Goal: Transaction & Acquisition: Purchase product/service

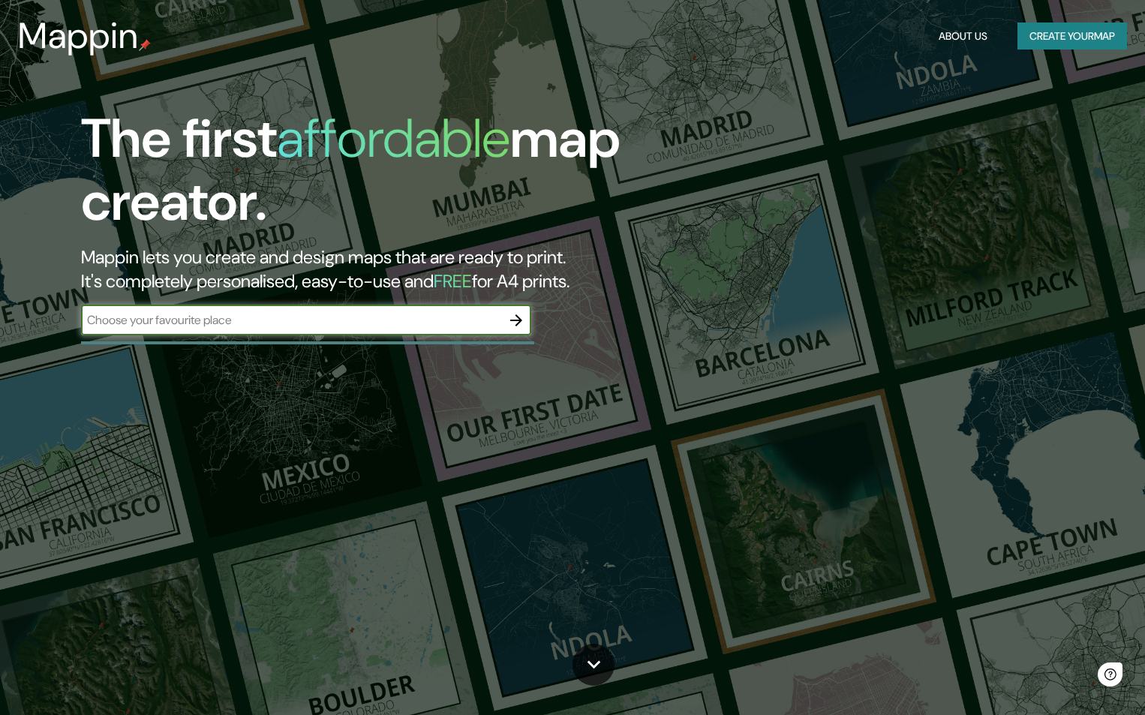
click at [293, 317] on input "text" at bounding box center [291, 319] width 420 height 17
type input "Santiago"
click at [512, 316] on icon "button" at bounding box center [516, 320] width 18 height 18
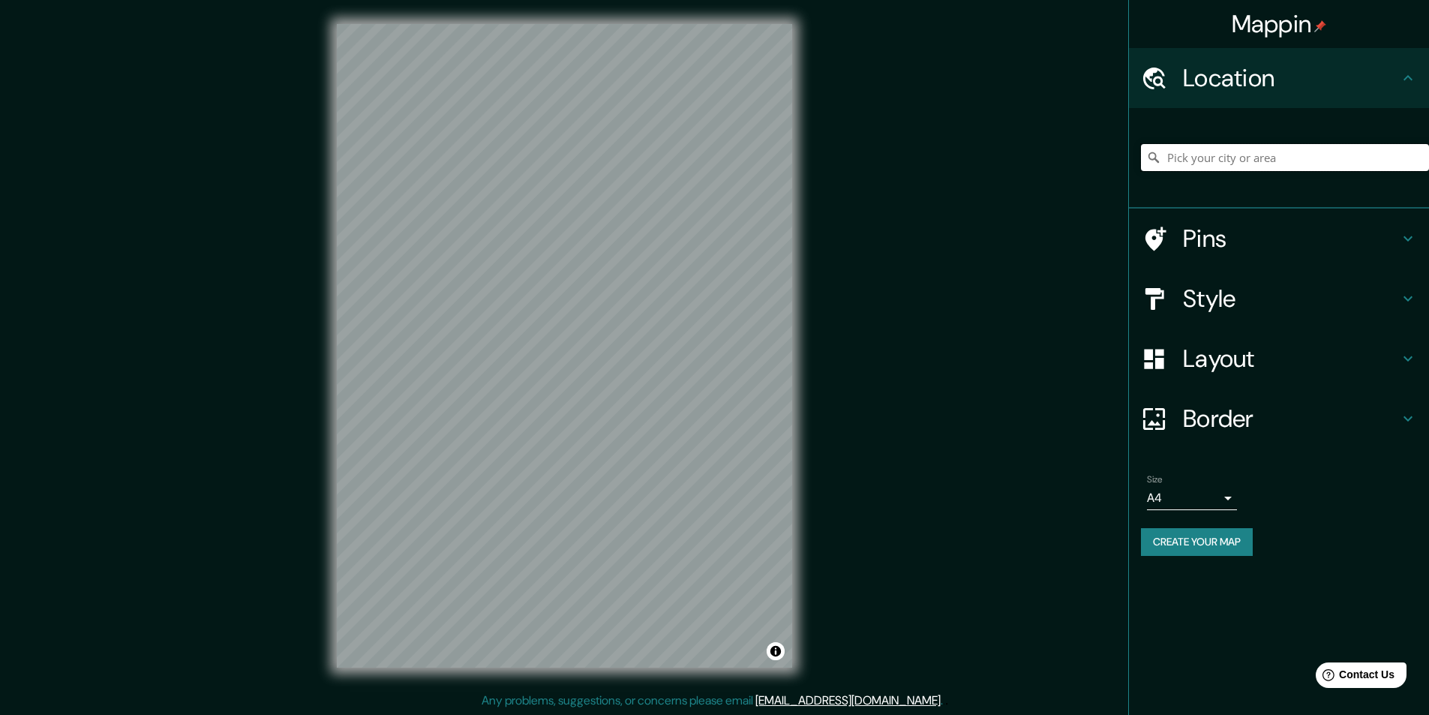
click at [1155, 153] on input "Pick your city or area" at bounding box center [1285, 157] width 288 height 27
click at [1155, 158] on input "Santiago De Chile, Valparaíso, Región de Valparaíso 2340000, Chile" at bounding box center [1285, 157] width 288 height 27
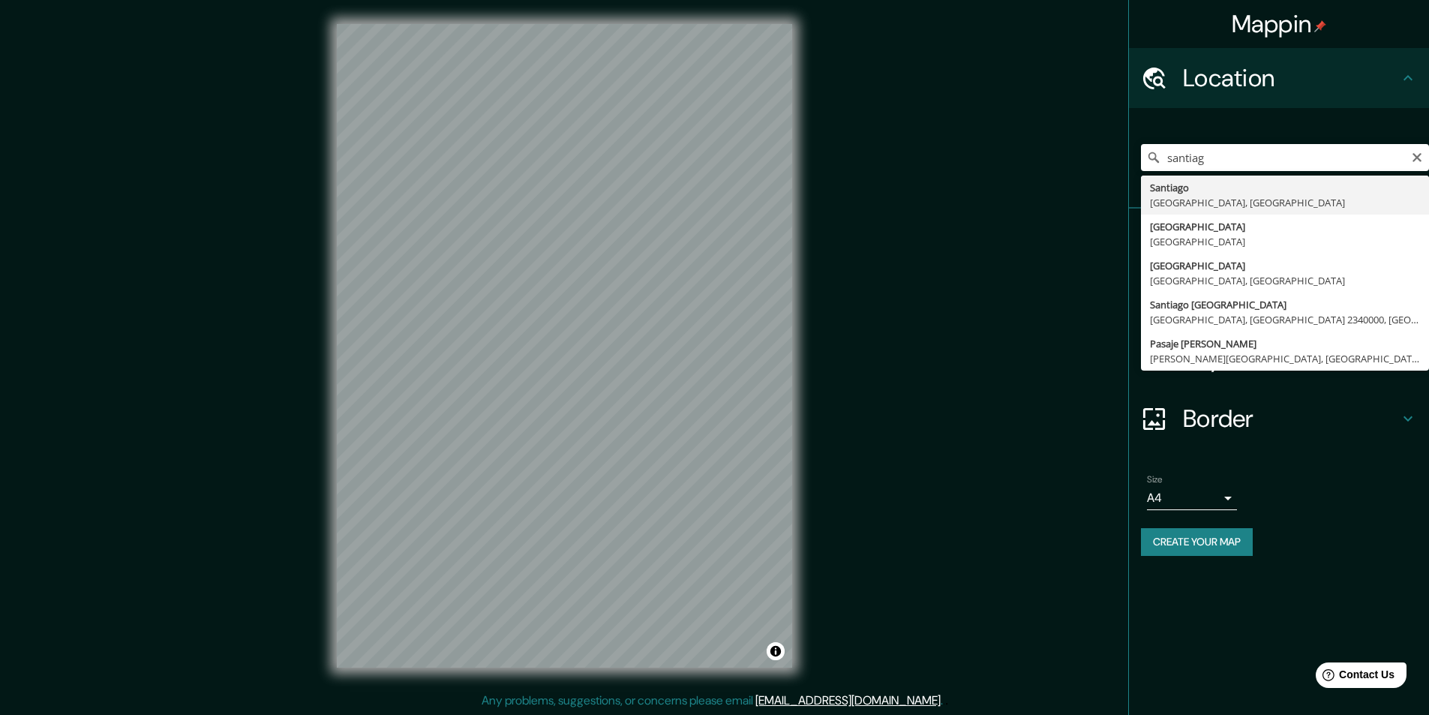
type input "Santiago, Región Metropolitana de Santiago, Chile"
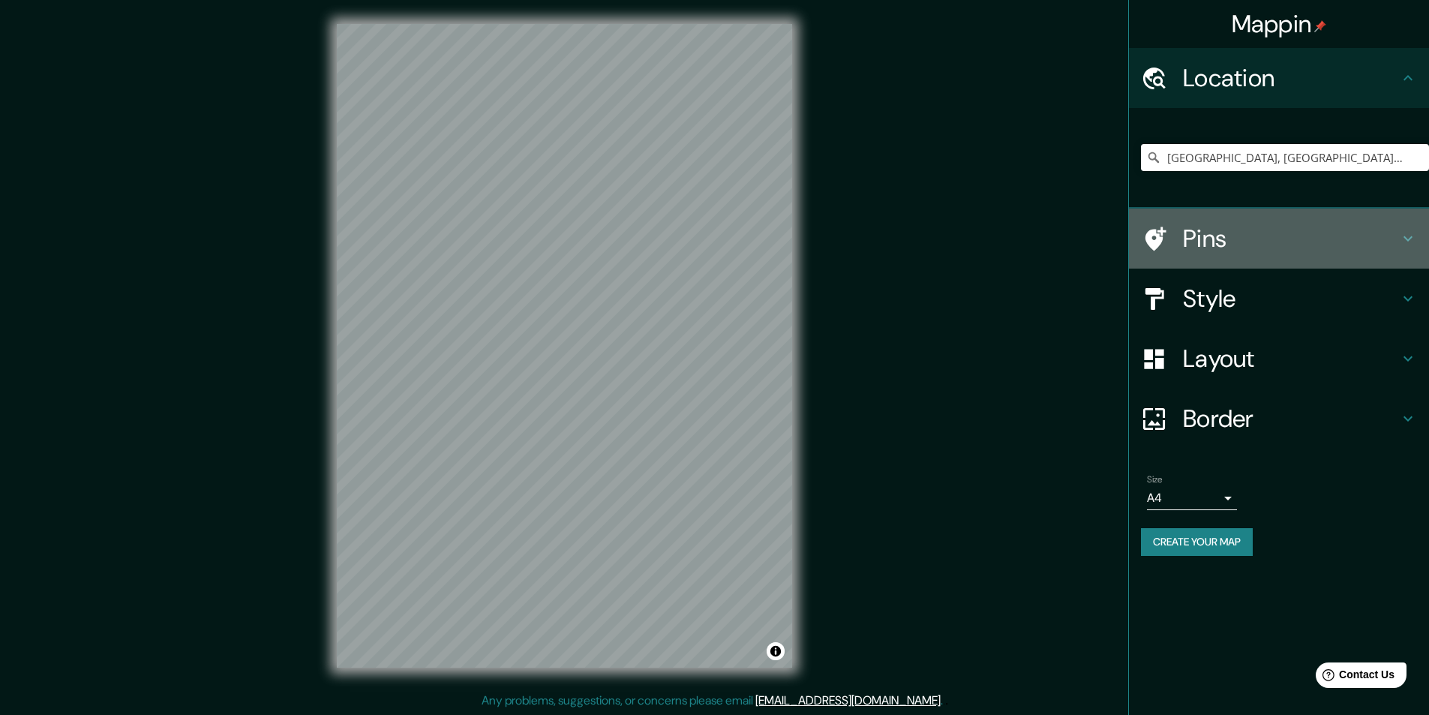
click at [1155, 236] on h4 "Pins" at bounding box center [1291, 239] width 216 height 30
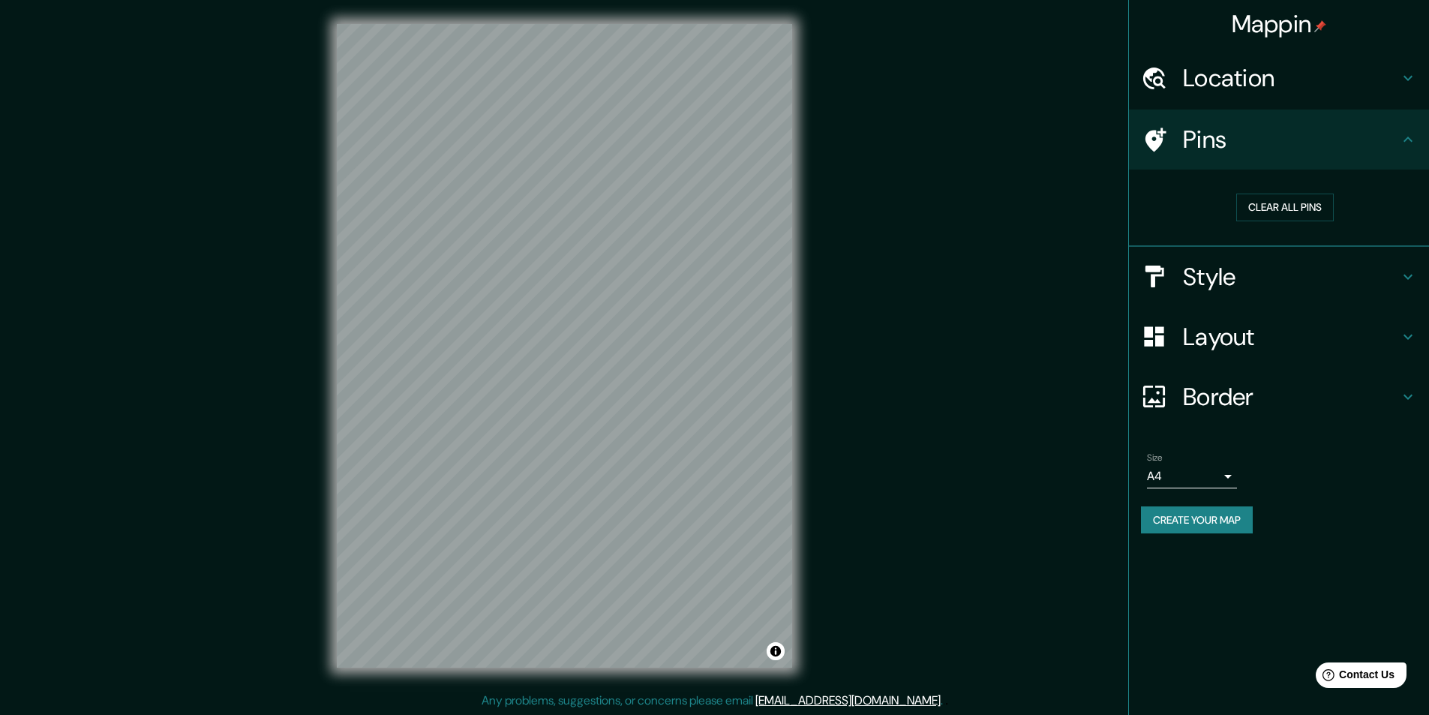
click at [1155, 288] on h4 "Style" at bounding box center [1291, 277] width 216 height 30
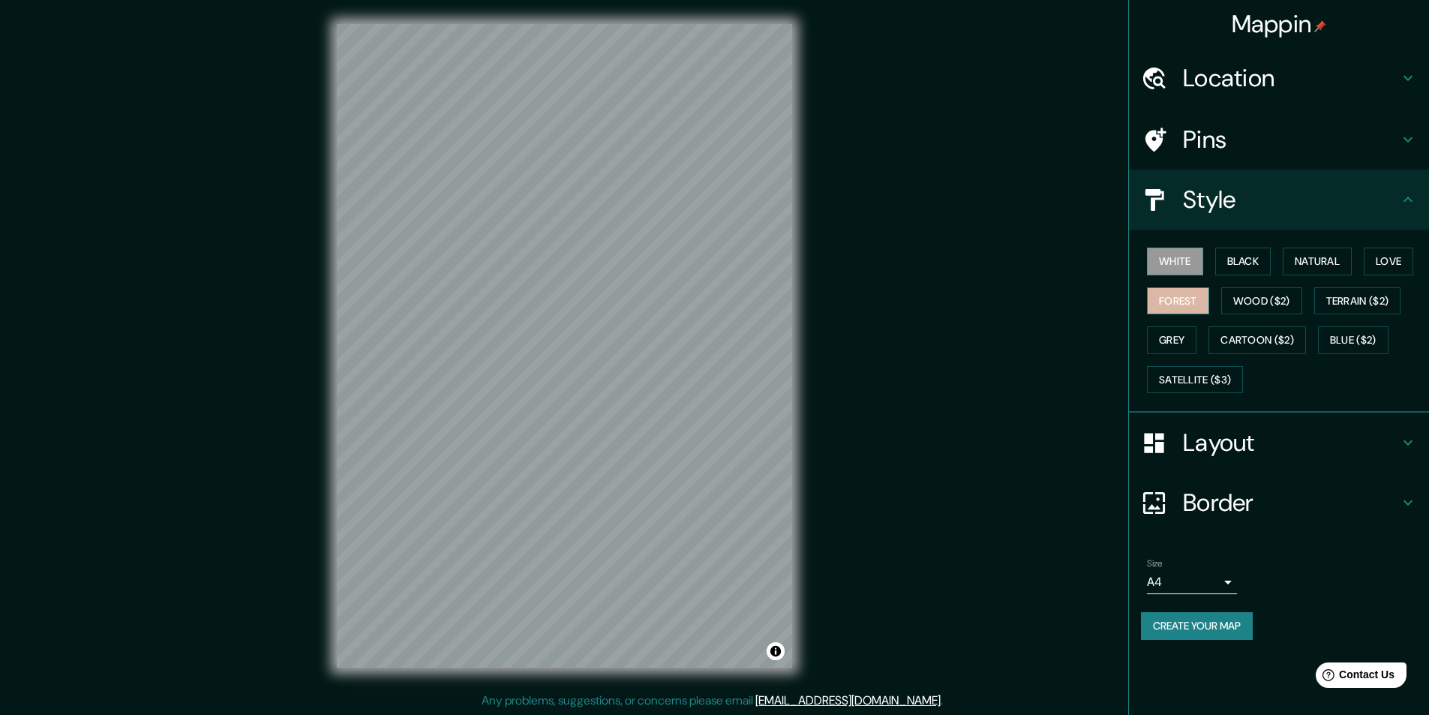
click at [1155, 301] on button "Forest" at bounding box center [1178, 301] width 62 height 28
click at [1155, 266] on button "Black" at bounding box center [1243, 262] width 56 height 28
click at [1155, 261] on button "Natural" at bounding box center [1317, 262] width 69 height 28
click at [1155, 266] on button "Natural" at bounding box center [1317, 262] width 69 height 28
click at [1155, 437] on h4 "Layout" at bounding box center [1291, 443] width 216 height 30
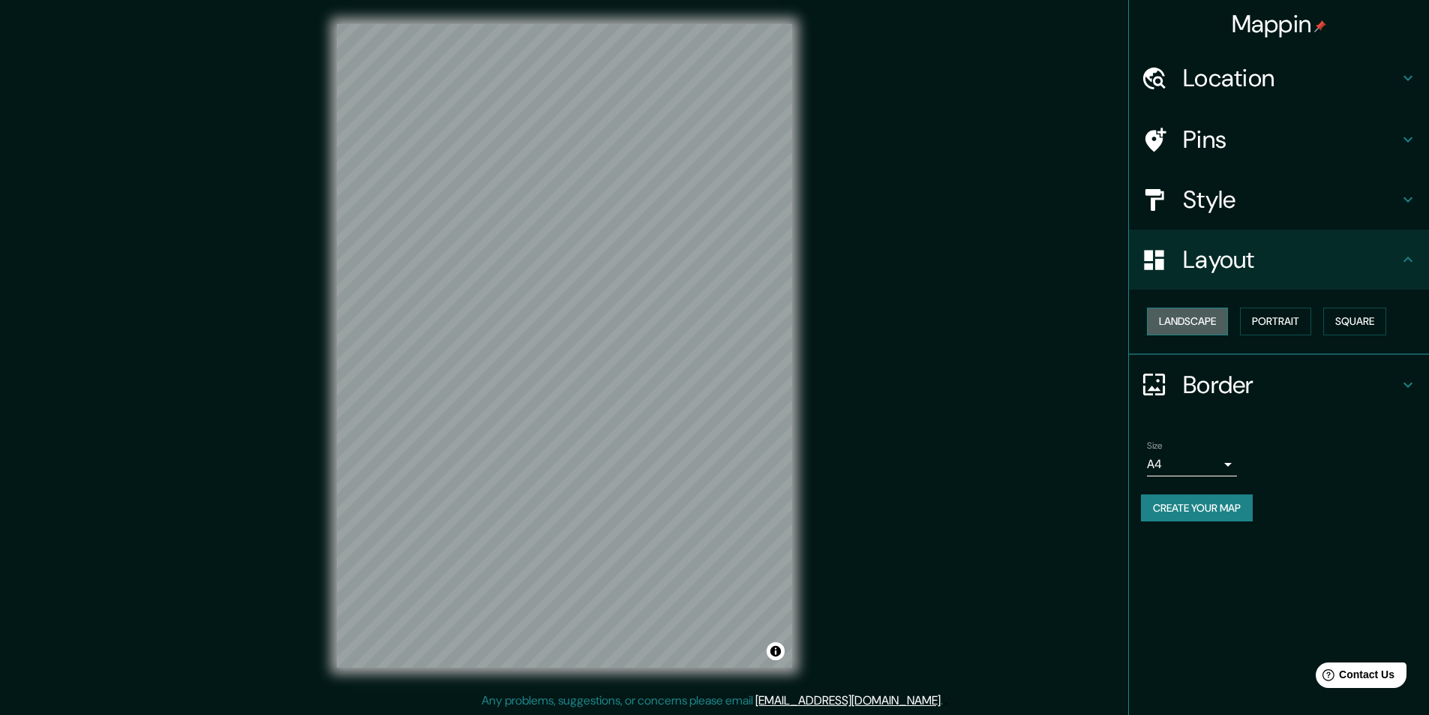
click at [1155, 324] on button "Landscape" at bounding box center [1187, 322] width 81 height 28
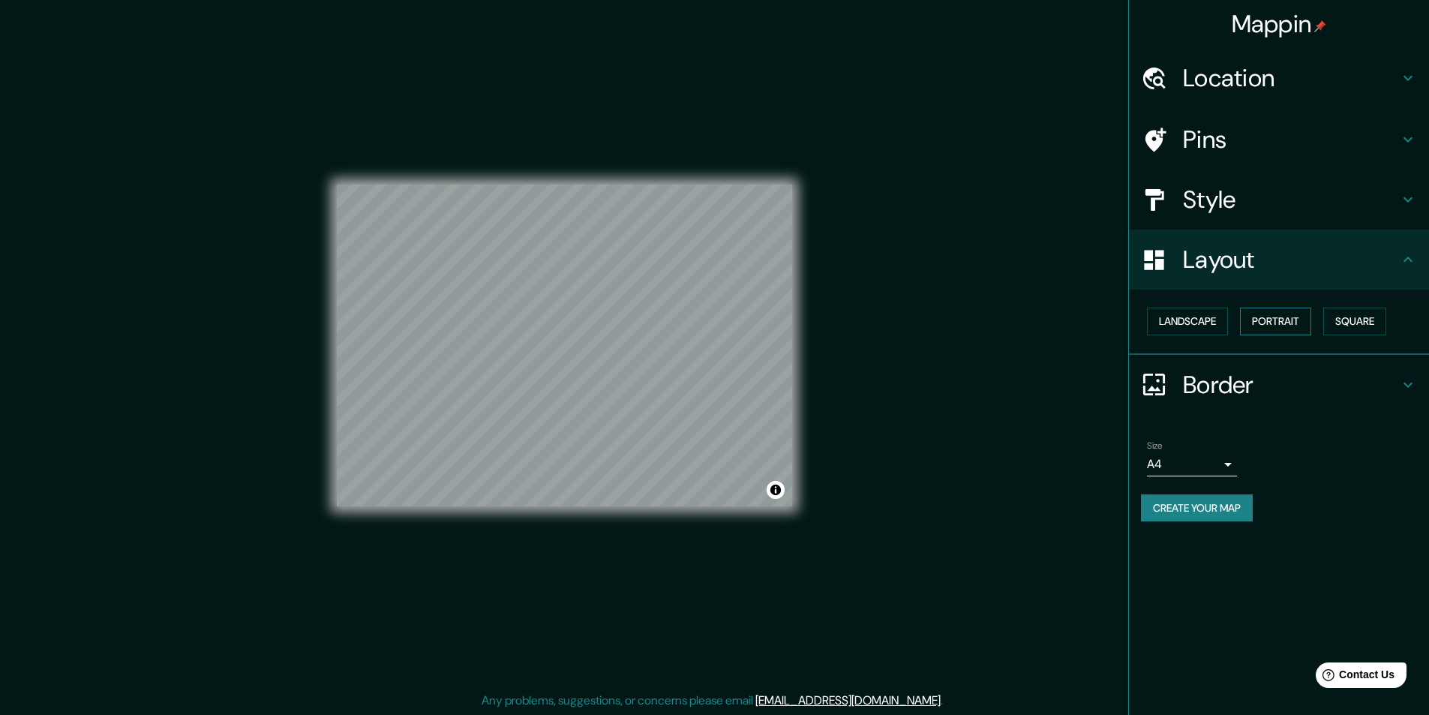
click at [1155, 325] on button "Portrait" at bounding box center [1275, 322] width 71 height 28
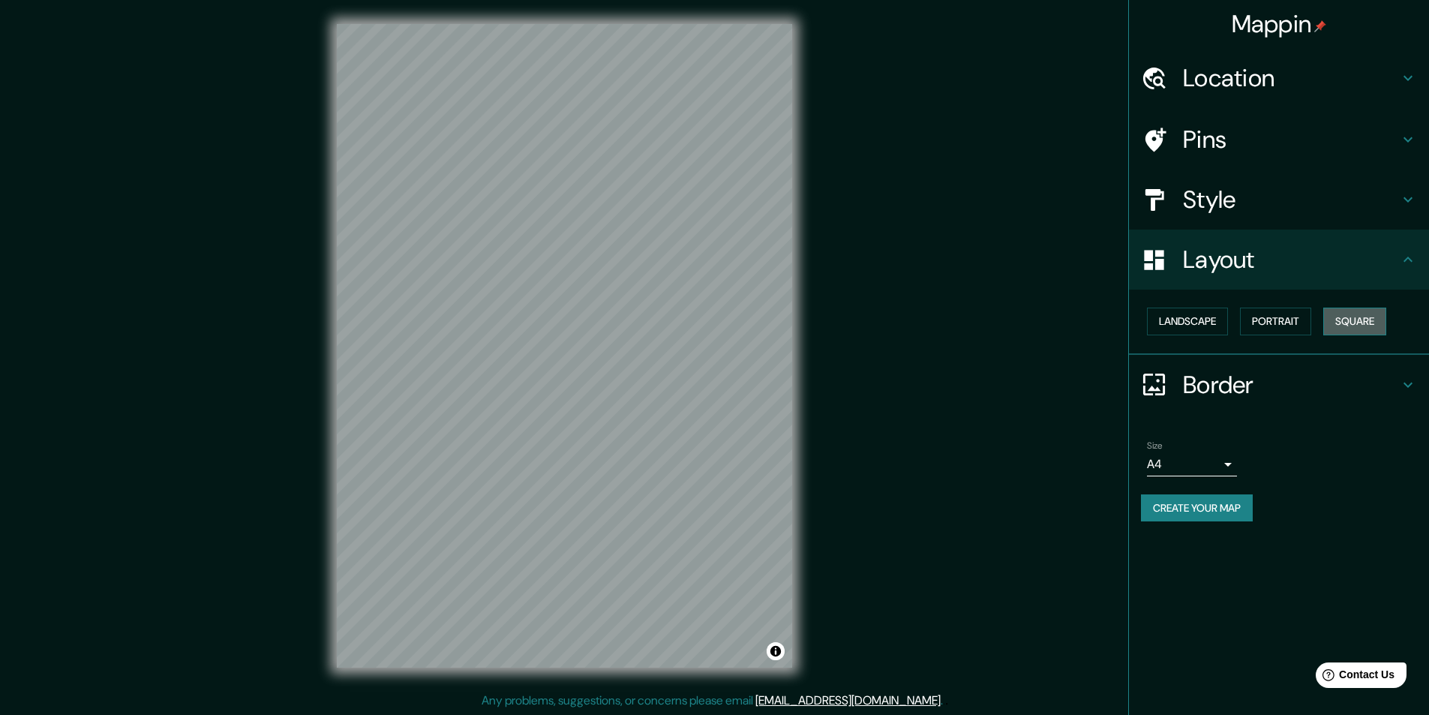
click at [1155, 317] on button "Square" at bounding box center [1354, 322] width 63 height 28
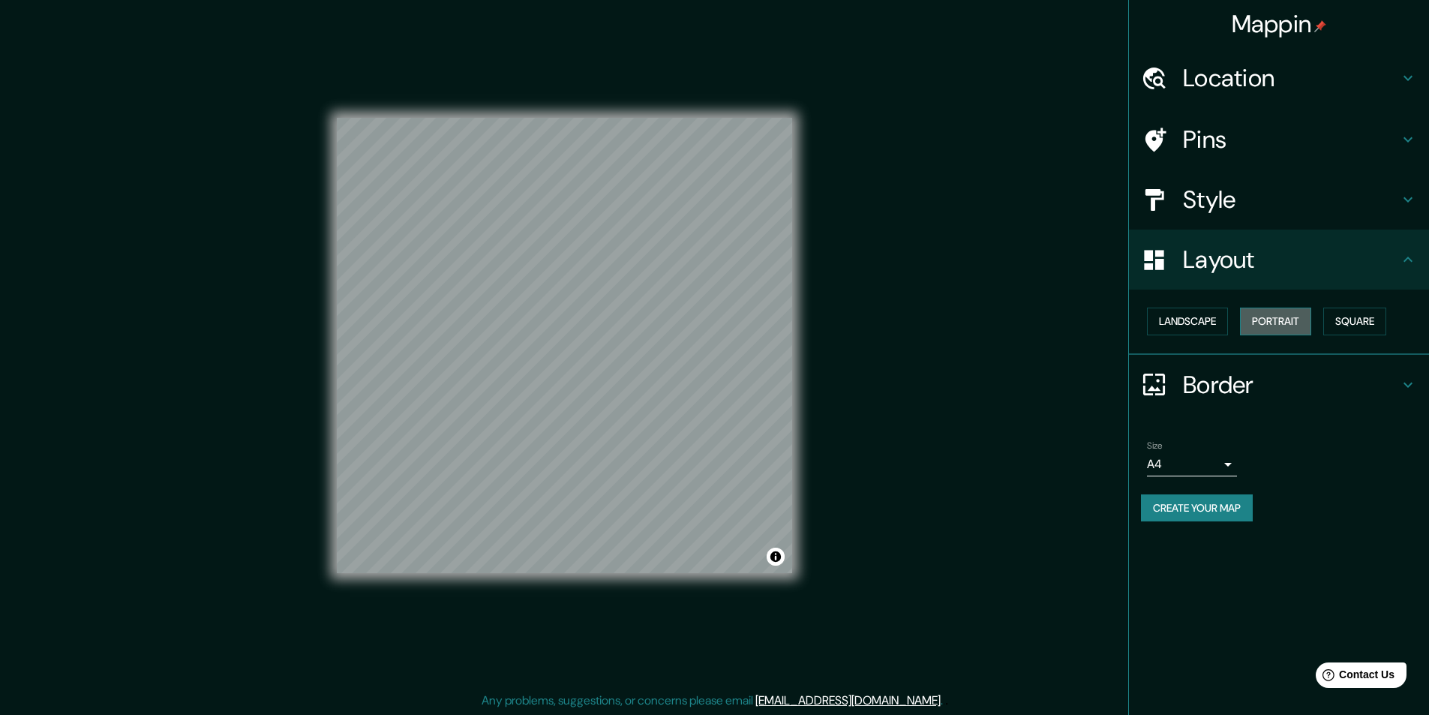
click at [1155, 319] on button "Portrait" at bounding box center [1275, 322] width 71 height 28
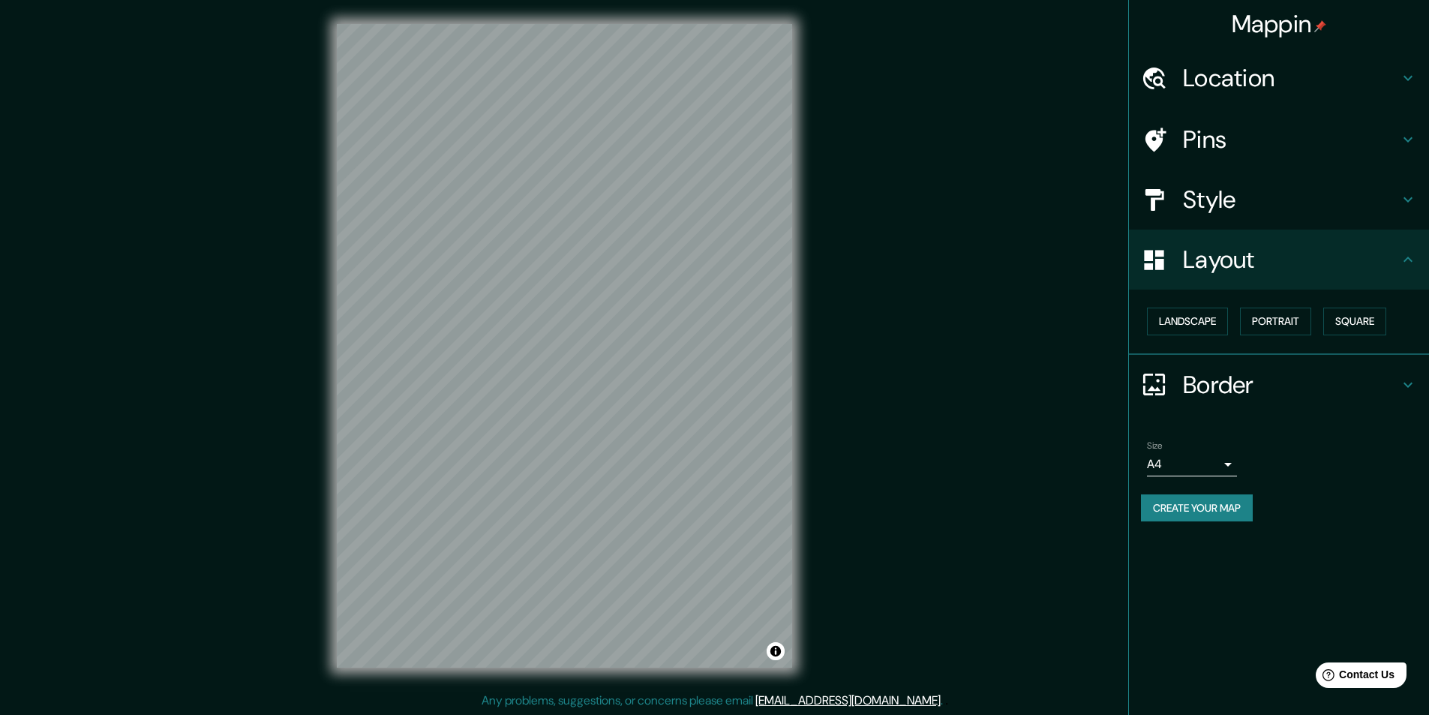
click at [1155, 386] on h4 "Border" at bounding box center [1291, 385] width 216 height 30
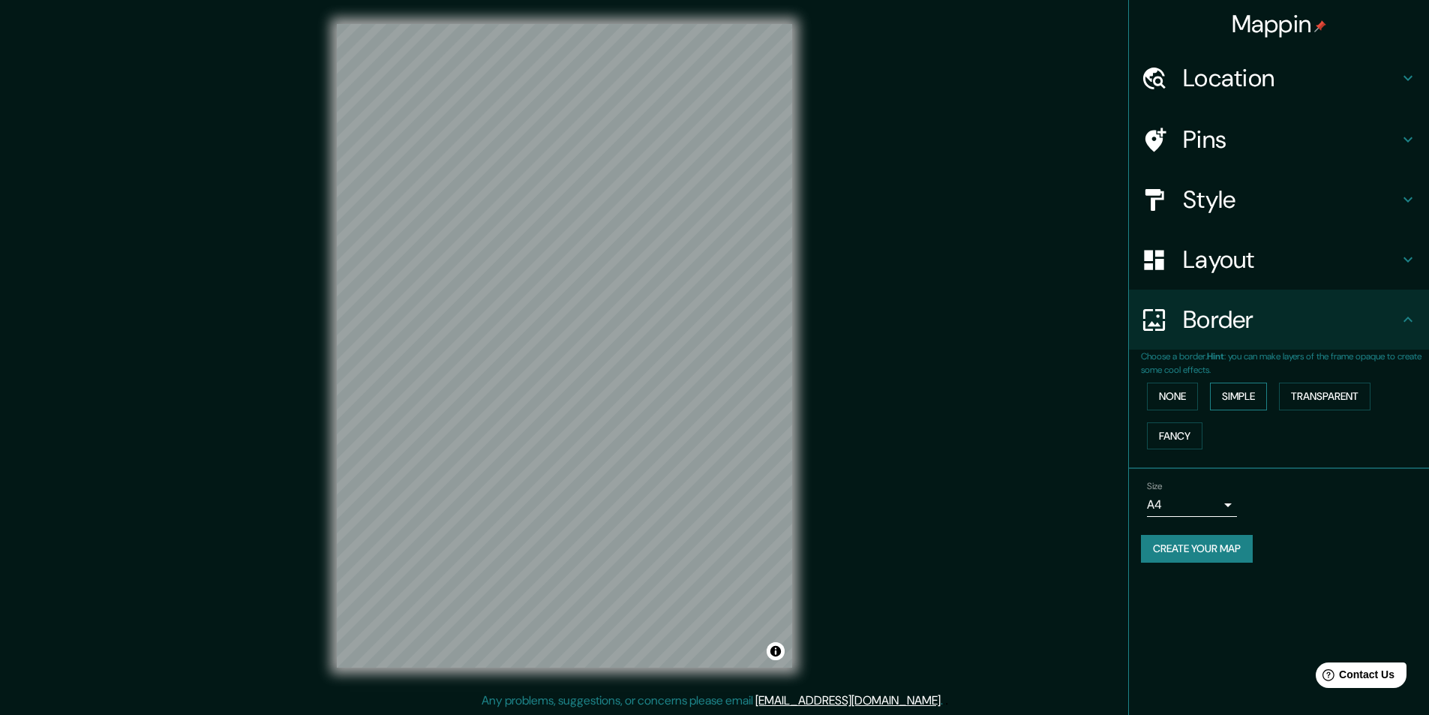
click at [1155, 392] on button "Simple" at bounding box center [1238, 397] width 57 height 28
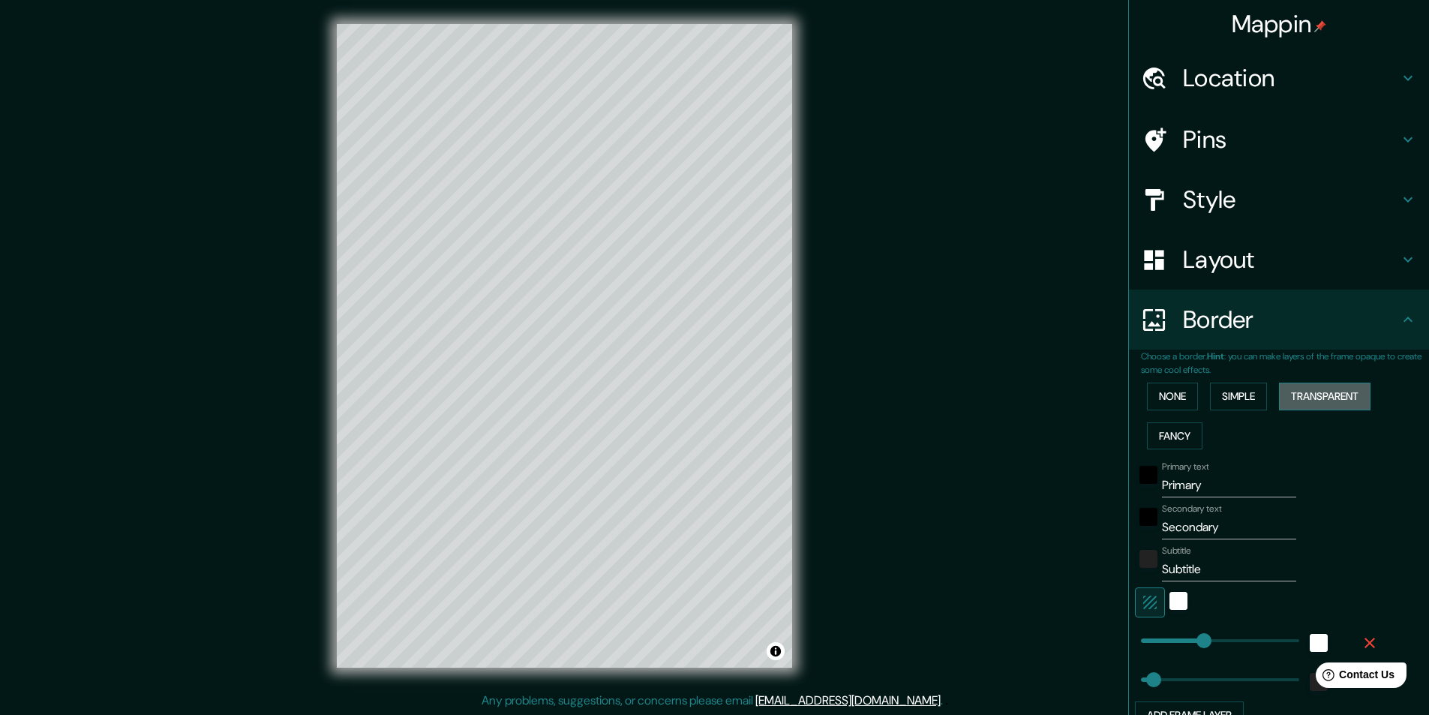
click at [1155, 392] on button "Transparent" at bounding box center [1325, 397] width 92 height 28
click at [1155, 434] on button "Fancy" at bounding box center [1175, 436] width 56 height 28
drag, startPoint x: 1208, startPoint y: 484, endPoint x: 1134, endPoint y: 484, distance: 74.3
click at [1135, 484] on div "Primary text Primary" at bounding box center [1258, 479] width 246 height 36
type input "S"
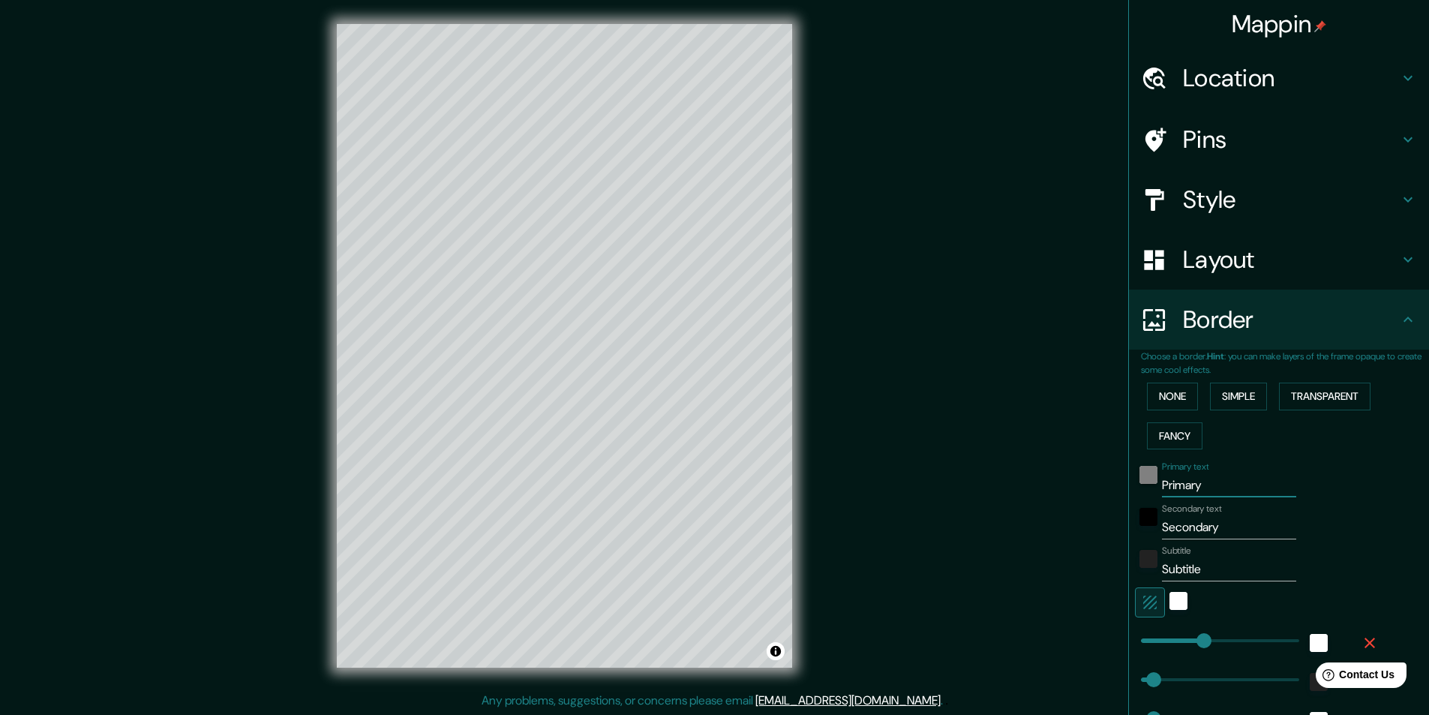
type input "243"
type input "49"
type input "24"
type input "Sa"
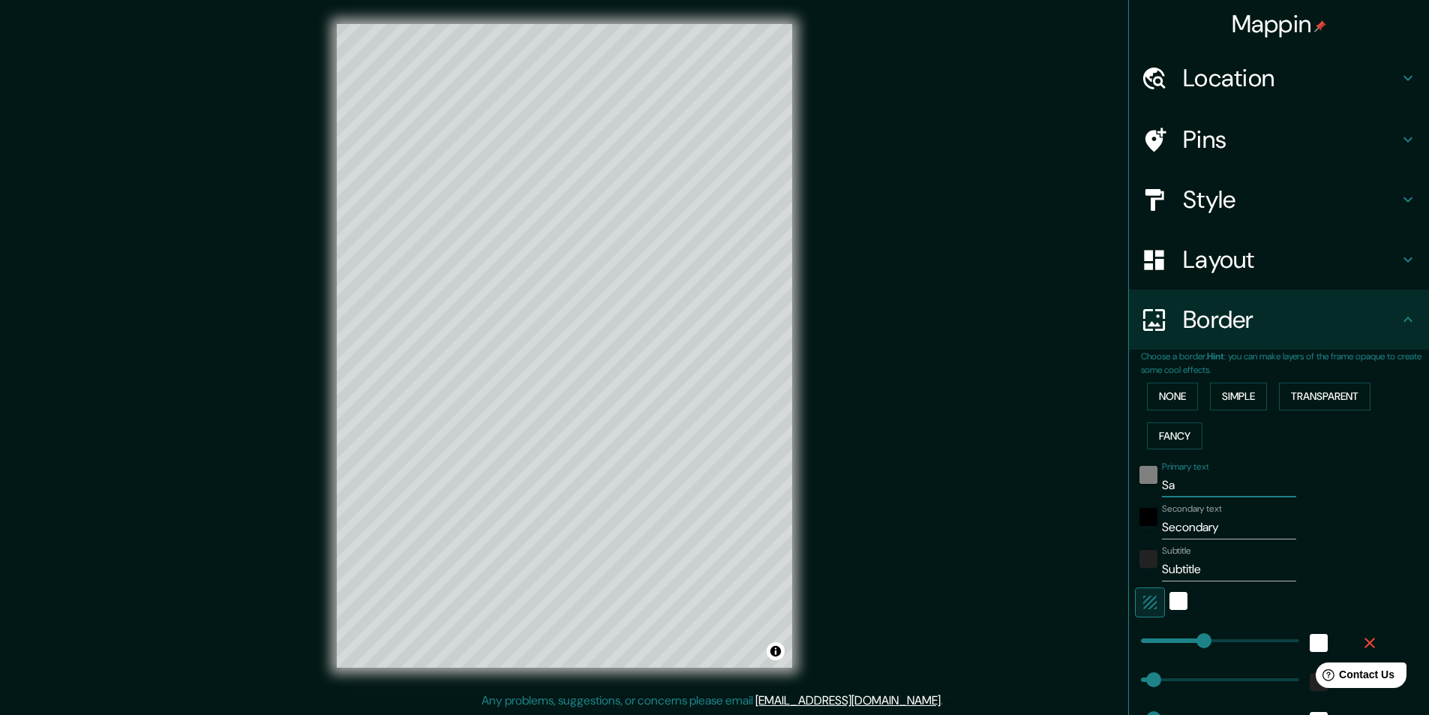
type input "243"
type input "49"
type input "24"
type input "San"
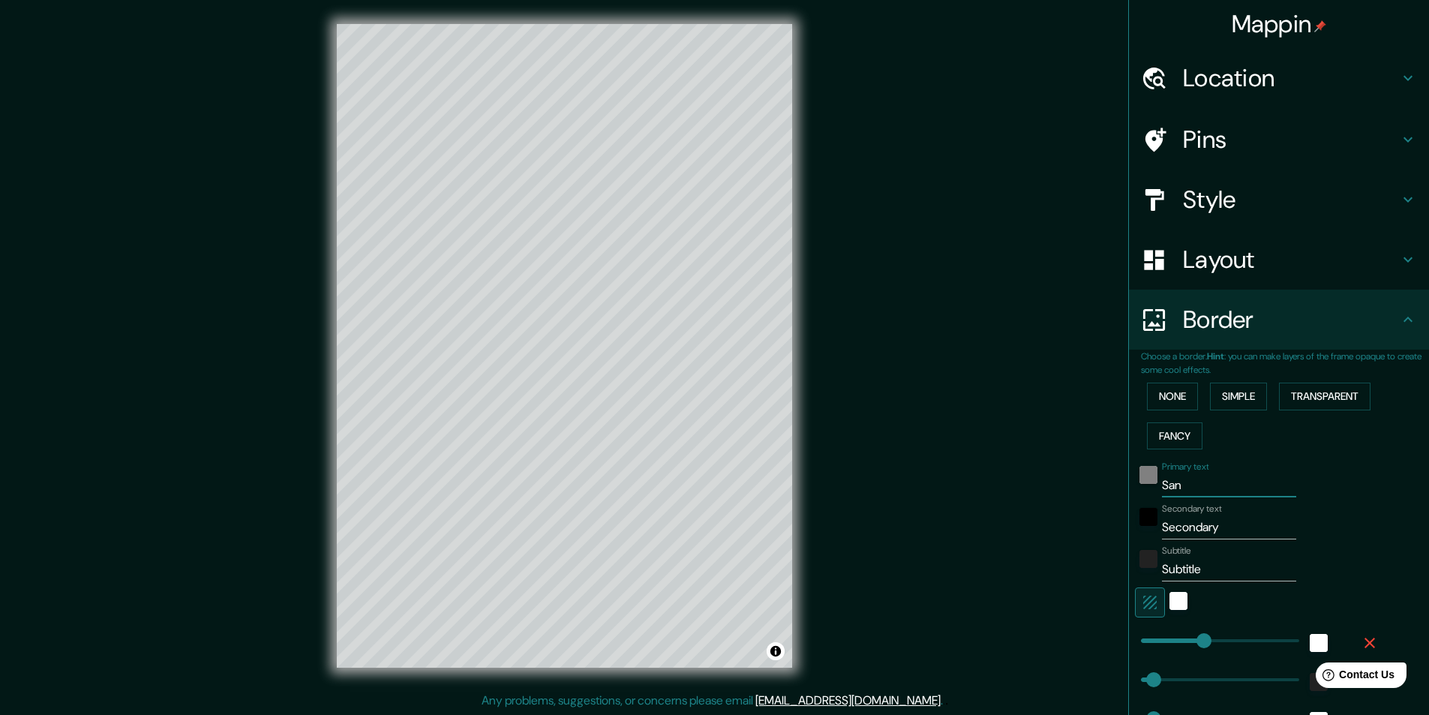
type input "243"
type input "49"
type input "24"
type input "Santi"
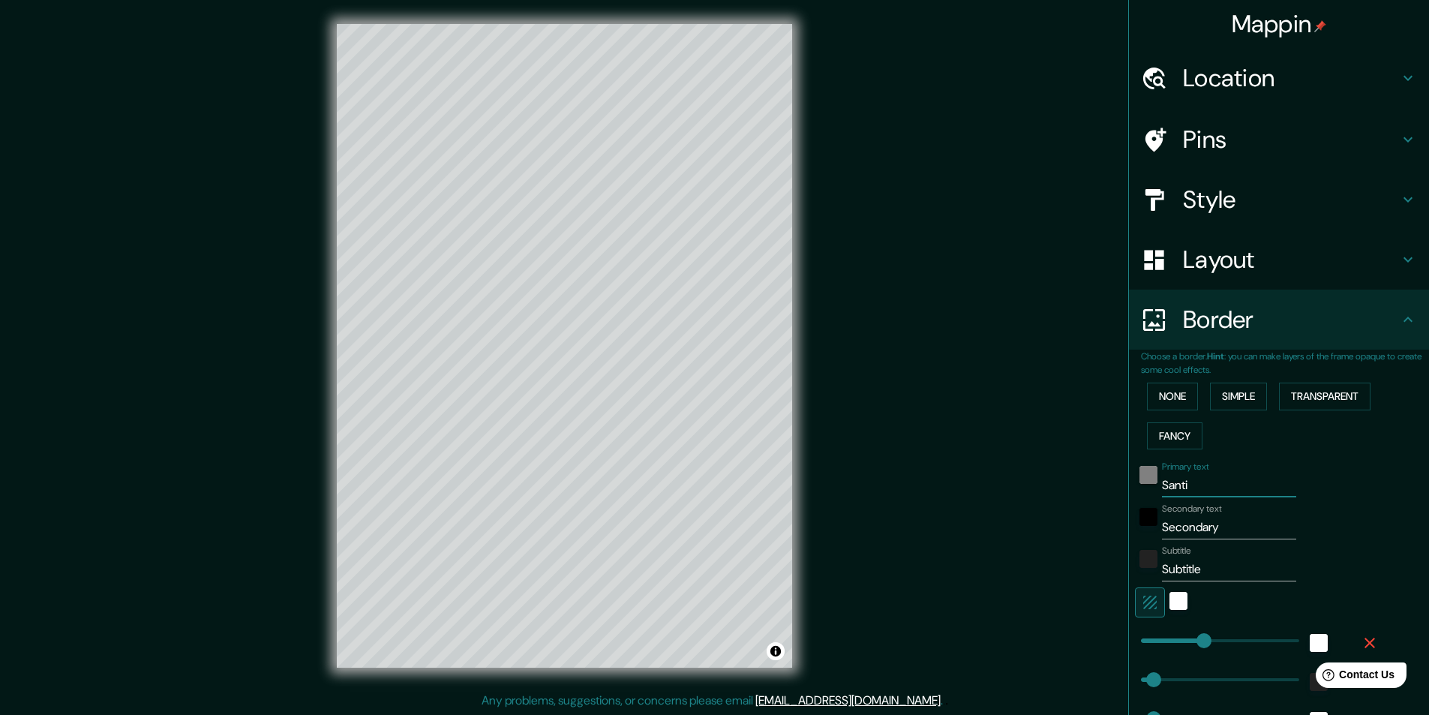
type input "243"
type input "49"
type input "24"
type input "Santia"
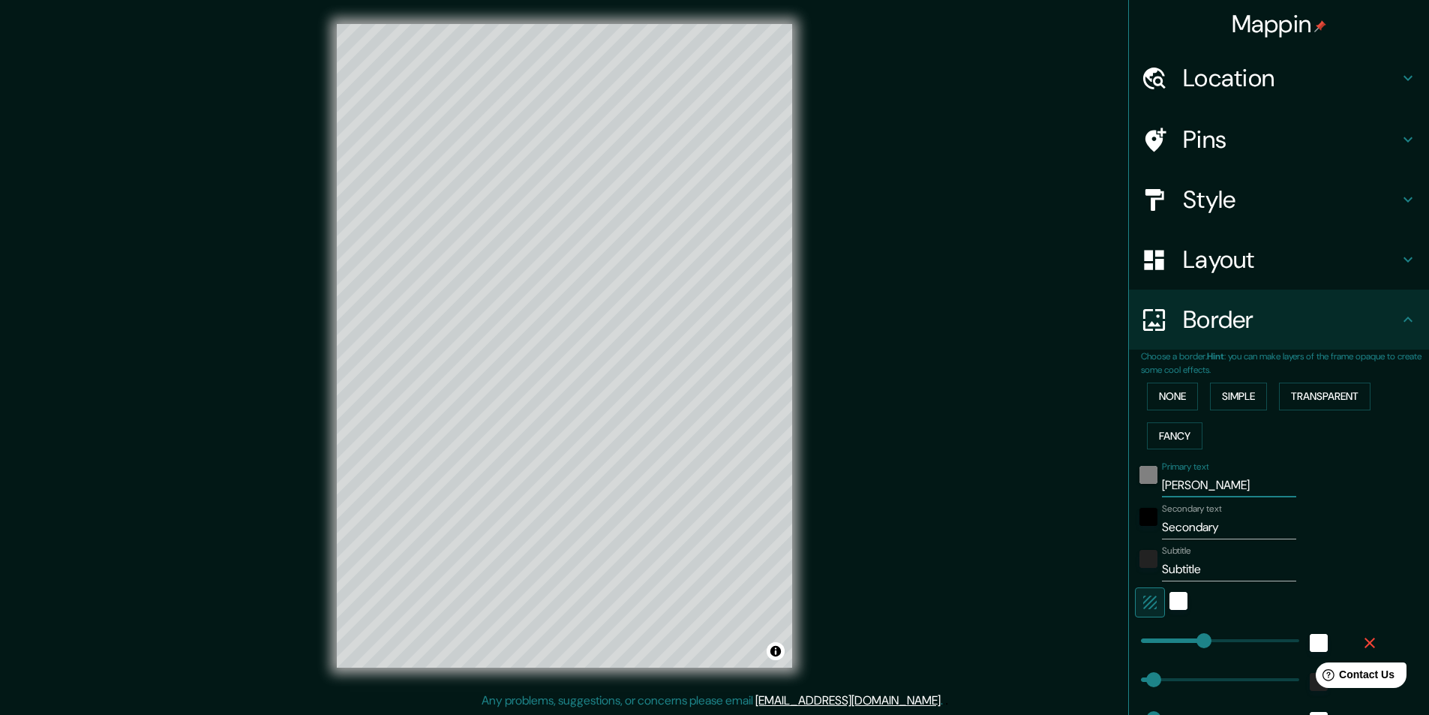
type input "243"
type input "49"
type input "24"
type input "Santiago"
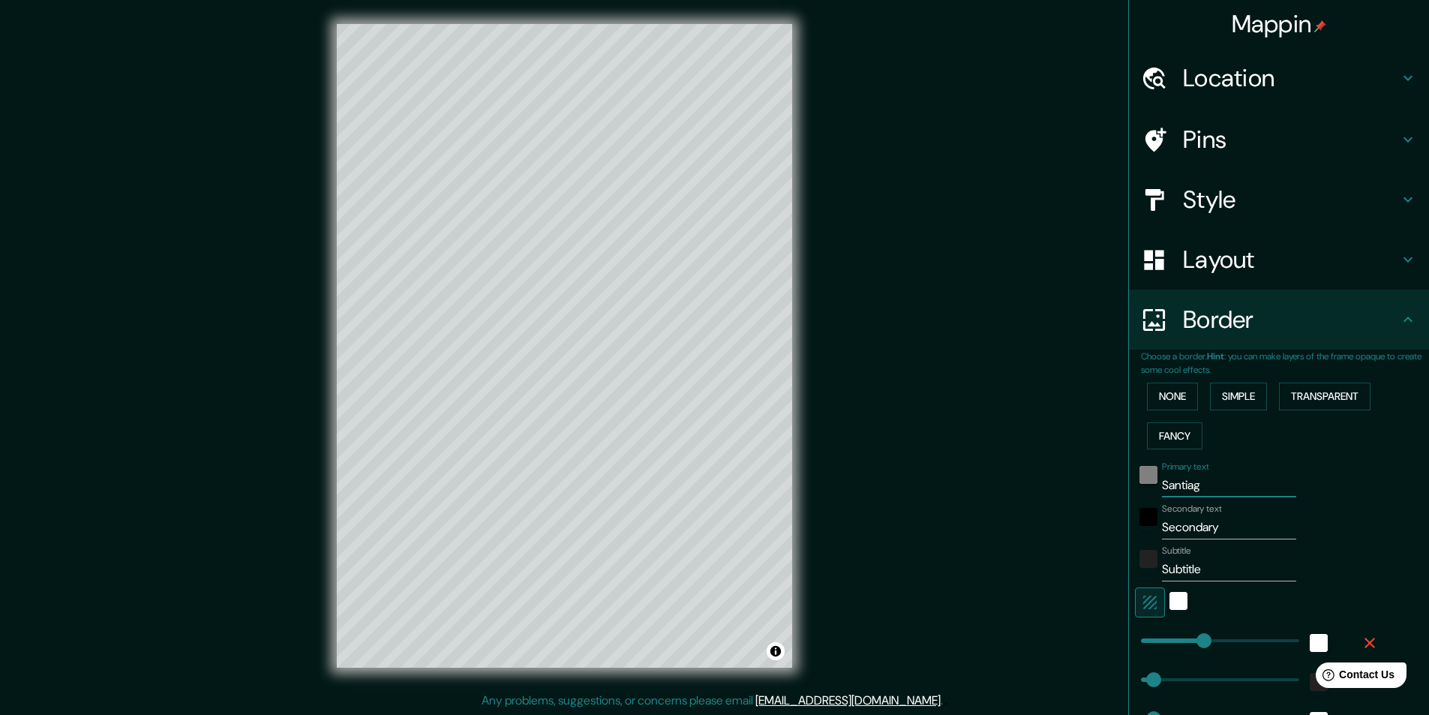
type input "243"
type input "49"
type input "24"
type input "Santiago"
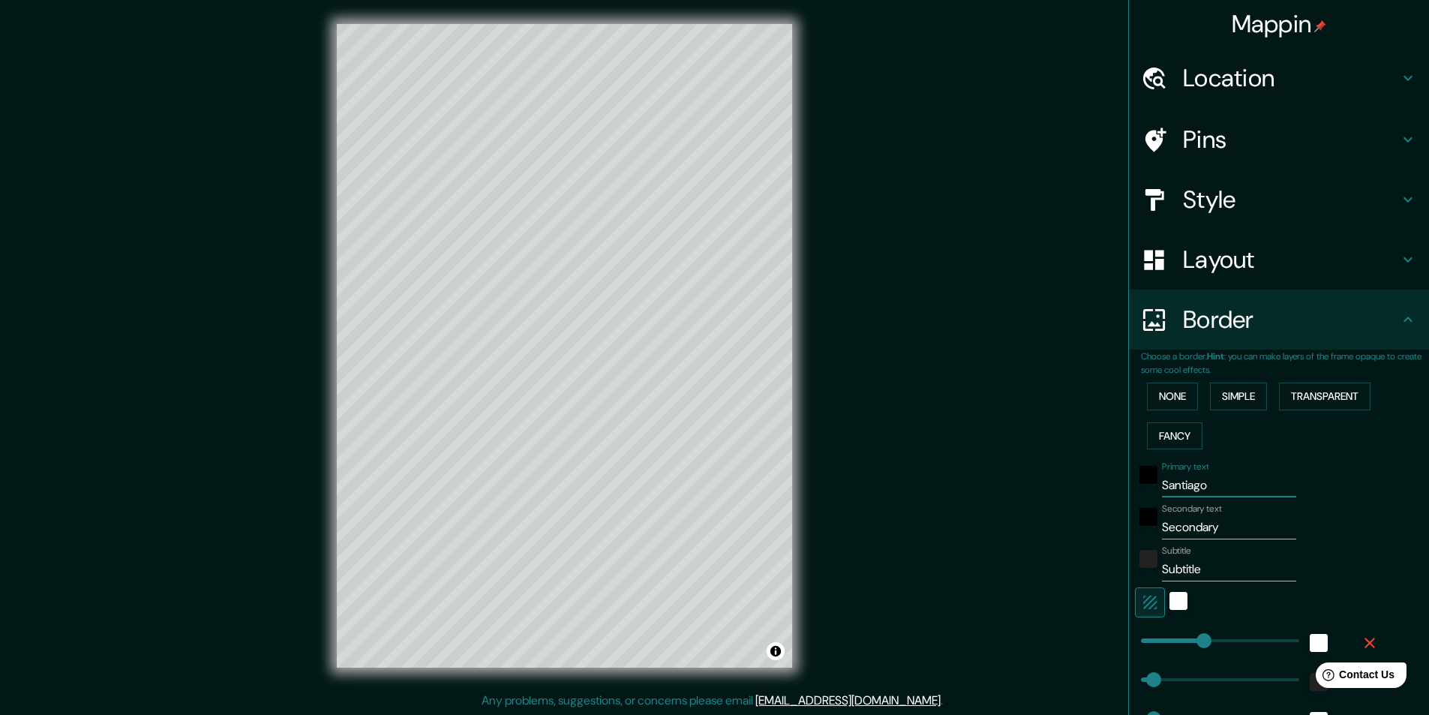
click at [1155, 522] on input "Secondary" at bounding box center [1229, 527] width 134 height 24
type input "r"
type input "243"
type input "49"
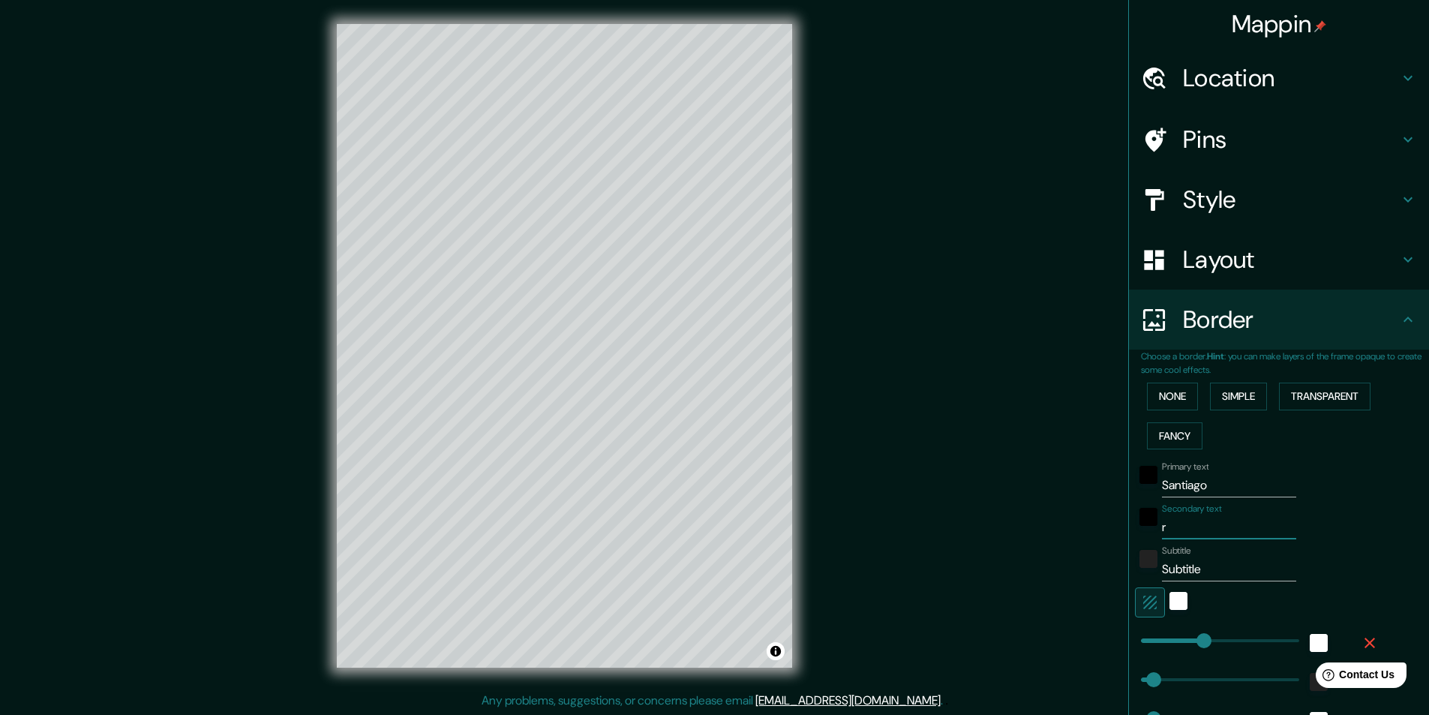
type input "49"
type input "24"
type input "243"
type input "49"
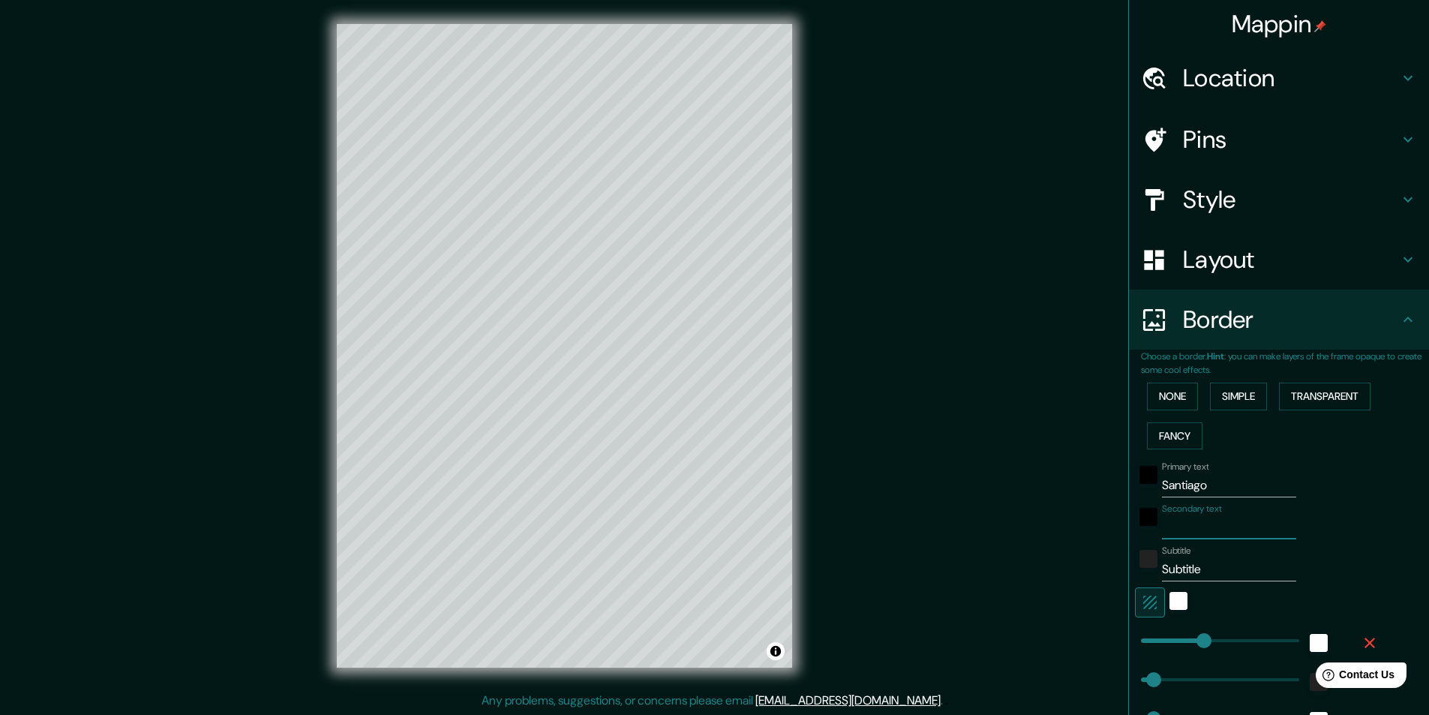
type input "24"
type input "r"
type input "243"
type input "49"
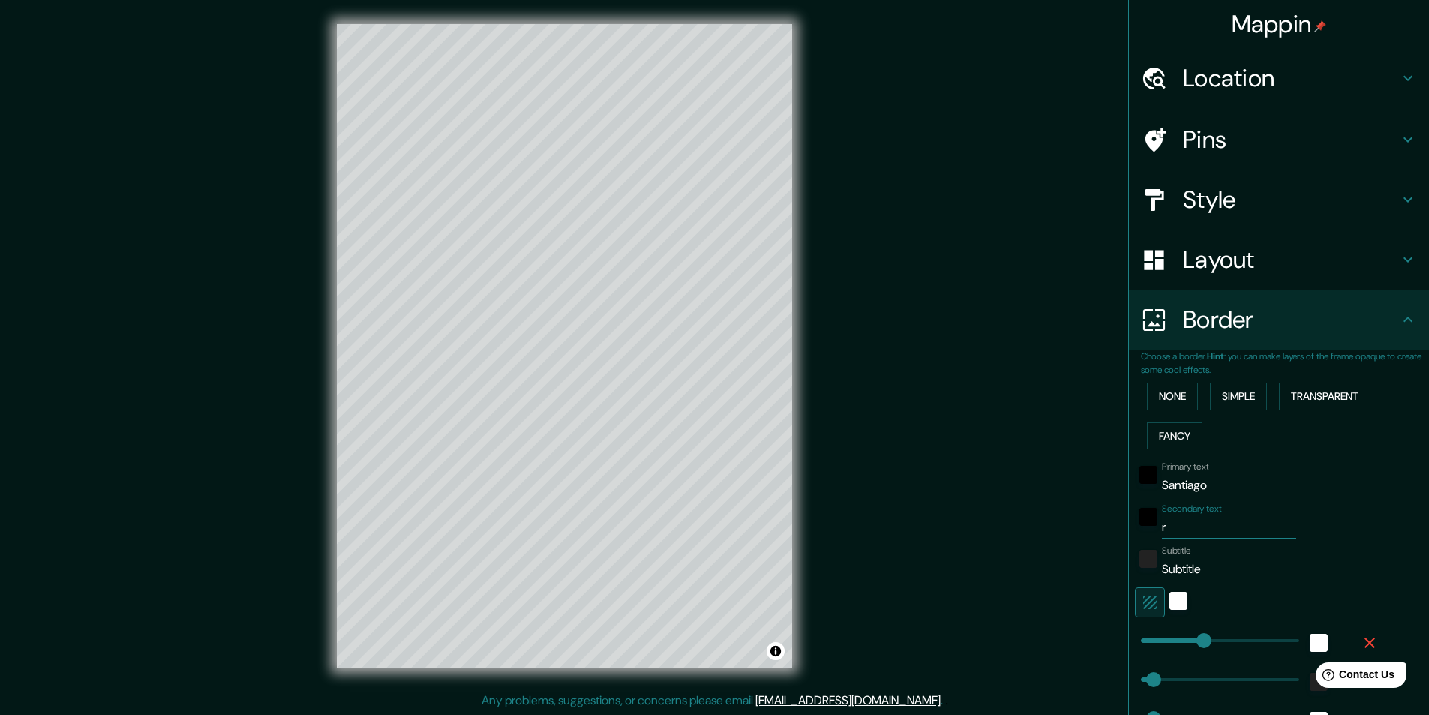
type input "24"
type input "re"
type input "243"
type input "49"
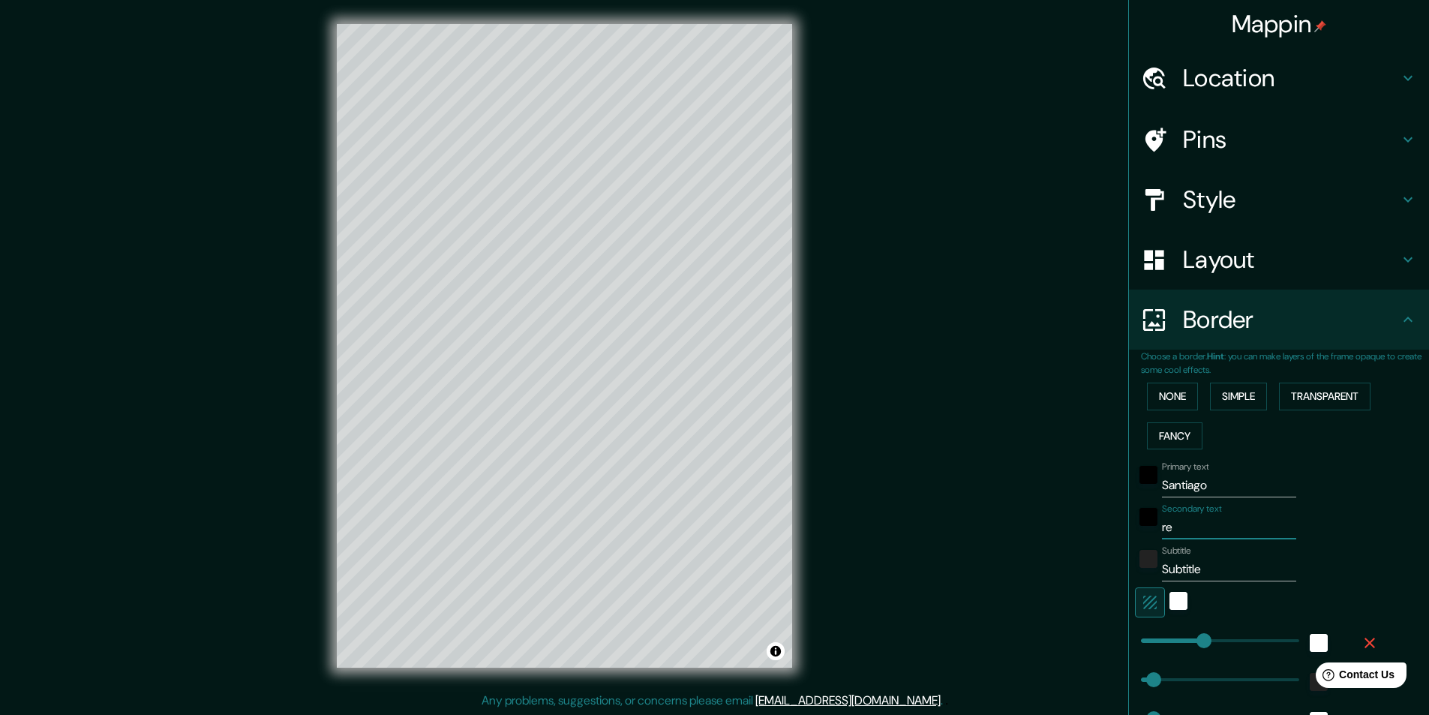
type input "24"
type input "regi"
type input "243"
type input "49"
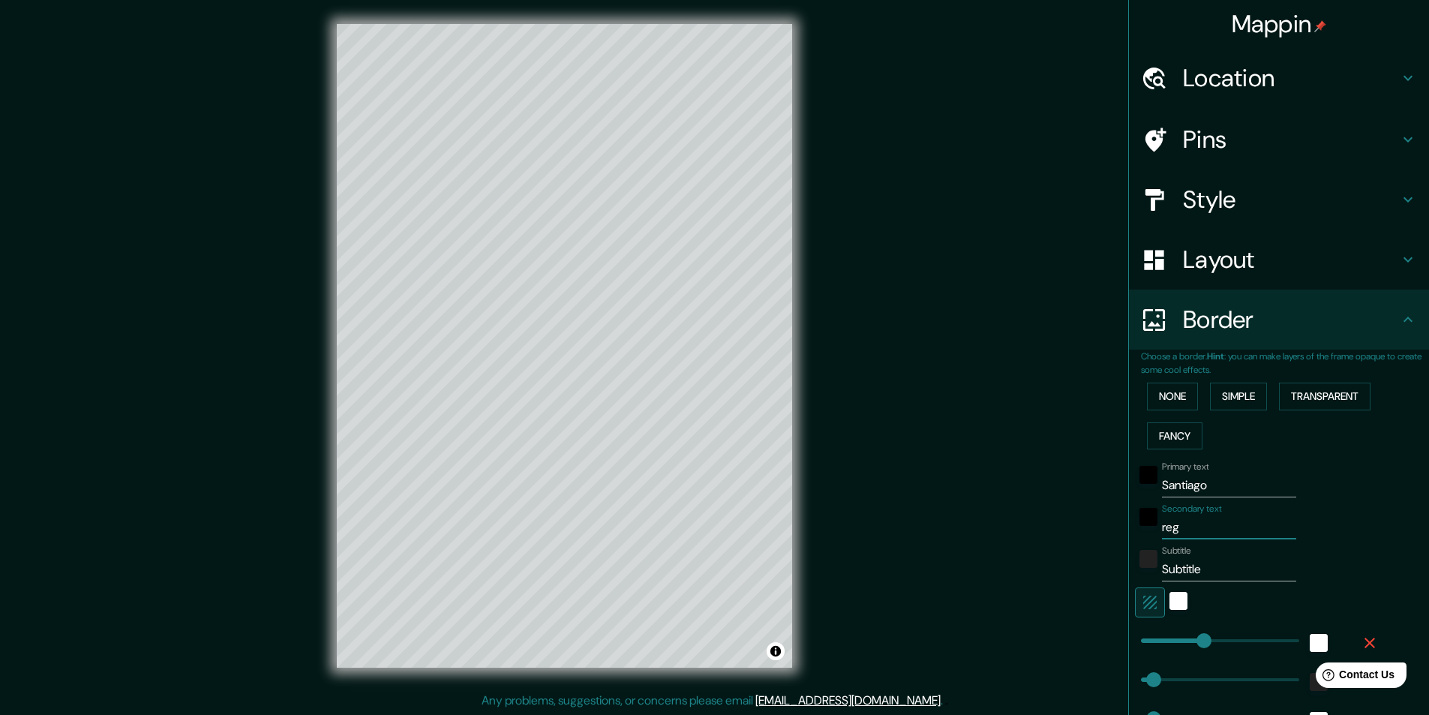
type input "24"
type input "regió"
type input "243"
type input "49"
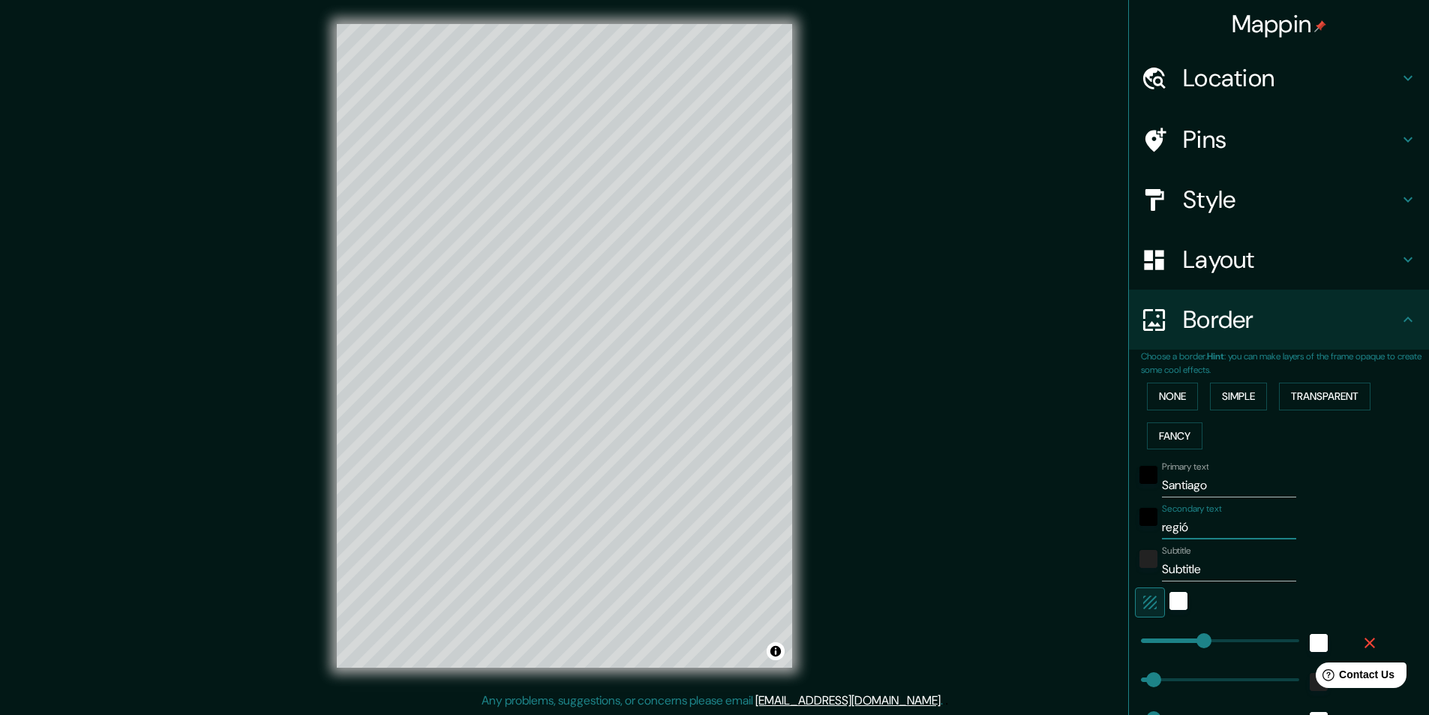
type input "24"
type input "región"
type input "243"
type input "49"
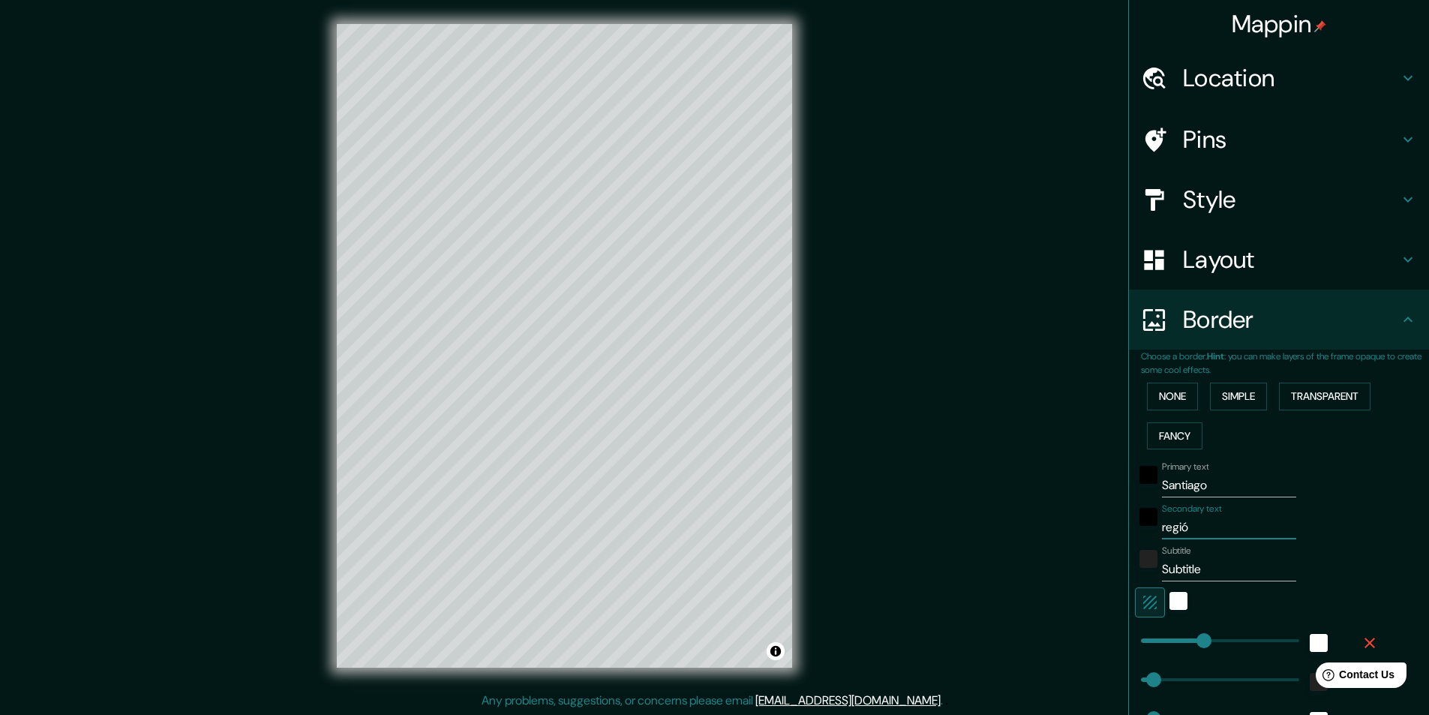
type input "24"
type input "región"
type input "243"
type input "49"
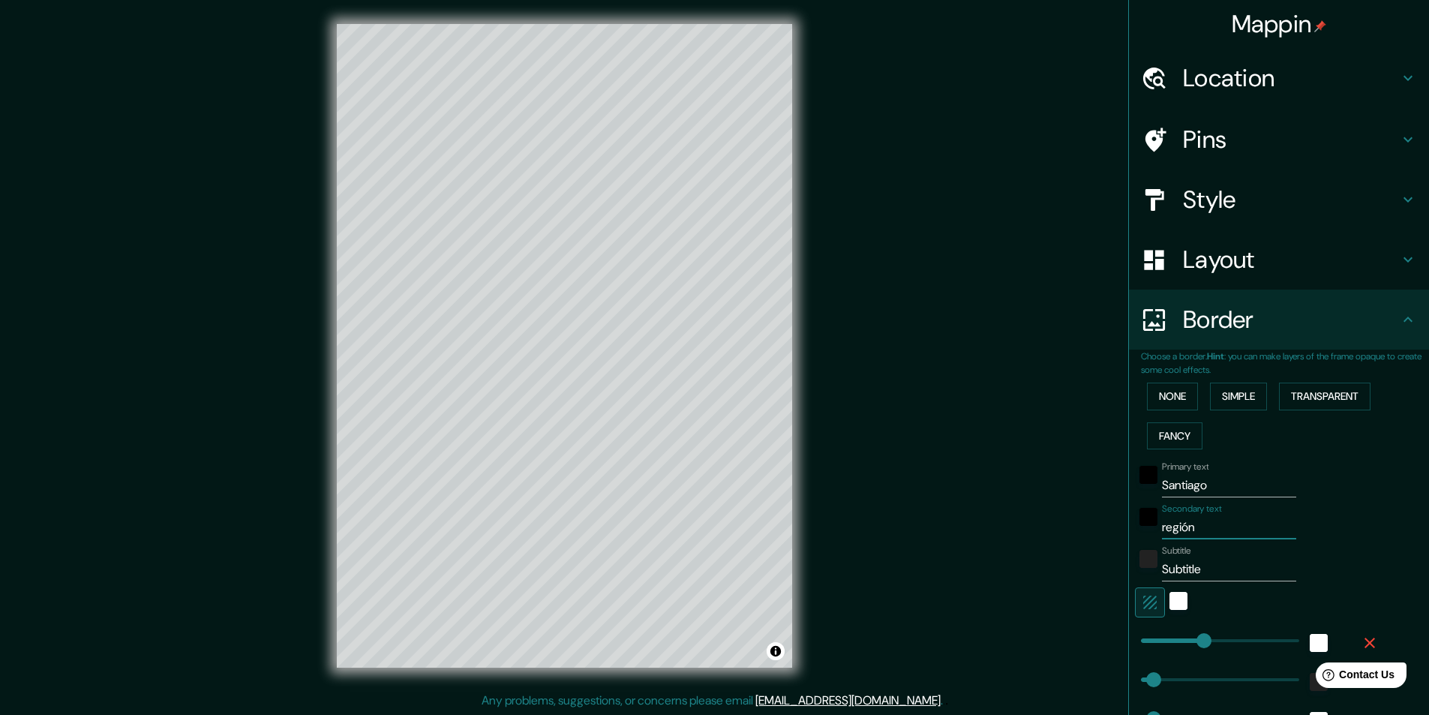
type input "24"
type input "región me"
type input "243"
type input "49"
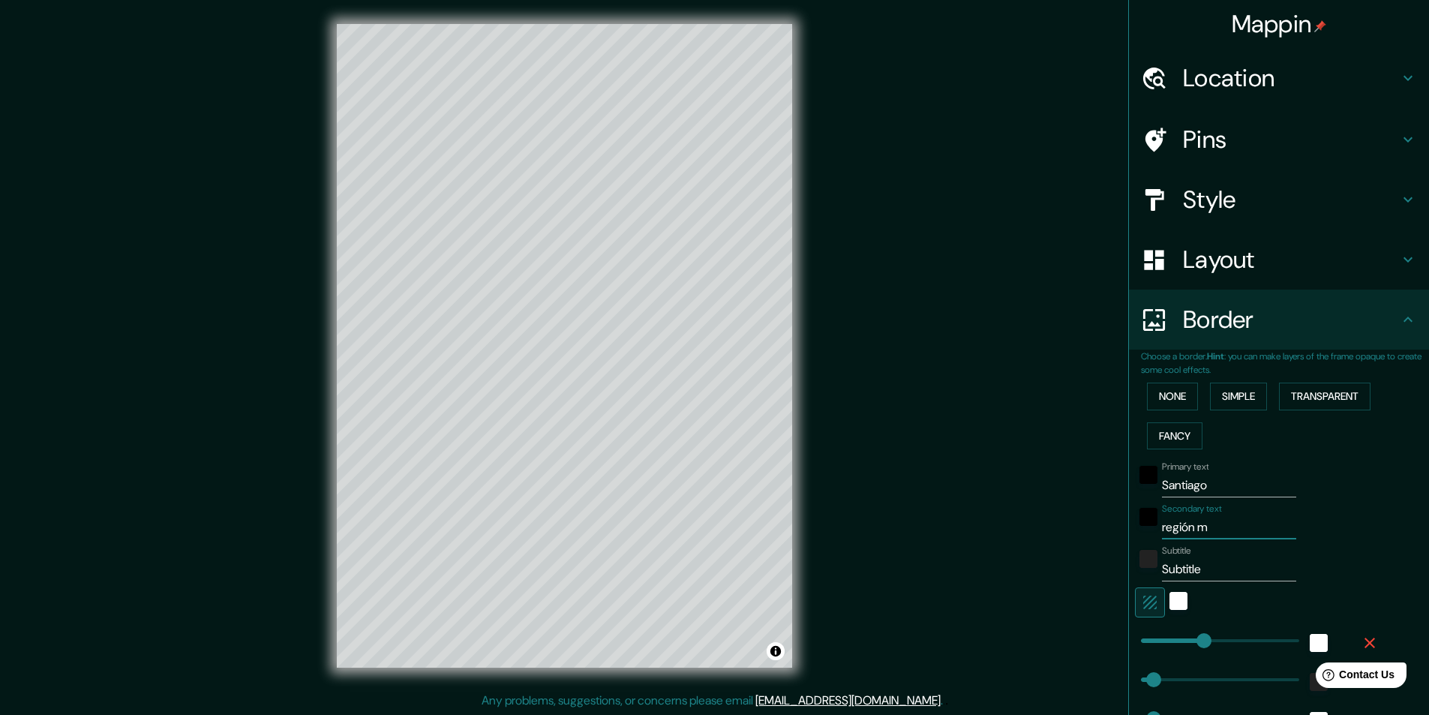
type input "24"
type input "región met"
type input "243"
type input "49"
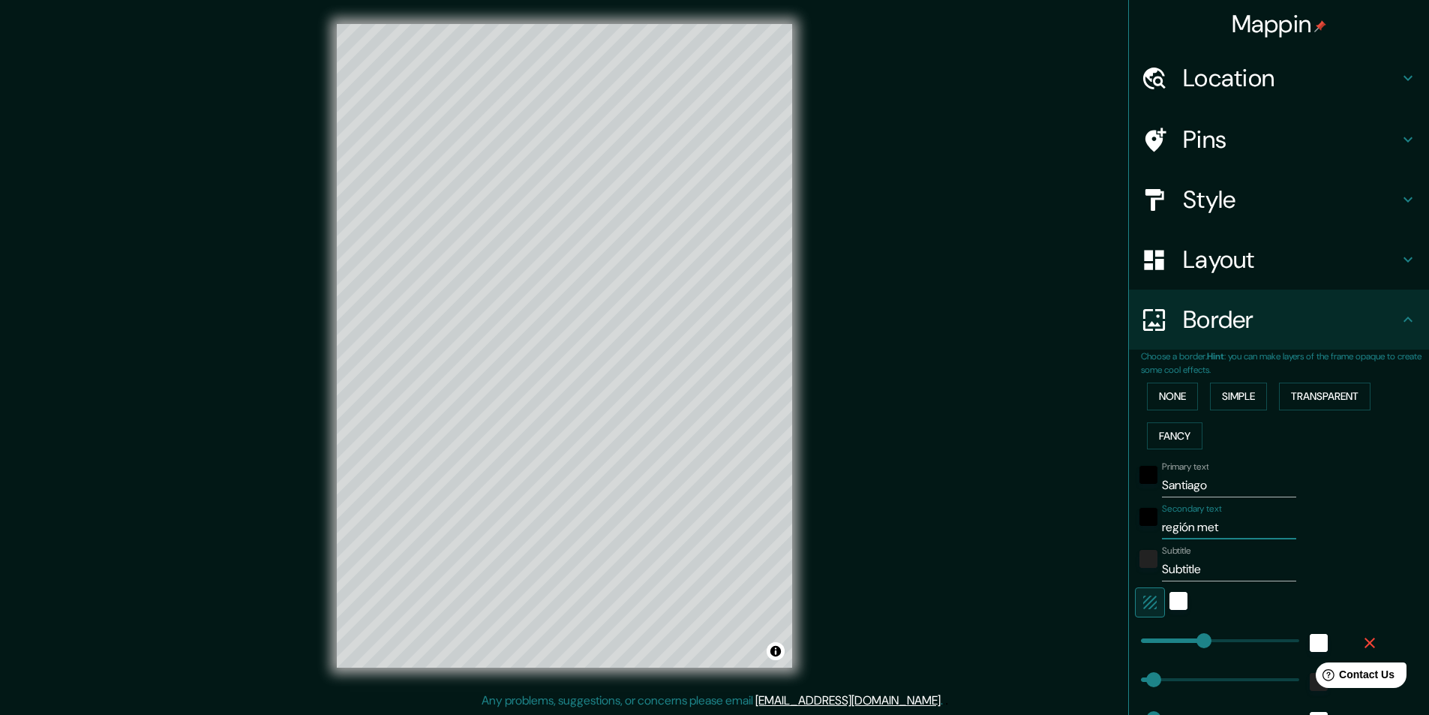
type input "24"
type input "región metr"
type input "243"
type input "49"
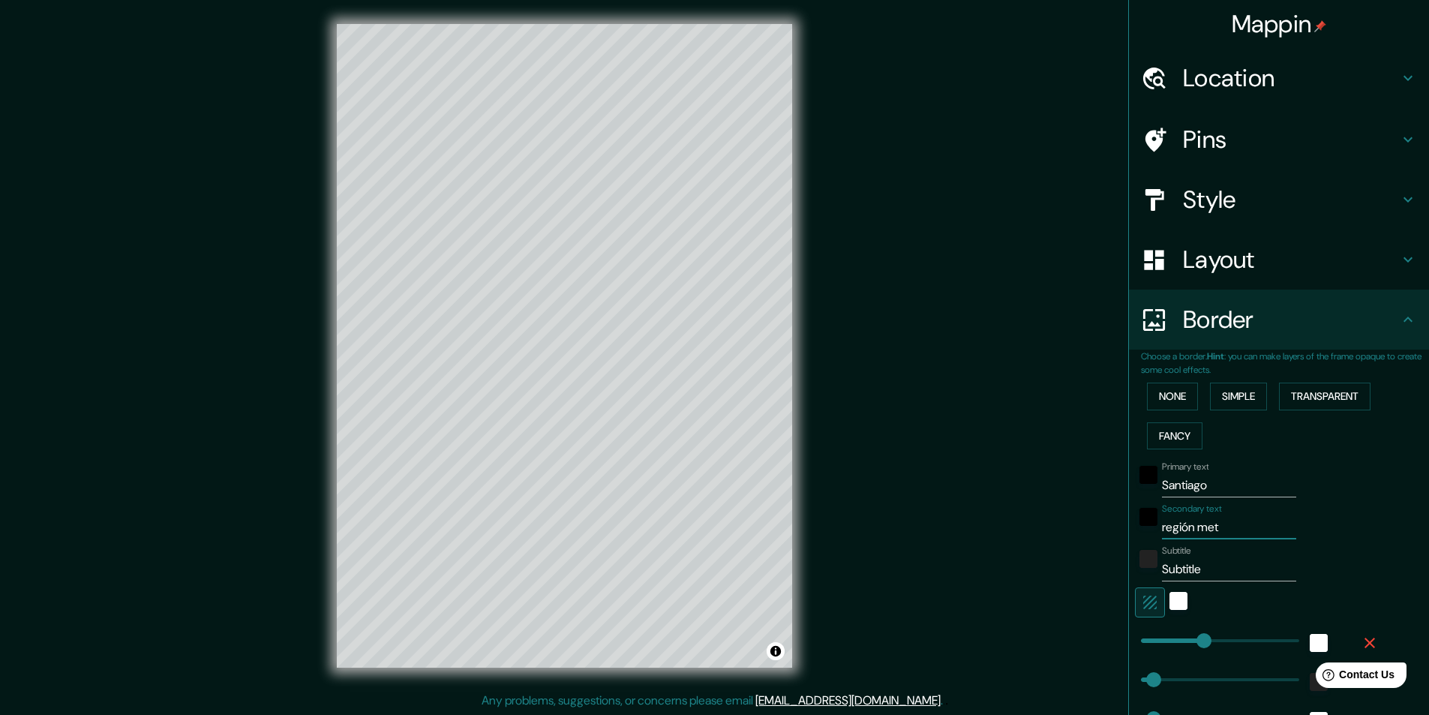
type input "24"
type input "región metro"
type input "243"
type input "49"
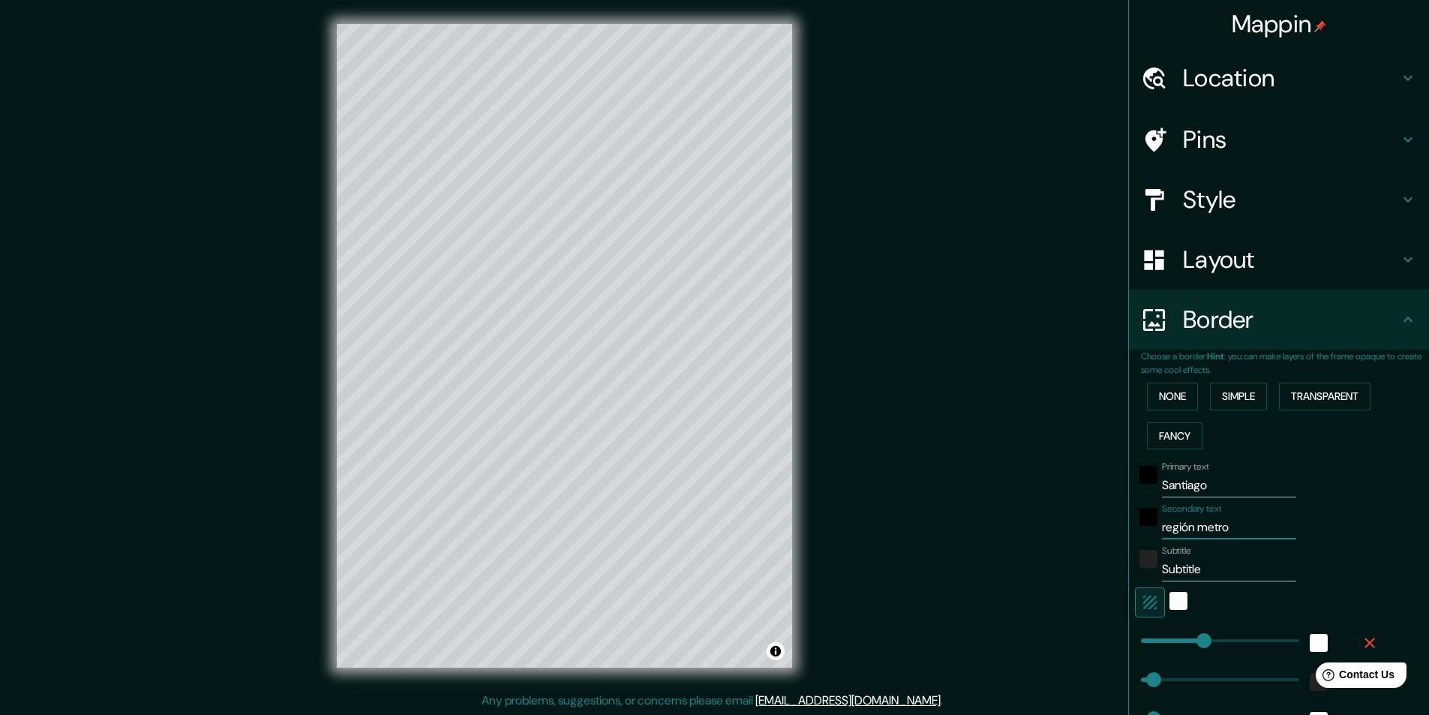
type input "24"
type input "región metr"
type input "243"
type input "49"
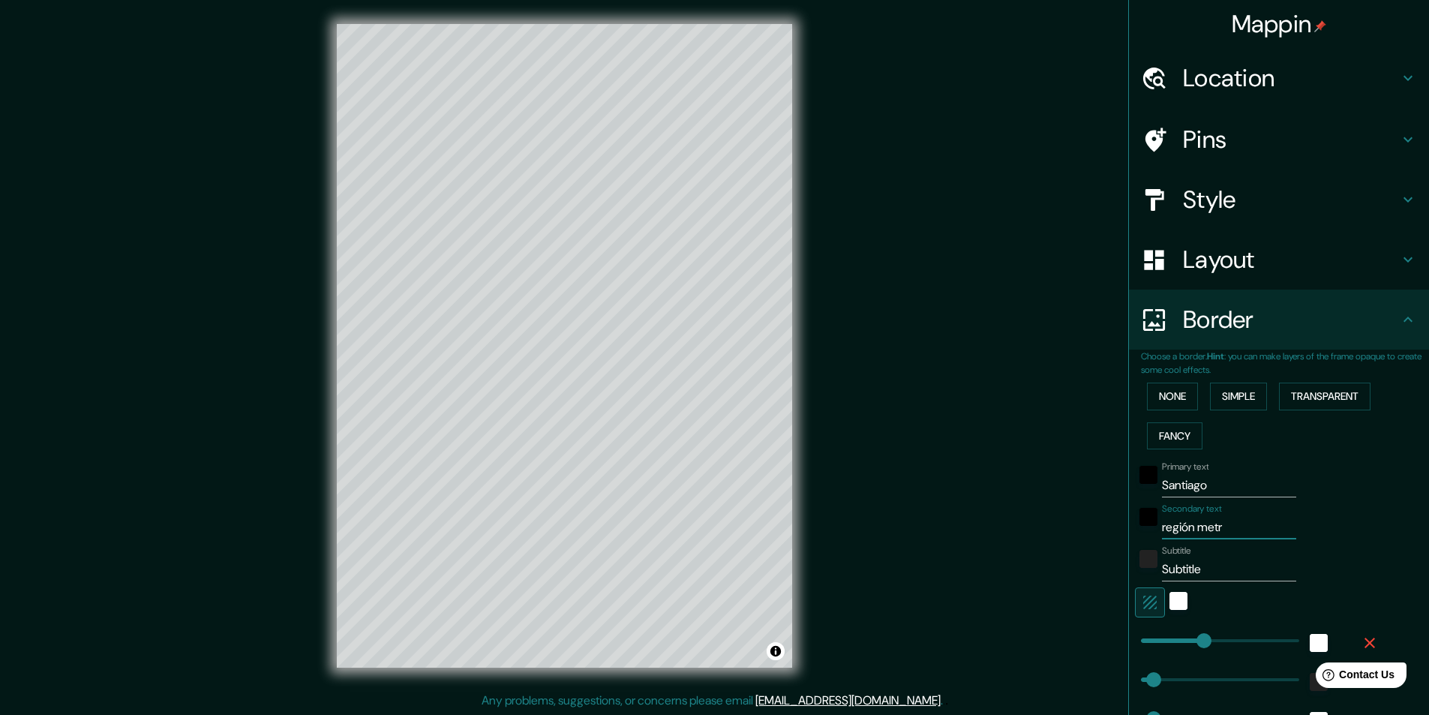
type input "24"
type input "región met"
type input "243"
type input "49"
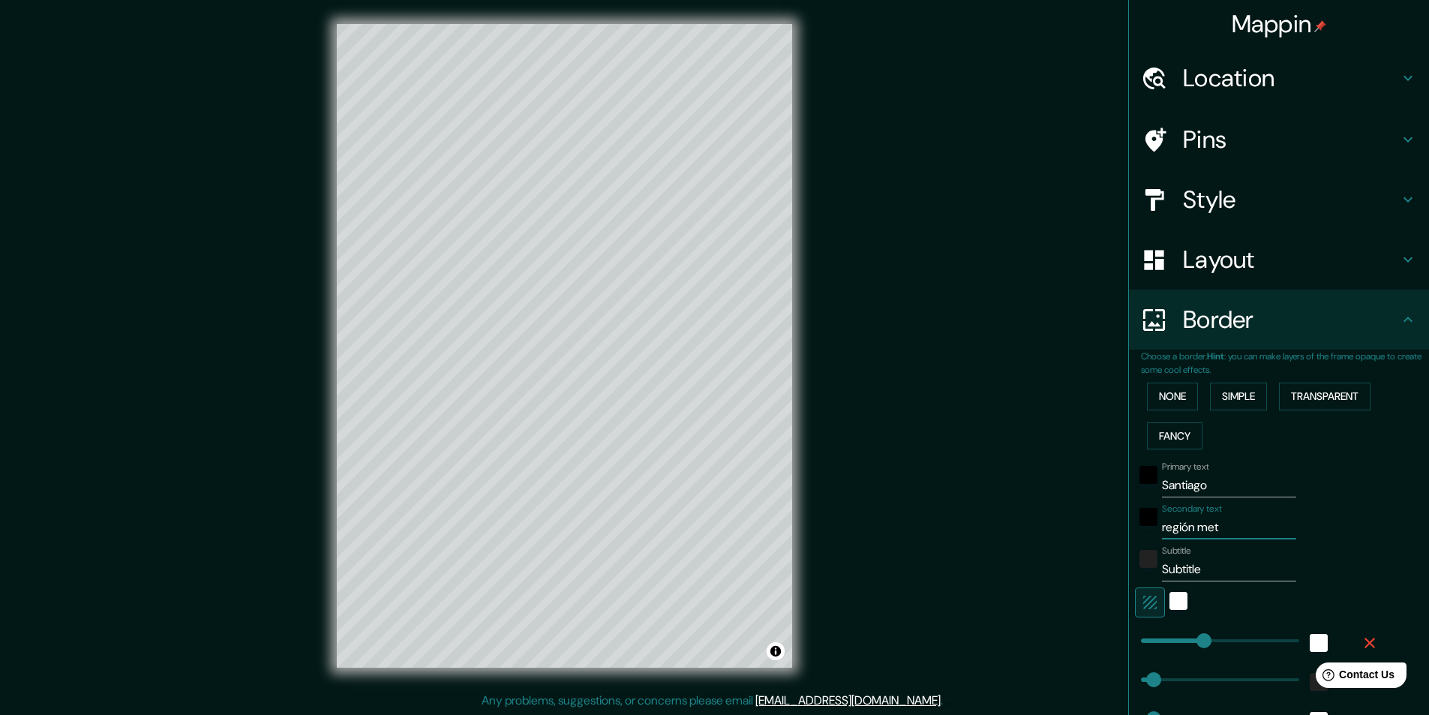
type input "24"
type input "región me"
type input "243"
type input "49"
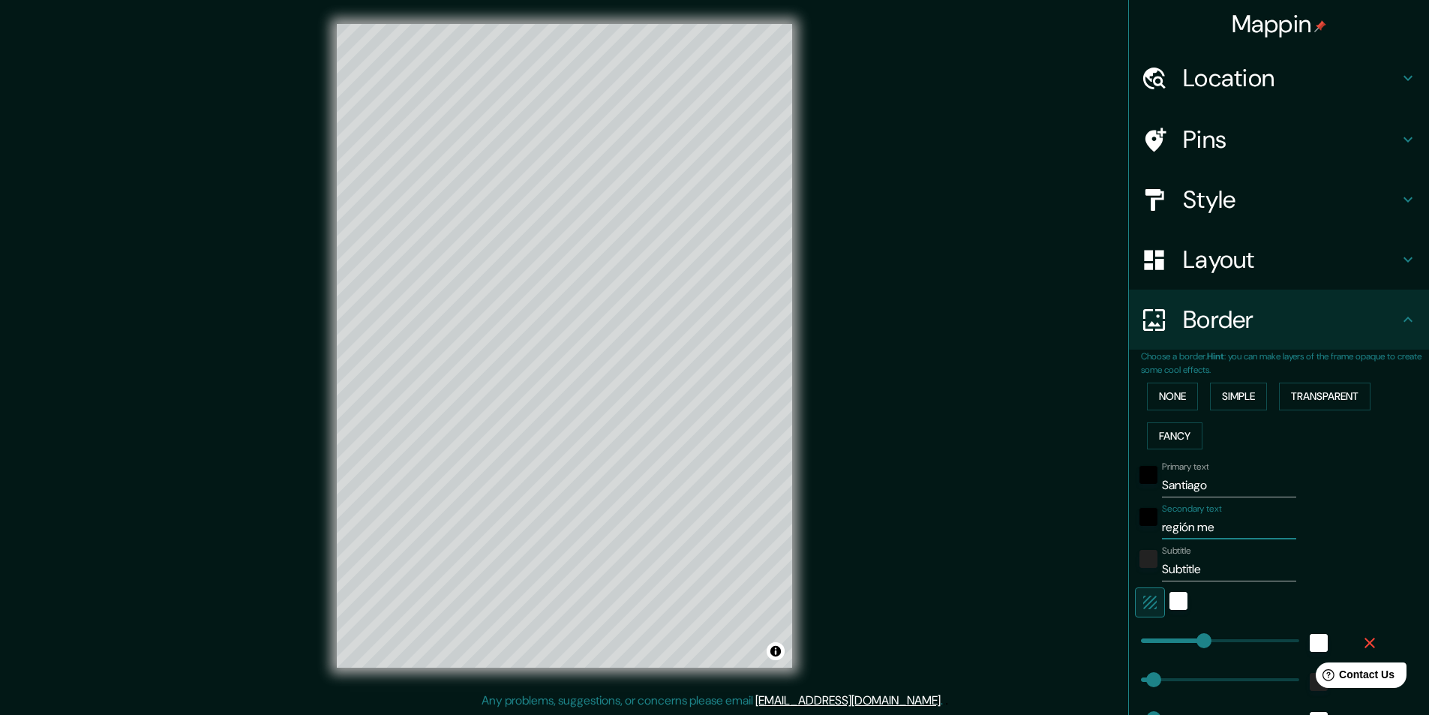
type input "24"
type input "región m"
type input "243"
type input "49"
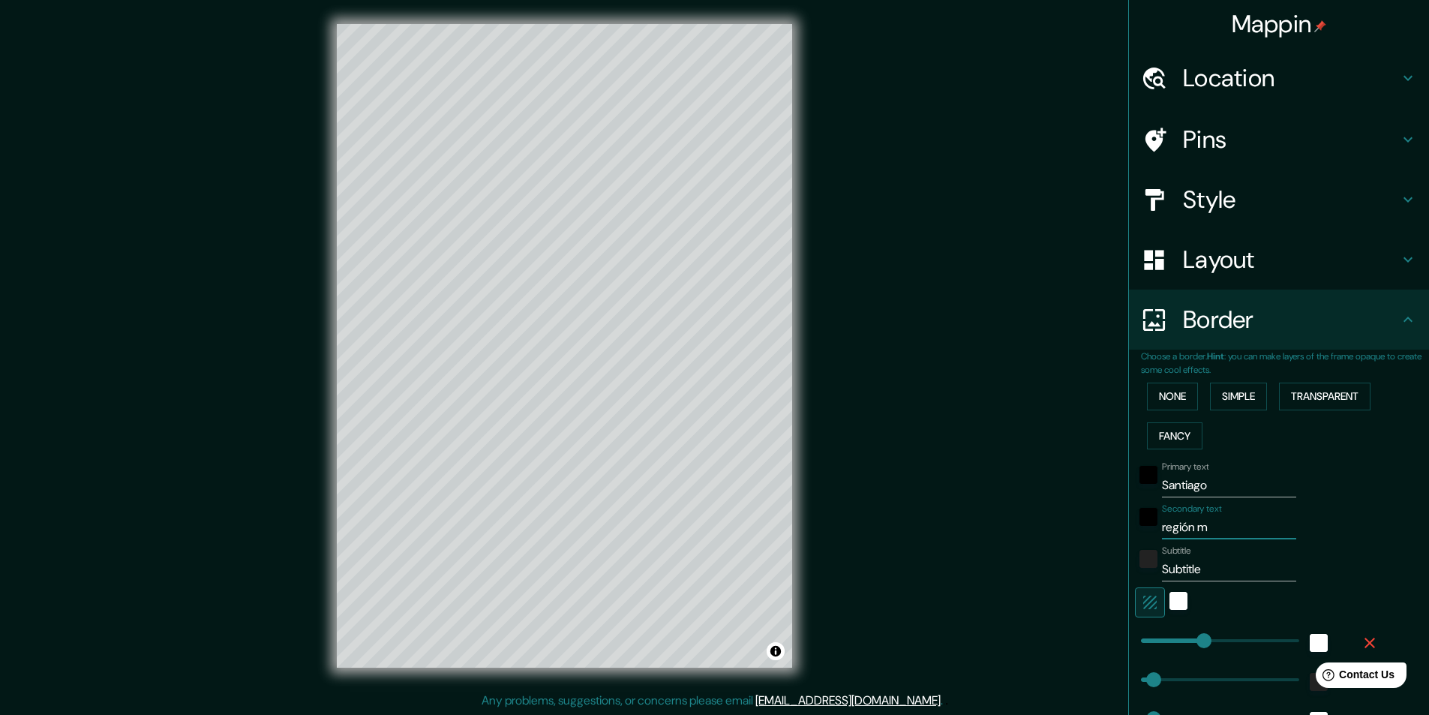
type input "24"
type input "región"
type input "243"
type input "49"
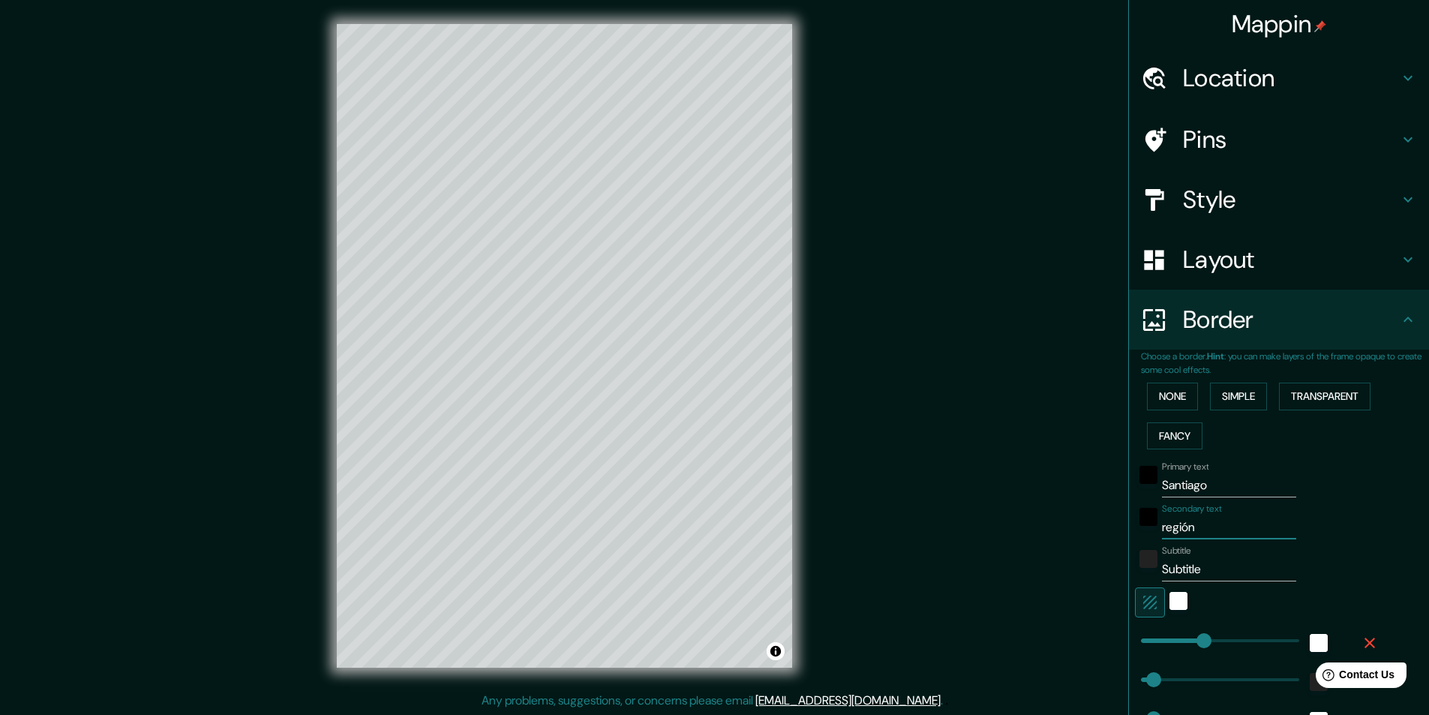
type input "24"
type input "región me"
type input "243"
type input "49"
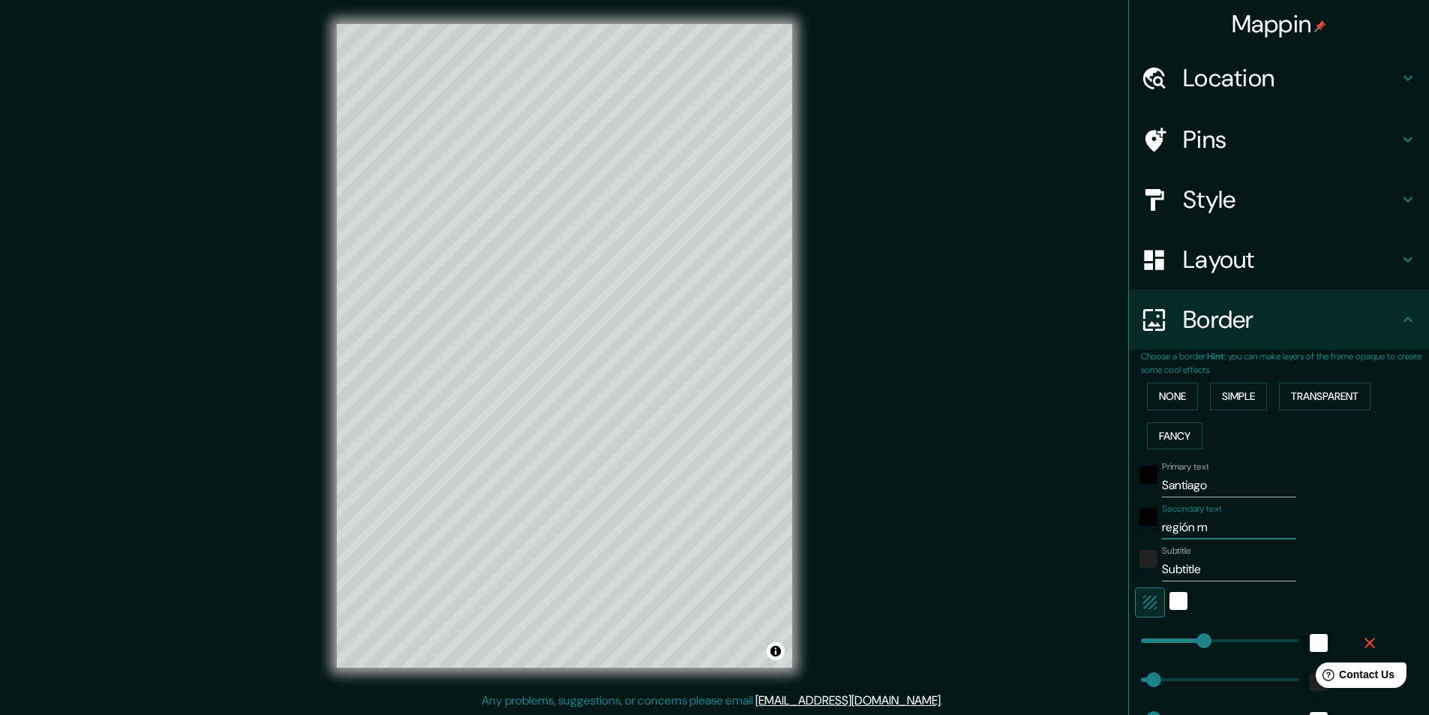
type input "24"
type input "región met"
type input "243"
type input "49"
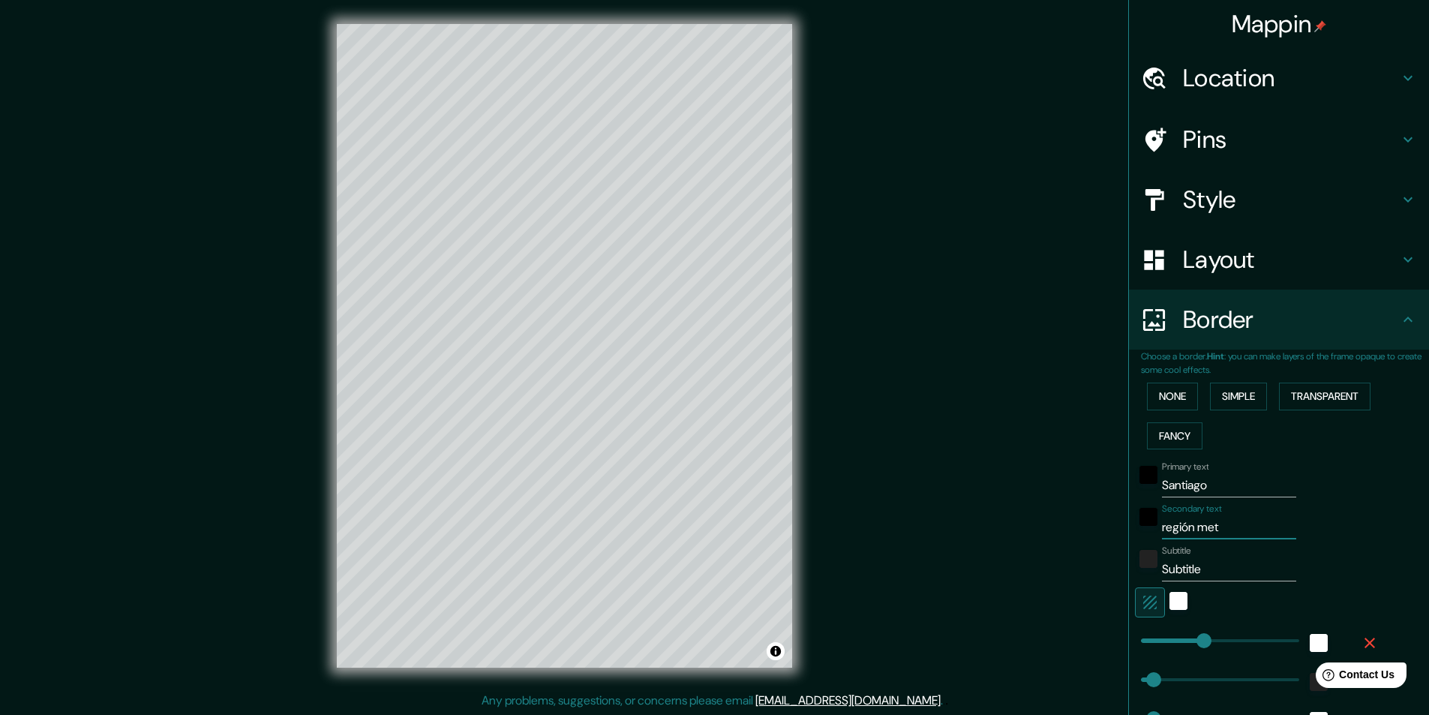
type input "24"
type input "región metro"
type input "243"
type input "49"
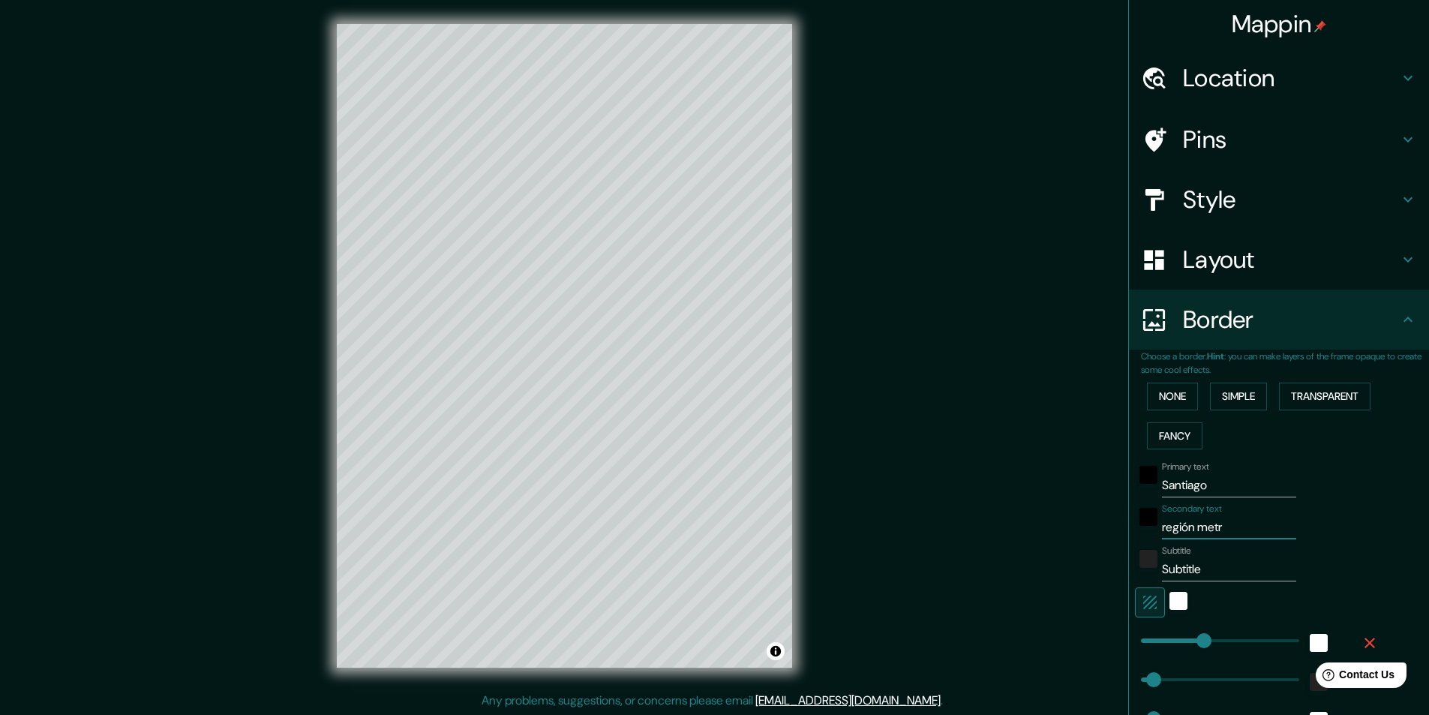
type input "24"
type input "región metrop"
type input "243"
type input "49"
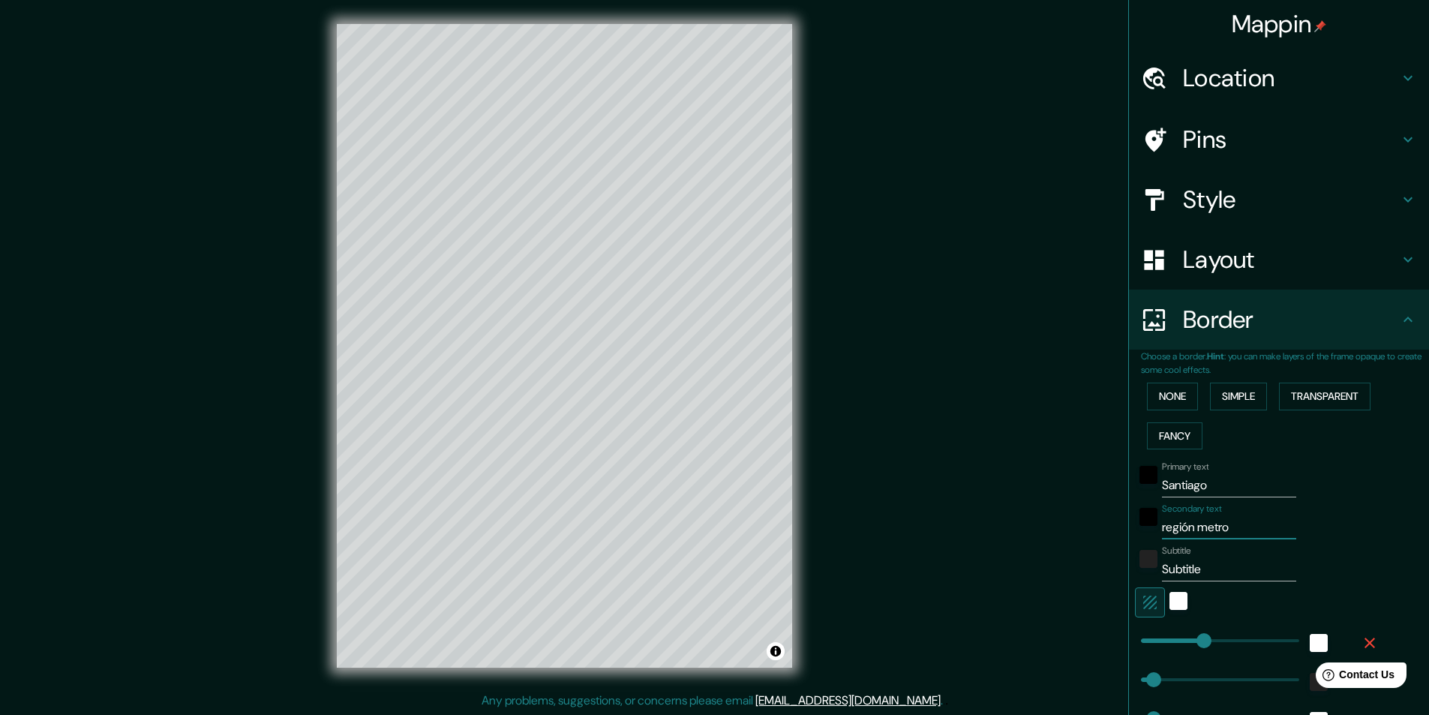
type input "24"
type input "región metropo"
type input "243"
type input "49"
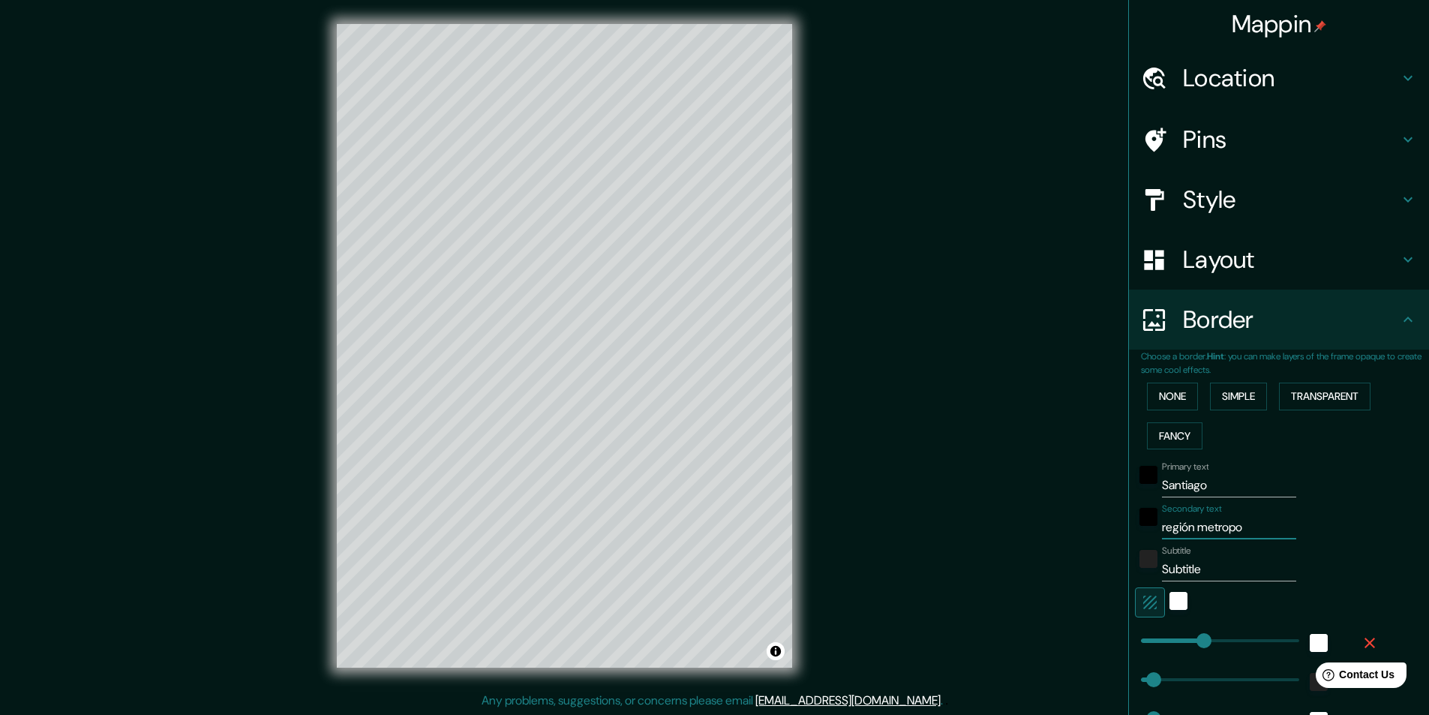
type input "24"
type input "región metropol"
type input "243"
type input "49"
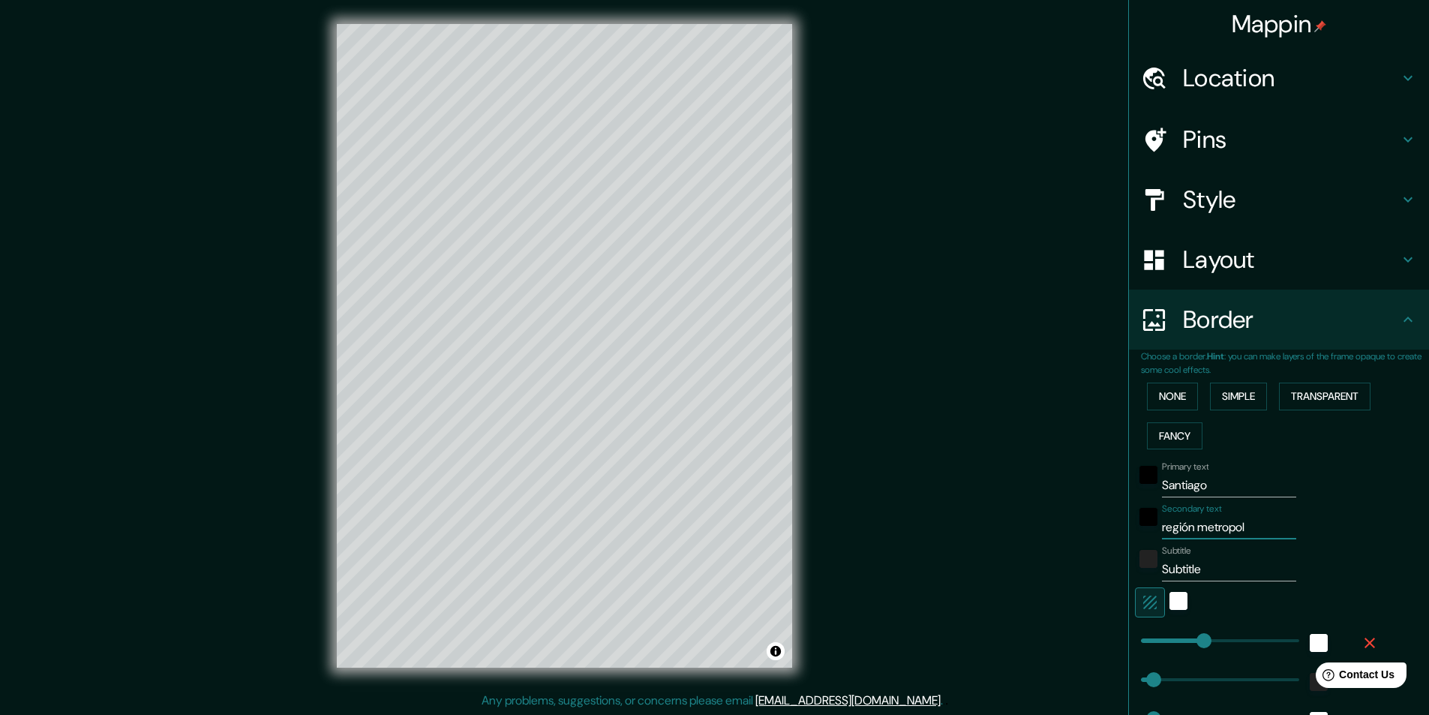
type input "24"
type input "región metropoli"
type input "243"
type input "49"
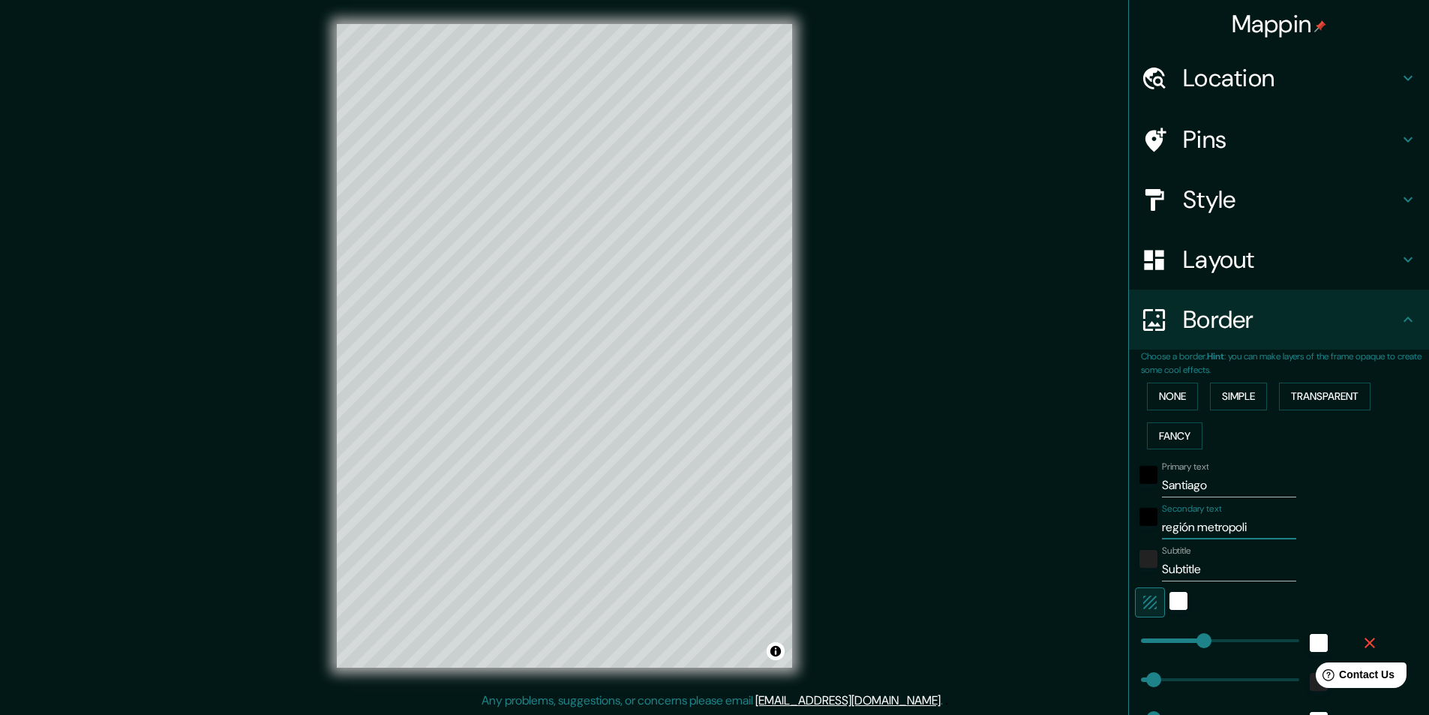
type input "24"
type input "región metropolit"
type input "243"
type input "49"
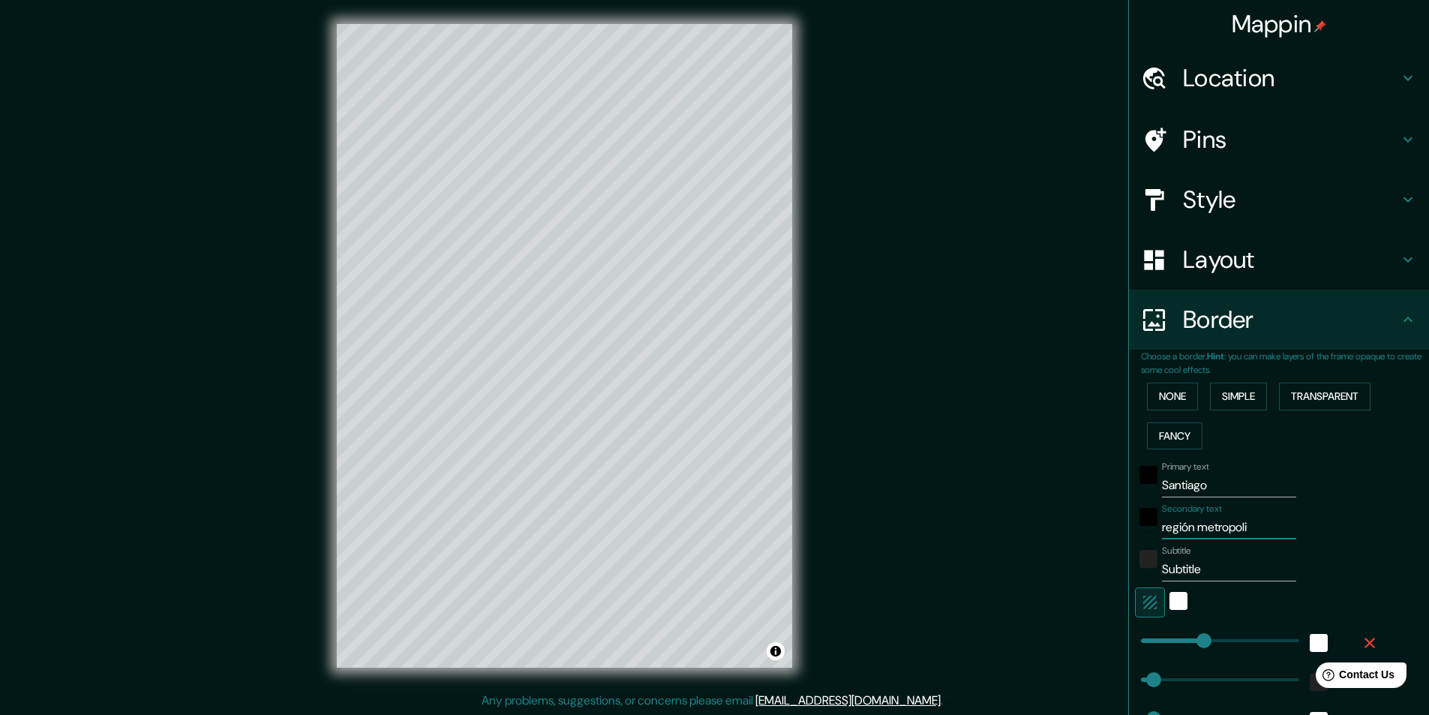
type input "24"
type input "región metropolitan"
type input "243"
type input "49"
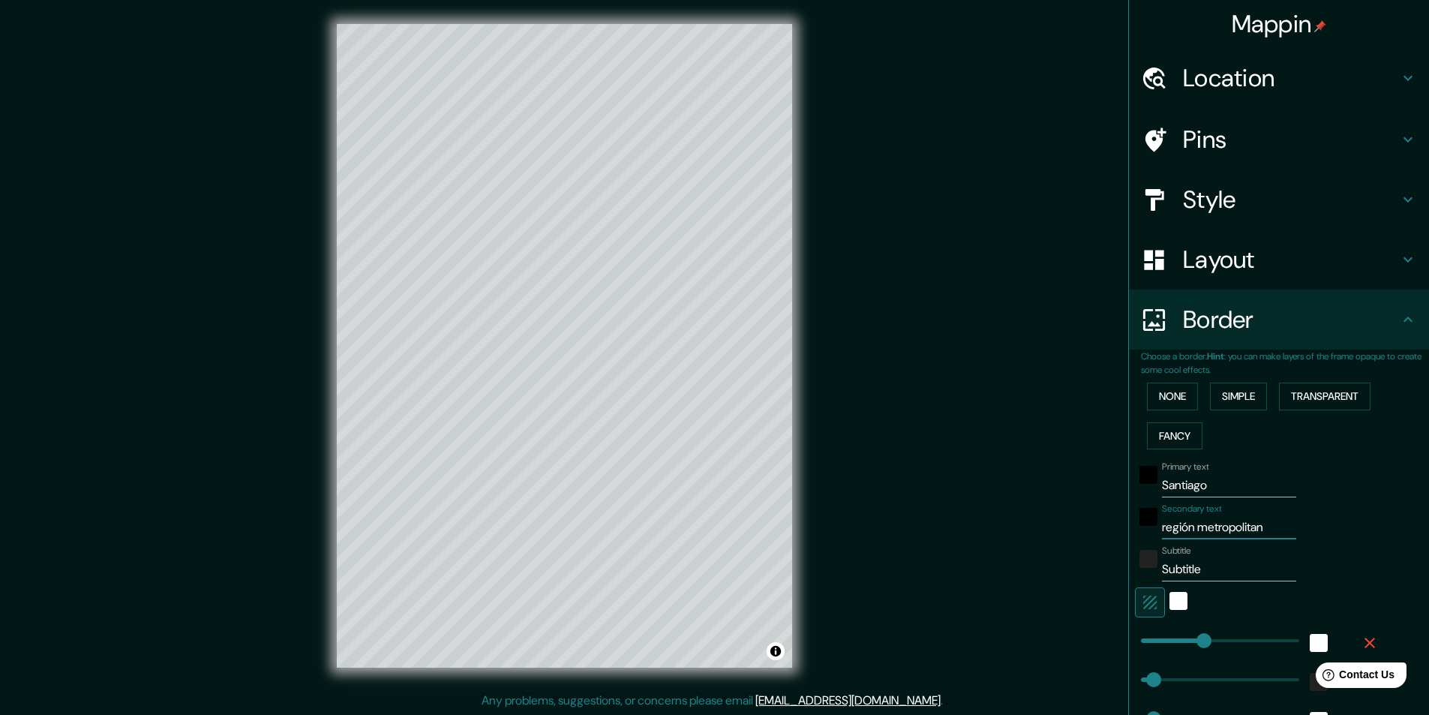
type input "24"
type input "región metropolitana"
type input "243"
type input "49"
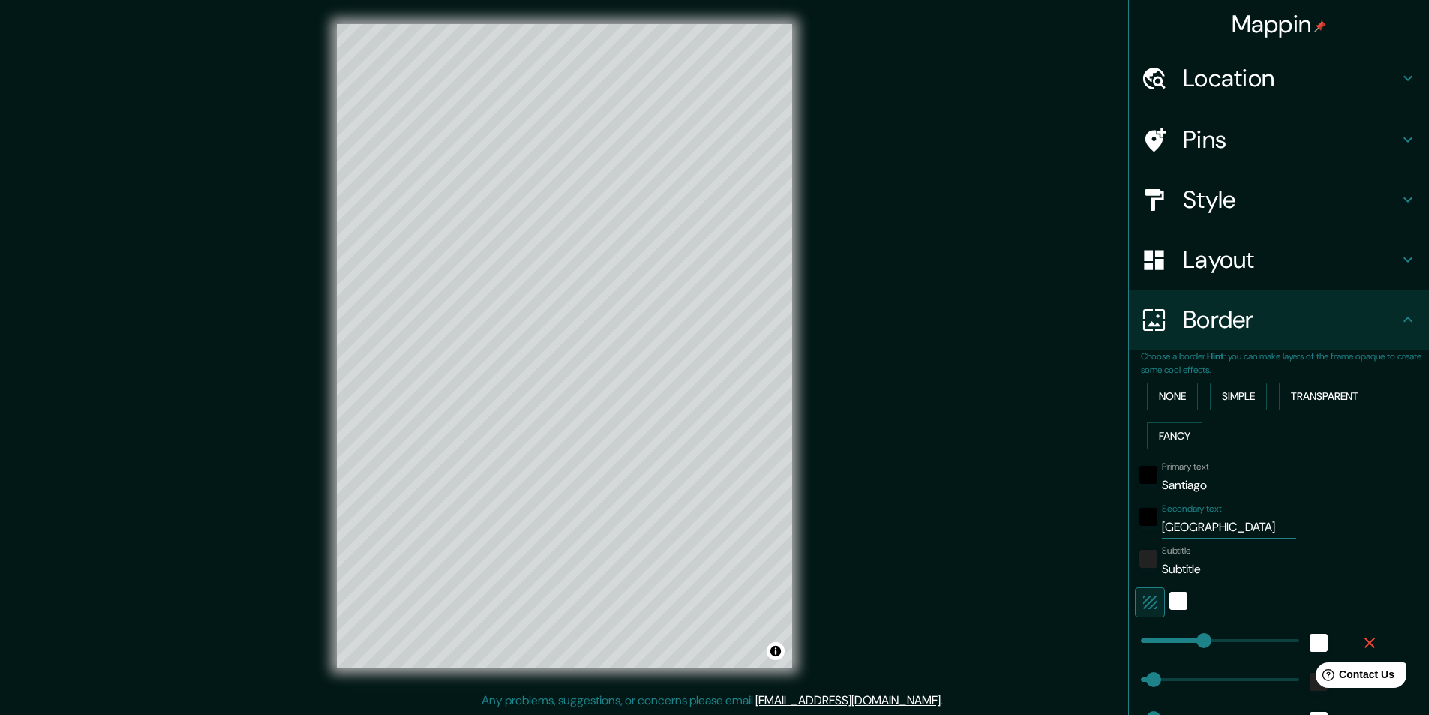
type input "24"
type input "región metropolitana"
drag, startPoint x: 1199, startPoint y: 564, endPoint x: 1107, endPoint y: 573, distance: 92.0
click at [1107, 573] on div "Mappin Location Santiago, Región Metropolitana de Santiago, Chile Pins Style La…" at bounding box center [714, 358] width 1429 height 716
type input "c"
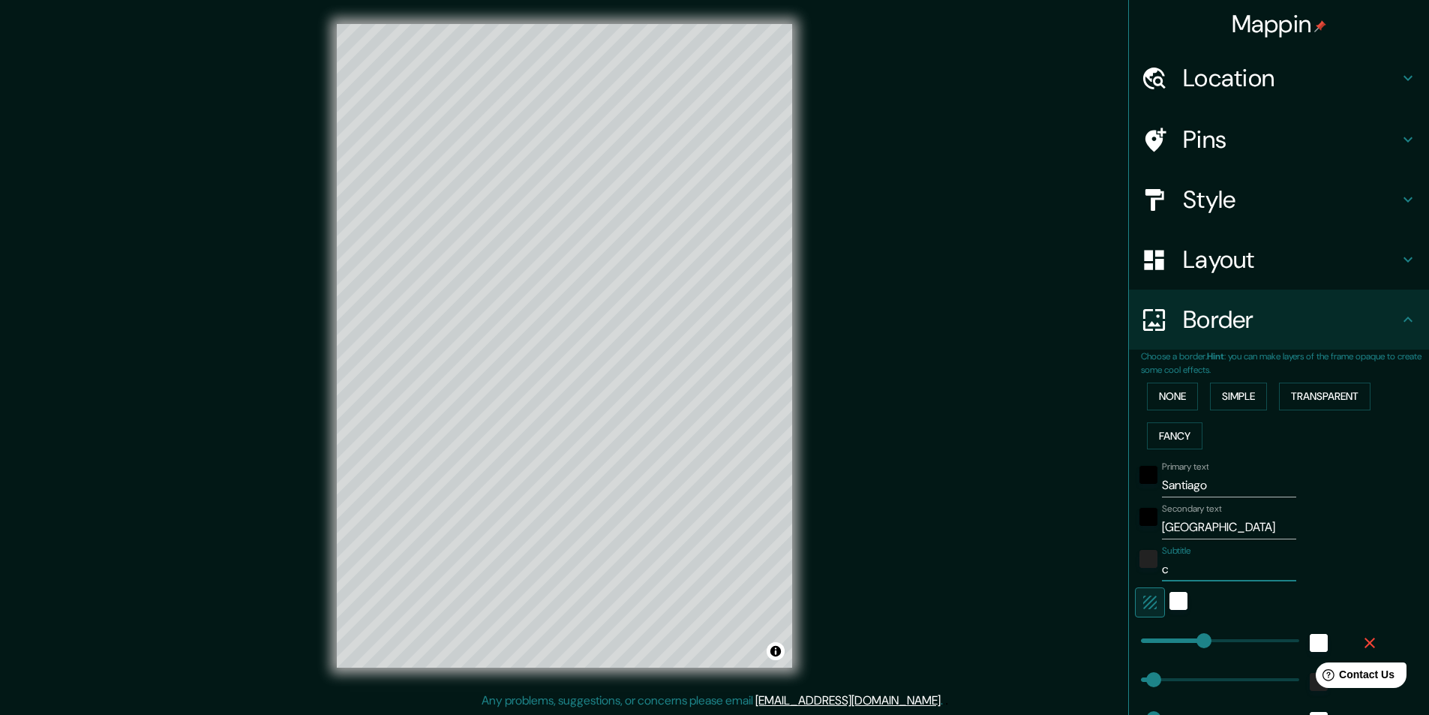
type input "243"
type input "49"
type input "24"
type input "ch"
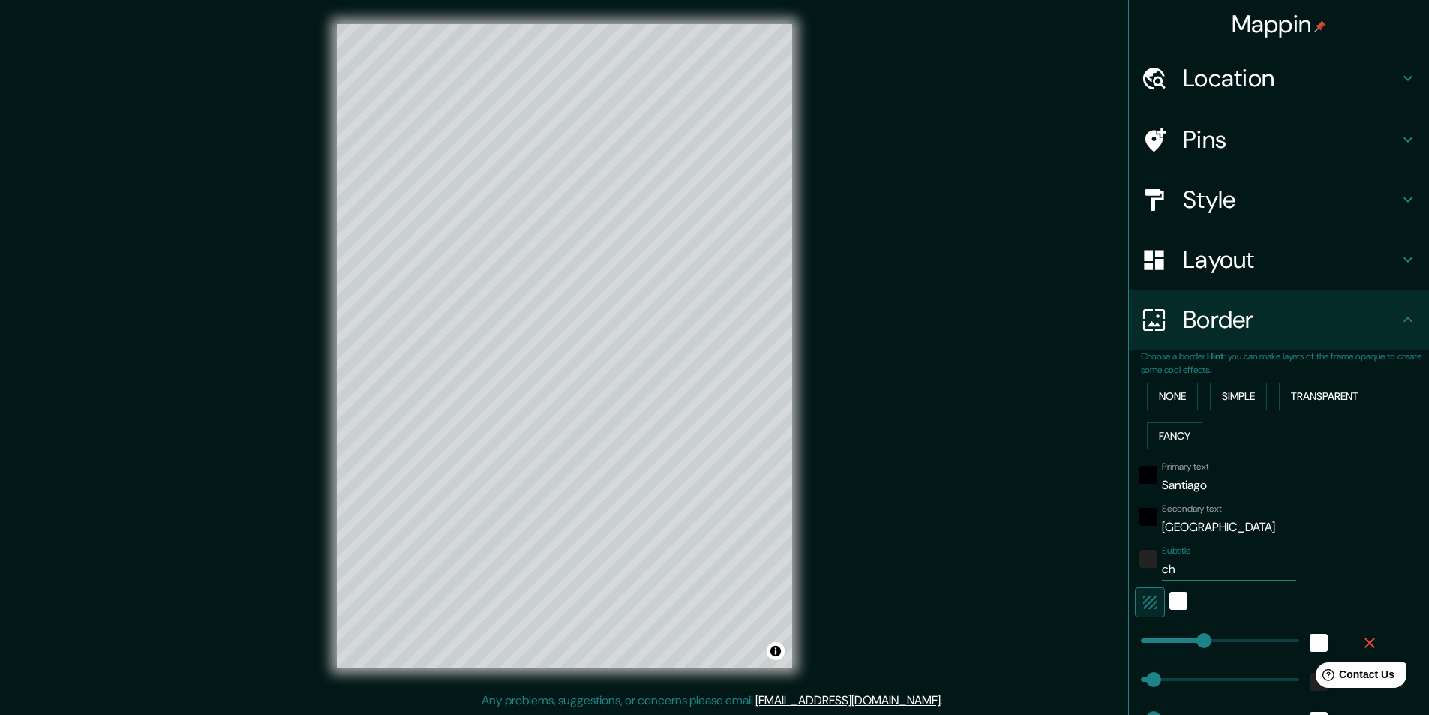
type input "243"
type input "49"
type input "24"
type input "chi"
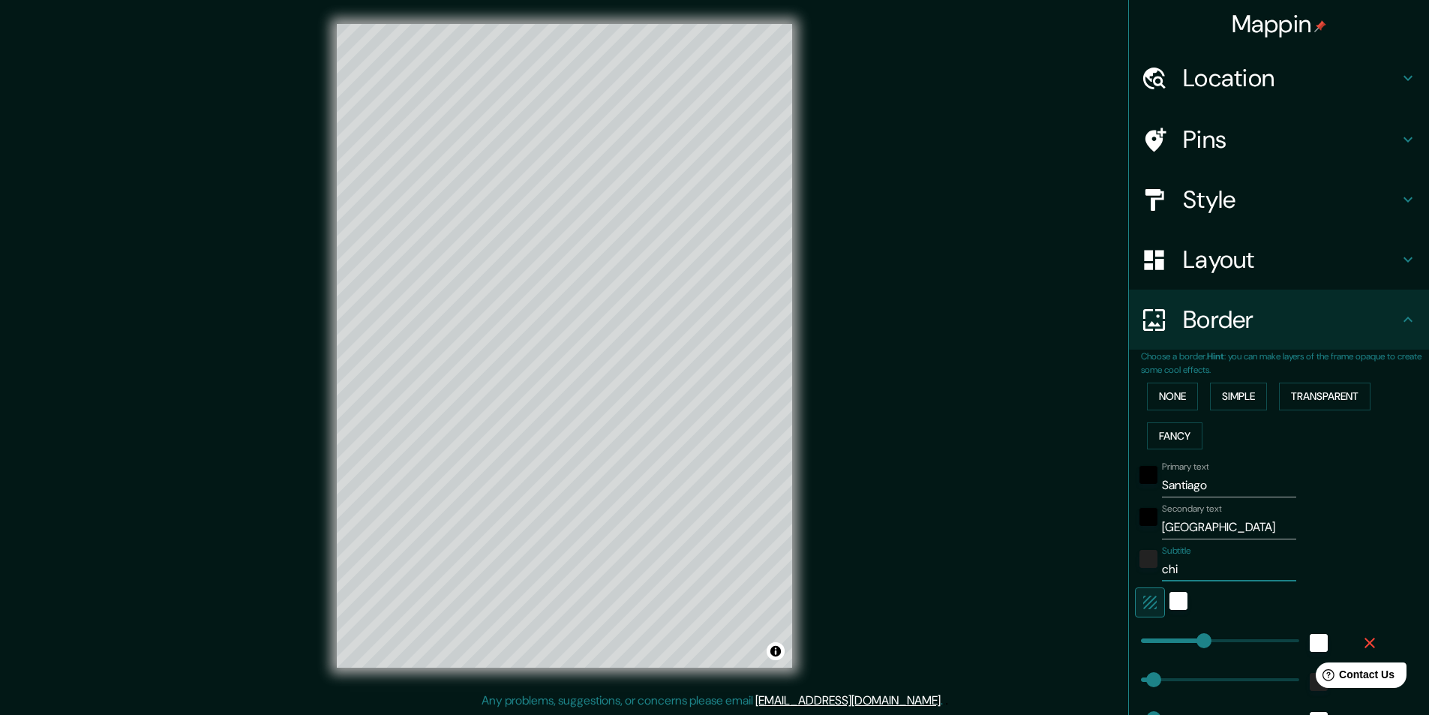
type input "243"
type input "49"
type input "24"
type input "chil"
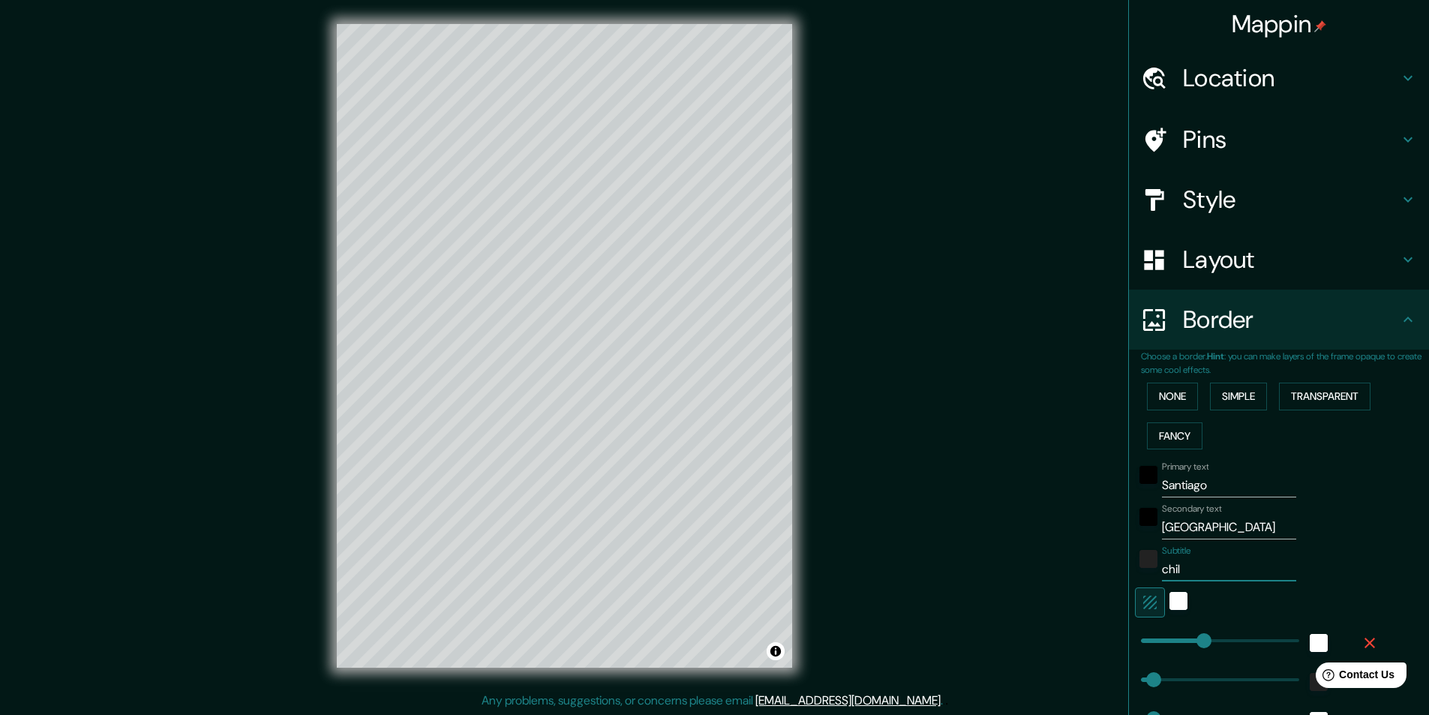
type input "243"
type input "49"
type input "24"
type input "chi"
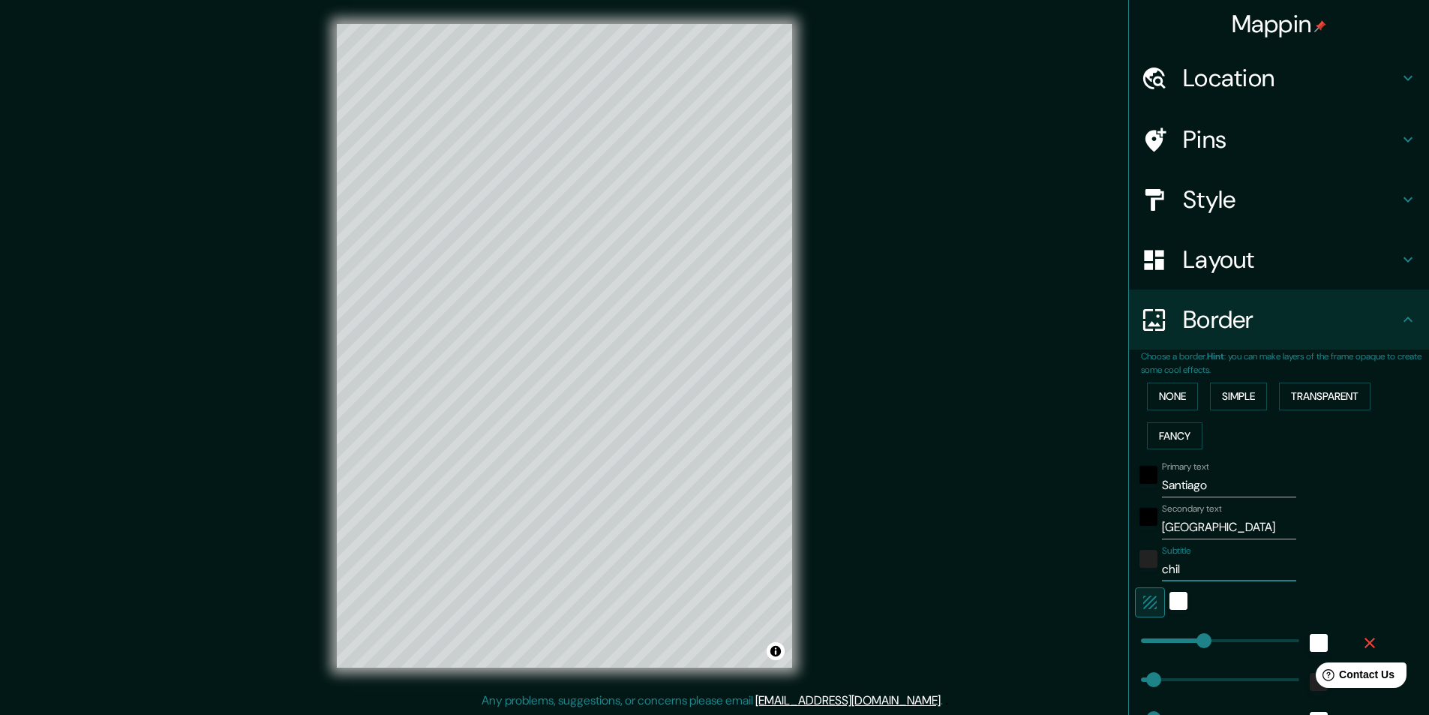
type input "243"
type input "49"
type input "24"
type input "ch"
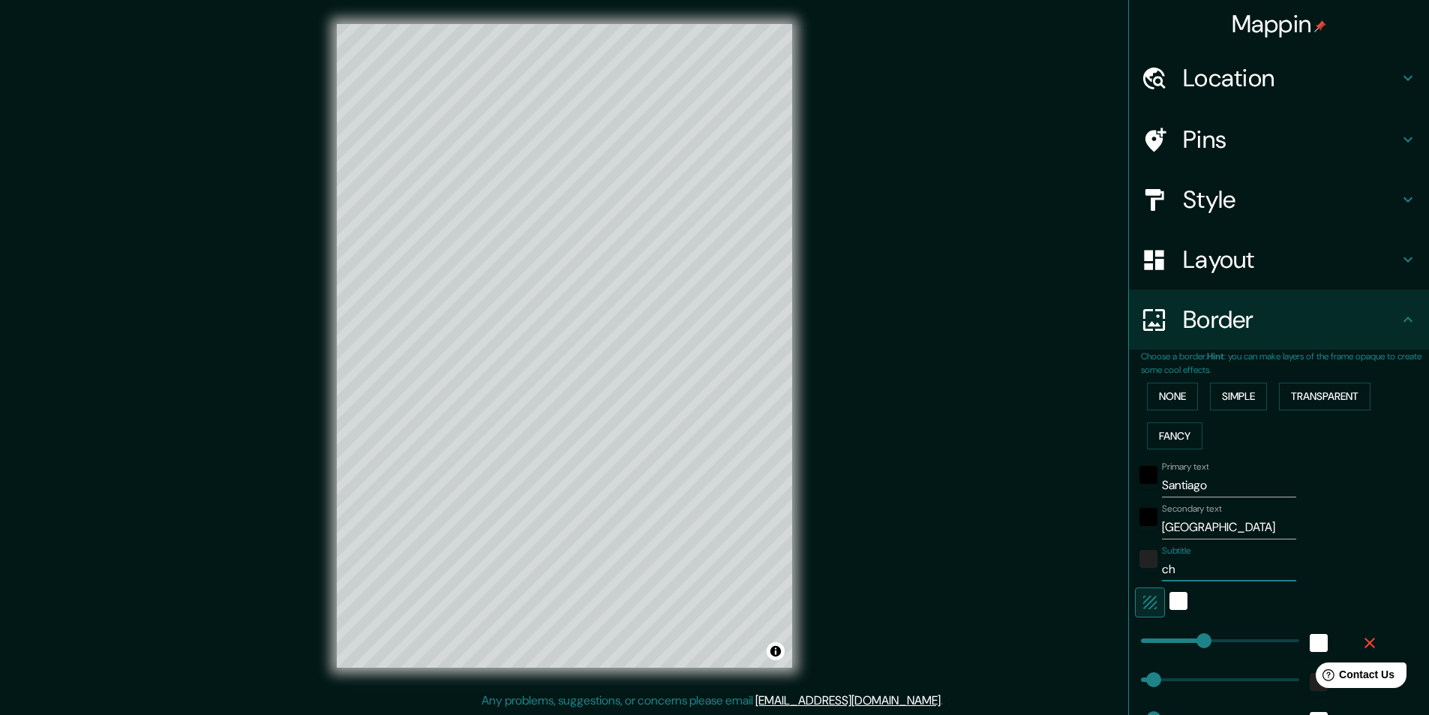
type input "243"
type input "49"
type input "24"
type input "c"
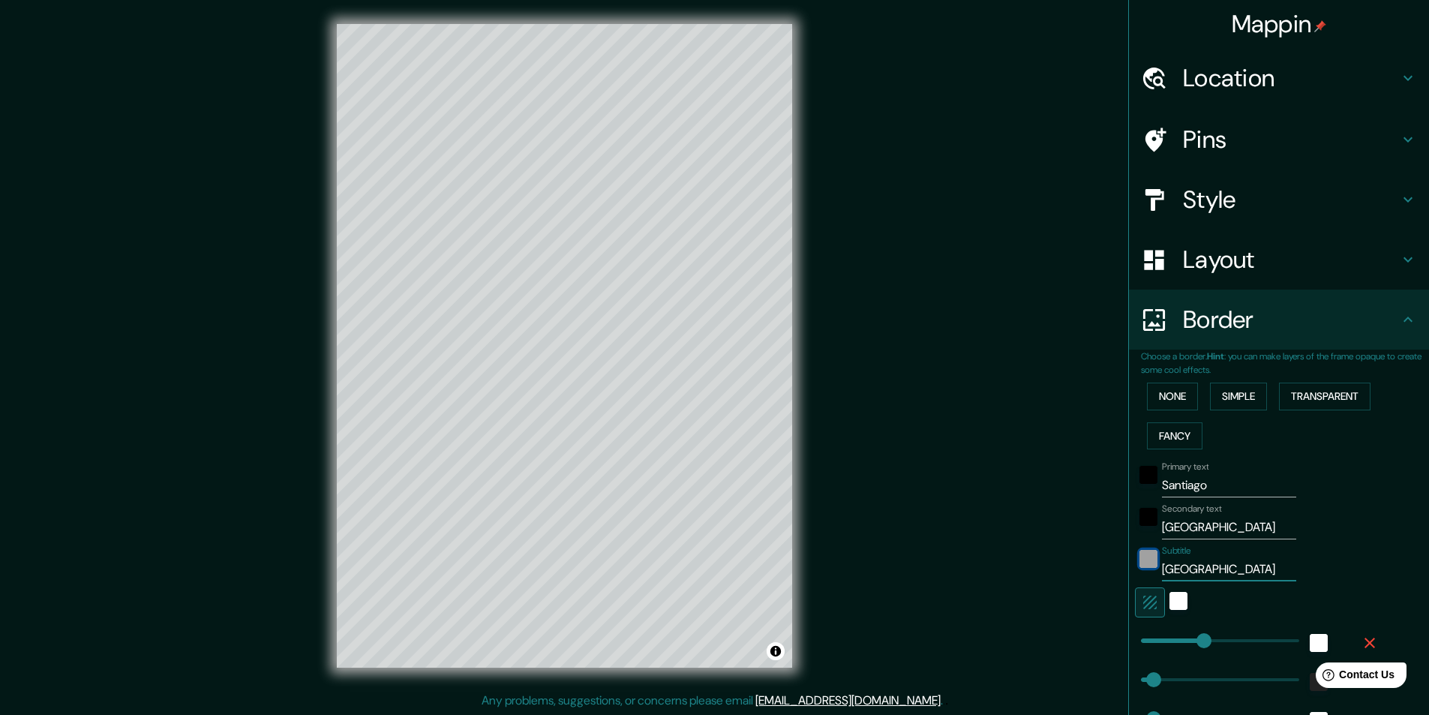
click at [1140, 561] on div "color-222222" at bounding box center [1149, 559] width 18 height 18
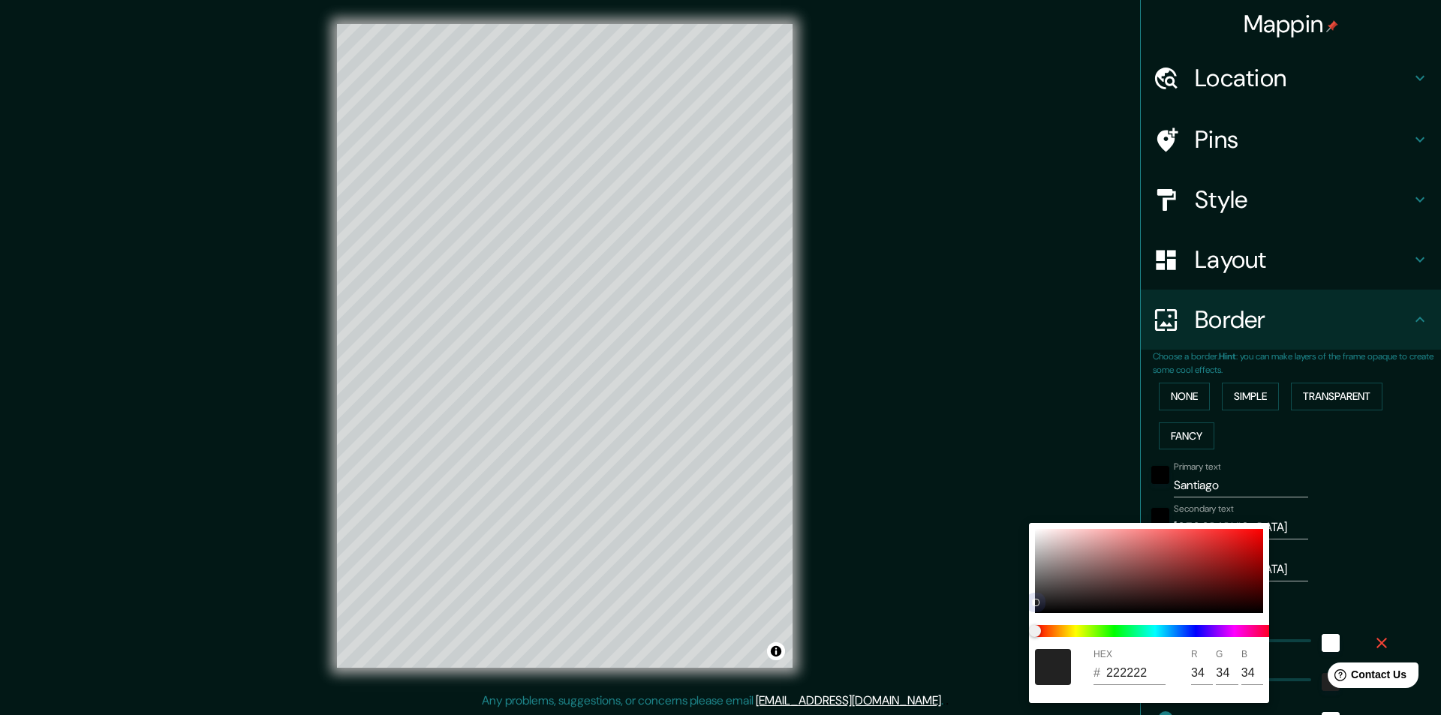
drag, startPoint x: 1037, startPoint y: 603, endPoint x: 1037, endPoint y: 615, distance: 12.0
click at [1037, 605] on div at bounding box center [1035, 602] width 6 height 6
click at [967, 591] on div at bounding box center [720, 357] width 1441 height 715
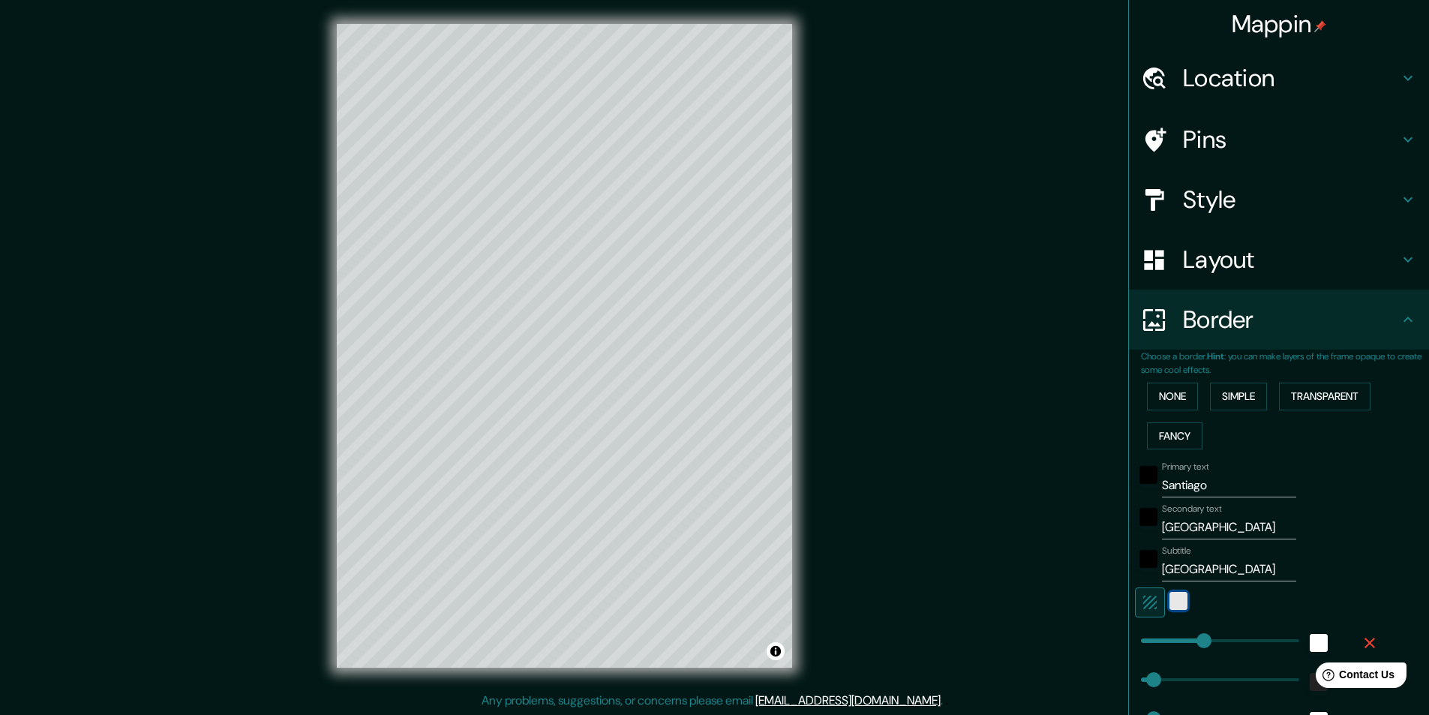
click at [1155, 605] on div "white" at bounding box center [1179, 601] width 18 height 18
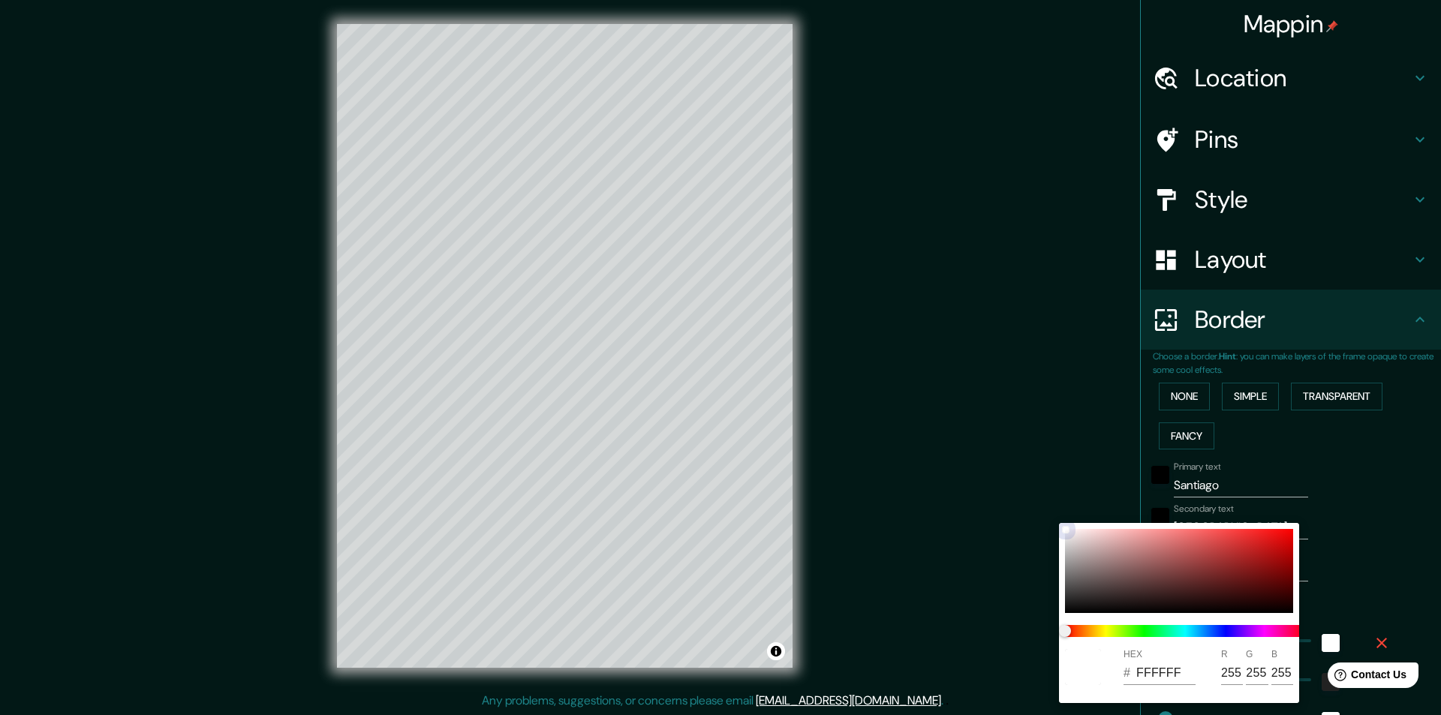
drag, startPoint x: 1220, startPoint y: 575, endPoint x: 1265, endPoint y: 556, distance: 49.1
click at [1155, 556] on div at bounding box center [1179, 571] width 228 height 84
drag, startPoint x: 1232, startPoint y: 575, endPoint x: 1061, endPoint y: 535, distance: 175.6
click at [1061, 535] on div "HEX # CACACA R 202 G 202 B 202" at bounding box center [1179, 613] width 240 height 180
click at [1068, 530] on div at bounding box center [1179, 571] width 228 height 84
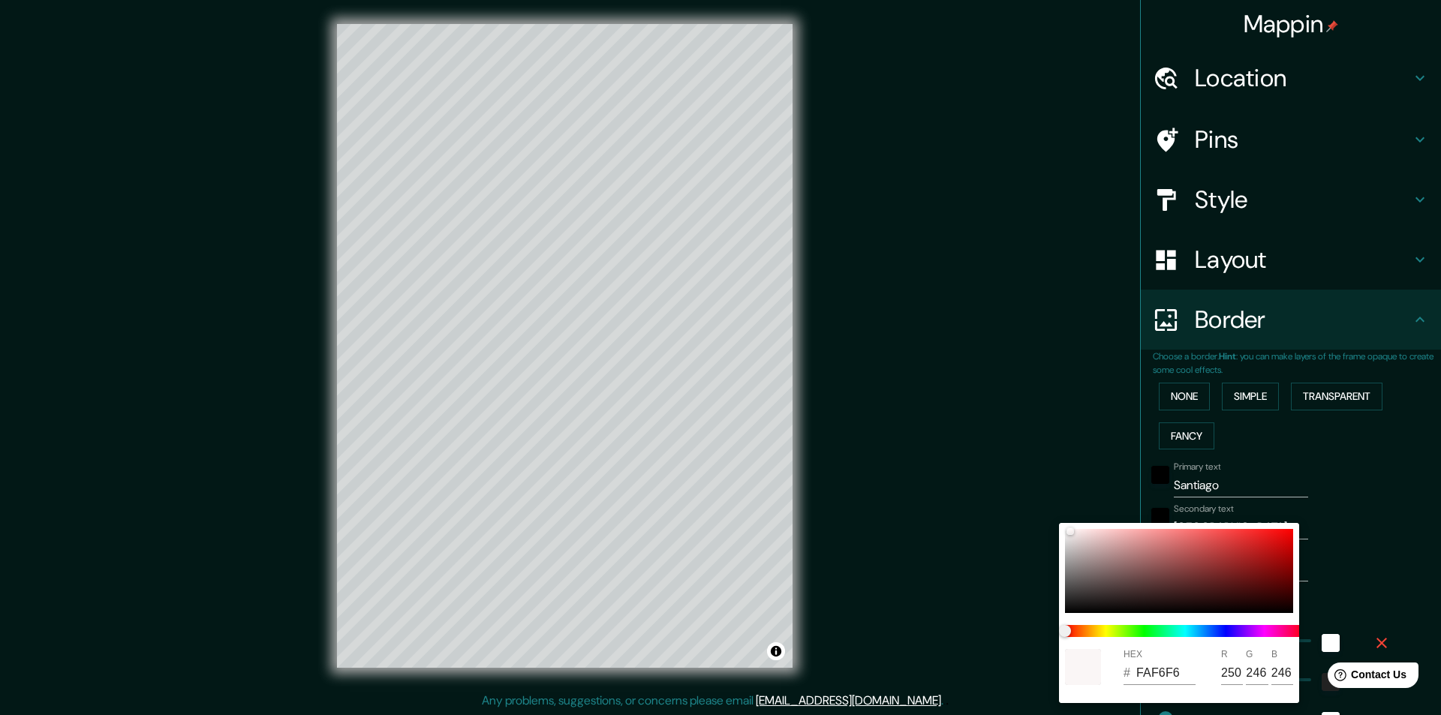
click at [996, 519] on div at bounding box center [720, 357] width 1441 height 715
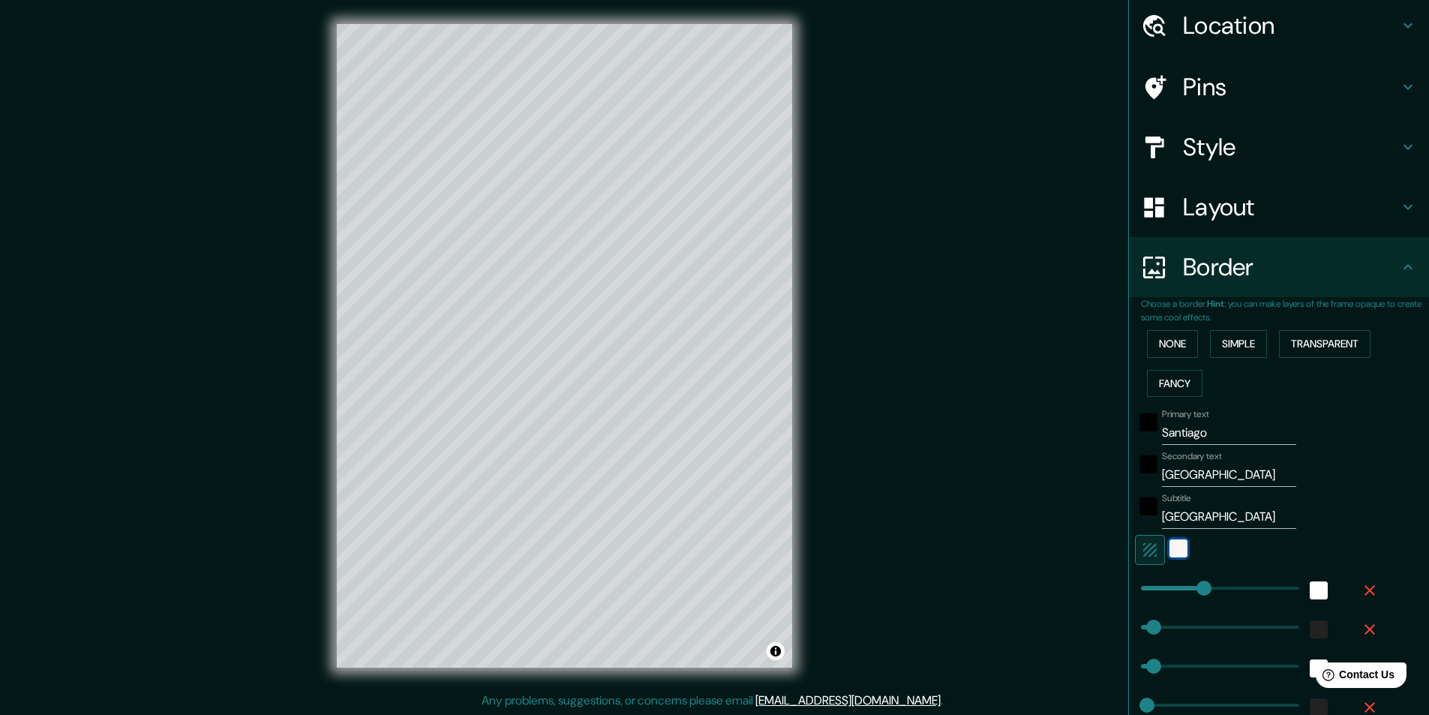
scroll to position [75, 0]
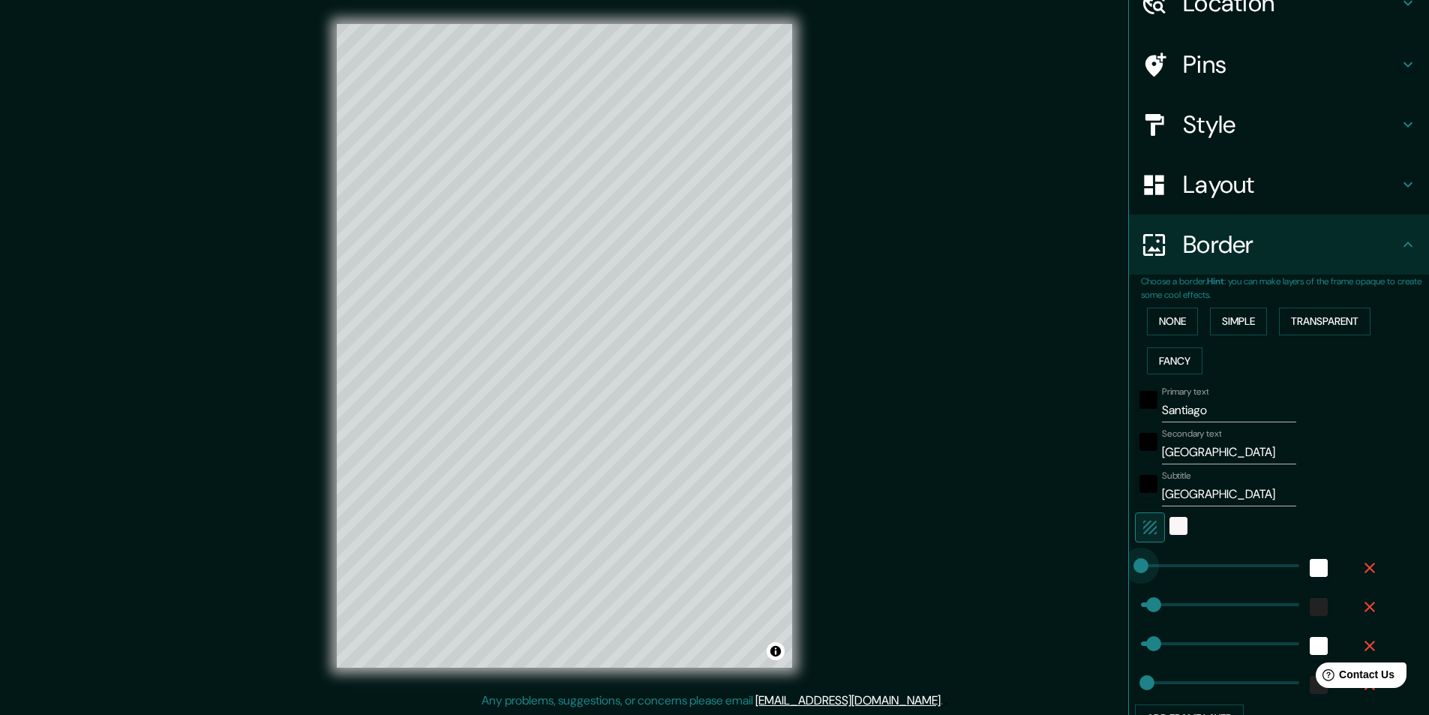
drag, startPoint x: 1187, startPoint y: 565, endPoint x: 1126, endPoint y: 564, distance: 60.8
drag, startPoint x: 1133, startPoint y: 565, endPoint x: 1146, endPoint y: 565, distance: 13.5
drag, startPoint x: 1146, startPoint y: 604, endPoint x: 1164, endPoint y: 605, distance: 17.3
drag, startPoint x: 1164, startPoint y: 605, endPoint x: 1146, endPoint y: 605, distance: 17.3
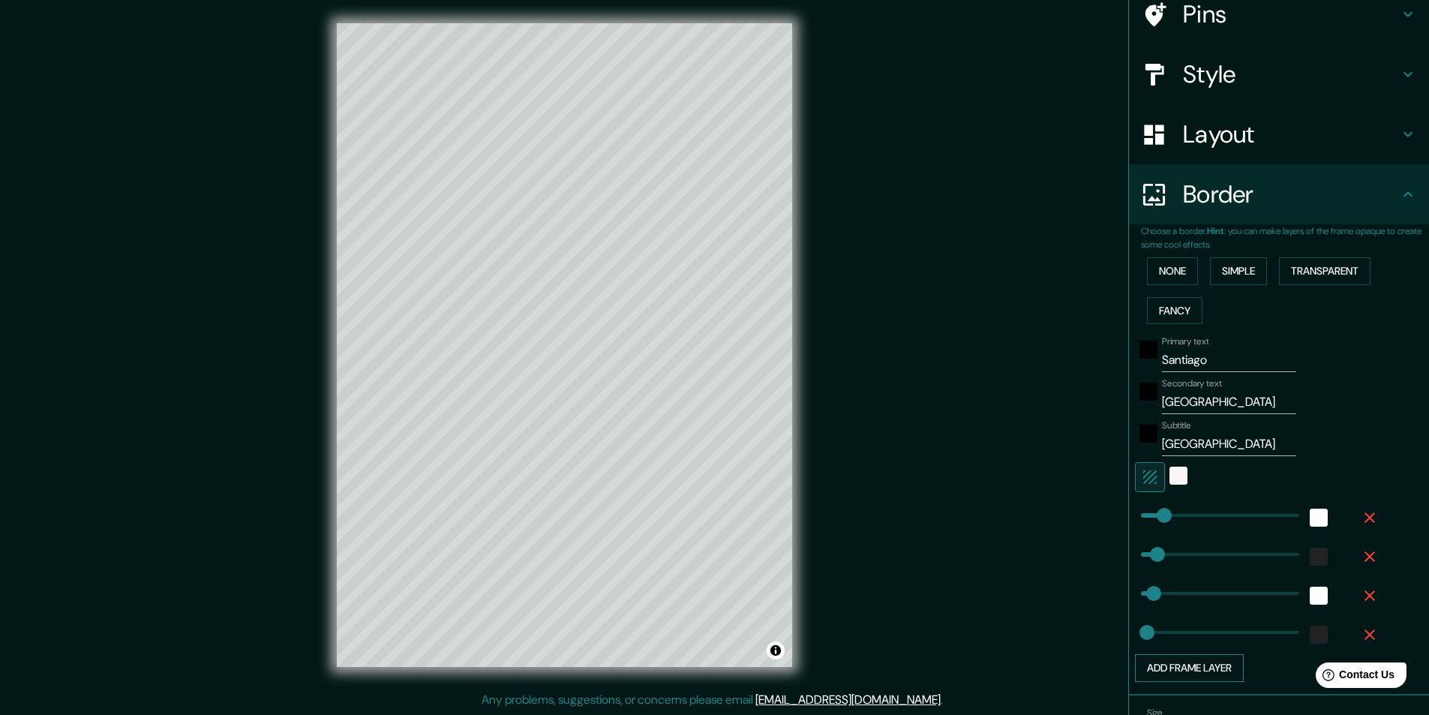
scroll to position [150, 0]
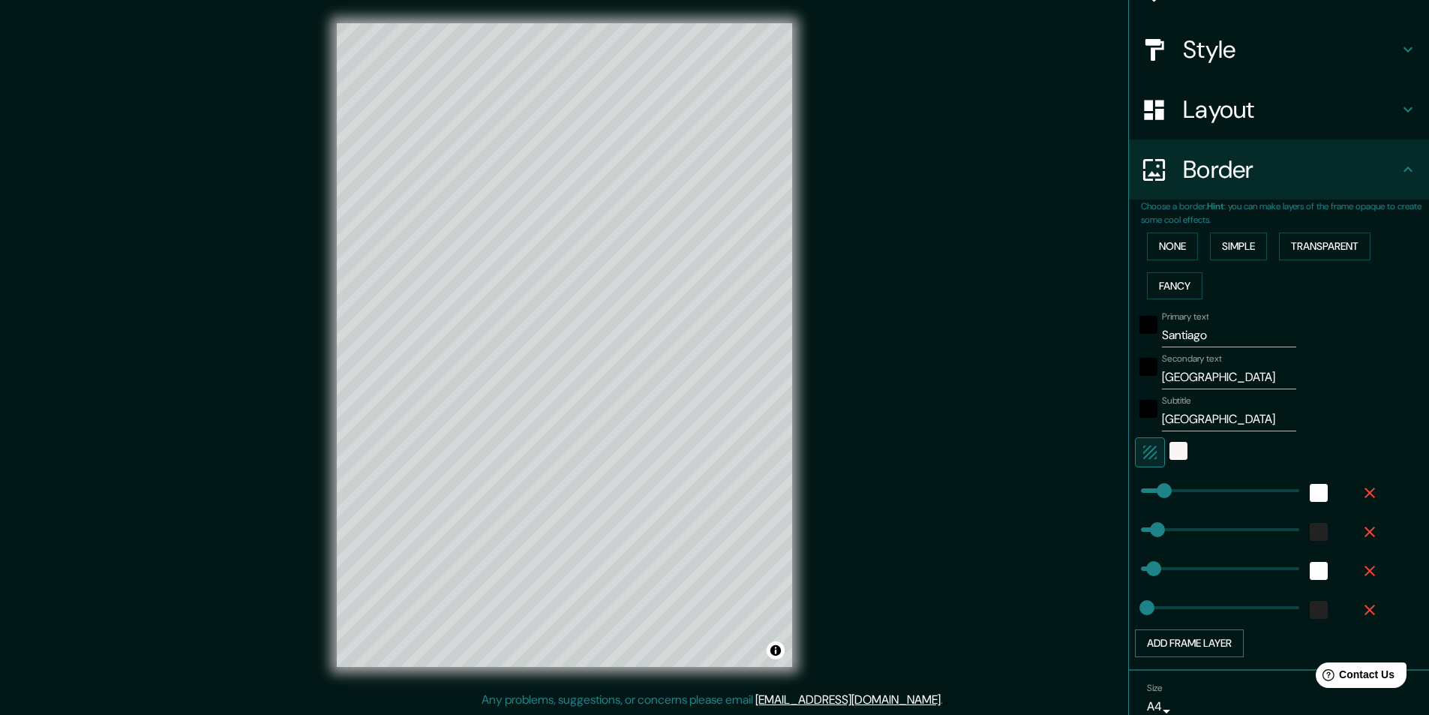
click at [1155, 636] on button "Add frame layer" at bounding box center [1189, 643] width 109 height 28
drag, startPoint x: 1184, startPoint y: 642, endPoint x: 1151, endPoint y: 647, distance: 33.3
drag, startPoint x: 1156, startPoint y: 647, endPoint x: 1138, endPoint y: 647, distance: 18.0
click at [1155, 646] on icon "button" at bounding box center [1370, 649] width 11 height 11
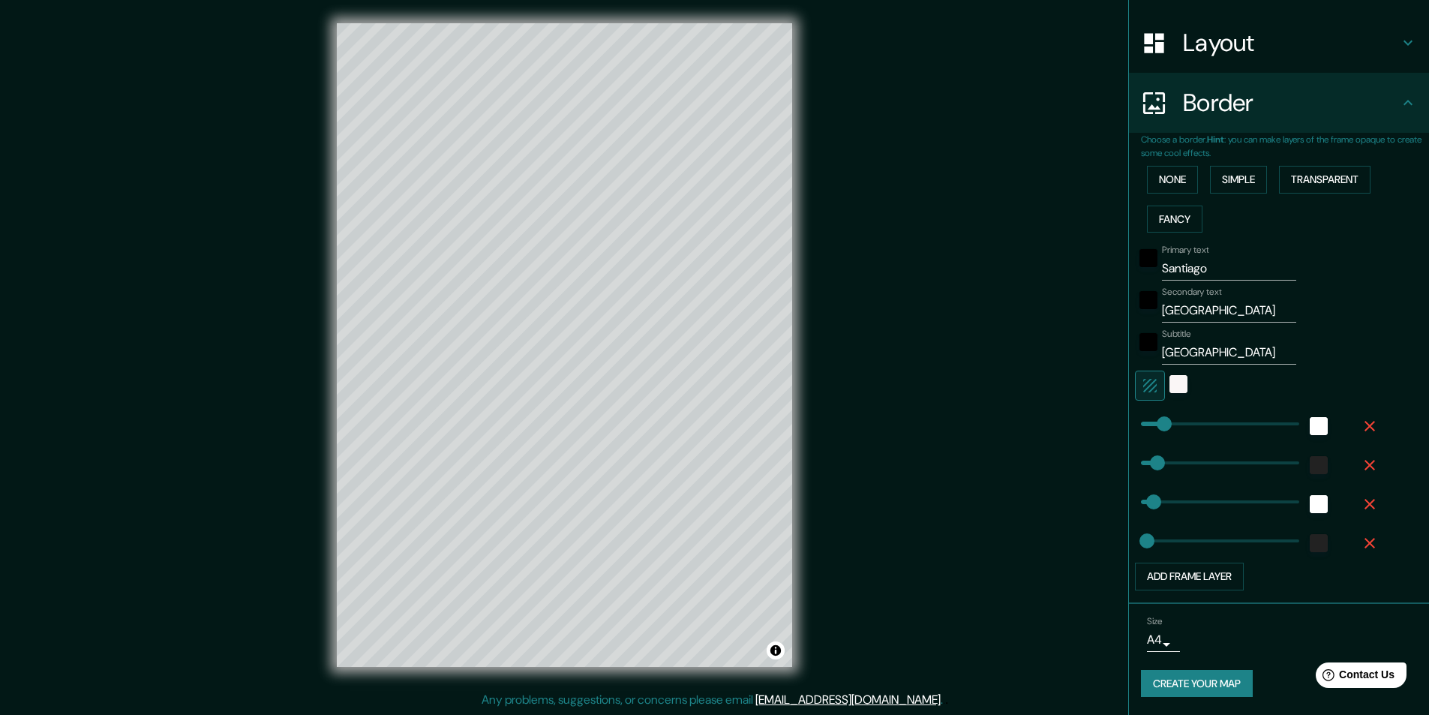
click at [1155, 685] on button "Create your map" at bounding box center [1197, 684] width 112 height 28
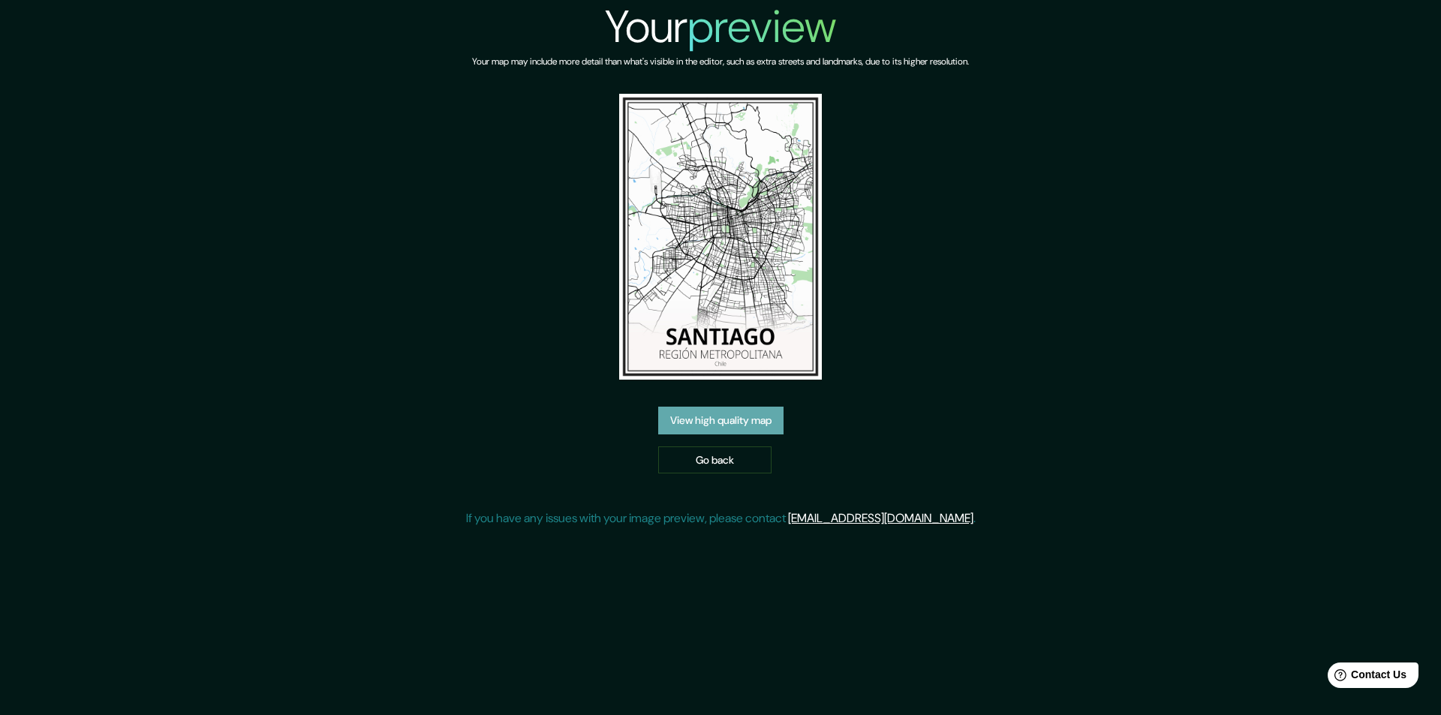
click at [723, 422] on link "View high quality map" at bounding box center [720, 421] width 125 height 28
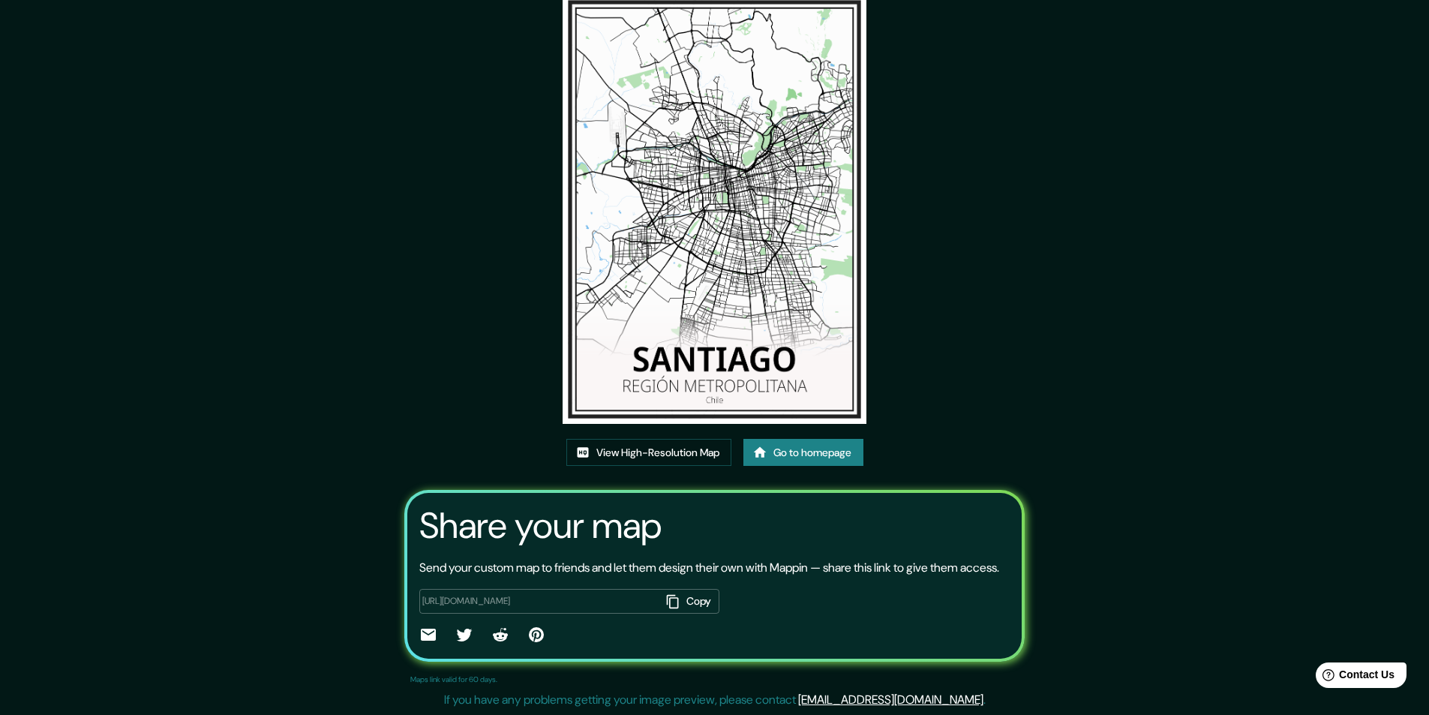
click at [799, 457] on link "Go to homepage" at bounding box center [804, 453] width 120 height 28
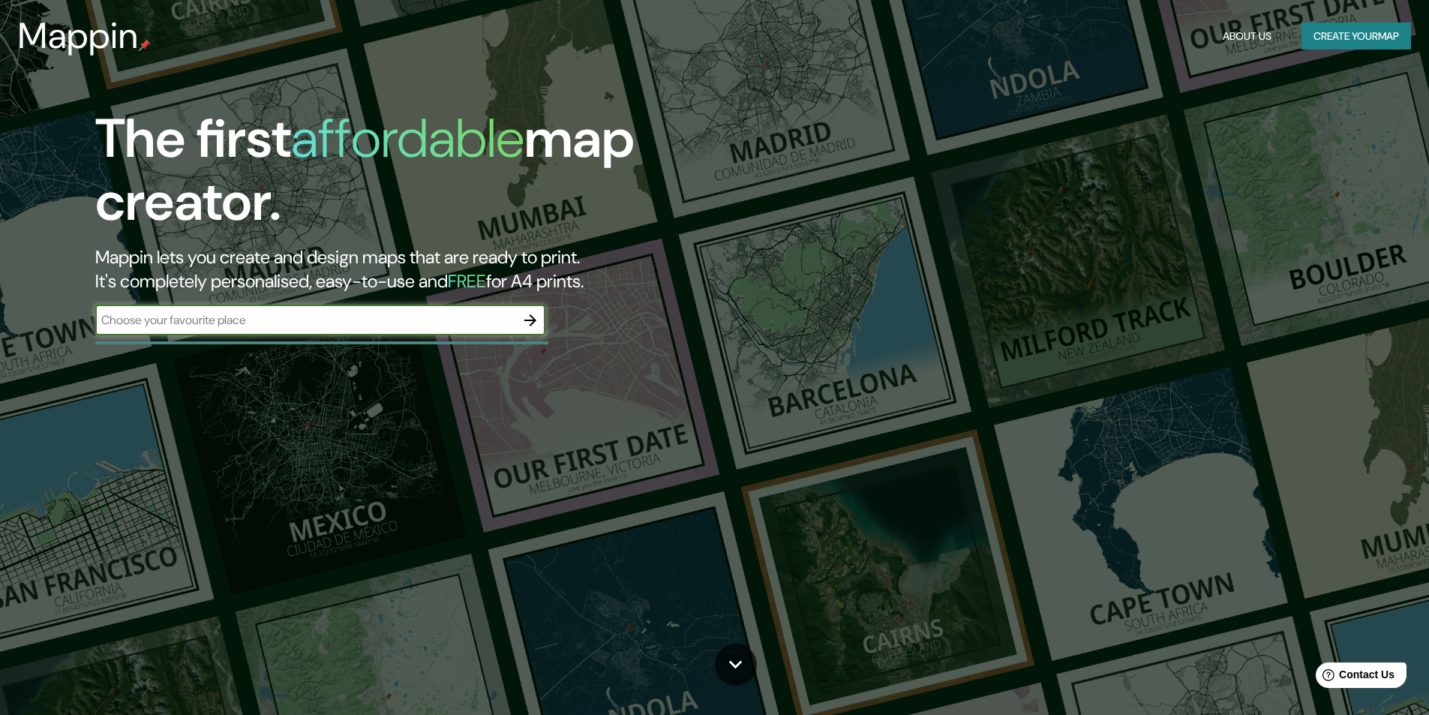
click at [387, 324] on input "text" at bounding box center [305, 319] width 420 height 17
type input "LIMA PERU"
click at [533, 314] on icon "button" at bounding box center [530, 320] width 18 height 18
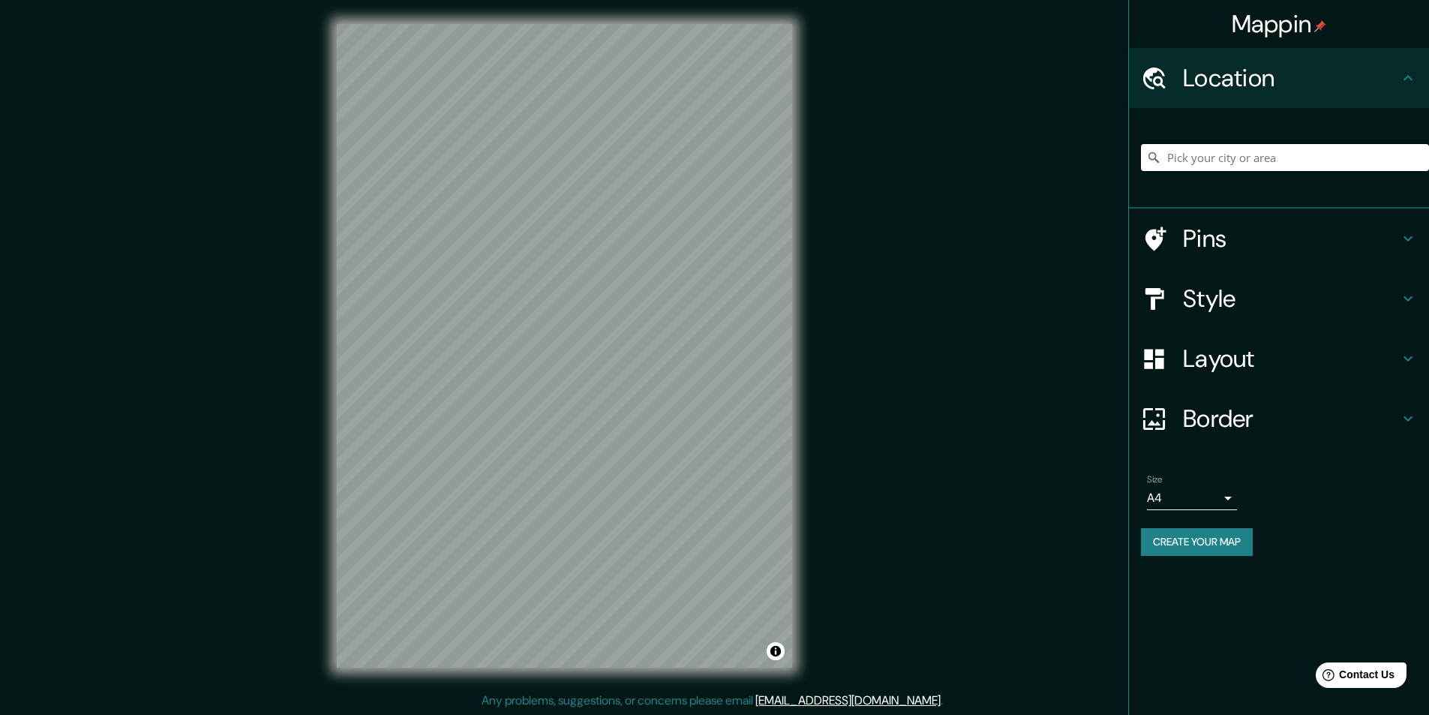
click at [1231, 150] on input "Pick your city or area" at bounding box center [1285, 157] width 288 height 27
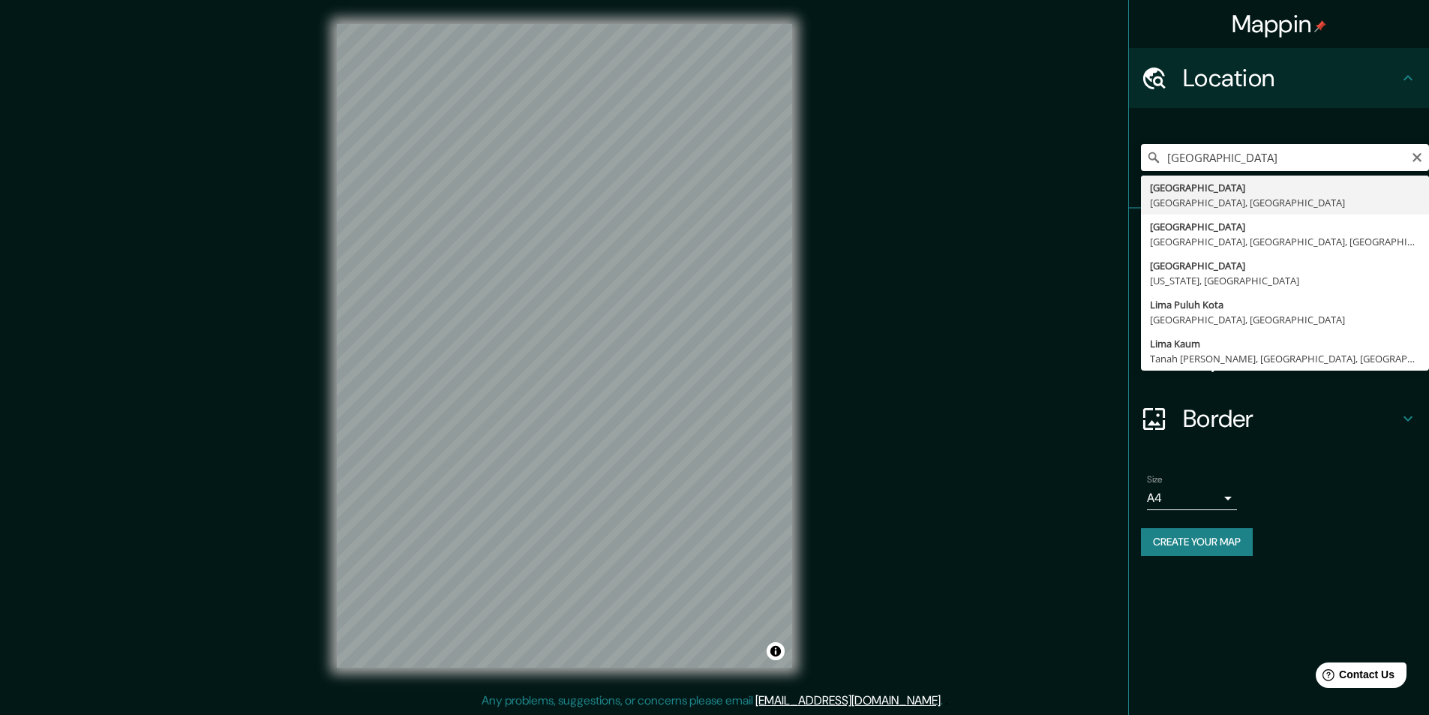
type input "Lima, Provincia de Lima, Perú"
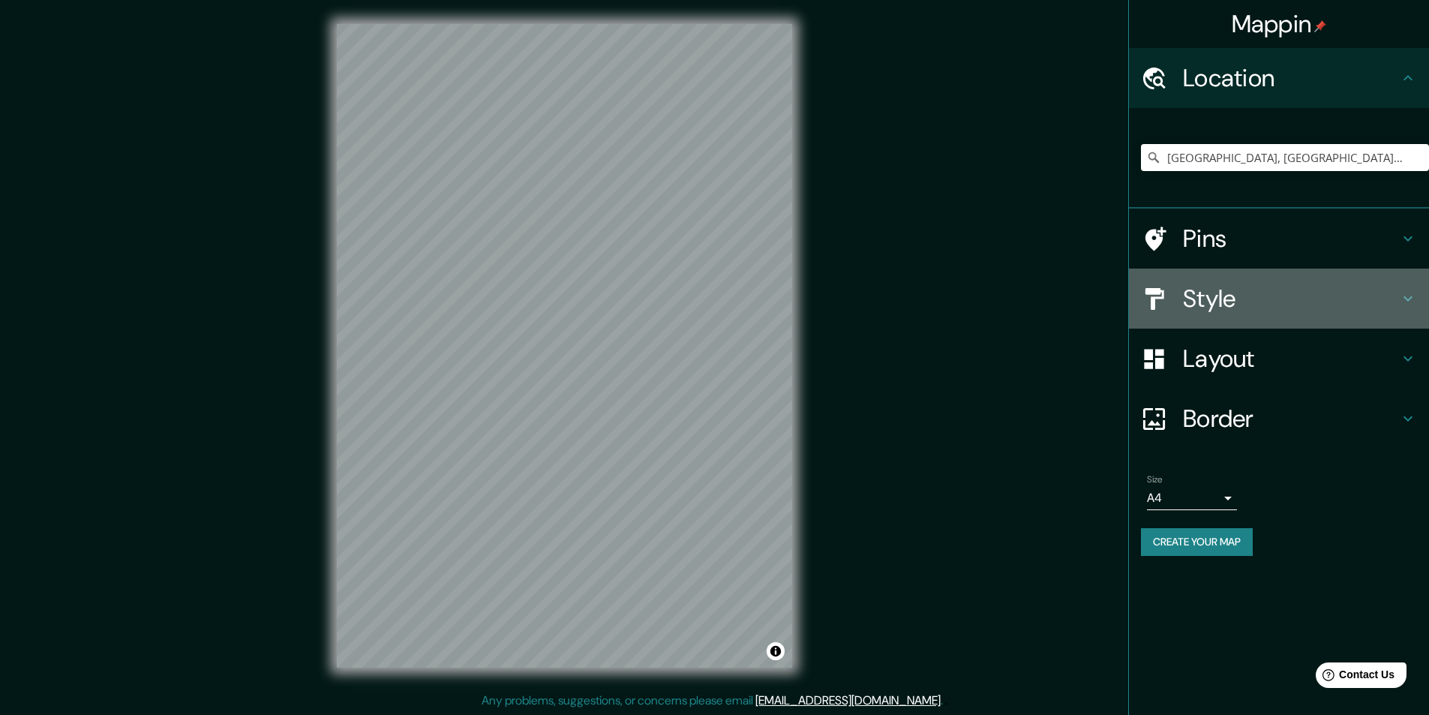
click at [1236, 272] on div "Style" at bounding box center [1279, 299] width 300 height 60
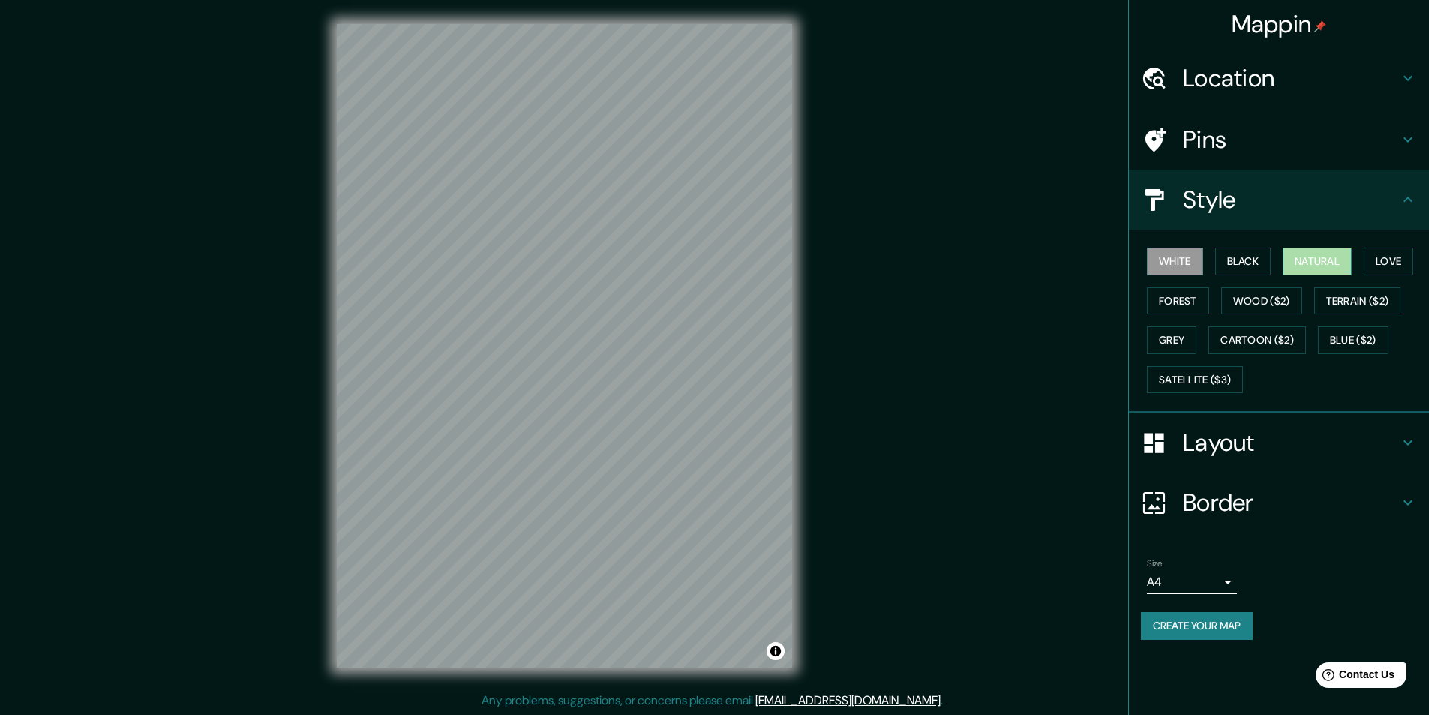
click at [1308, 266] on button "Natural" at bounding box center [1317, 262] width 69 height 28
click at [1233, 437] on h4 "Layout" at bounding box center [1291, 443] width 216 height 30
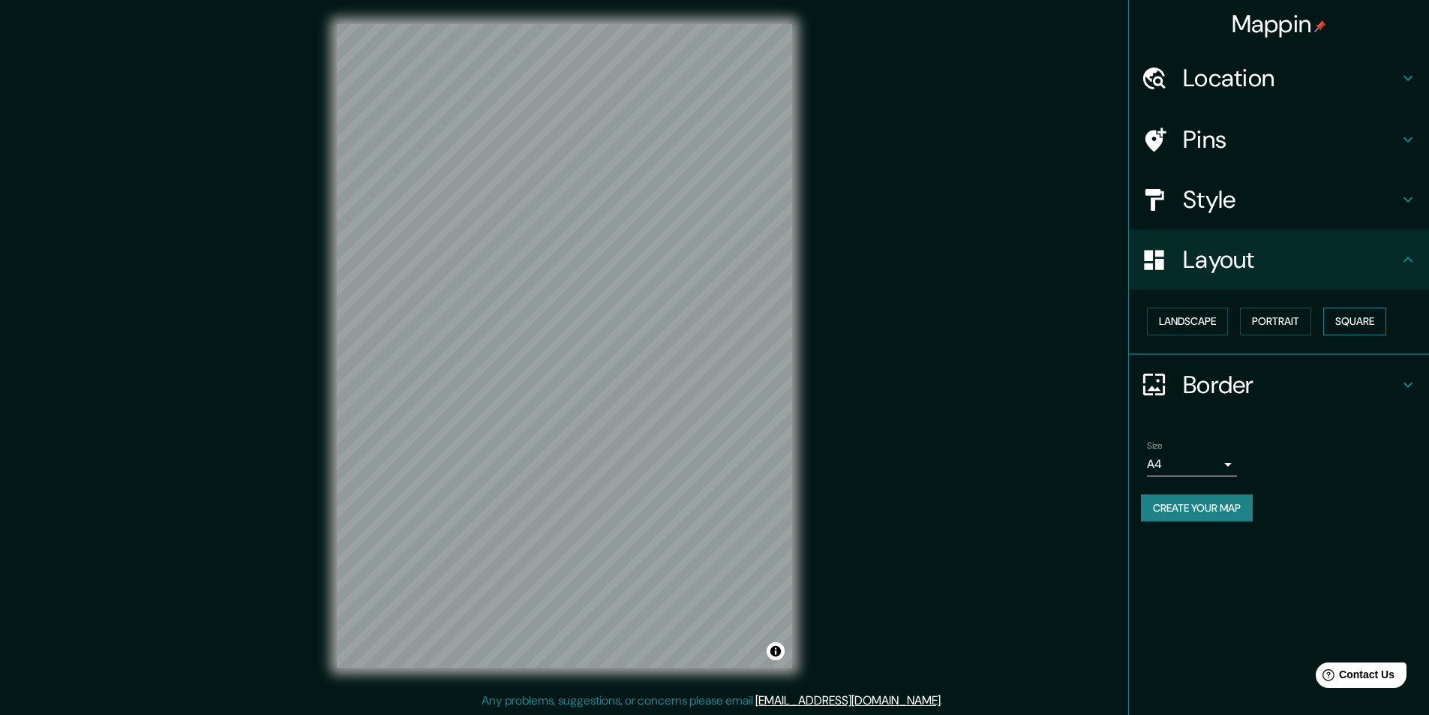
click at [1359, 320] on button "Square" at bounding box center [1354, 322] width 63 height 28
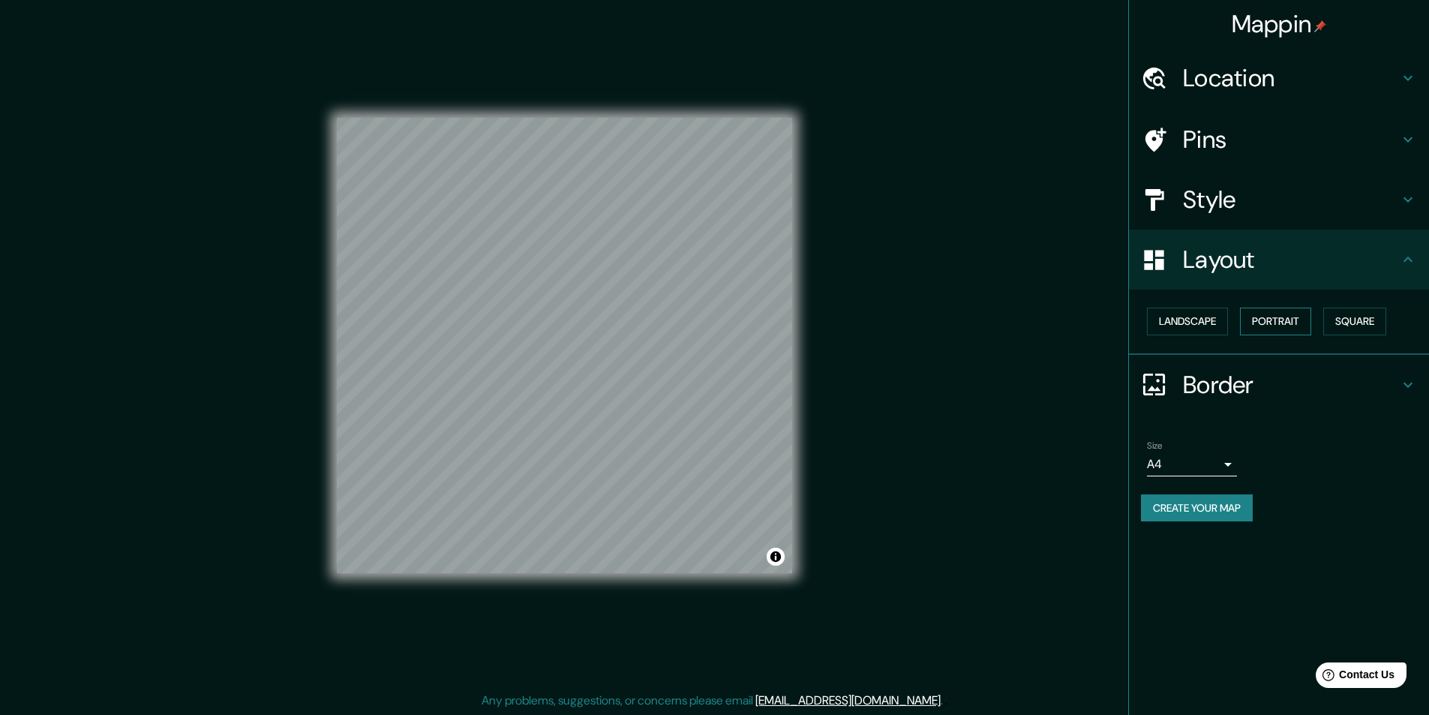
click at [1283, 320] on button "Portrait" at bounding box center [1275, 322] width 71 height 28
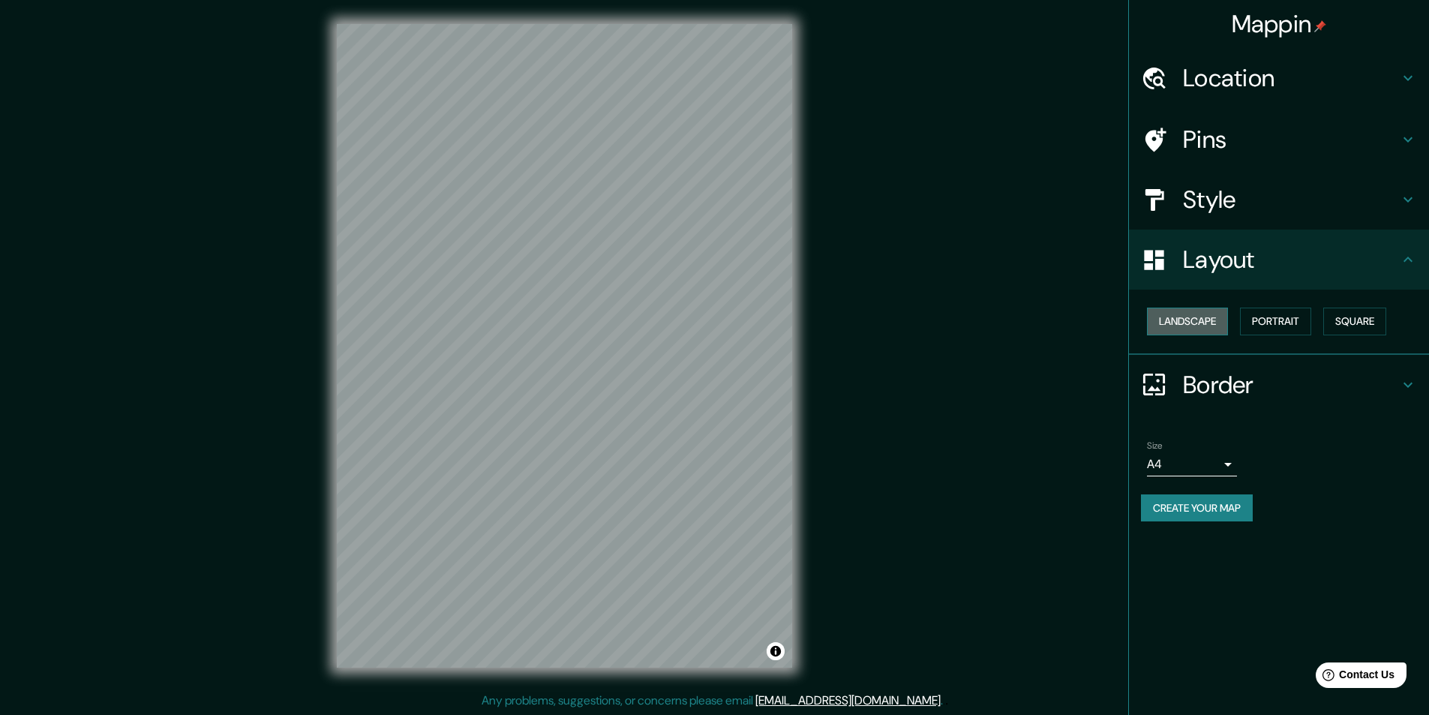
click at [1212, 320] on button "Landscape" at bounding box center [1187, 322] width 81 height 28
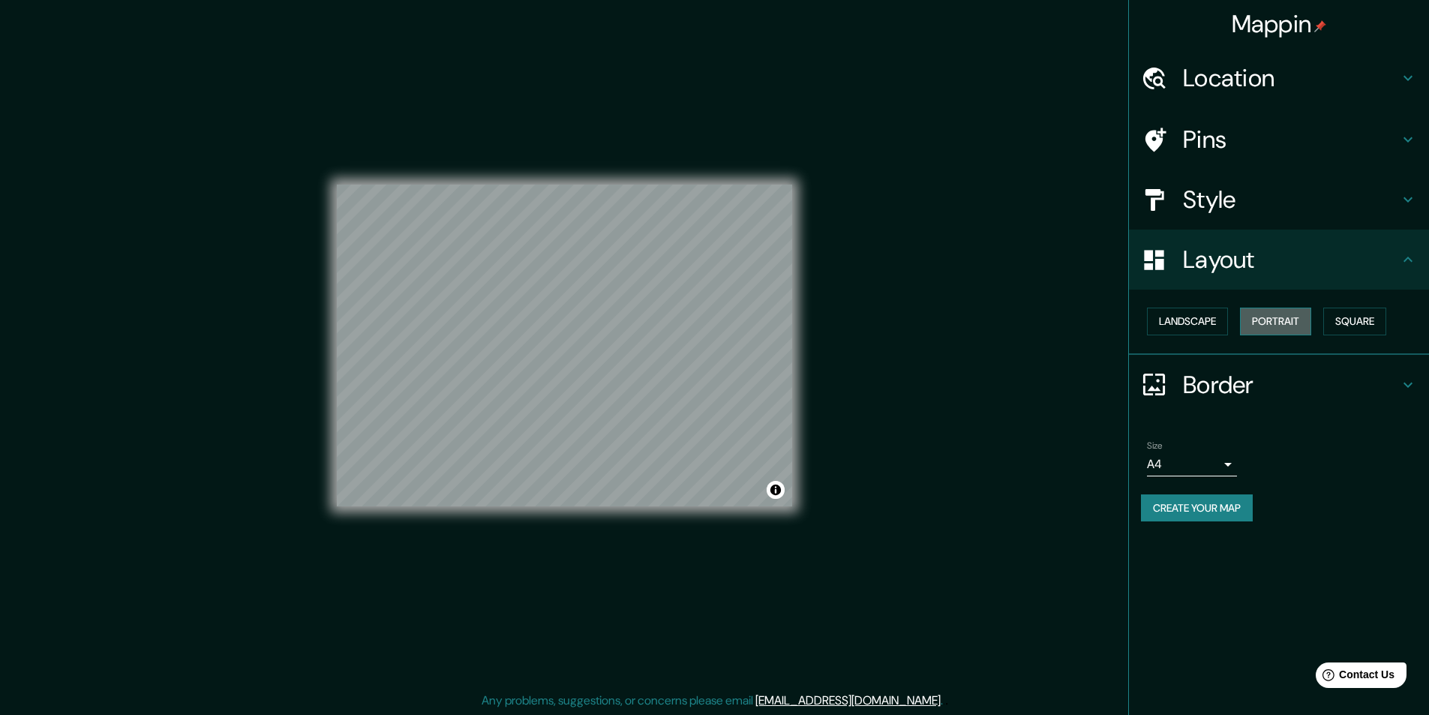
click at [1267, 318] on button "Portrait" at bounding box center [1275, 322] width 71 height 28
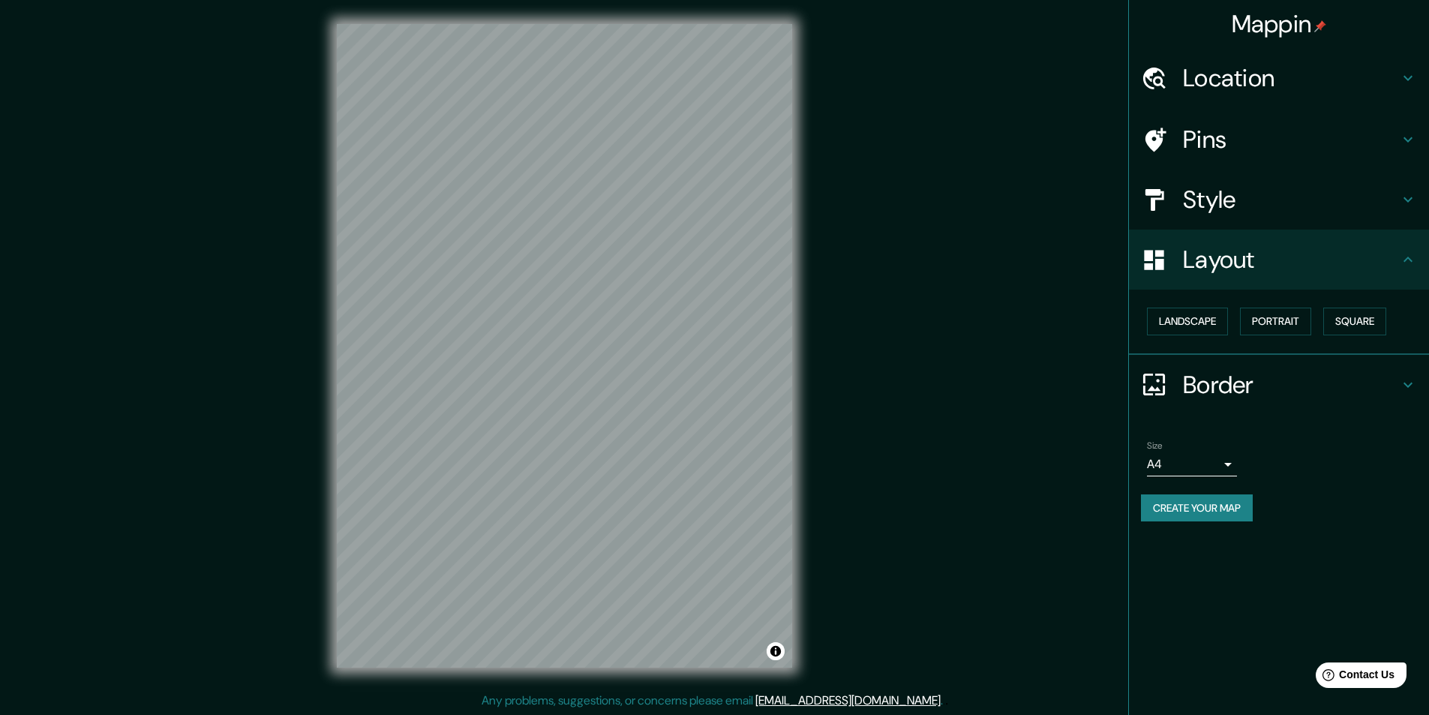
click at [1227, 375] on h4 "Border" at bounding box center [1291, 385] width 216 height 30
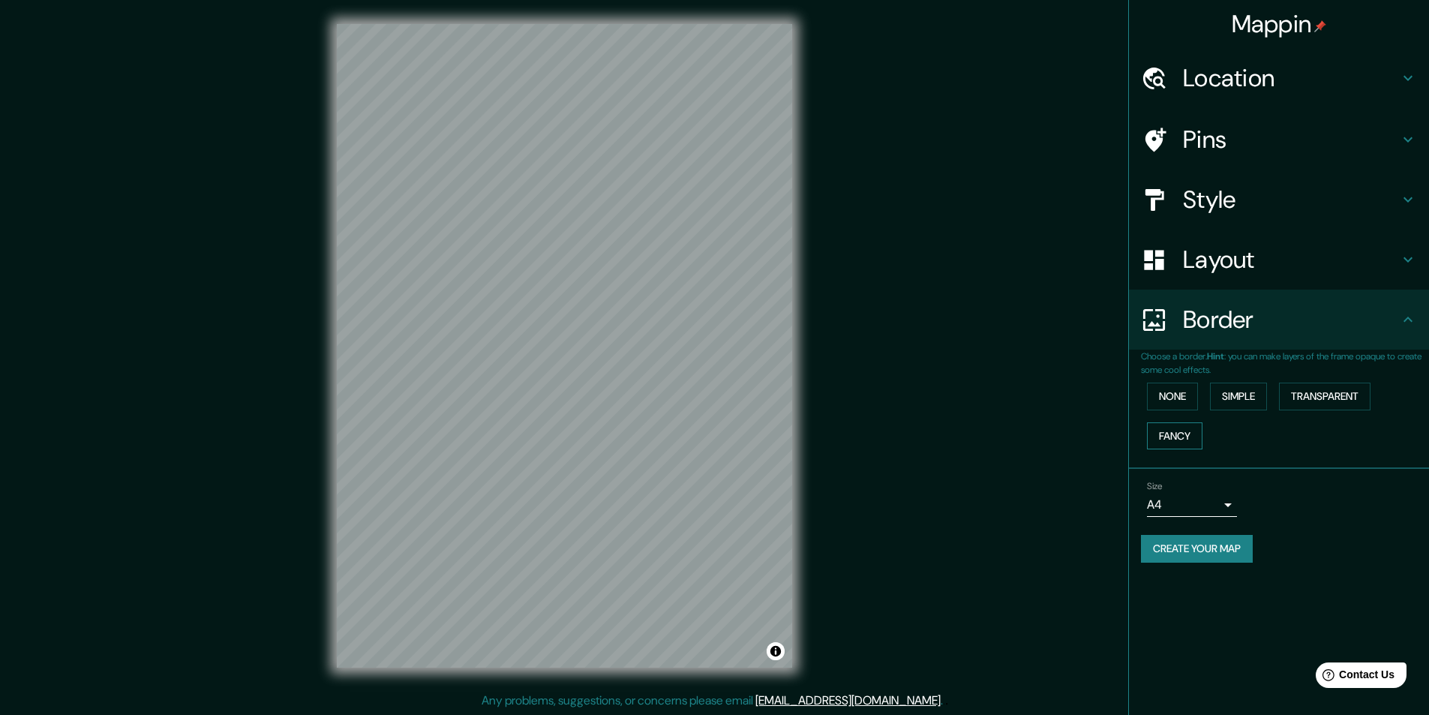
click at [1173, 437] on button "Fancy" at bounding box center [1175, 436] width 56 height 28
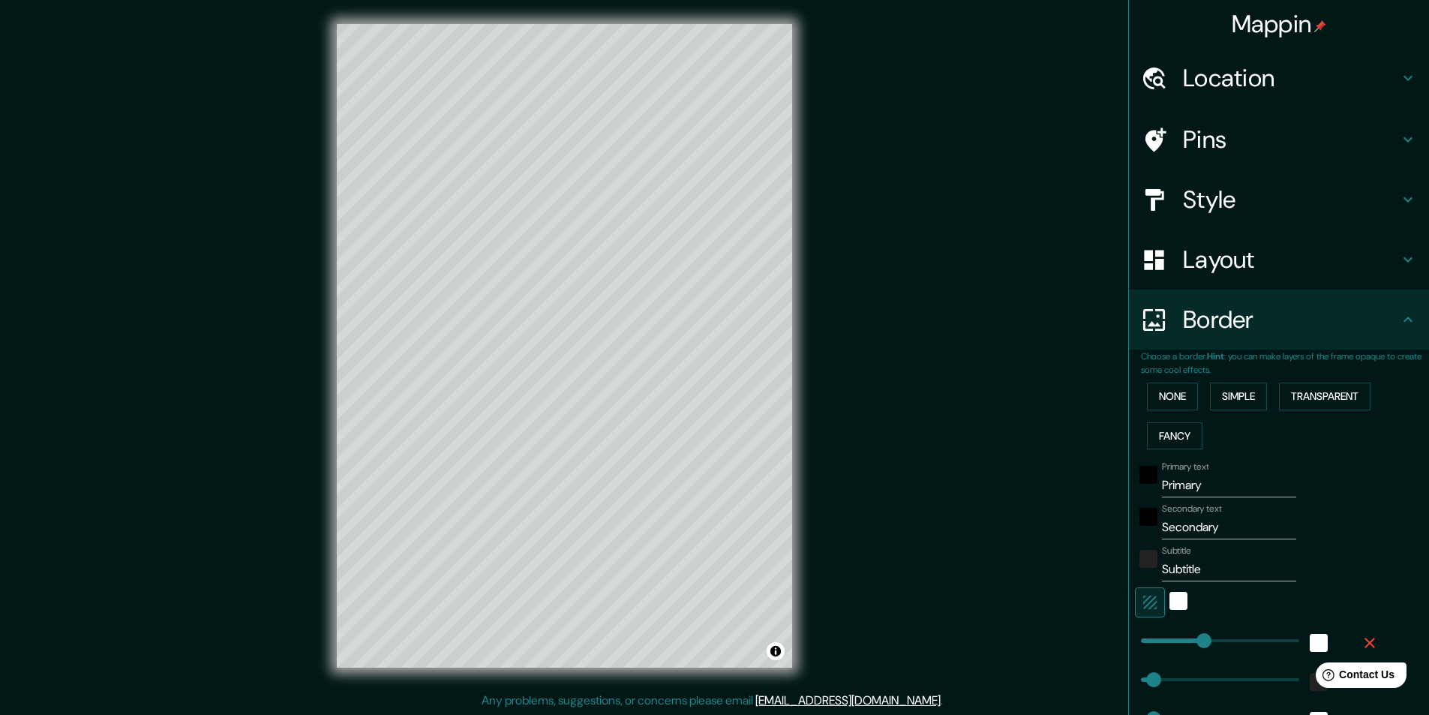
click at [1193, 488] on input "Primary" at bounding box center [1229, 485] width 134 height 24
type input "L"
type input "243"
type input "49"
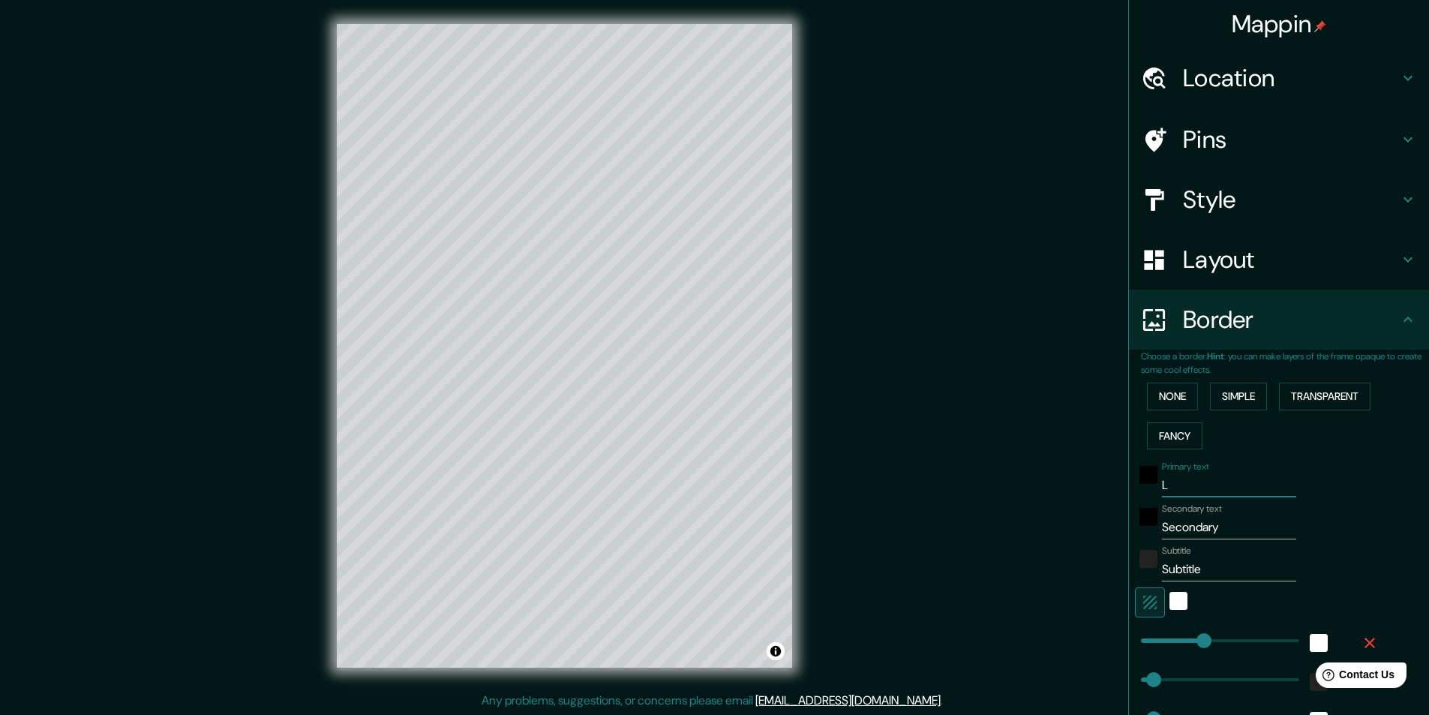
type input "49"
type input "24"
type input "LI"
type input "243"
type input "49"
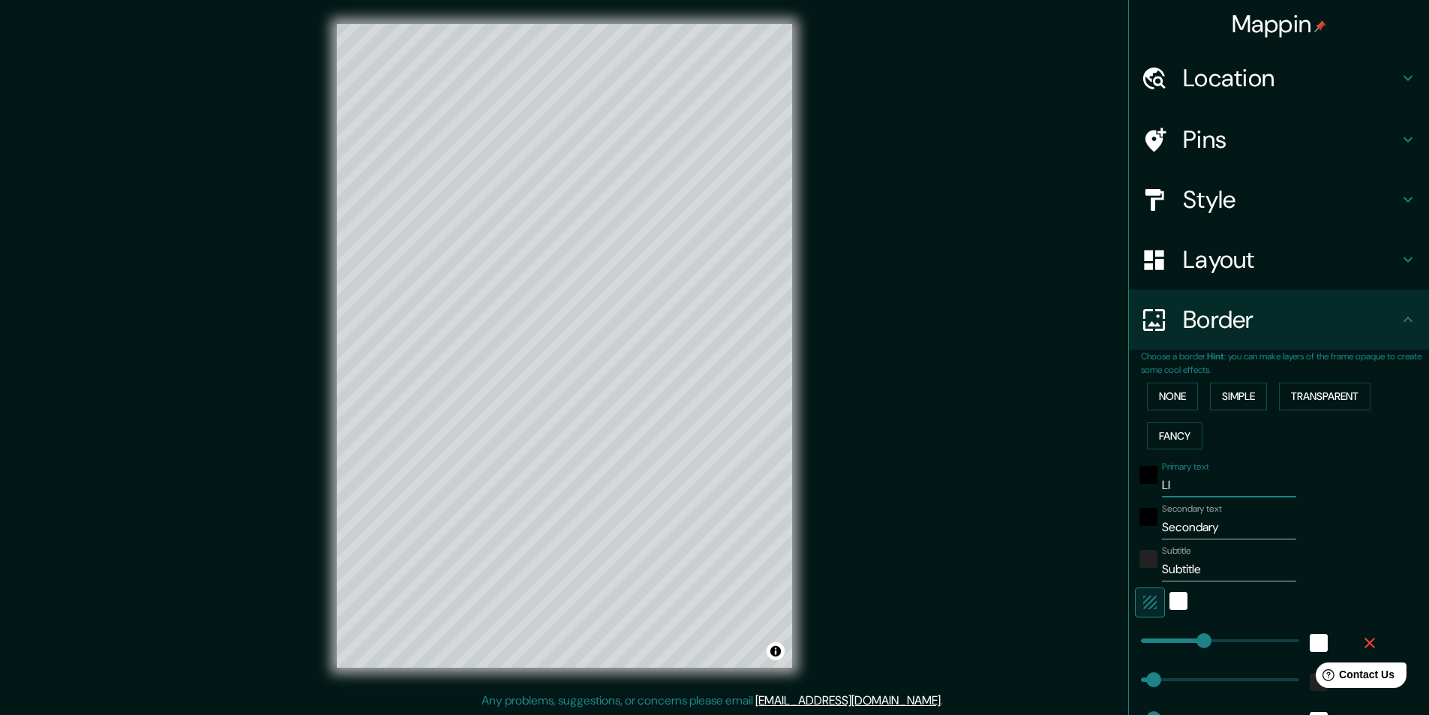
type input "49"
type input "24"
type input "LIMA"
type input "243"
type input "49"
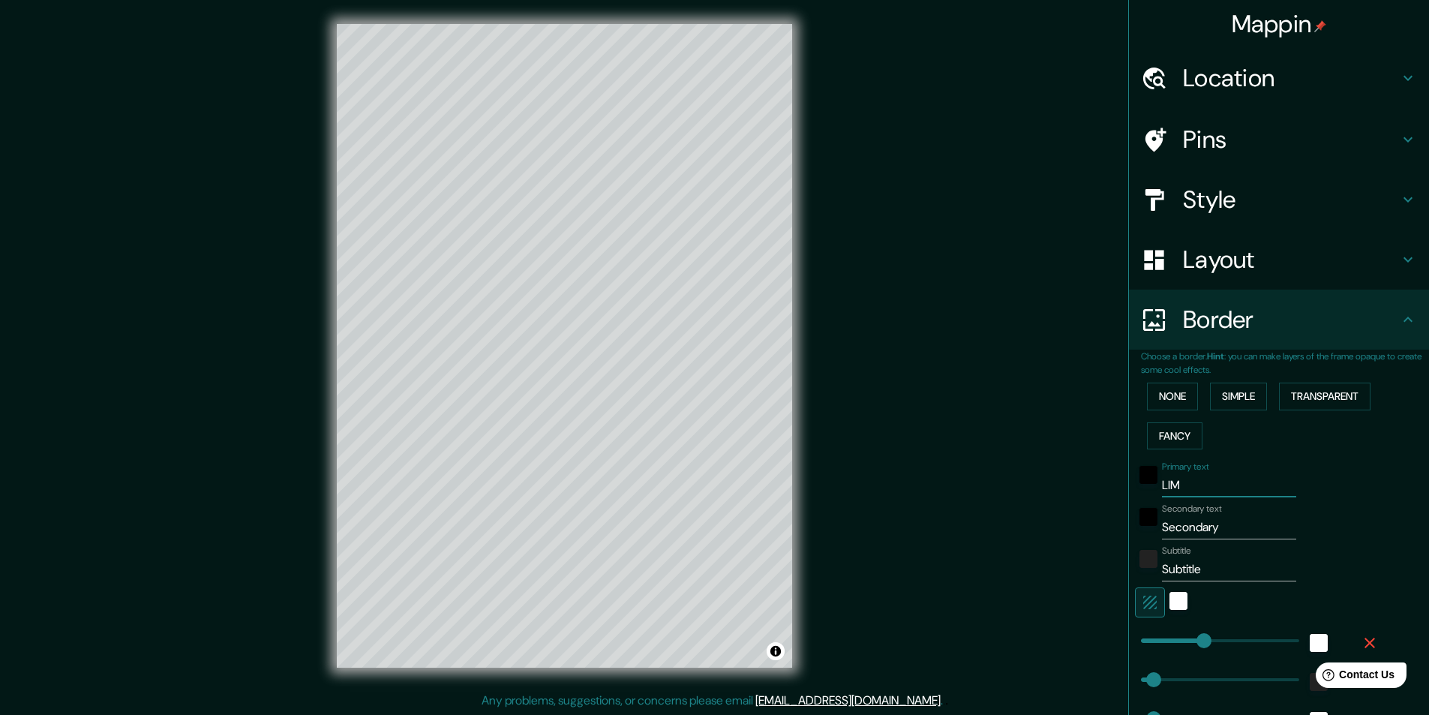
type input "49"
type input "24"
type input "LIMA"
type input "PE"
type input "243"
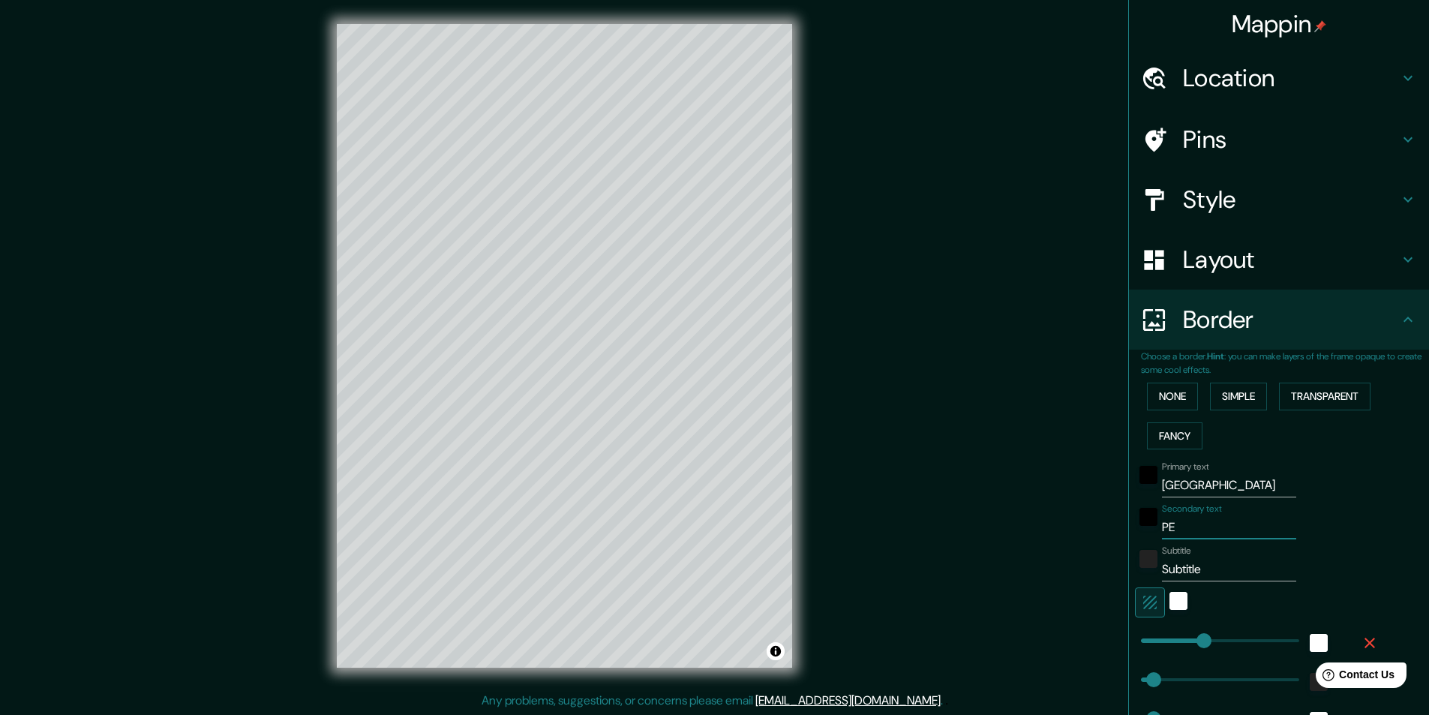
type input "49"
type input "24"
type input "PER"
type input "243"
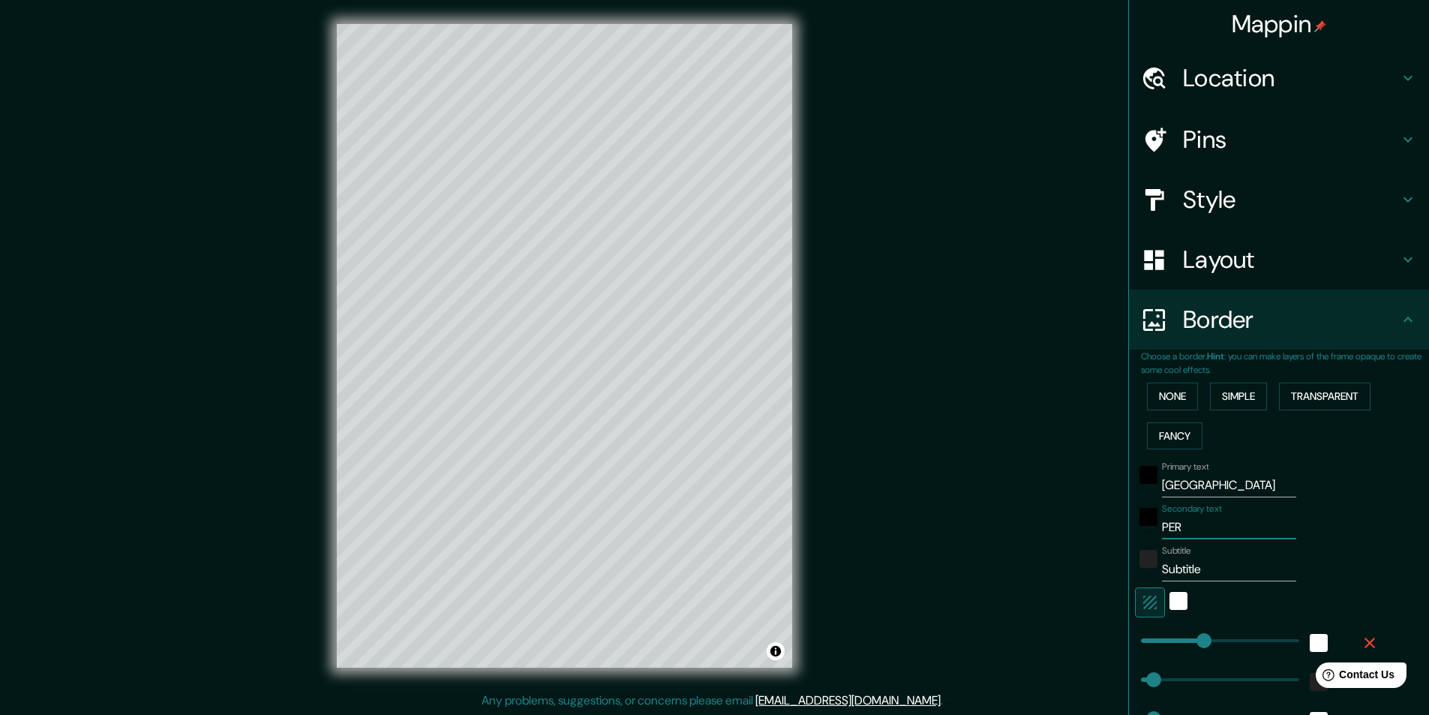
type input "49"
type input "24"
type input "P"
type input "243"
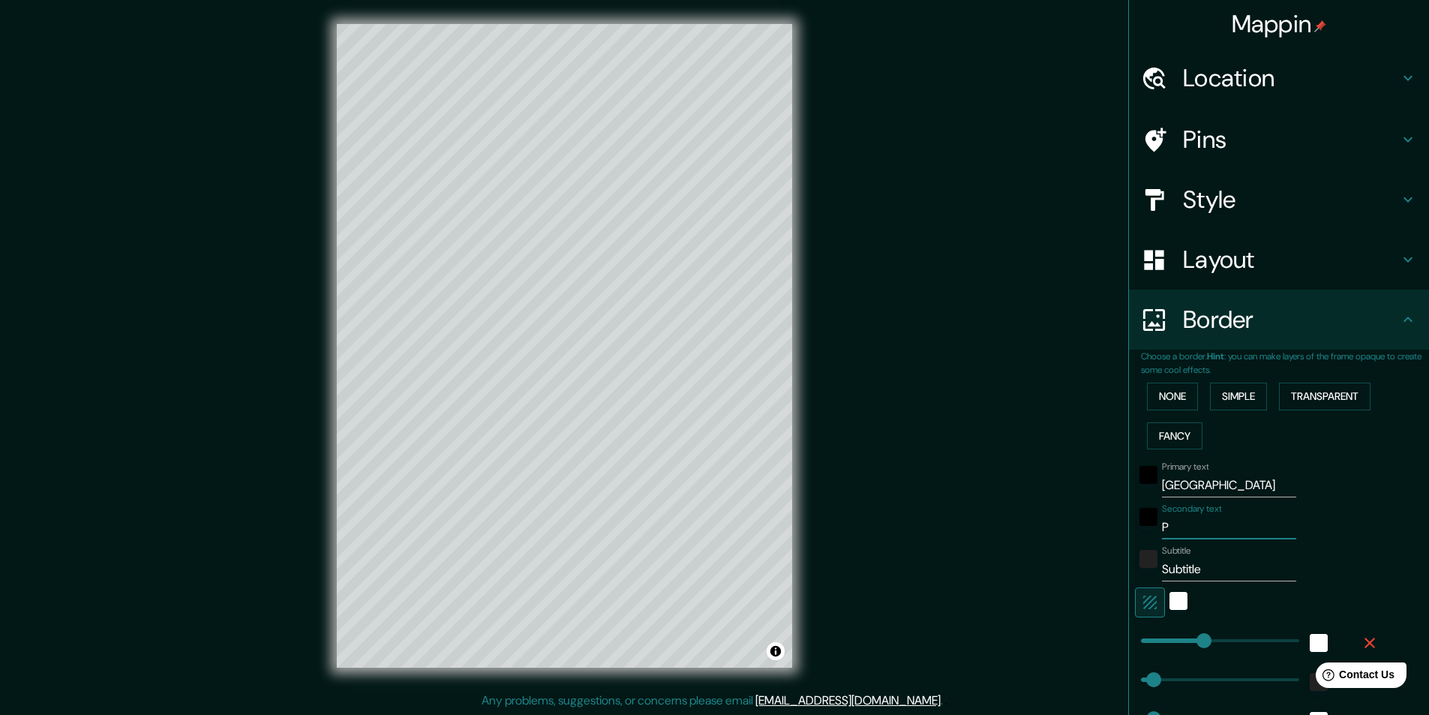
type input "49"
type input "24"
type input "243"
type input "49"
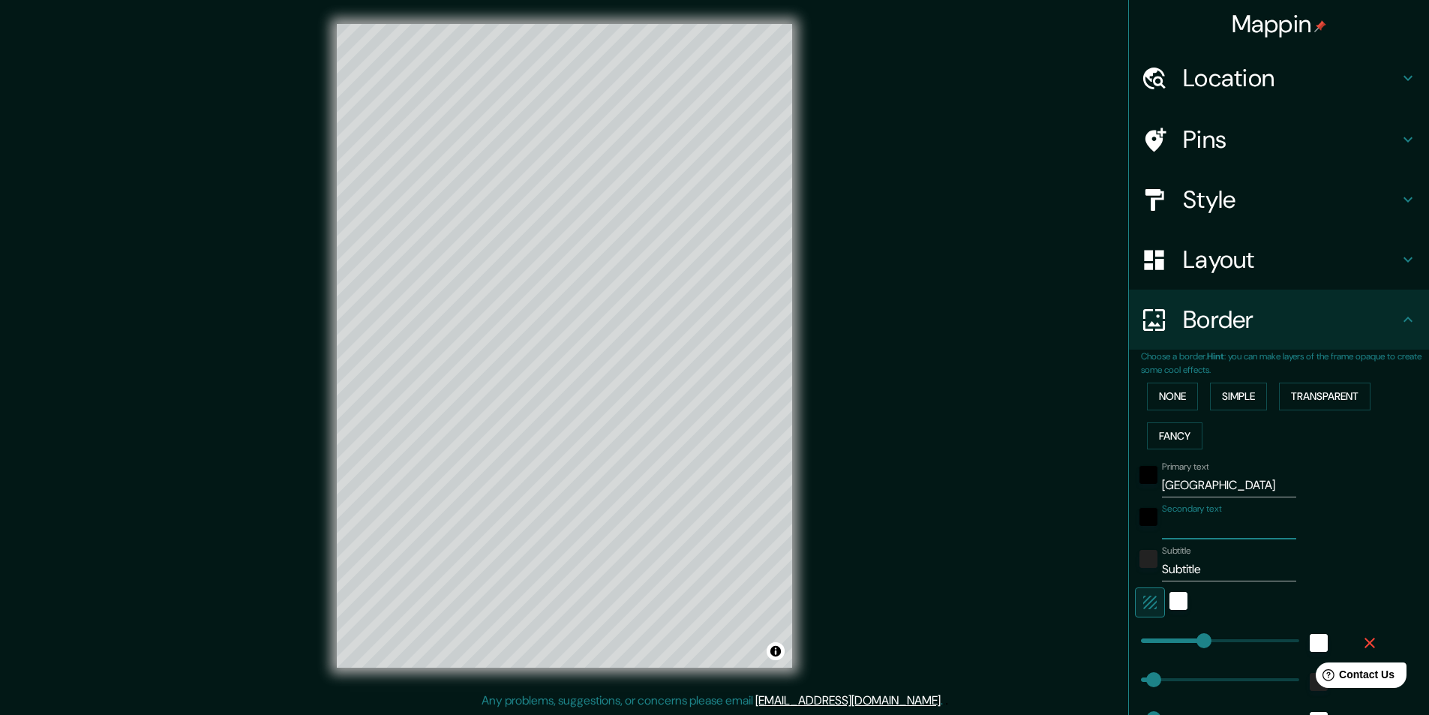
type input "49"
type input "24"
type input "PR"
type input "243"
type input "49"
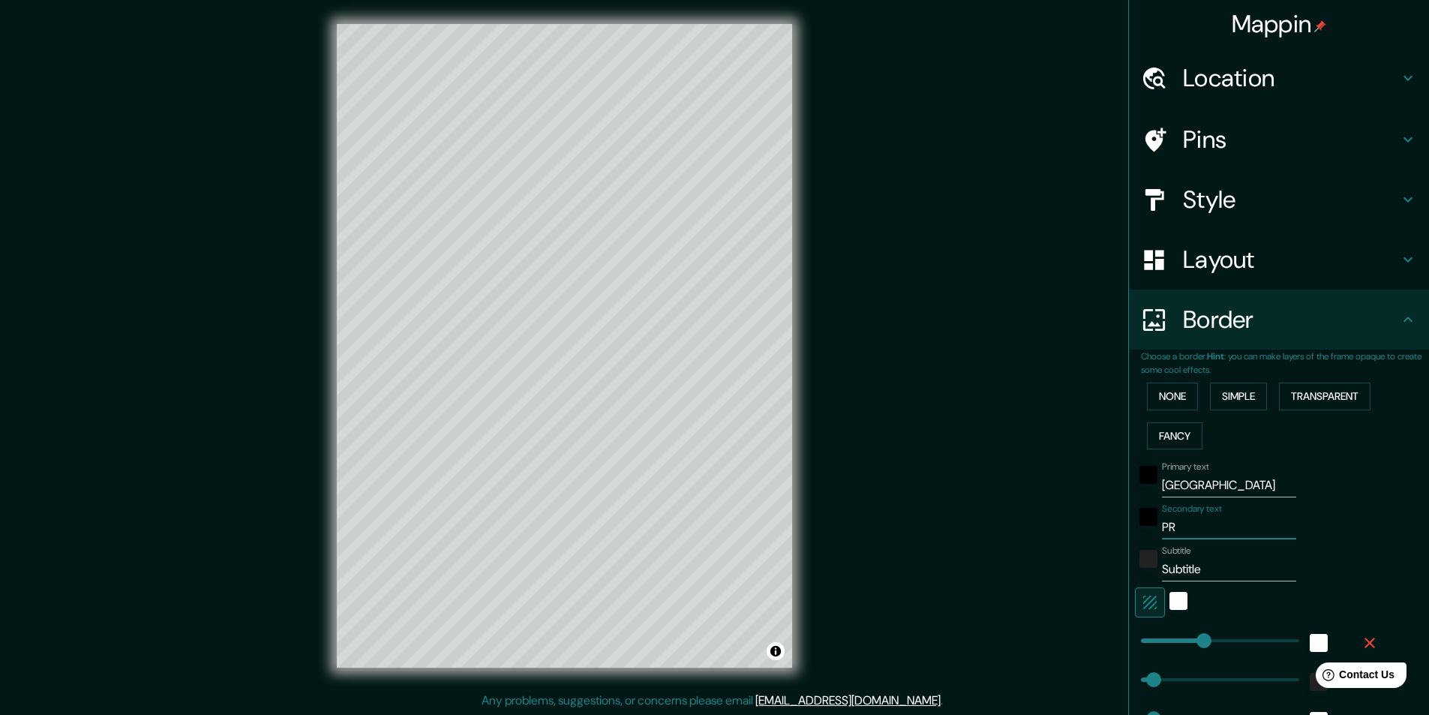
type input "49"
type input "24"
type input "PRO"
type input "243"
type input "49"
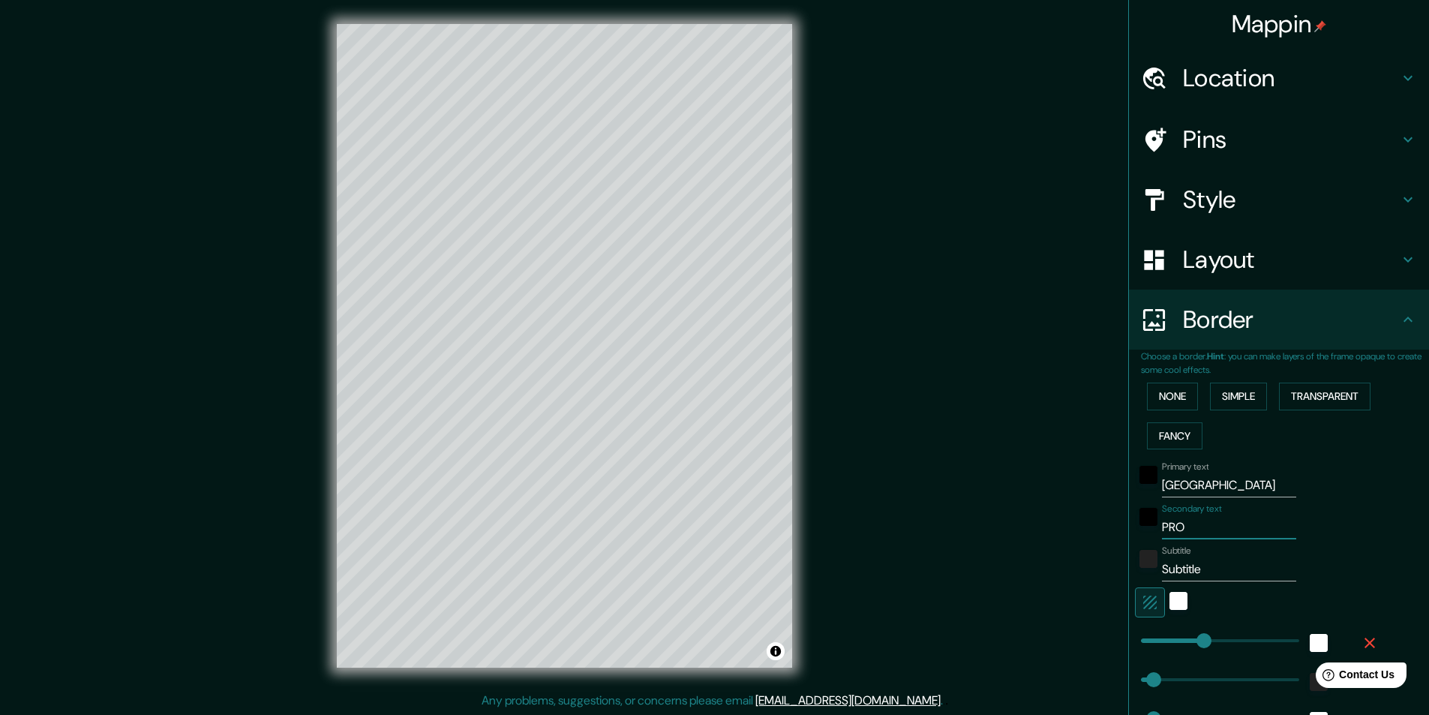
type input "49"
type input "24"
type input "PROVI"
type input "243"
type input "49"
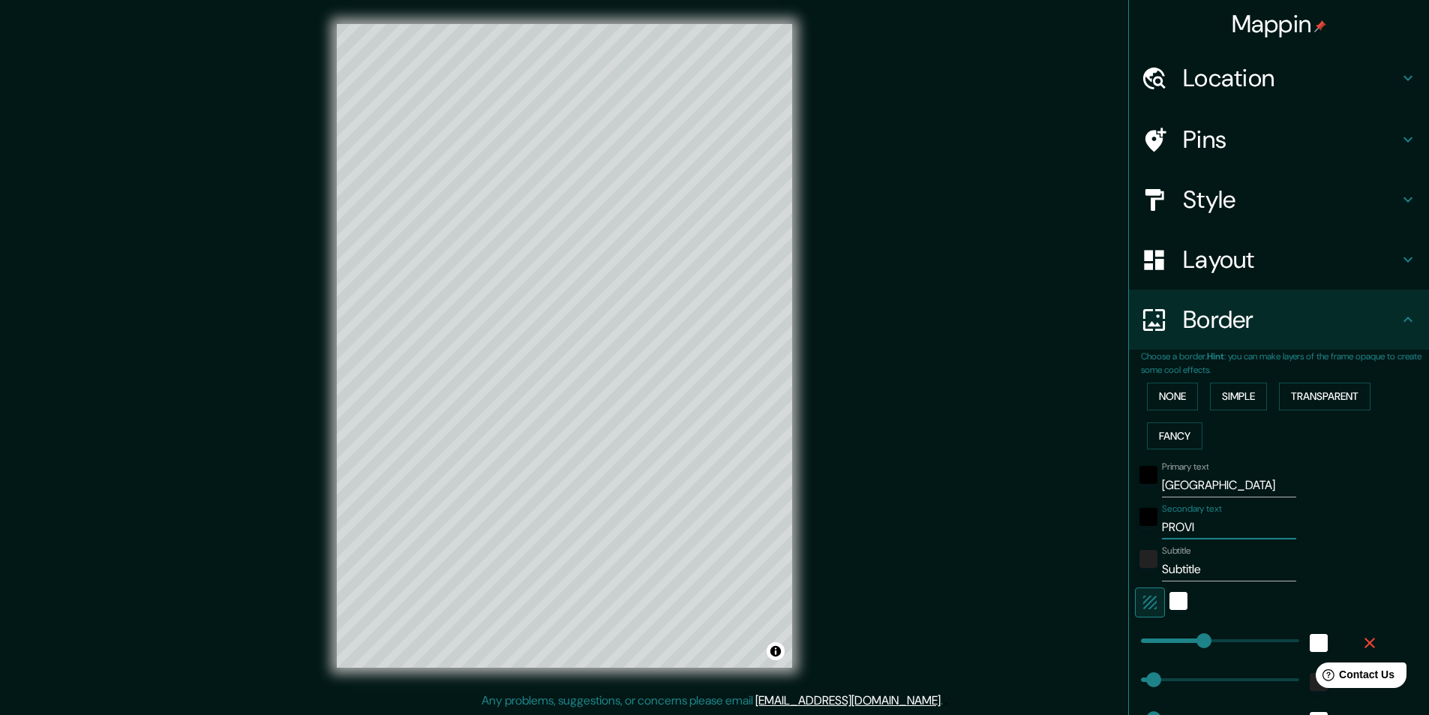
type input "49"
type input "24"
type input "PROVINCIA D"
type input "243"
type input "49"
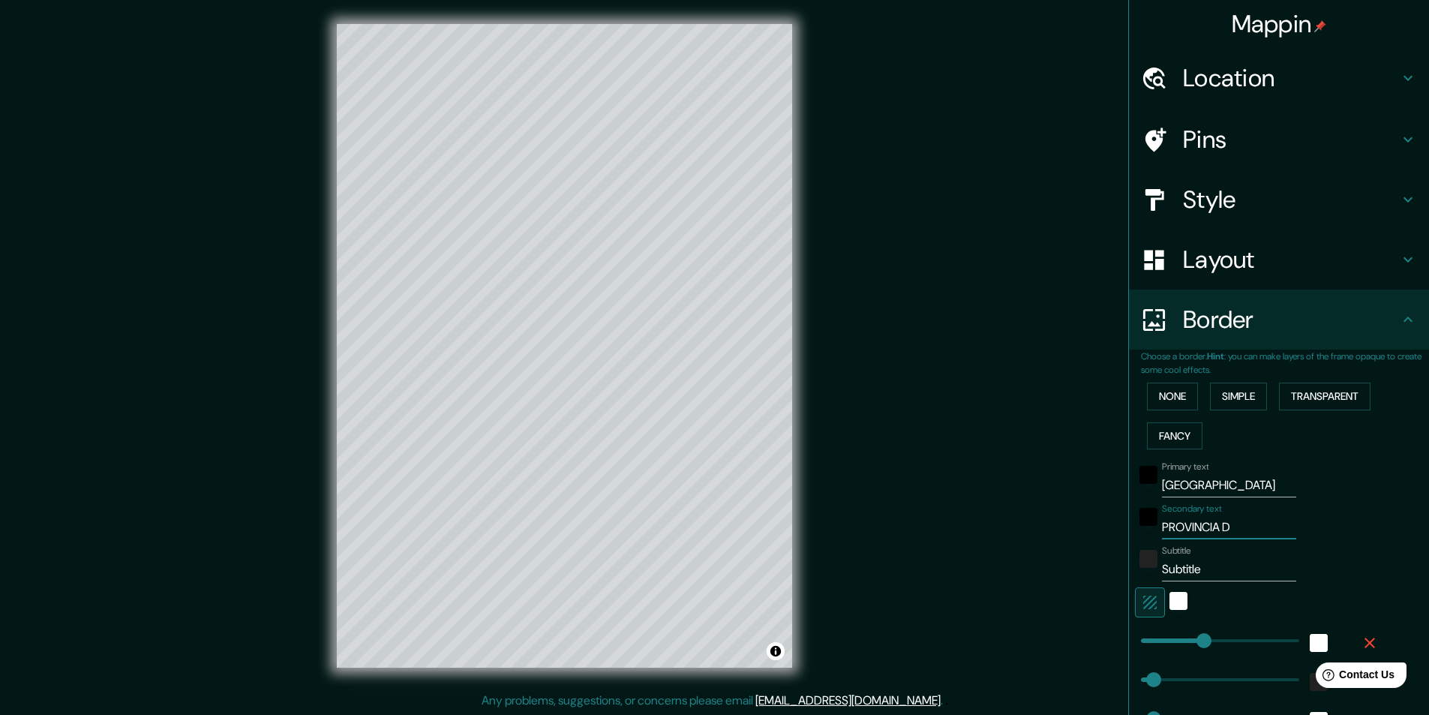
type input "49"
type input "24"
type input "PROVINCIA DE LIMA"
type input "243"
type input "49"
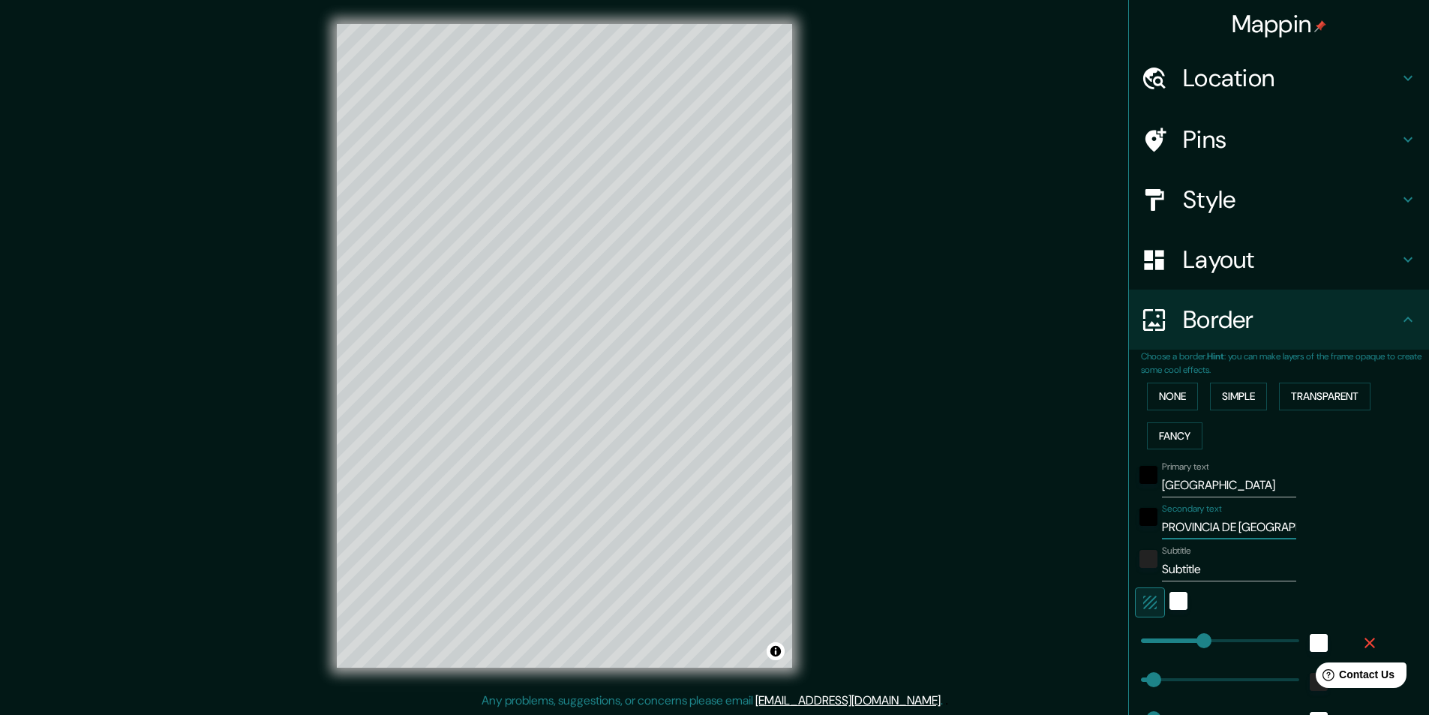
type input "49"
type input "24"
type input "PROVINCIA DE LIMA"
click at [1201, 565] on input "Subtitle" at bounding box center [1229, 569] width 134 height 24
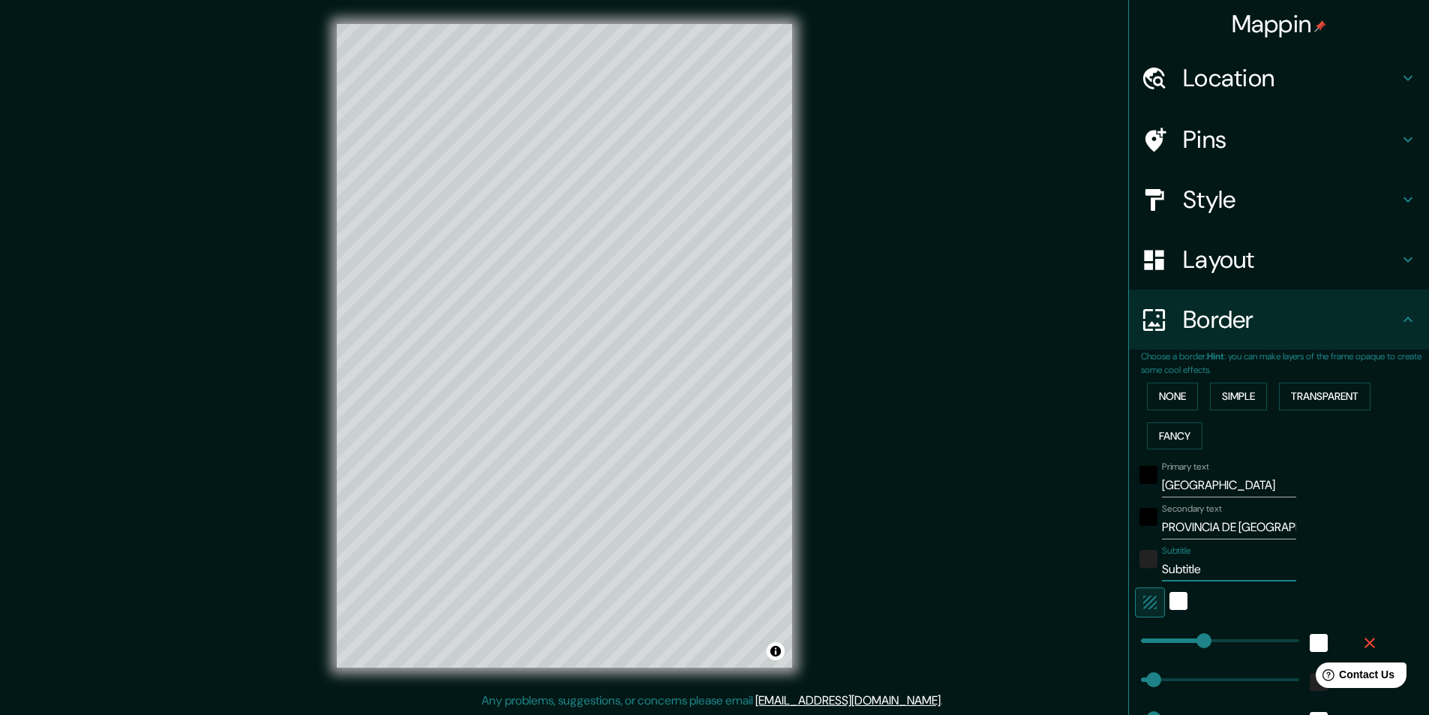
click at [1201, 566] on input "Subtitle" at bounding box center [1229, 569] width 134 height 24
type input "P"
type input "243"
type input "49"
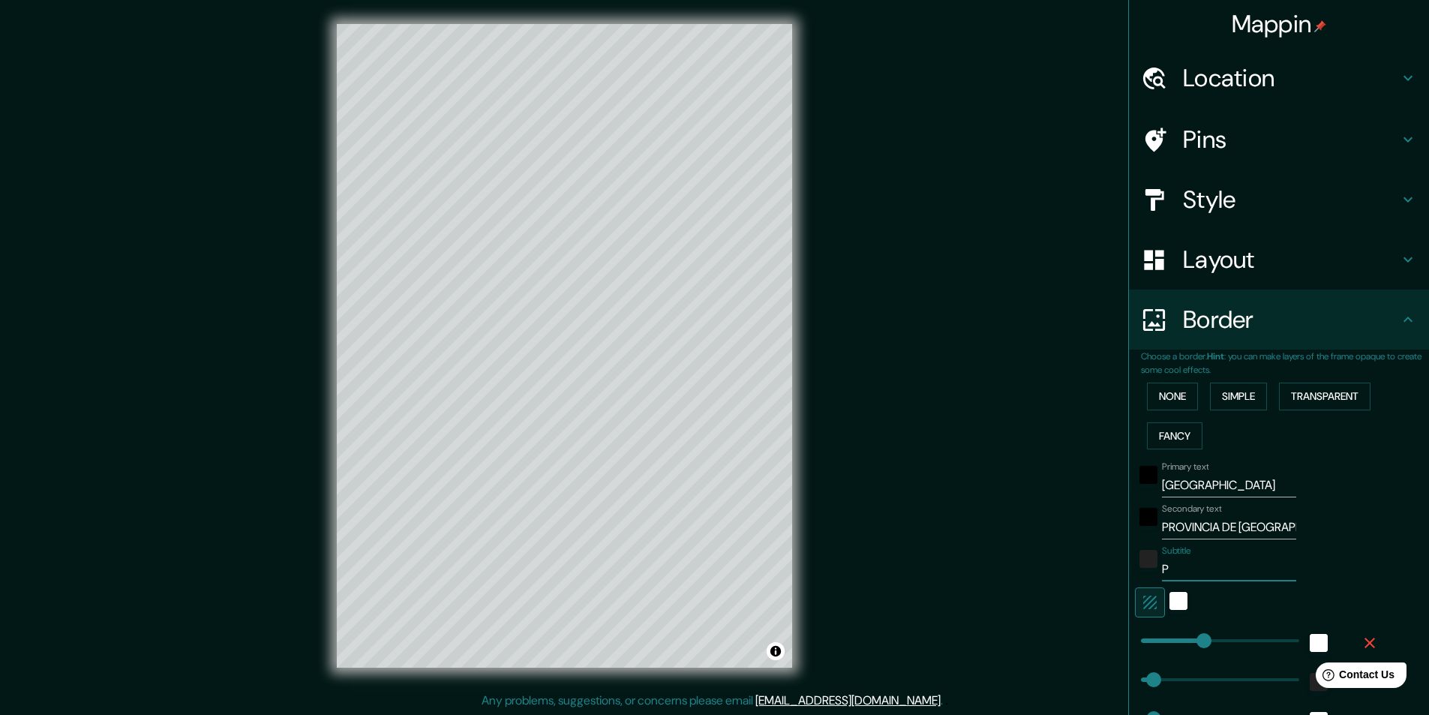
type input "24"
type input "PER"
type input "243"
type input "49"
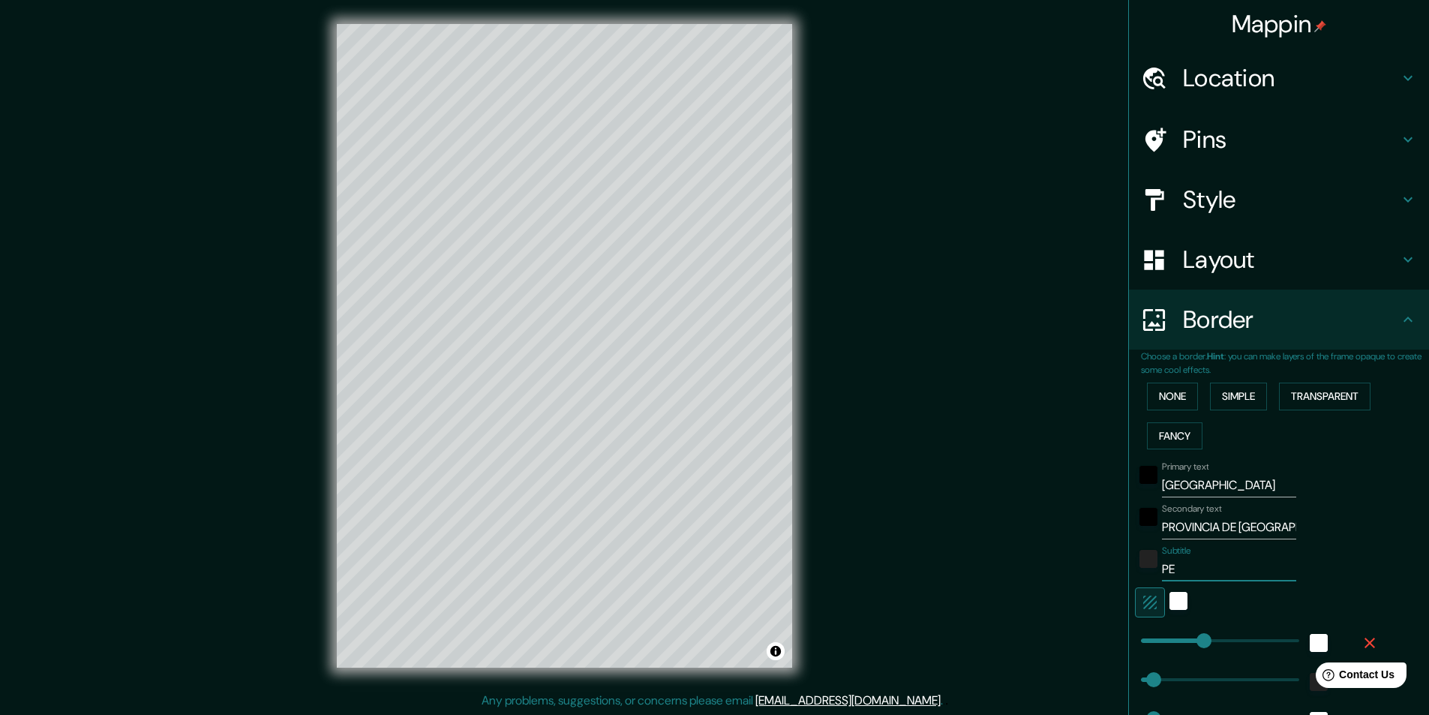
type input "24"
type input "PERÚ"
type input "243"
type input "49"
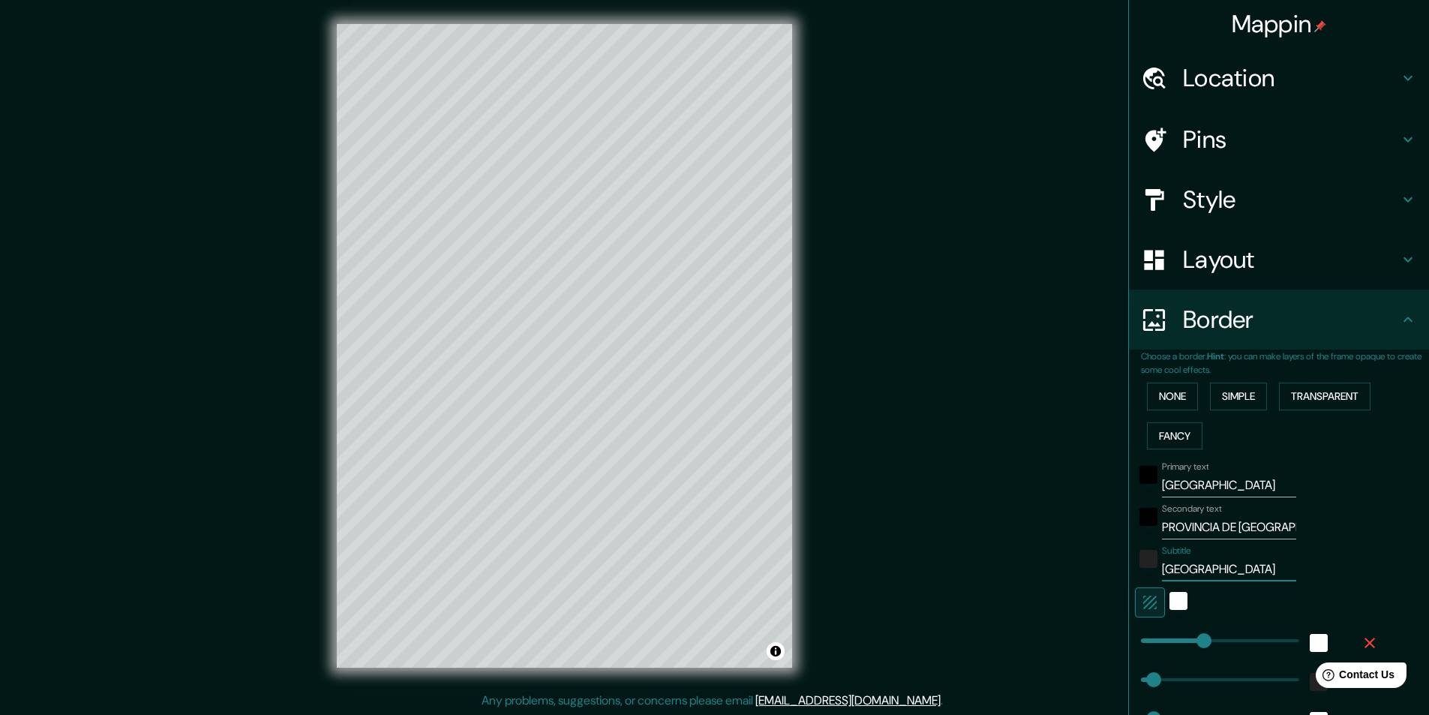
type input "24"
type input "PERÚ"
click at [1140, 560] on div "color-222222" at bounding box center [1149, 559] width 18 height 18
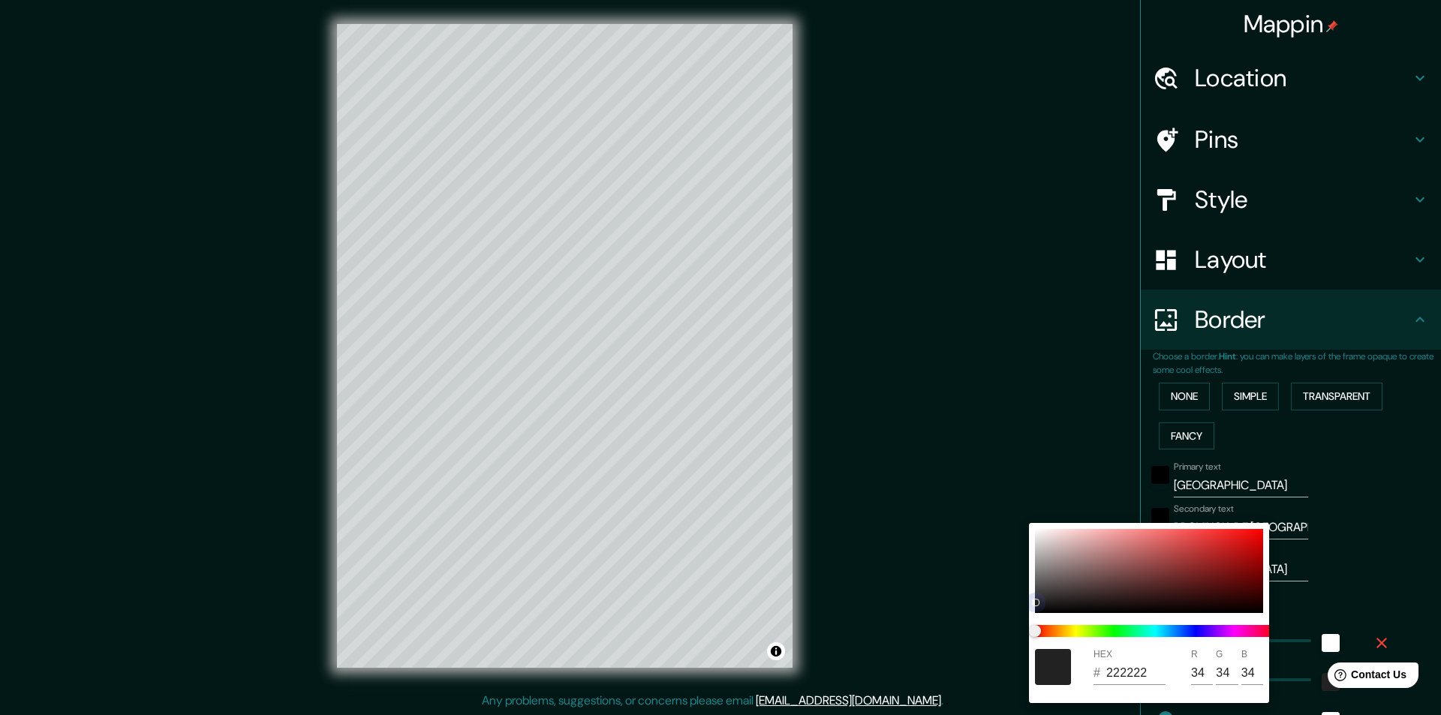
type input "243"
type input "49"
type input "24"
type input "050505"
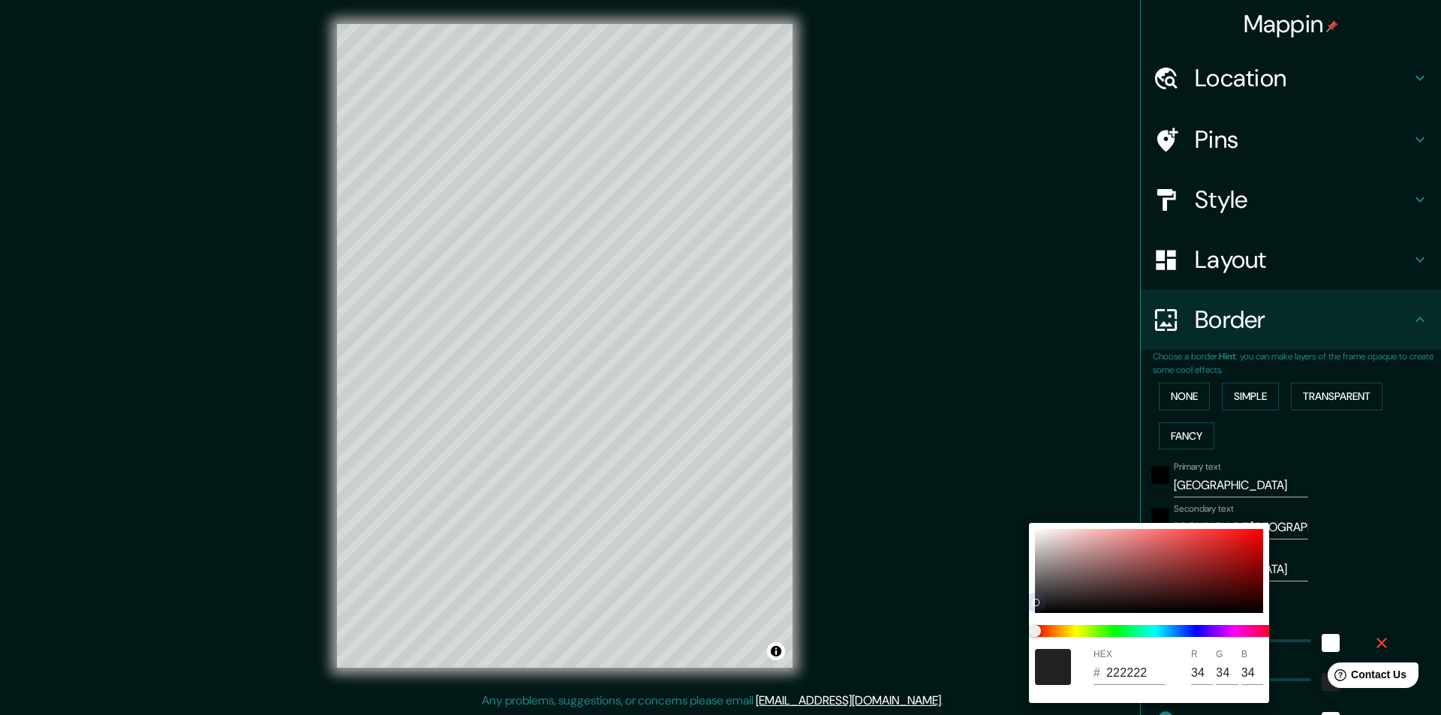
type input "5"
drag, startPoint x: 1035, startPoint y: 602, endPoint x: 1038, endPoint y: 610, distance: 7.8
click at [1035, 605] on div at bounding box center [1035, 602] width 6 height 6
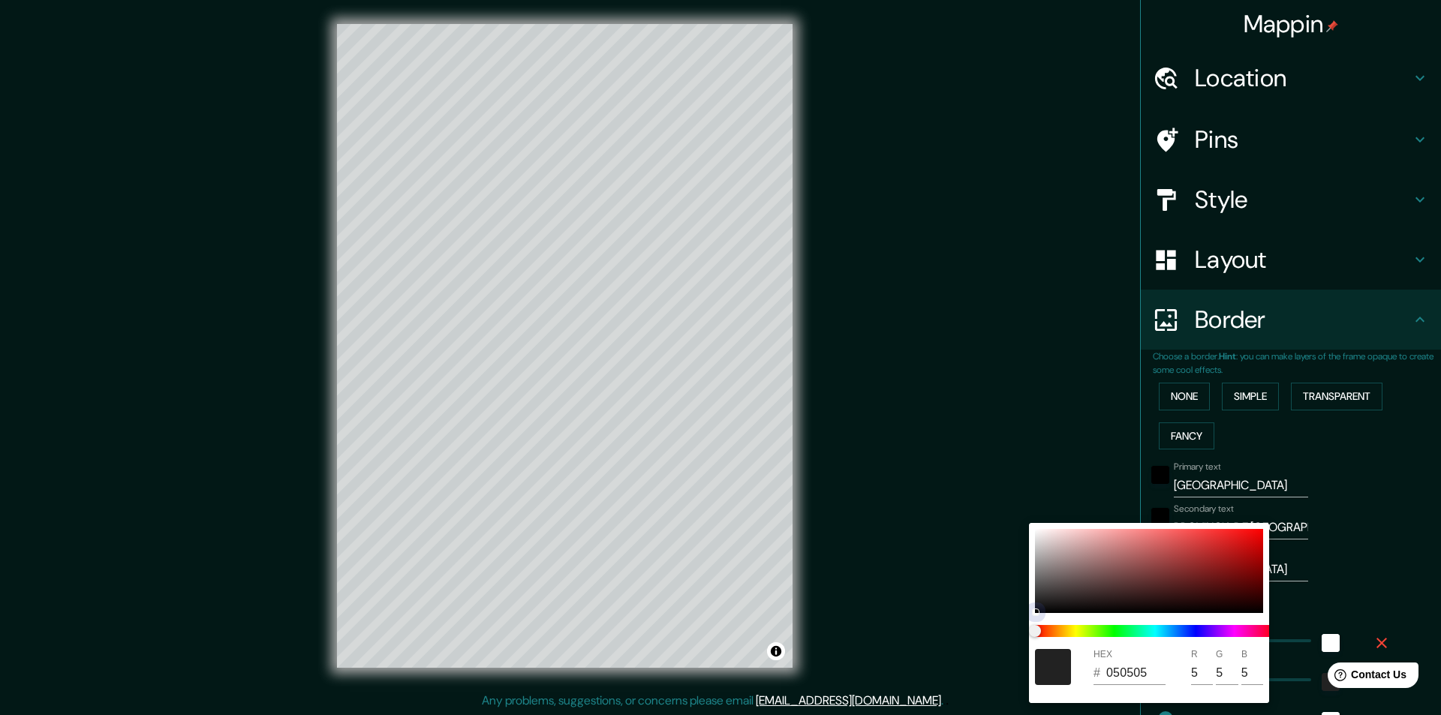
type input "243"
type input "49"
type input "24"
type input "020202"
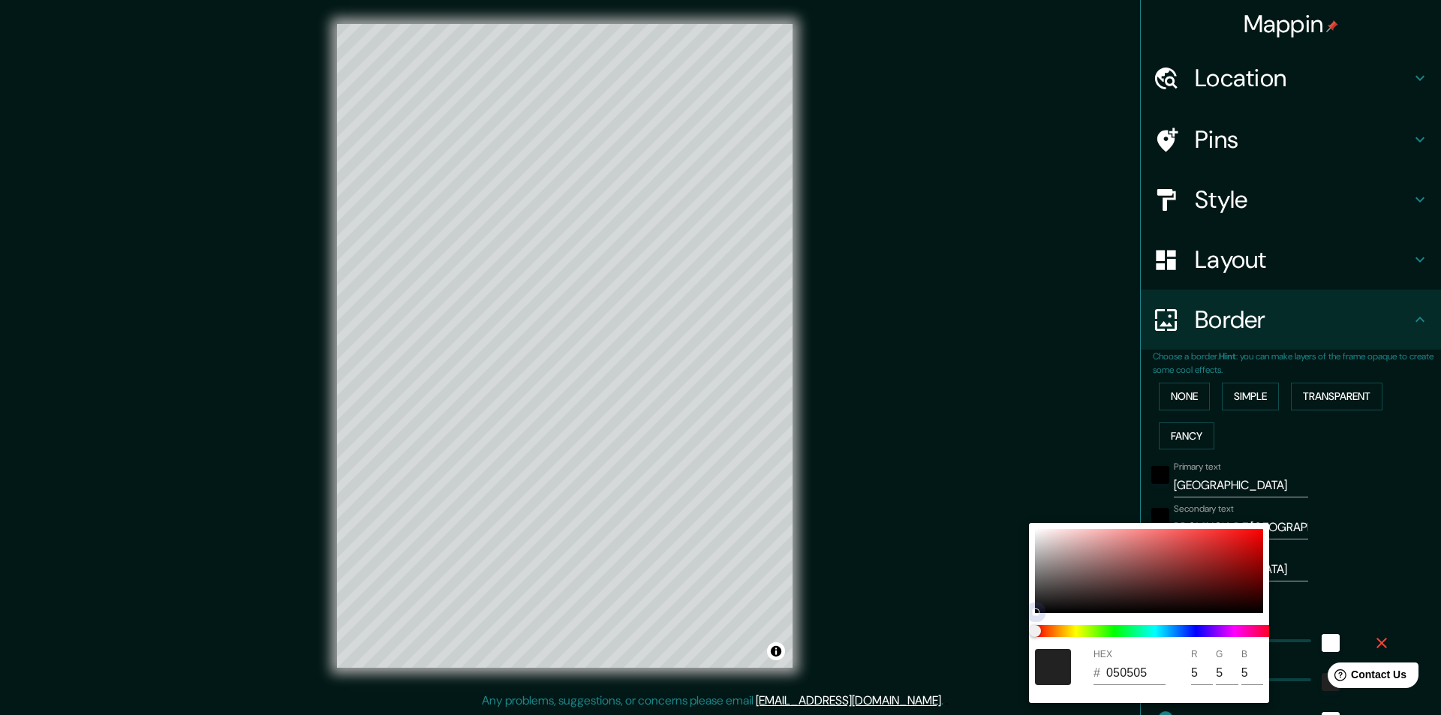
type input "2"
click at [991, 550] on div at bounding box center [720, 357] width 1441 height 715
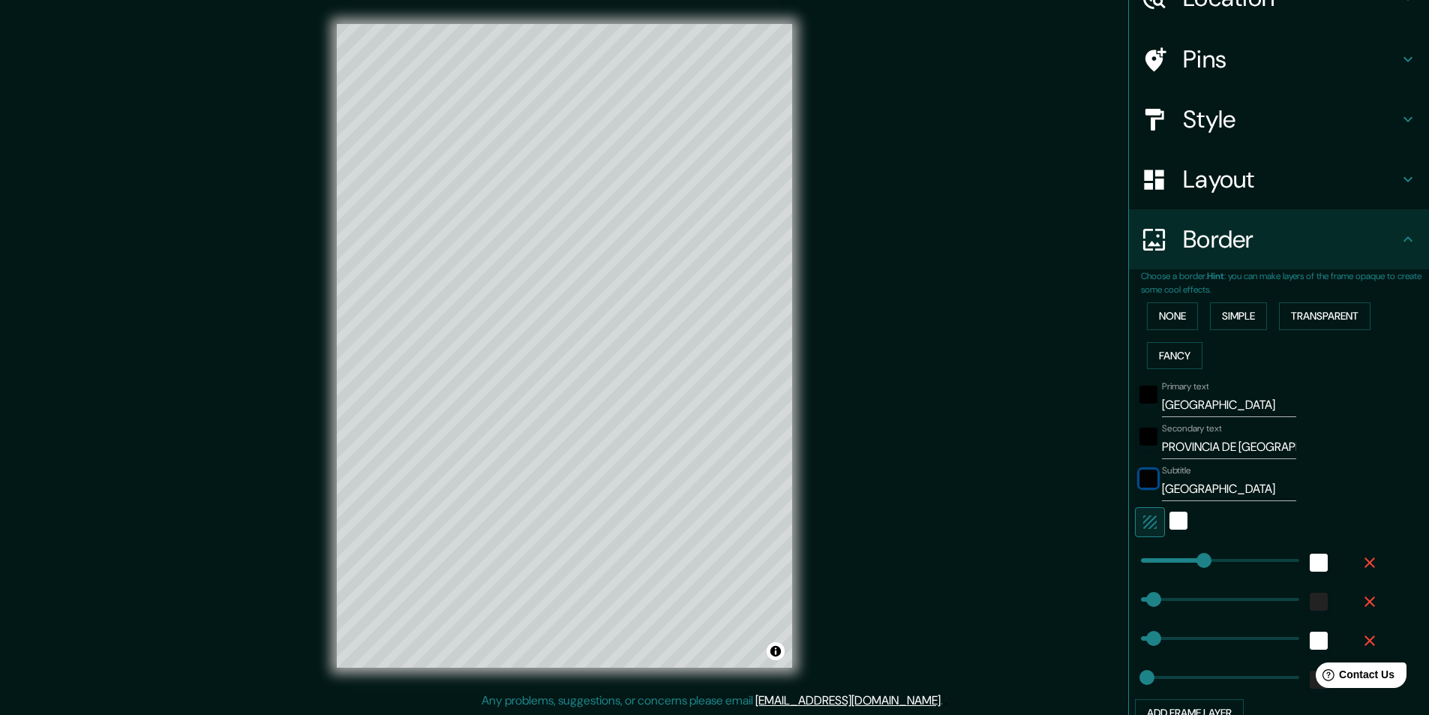
scroll to position [217, 0]
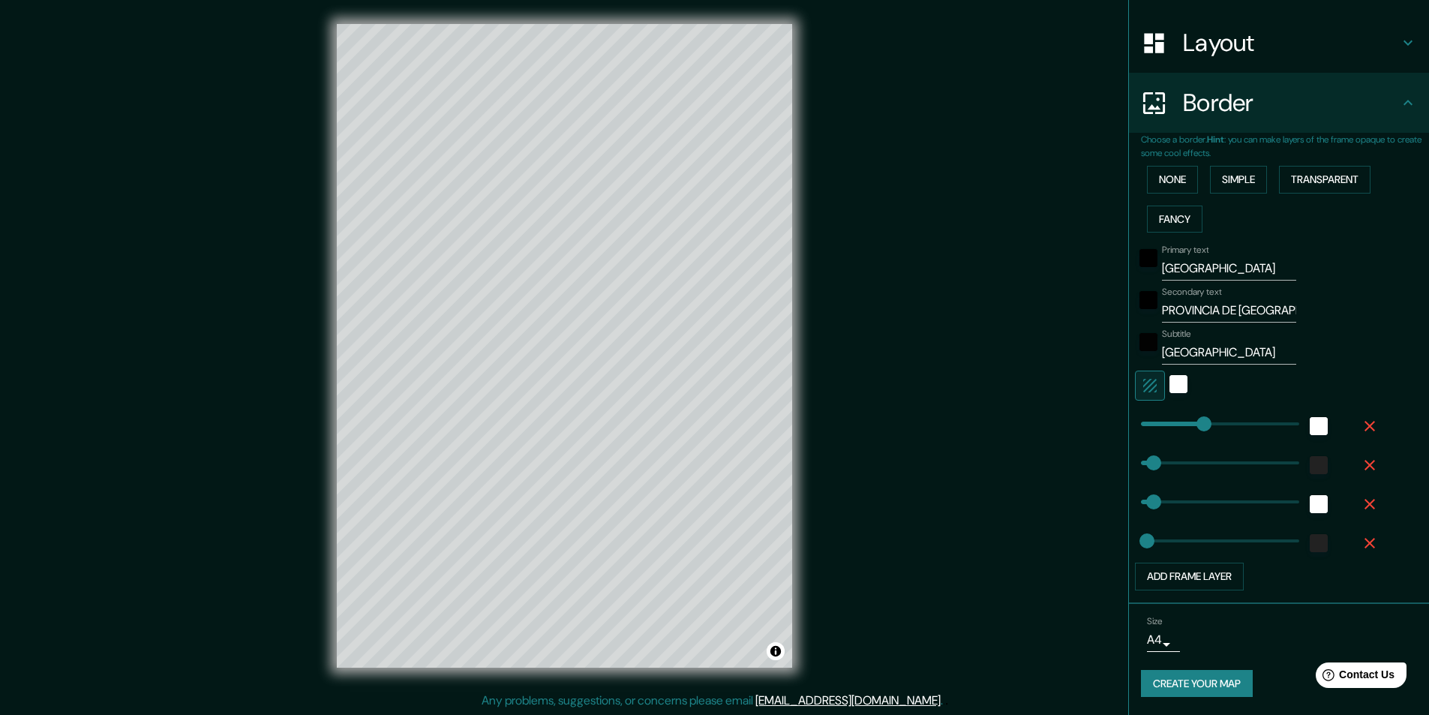
click at [1188, 683] on button "Create your map" at bounding box center [1197, 684] width 112 height 28
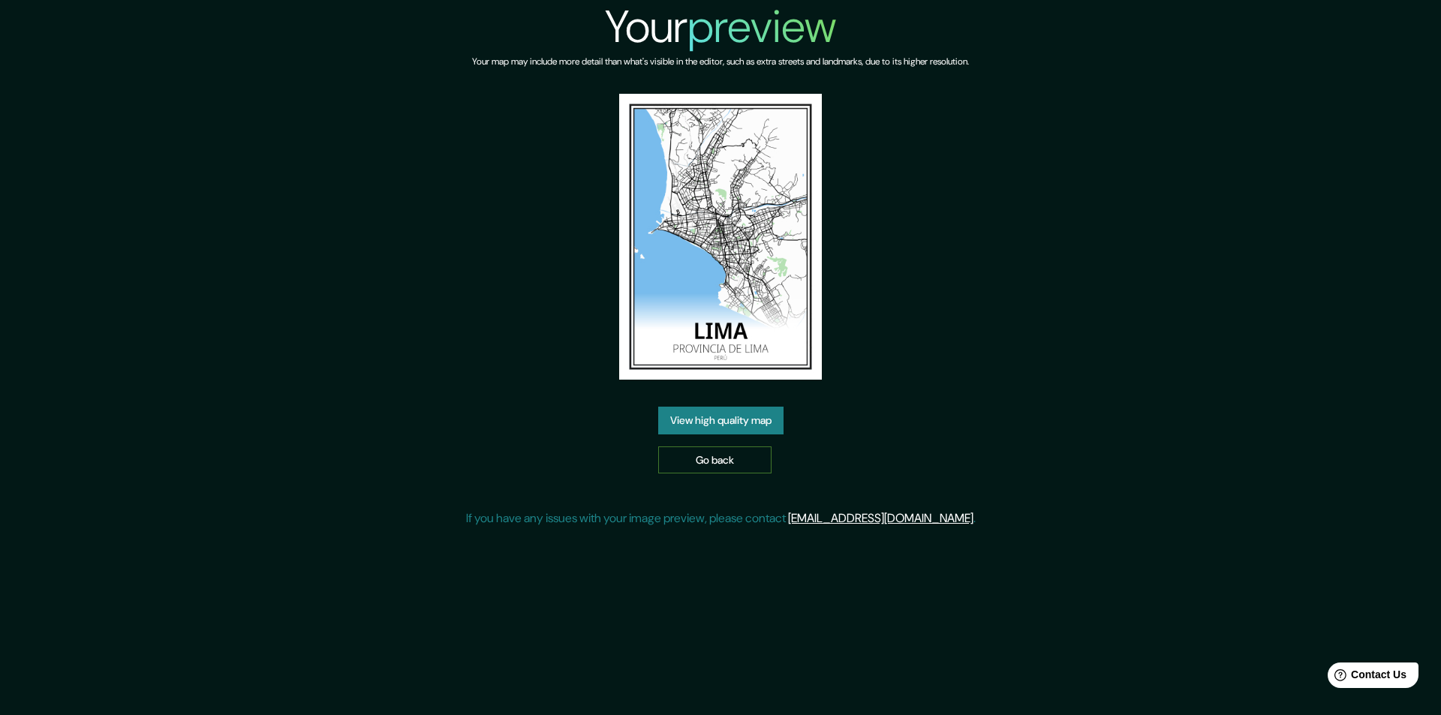
click at [734, 460] on link "Go back" at bounding box center [714, 460] width 113 height 28
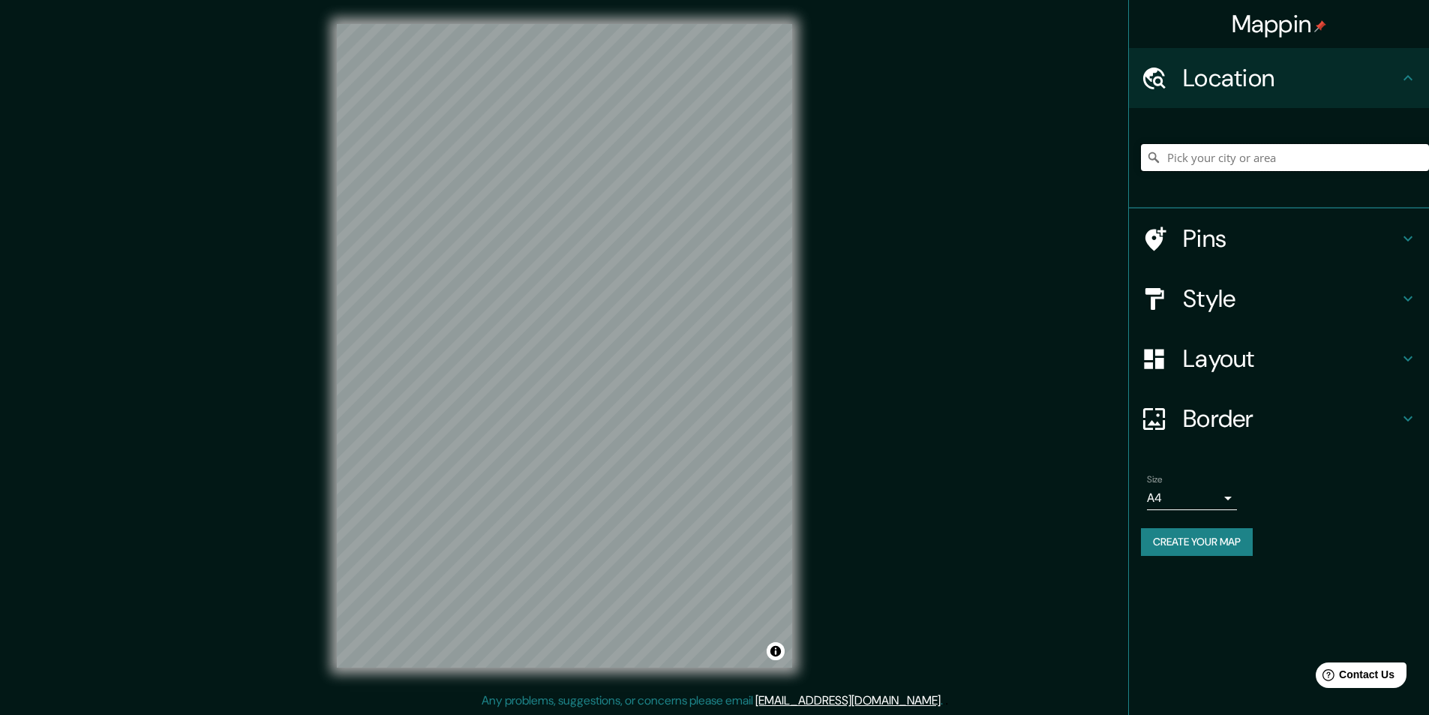
click at [1223, 159] on input "Pick your city or area" at bounding box center [1285, 157] width 288 height 27
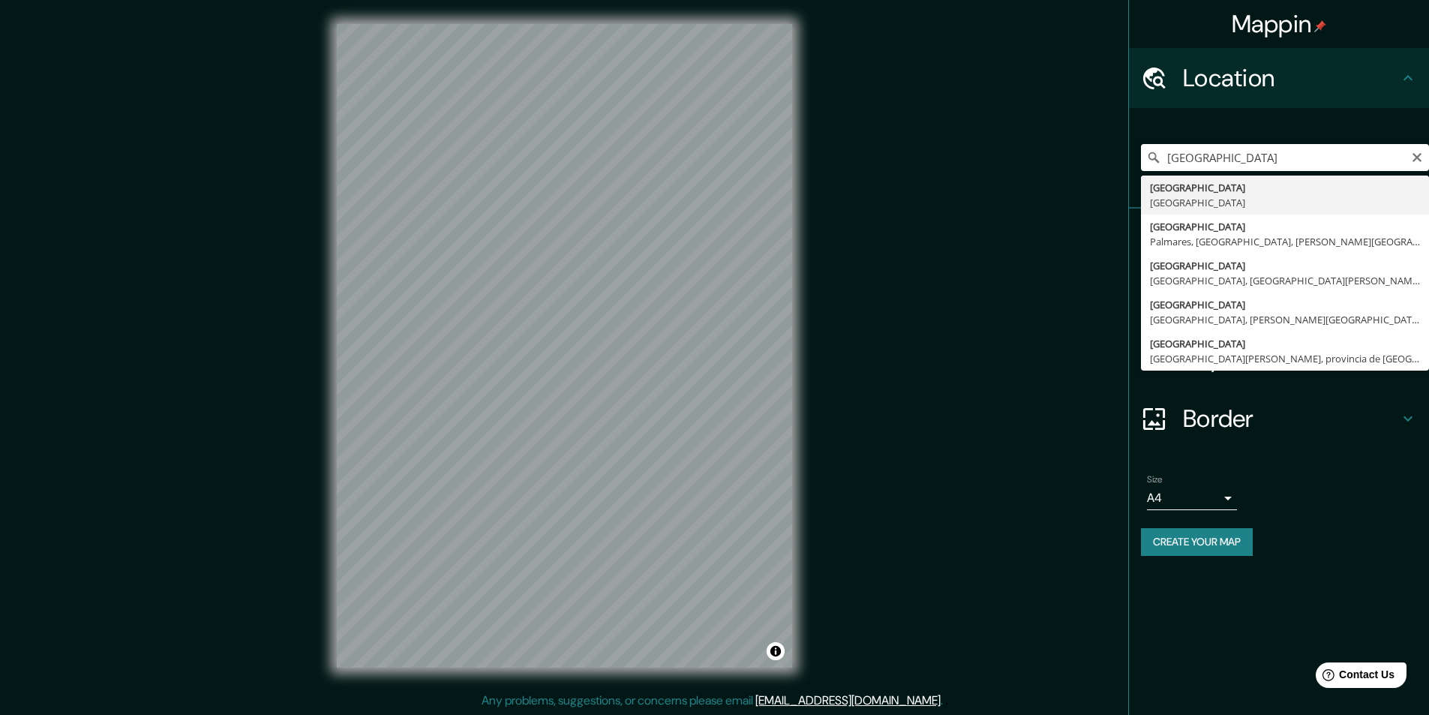
type input "[GEOGRAPHIC_DATA], [GEOGRAPHIC_DATA]"
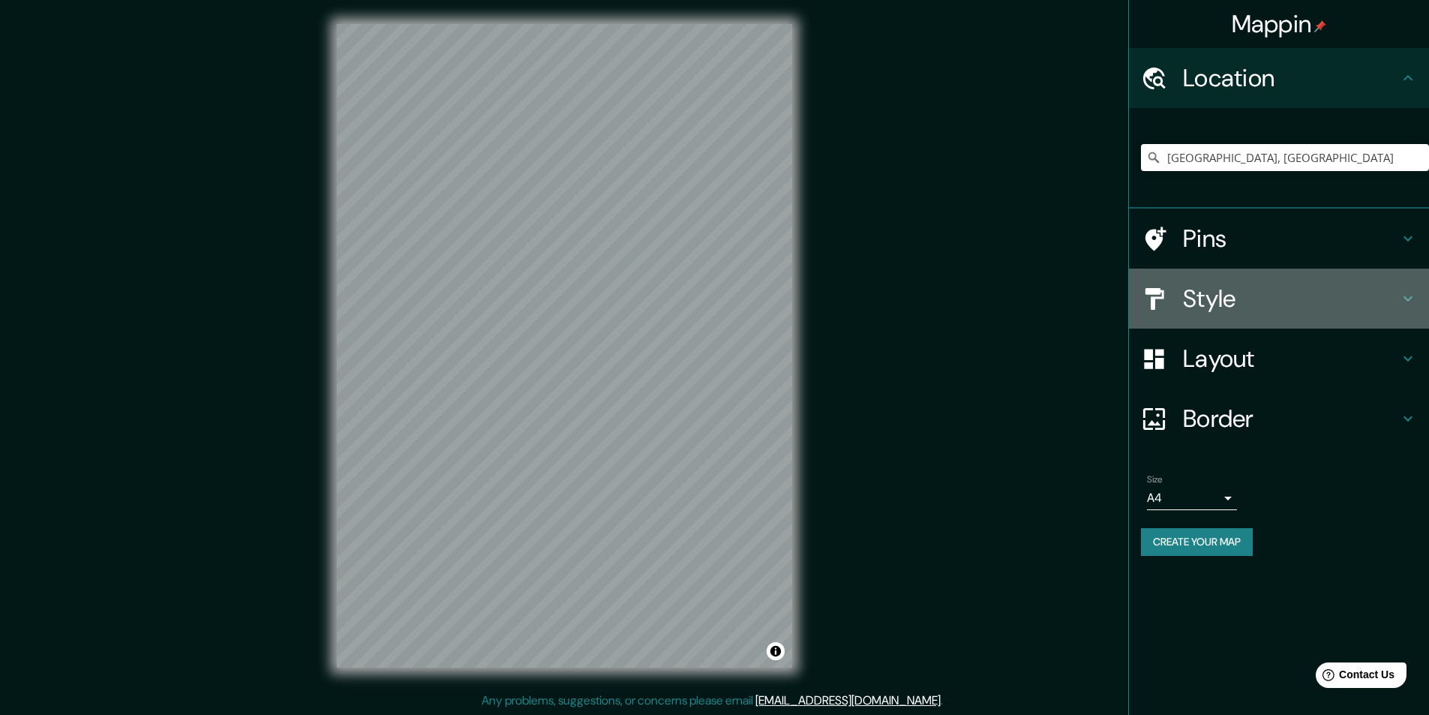
click at [1248, 289] on h4 "Style" at bounding box center [1291, 299] width 216 height 30
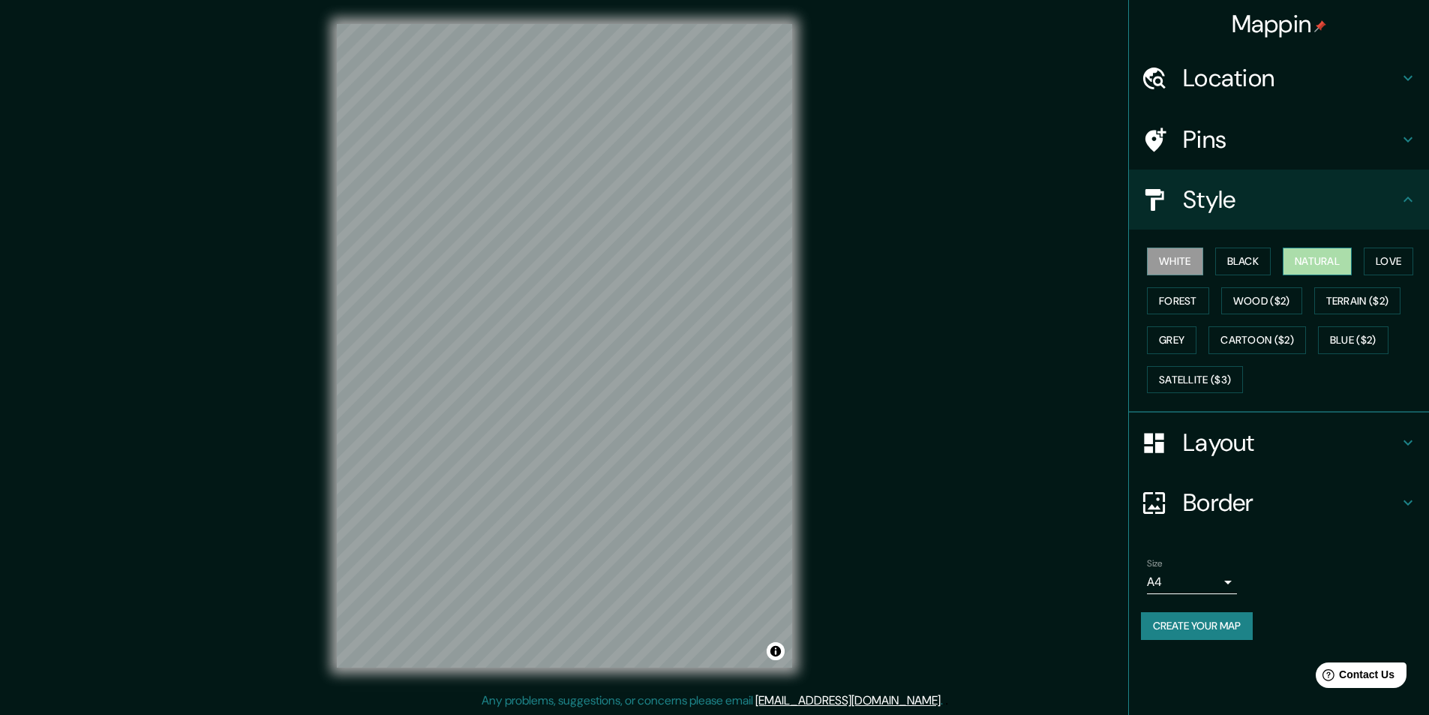
click at [1332, 268] on button "Natural" at bounding box center [1317, 262] width 69 height 28
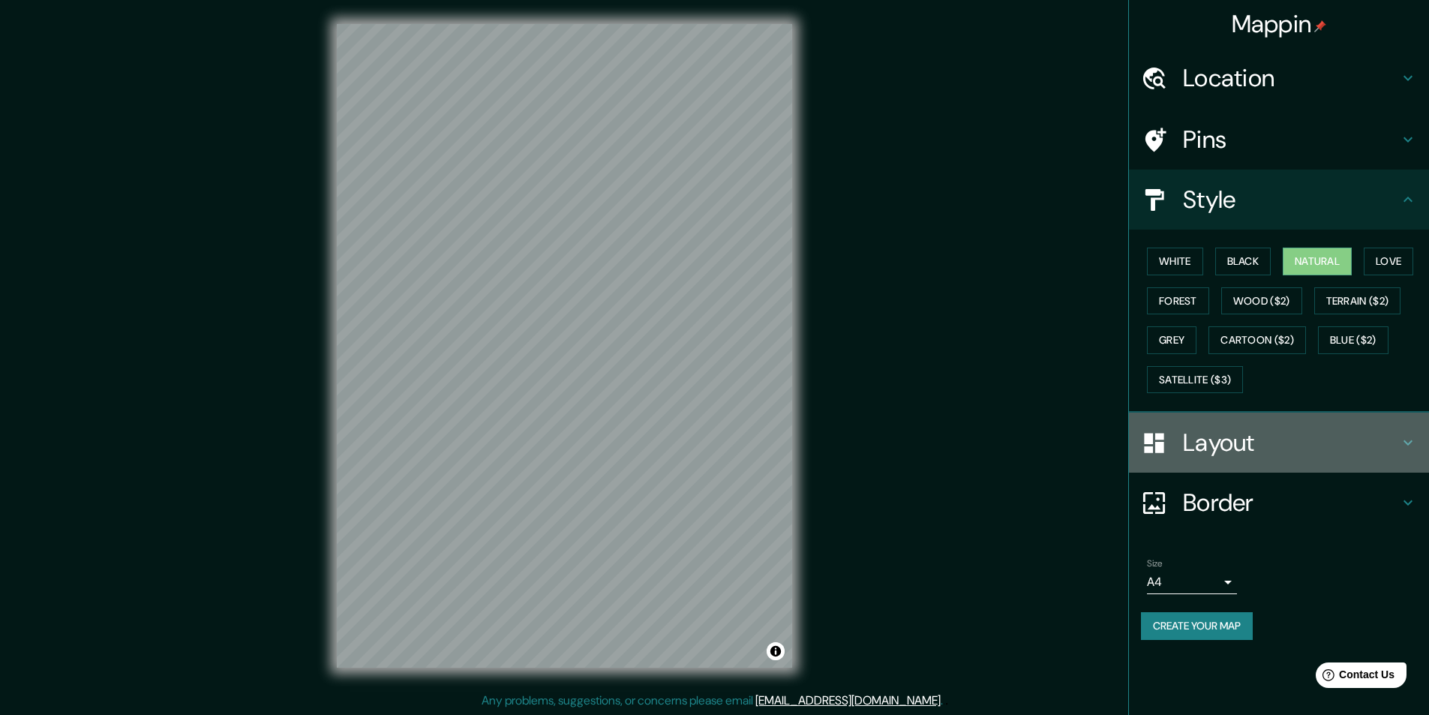
click at [1238, 438] on h4 "Layout" at bounding box center [1291, 443] width 216 height 30
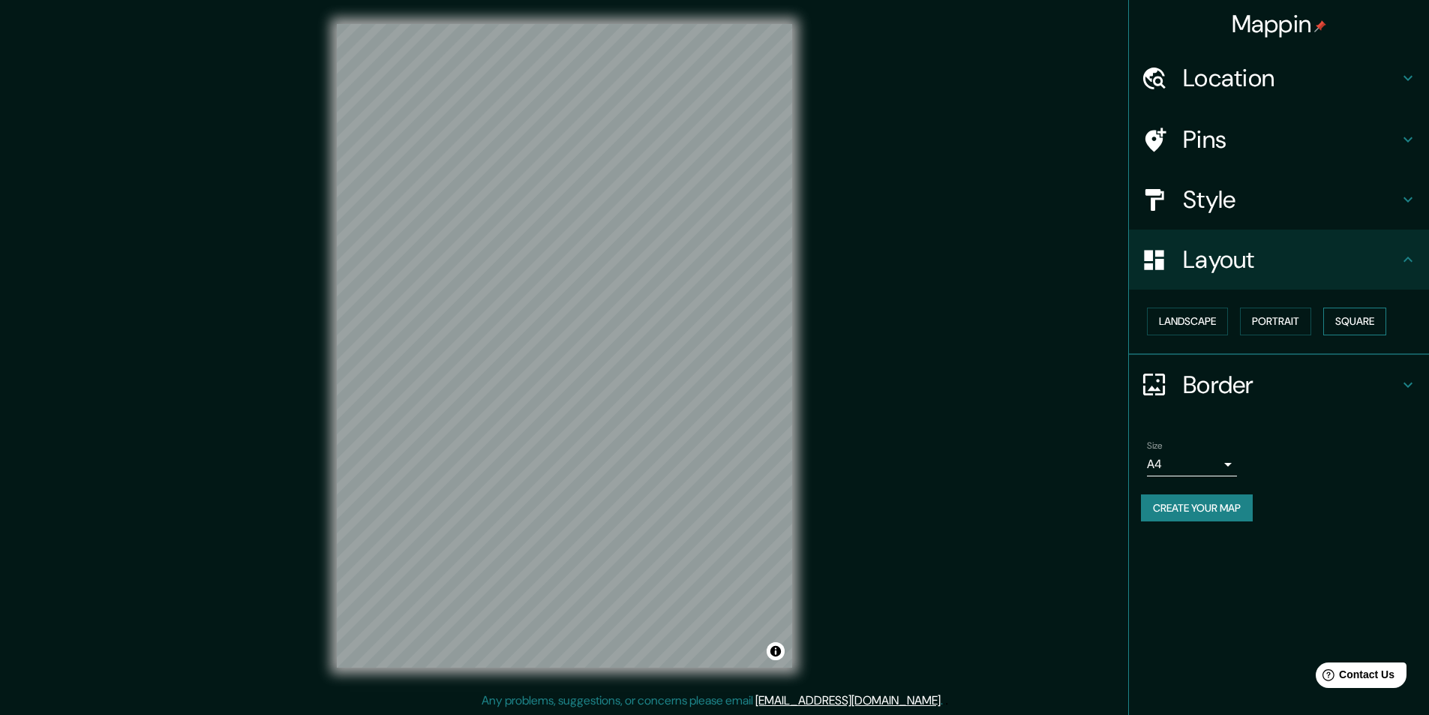
click at [1347, 323] on button "Square" at bounding box center [1354, 322] width 63 height 28
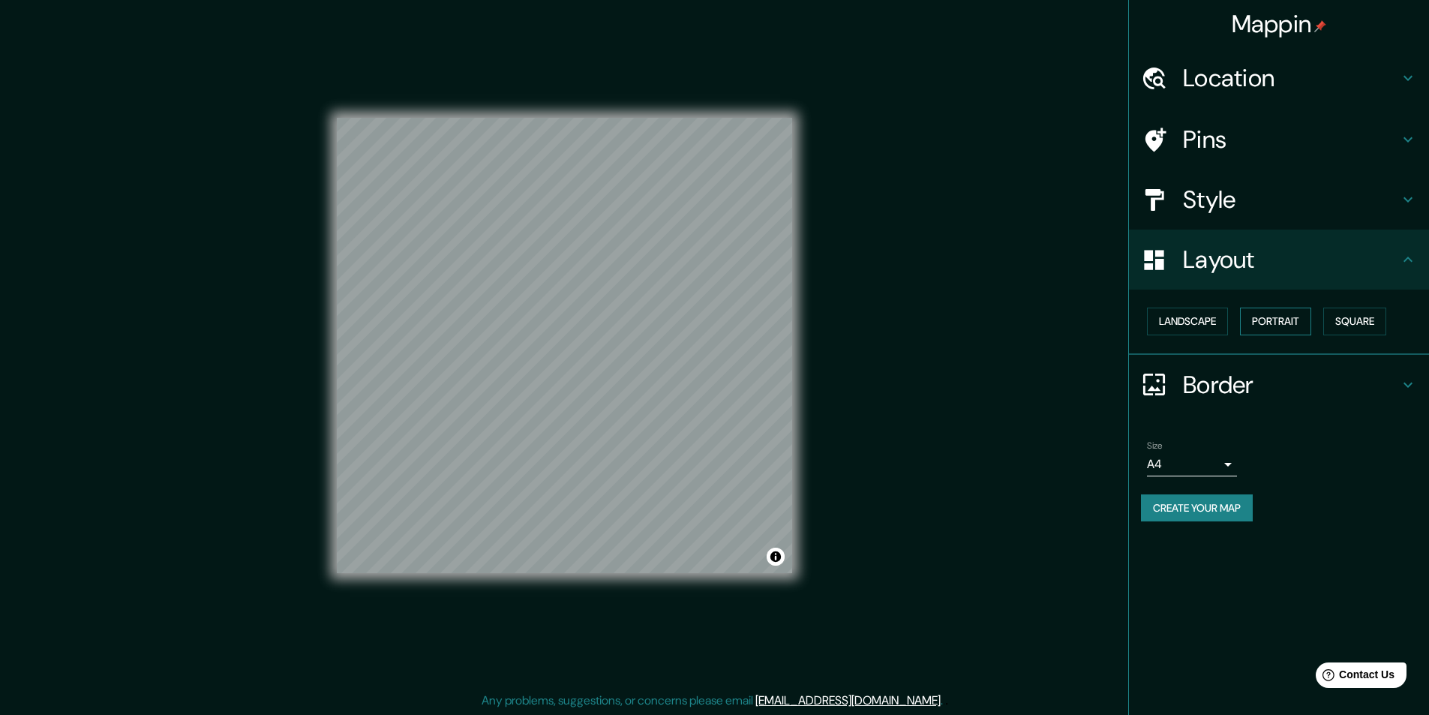
click at [1261, 323] on button "Portrait" at bounding box center [1275, 322] width 71 height 28
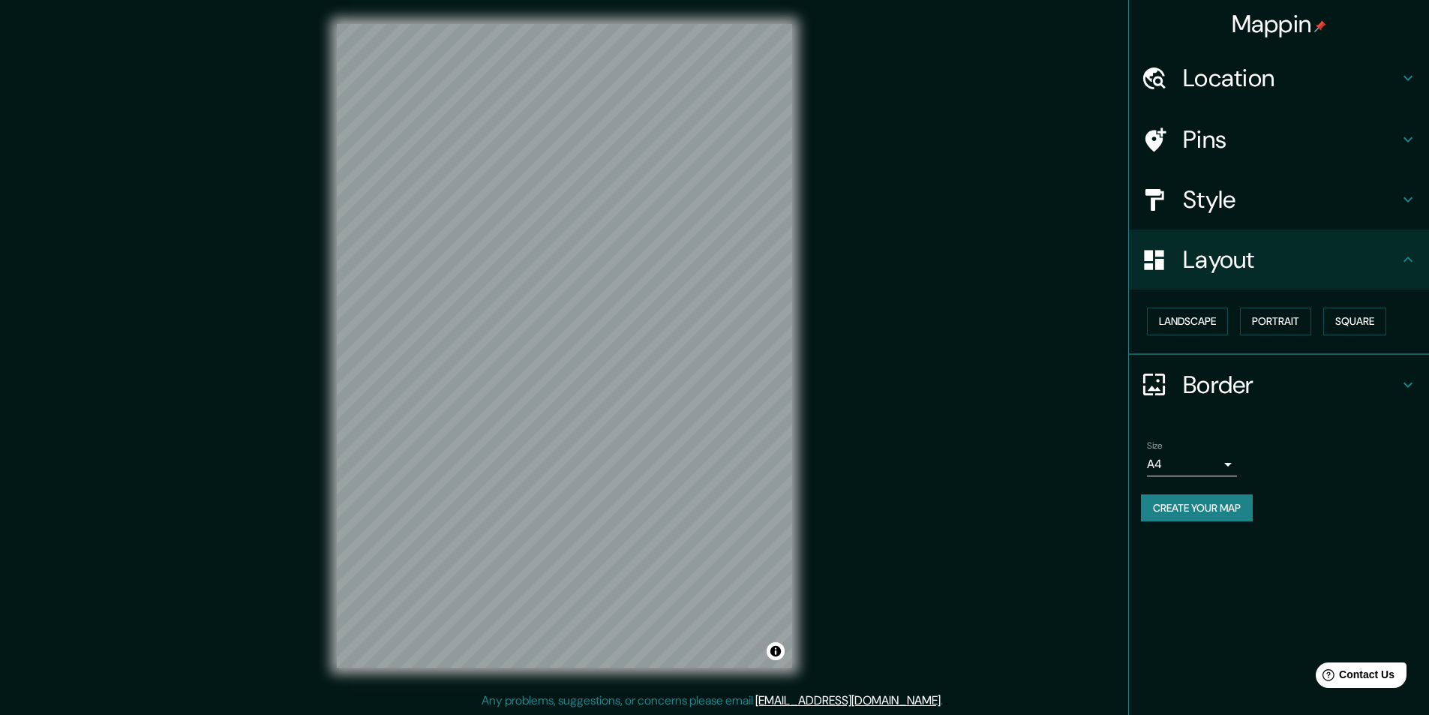
click at [1227, 386] on h4 "Border" at bounding box center [1291, 385] width 216 height 30
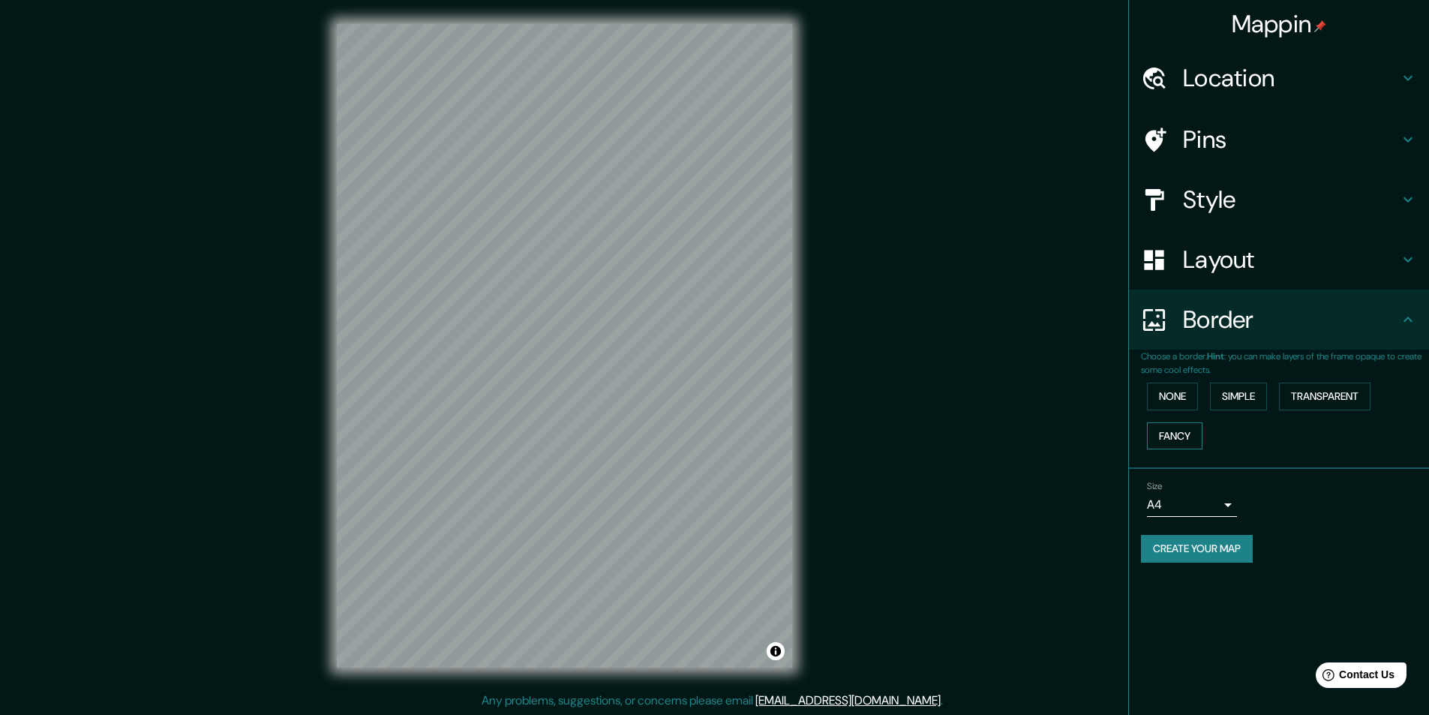
click at [1166, 434] on button "Fancy" at bounding box center [1175, 436] width 56 height 28
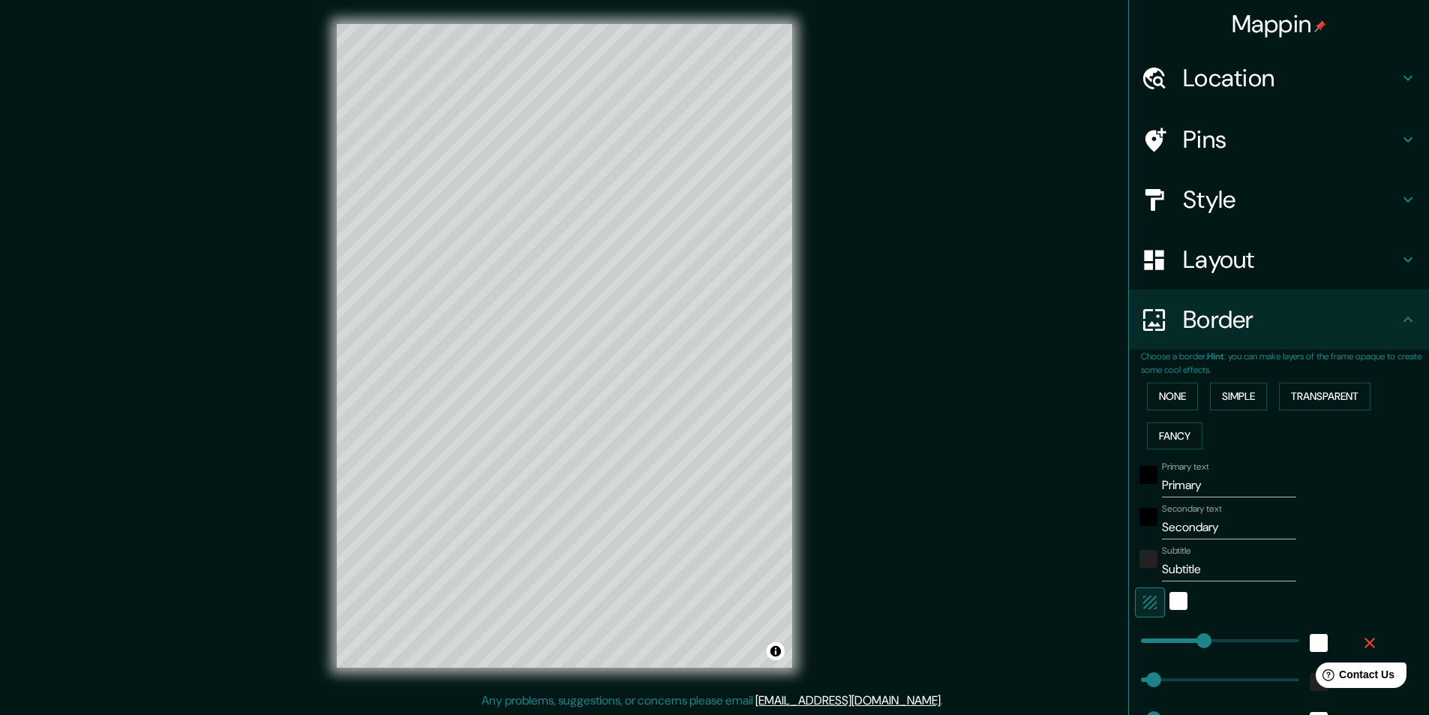
click at [1201, 491] on input "Primary" at bounding box center [1229, 485] width 134 height 24
type input "B"
type input "243"
type input "49"
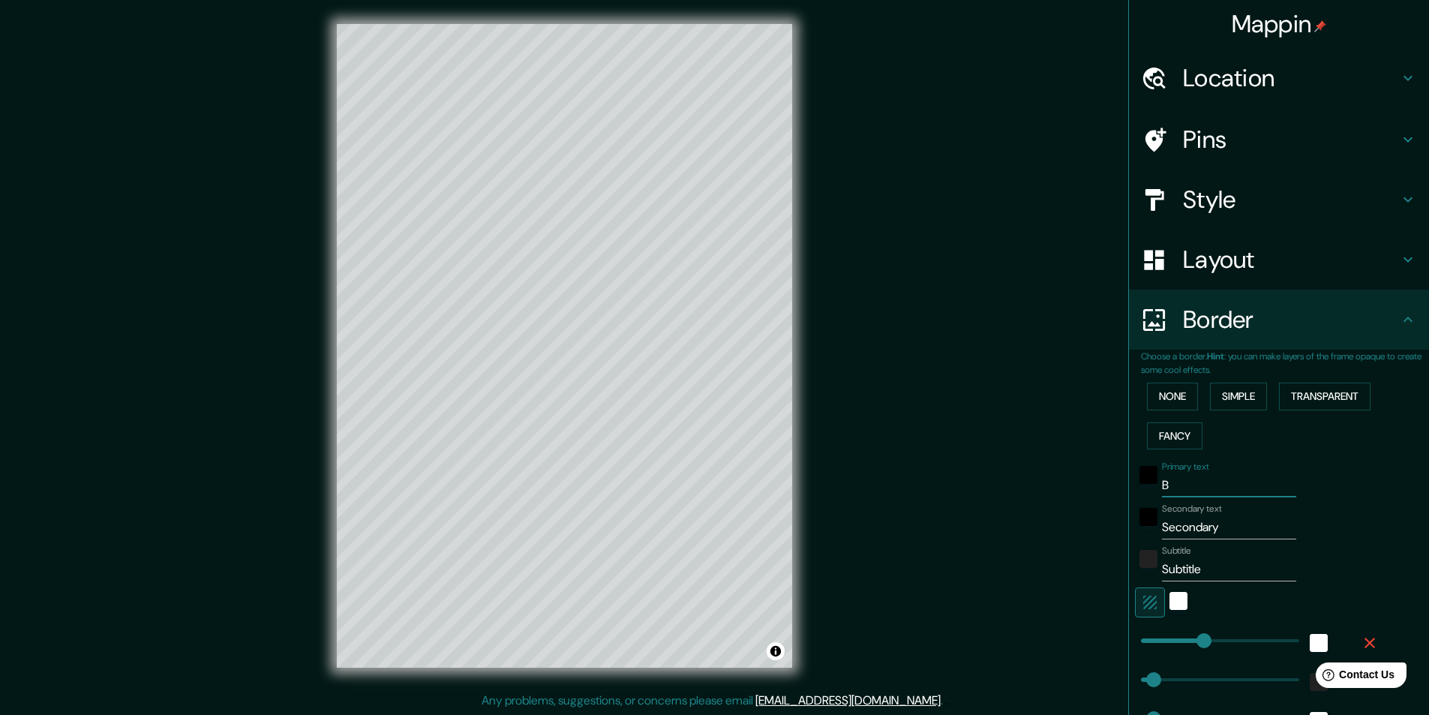
type input "49"
type input "24"
type input "BUE"
type input "243"
type input "49"
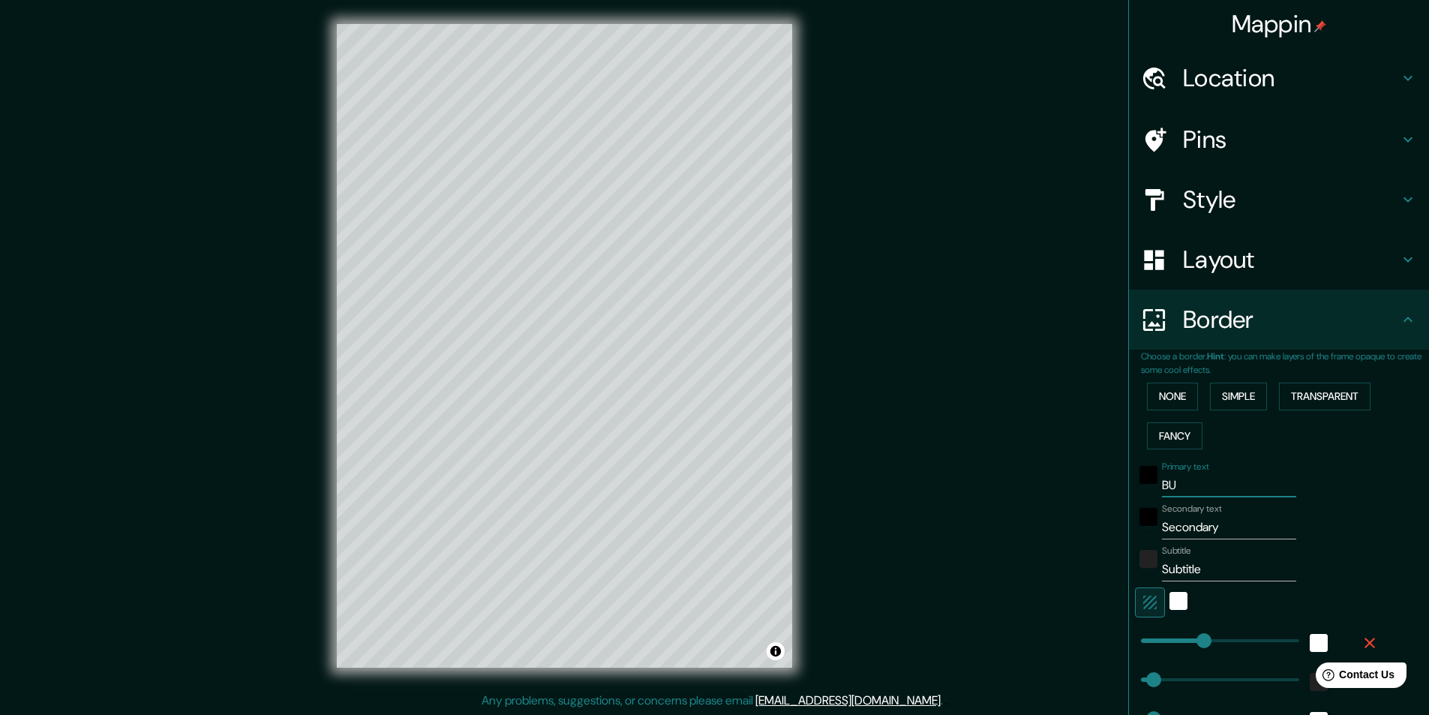
type input "49"
type input "24"
type input "BUEN"
type input "243"
type input "49"
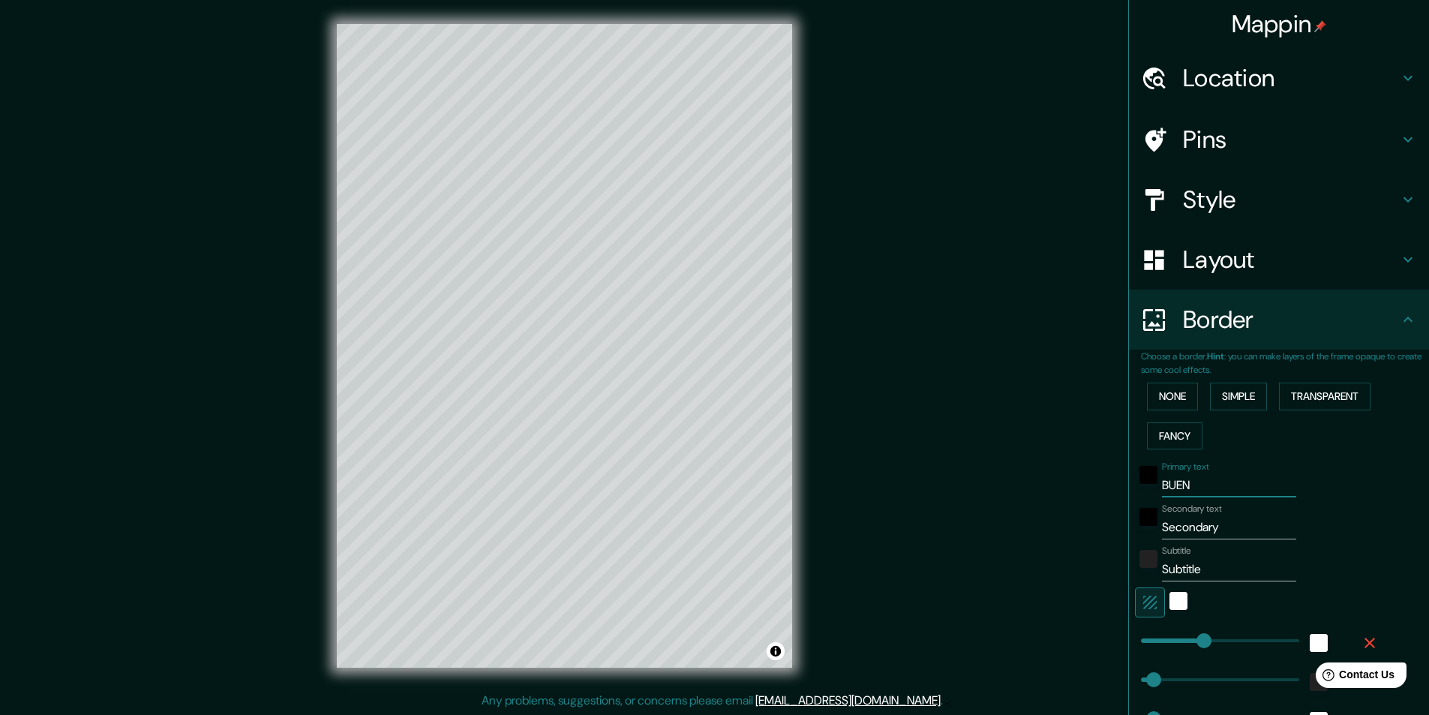
type input "49"
type input "24"
type input "BUENOS"
type input "243"
type input "49"
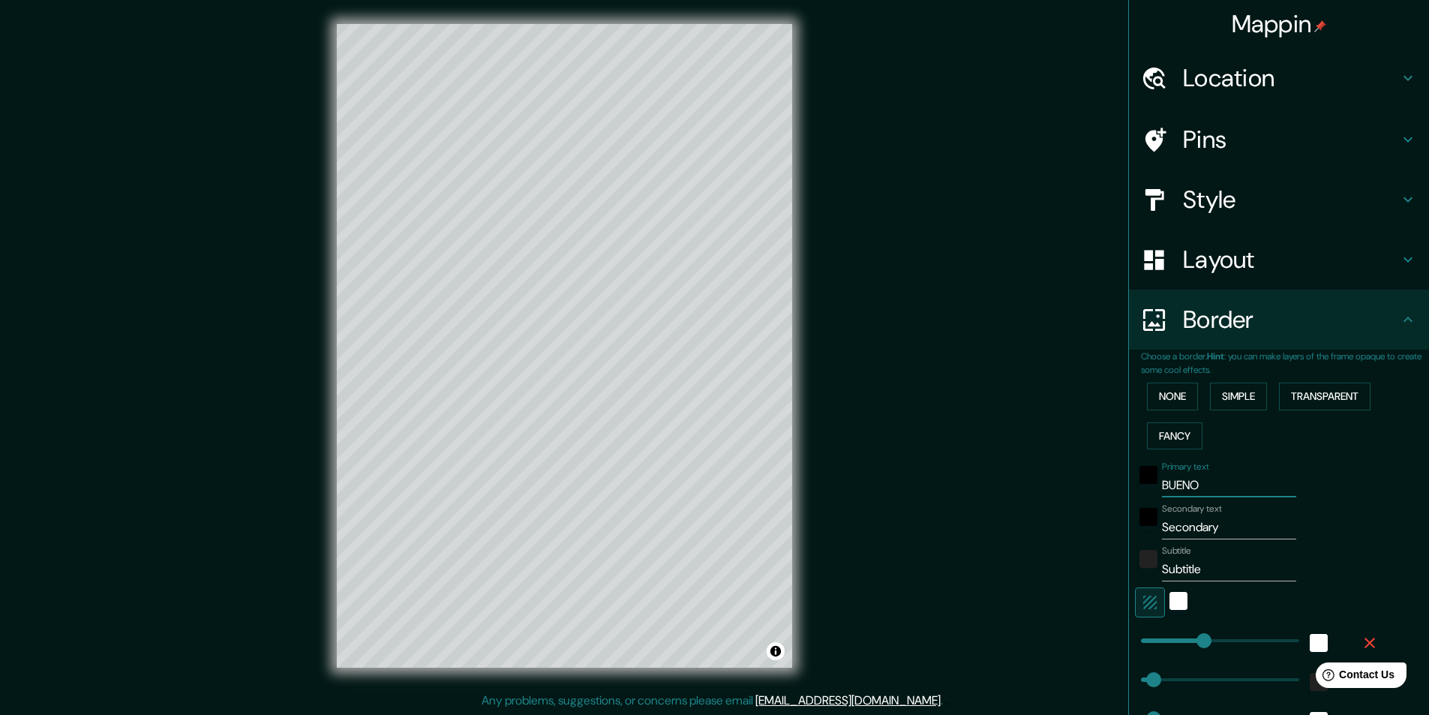
type input "49"
type input "24"
type input "BUENOS"
type input "243"
type input "49"
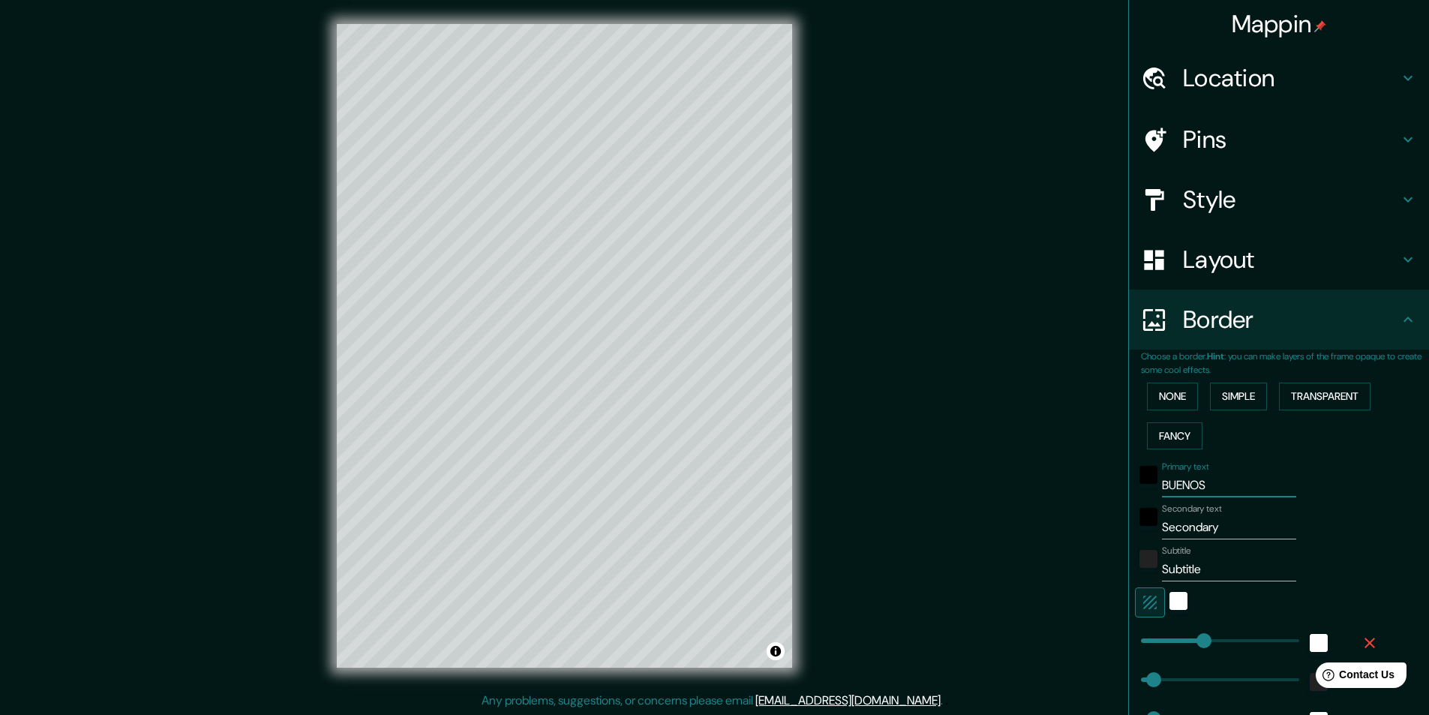
type input "49"
type input "24"
type input "BUENOS A"
type input "243"
type input "49"
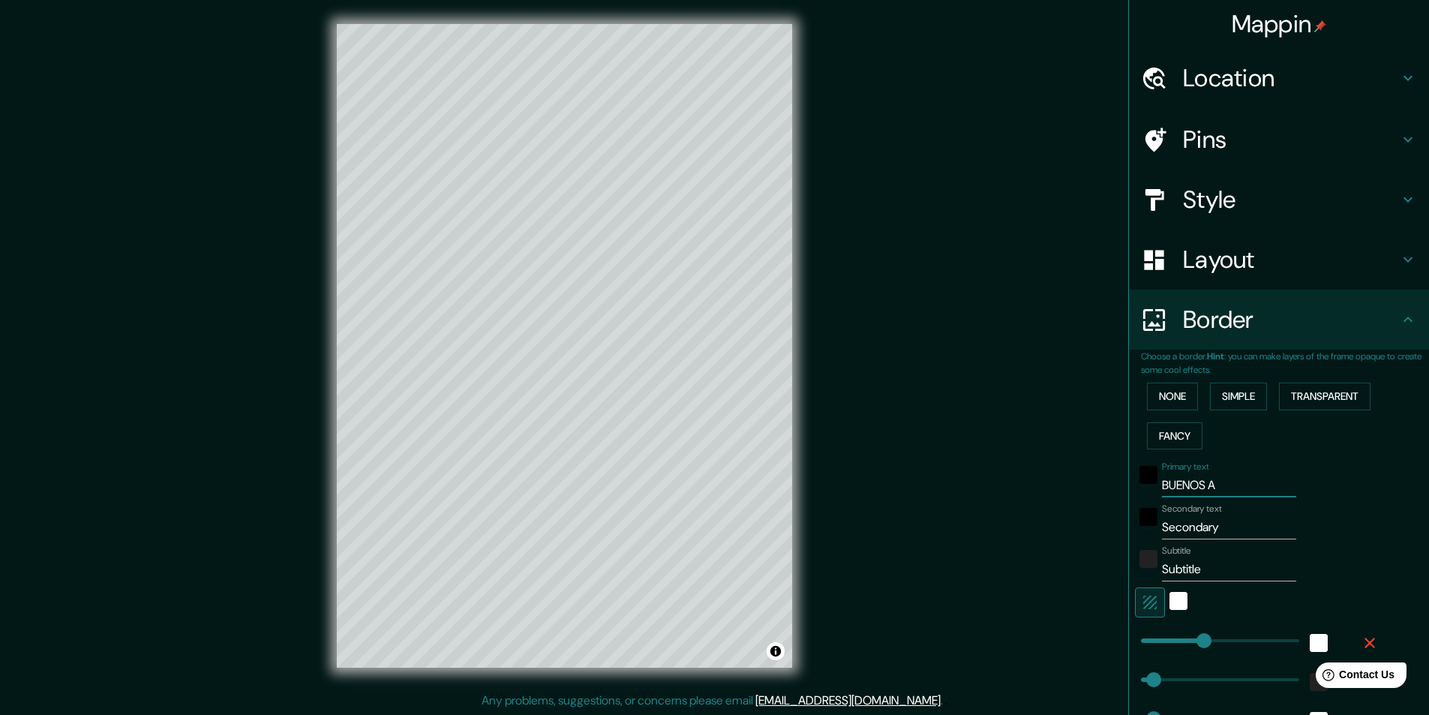
type input "49"
type input "24"
type input "BUENOS AI"
type input "243"
type input "49"
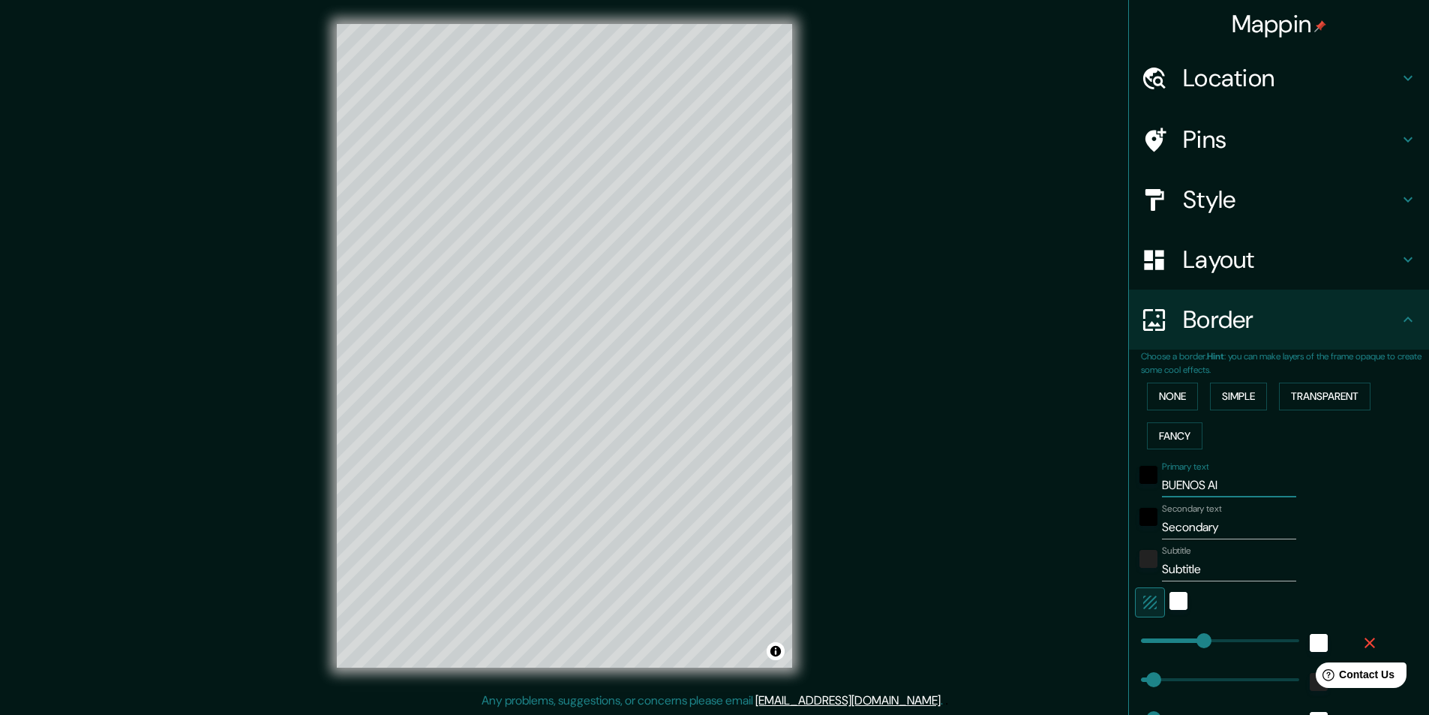
type input "49"
type input "24"
type input "BUENOS AIR"
type input "243"
type input "49"
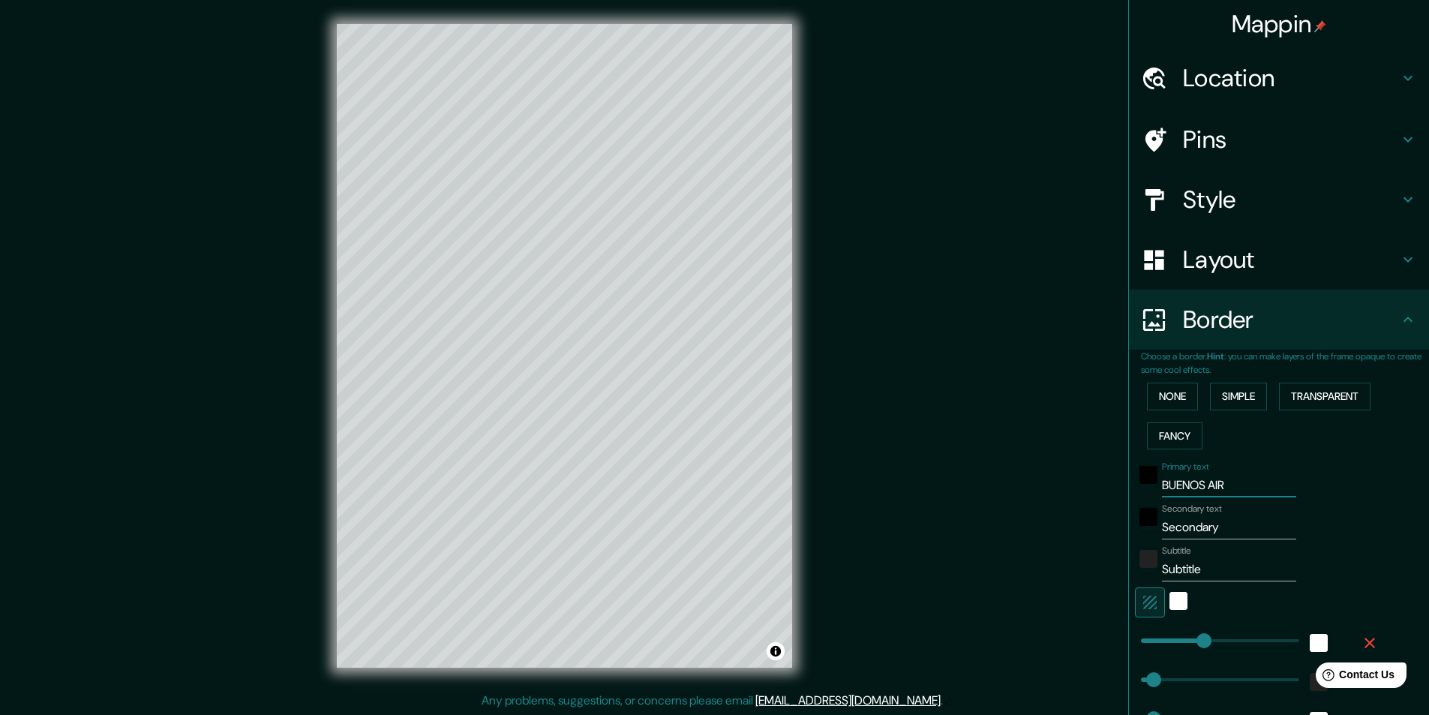
type input "49"
type input "24"
type input "BUENOS AIRE"
type input "243"
type input "49"
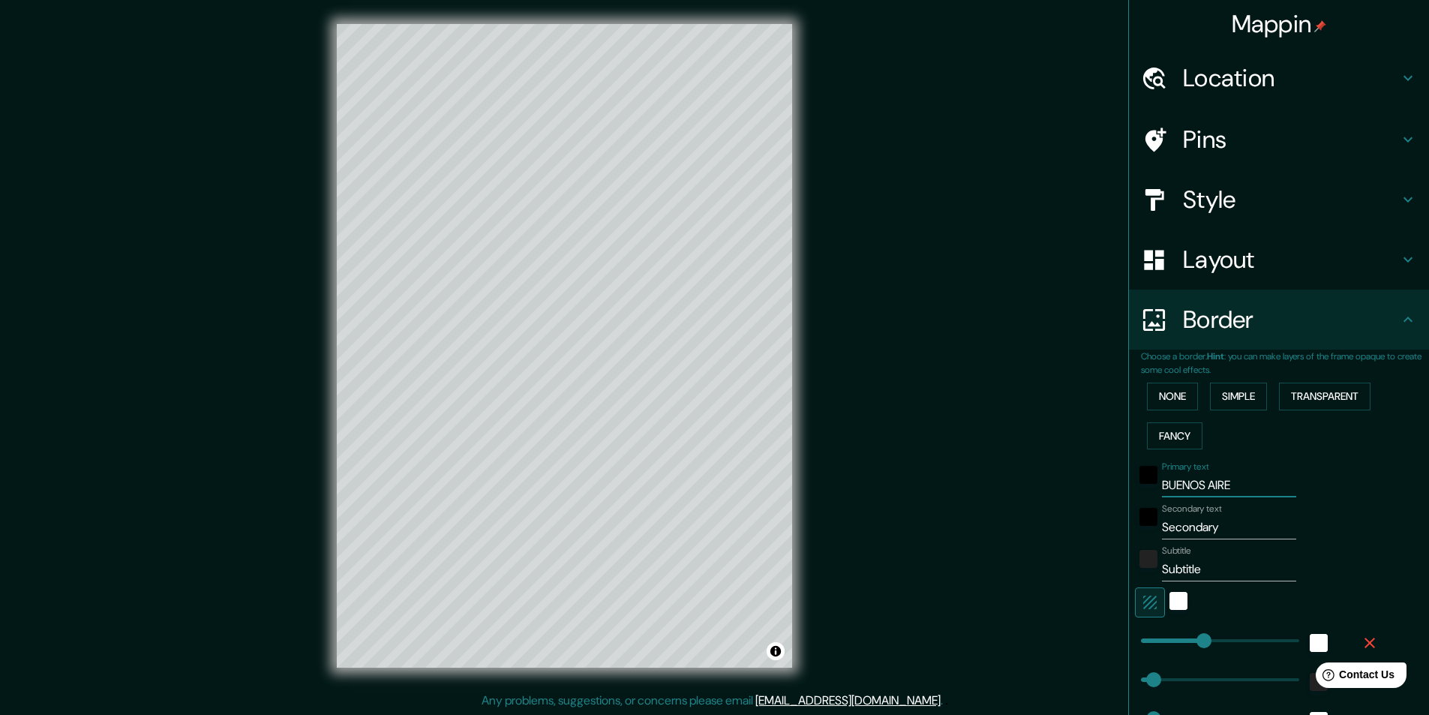
type input "49"
type input "24"
type input "BUENOS AIRES"
type input "243"
type input "49"
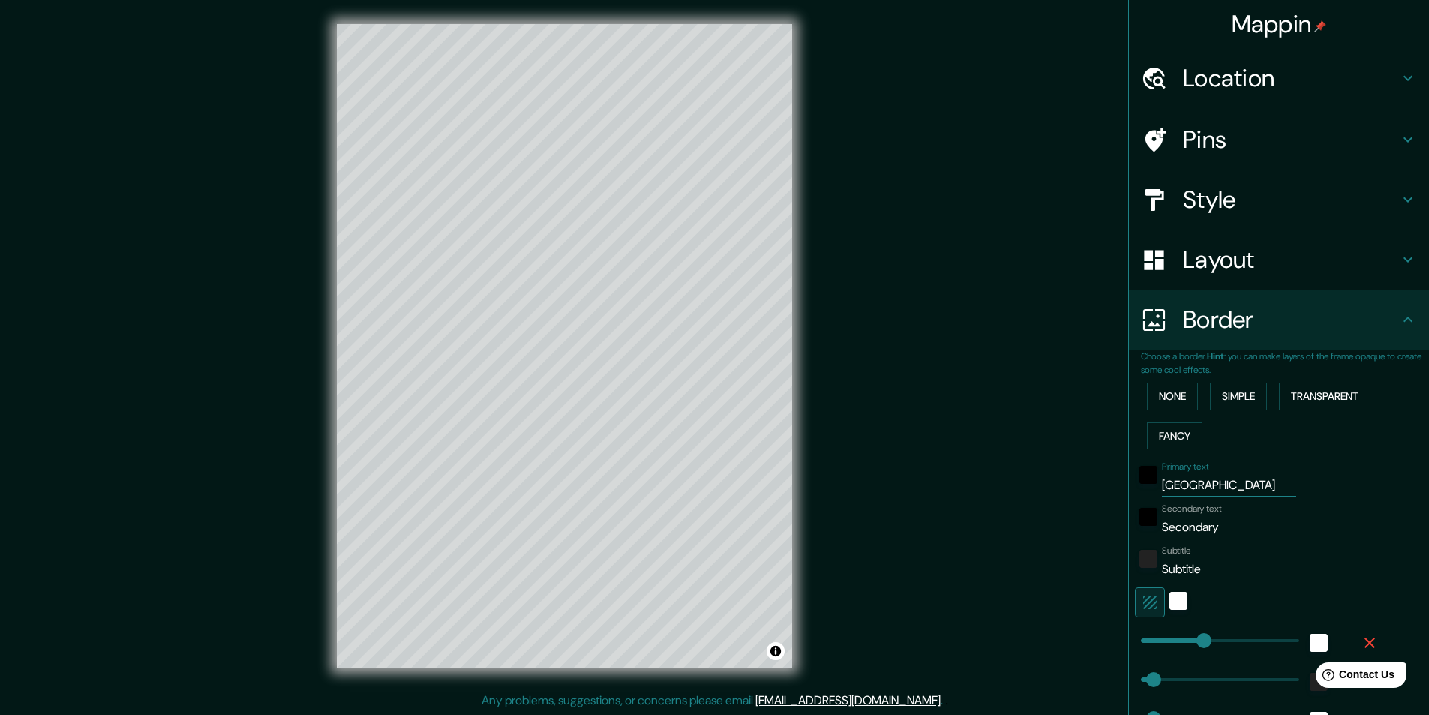
type input "49"
type input "24"
type input "BUENOS AIRES"
click at [1194, 566] on input "Subtitle" at bounding box center [1229, 569] width 134 height 24
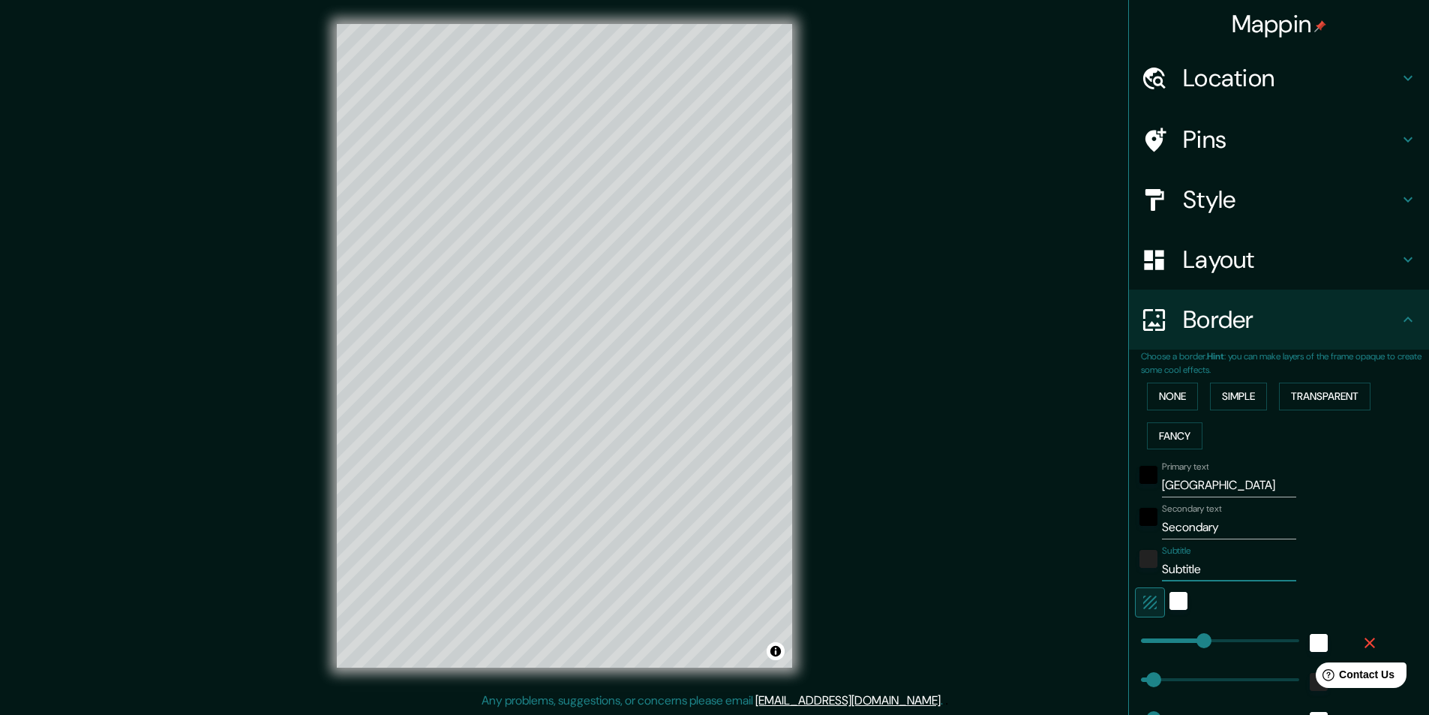
type input "a"
type input "243"
type input "49"
type input "24"
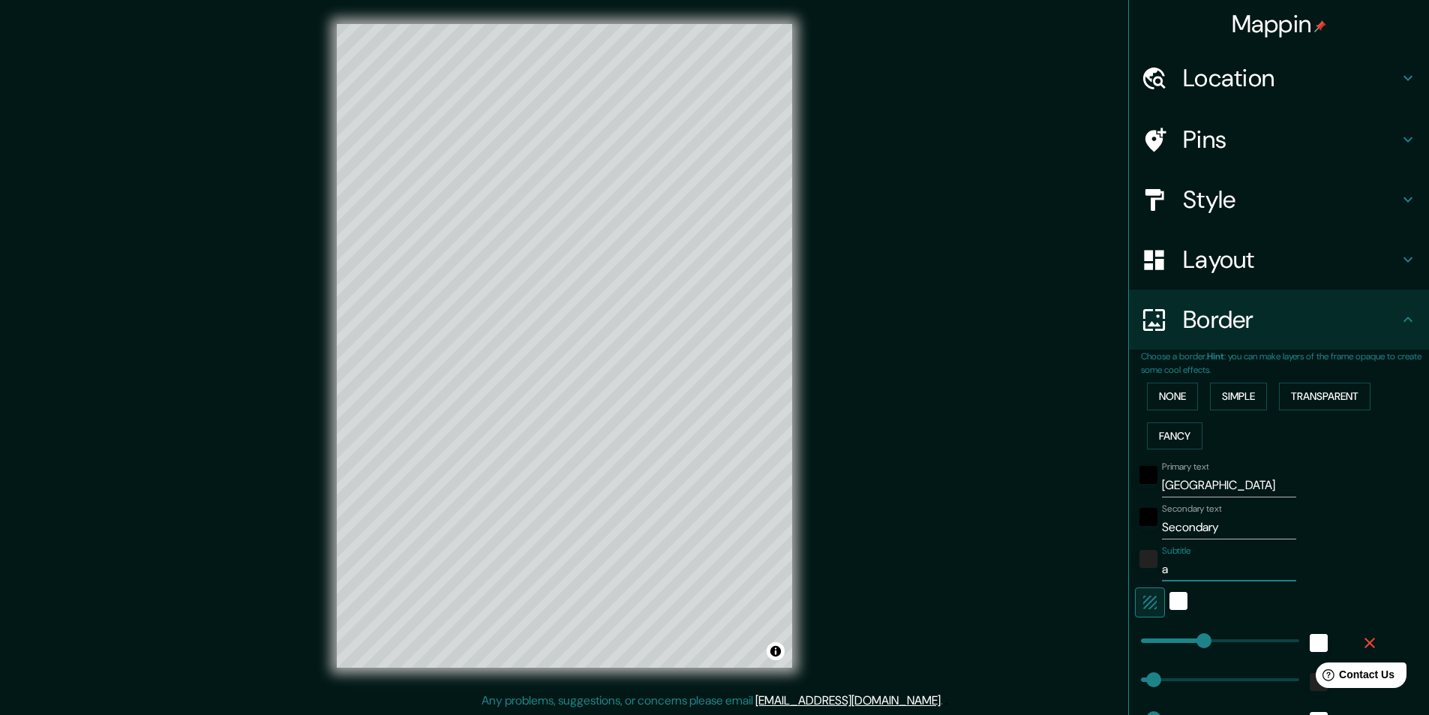
type input "aR"
type input "243"
type input "49"
type input "24"
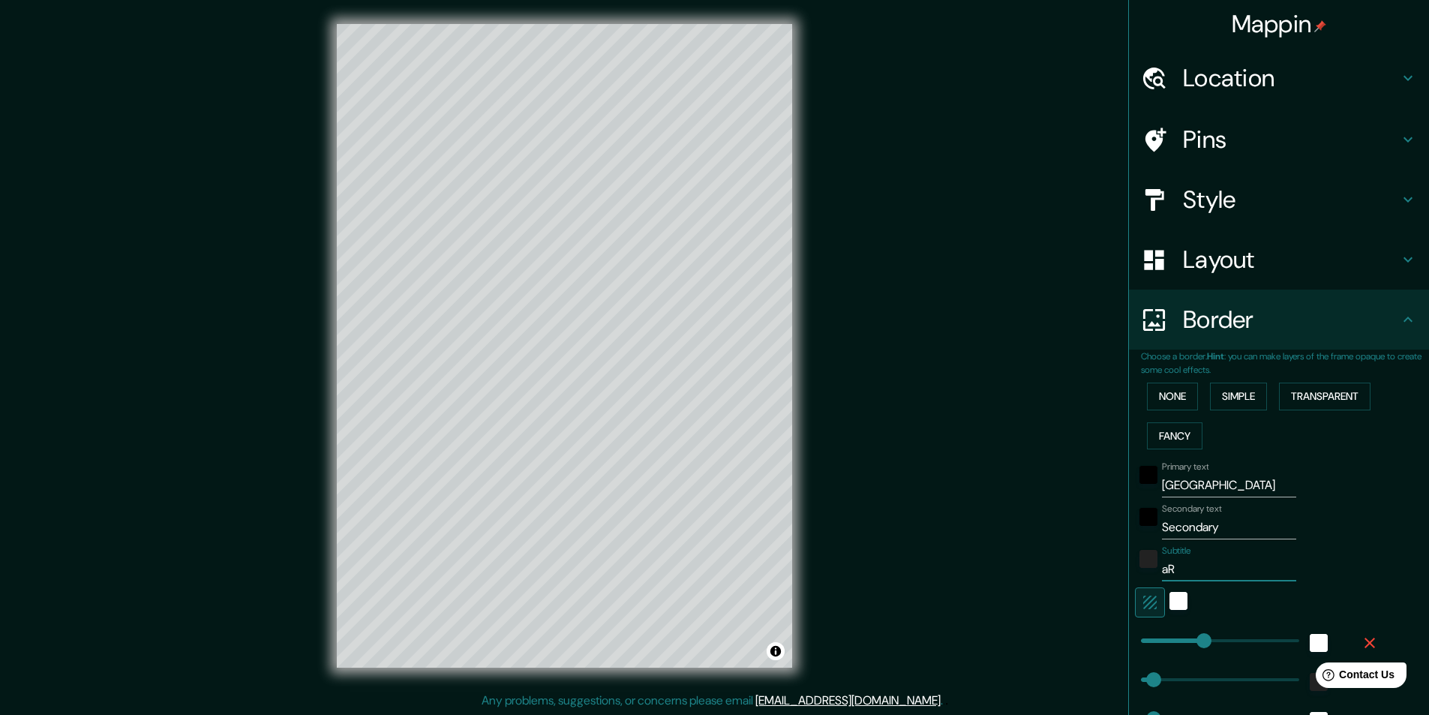
type input "aRG"
type input "243"
type input "49"
type input "24"
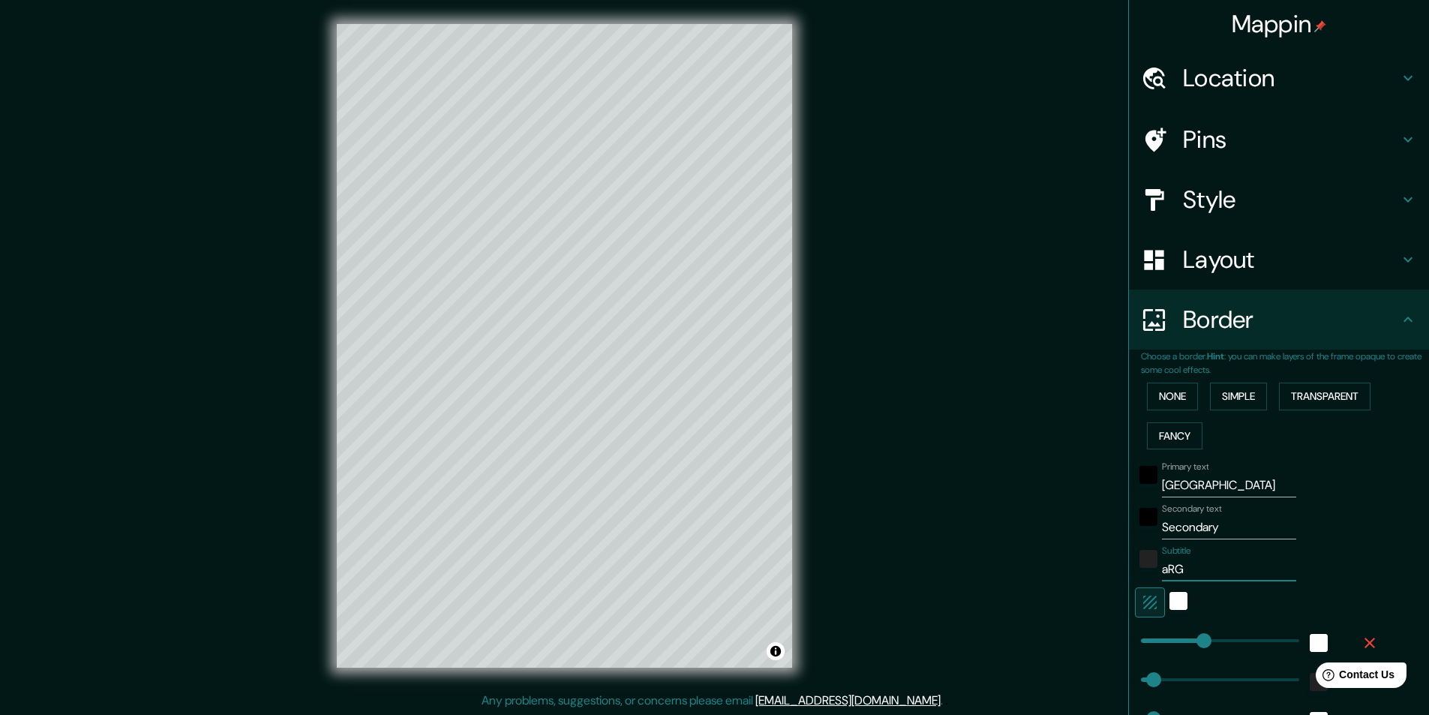
type input "aR"
type input "243"
type input "49"
type input "24"
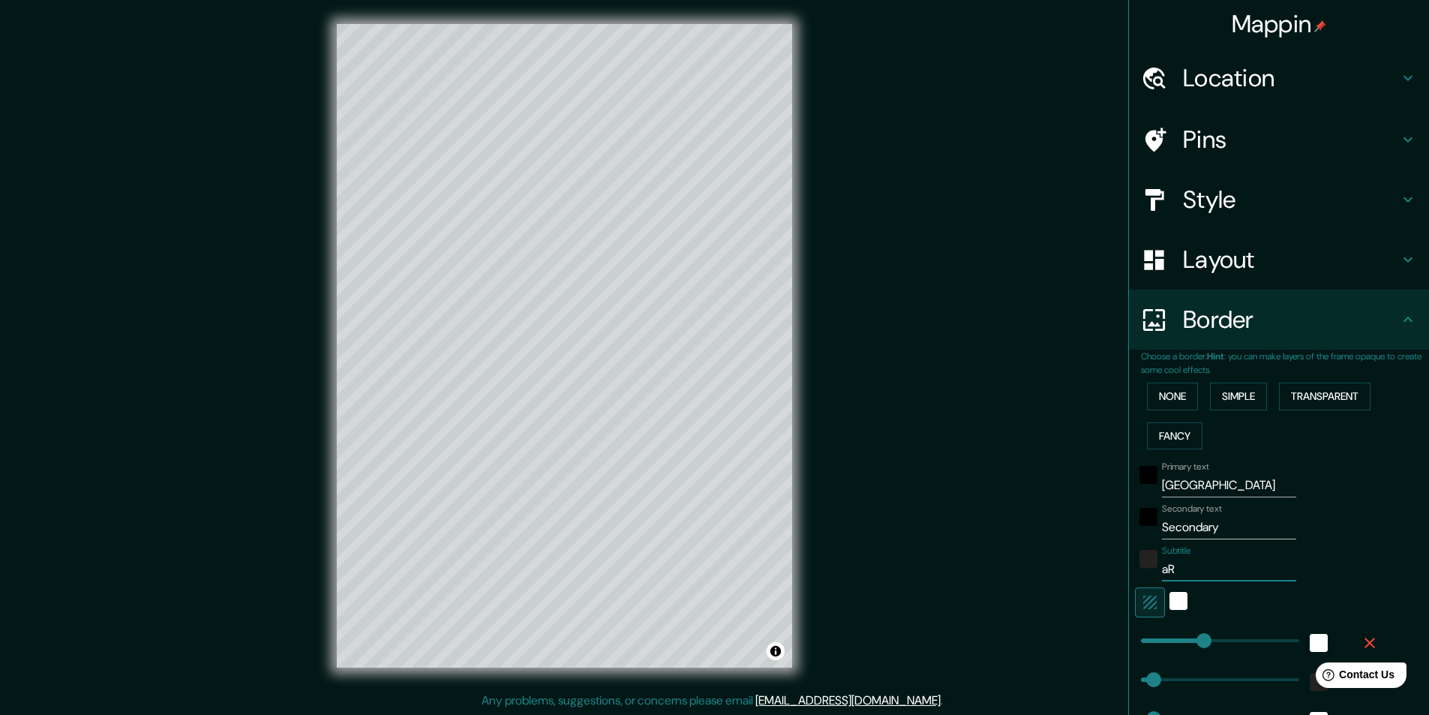
type input "a"
type input "243"
type input "49"
type input "24"
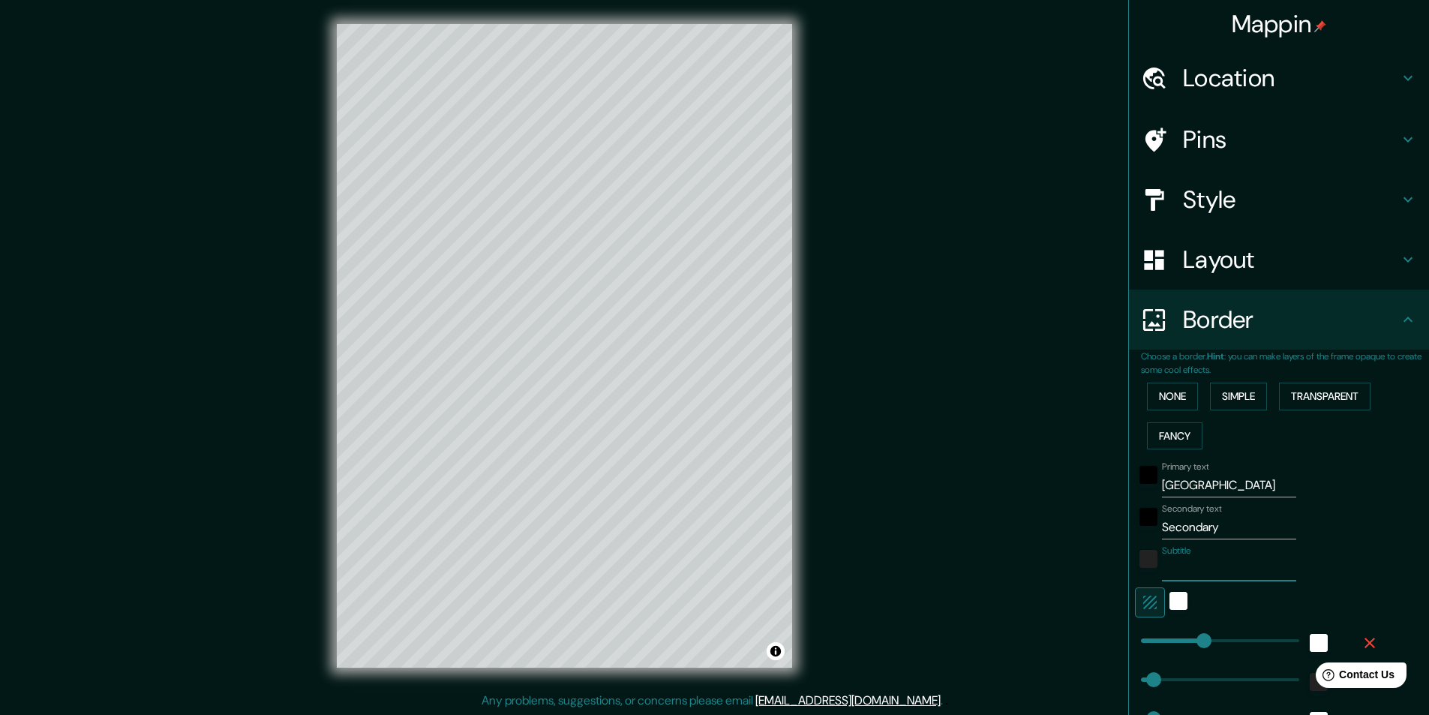
type input "243"
type input "49"
type input "24"
type input "A"
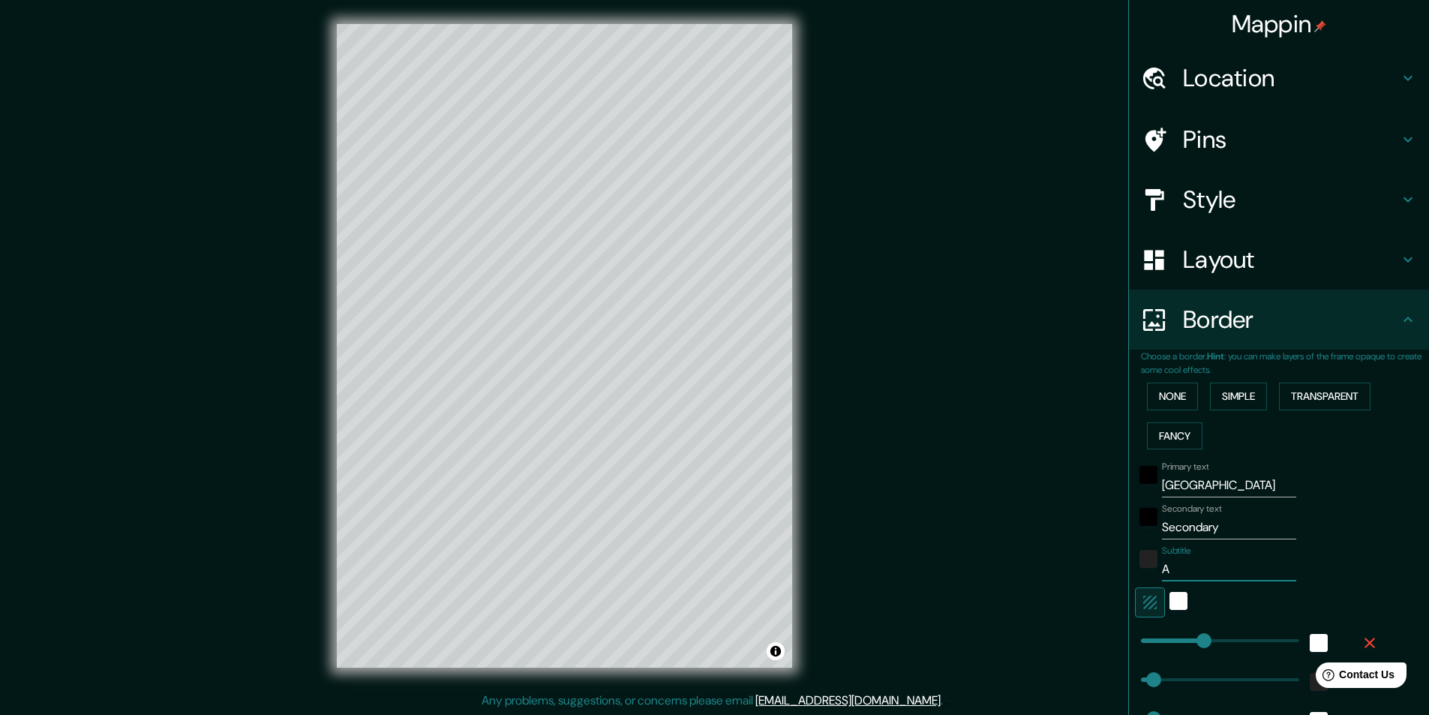
type input "243"
type input "49"
type input "24"
type input "Ar"
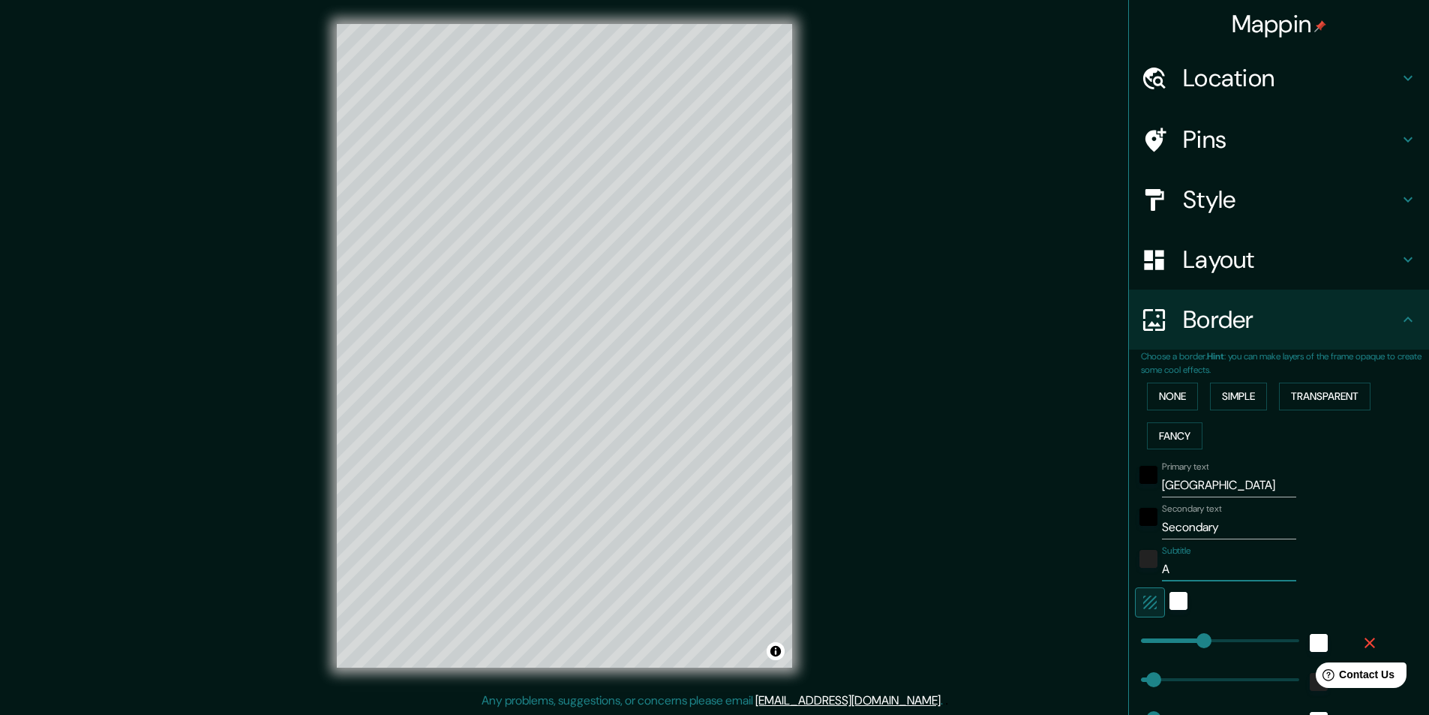
type input "243"
type input "49"
type input "24"
type input "Arg"
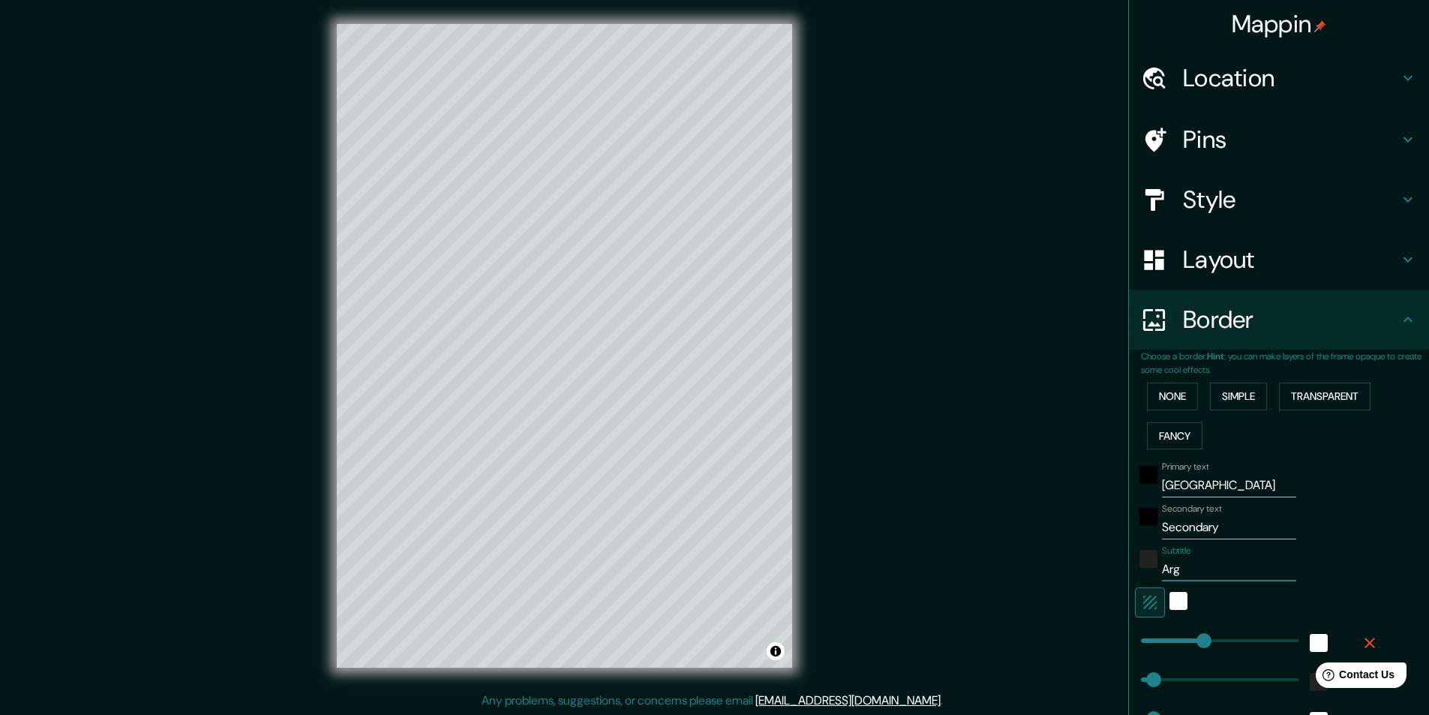
type input "243"
type input "49"
type input "24"
type input "Argen"
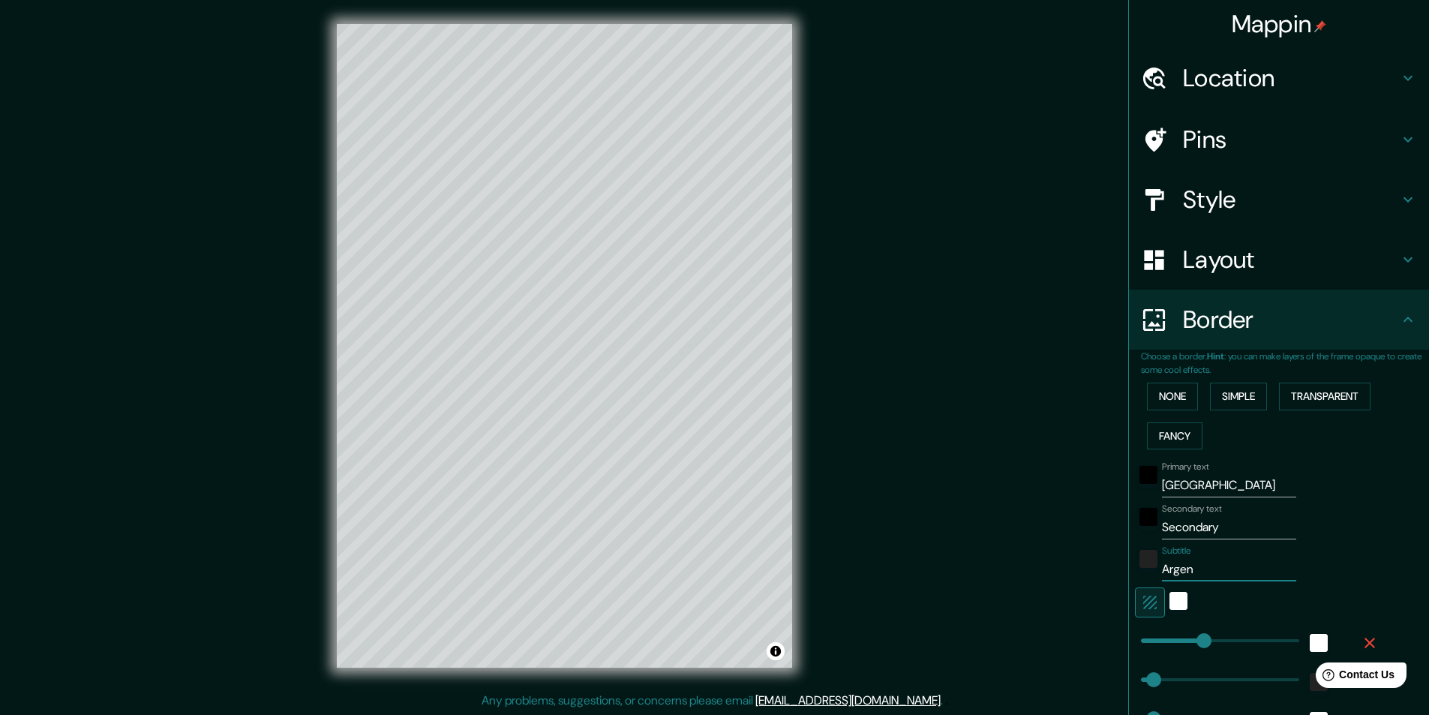
type input "243"
type input "49"
type input "24"
type input "Argenti"
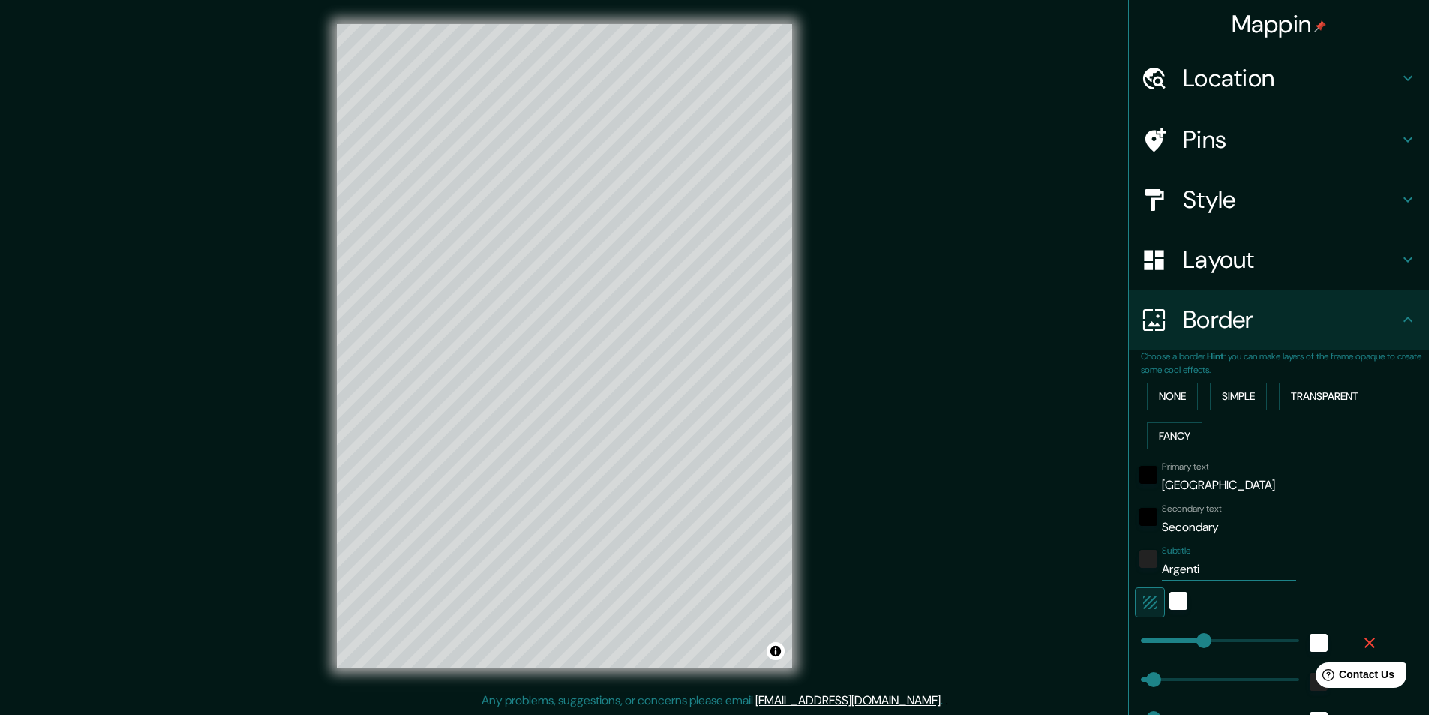
type input "243"
type input "49"
type input "24"
type input "Argentina"
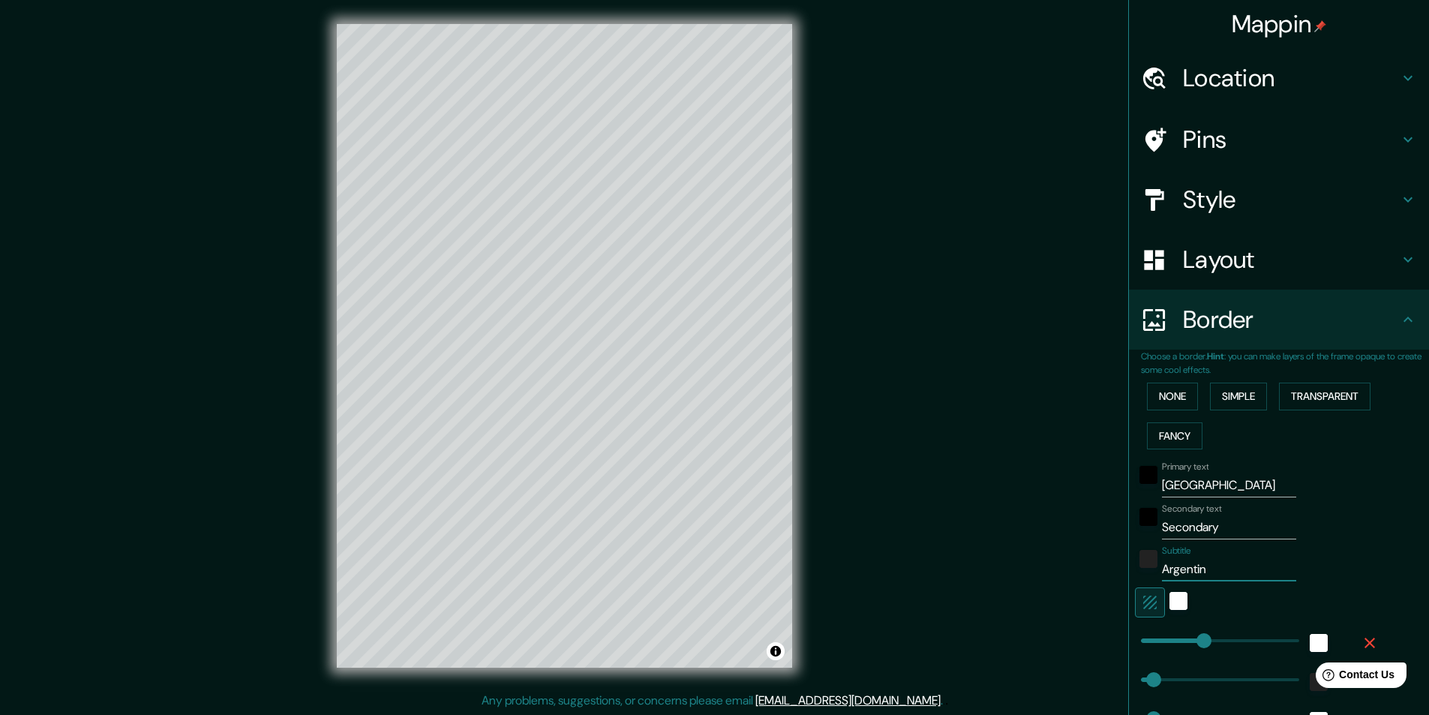
type input "243"
type input "49"
type input "24"
type input "Argentina"
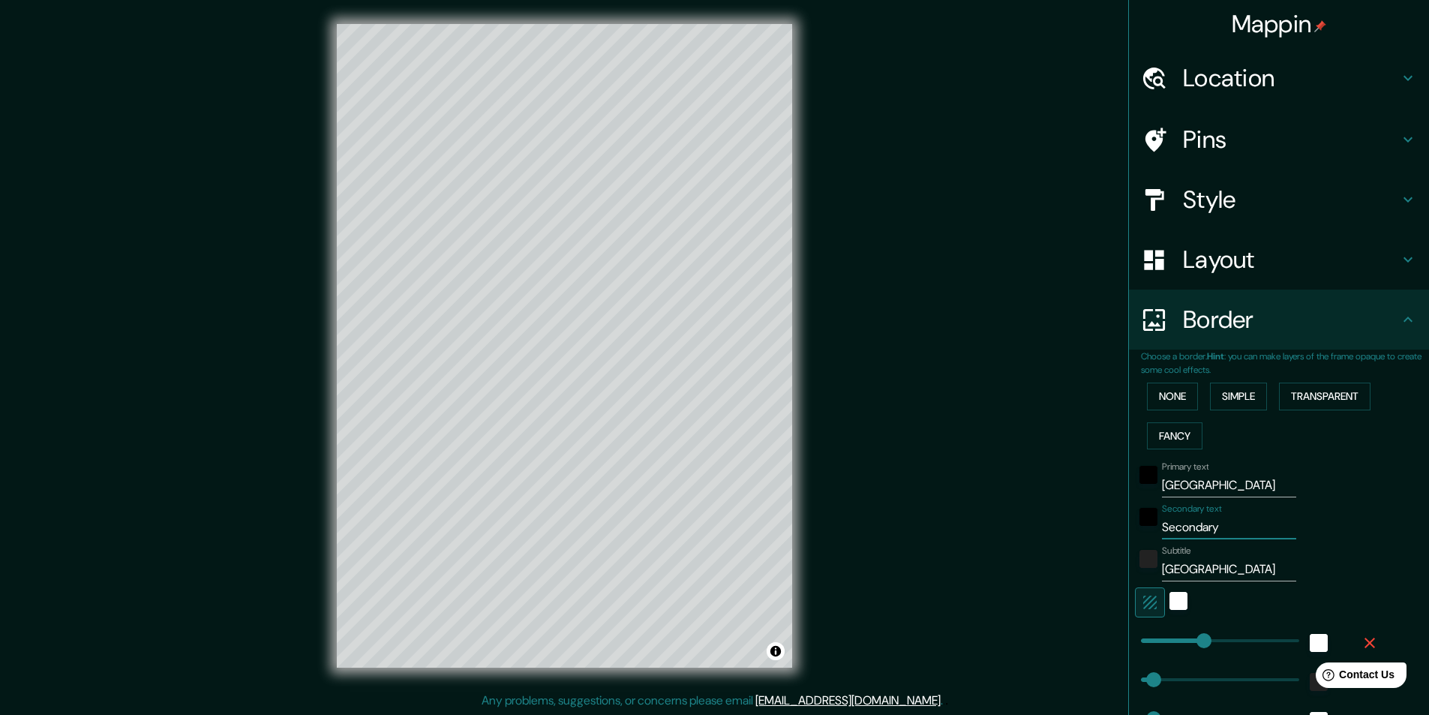
drag, startPoint x: 1222, startPoint y: 527, endPoint x: 1140, endPoint y: 527, distance: 82.5
click at [1140, 527] on div "Secondary text Secondary" at bounding box center [1258, 521] width 246 height 36
type input "c"
type input "243"
type input "49"
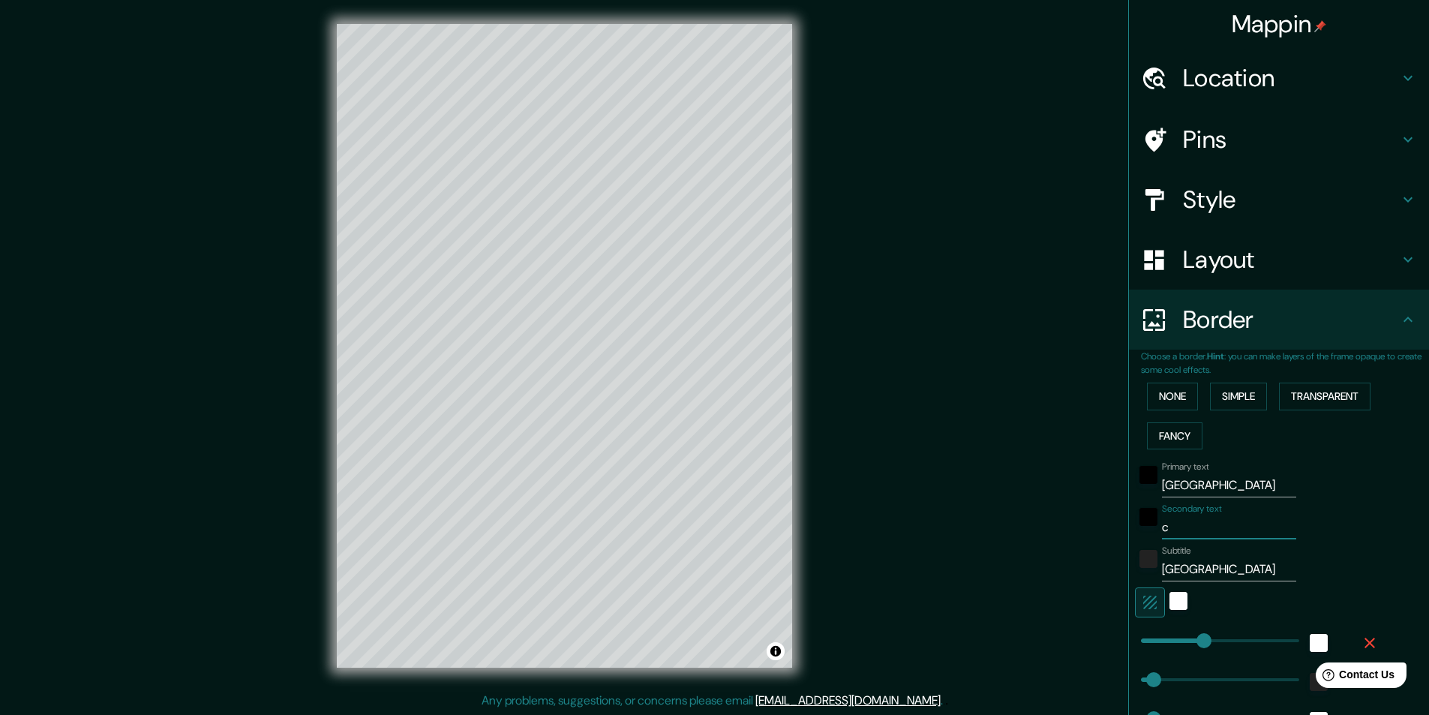
type input "49"
type input "24"
type input "cab"
type input "243"
type input "49"
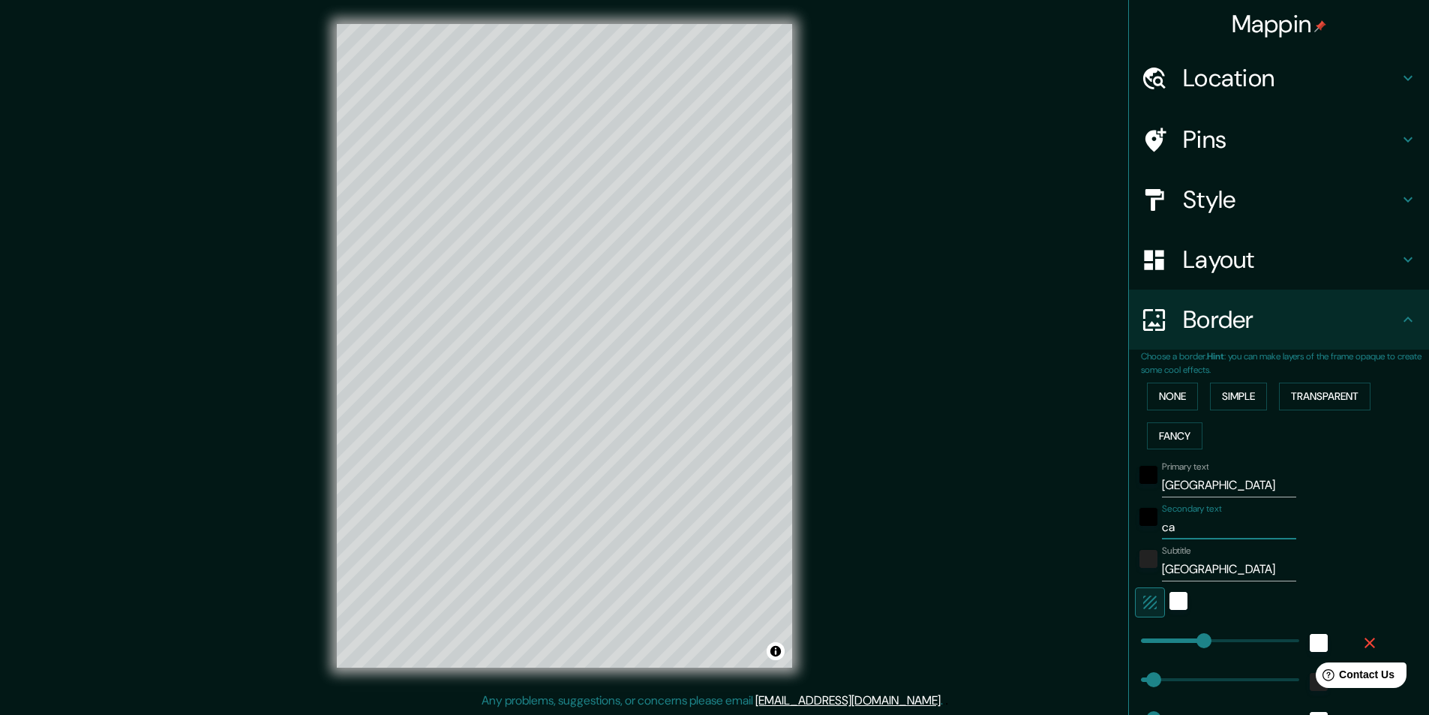
type input "49"
type input "24"
type input "caba"
type input "243"
type input "49"
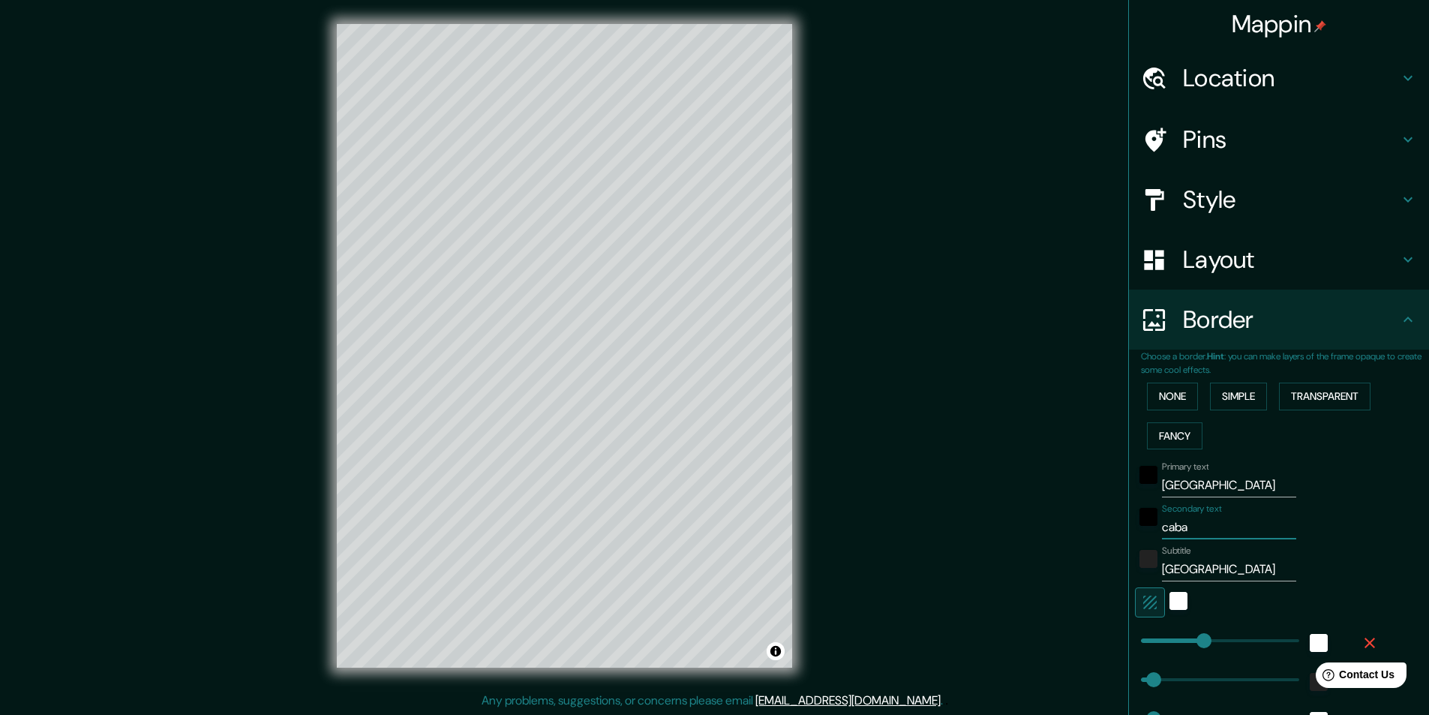
type input "49"
type input "24"
click at [1163, 527] on input "caba" at bounding box center [1229, 527] width 134 height 24
type input "c"
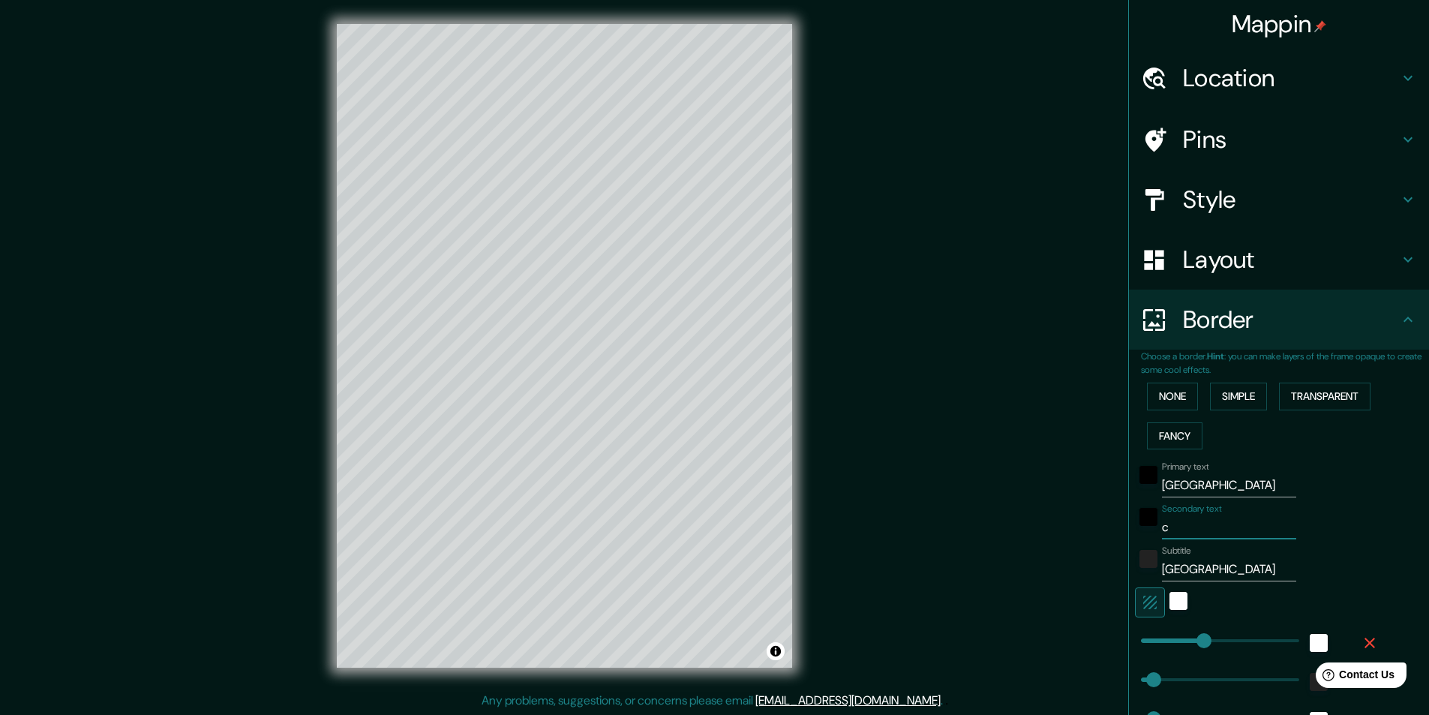
type input "243"
type input "49"
type input "24"
type input "cap"
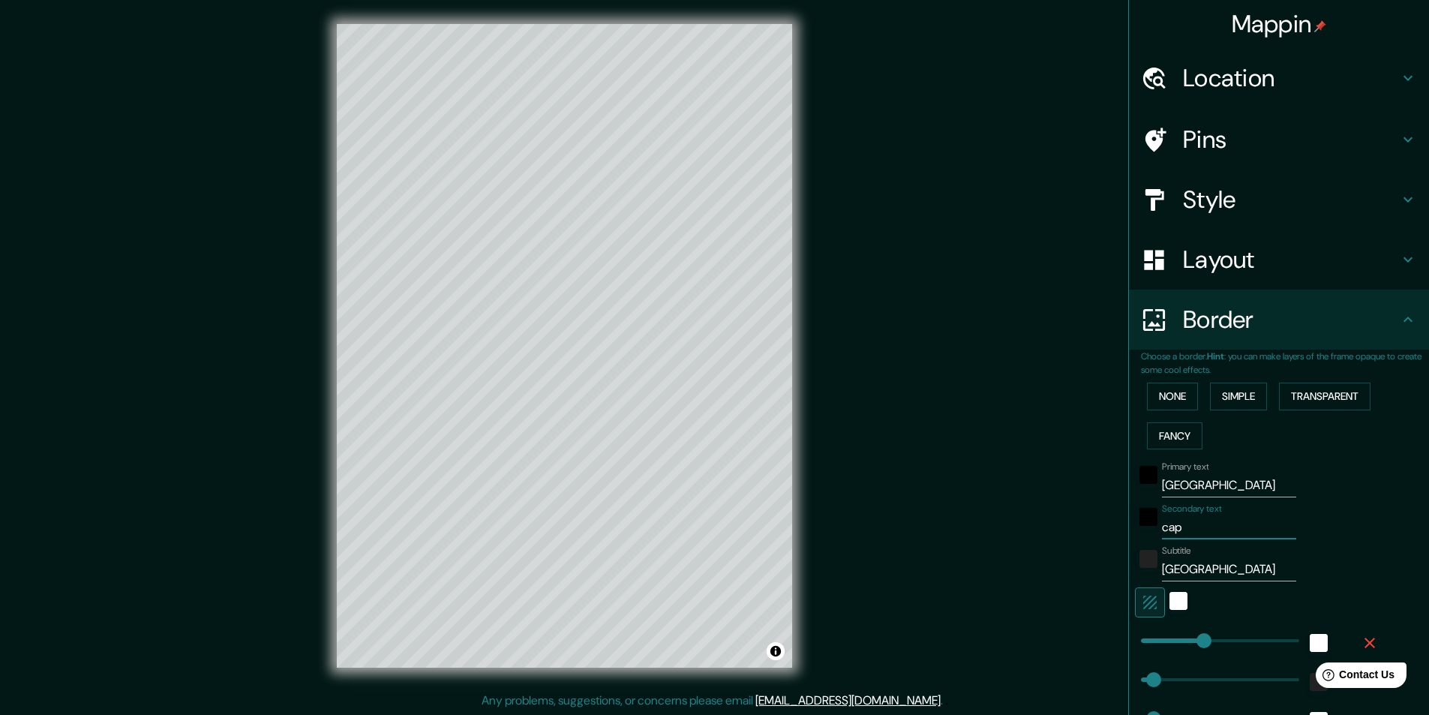
type input "243"
type input "49"
type input "24"
type input "capit"
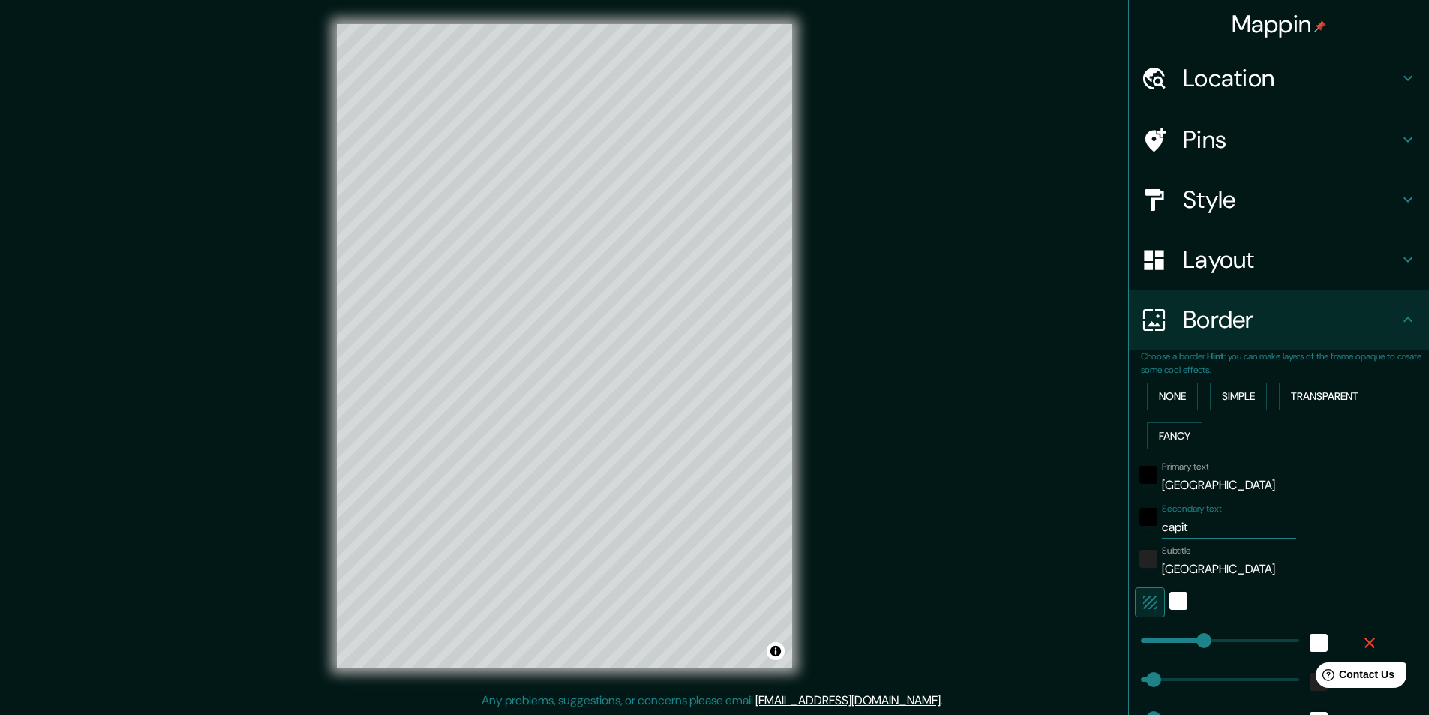
type input "243"
type input "49"
type input "24"
type input "capital"
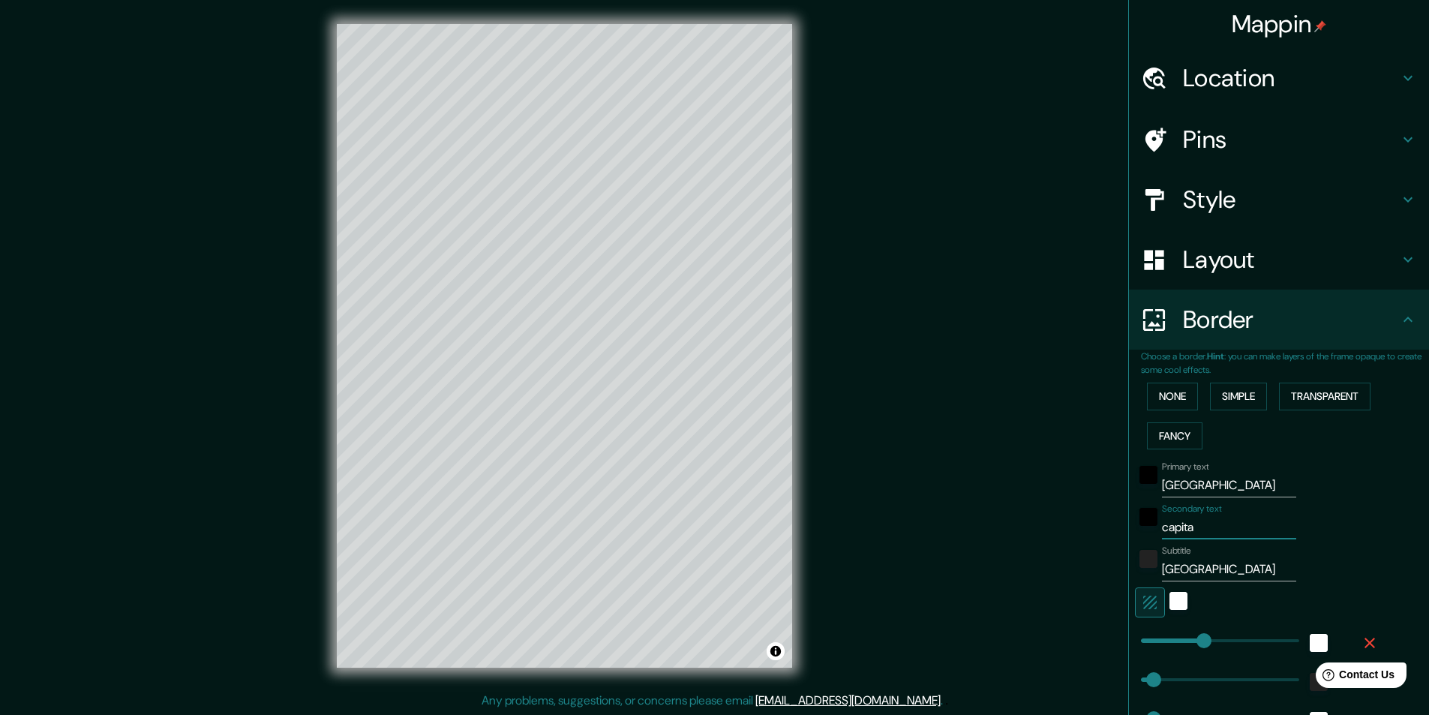
type input "243"
type input "49"
type input "24"
type input "capital"
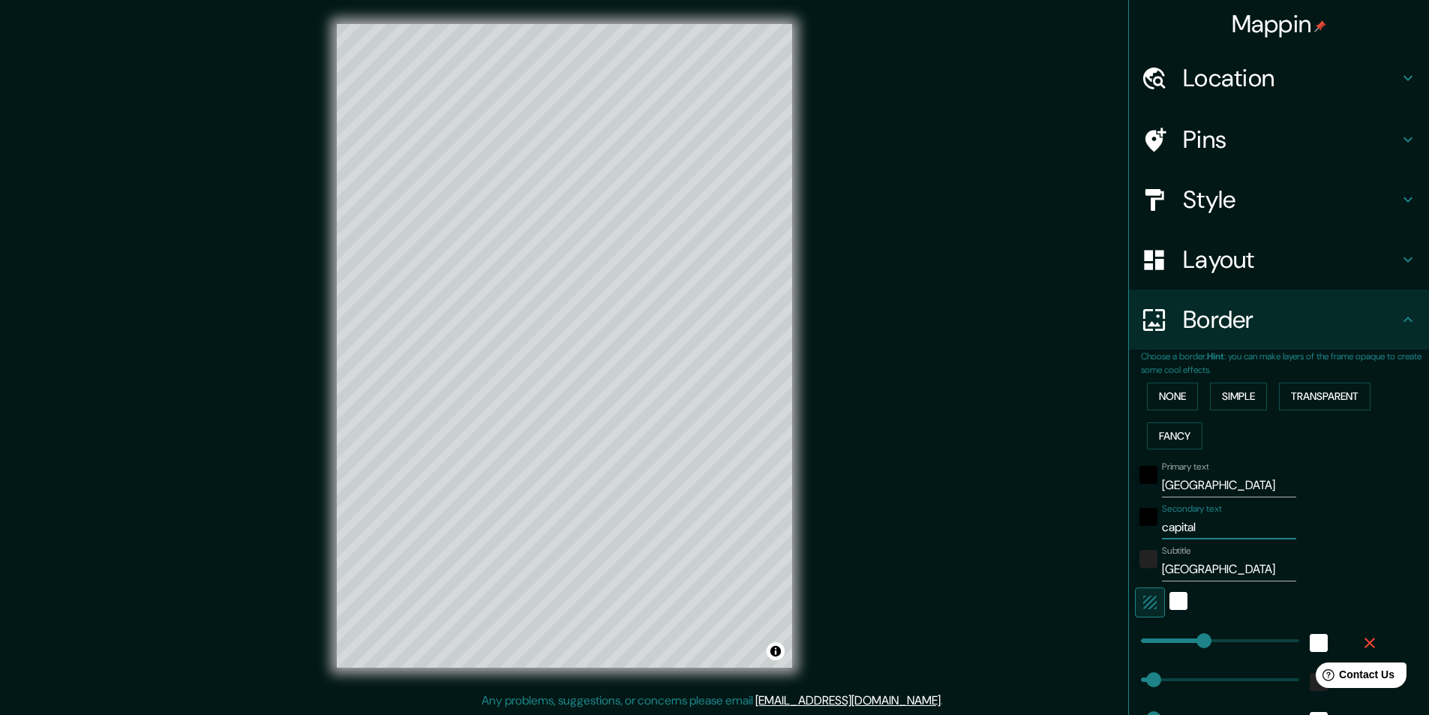
type input "243"
type input "49"
type input "24"
type input "capital f"
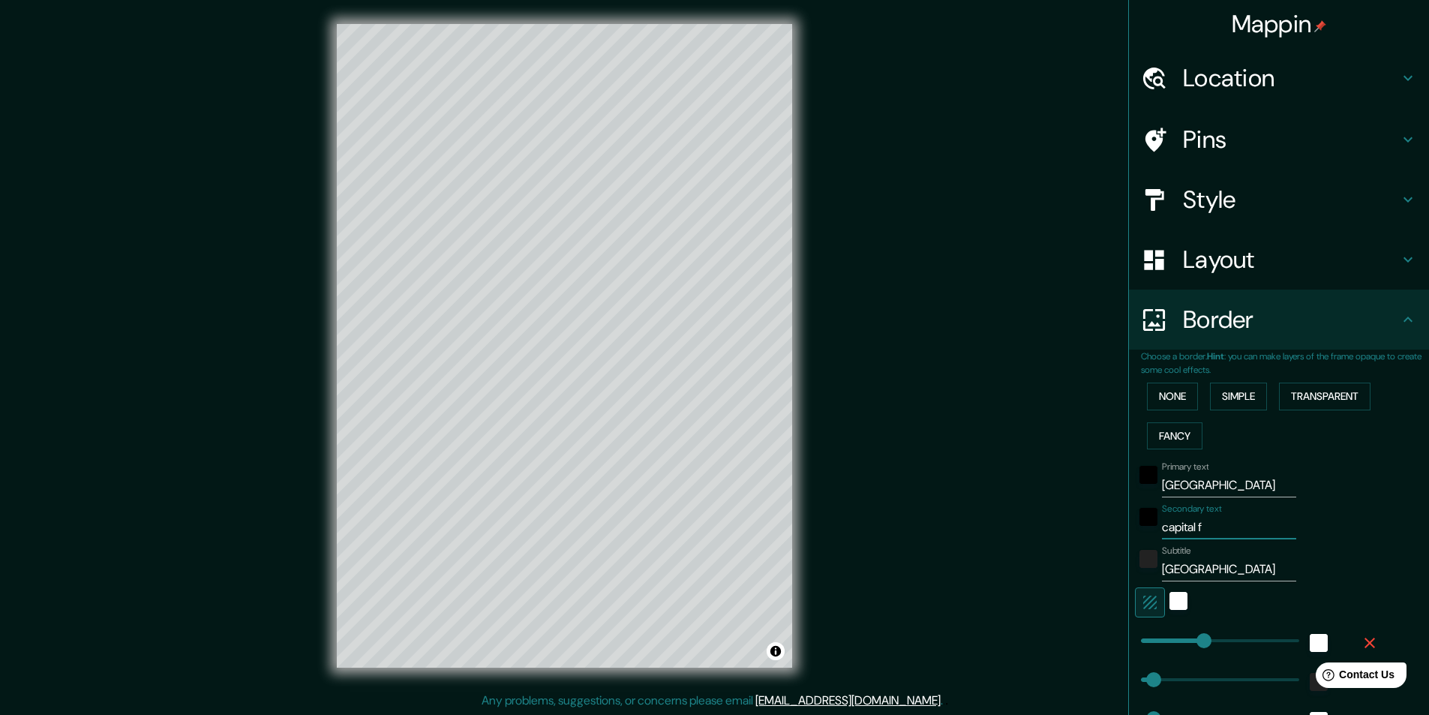
type input "243"
type input "49"
type input "24"
type input "capital fe"
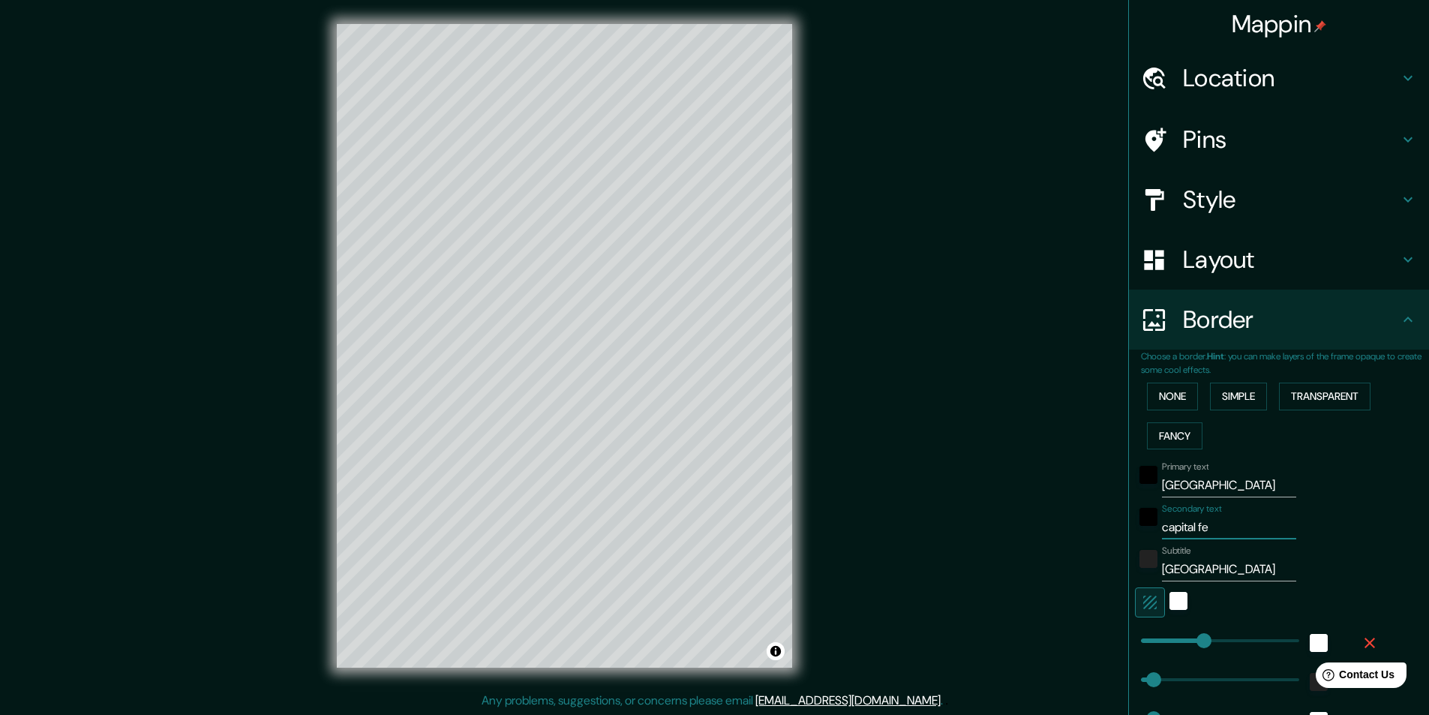
type input "243"
type input "49"
type input "24"
type input "capital fed"
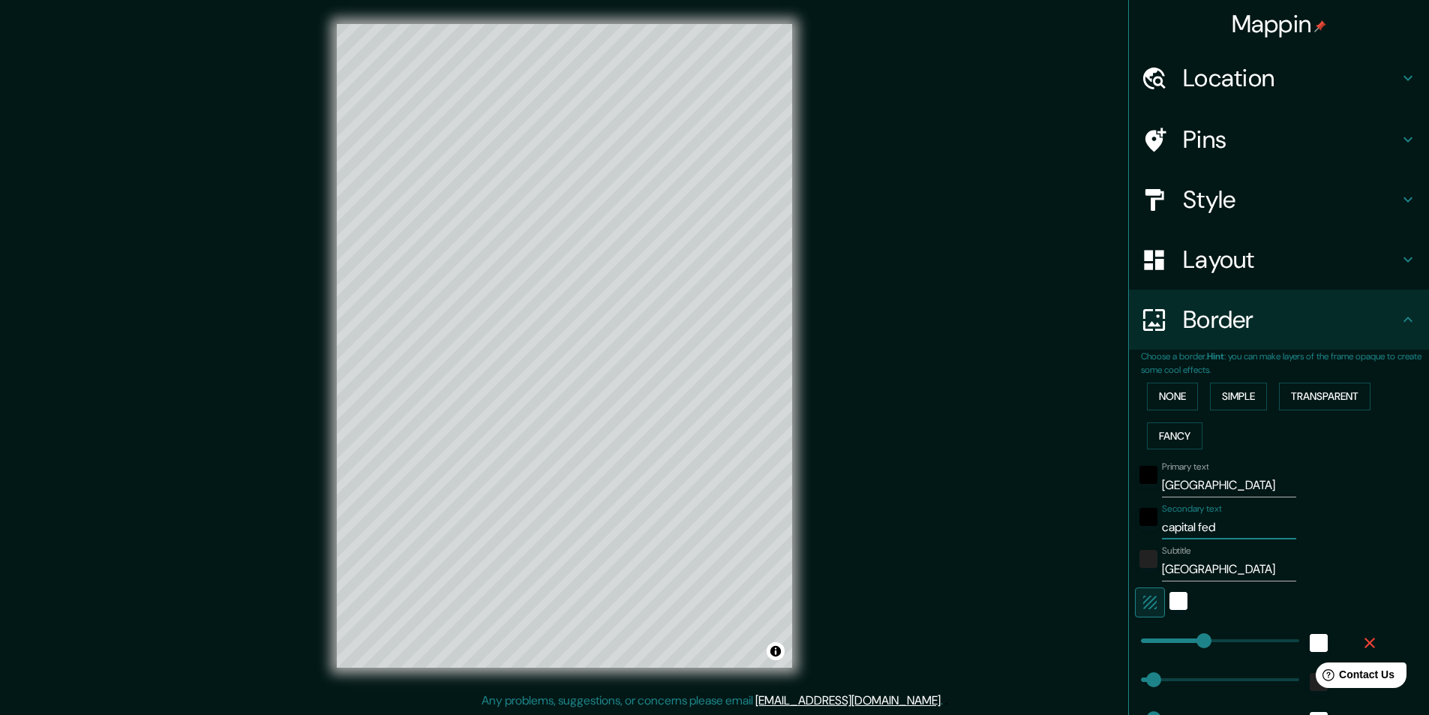
type input "243"
type input "49"
type input "24"
type input "capital fede"
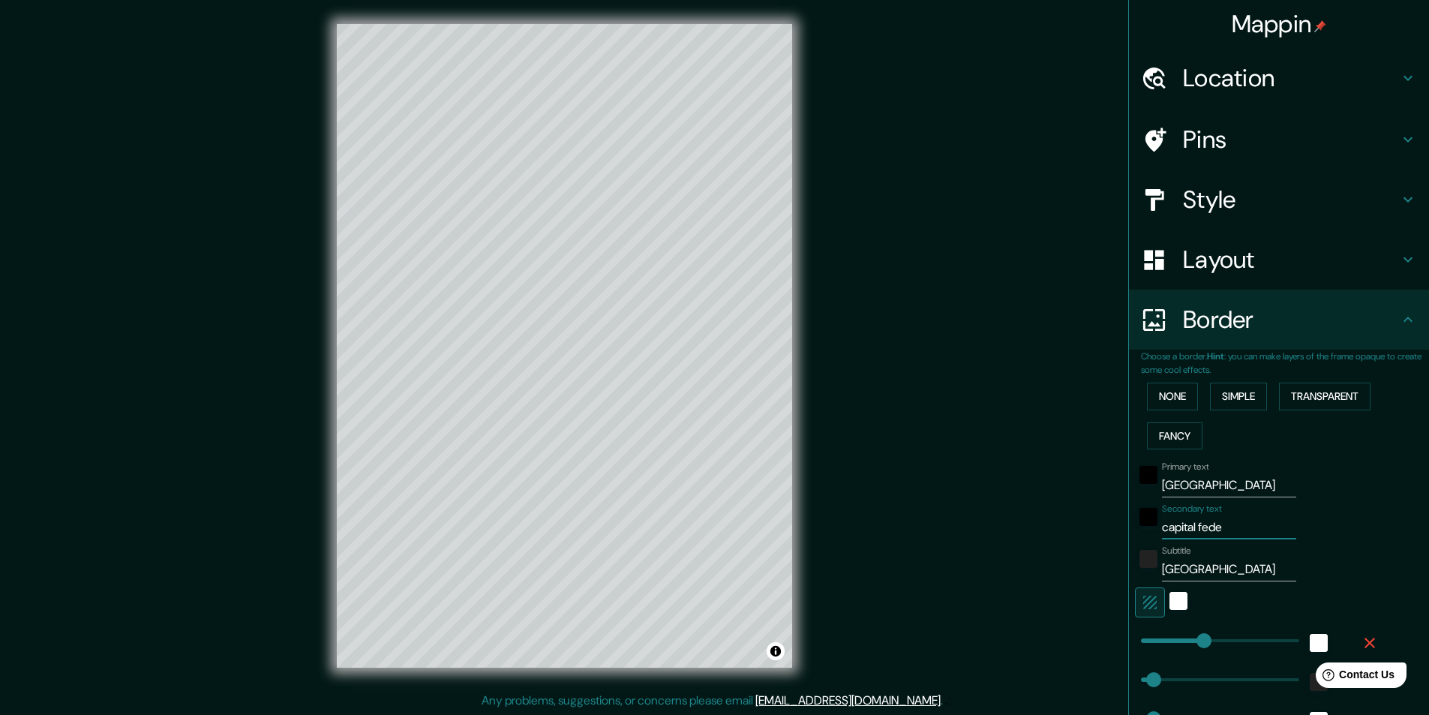
type input "243"
type input "49"
type input "24"
type input "capital feder"
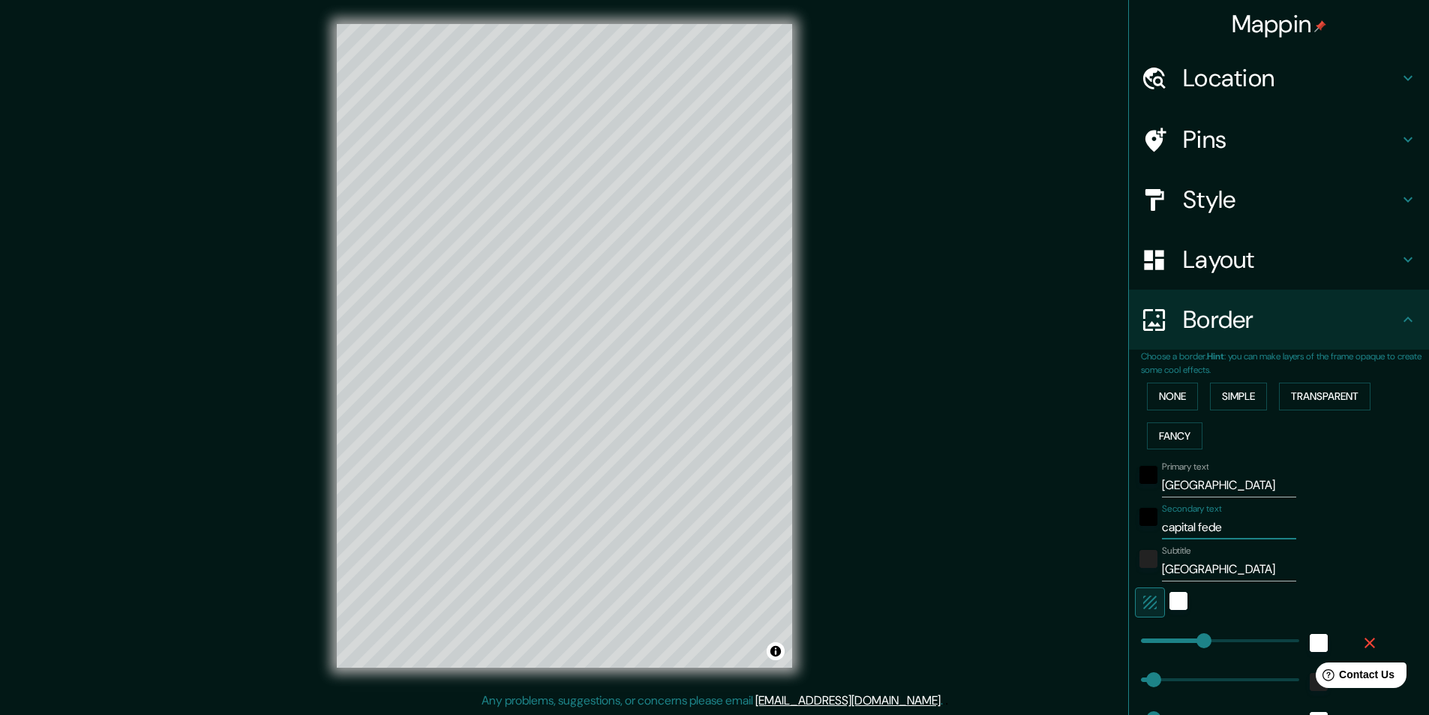
type input "243"
type input "49"
type input "24"
type input "capital federa"
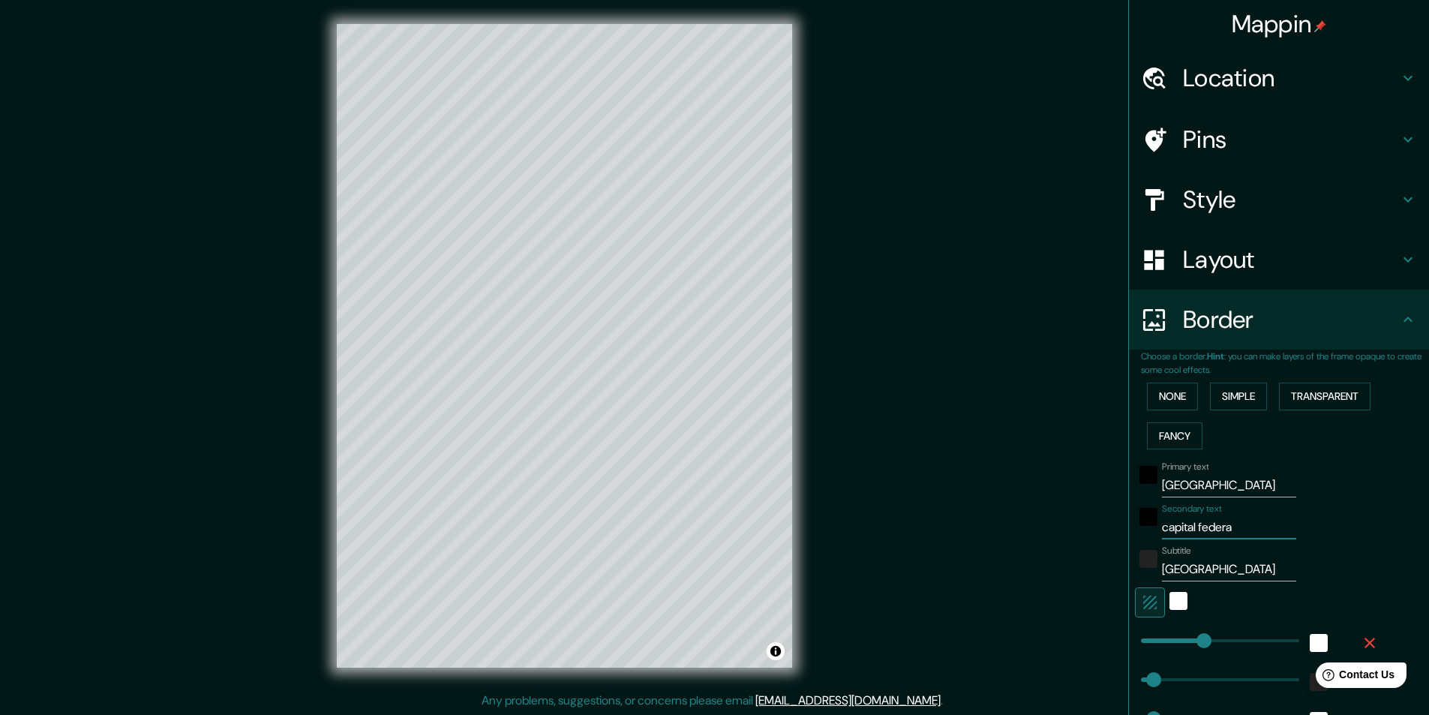
type input "243"
type input "49"
type input "24"
type input "capital federal"
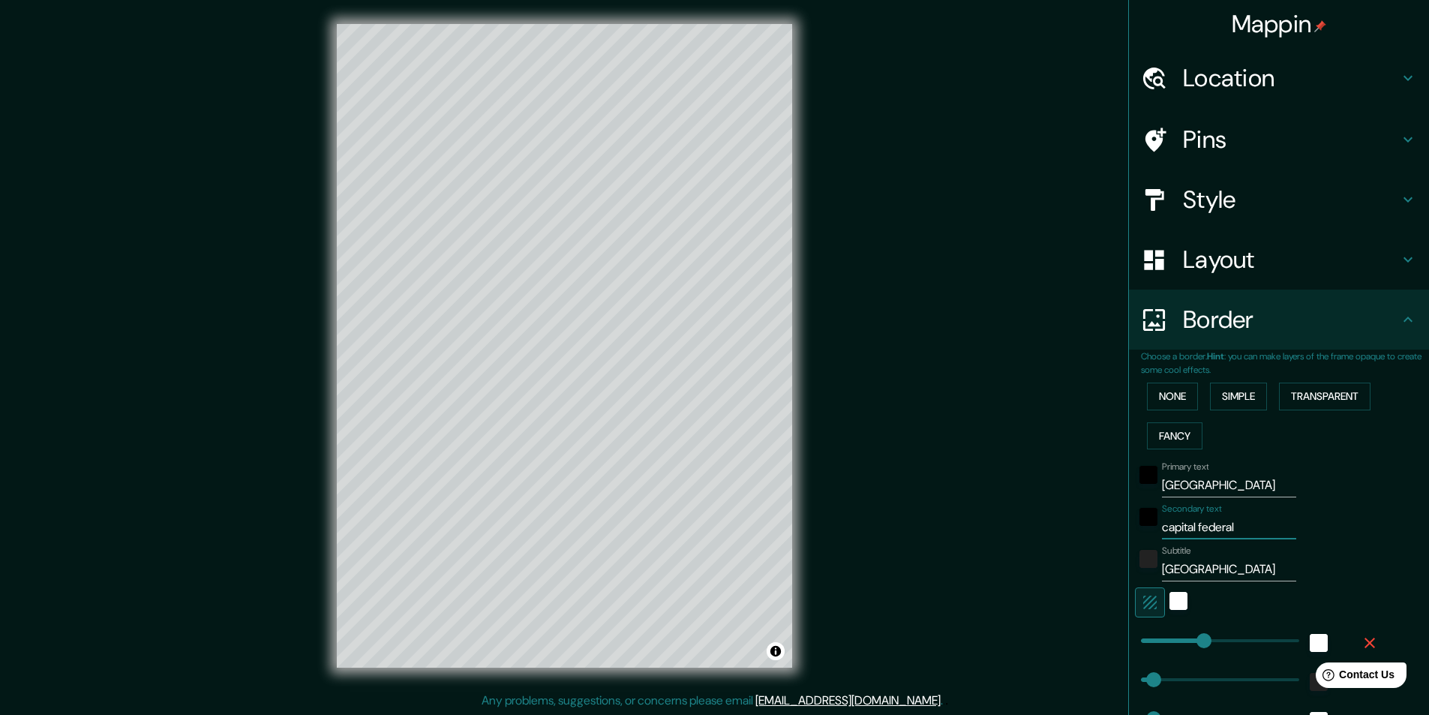
type input "243"
type input "49"
type input "24"
type input "capital federal"
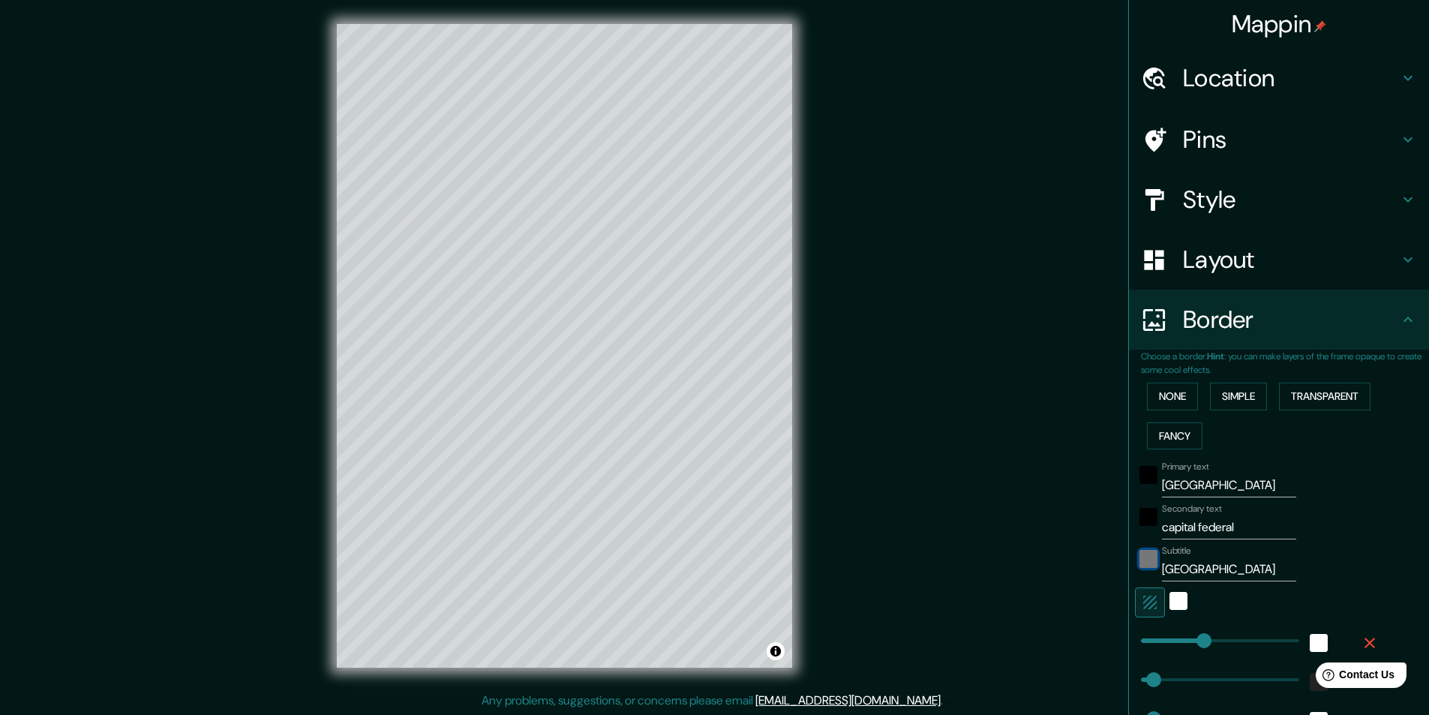
click at [1140, 559] on div "color-222222" at bounding box center [1149, 559] width 18 height 18
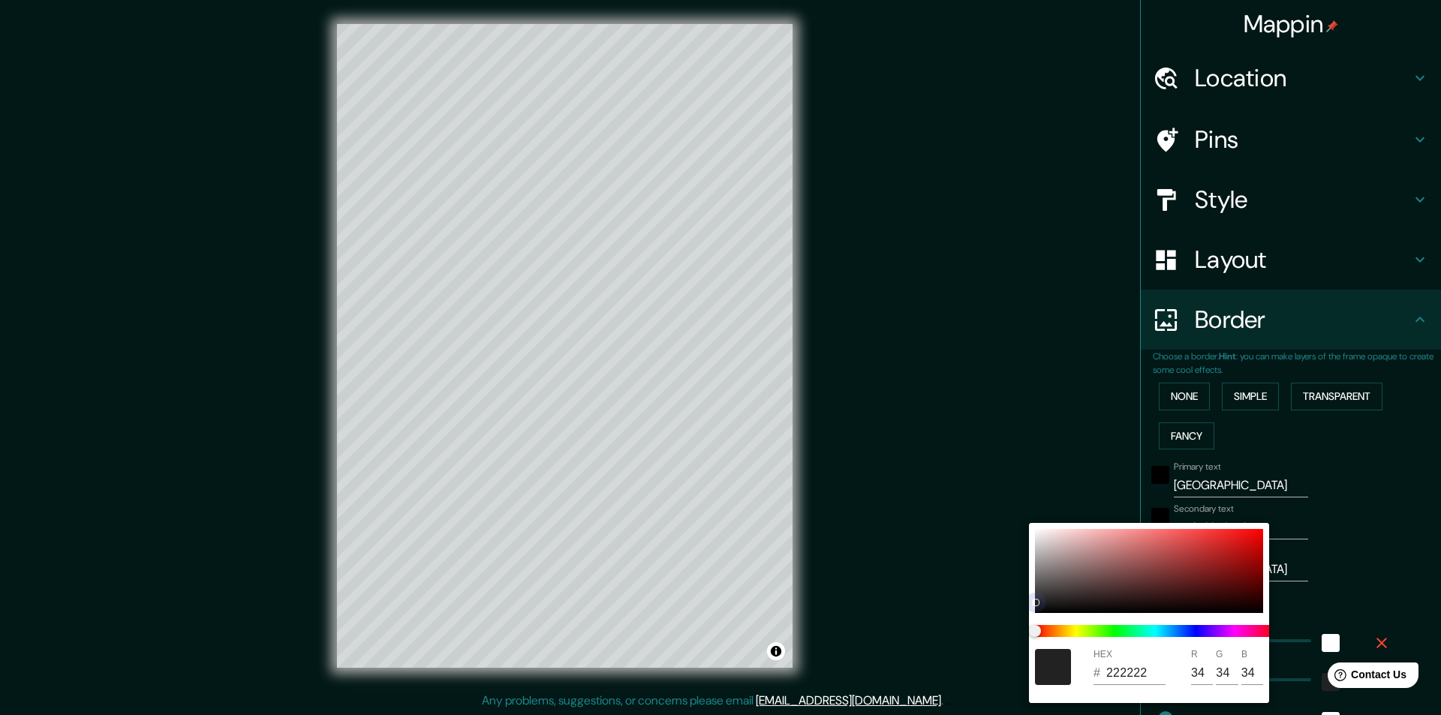
click at [1038, 606] on div at bounding box center [1149, 571] width 228 height 84
type input "243"
type input "49"
type input "24"
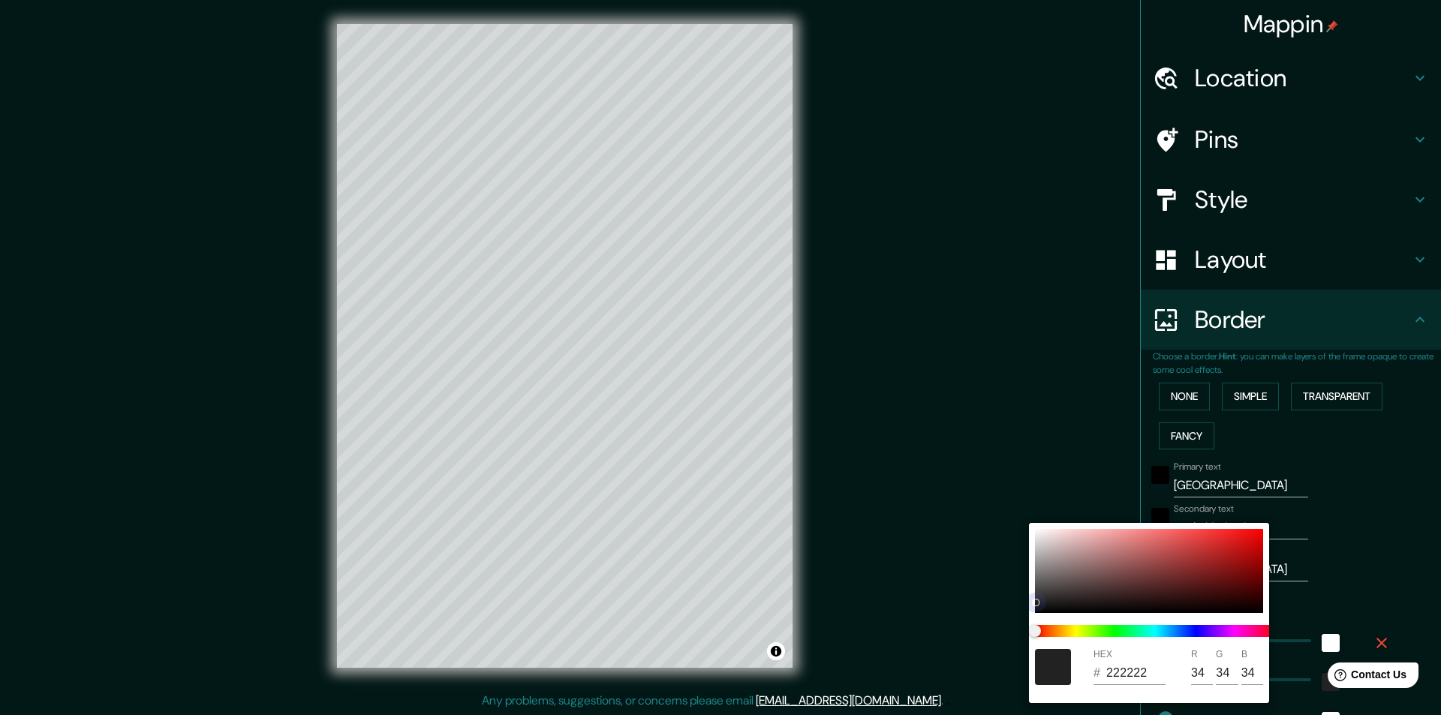
type input "121212"
type input "18"
drag, startPoint x: 1037, startPoint y: 609, endPoint x: 1086, endPoint y: 602, distance: 49.3
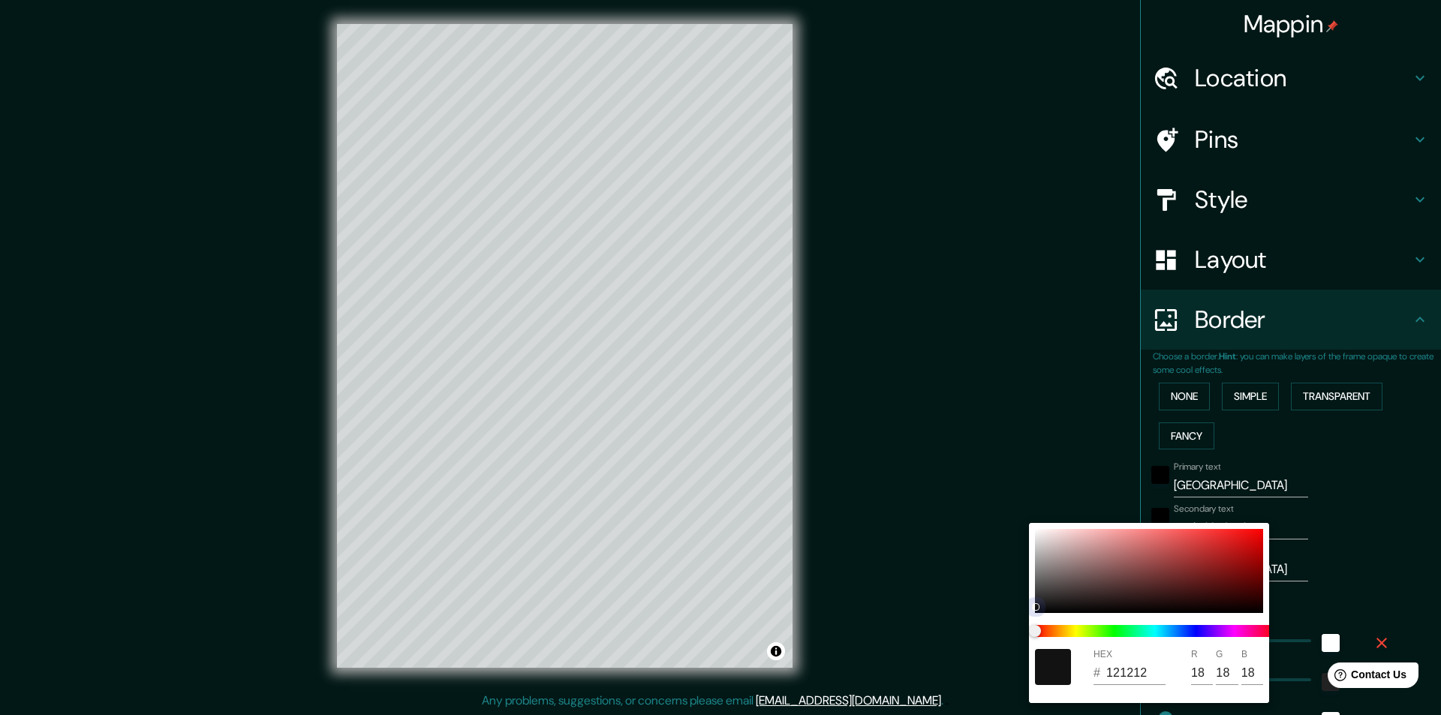
click at [1037, 610] on div at bounding box center [1035, 607] width 6 height 6
type input "243"
type input "49"
click at [968, 494] on div at bounding box center [720, 357] width 1441 height 715
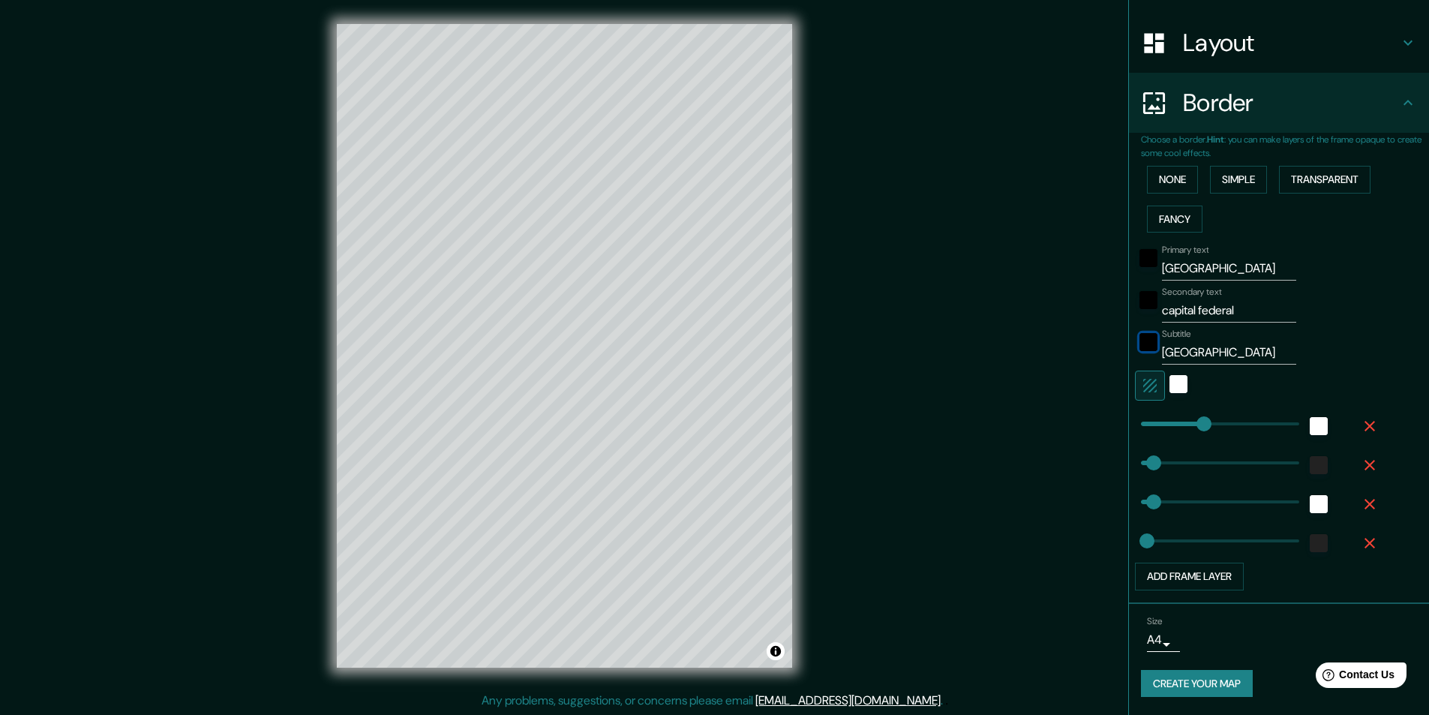
scroll to position [1, 0]
click at [1164, 685] on button "Create your map" at bounding box center [1197, 684] width 112 height 28
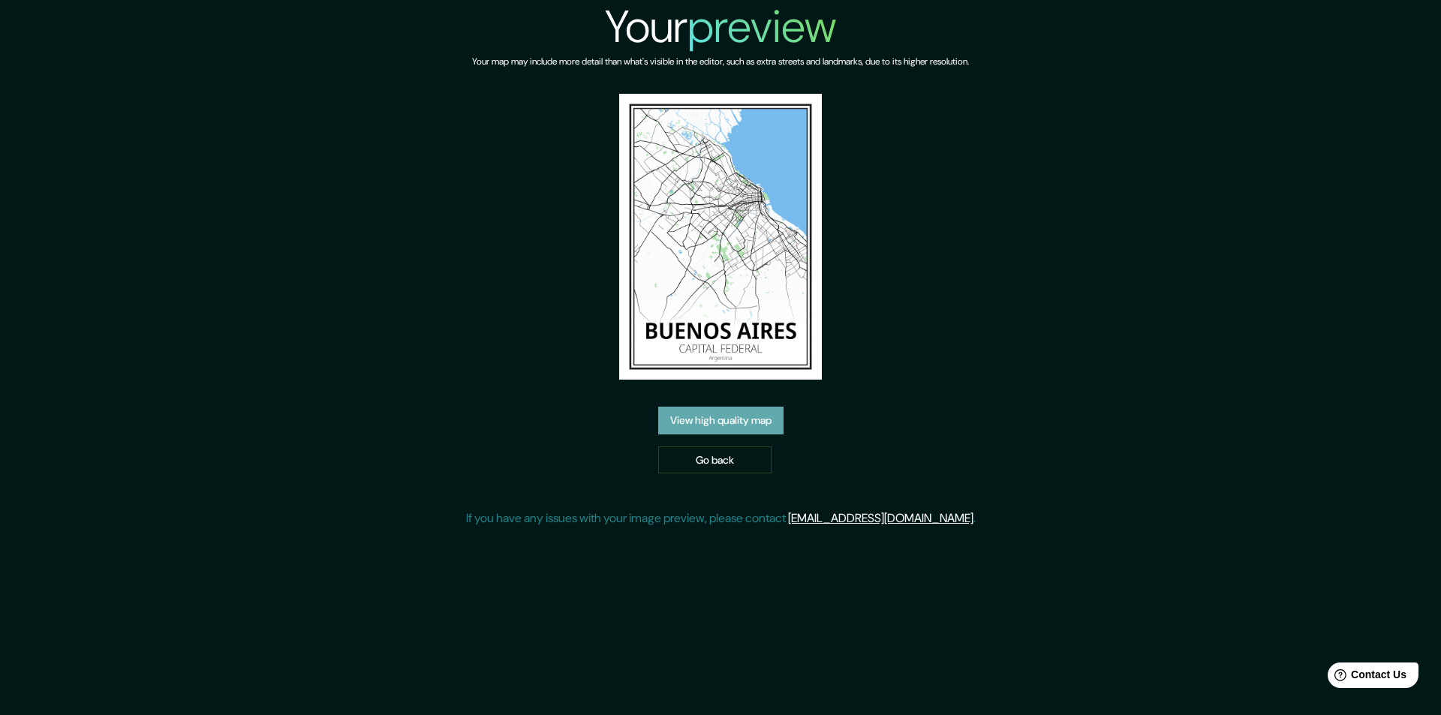
click at [716, 423] on link "View high quality map" at bounding box center [720, 421] width 125 height 28
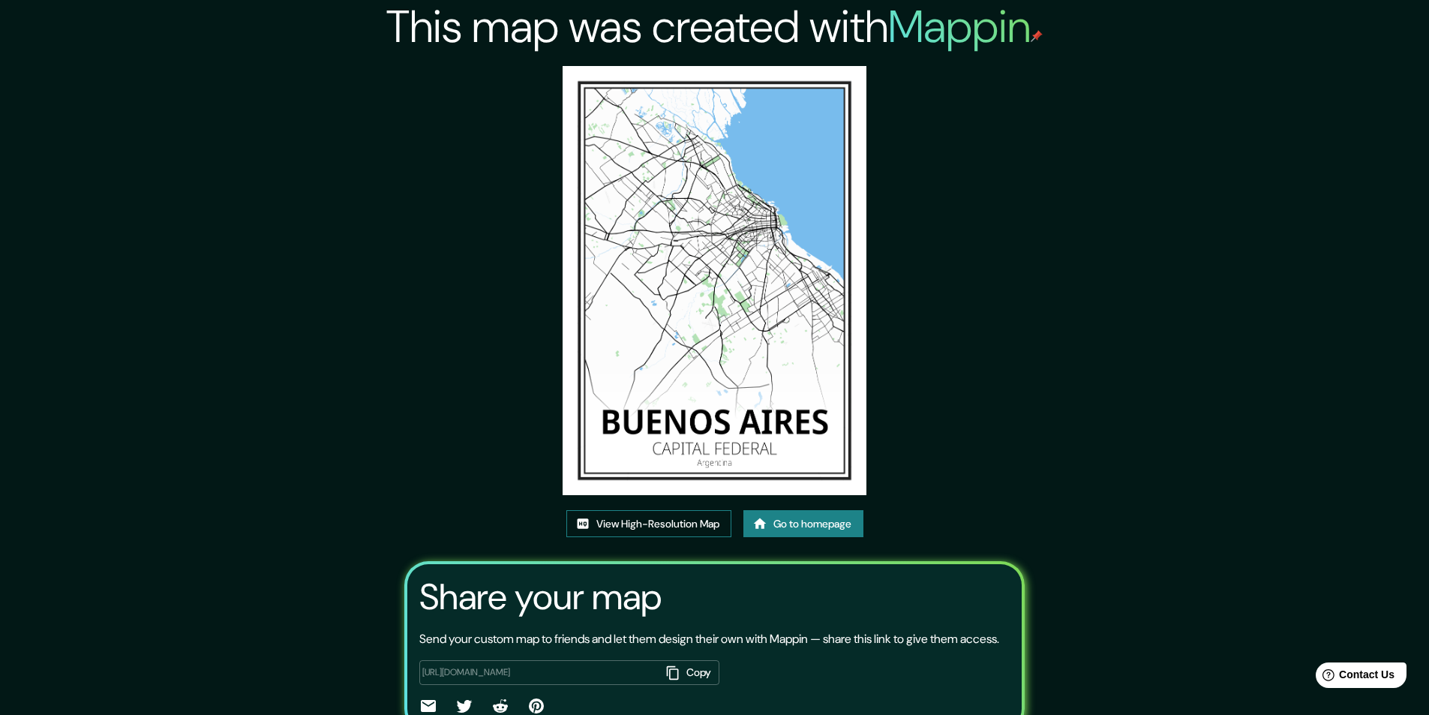
click at [659, 524] on link "View High-Resolution Map" at bounding box center [648, 524] width 165 height 28
click at [816, 521] on link "Go to homepage" at bounding box center [804, 524] width 120 height 28
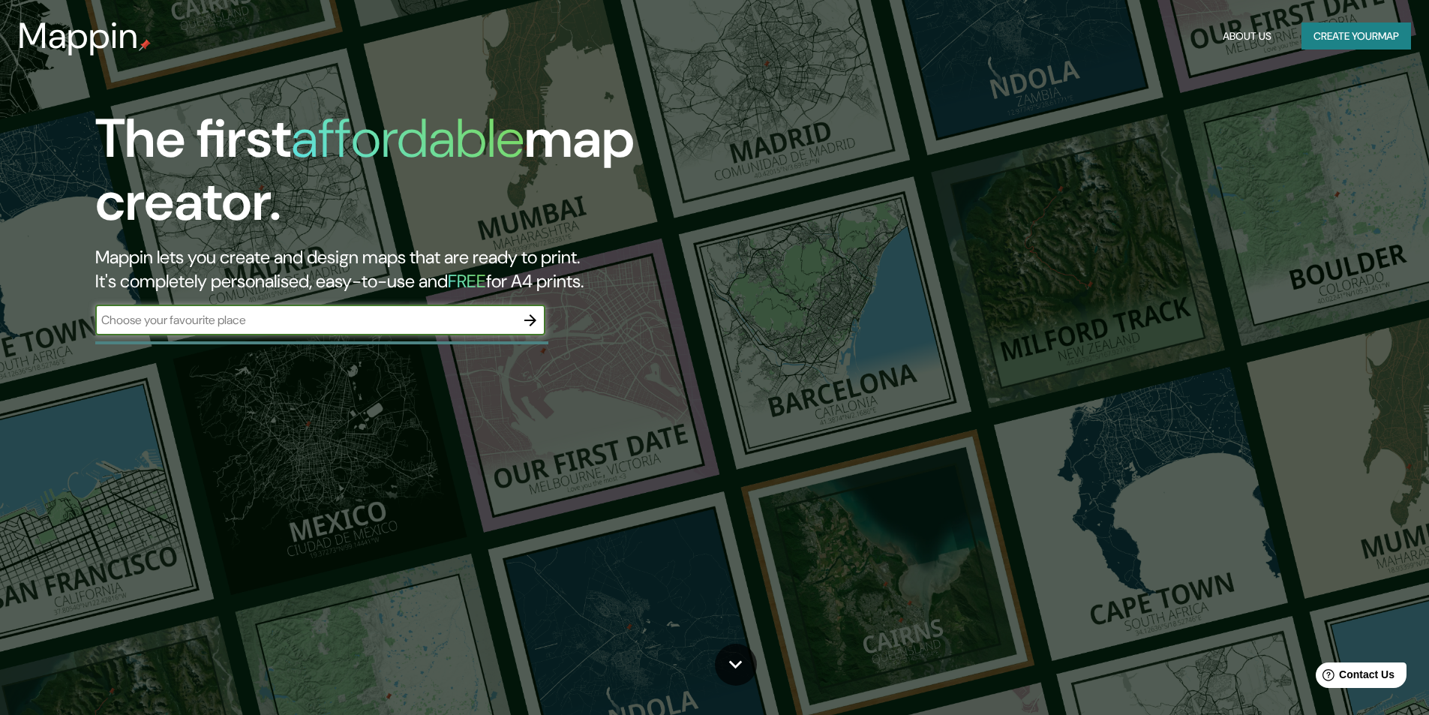
click at [375, 323] on input "text" at bounding box center [305, 319] width 420 height 17
type input "SANTIAGO"
click at [531, 321] on icon "button" at bounding box center [530, 320] width 18 height 18
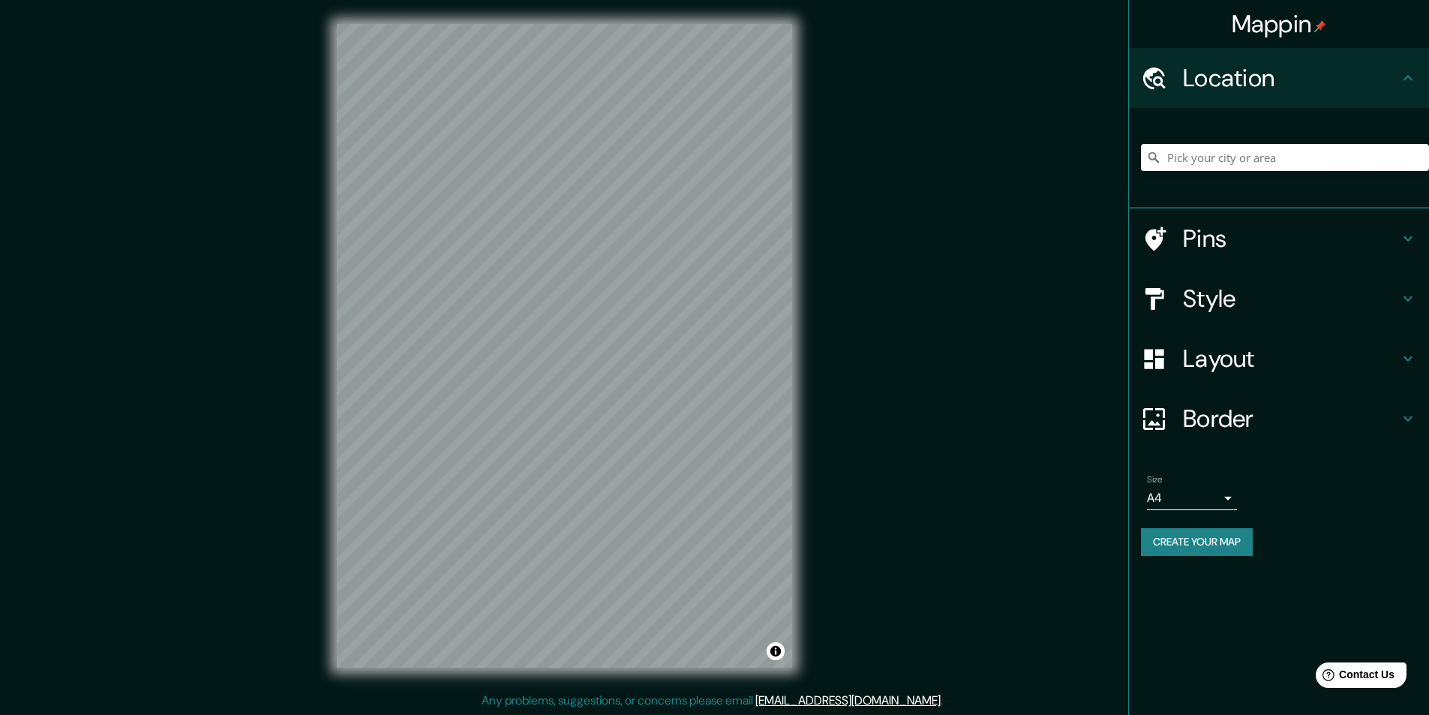
click at [1240, 155] on input "Pick your city or area" at bounding box center [1285, 157] width 288 height 27
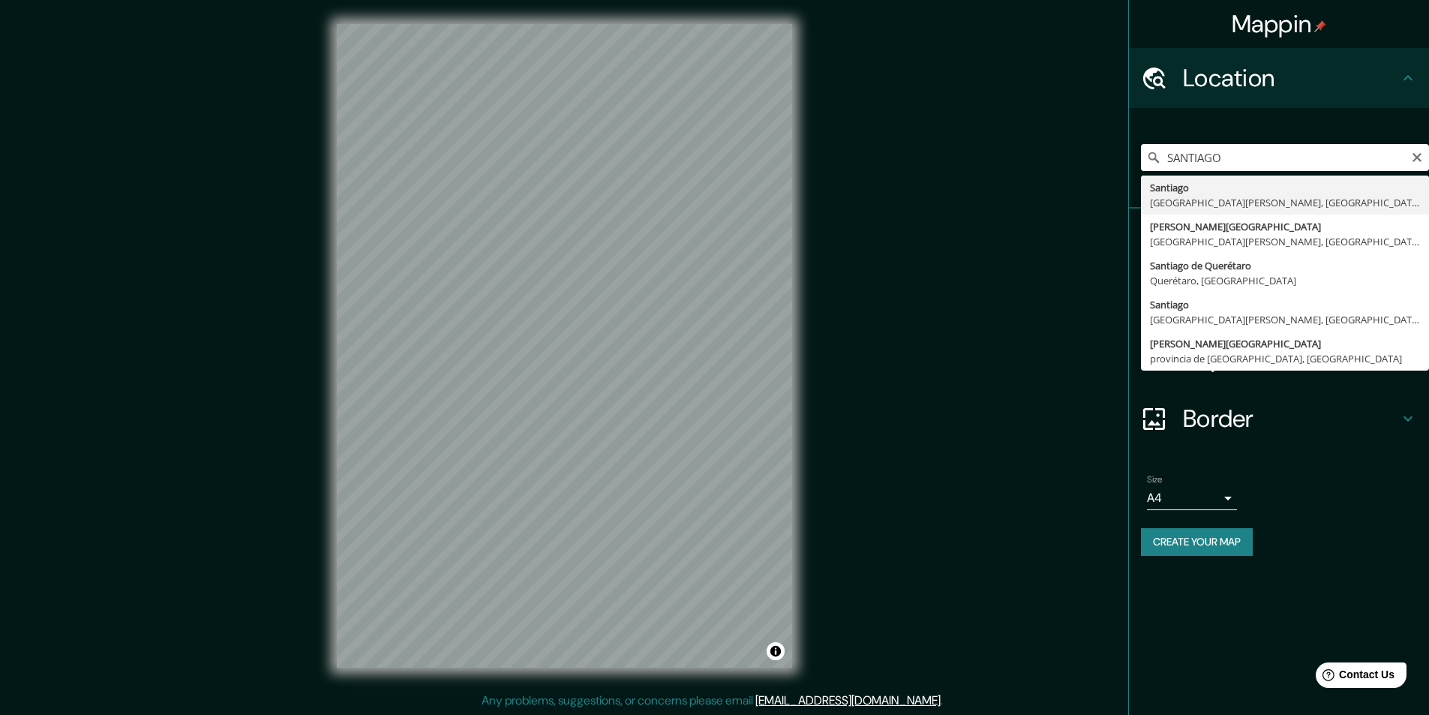
type input "Santiago, Región Metropolitana de Santiago, Chile"
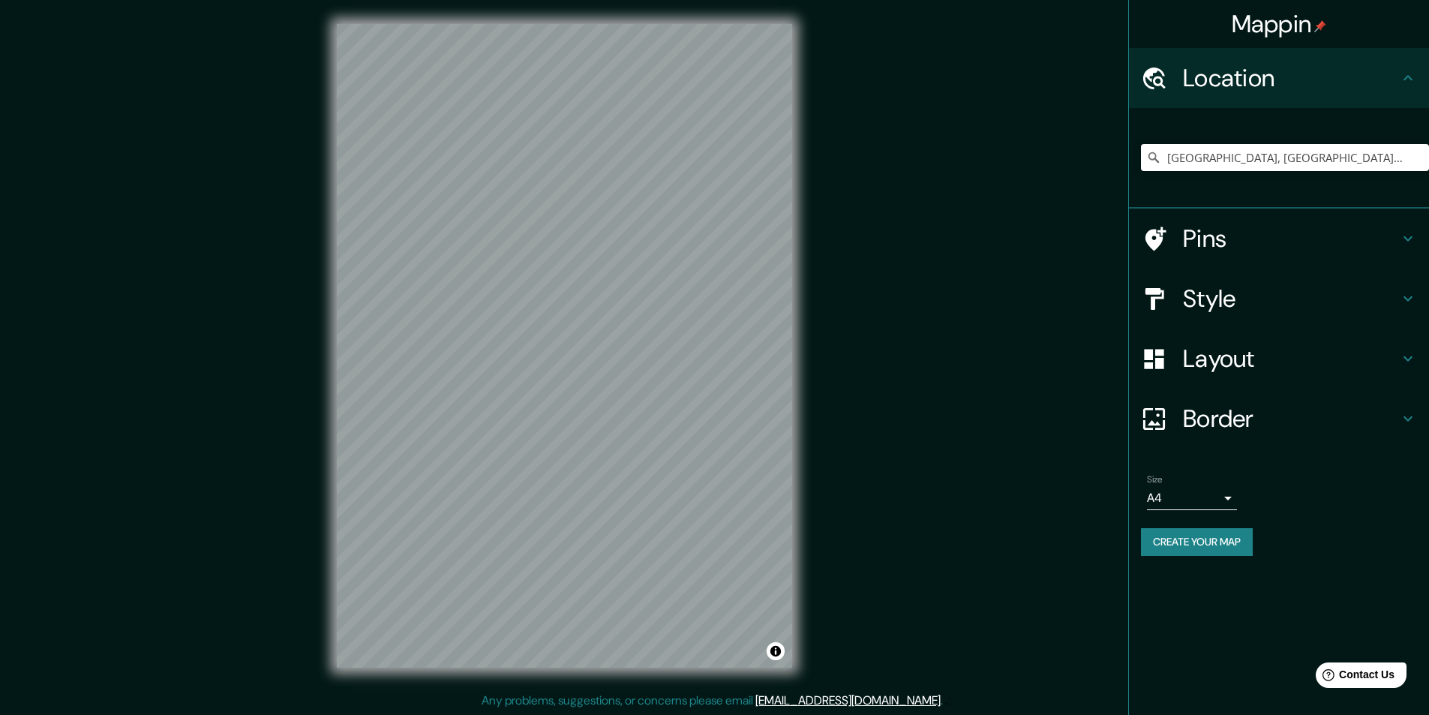
click at [1277, 288] on h4 "Style" at bounding box center [1291, 299] width 216 height 30
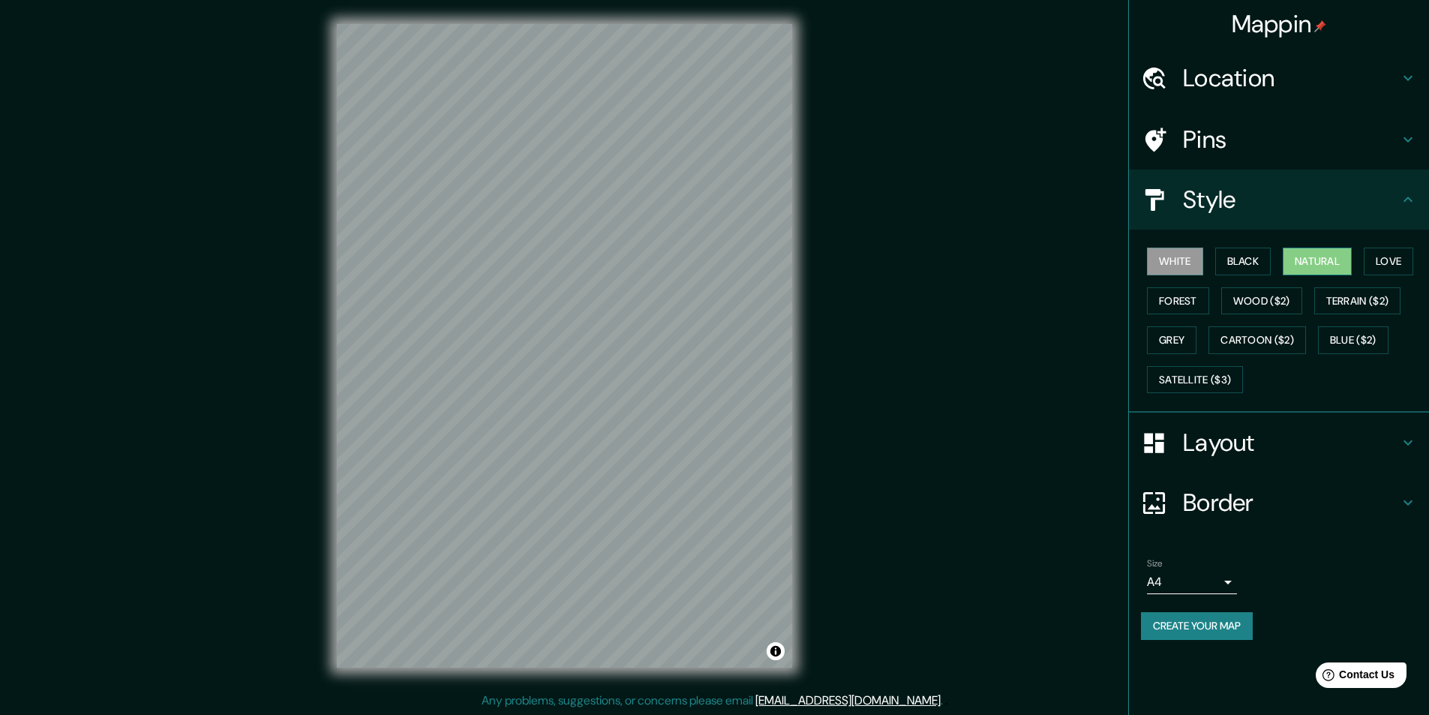
click at [1322, 266] on button "Natural" at bounding box center [1317, 262] width 69 height 28
click at [1252, 441] on h4 "Layout" at bounding box center [1291, 443] width 216 height 30
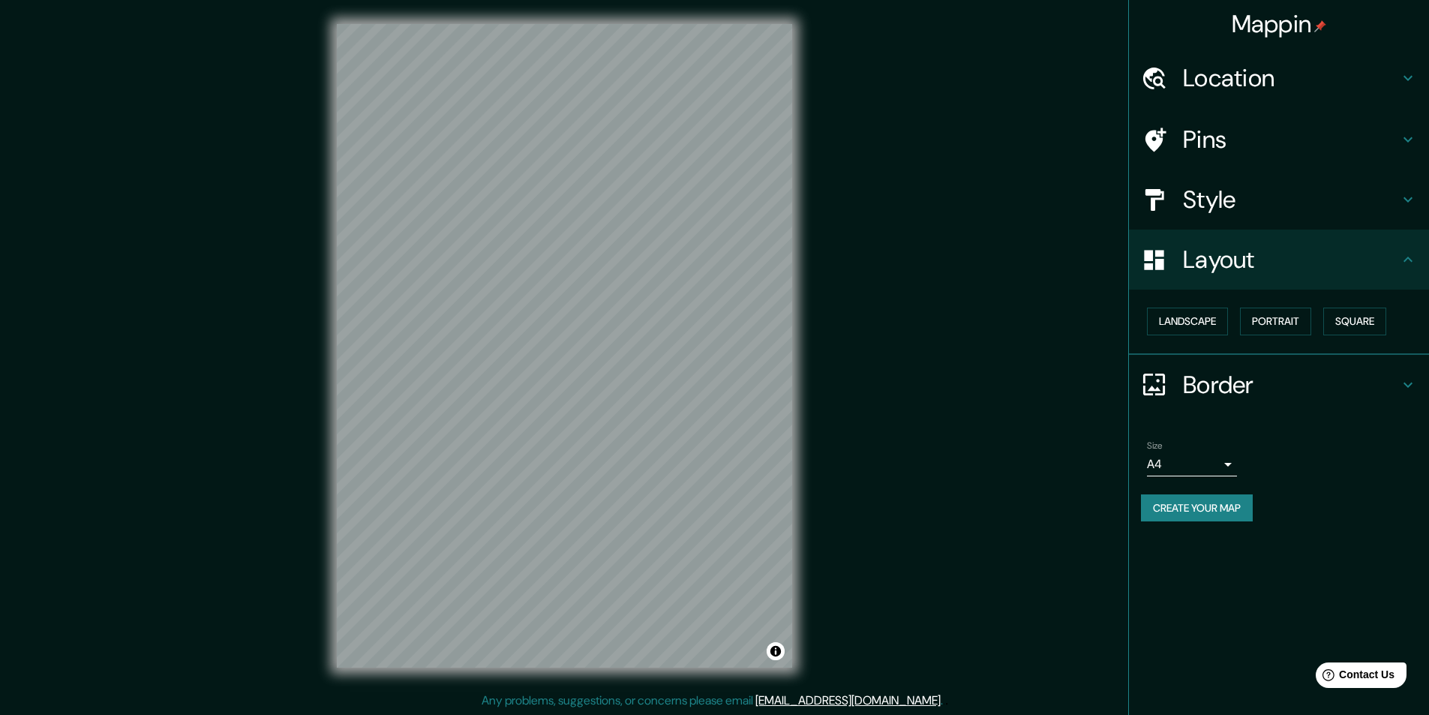
click at [1292, 380] on h4 "Border" at bounding box center [1291, 385] width 216 height 30
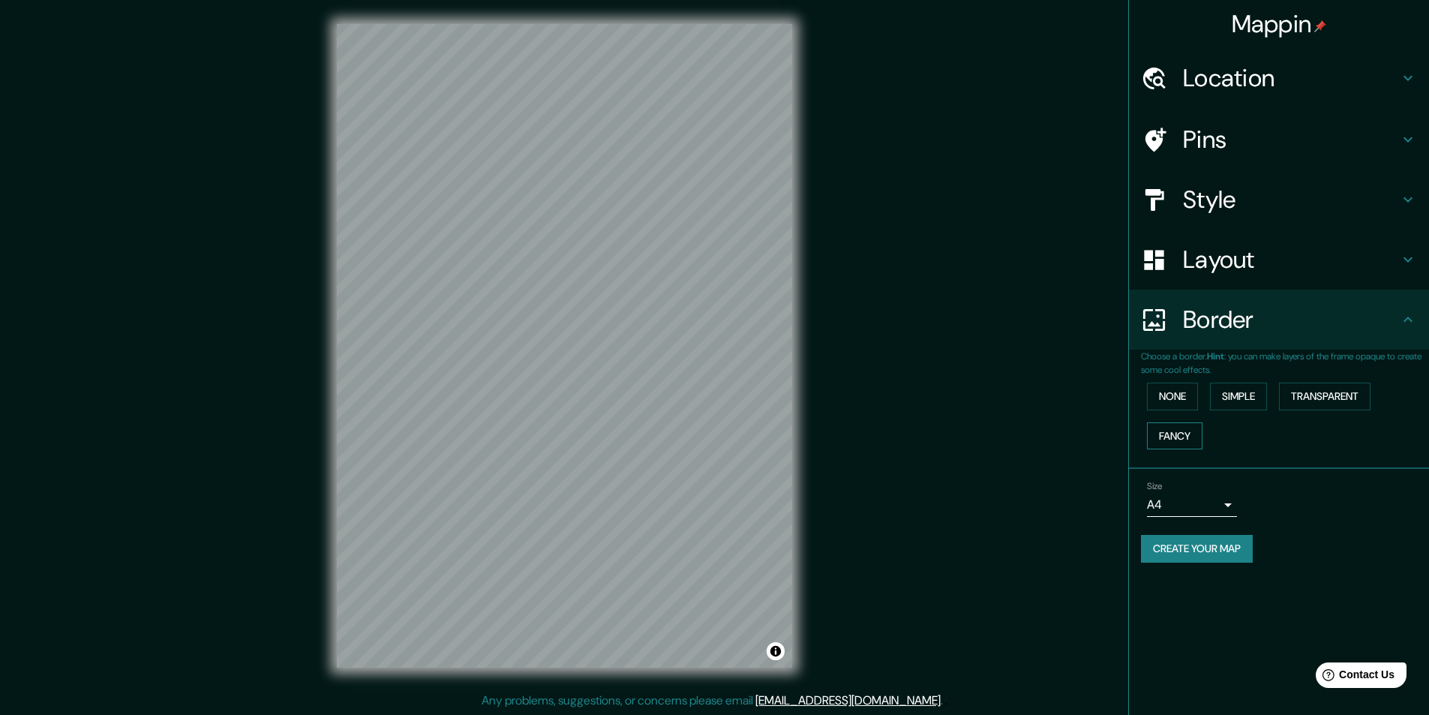
click at [1180, 439] on button "Fancy" at bounding box center [1175, 436] width 56 height 28
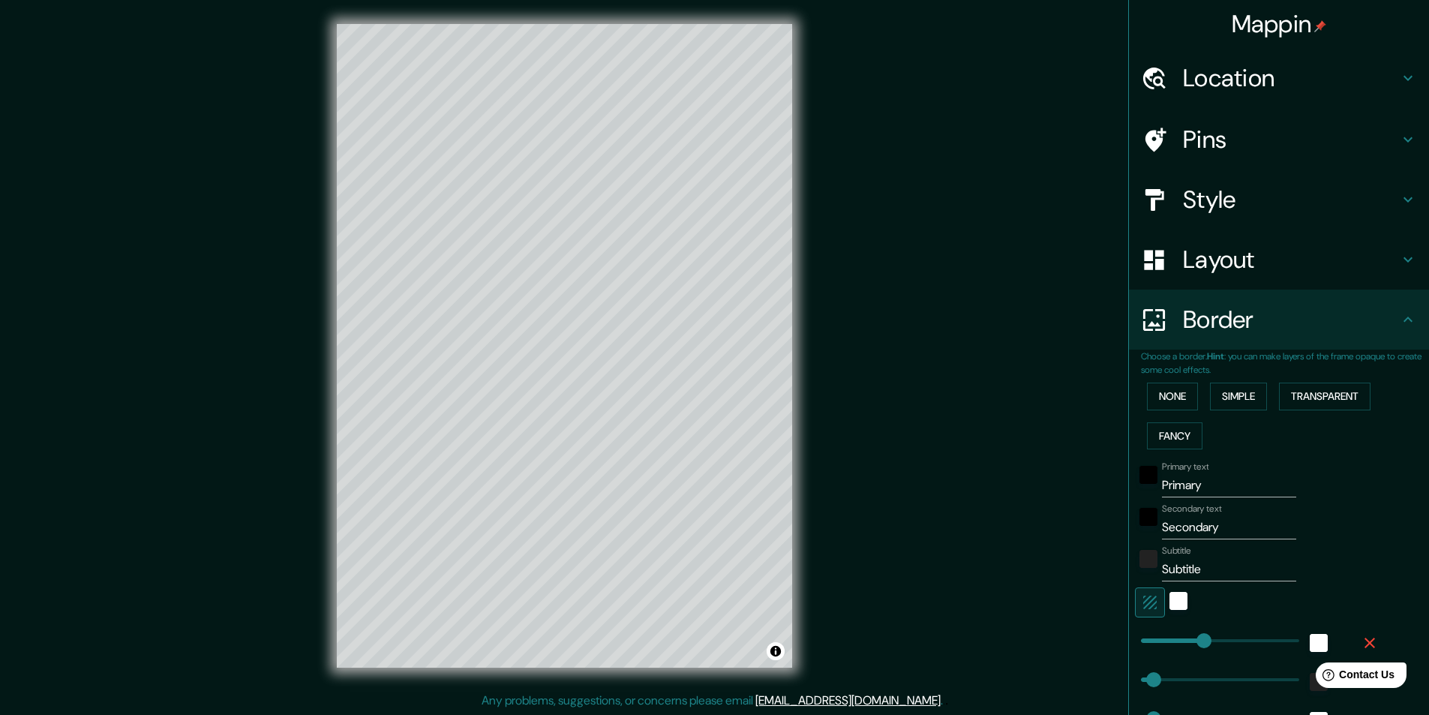
click at [1194, 483] on input "Primary" at bounding box center [1229, 485] width 134 height 24
type input "S"
type input "243"
type input "49"
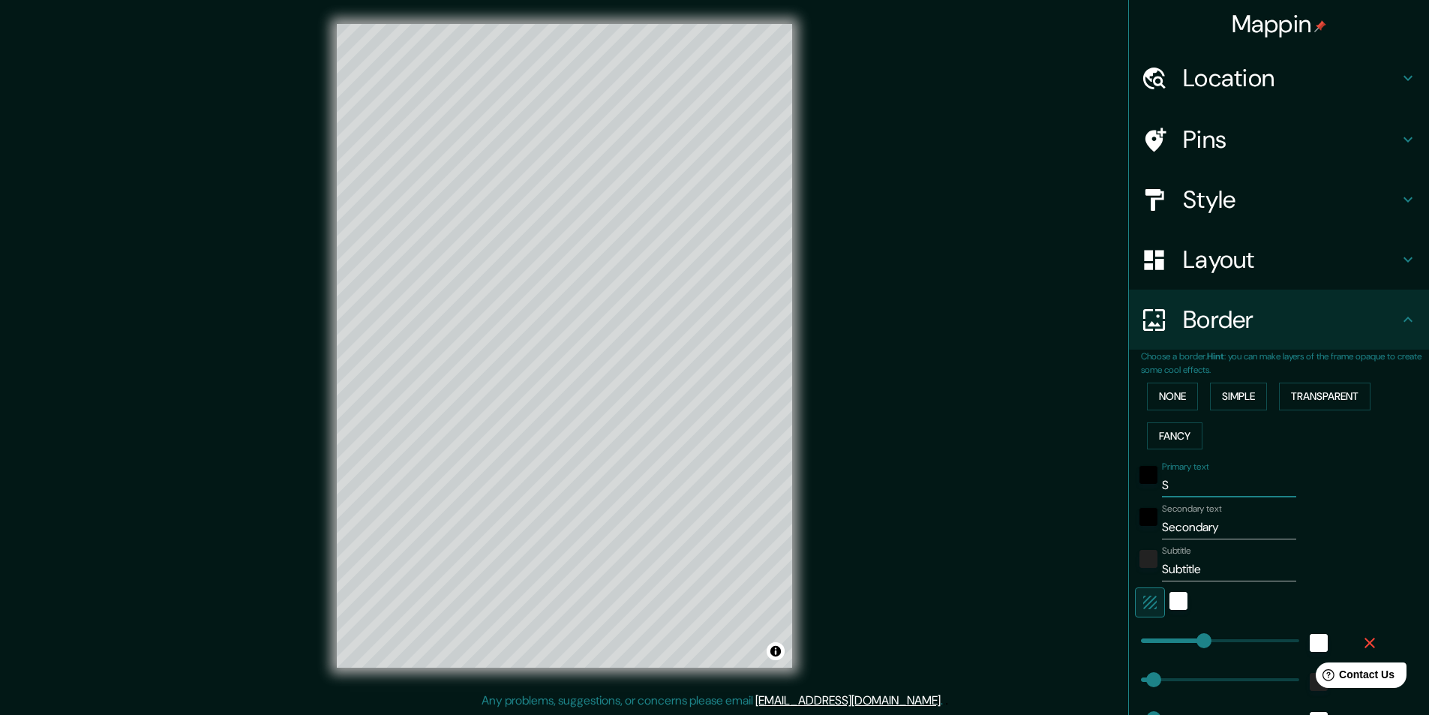
type input "49"
type input "24"
type input "SAN"
type input "243"
type input "49"
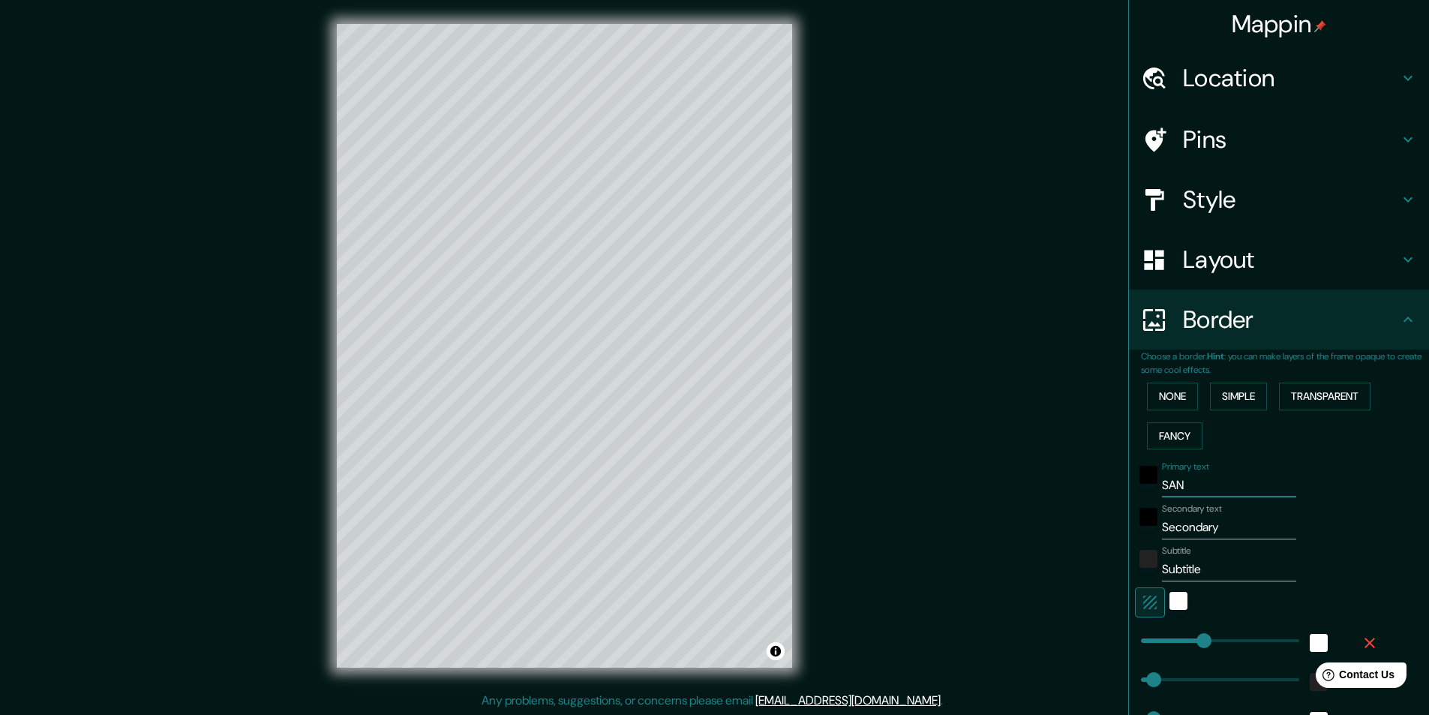
type input "49"
type input "24"
type input "SANTI"
type input "243"
type input "49"
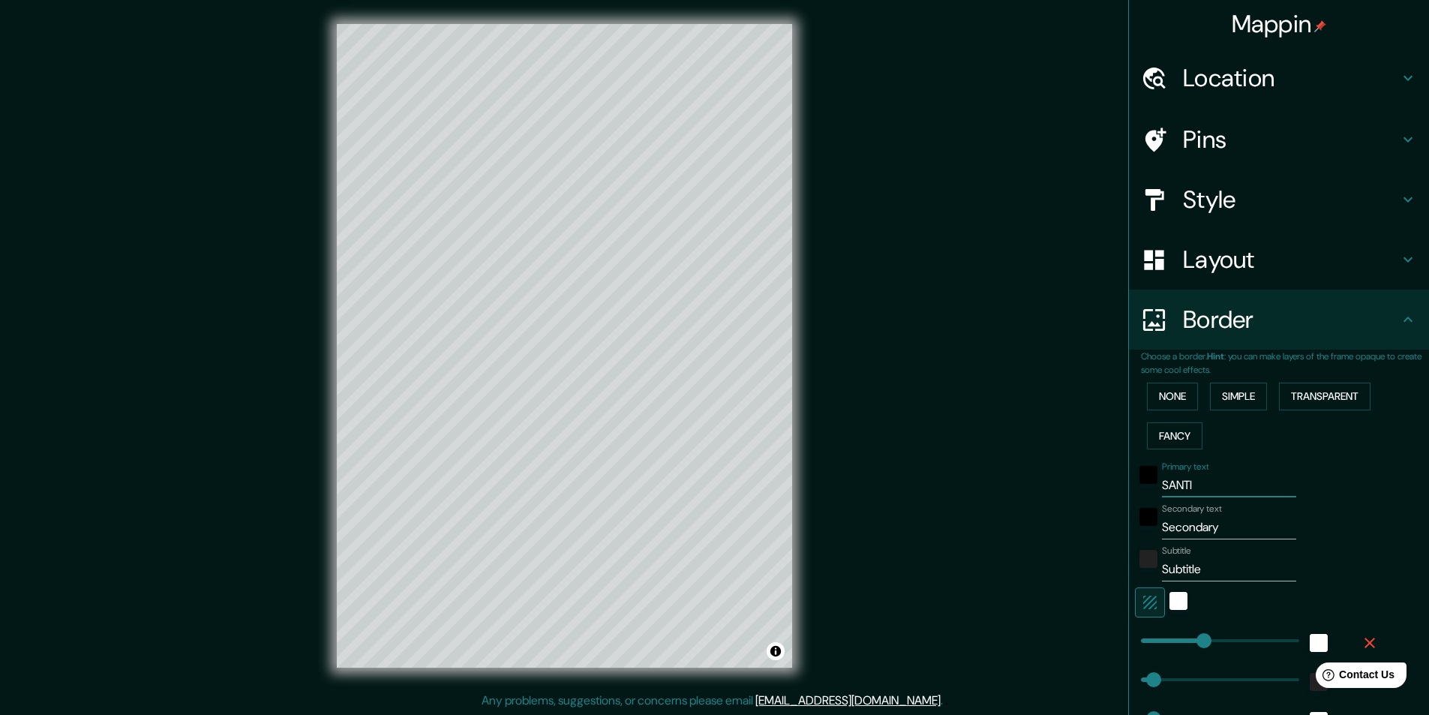
type input "49"
type input "24"
type input "SANTIA"
type input "243"
type input "49"
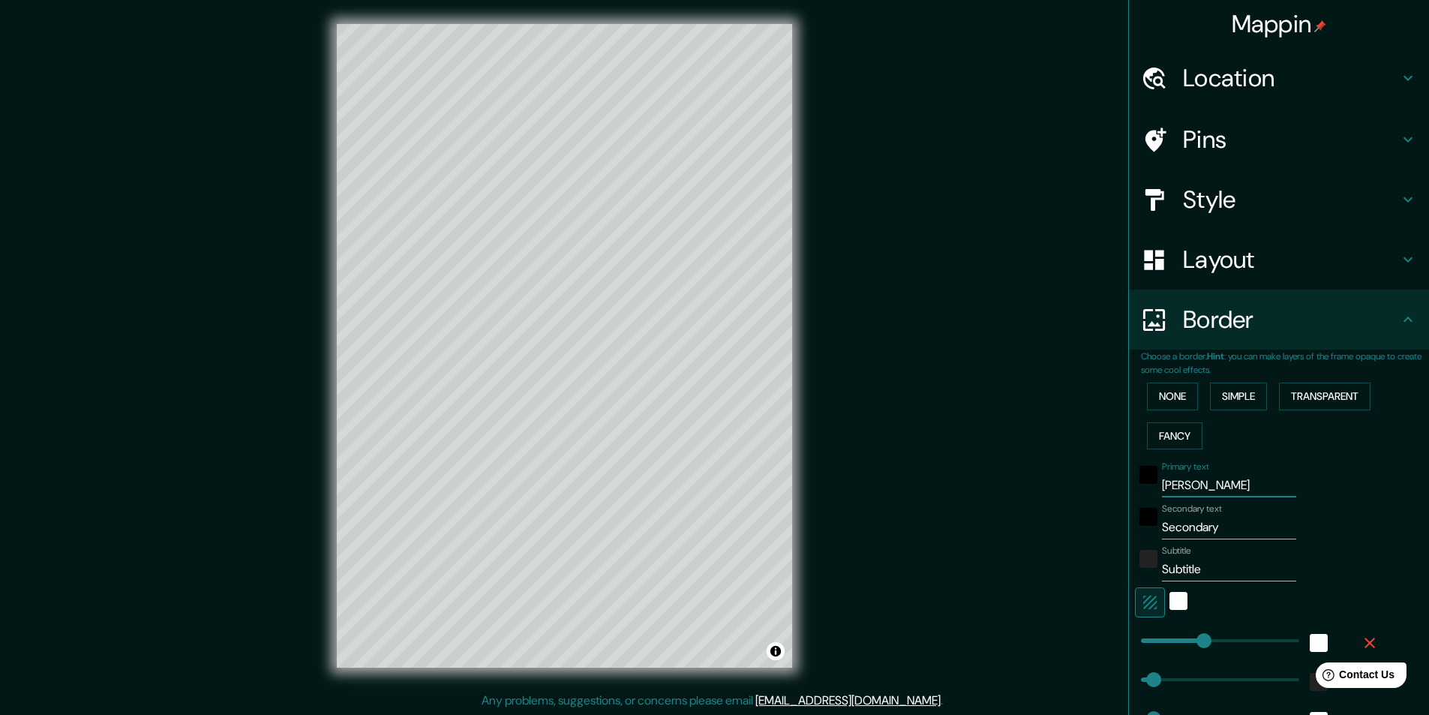
type input "49"
type input "24"
type input "SANTIAGO"
type input "243"
type input "49"
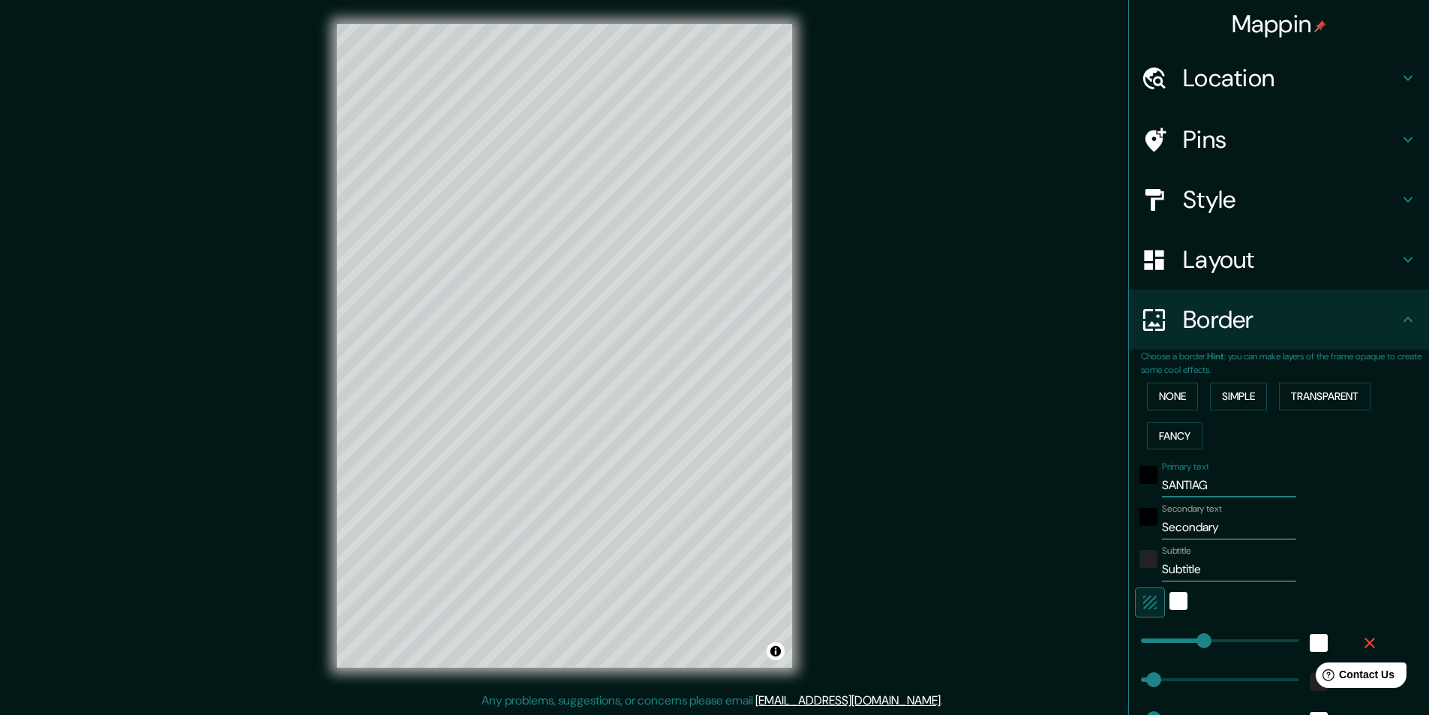
type input "49"
type input "24"
type input "SANTIAGO"
type input "R"
type input "243"
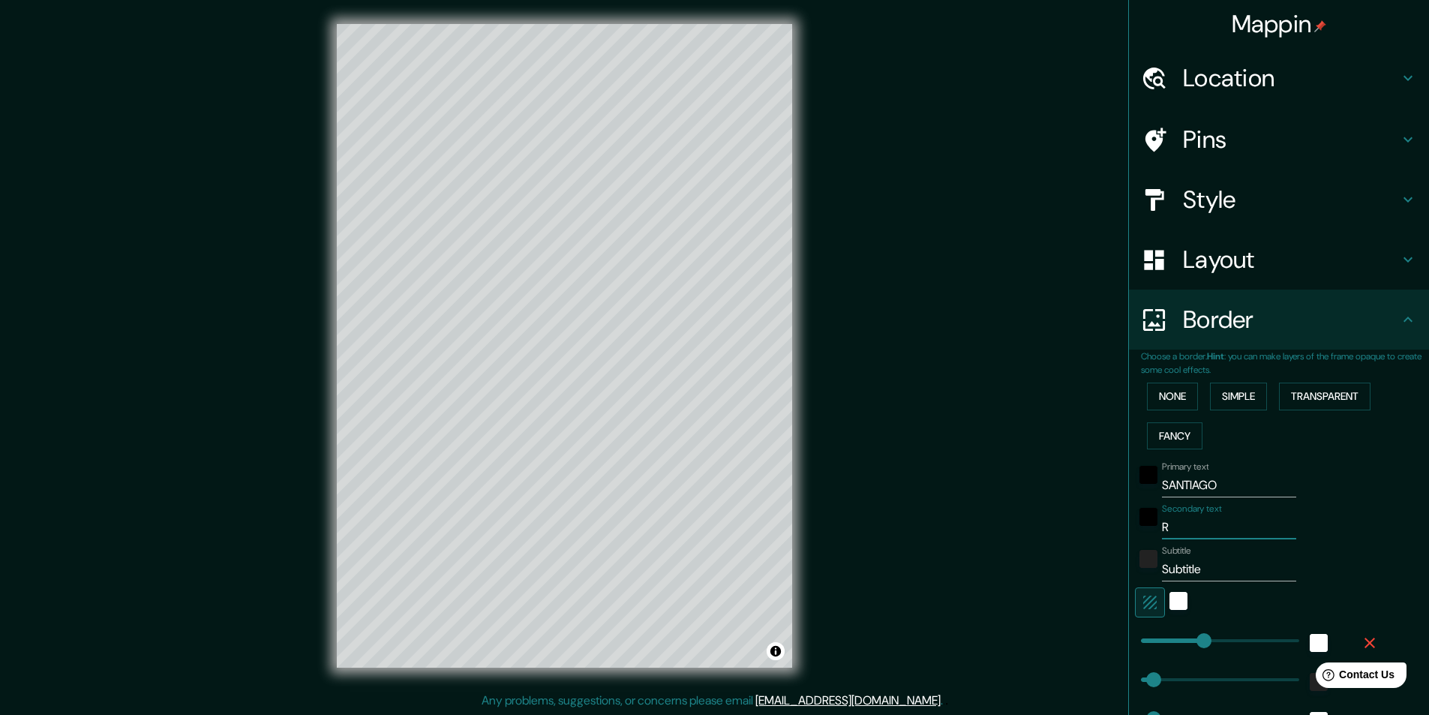
type input "49"
type input "24"
type input "RE"
type input "243"
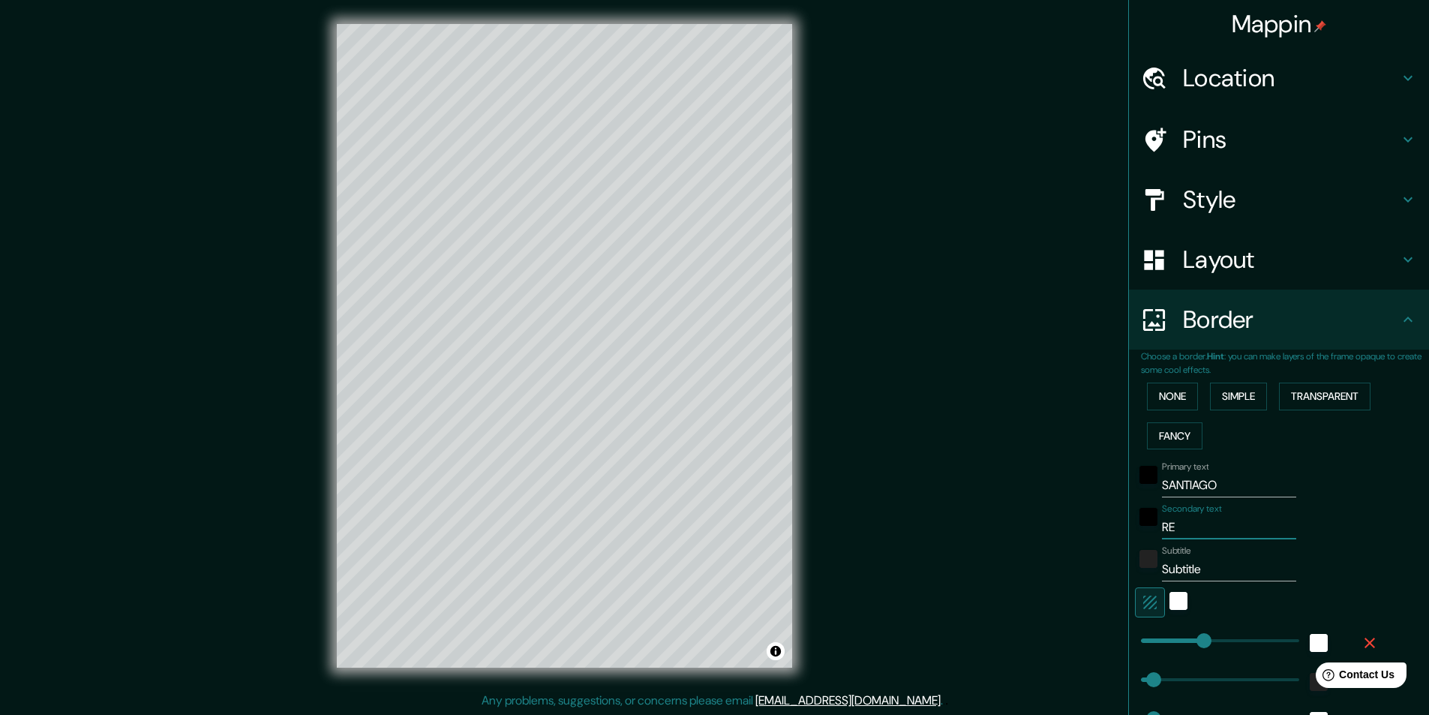
type input "49"
type input "24"
type input "REG"
type input "243"
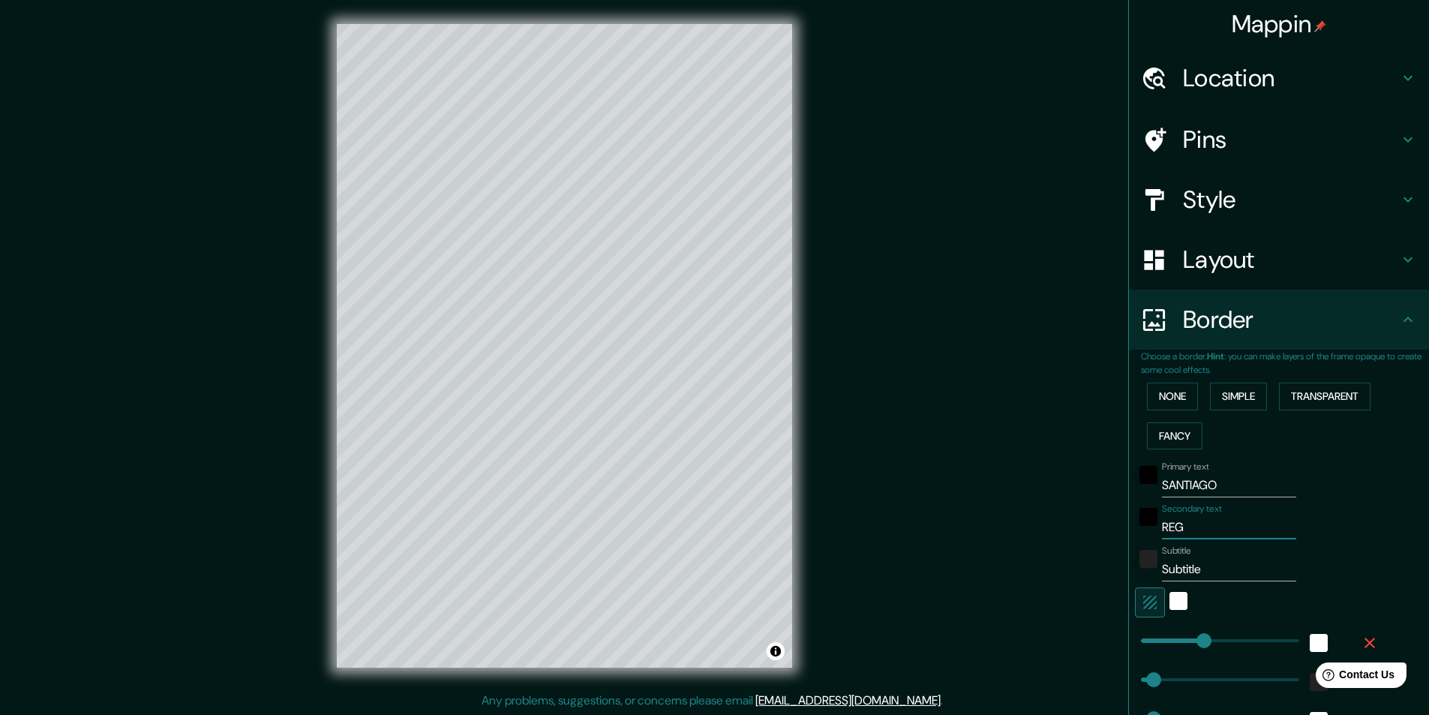
type input "49"
type input "24"
type input "REGI"
type input "243"
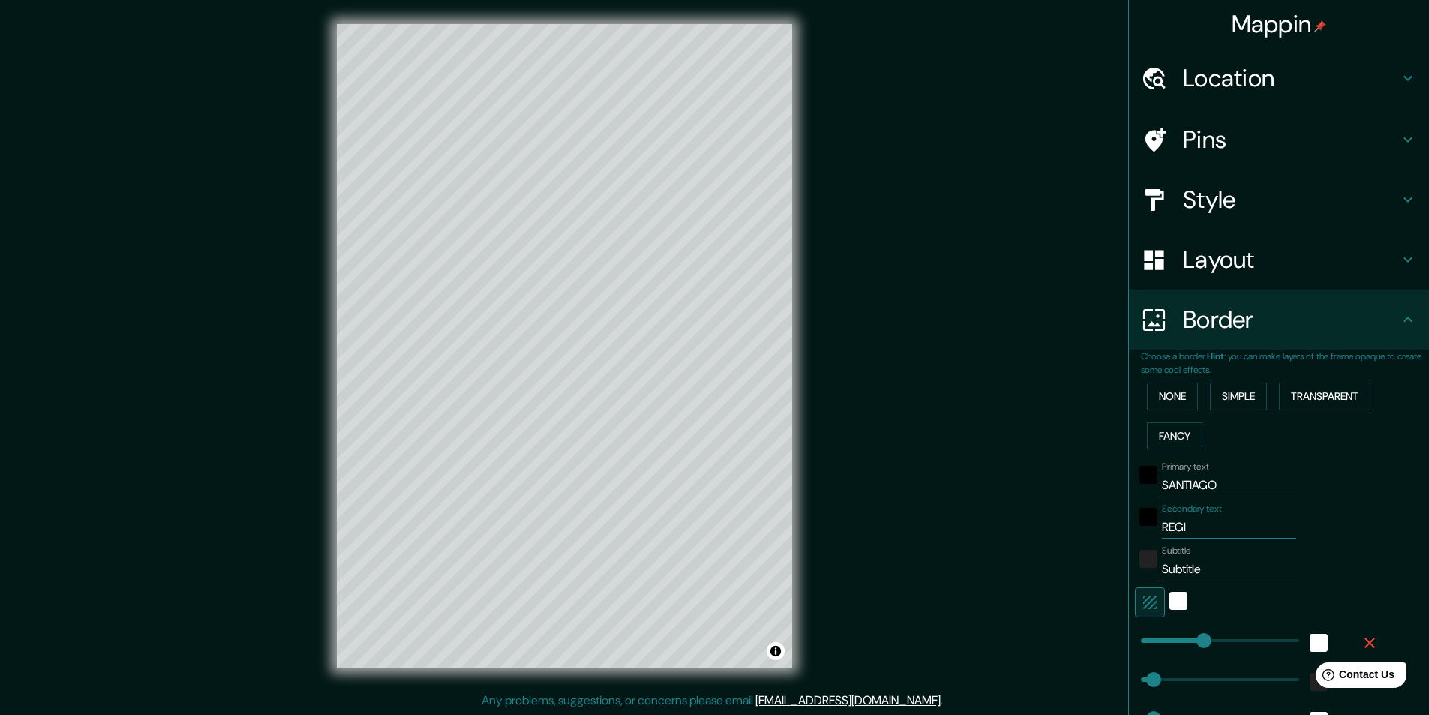
type input "49"
type input "24"
type input "REGIO"
type input "243"
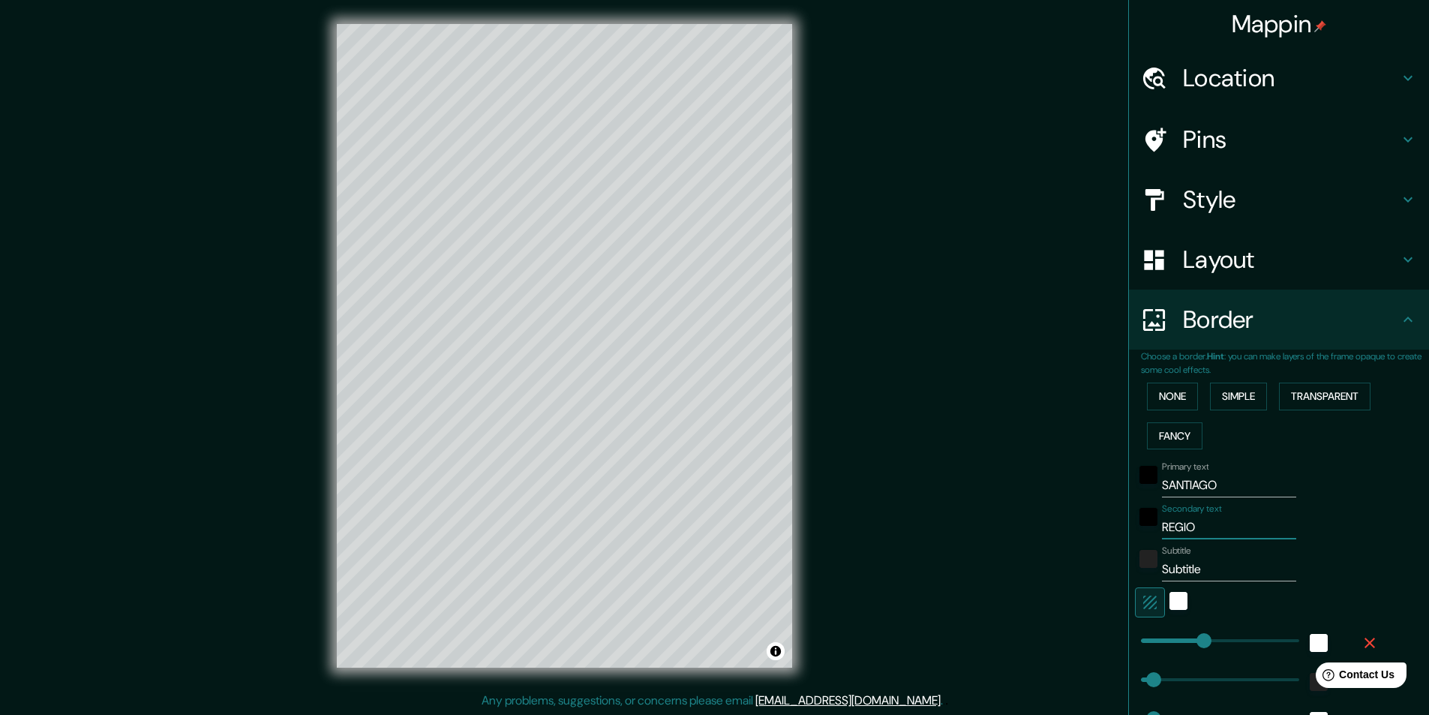
type input "49"
type input "24"
type input "REGION"
type input "243"
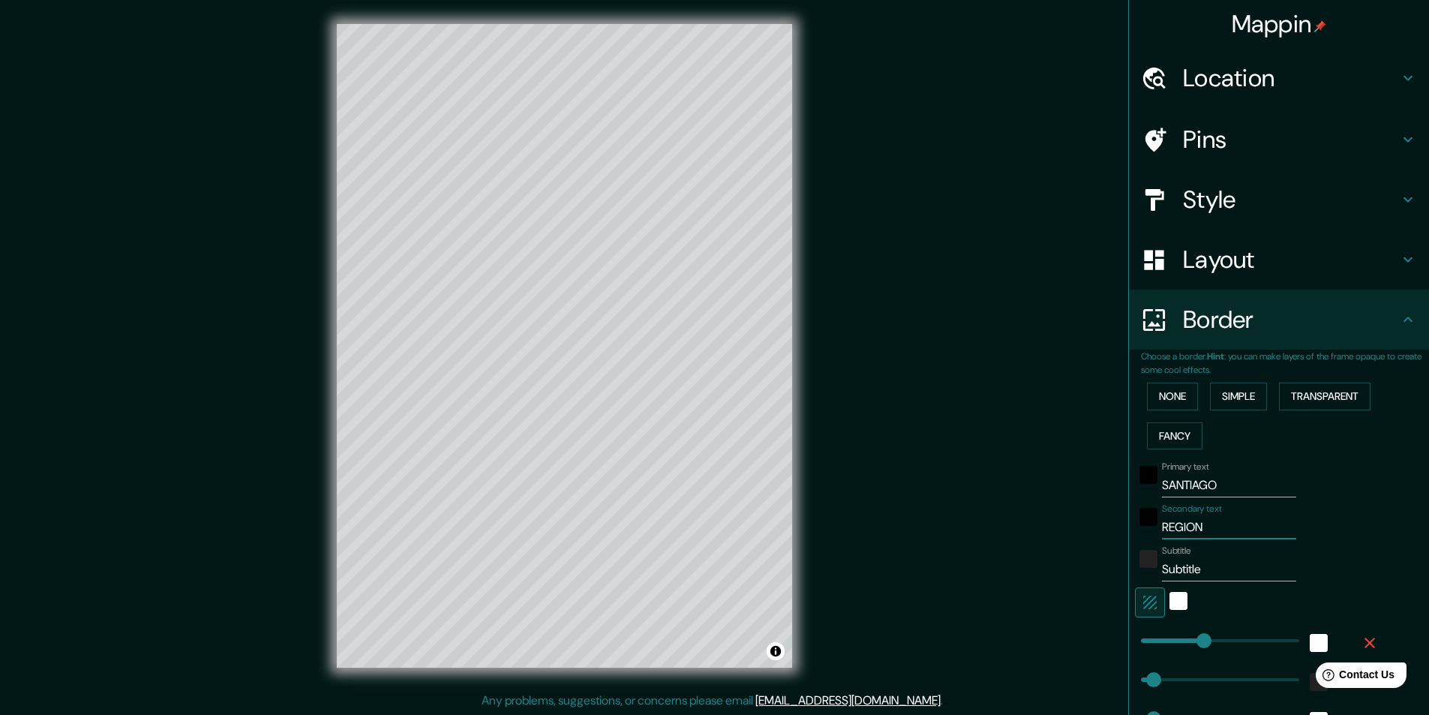
type input "49"
type input "24"
type input "REGION"
type input "243"
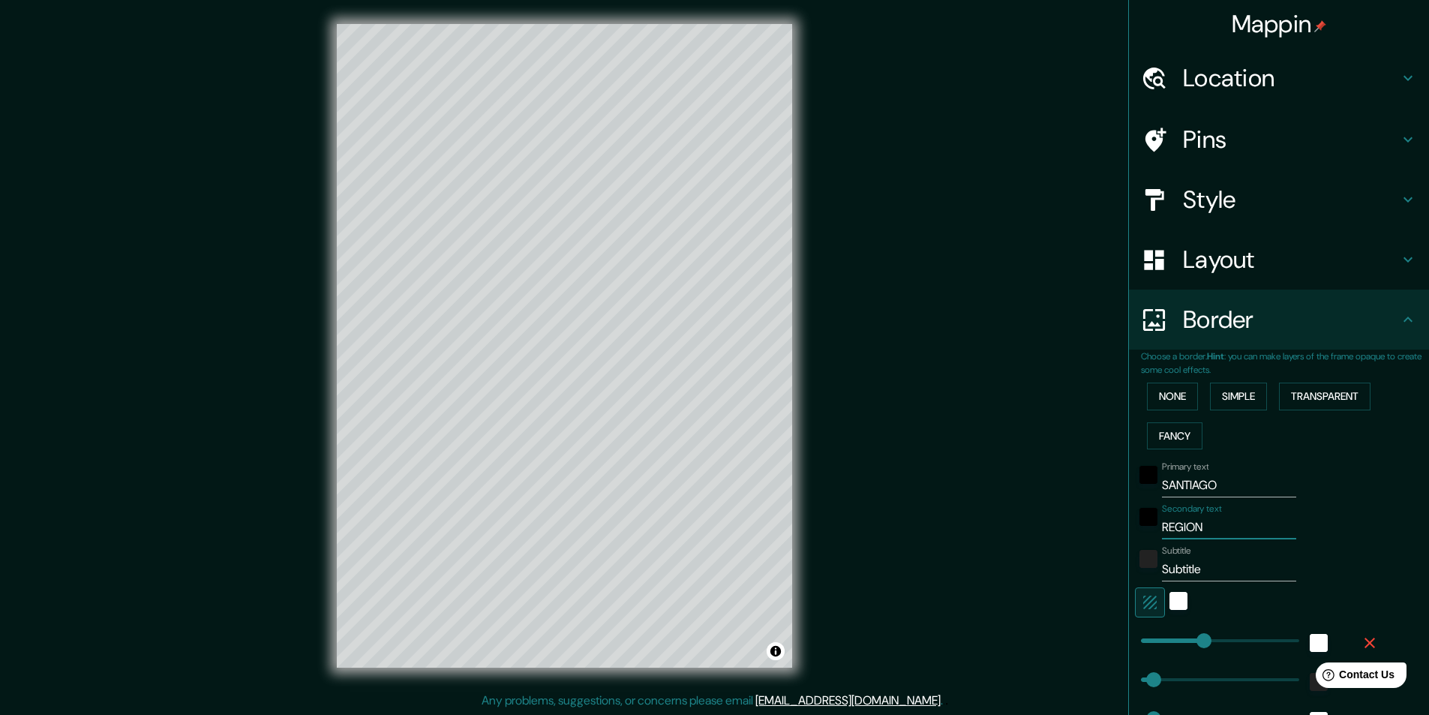
type input "49"
type input "24"
type input "REGION ME"
type input "243"
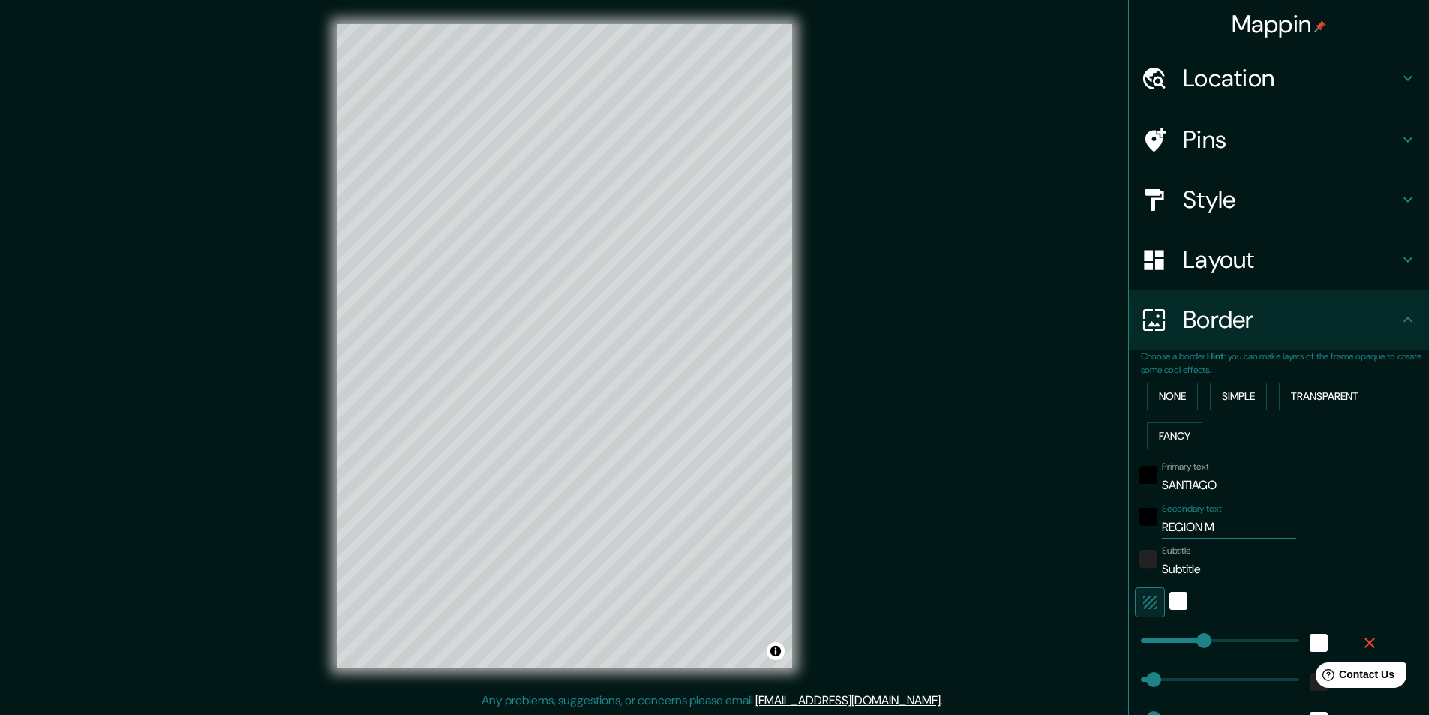
type input "49"
type input "24"
type input "REGION MET"
type input "243"
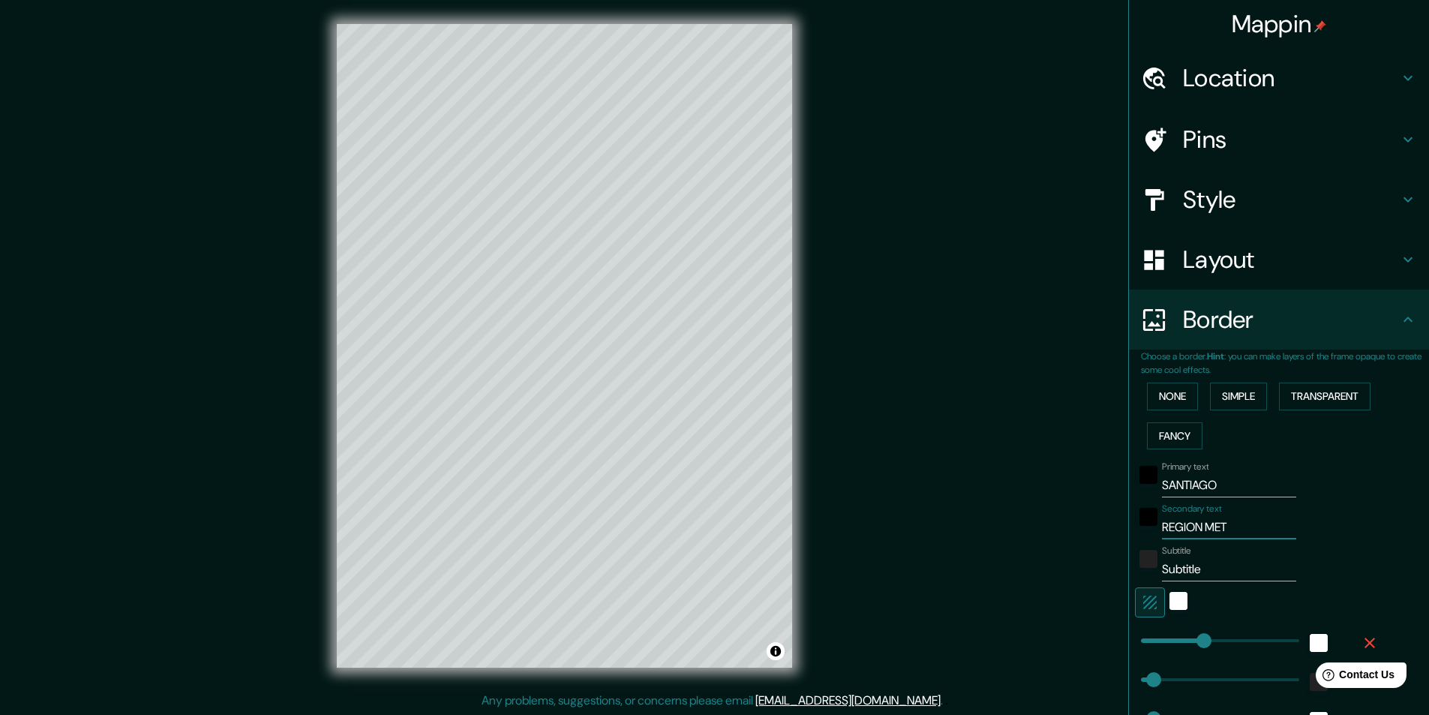
type input "49"
type input "24"
type input "REGION METRO"
type input "243"
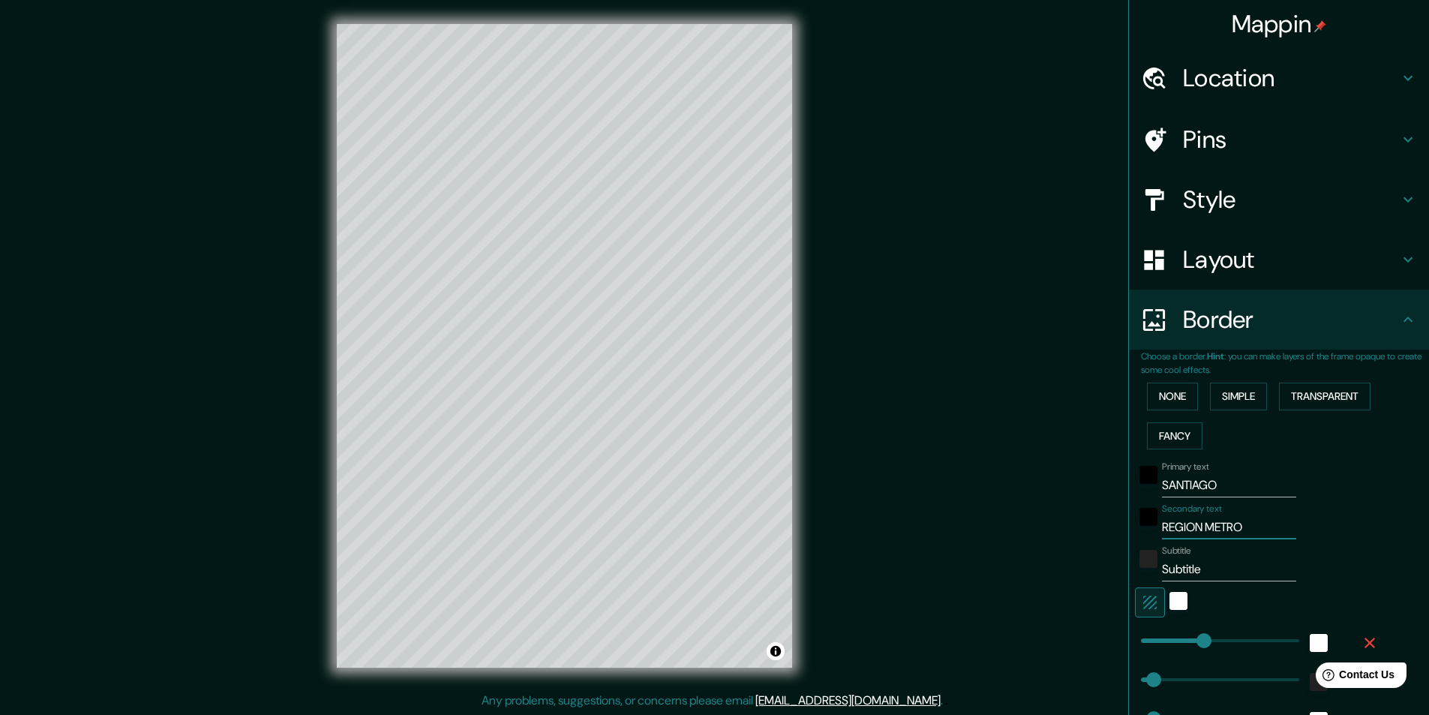
type input "49"
type input "24"
type input "REGION METROP"
type input "243"
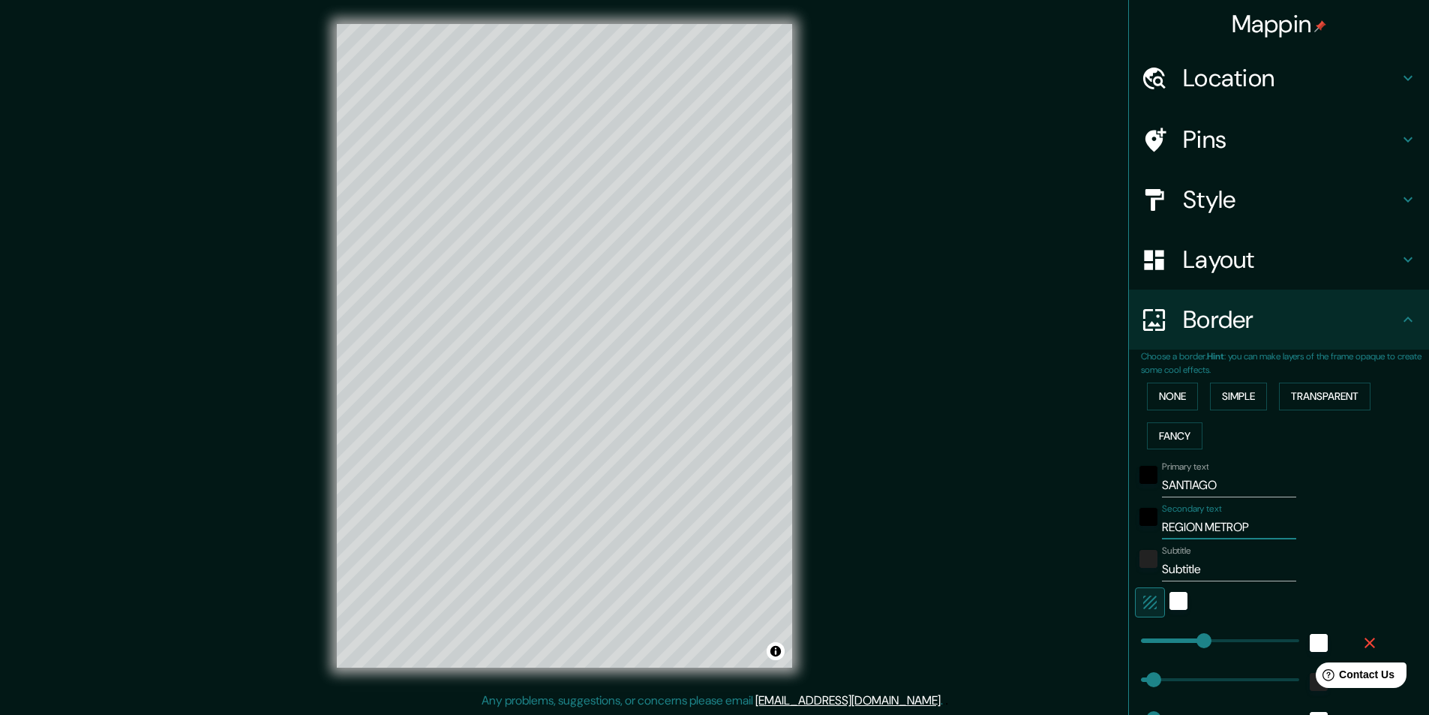
type input "49"
type input "24"
type input "REGION METROPO"
type input "243"
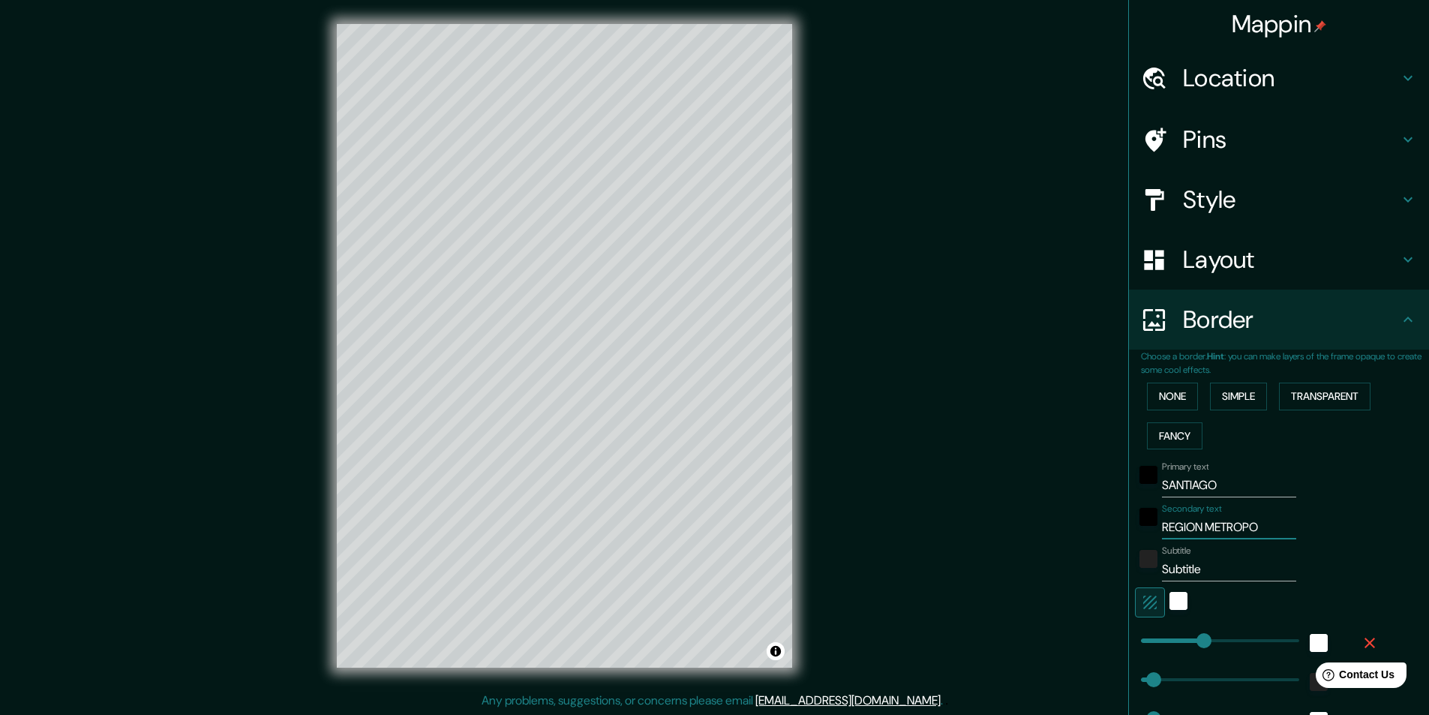
type input "49"
type input "24"
type input "REGION METROPOL"
type input "243"
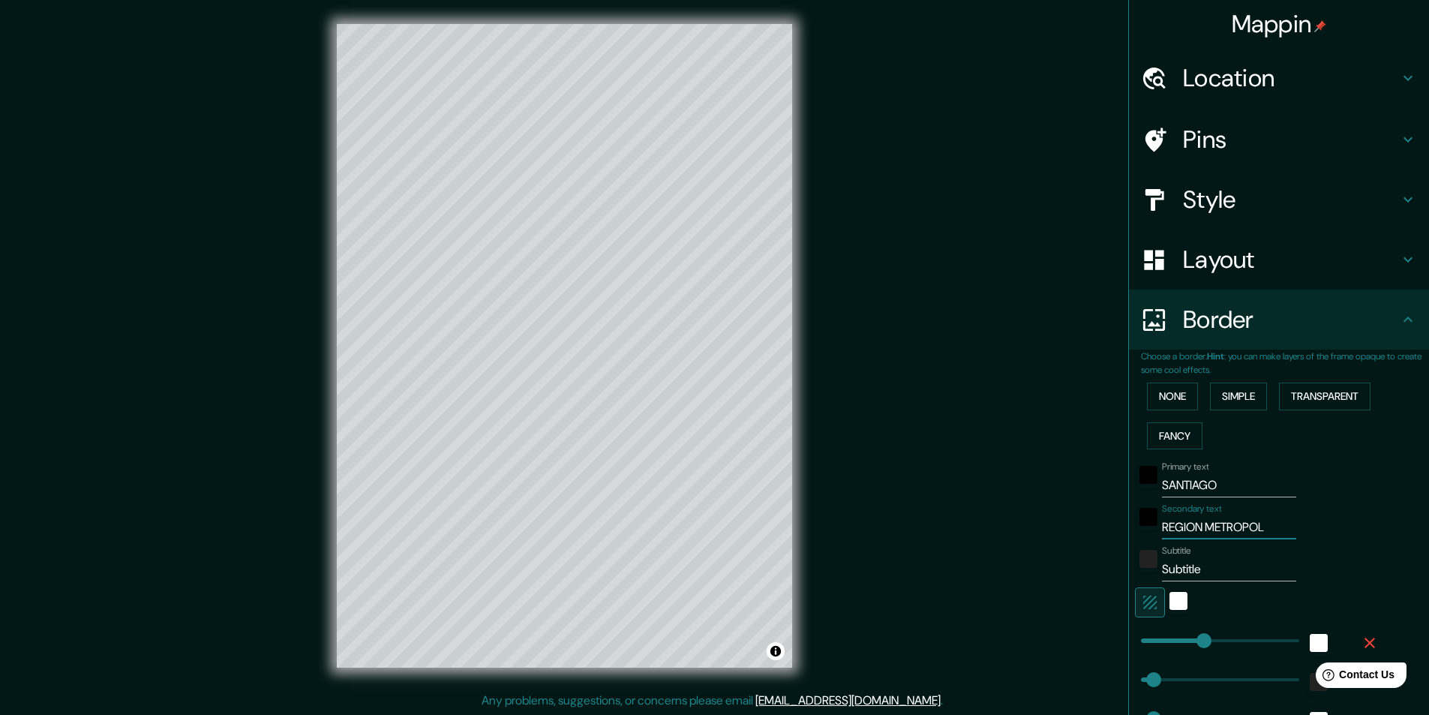
type input "49"
type input "24"
type input "REGION METROPOLI"
type input "243"
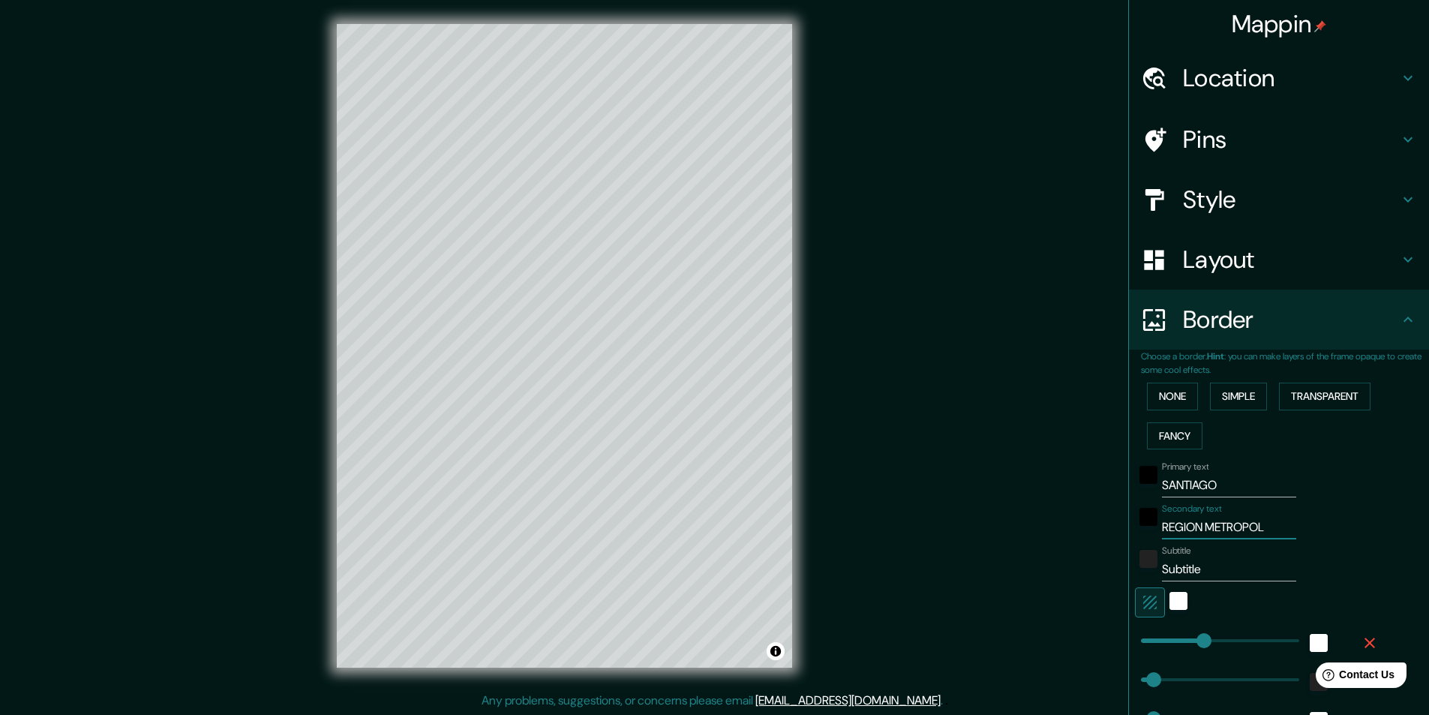
type input "49"
type input "24"
type input "REGION METROPOLIT"
type input "243"
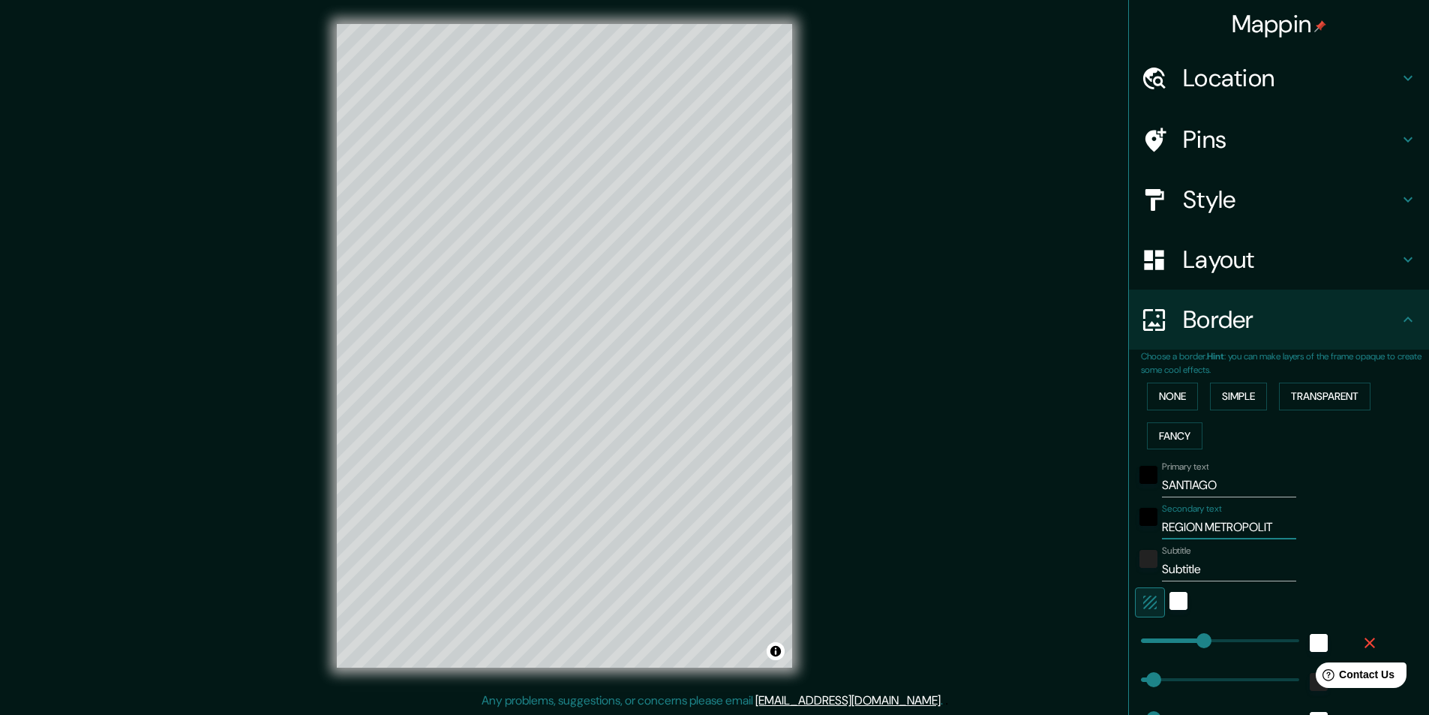
type input "49"
type input "24"
type input "REGION METROPOLITAN"
type input "243"
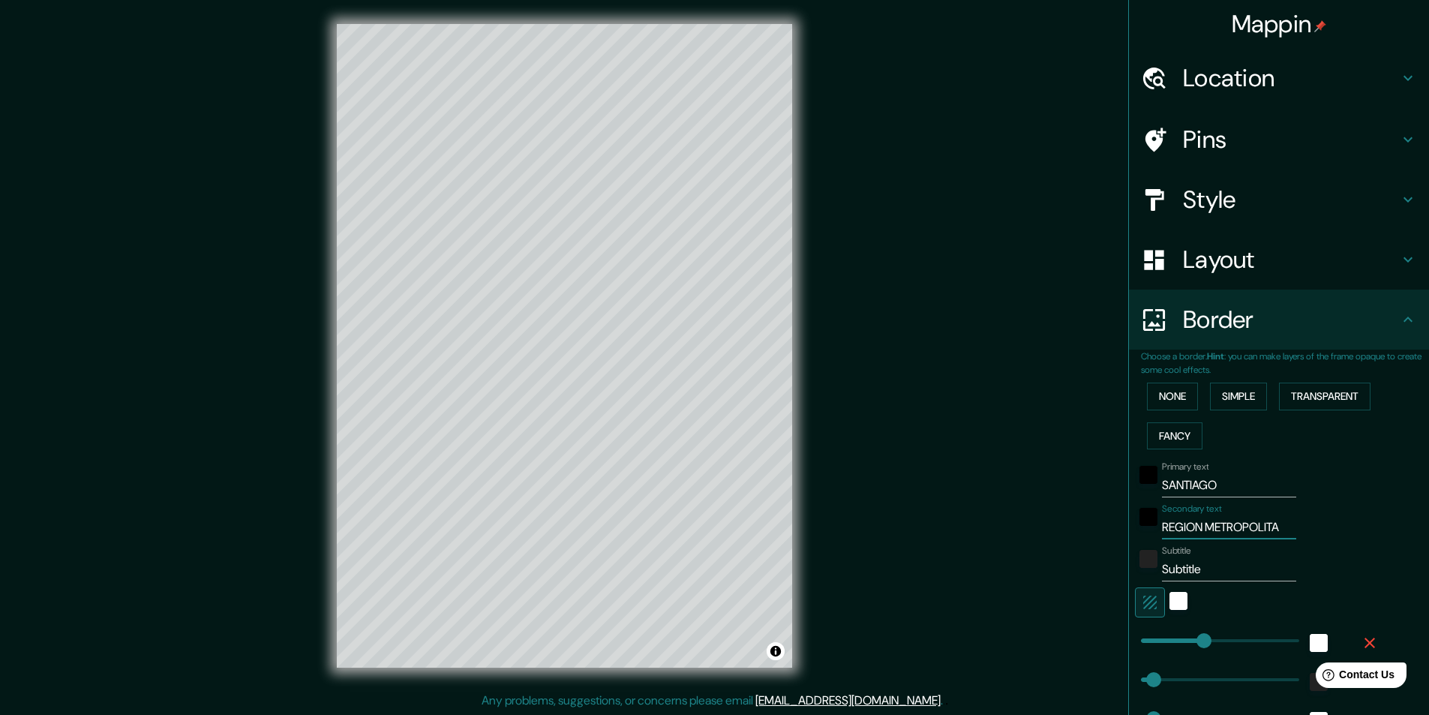
type input "49"
type input "24"
type input "REGION METROPOLITANA"
type input "243"
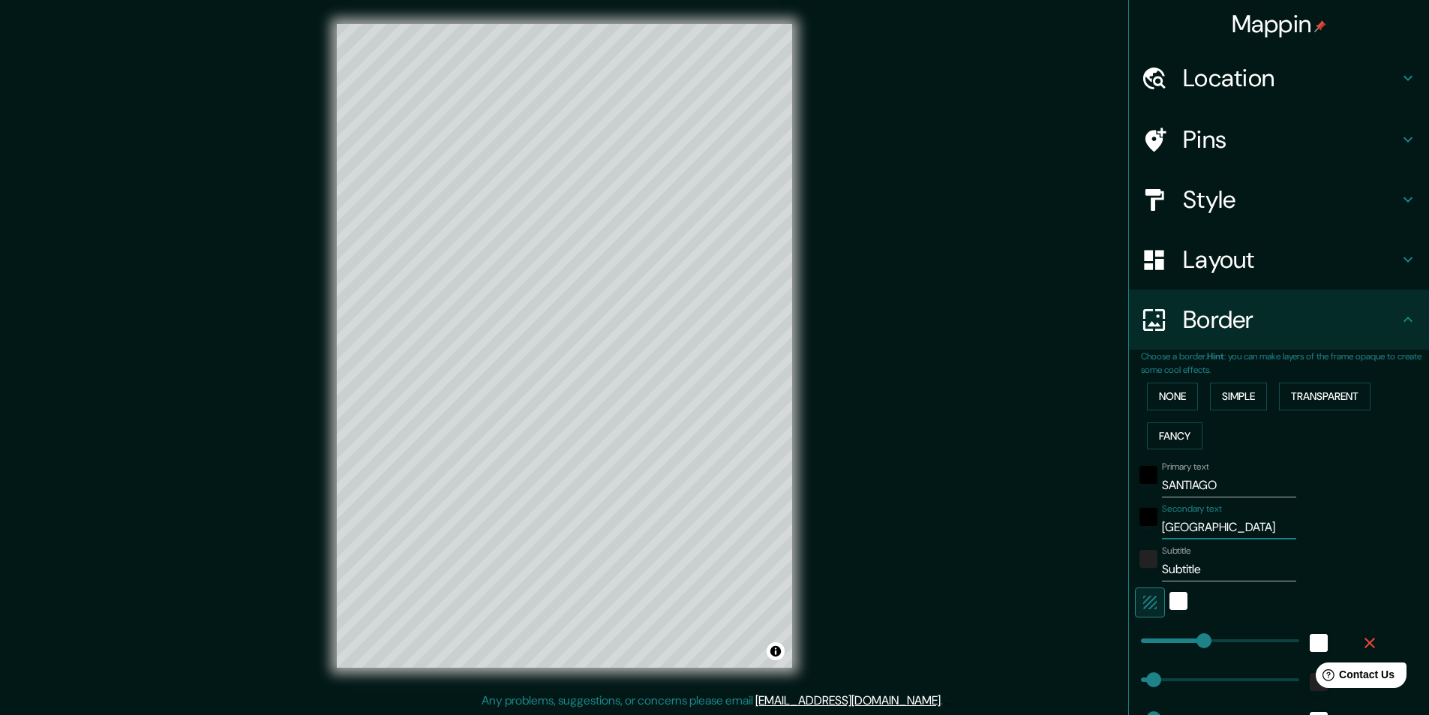
type input "49"
type input "24"
type input "REGION METROPOLITANA"
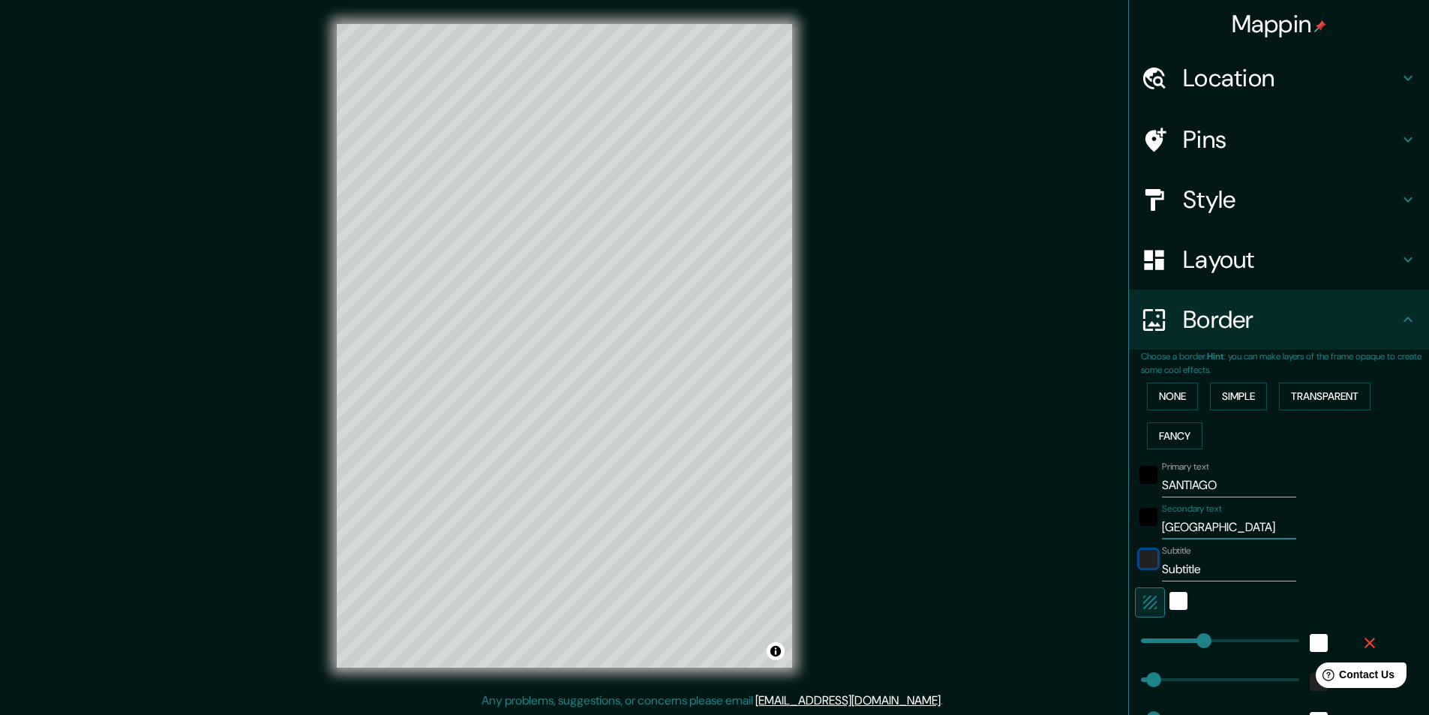
scroll to position [0, 0]
type input "C"
type input "243"
type input "49"
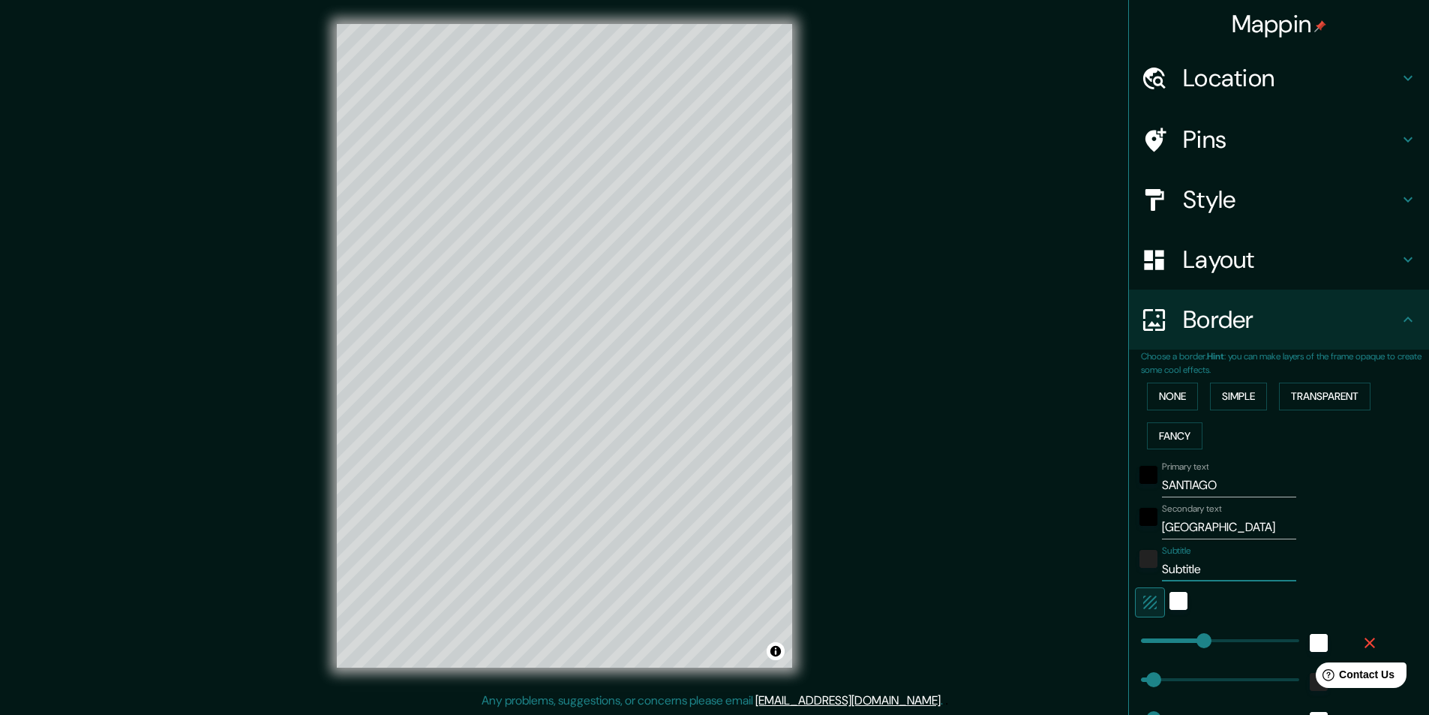
type input "24"
type input "Ch"
type input "243"
type input "49"
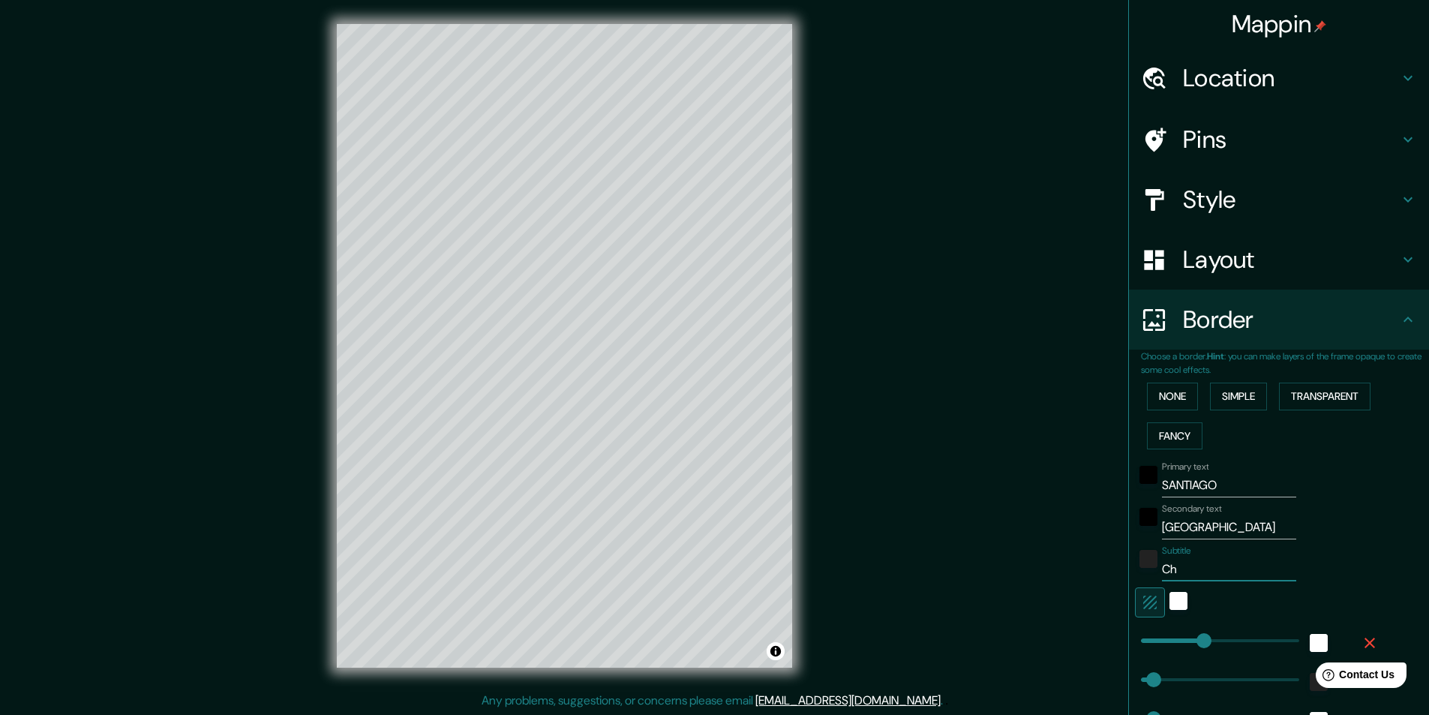
type input "24"
type input "Chi"
type input "243"
type input "49"
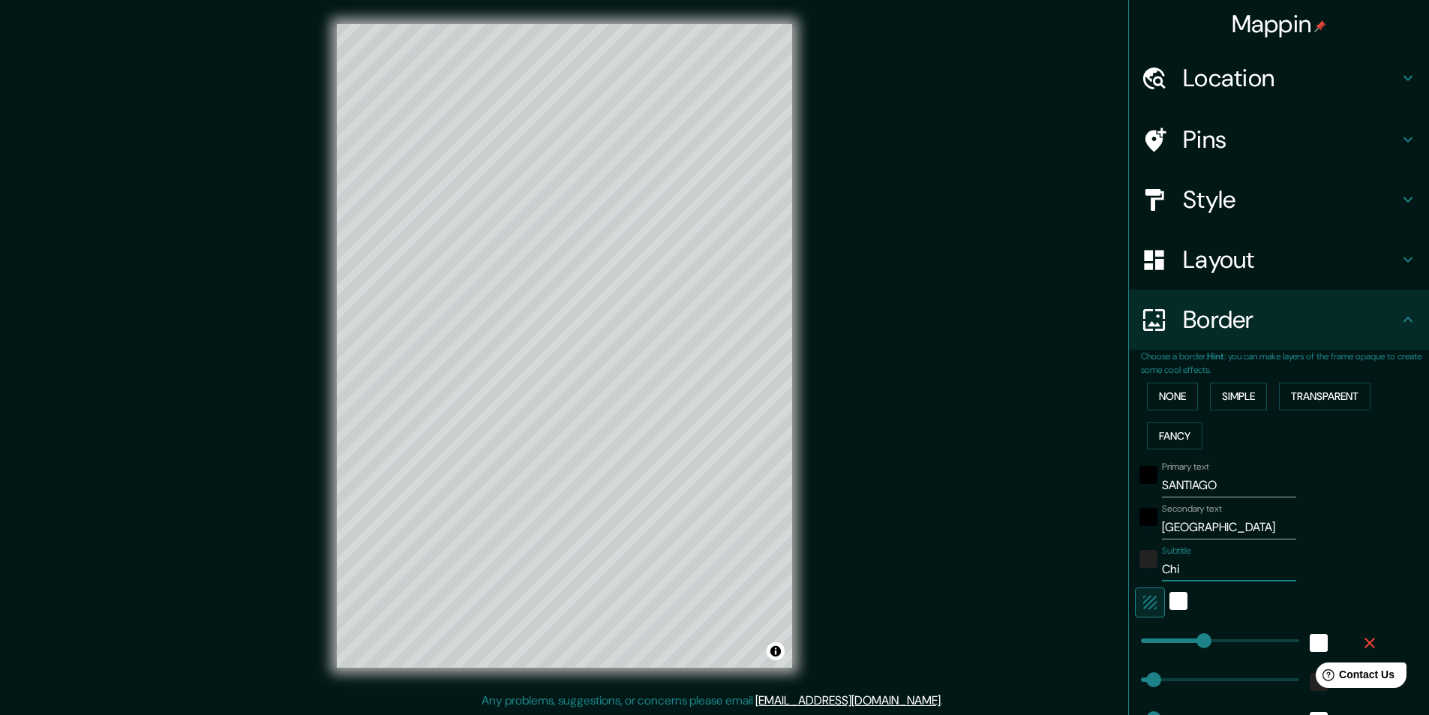
type input "24"
type input "Chile"
type input "243"
type input "49"
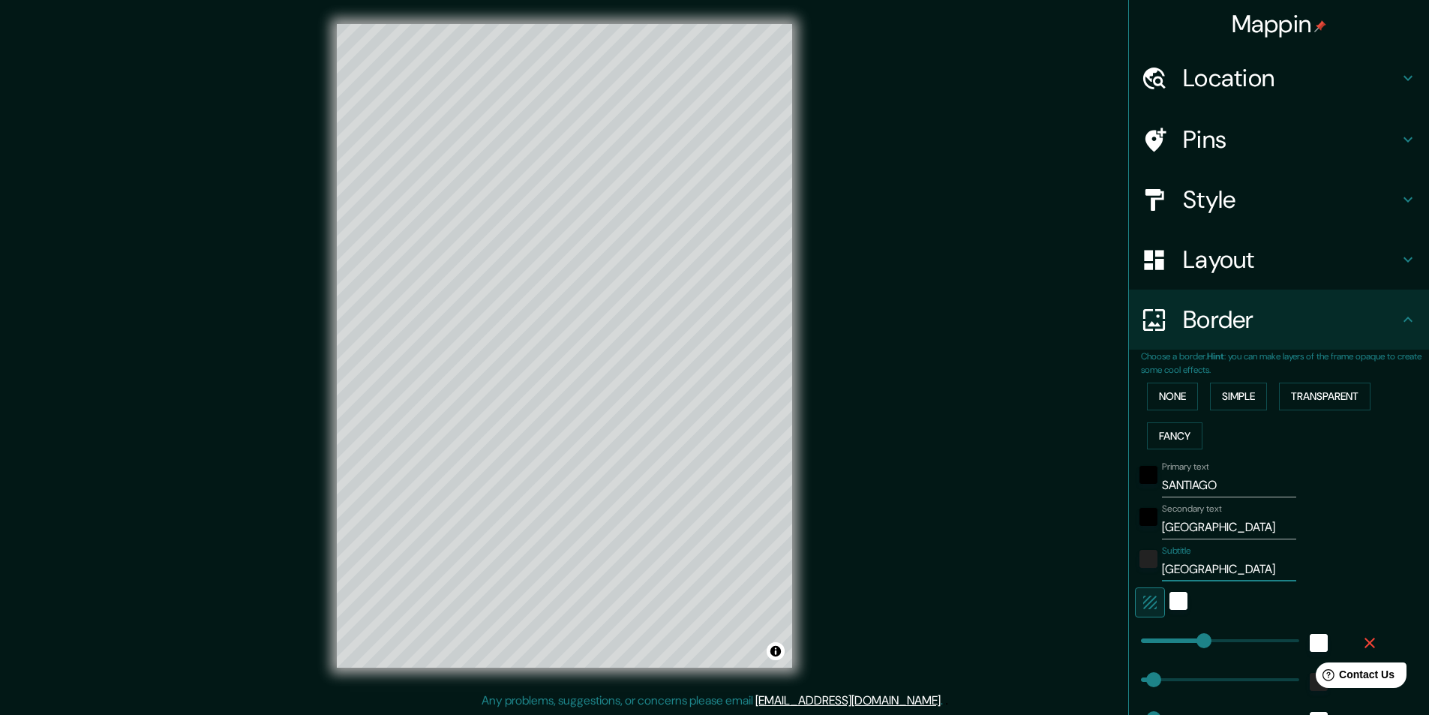
type input "24"
type input "Chile"
click at [1144, 562] on div "color-222222" at bounding box center [1149, 559] width 18 height 18
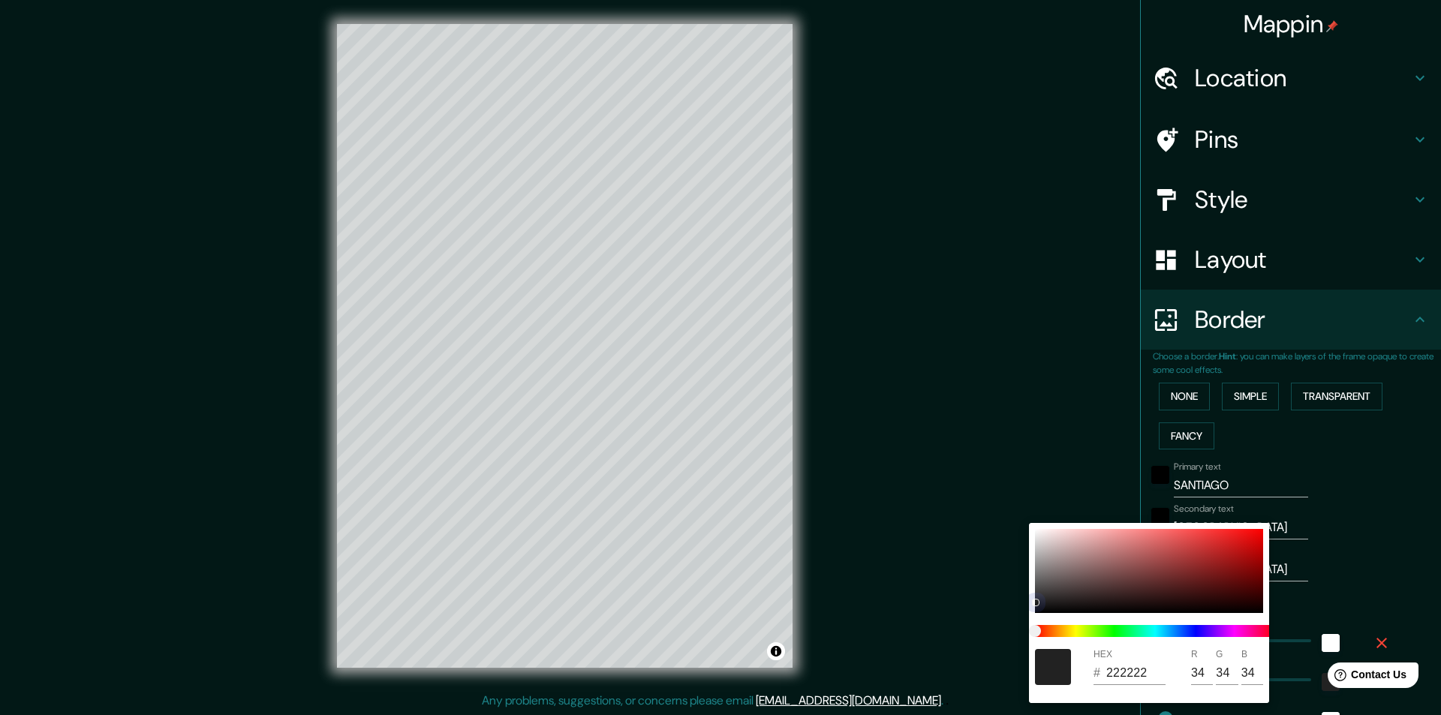
type input "243"
type input "49"
type input "24"
type input "0E0E0E"
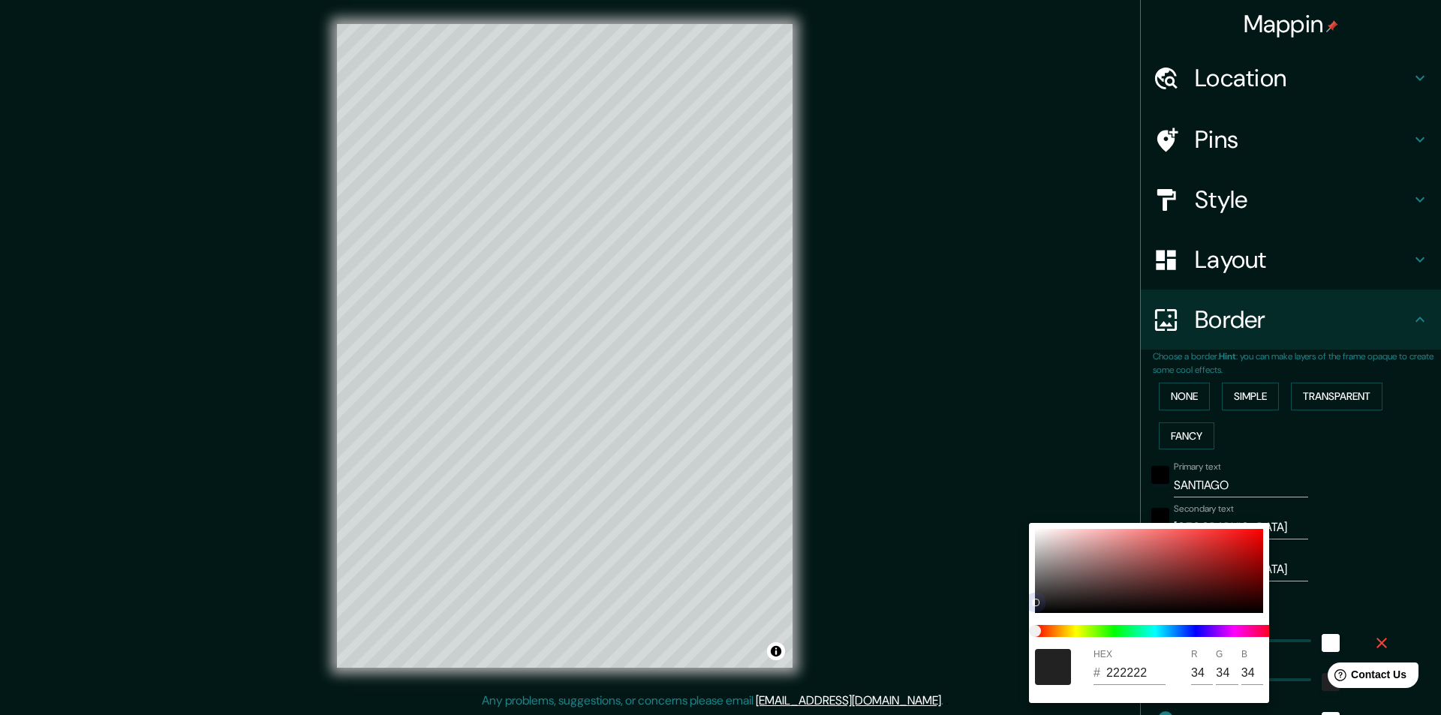
type input "14"
drag, startPoint x: 1036, startPoint y: 608, endPoint x: 1038, endPoint y: 619, distance: 11.4
click at [1038, 619] on div "HEX # 0E0E0E R 14 G 14 B 14" at bounding box center [1149, 613] width 240 height 180
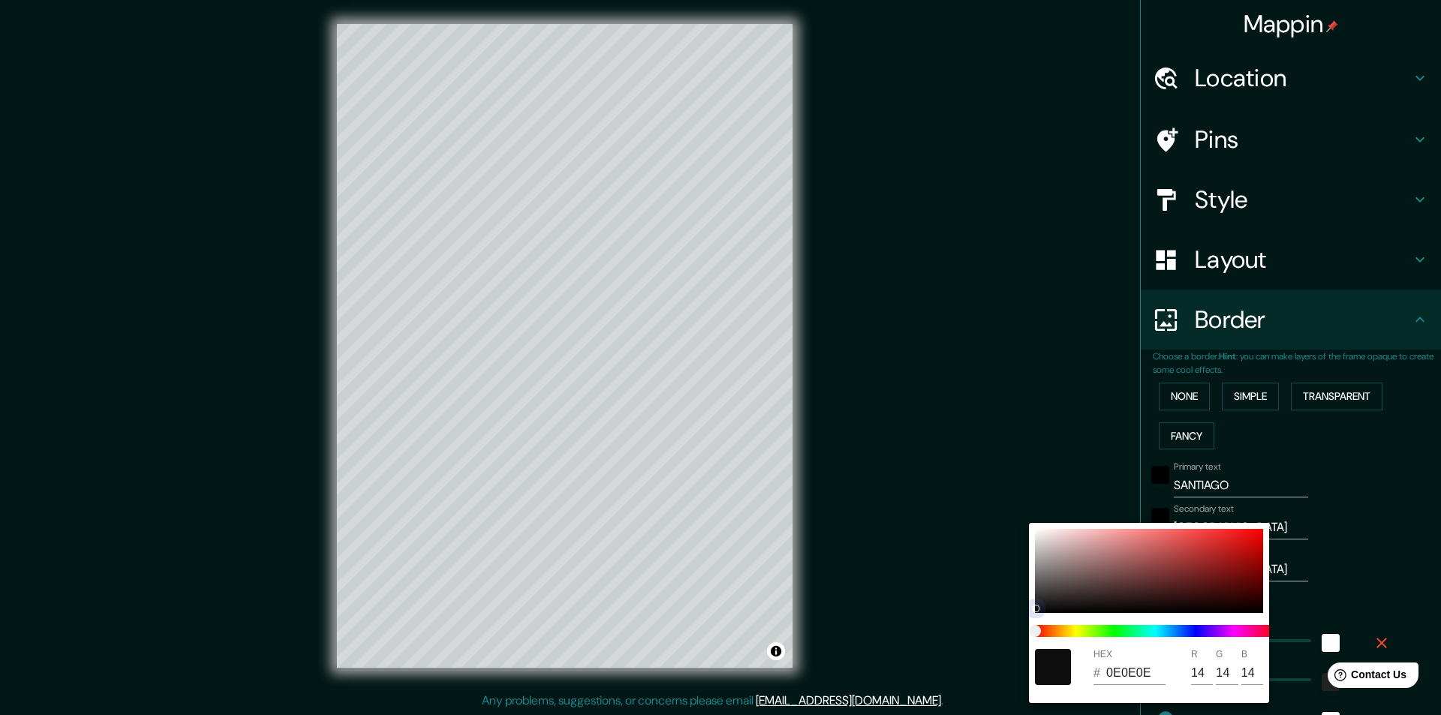
type input "243"
type input "49"
type input "24"
type input "0B0B0B"
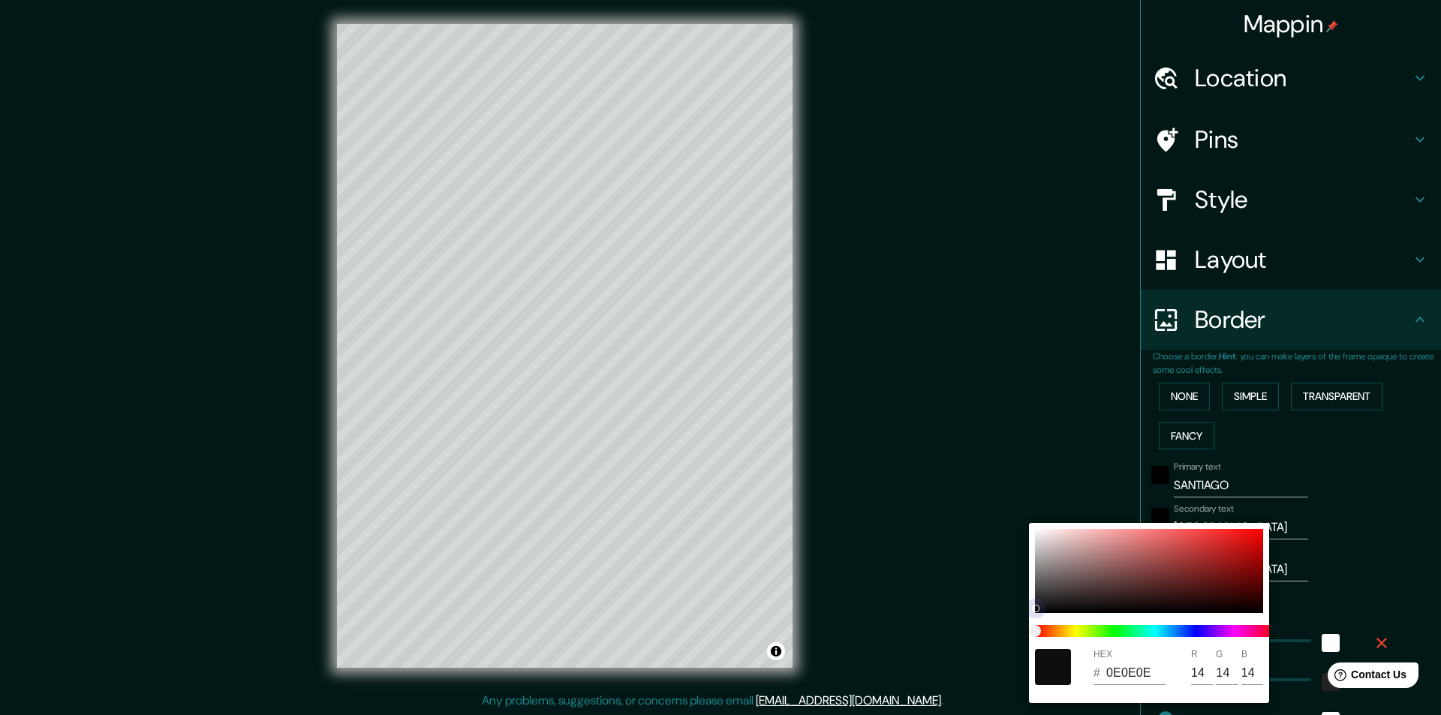
type input "11"
drag, startPoint x: 1036, startPoint y: 607, endPoint x: 1037, endPoint y: 624, distance: 17.3
click at [1037, 624] on div "HEX # 0B0B0B R 11 G 11 B 11" at bounding box center [1149, 613] width 240 height 180
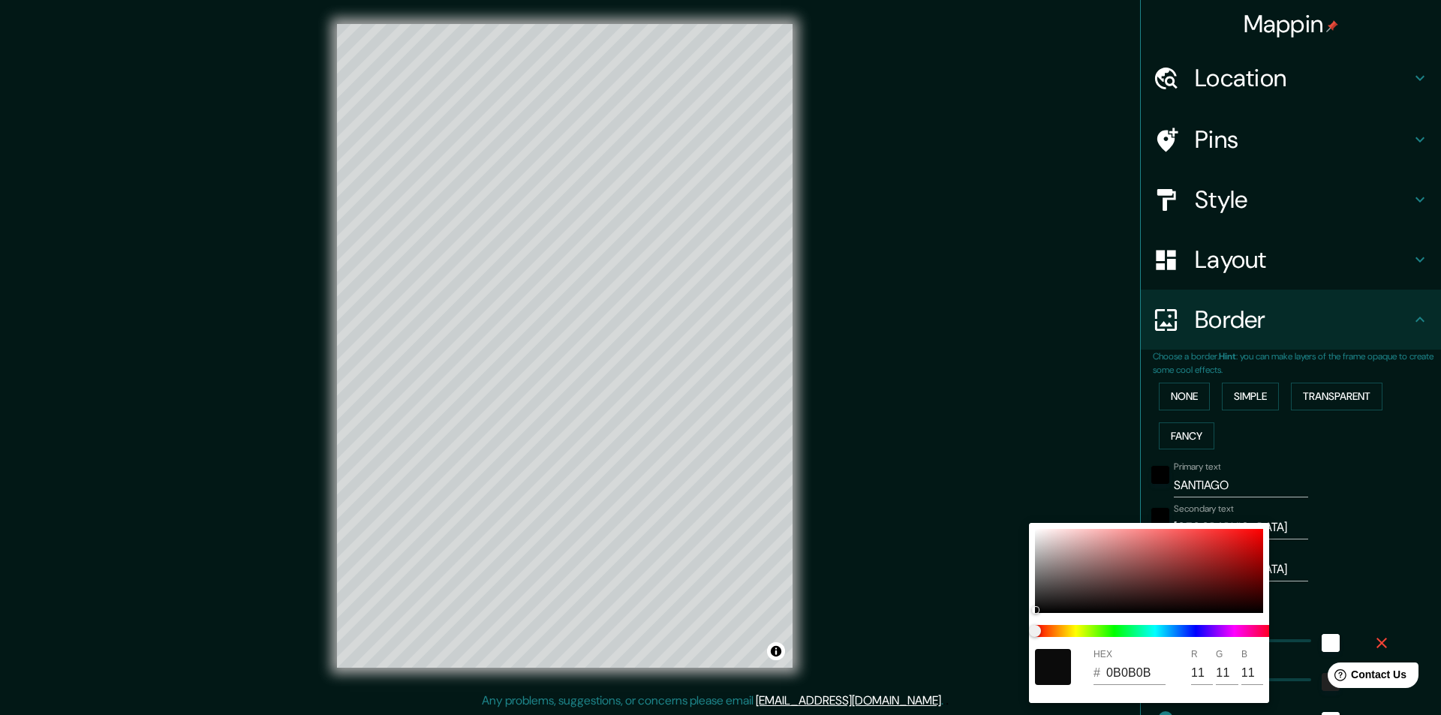
click at [1014, 473] on div at bounding box center [720, 357] width 1441 height 715
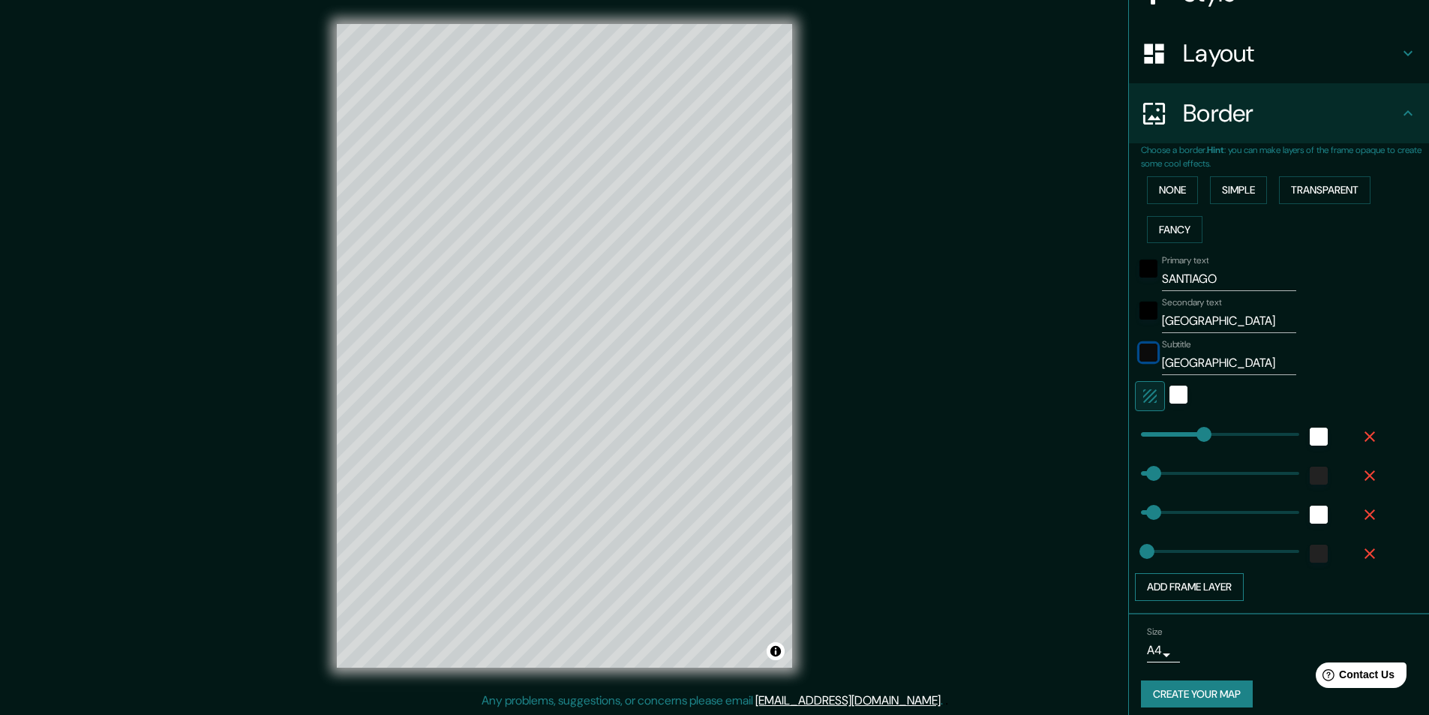
scroll to position [217, 0]
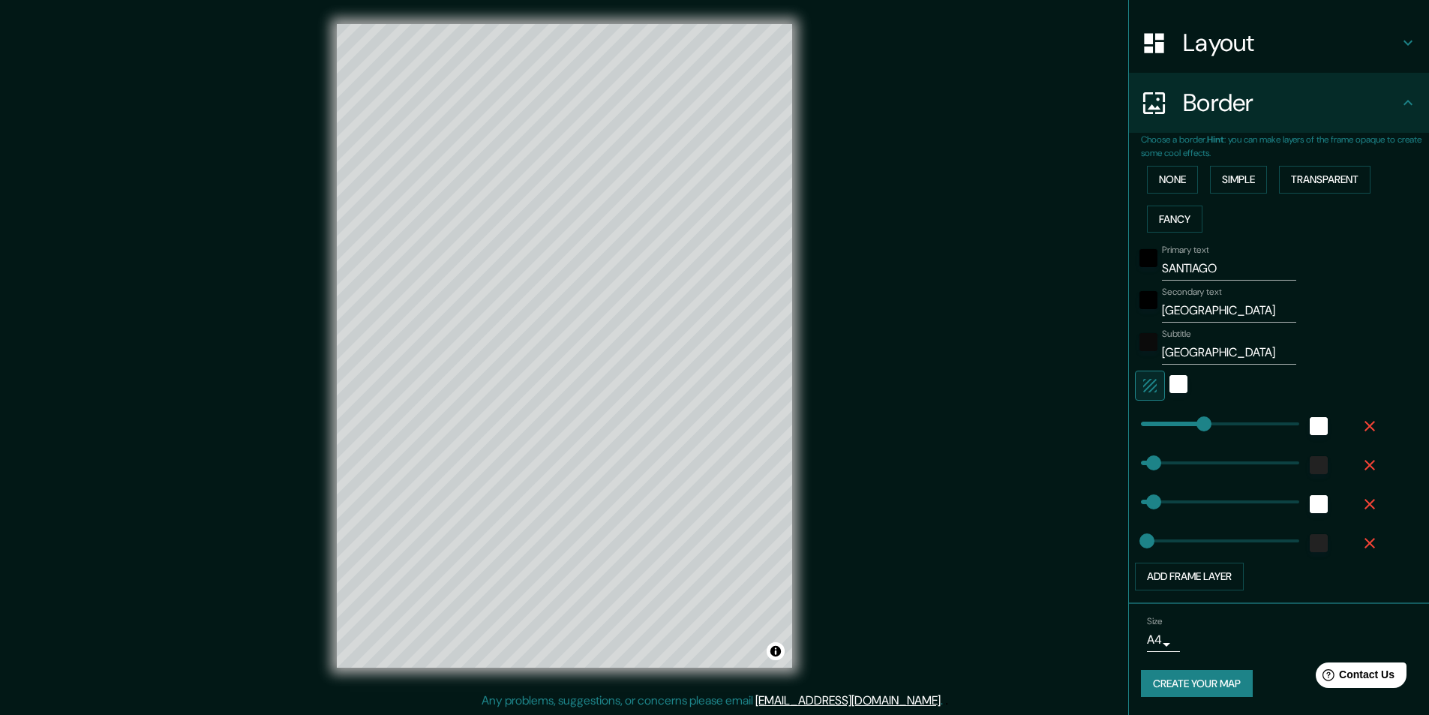
click at [1187, 680] on button "Create your map" at bounding box center [1197, 684] width 112 height 28
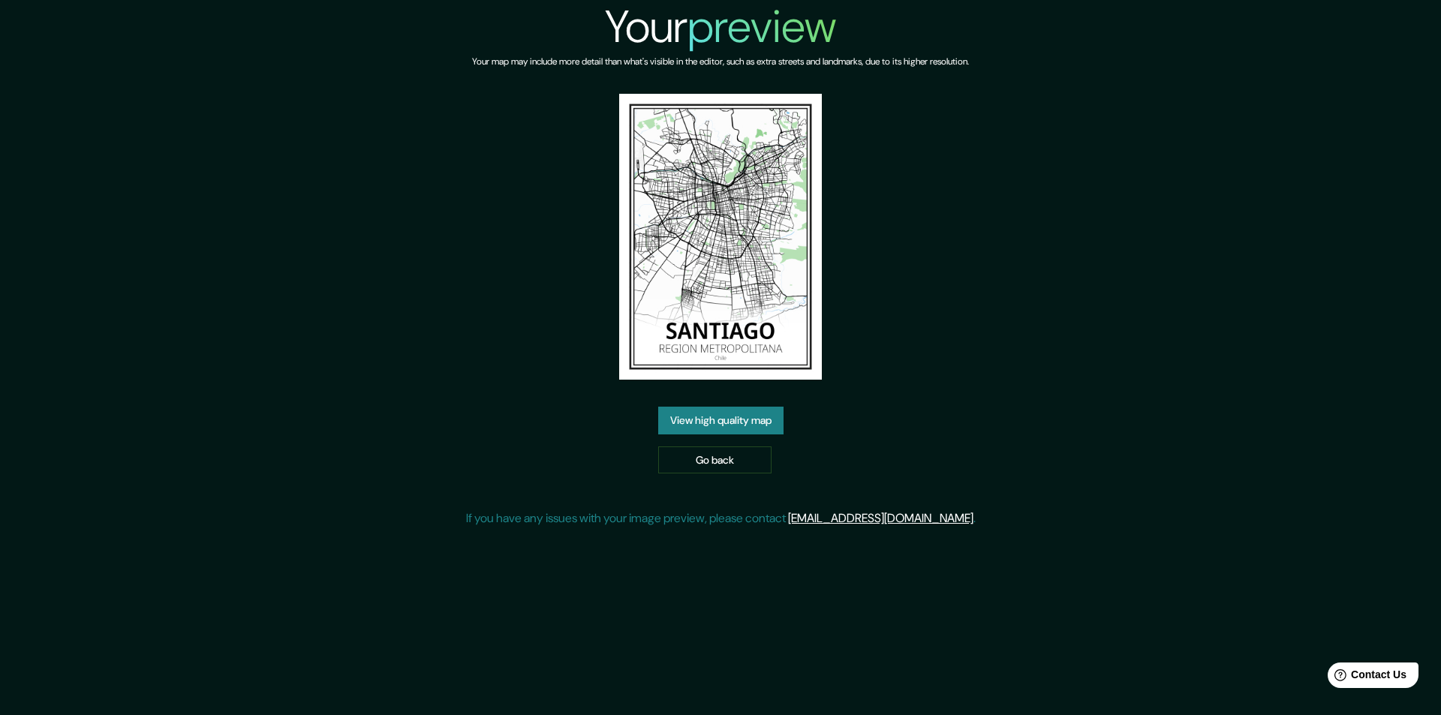
click at [744, 407] on link "View high quality map" at bounding box center [720, 421] width 125 height 28
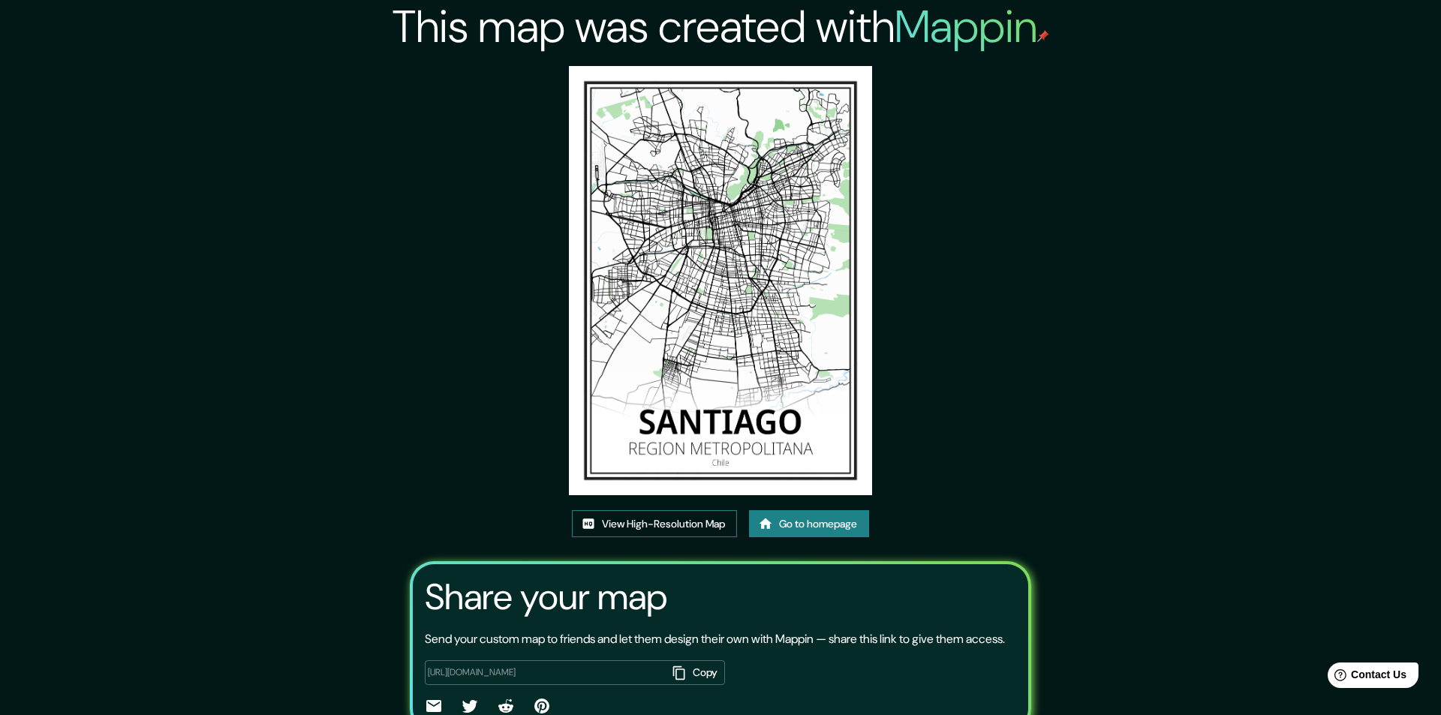
click at [658, 510] on link "View High-Resolution Map" at bounding box center [654, 524] width 165 height 28
click at [806, 510] on link "Go to homepage" at bounding box center [809, 524] width 120 height 28
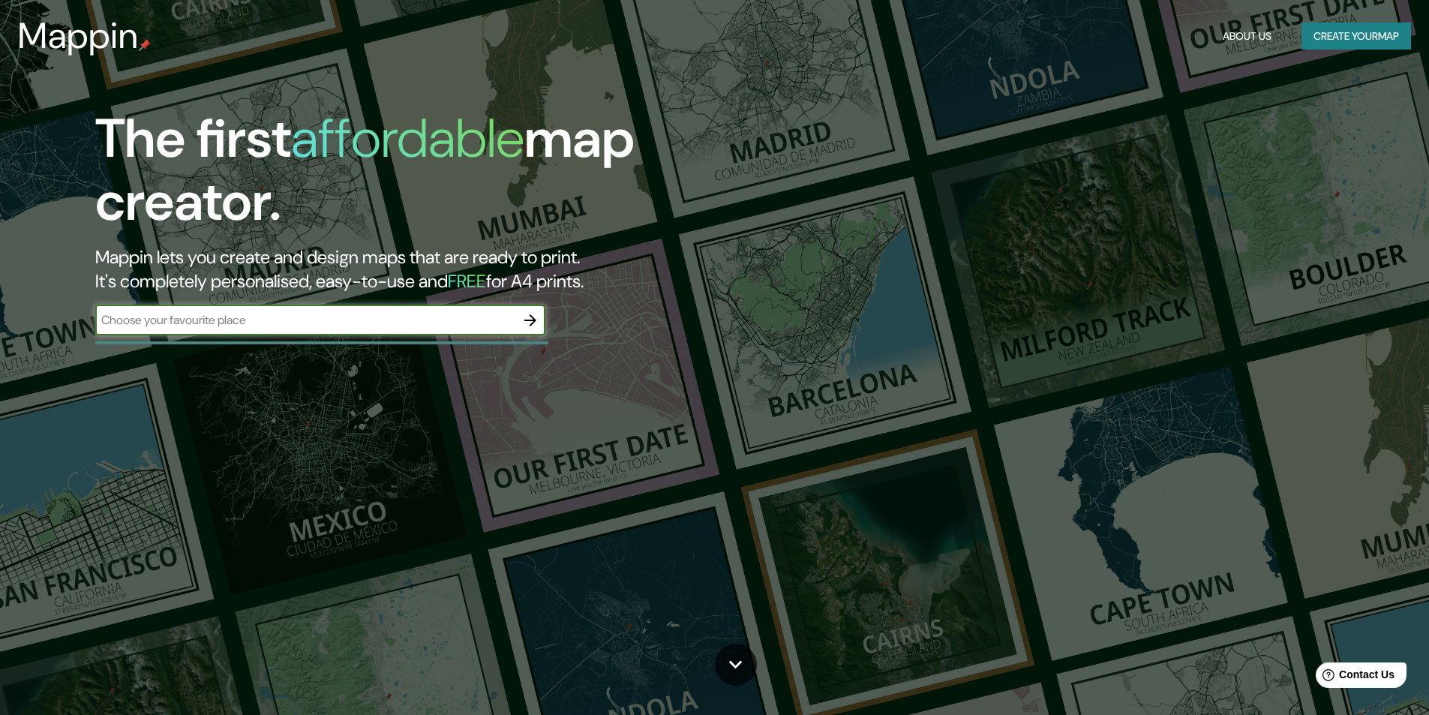
click at [328, 320] on input "text" at bounding box center [305, 319] width 420 height 17
drag, startPoint x: 221, startPoint y: 321, endPoint x: -23, endPoint y: 318, distance: 243.1
click at [0, 318] on html "Mappin About Us Create your map The first affordable map creator. Mappin lets y…" at bounding box center [714, 357] width 1429 height 715
type input "LIMA PERU"
click at [535, 317] on icon "button" at bounding box center [530, 320] width 18 height 18
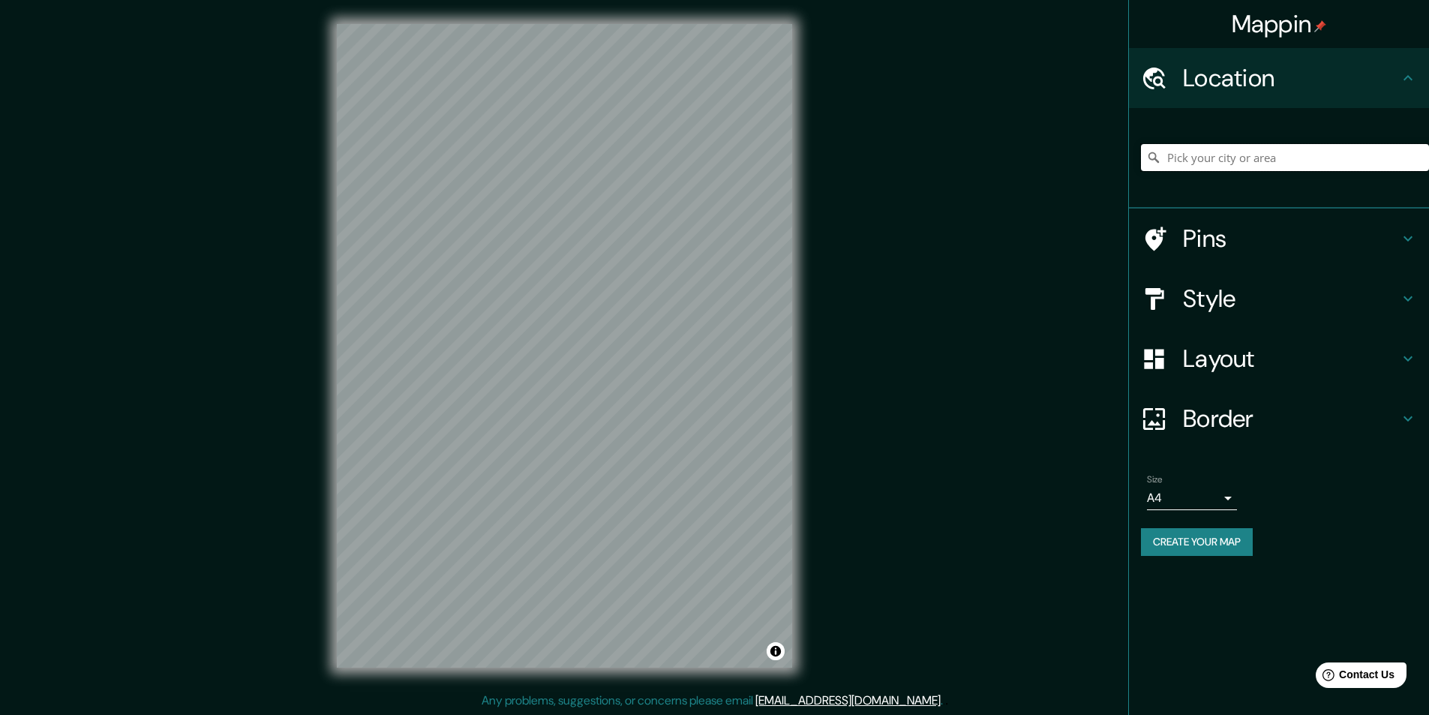
click at [1195, 156] on input "Pick your city or area" at bounding box center [1285, 157] width 288 height 27
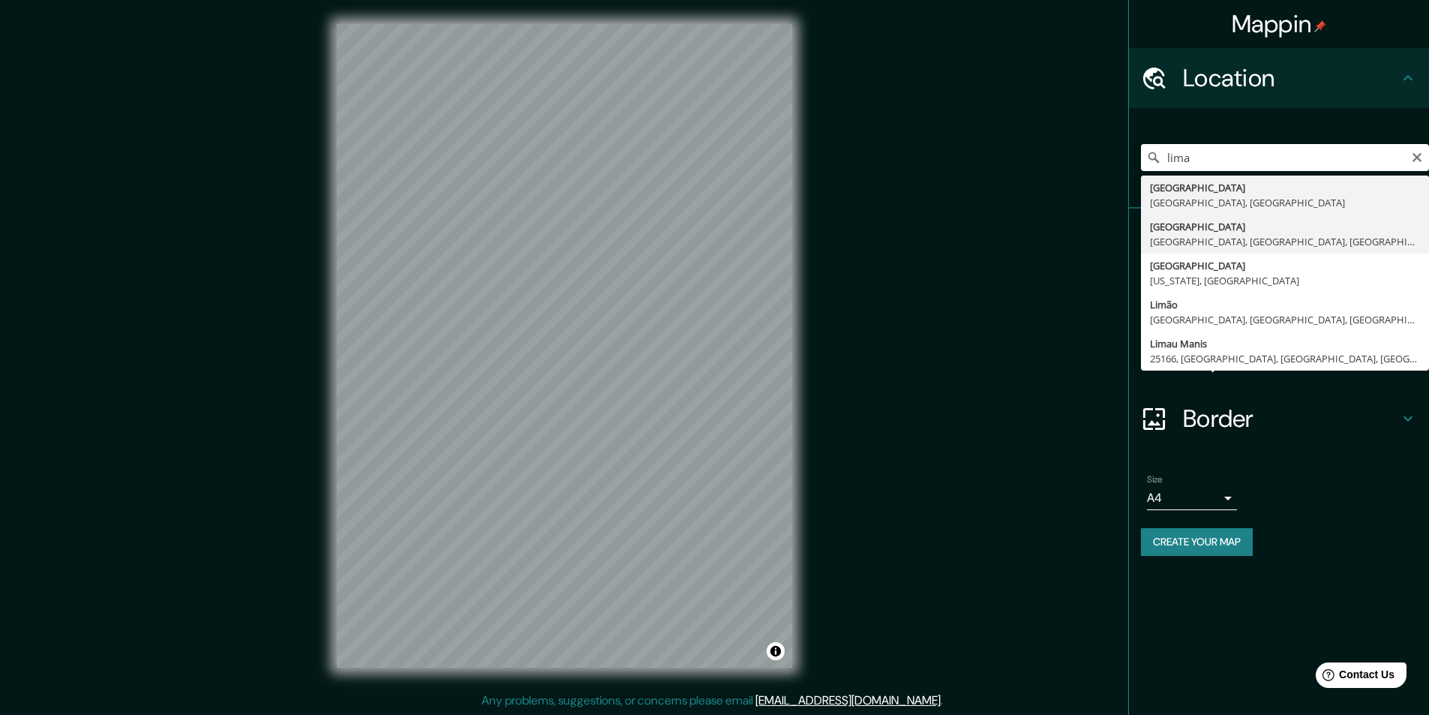
type input "Lima, Lima, Provincia de Lima, Perú"
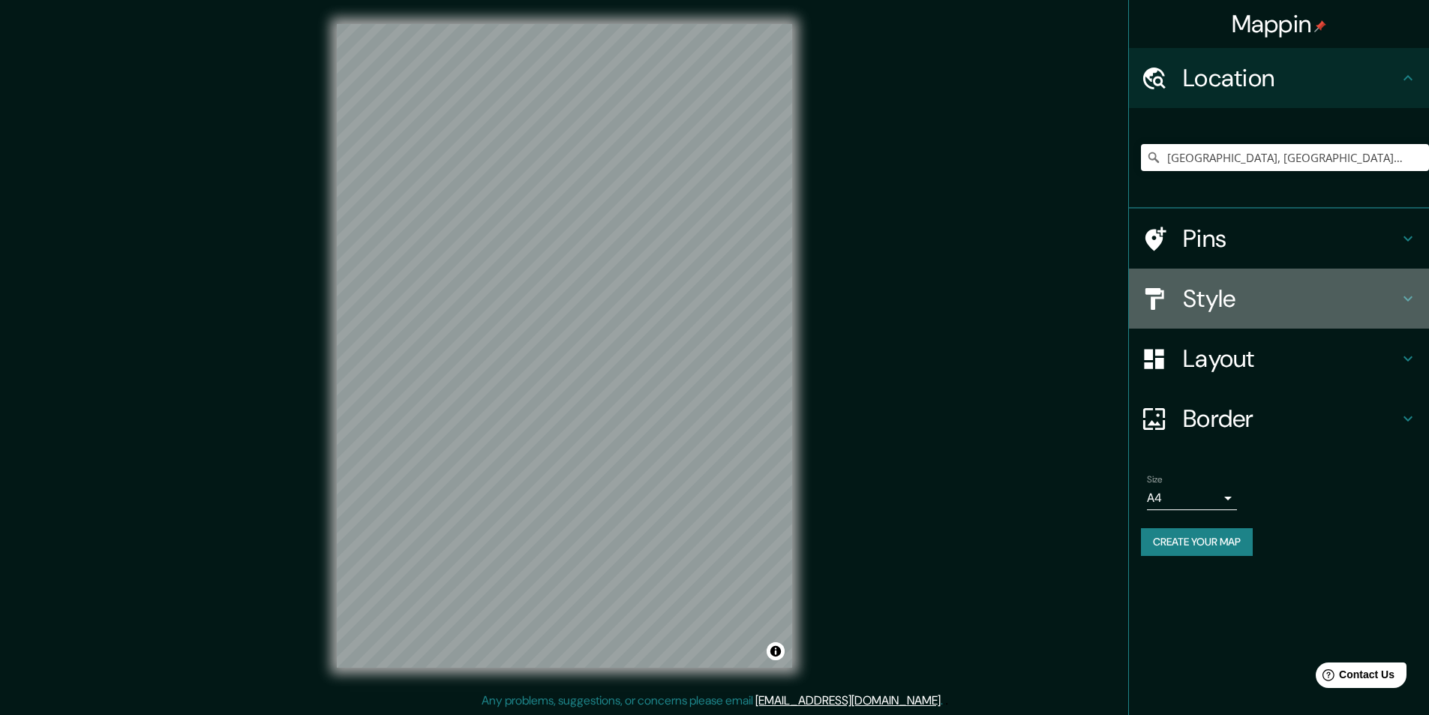
click at [1197, 299] on h4 "Style" at bounding box center [1291, 299] width 216 height 30
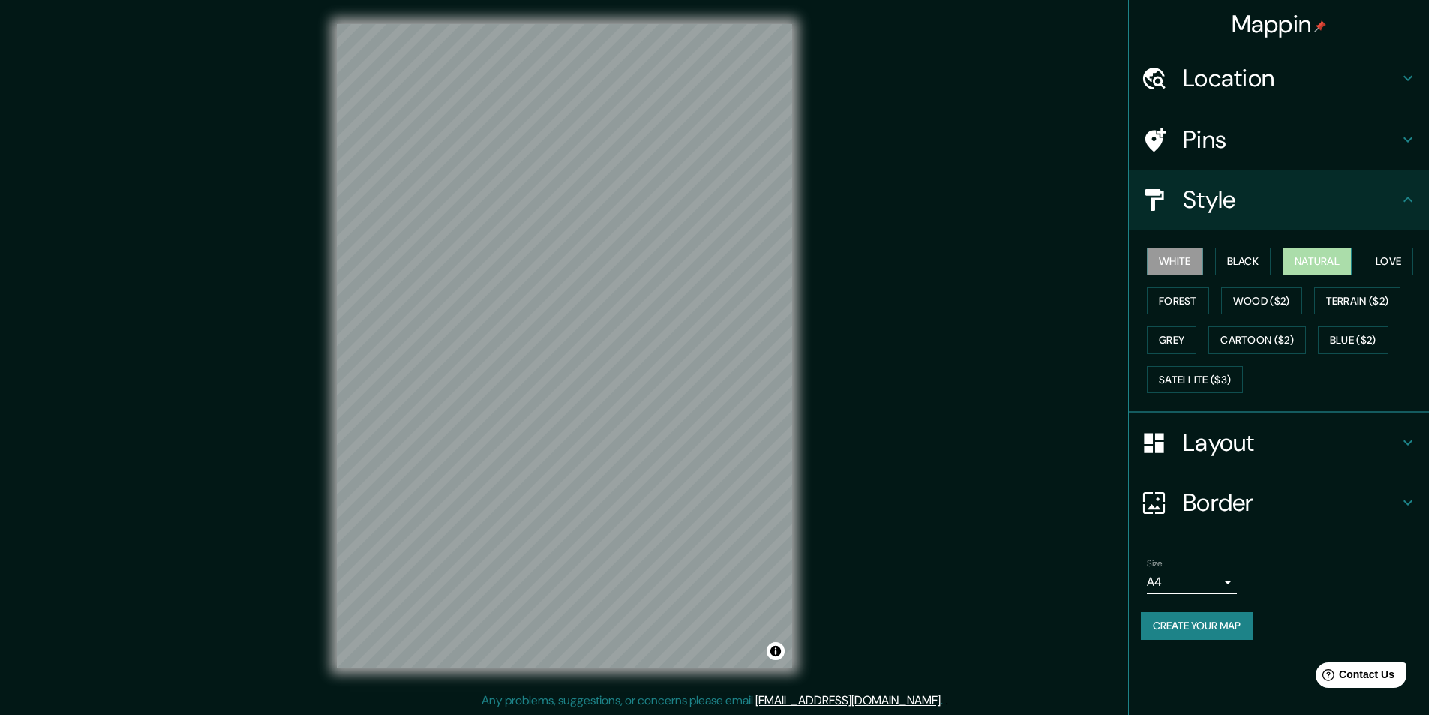
click at [1328, 263] on button "Natural" at bounding box center [1317, 262] width 69 height 28
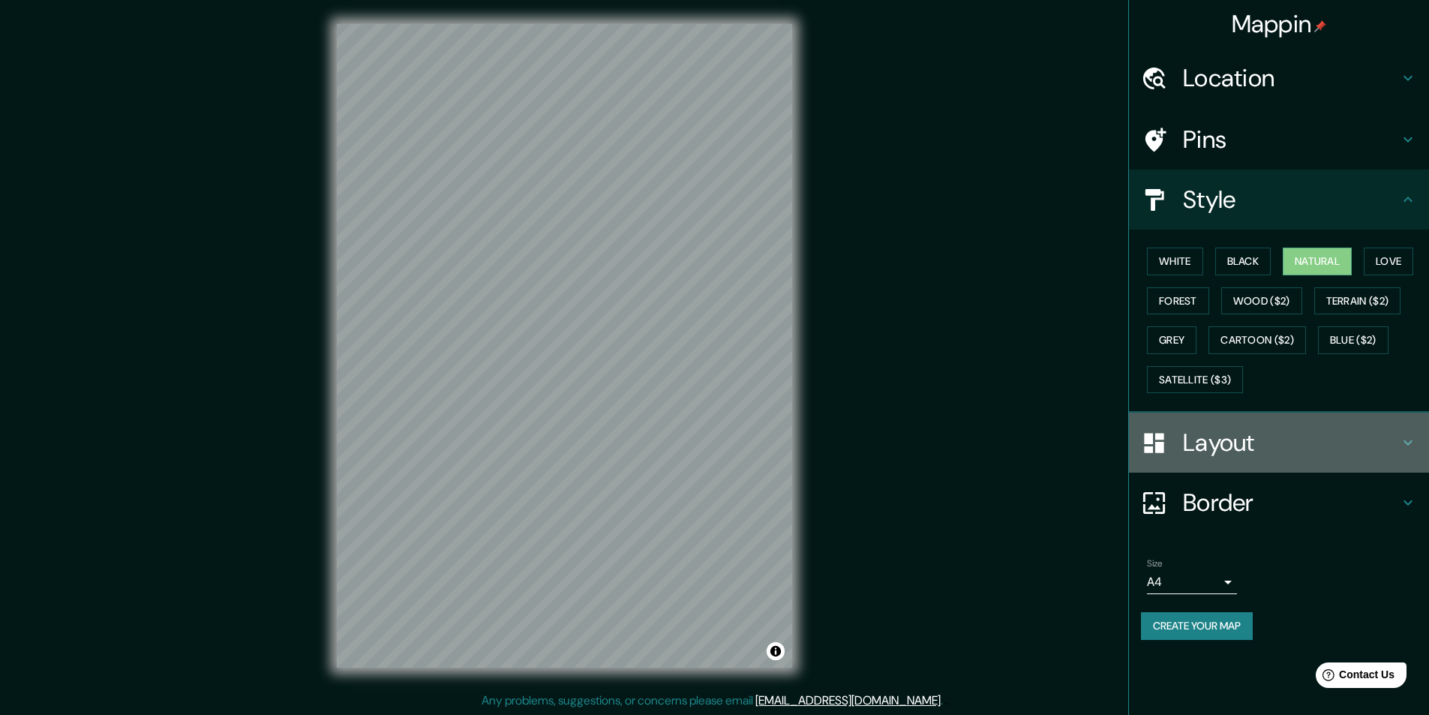
click at [1249, 435] on h4 "Layout" at bounding box center [1291, 443] width 216 height 30
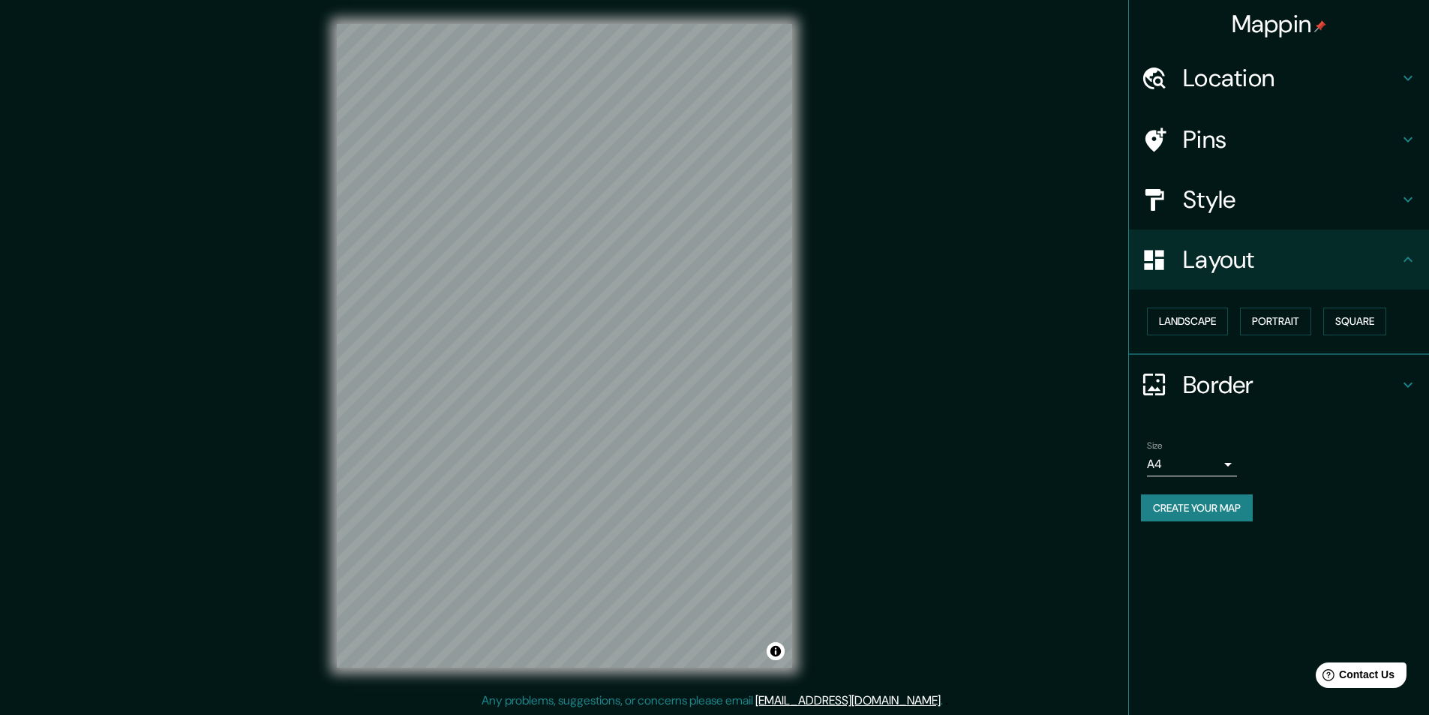
click at [1259, 381] on h4 "Border" at bounding box center [1291, 385] width 216 height 30
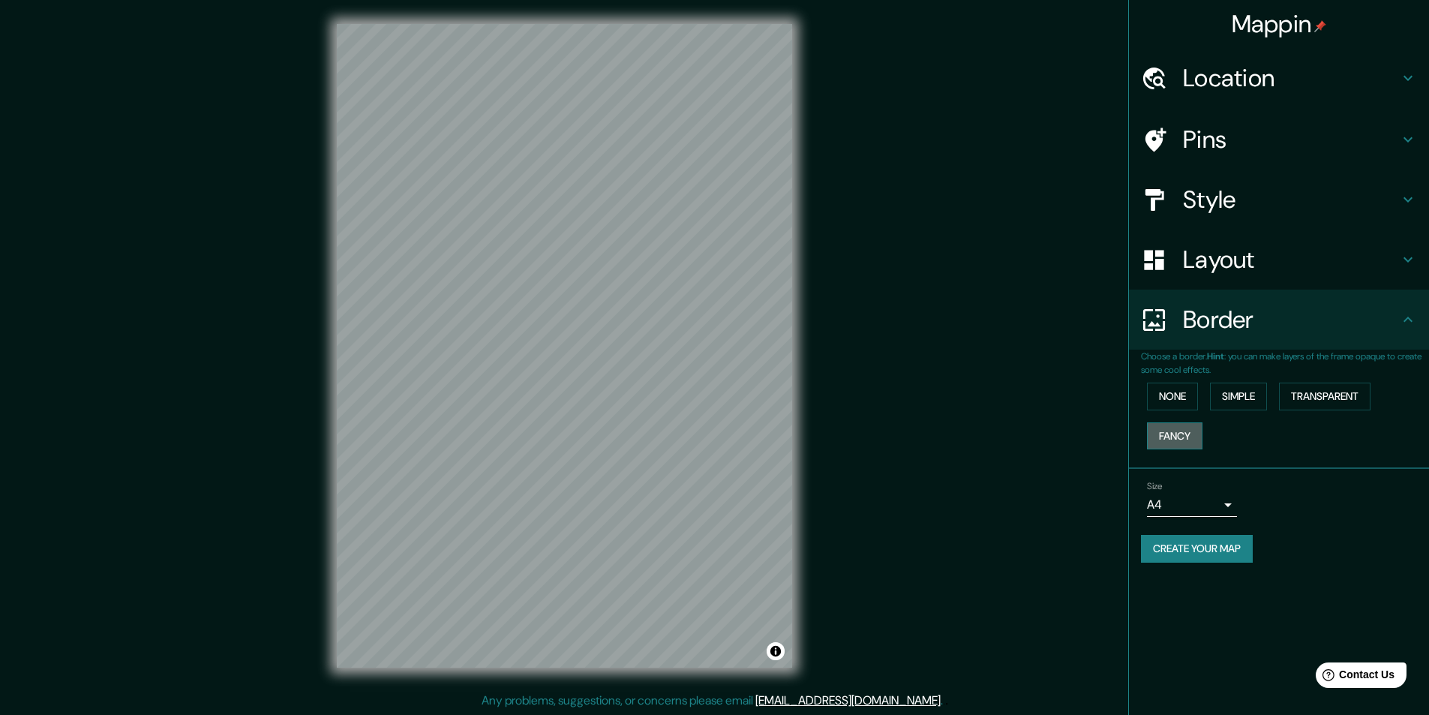
click at [1170, 438] on button "Fancy" at bounding box center [1175, 436] width 56 height 28
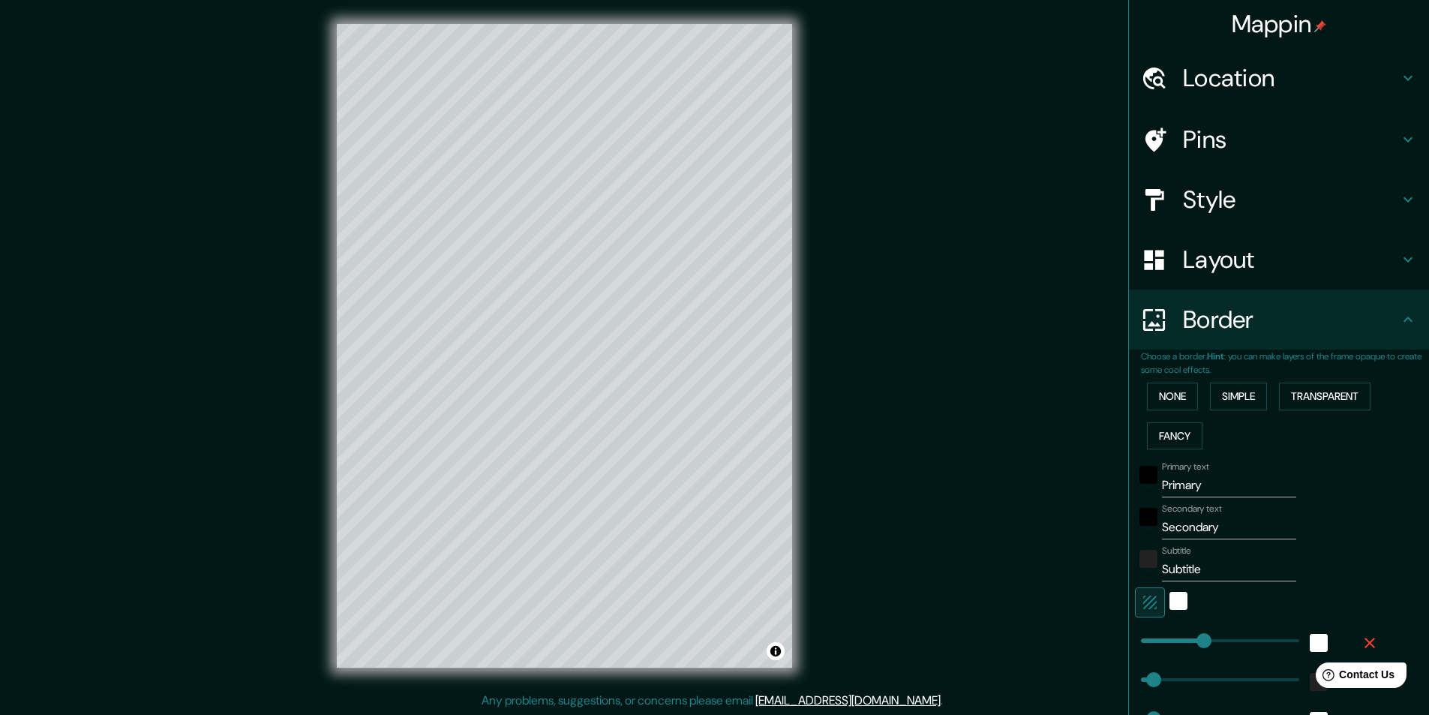
click at [1187, 488] on input "Primary" at bounding box center [1229, 485] width 134 height 24
type input "l"
type input "243"
type input "49"
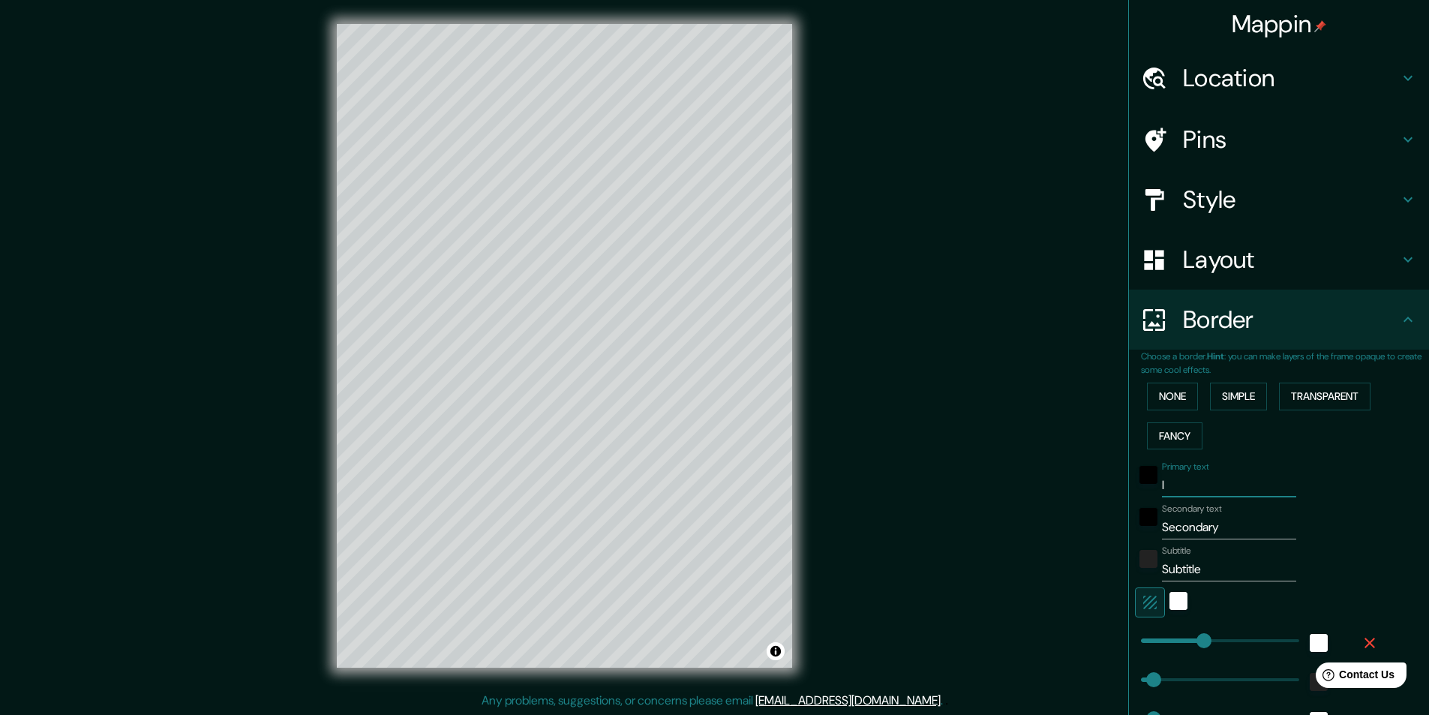
type input "49"
type input "24"
type input "243"
type input "49"
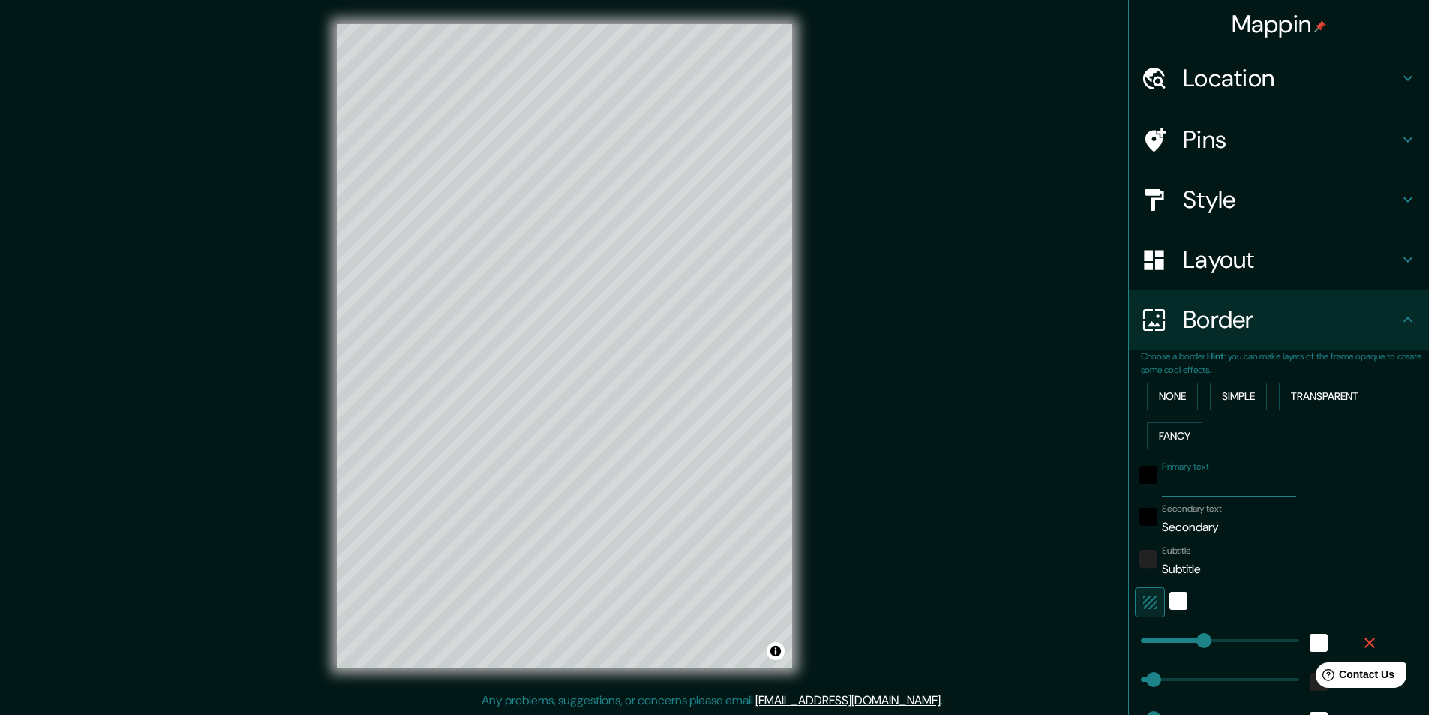
type input "24"
type input "Li"
type input "243"
type input "49"
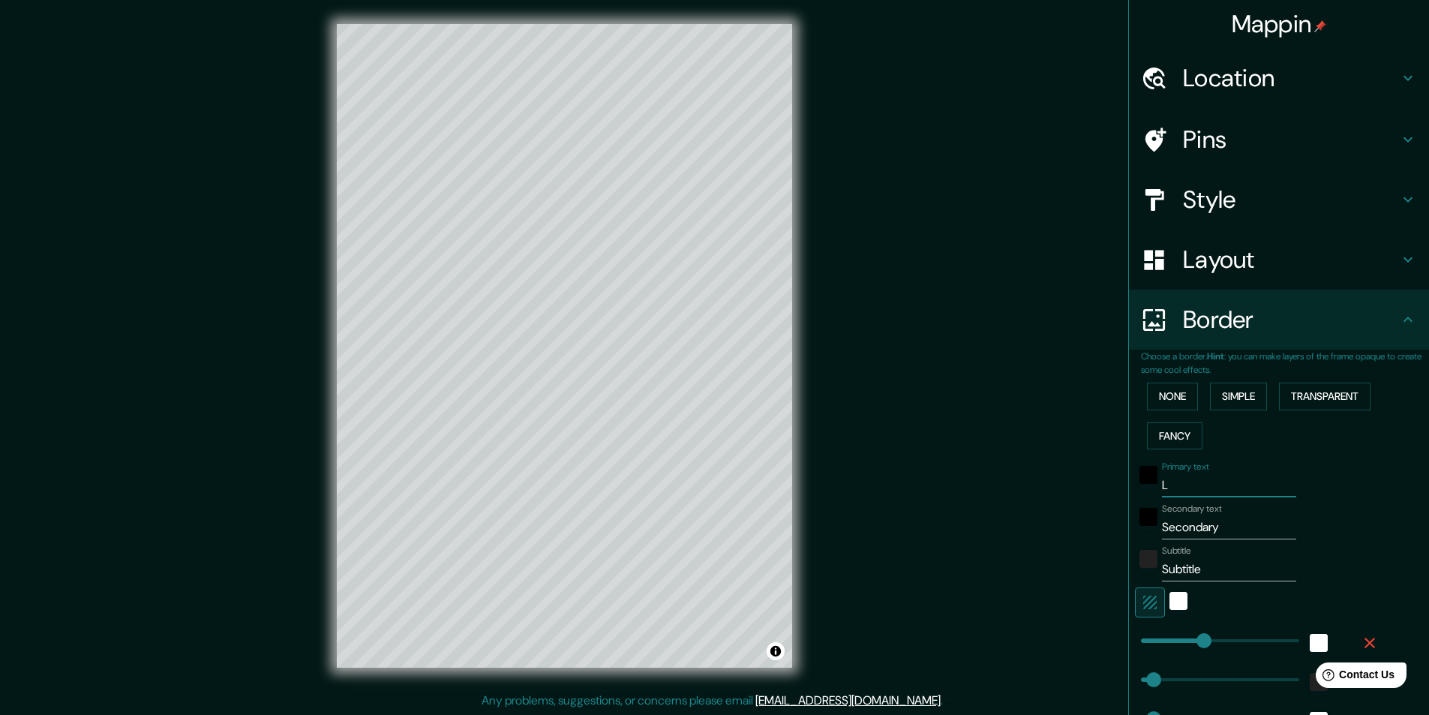
type input "24"
type input "Lima"
type input "243"
type input "49"
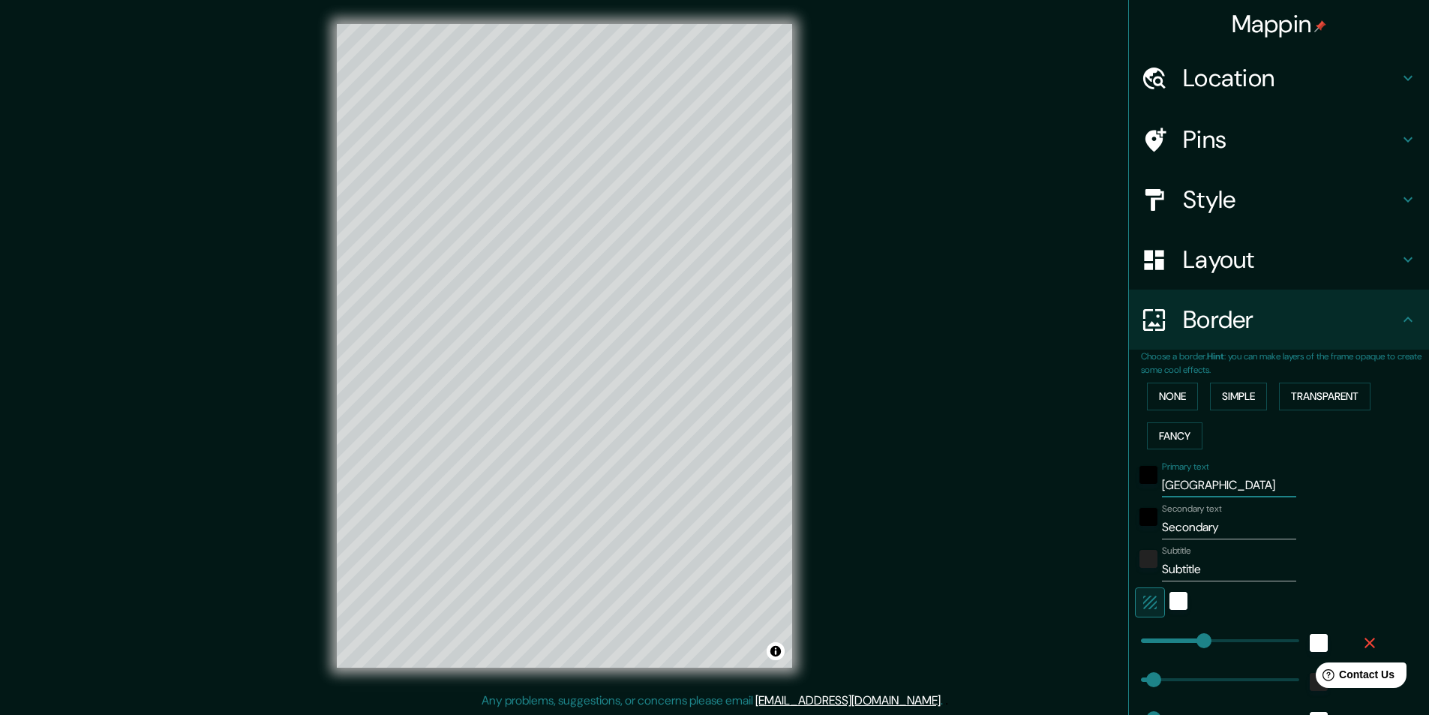
type input "24"
type input "Lima"
click at [1170, 527] on input "Secondary" at bounding box center [1229, 527] width 134 height 24
type input "c"
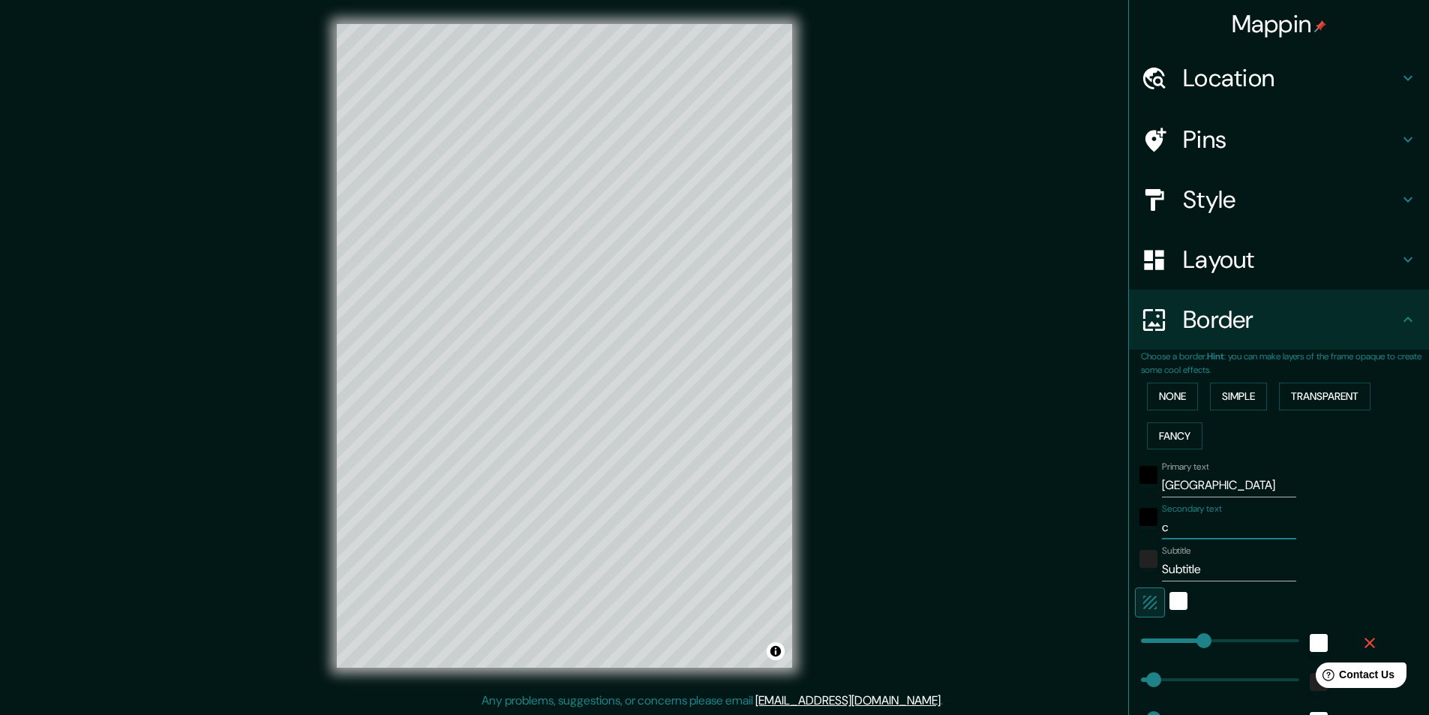
type input "243"
type input "49"
type input "24"
type input "ciud"
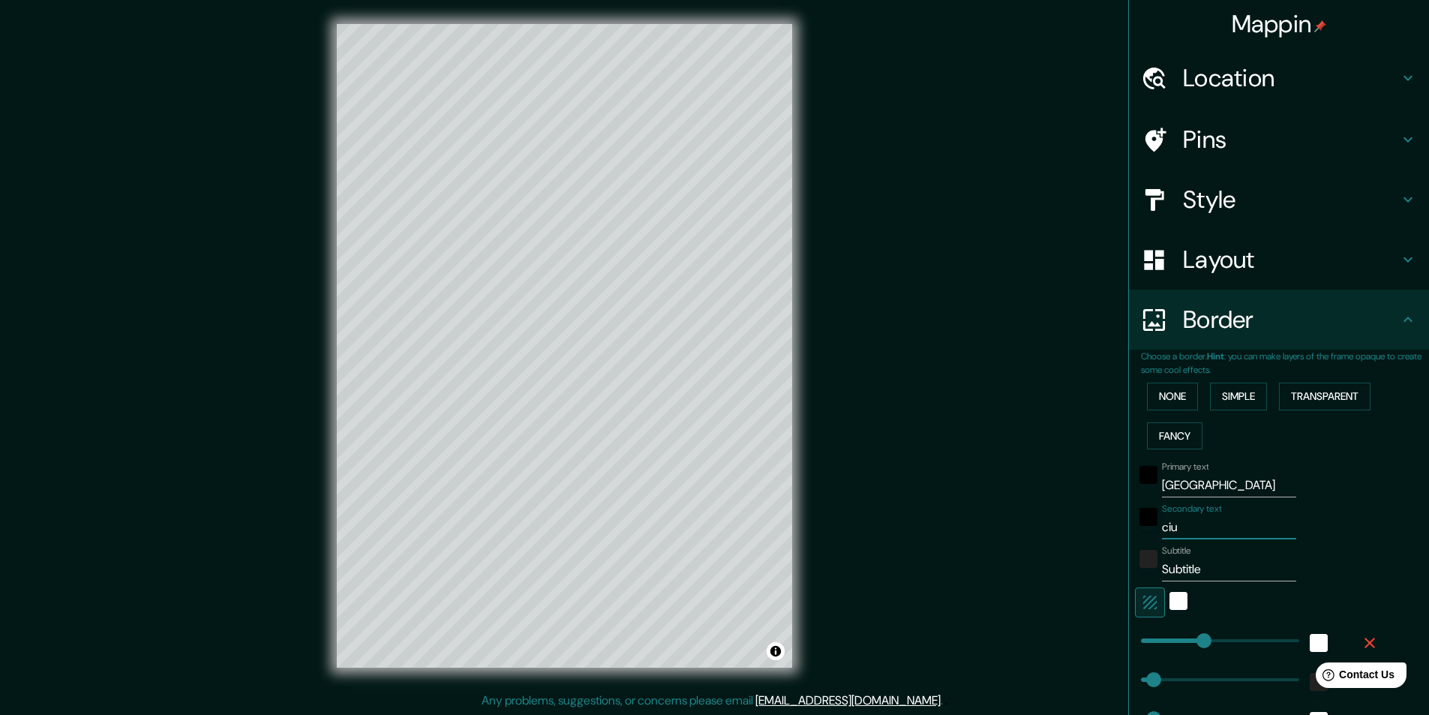
type input "243"
type input "49"
type input "24"
type input "ciudad"
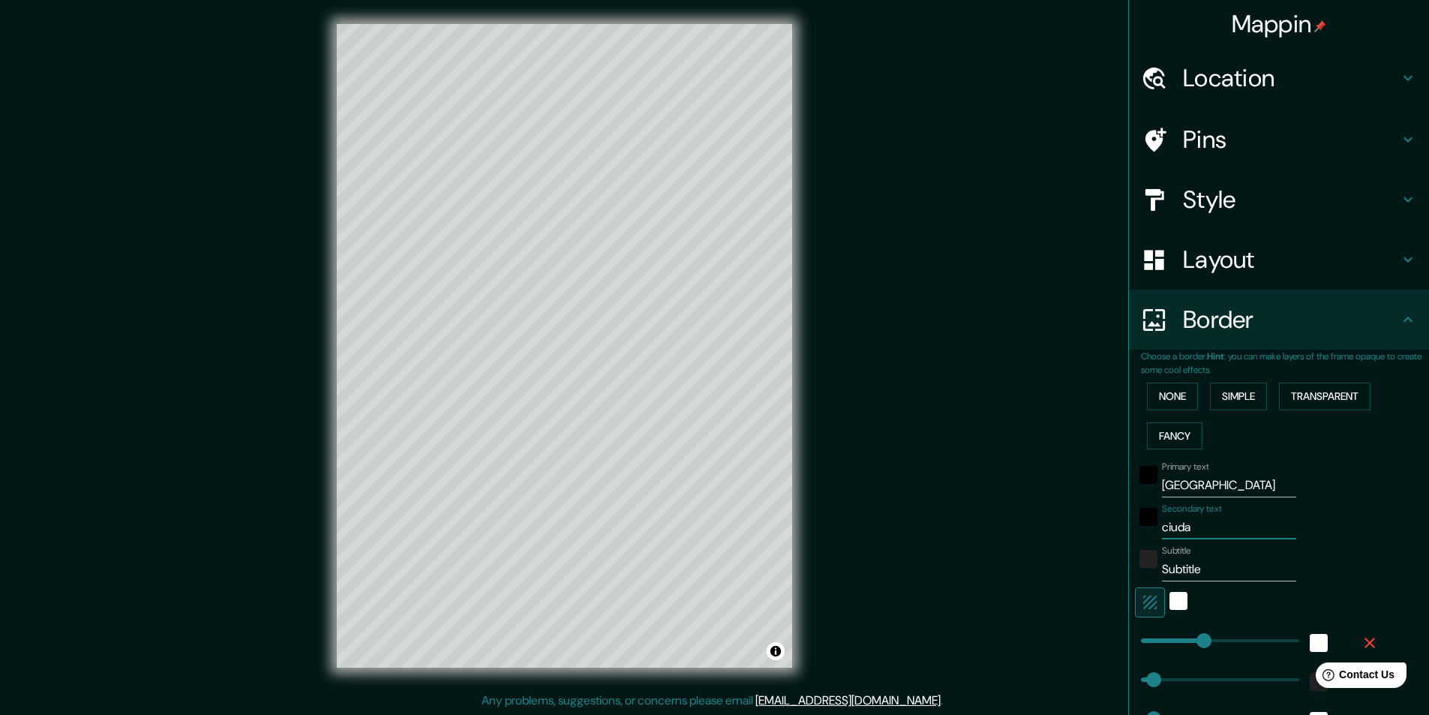
type input "243"
type input "49"
type input "24"
type input "ciudad de"
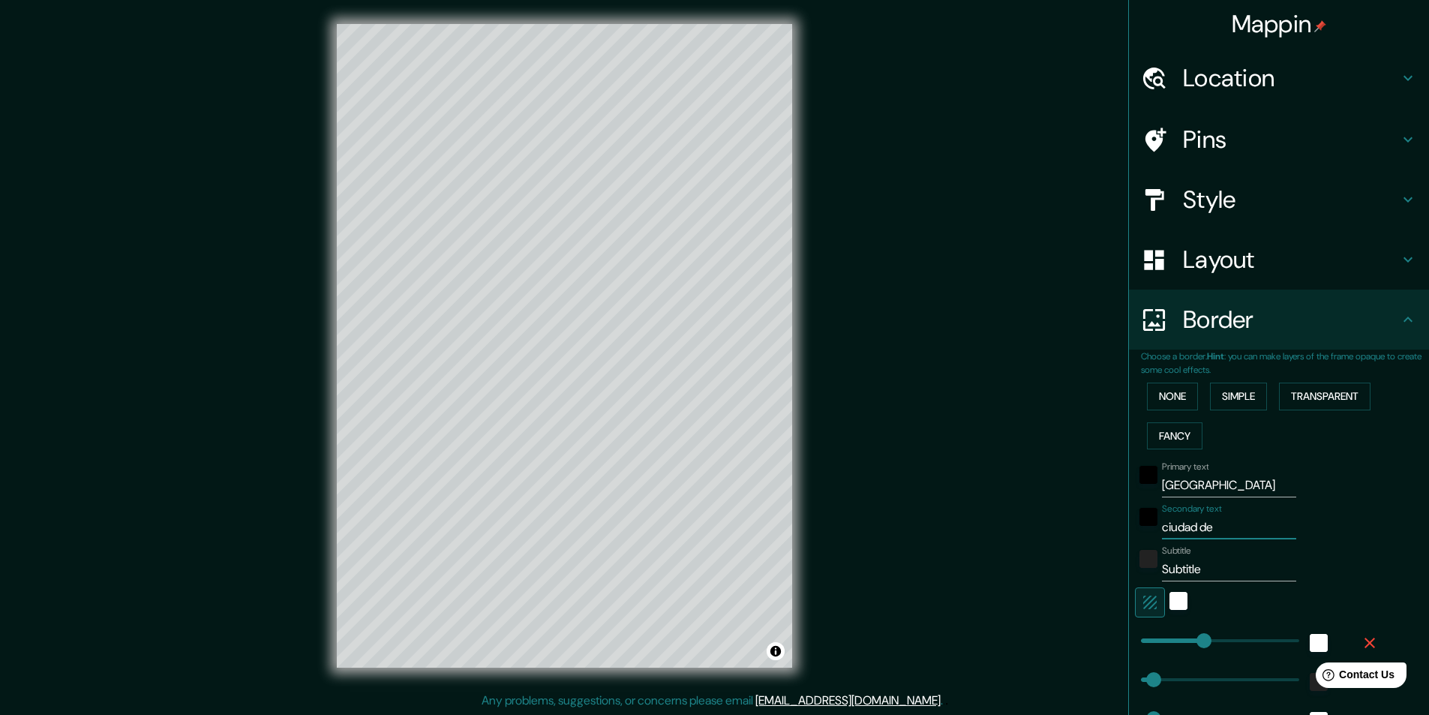
type input "243"
type input "49"
type input "24"
type input "ciudad de los rey"
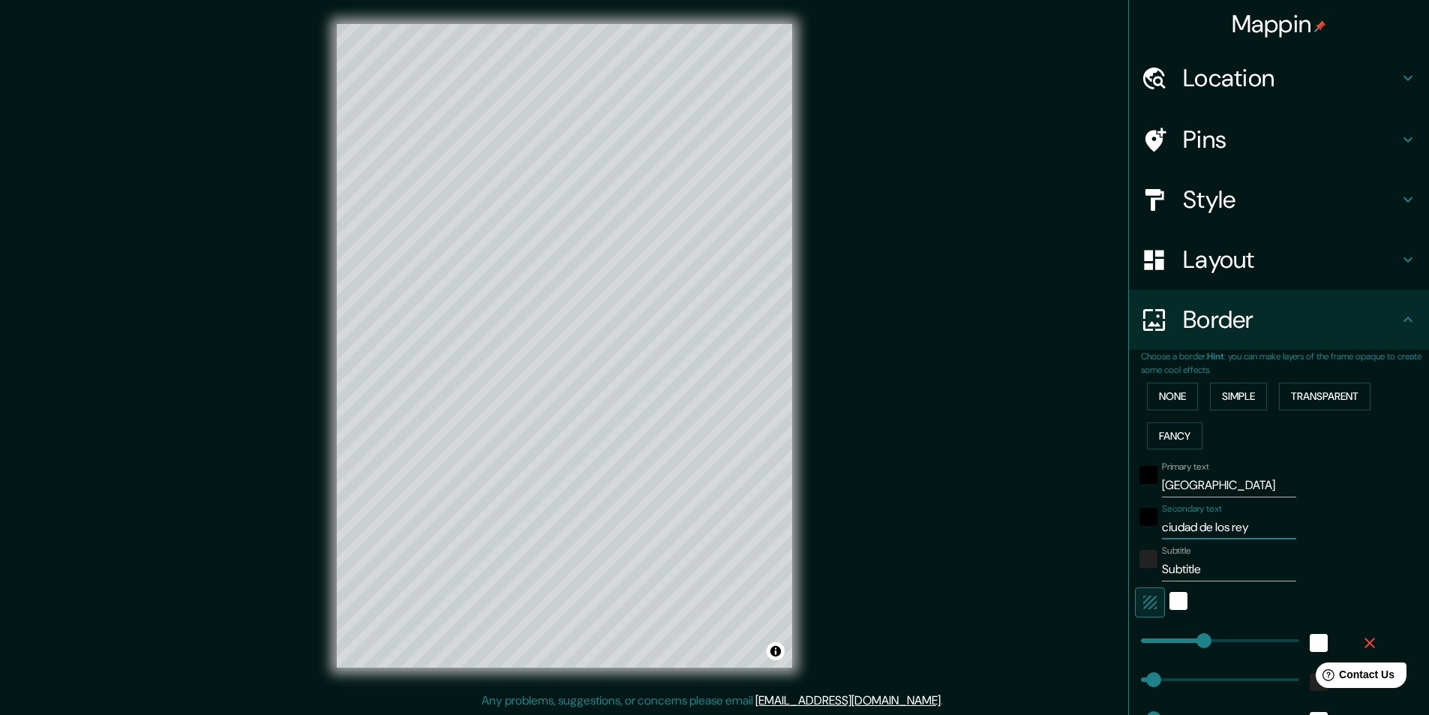
type input "243"
type input "49"
type input "24"
type input "ciudad de los reyes"
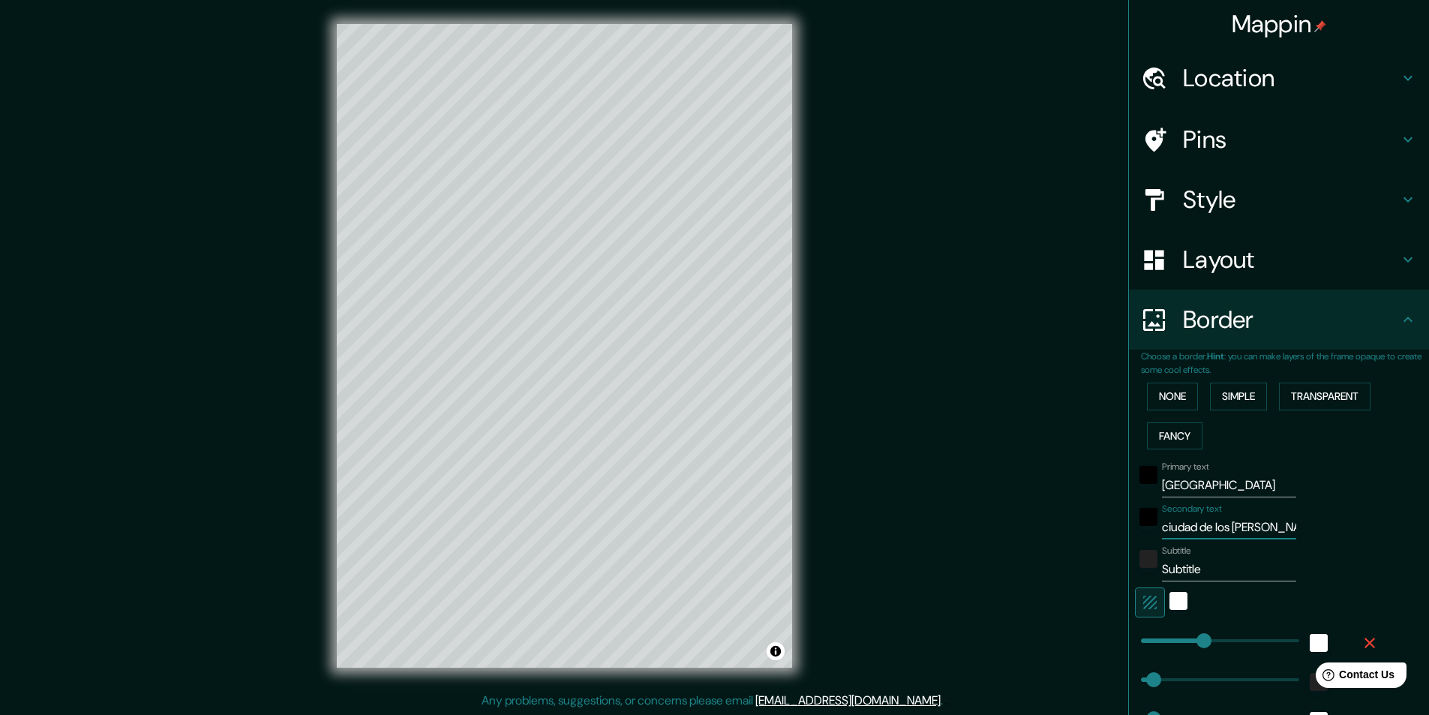
type input "243"
type input "49"
type input "24"
type input "ciudad de los reyes"
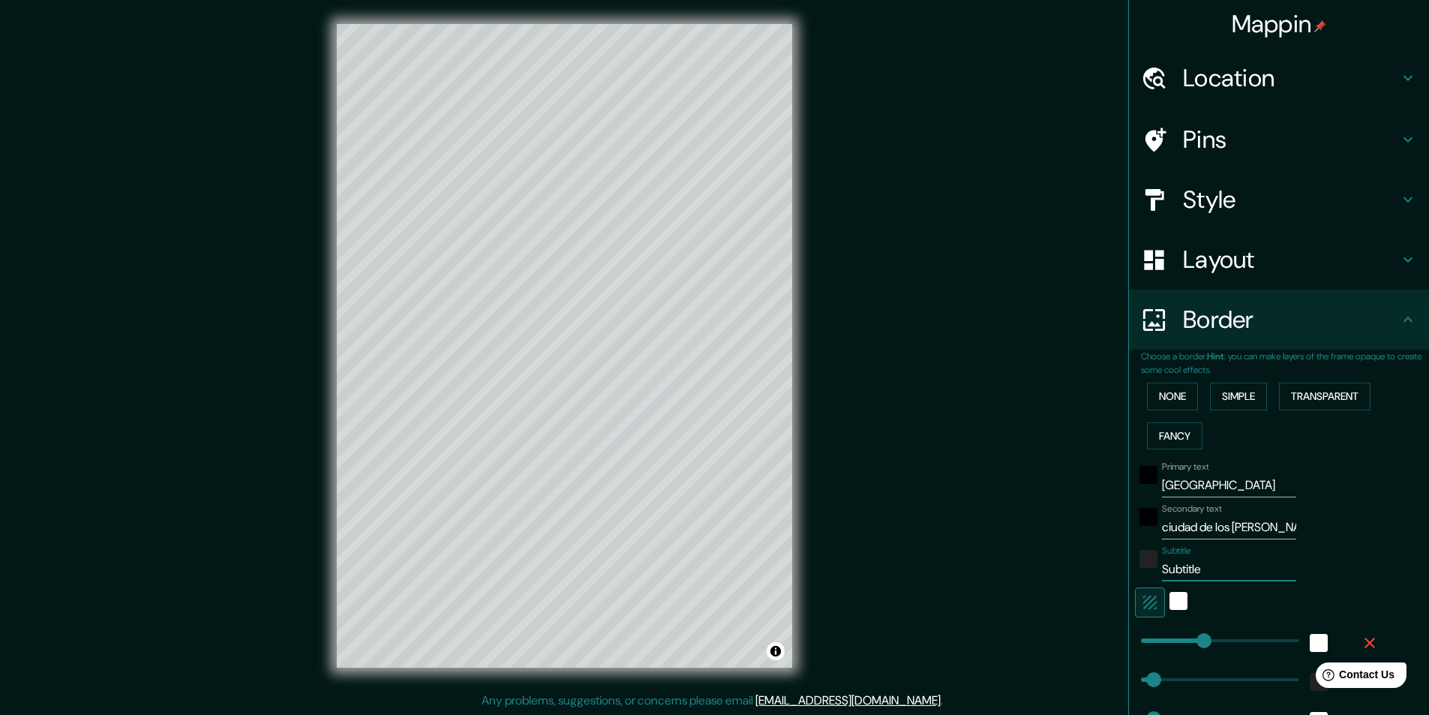
click at [1186, 575] on input "Subtitle" at bounding box center [1229, 569] width 134 height 24
type input "P"
type input "243"
type input "49"
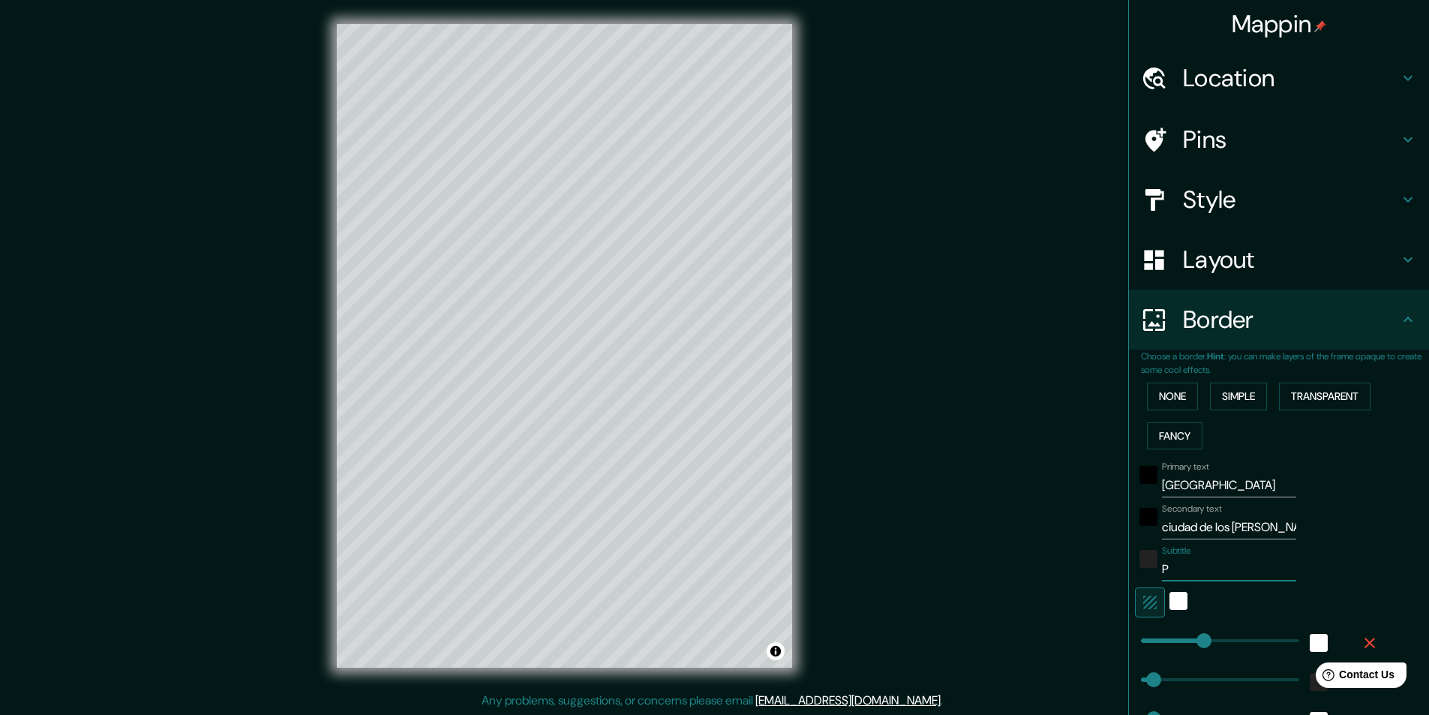
type input "49"
type input "24"
type input "Pe"
type input "243"
type input "49"
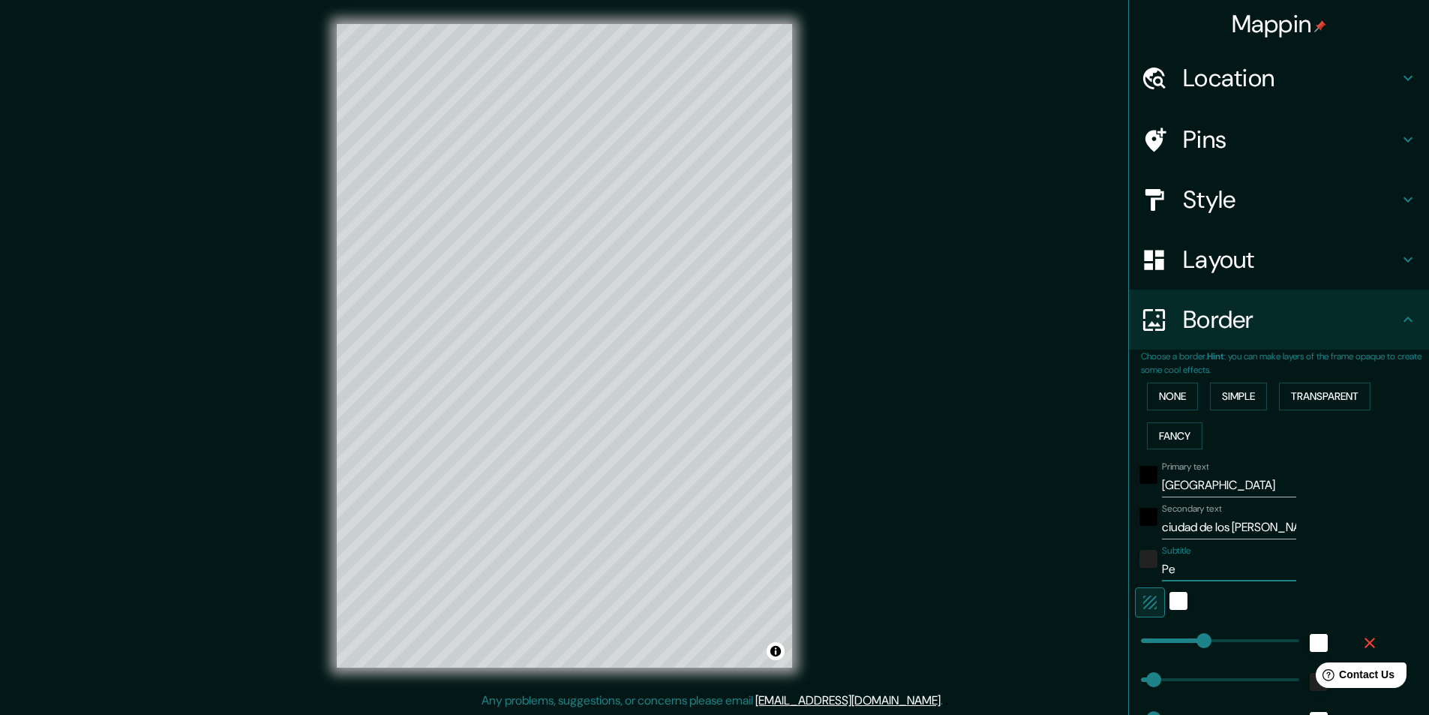
type input "49"
type input "24"
type input "Per"
type input "243"
type input "49"
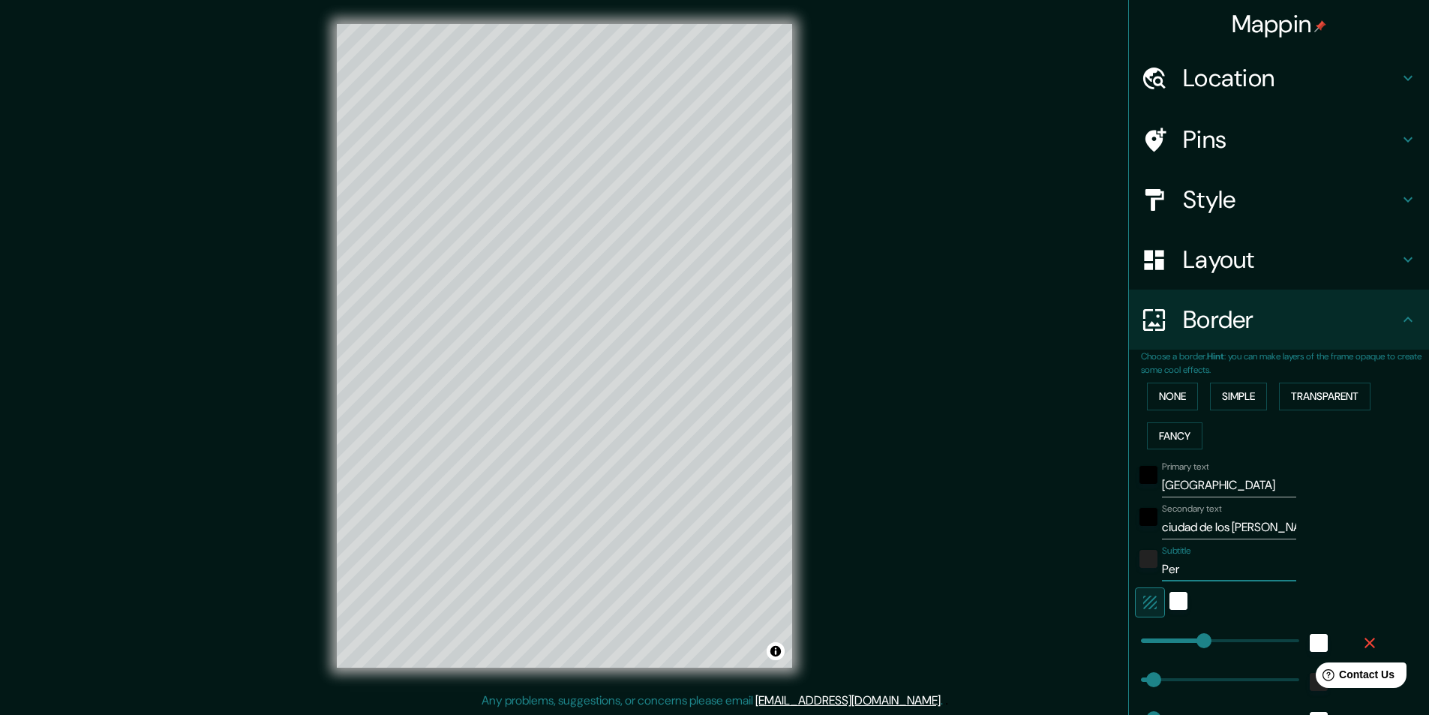
type input "49"
type input "24"
type input "Perú"
type input "243"
type input "49"
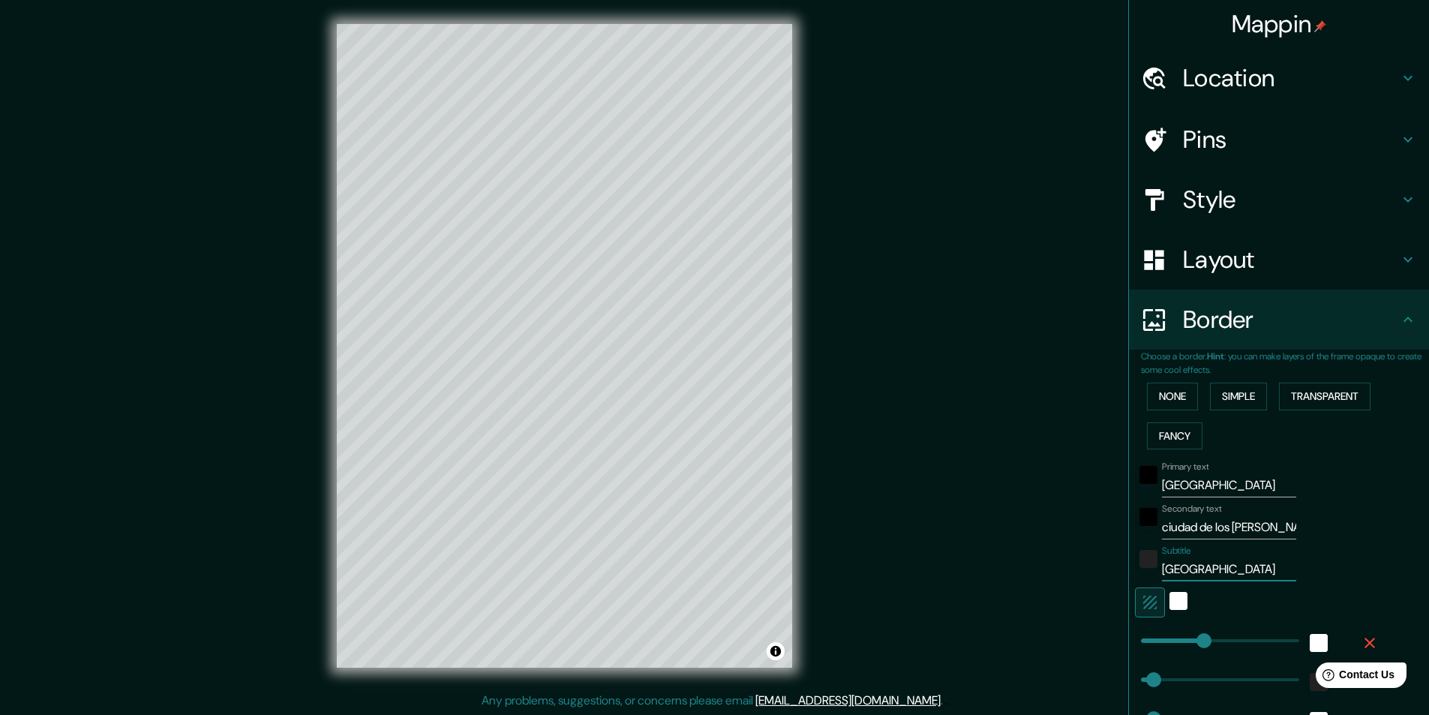
type input "49"
type input "24"
type input "Perú"
click at [1140, 563] on div "color-222222" at bounding box center [1149, 559] width 18 height 18
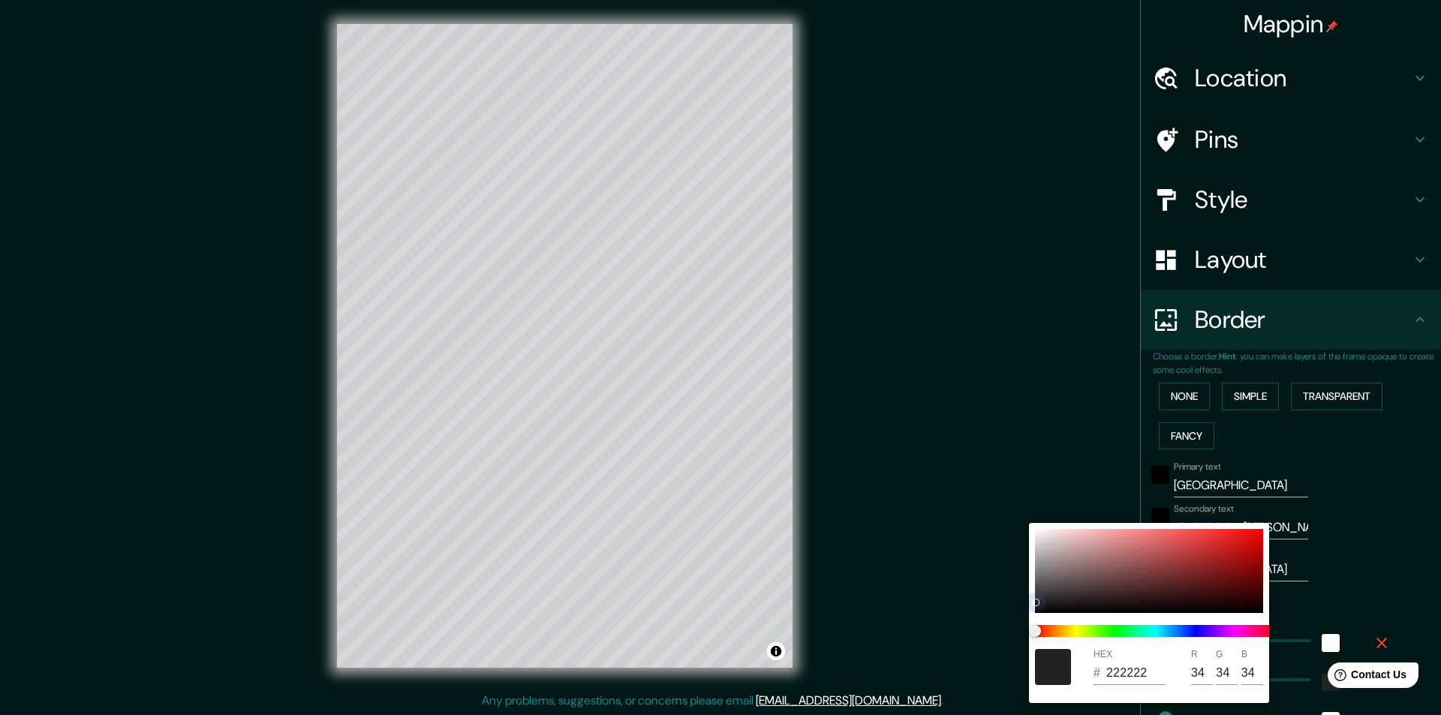
type input "243"
type input "49"
type input "24"
type input "020202"
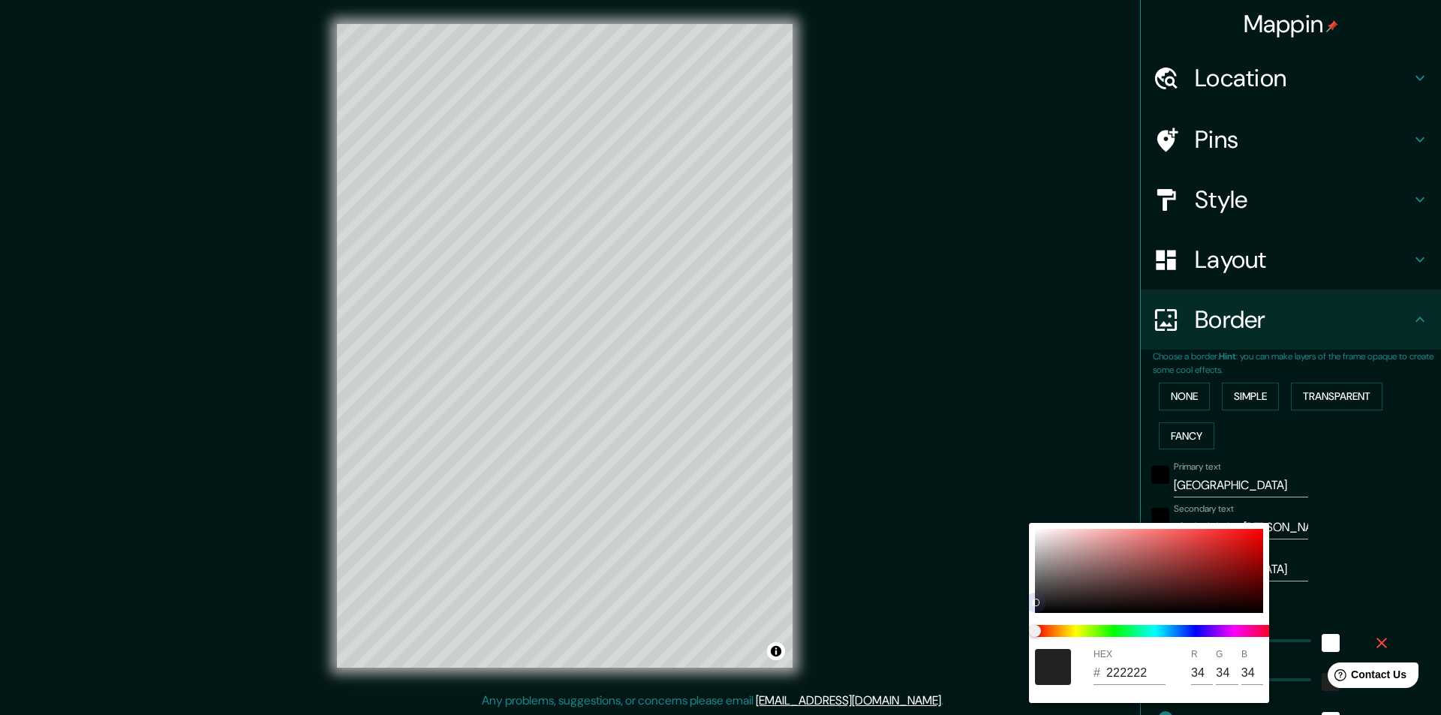
type input "2"
type input "243"
type input "49"
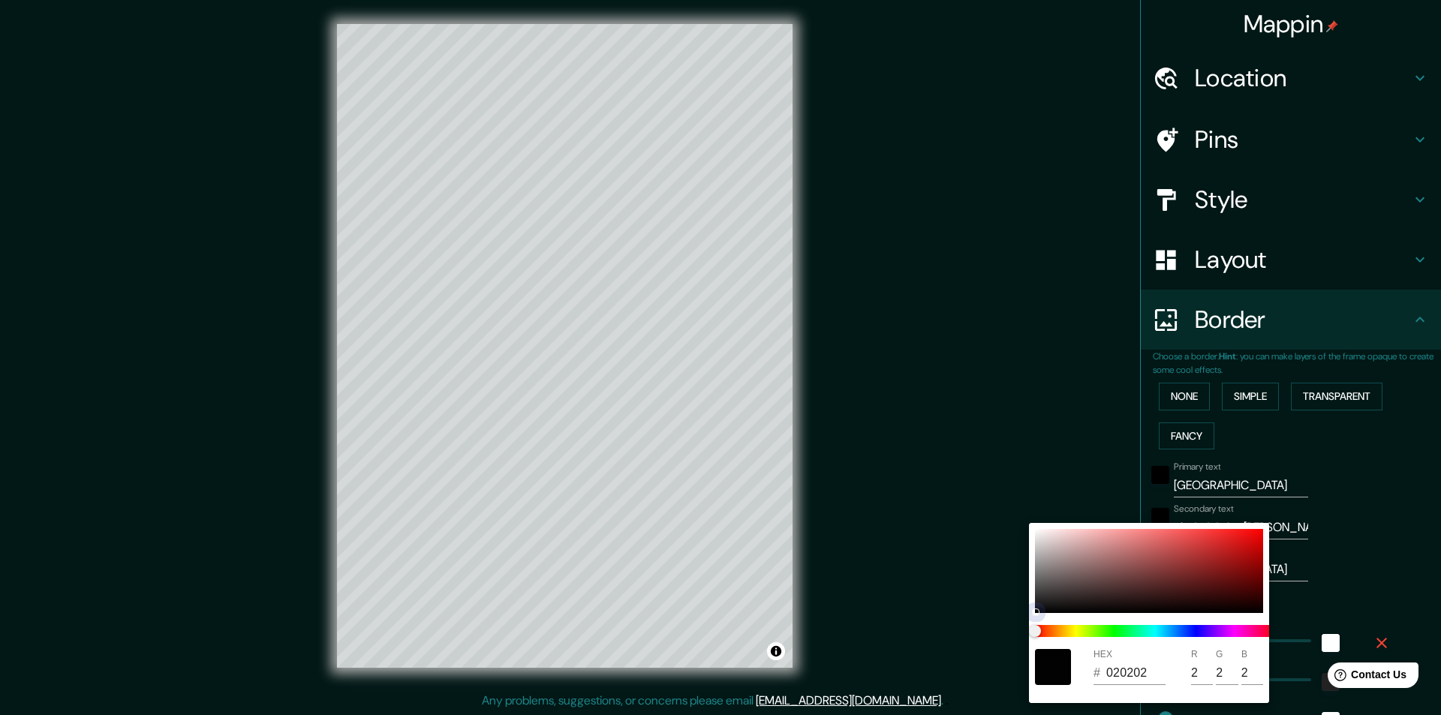
type input "49"
type input "24"
type input "000000"
type input "0"
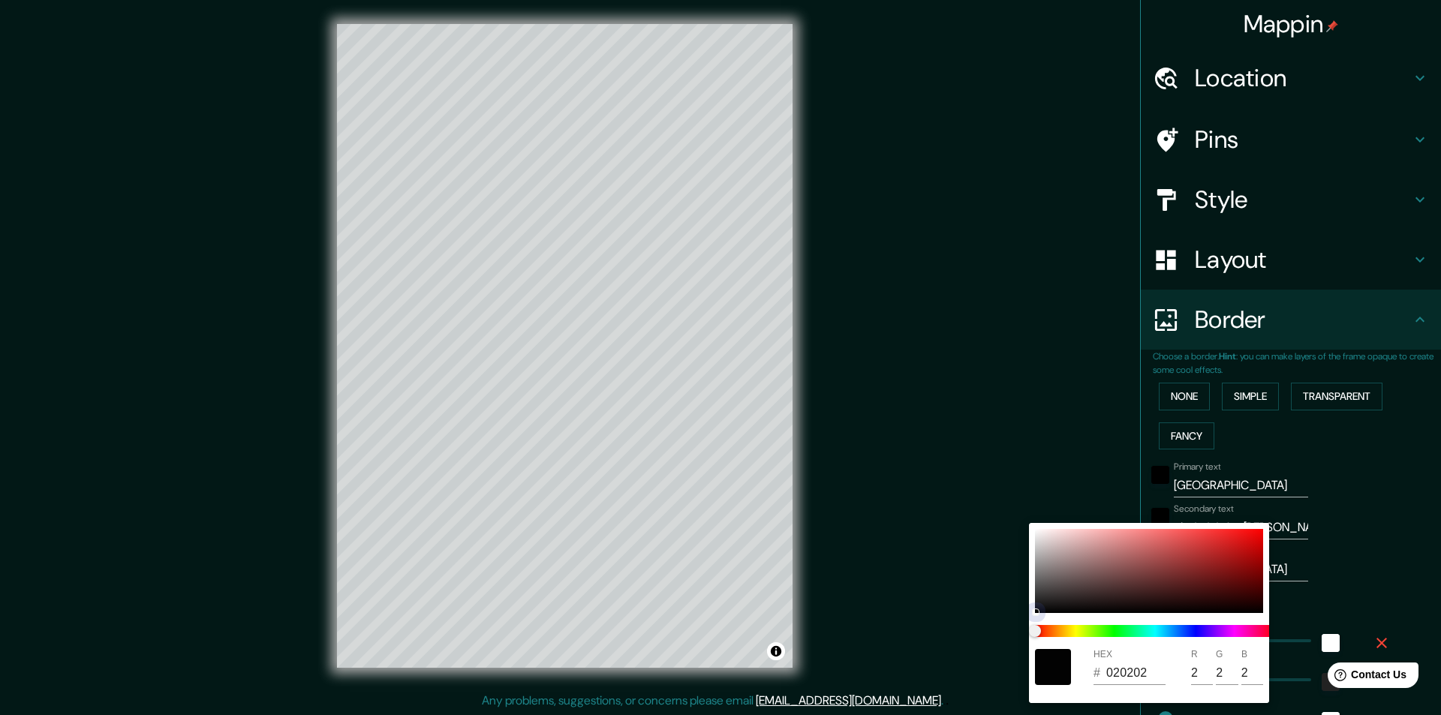
type input "0"
drag, startPoint x: 1033, startPoint y: 603, endPoint x: 1095, endPoint y: 632, distance: 68.8
click at [1036, 616] on div at bounding box center [1036, 612] width 8 height 8
type input "243"
type input "49"
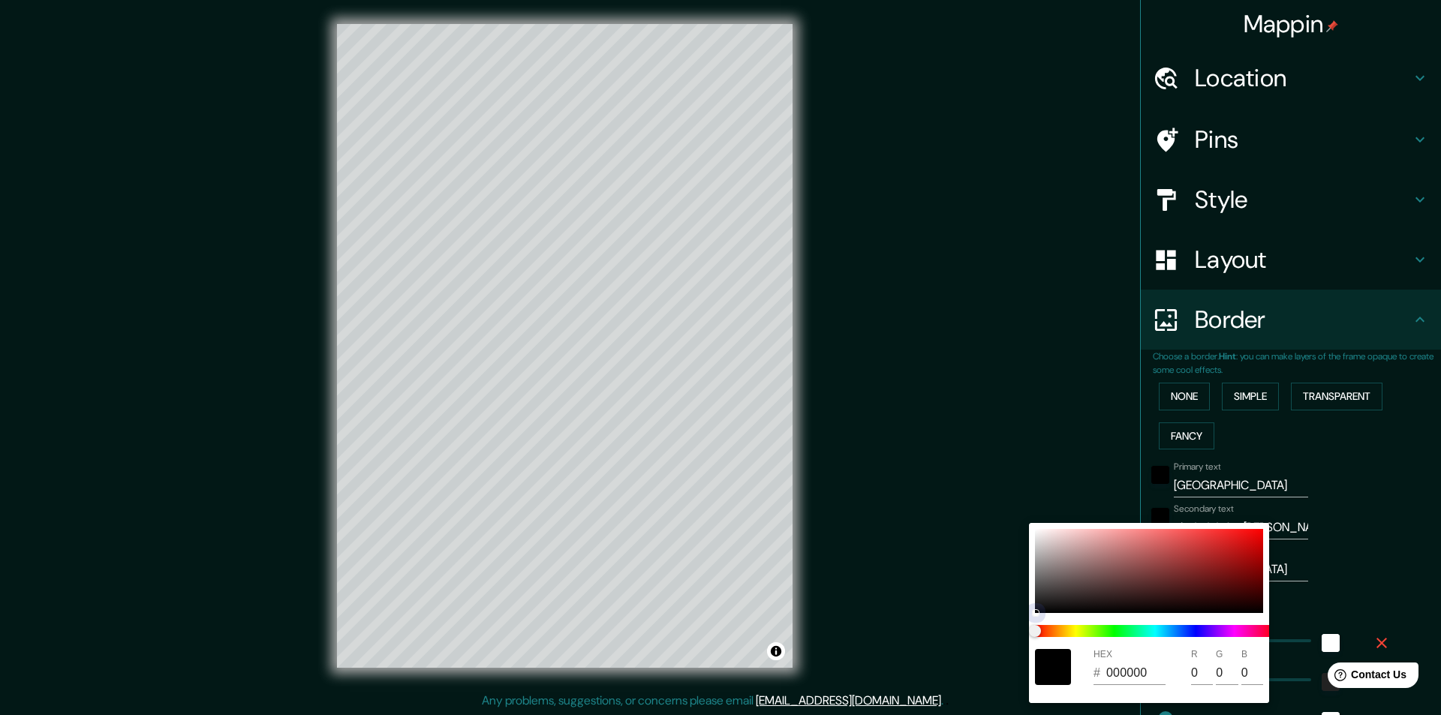
type input "49"
type input "24"
click at [1055, 486] on div at bounding box center [720, 357] width 1441 height 715
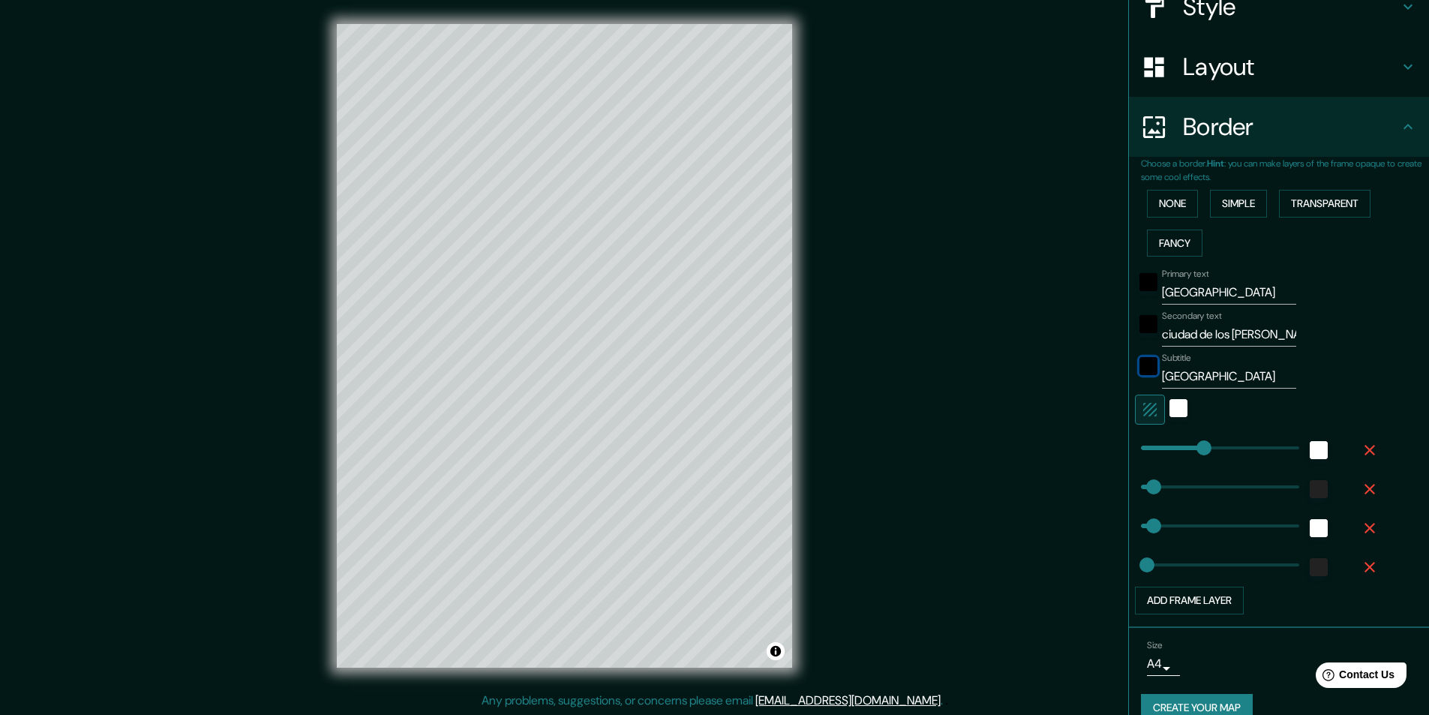
scroll to position [217, 0]
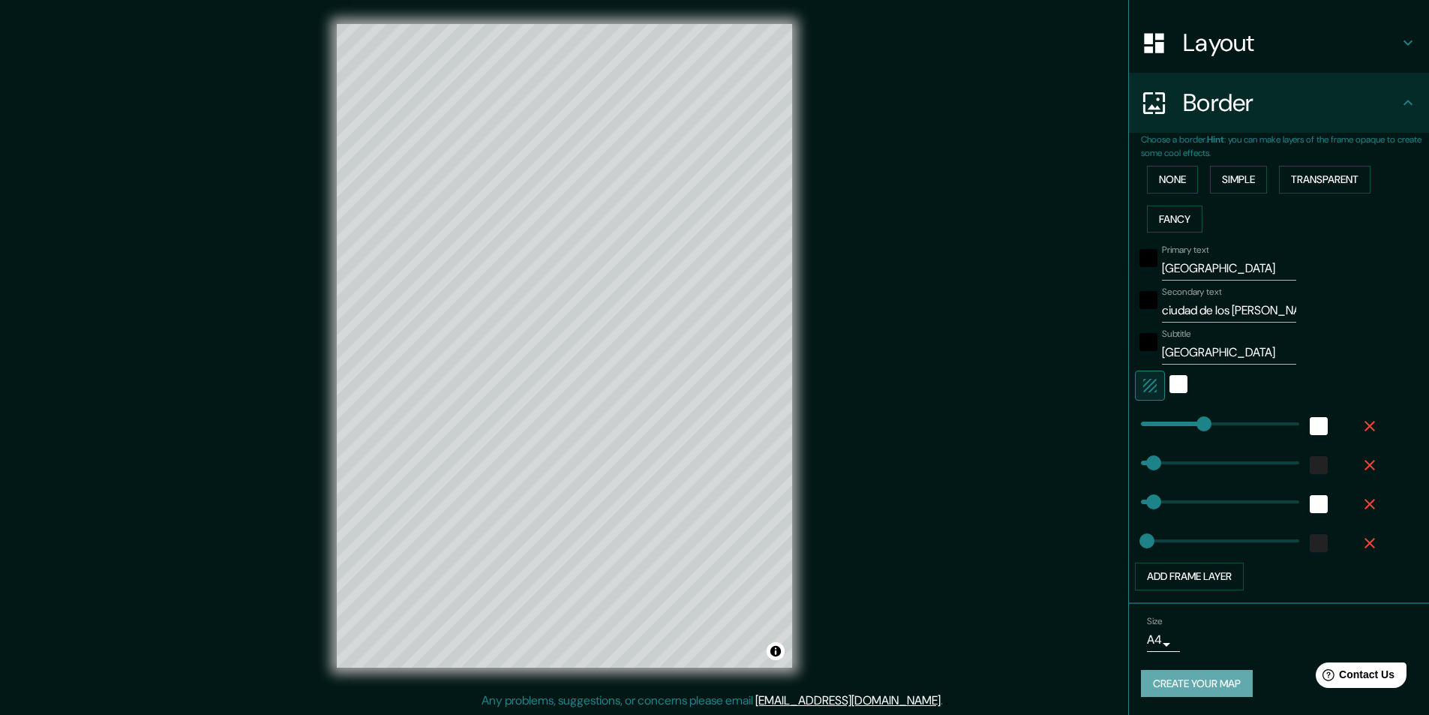
click at [1188, 683] on button "Create your map" at bounding box center [1197, 684] width 112 height 28
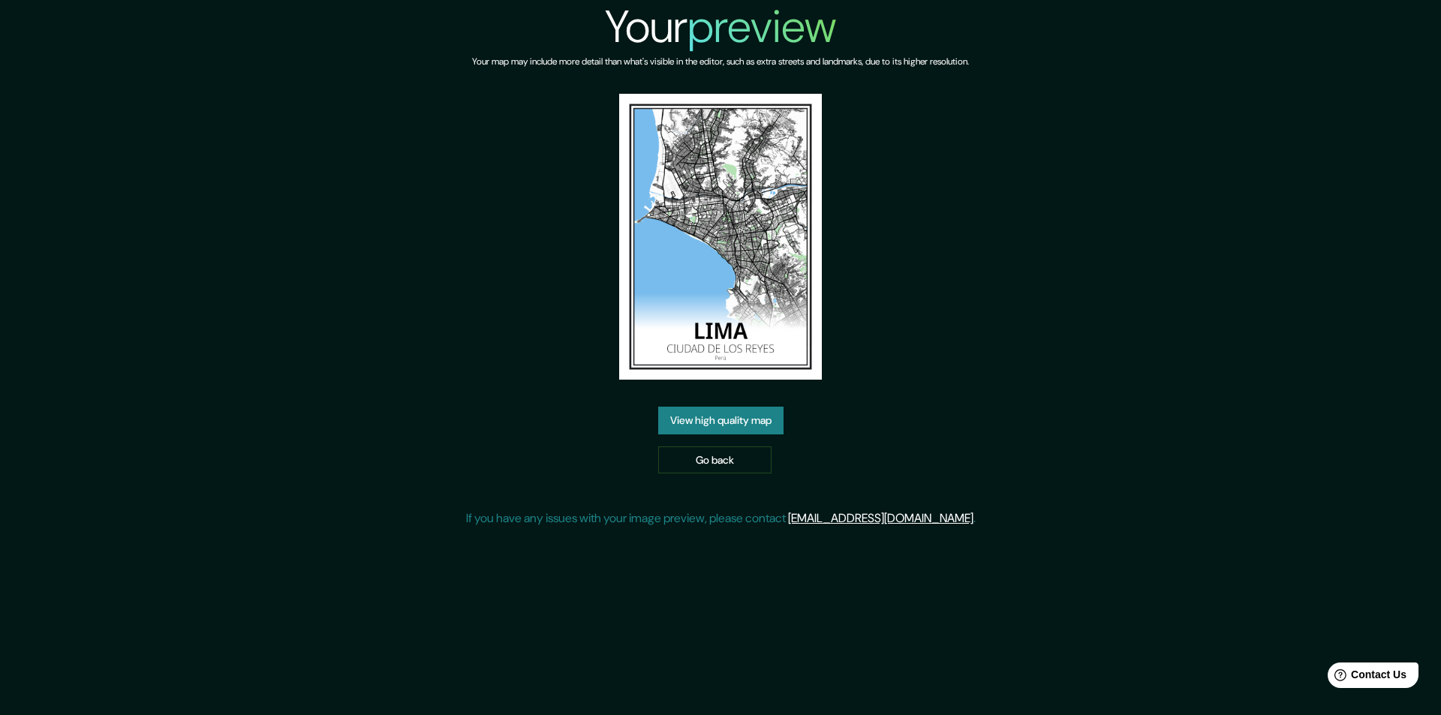
click at [699, 419] on link "View high quality map" at bounding box center [720, 421] width 125 height 28
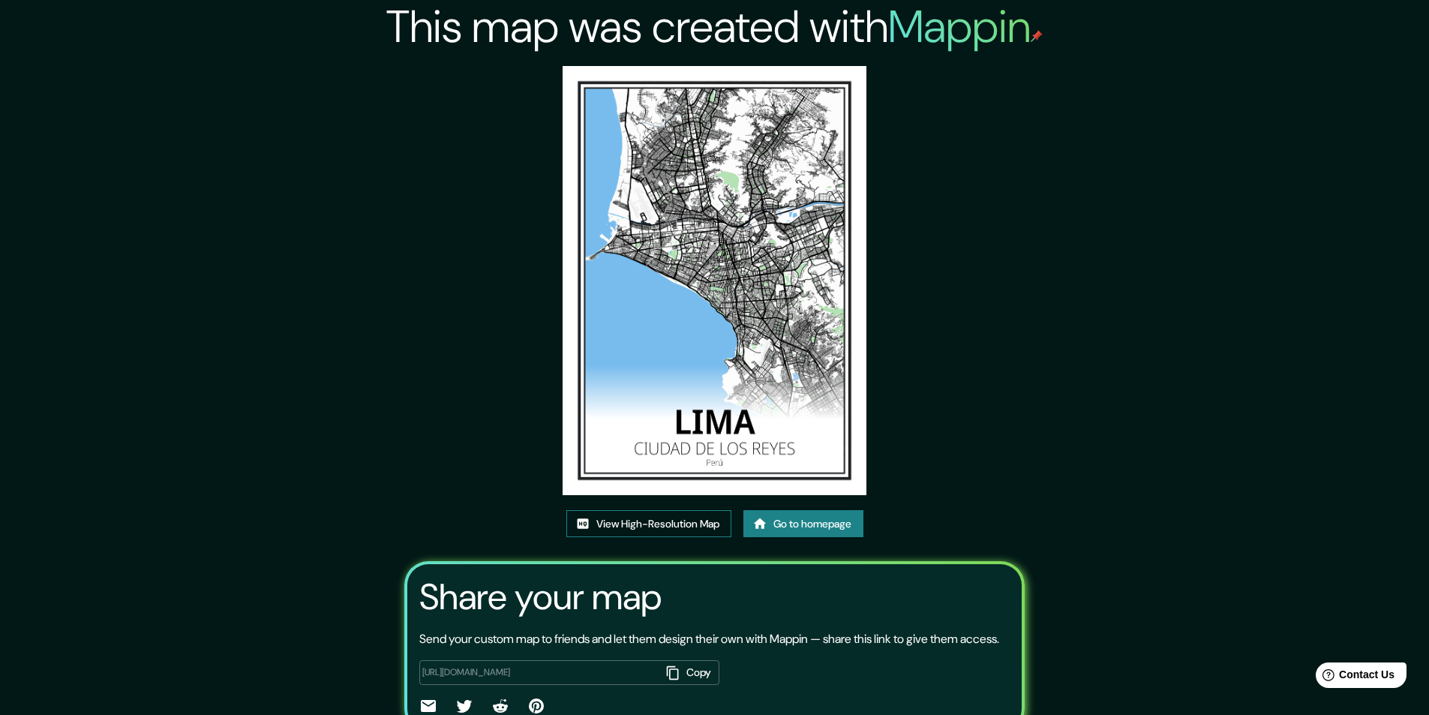
drag, startPoint x: 682, startPoint y: 253, endPoint x: 640, endPoint y: 518, distance: 268.2
click at [641, 515] on div "This map was created with Mappin View High-Resolution Map Go to homepage Share …" at bounding box center [714, 393] width 656 height 786
click at [640, 518] on link "View High-Resolution Map" at bounding box center [648, 524] width 165 height 28
click at [786, 518] on link "Go to homepage" at bounding box center [804, 524] width 120 height 28
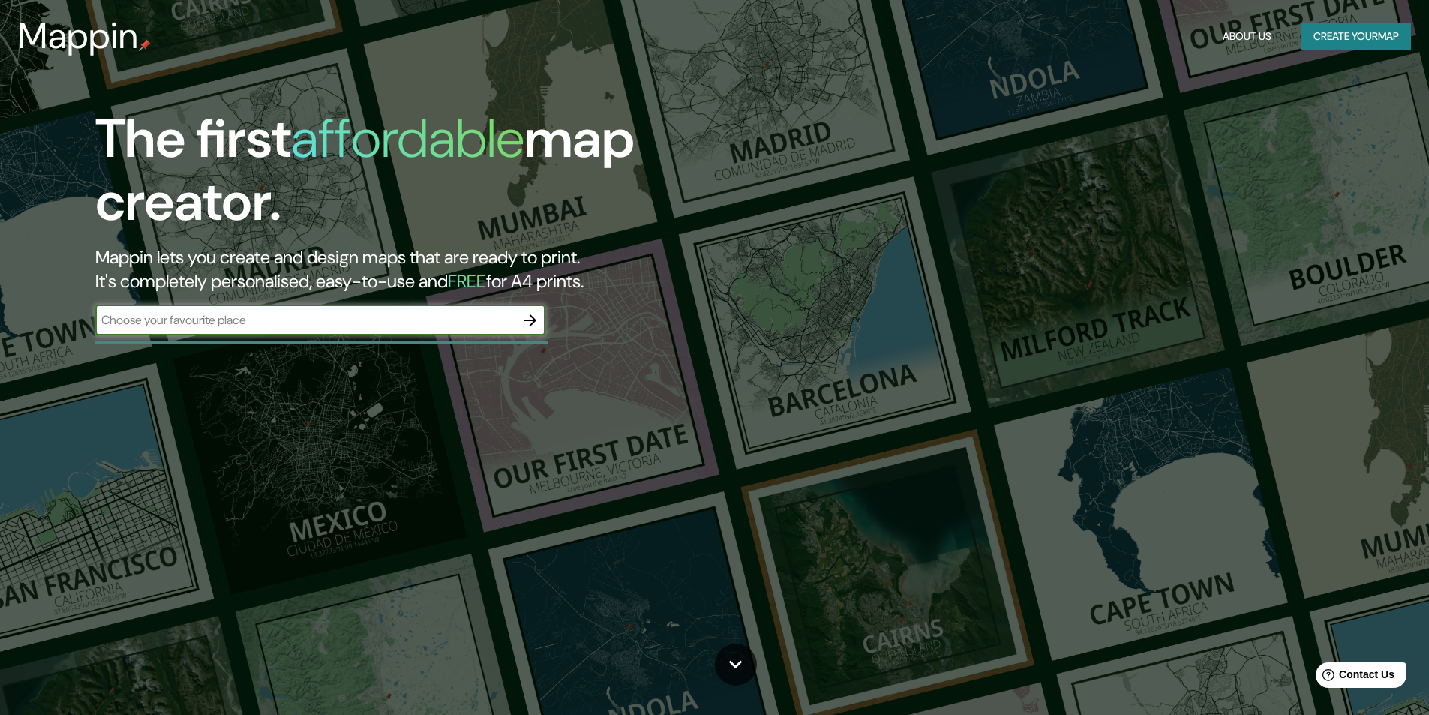
click at [429, 312] on input "text" at bounding box center [305, 319] width 420 height 17
type input "rio de jaineiro"
click at [524, 318] on icon "button" at bounding box center [530, 320] width 18 height 18
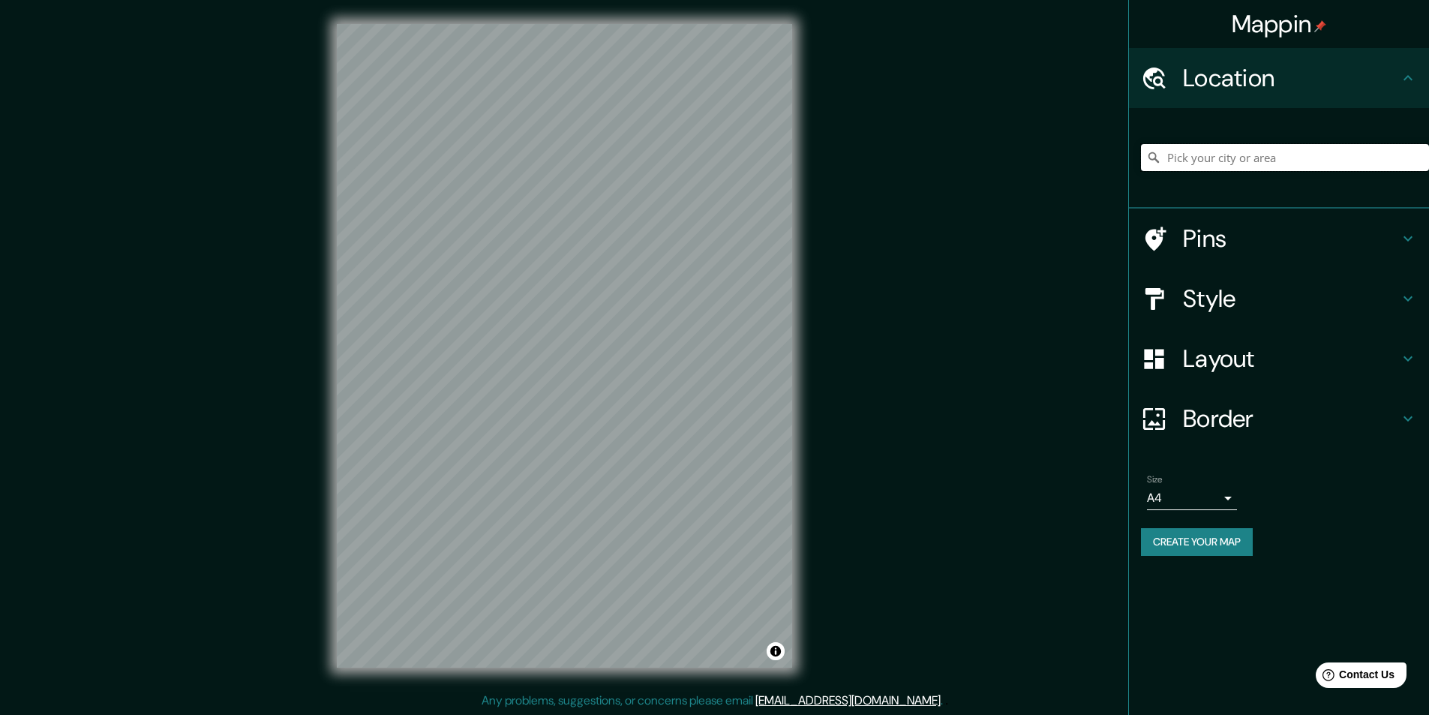
click at [1218, 155] on input "Pick your city or area" at bounding box center [1285, 157] width 288 height 27
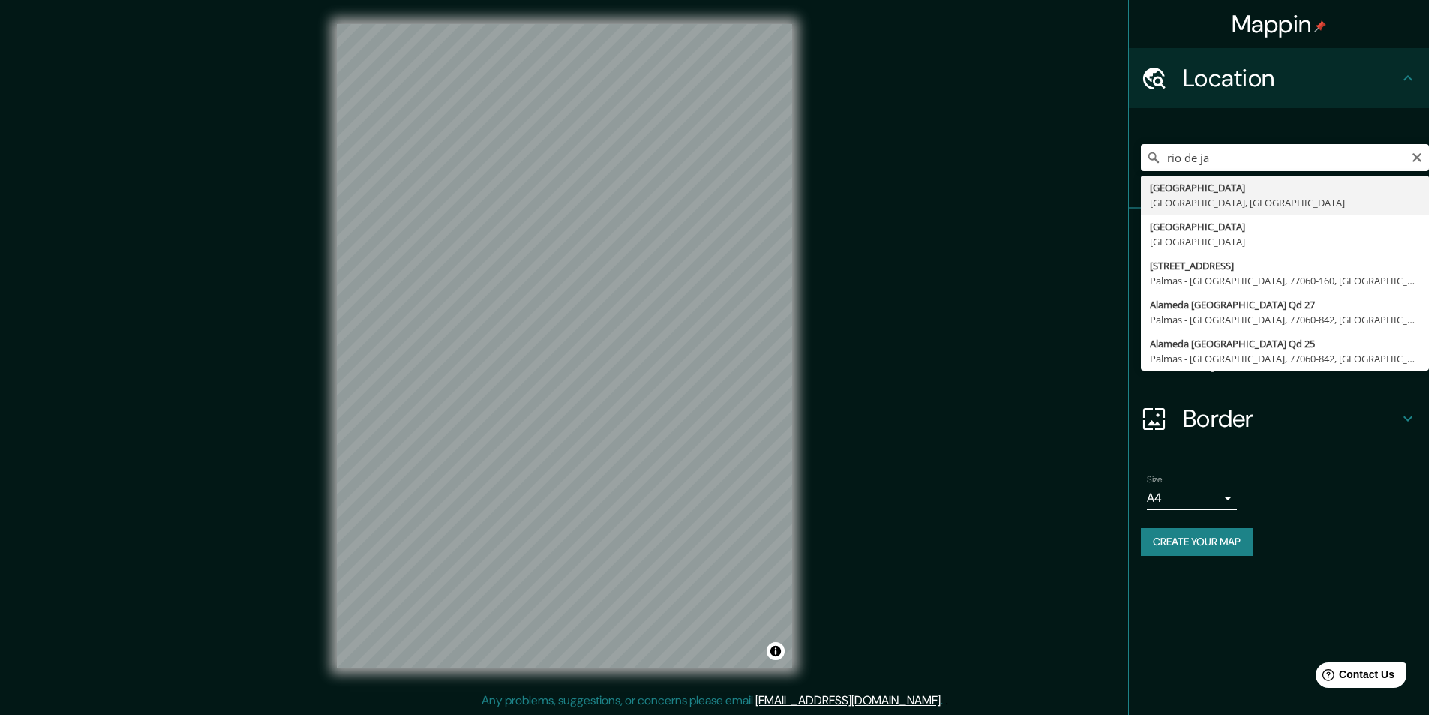
type input "Río de Janeiro, Río de Janeiro, Brasil"
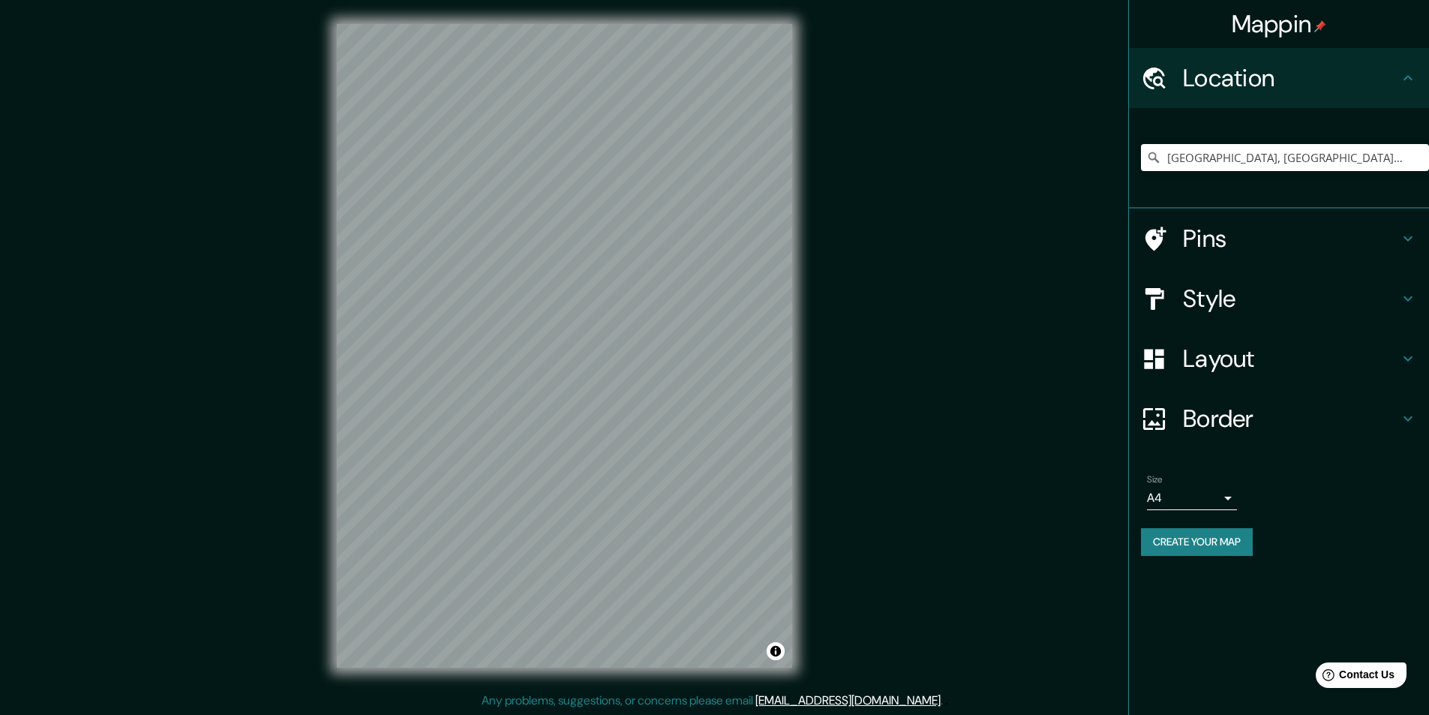
click at [1255, 285] on h4 "Style" at bounding box center [1291, 299] width 216 height 30
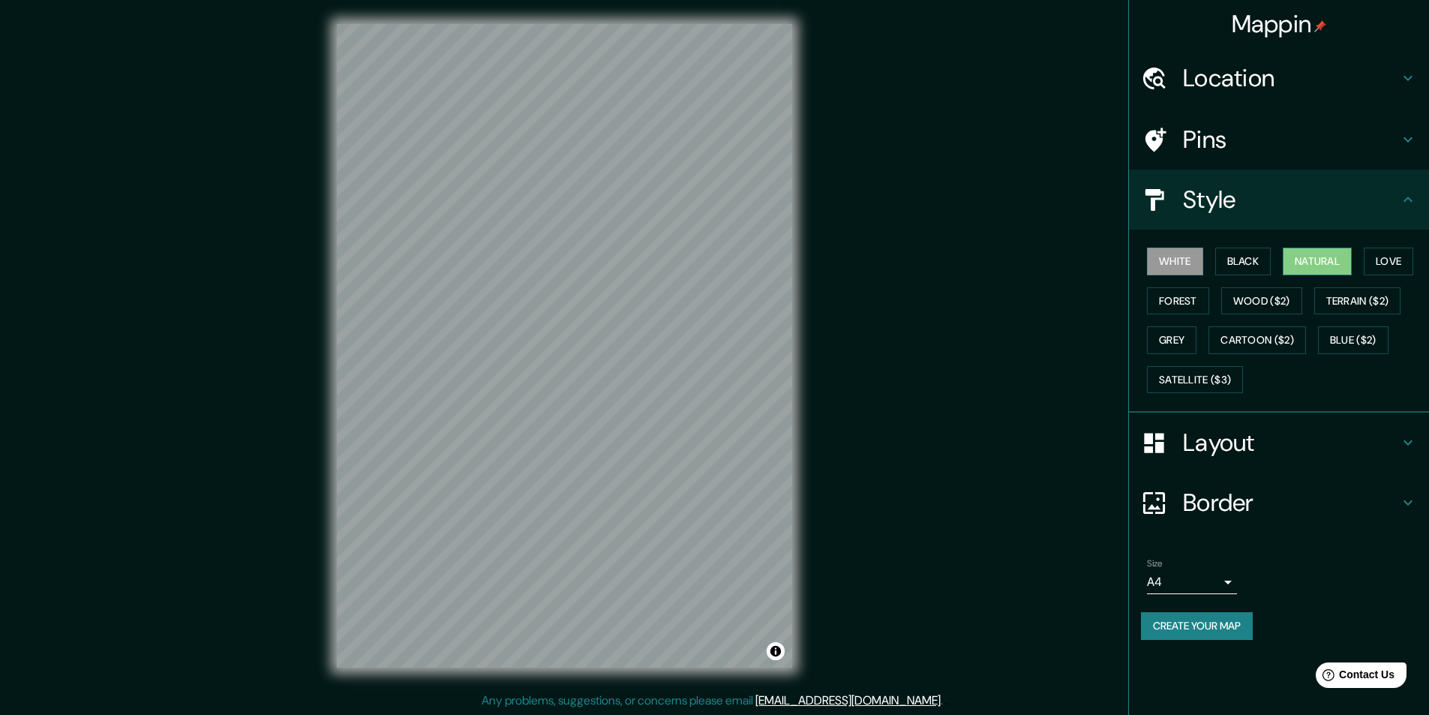
click at [1314, 266] on button "Natural" at bounding box center [1317, 262] width 69 height 28
click at [1254, 488] on h4 "Border" at bounding box center [1291, 503] width 216 height 30
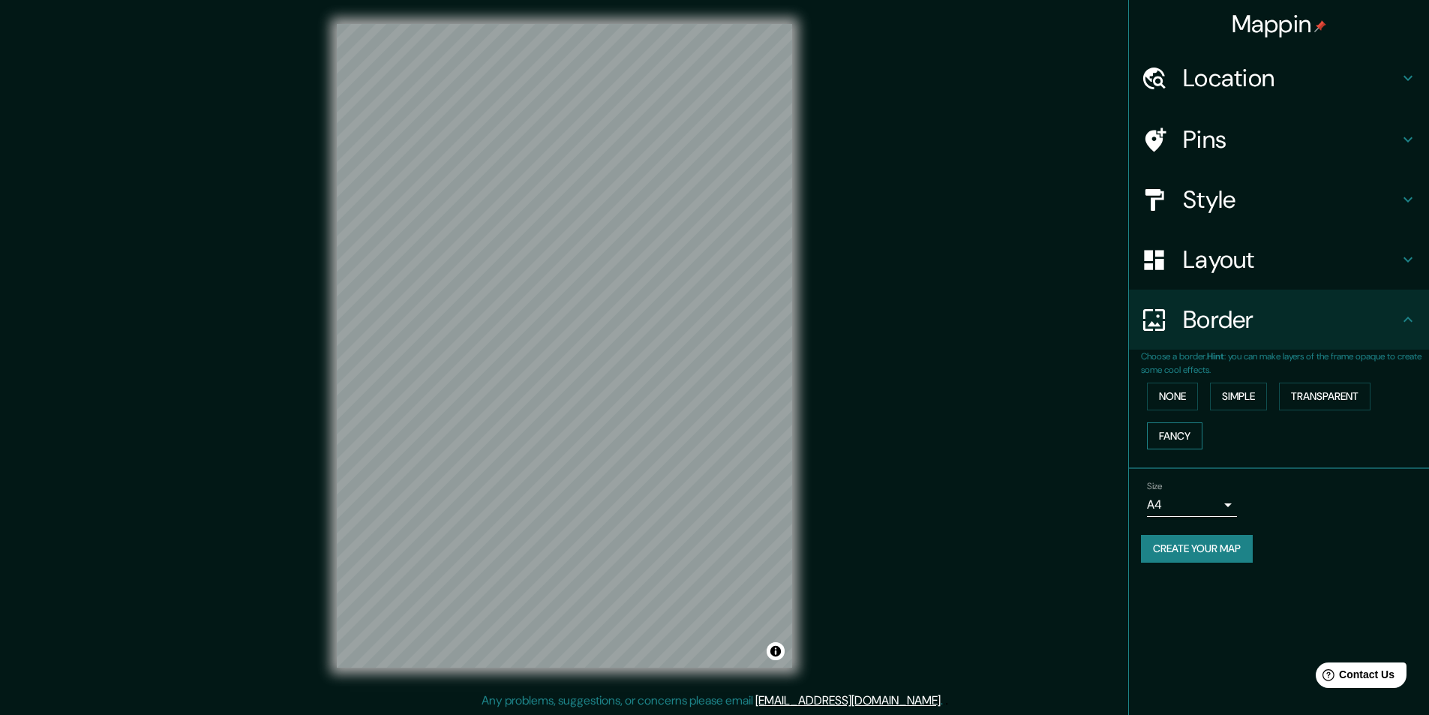
click at [1170, 439] on button "Fancy" at bounding box center [1175, 436] width 56 height 28
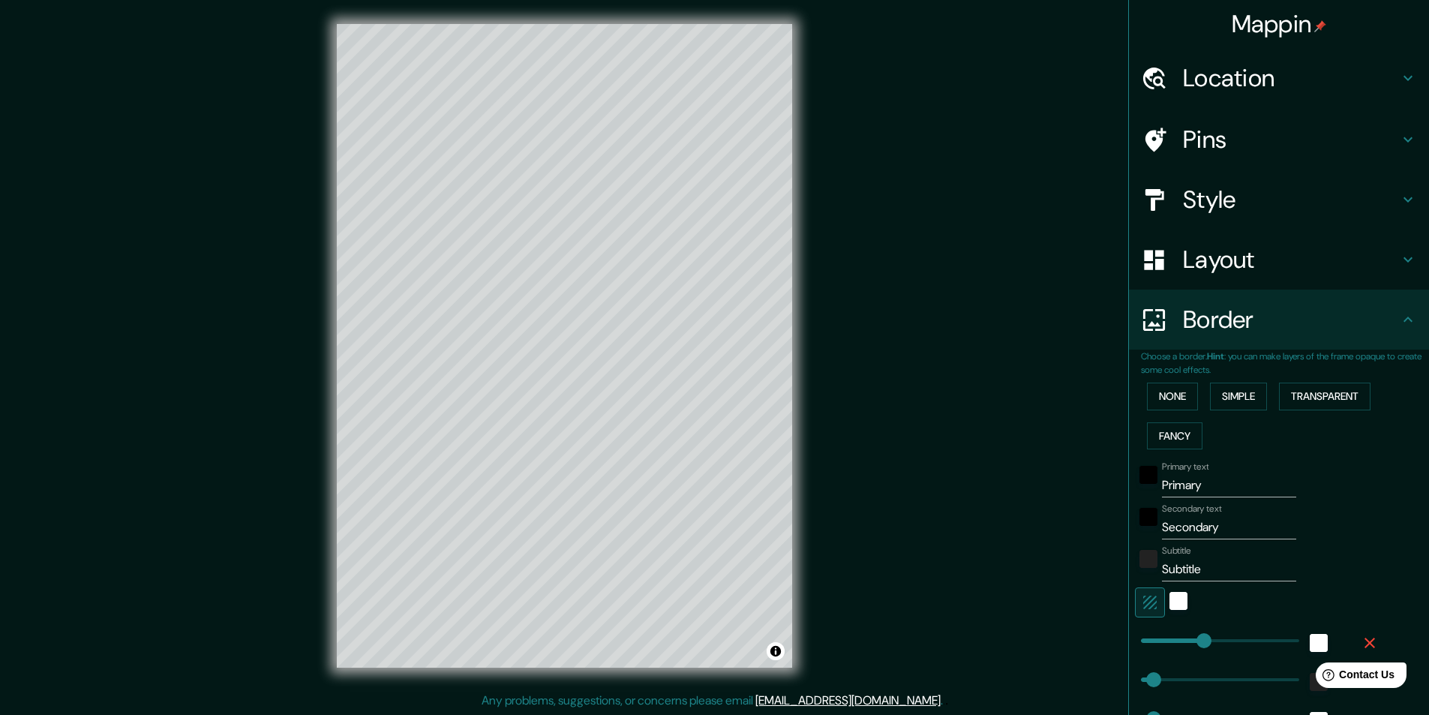
click at [1194, 488] on input "Primary" at bounding box center [1229, 485] width 134 height 24
type input "R"
type input "243"
type input "49"
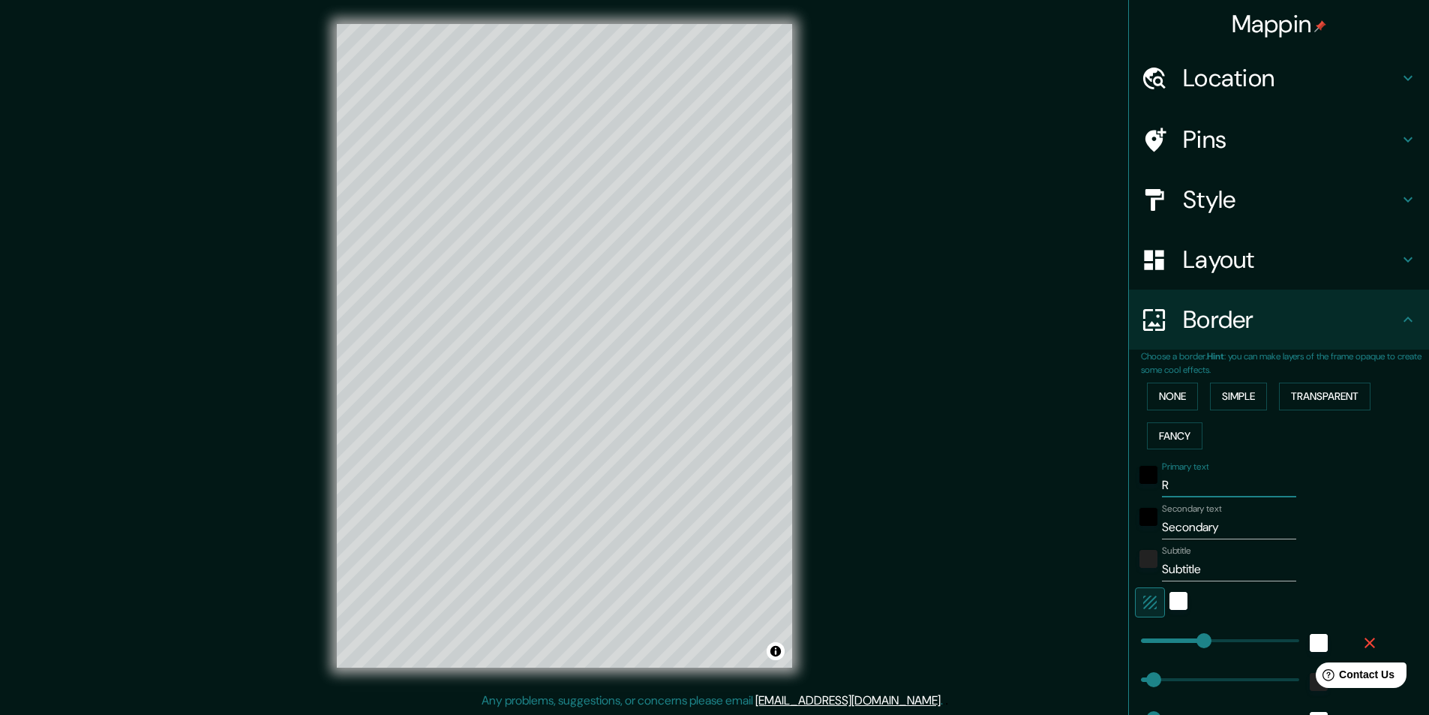
type input "49"
type input "24"
type input "Ri"
type input "243"
type input "49"
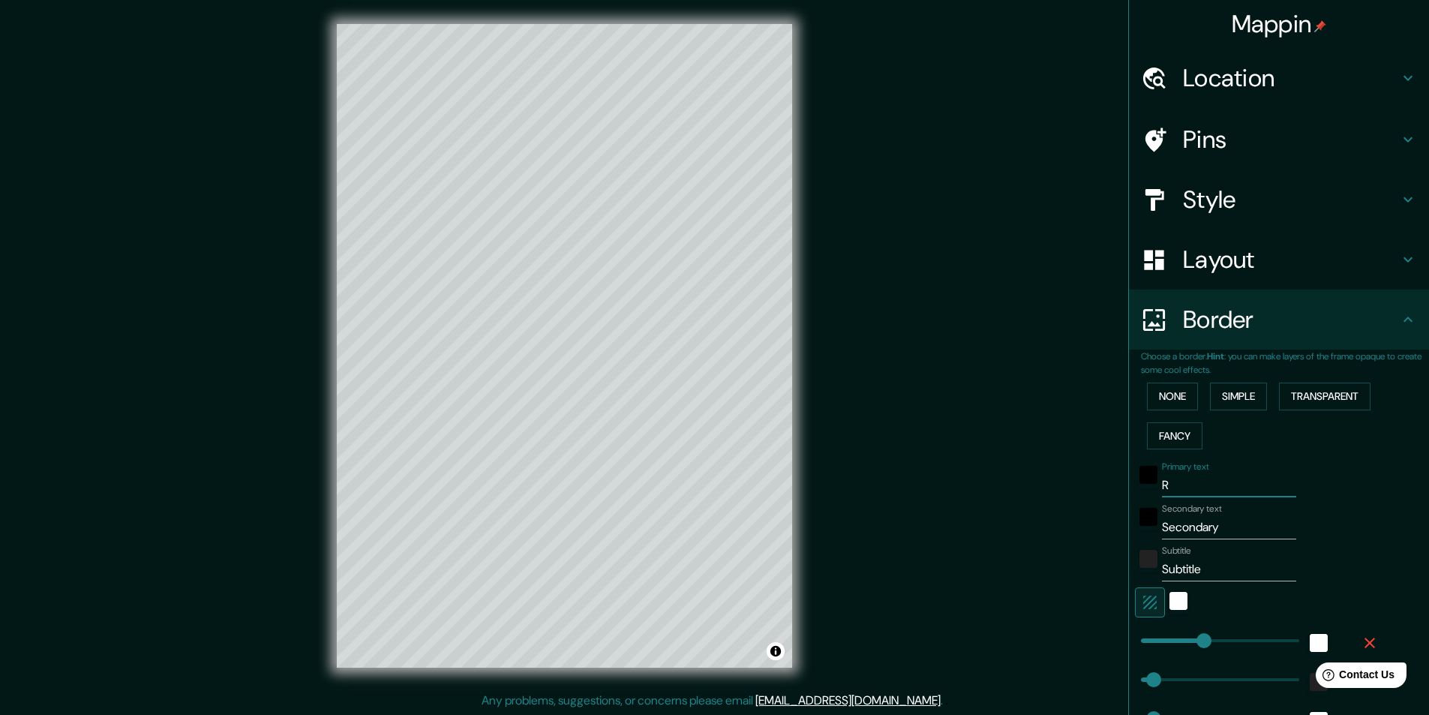
type input "49"
type input "24"
type input "Rio"
type input "243"
type input "49"
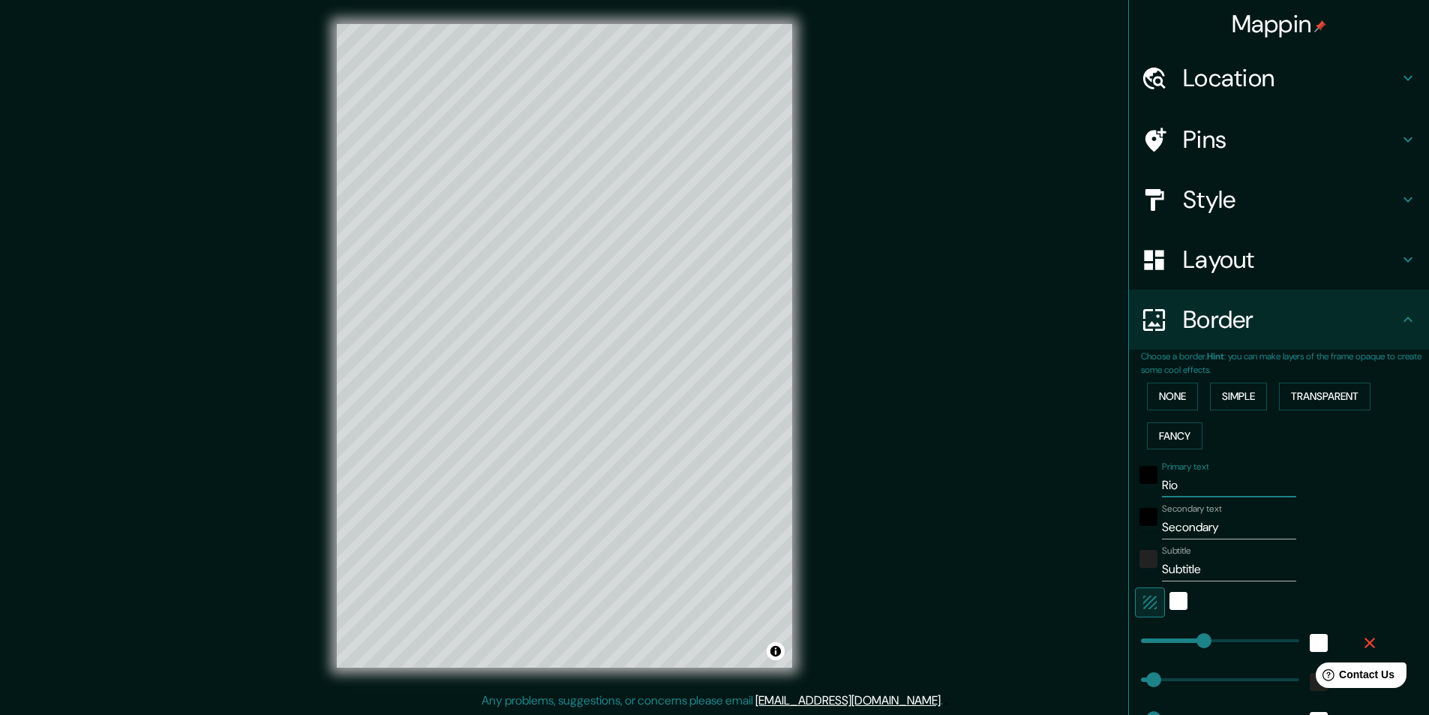
type input "49"
type input "24"
type input "Rio"
type input "243"
type input "49"
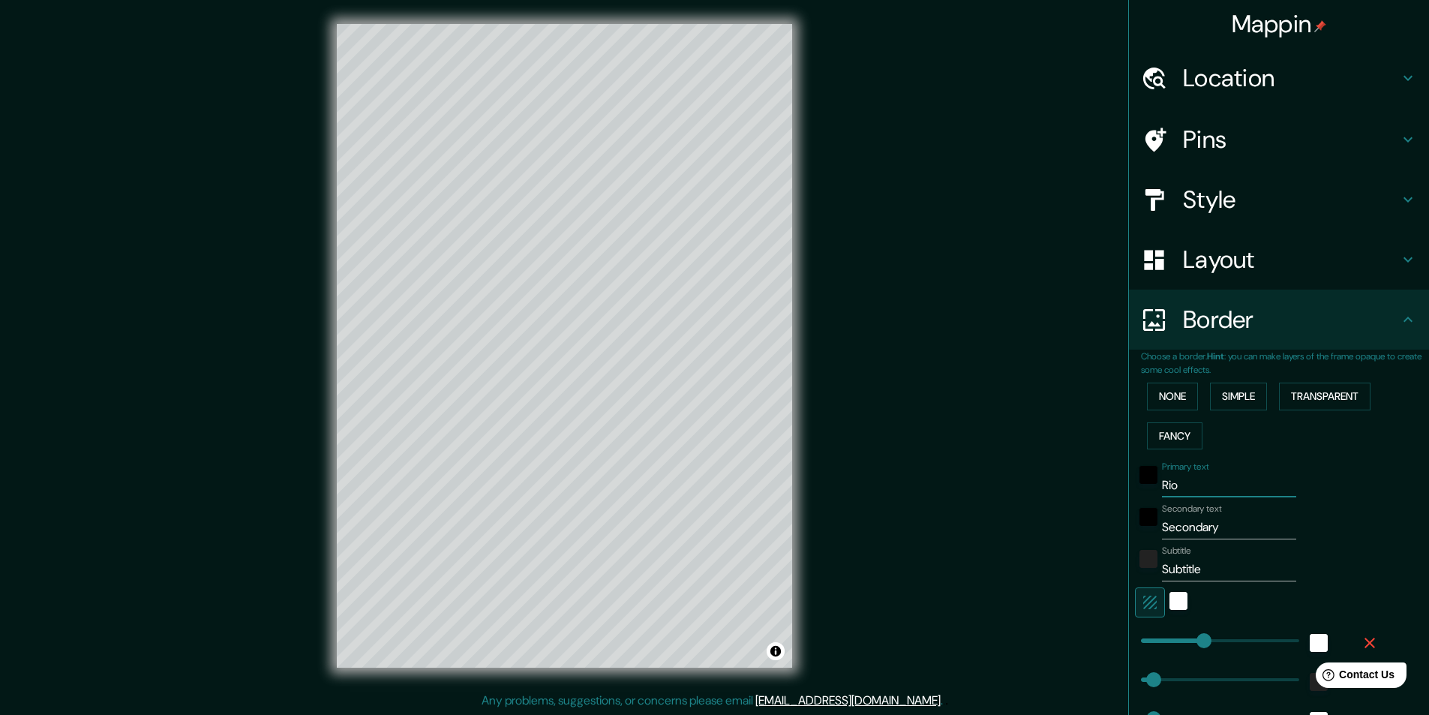
type input "49"
type input "24"
type input "Rio d"
type input "243"
type input "49"
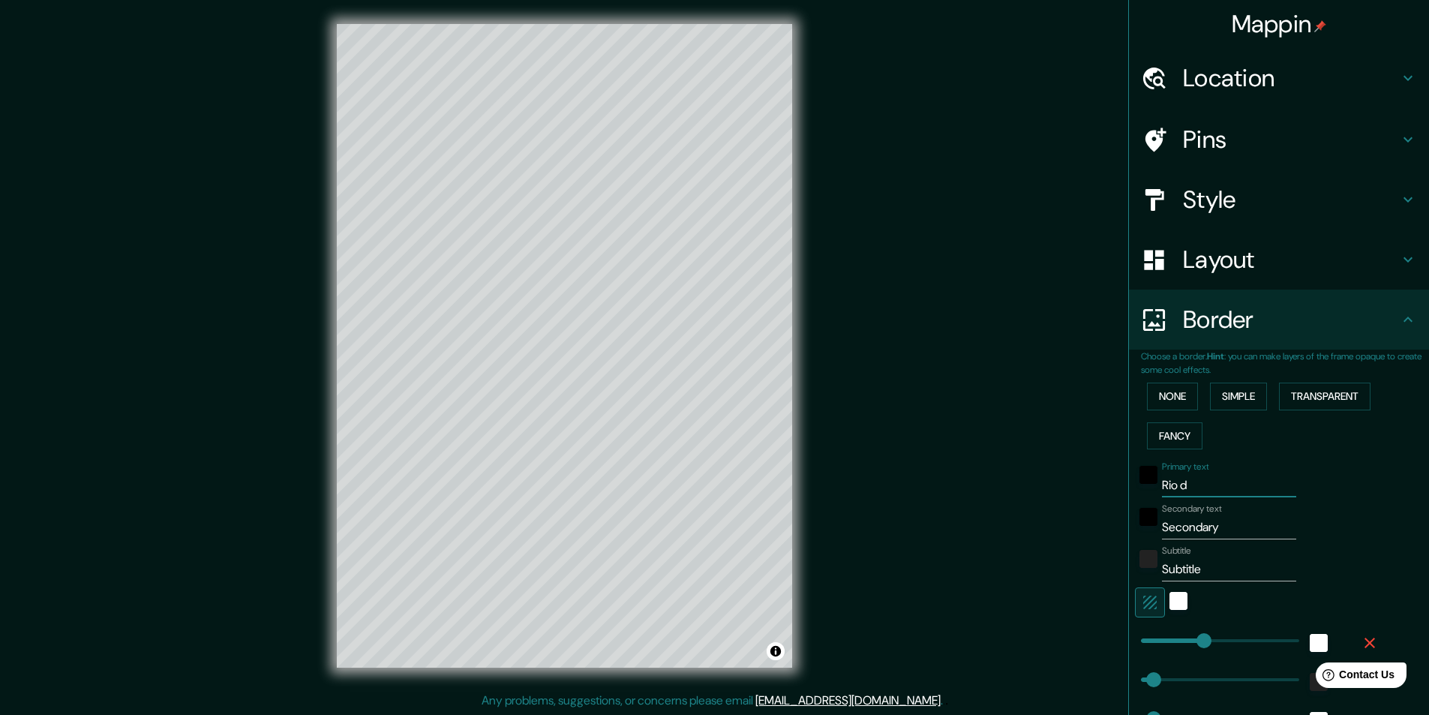
type input "49"
type input "24"
type input "Rio de"
type input "243"
type input "49"
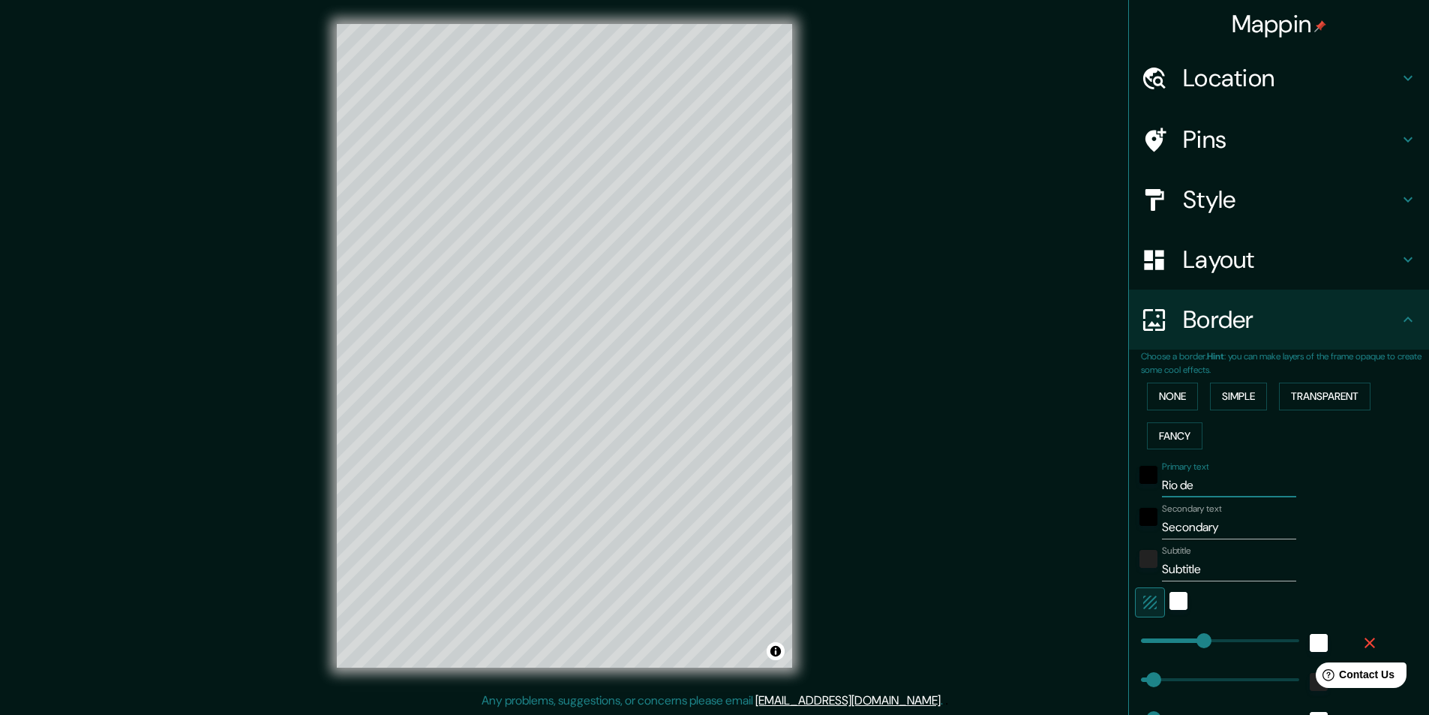
type input "49"
type input "24"
type input "Rio de"
type input "243"
type input "49"
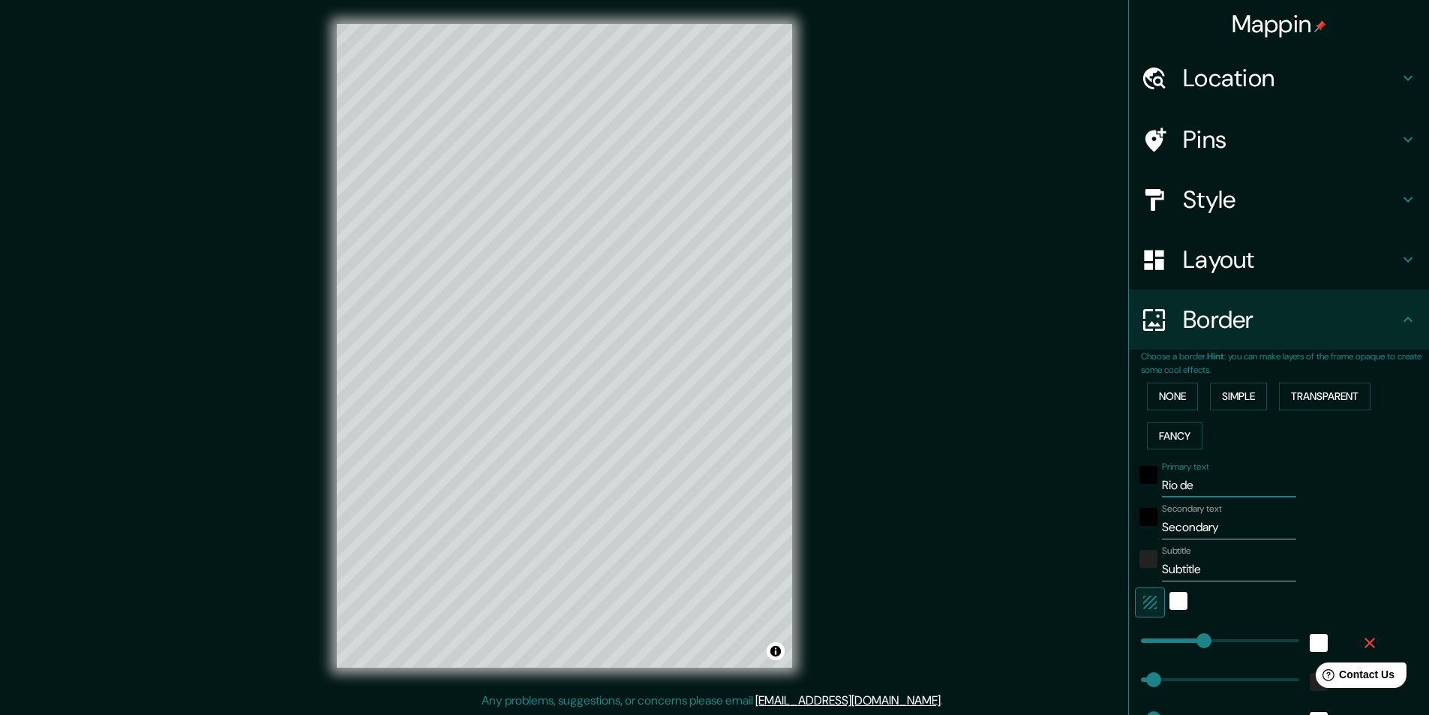
type input "49"
type input "24"
type input "Rio de ja"
type input "243"
type input "49"
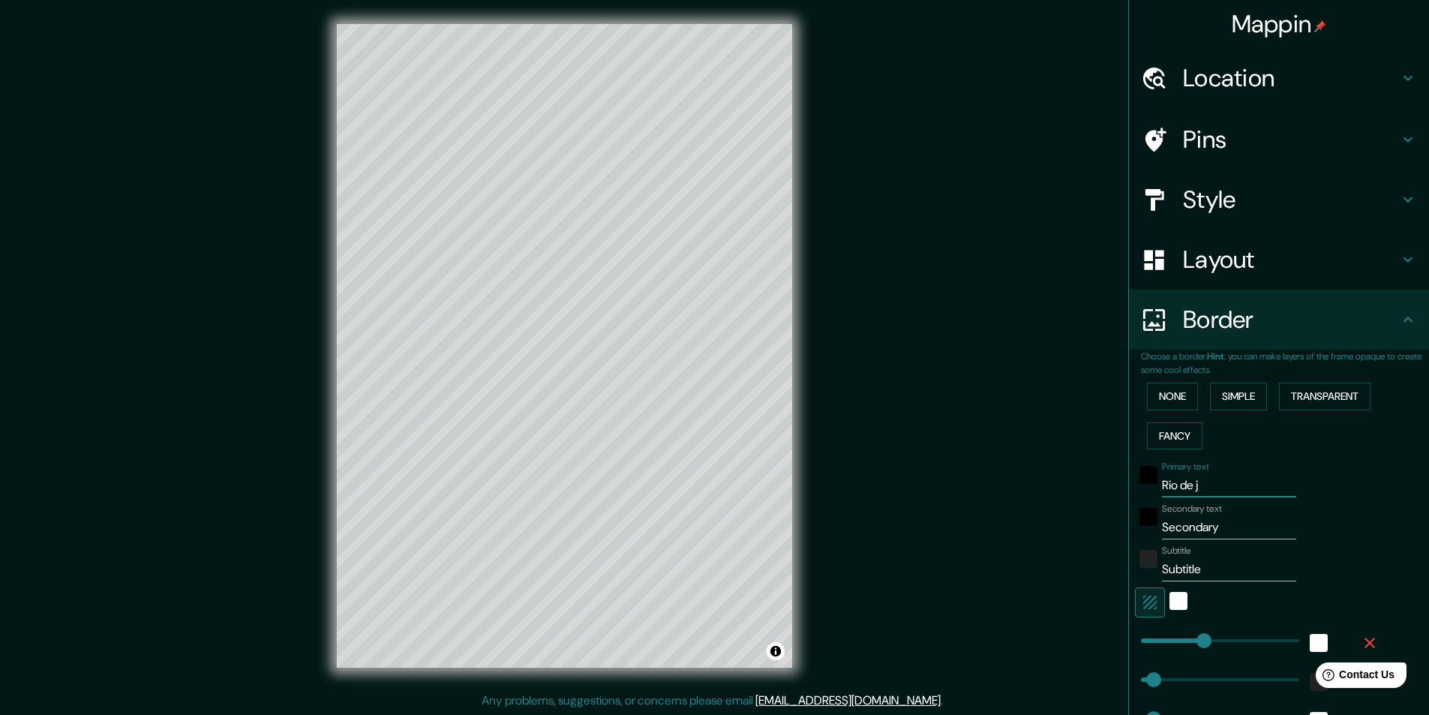
type input "49"
type input "24"
type input "Rio de jane"
type input "243"
type input "49"
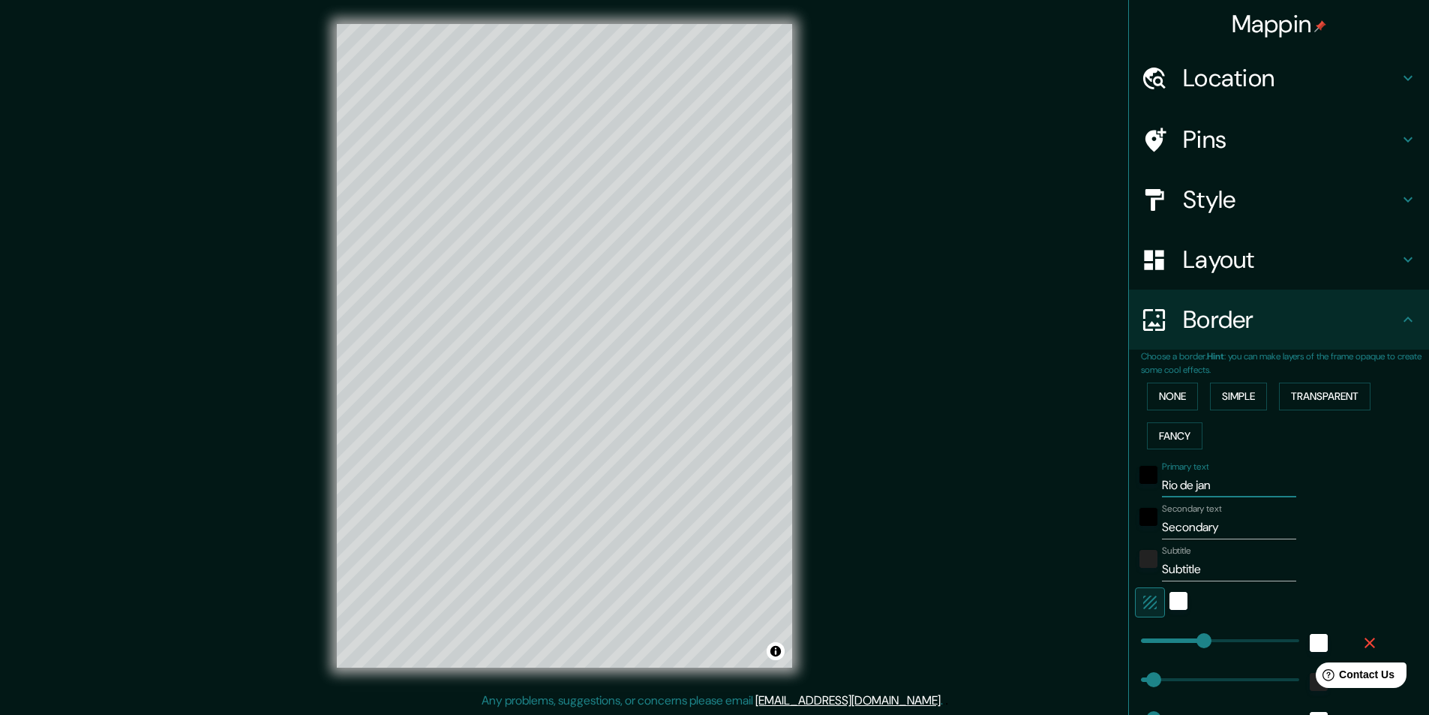
type input "49"
type input "24"
type input "Rio de janeir"
type input "243"
type input "49"
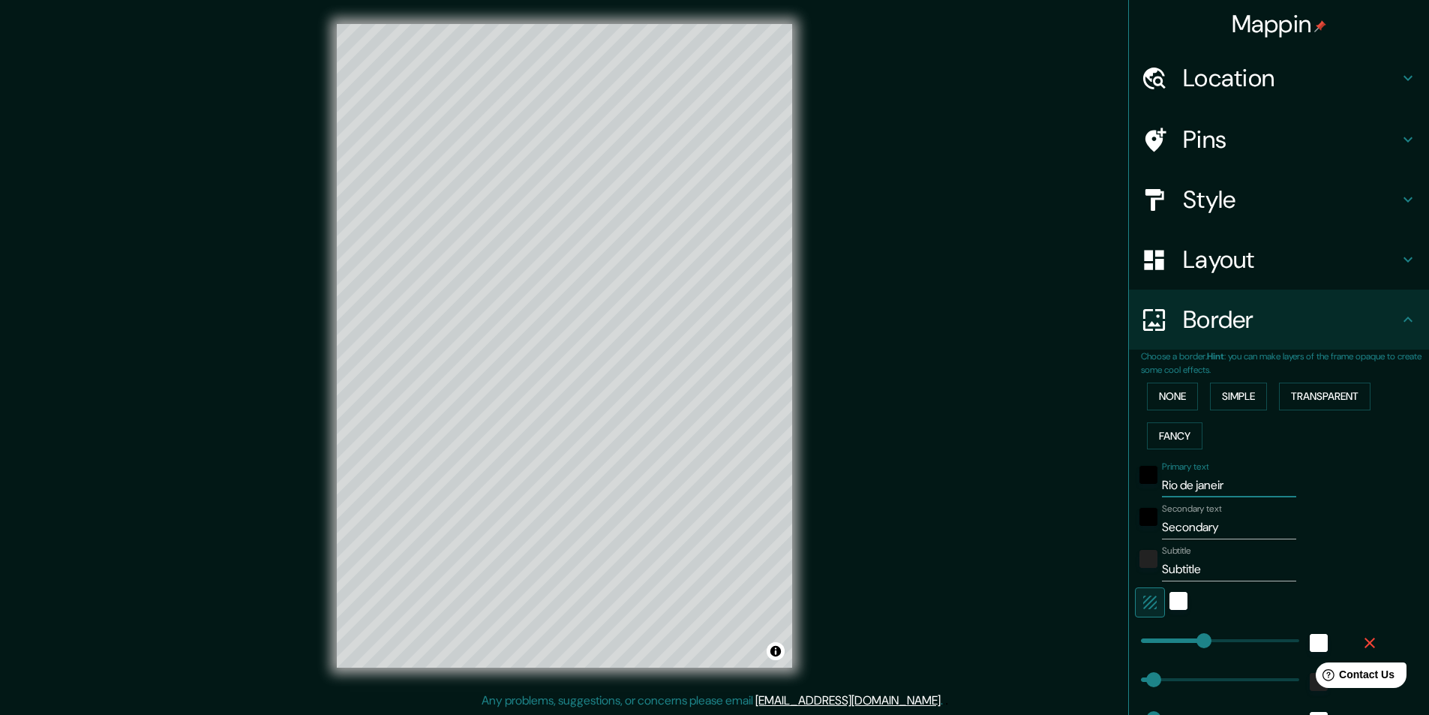
type input "49"
type input "24"
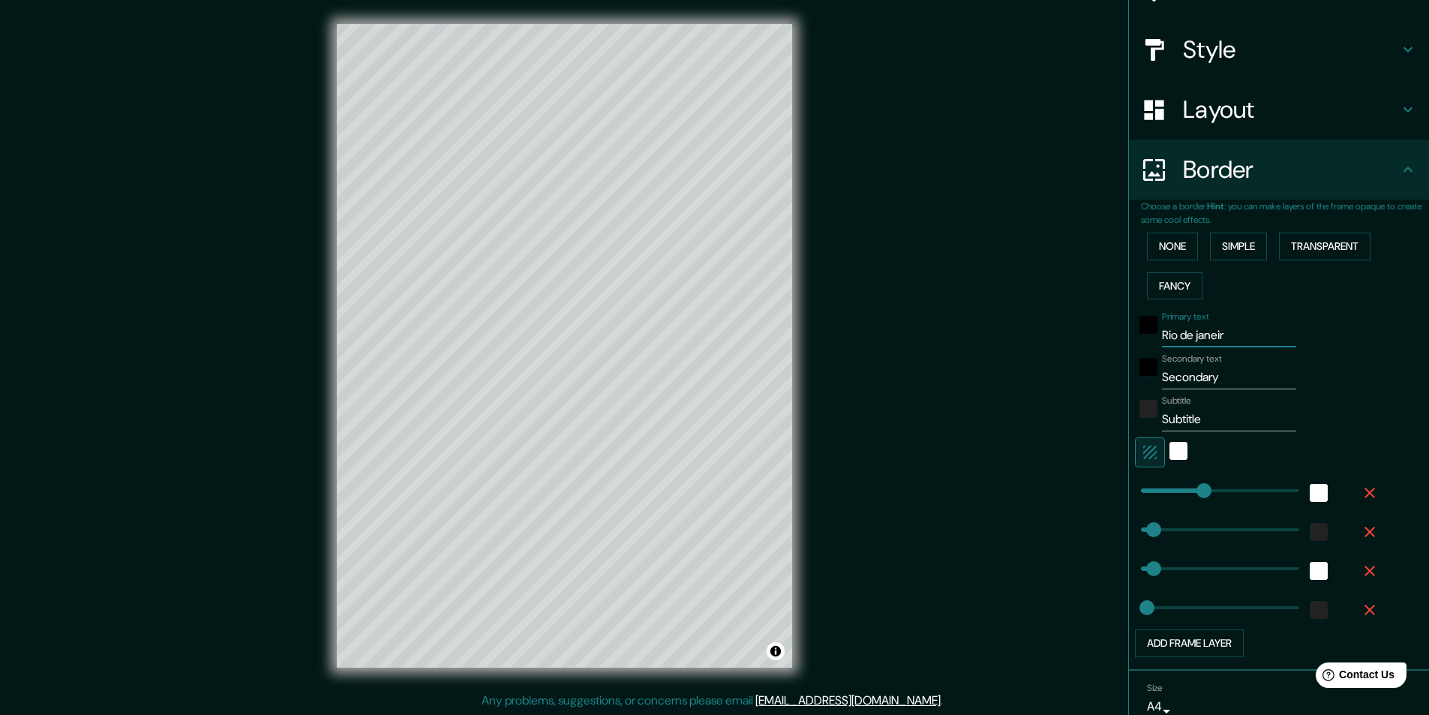
scroll to position [217, 0]
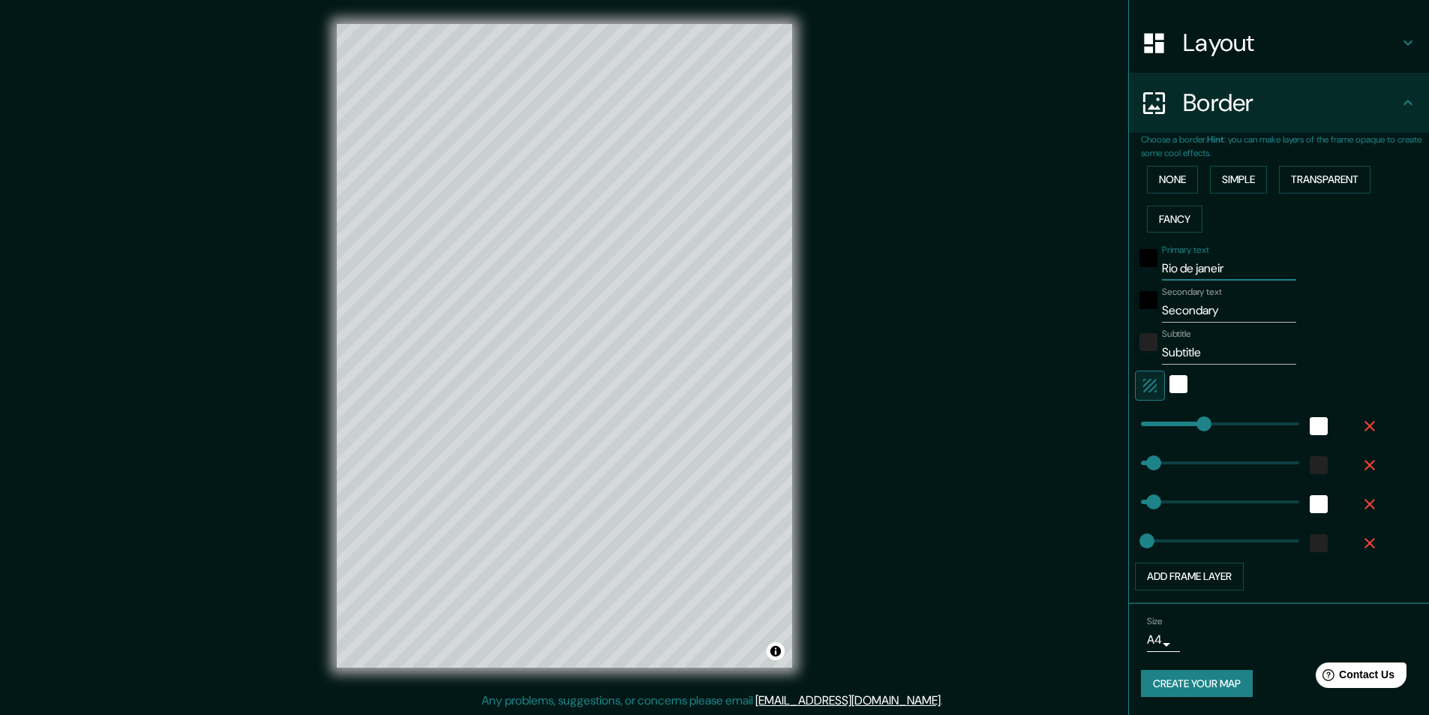
click at [1219, 267] on input "Rio de janeir" at bounding box center [1229, 269] width 134 height 24
click at [1190, 266] on input "Rio de janeir" at bounding box center [1229, 269] width 134 height 24
type input "Rio dejaneir"
type input "243"
type input "49"
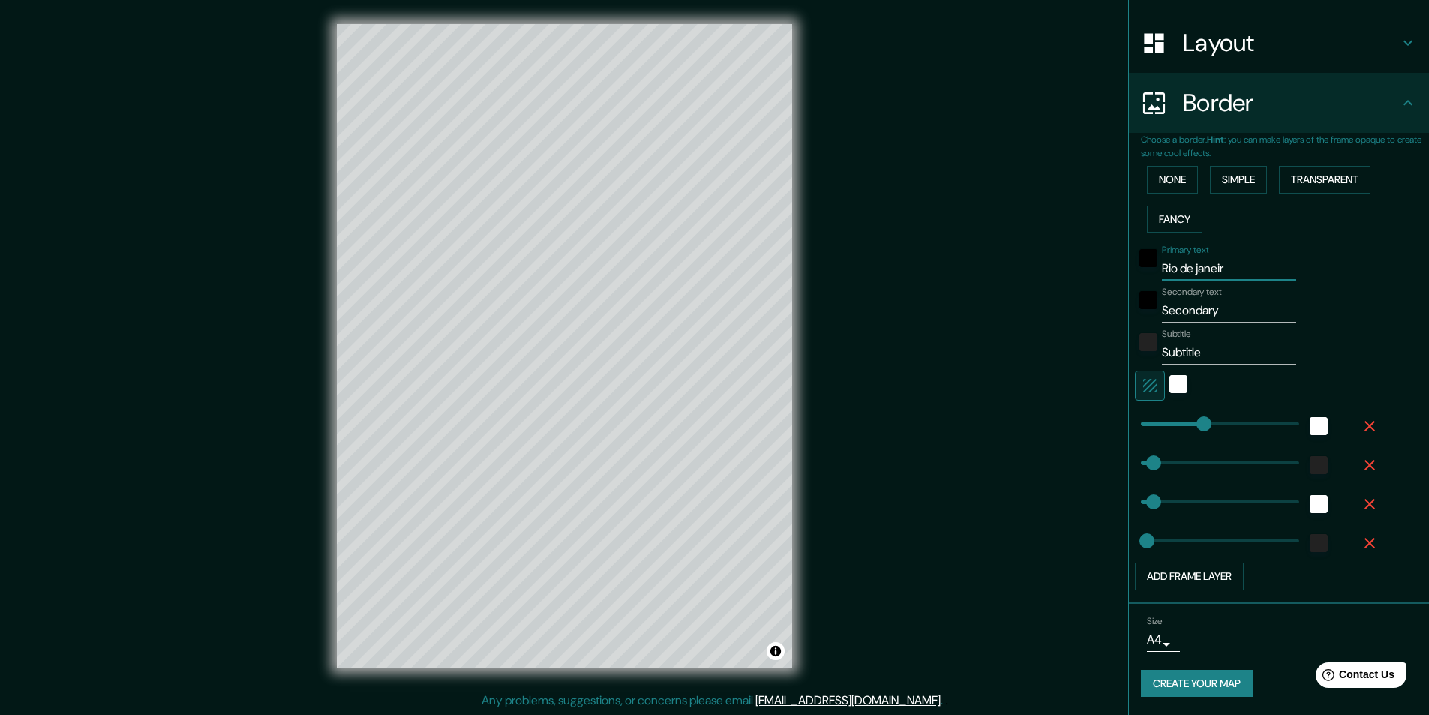
type input "49"
type input "24"
click at [1190, 268] on input "Rio dejaneir" at bounding box center [1229, 269] width 134 height 24
type input "Rio deaneir"
type input "243"
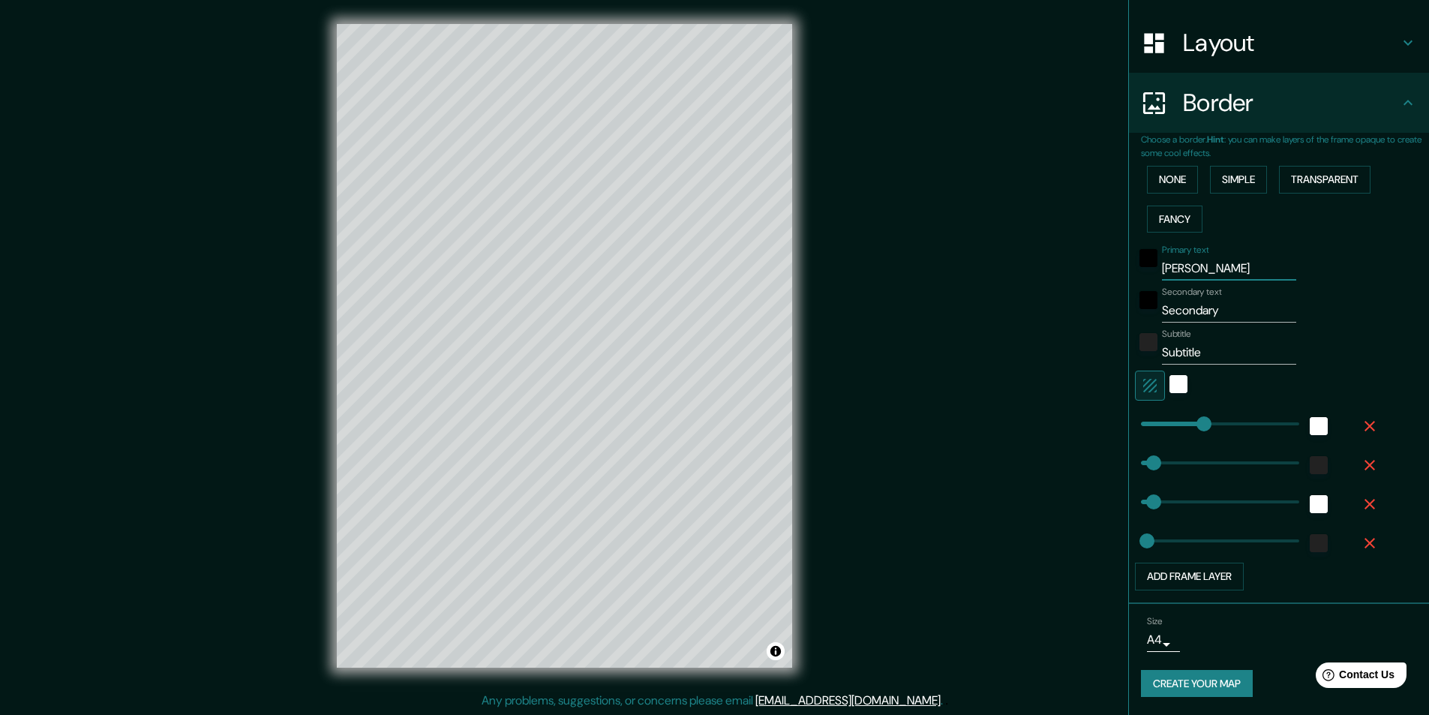
type input "49"
type input "24"
type input "Rio deJaneir"
type input "243"
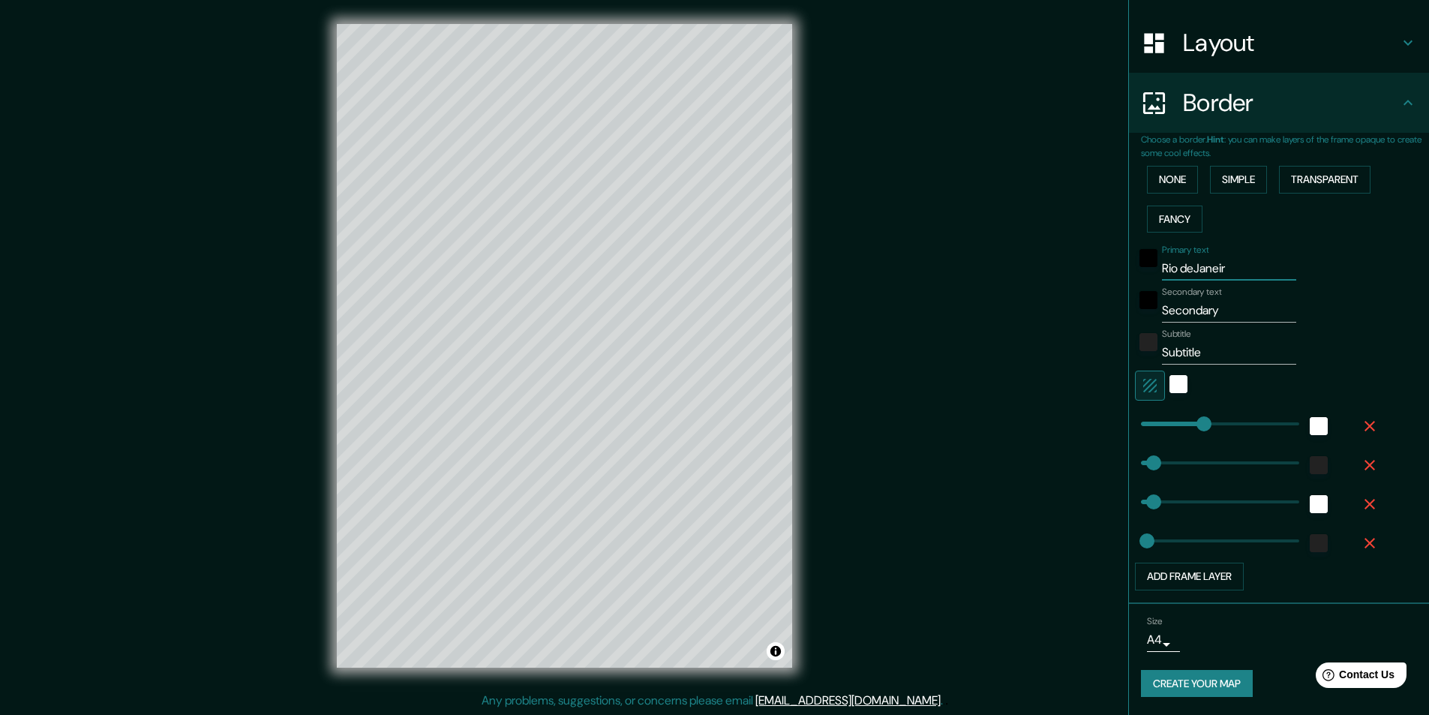
type input "49"
type input "24"
click at [1227, 268] on input "Rio deJaneir" at bounding box center [1229, 269] width 134 height 24
type input "Rio deJaneirO"
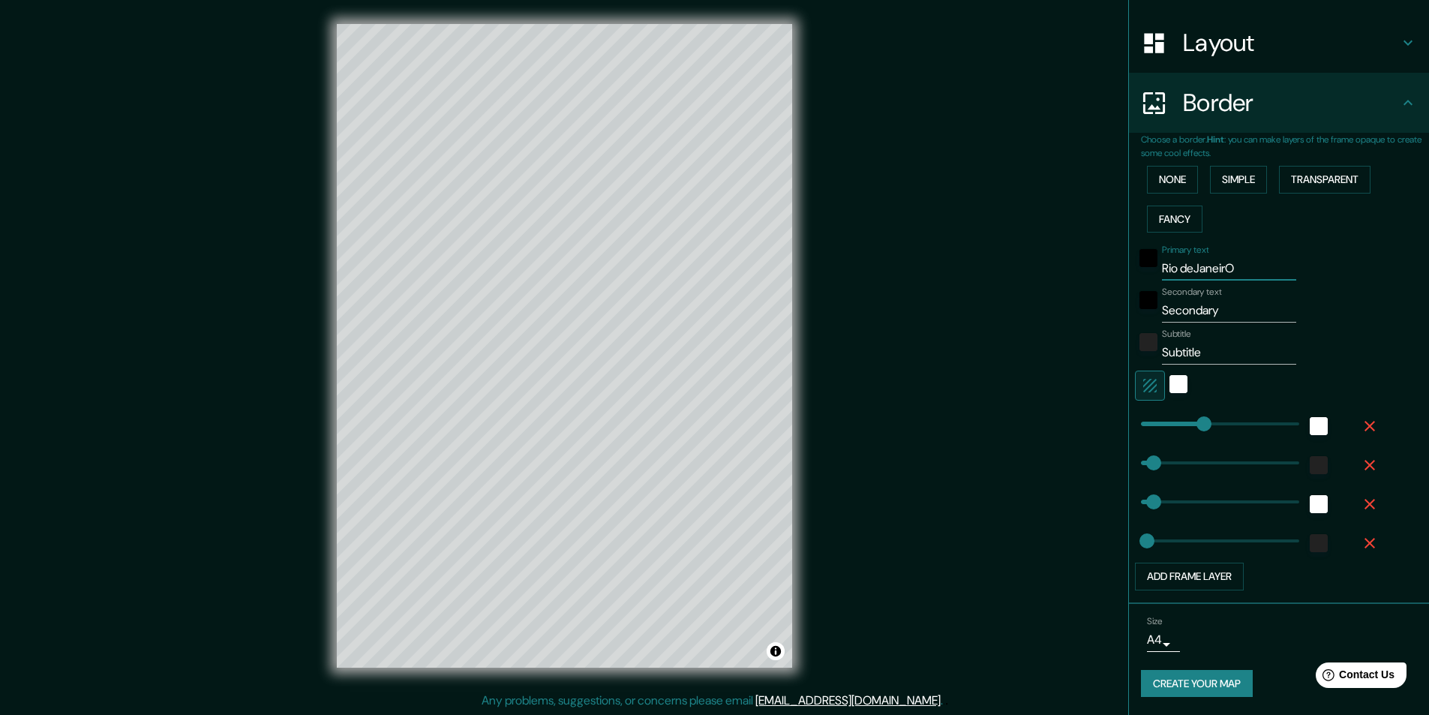
type input "243"
type input "49"
type input "24"
type input "Rio deJaneirO"
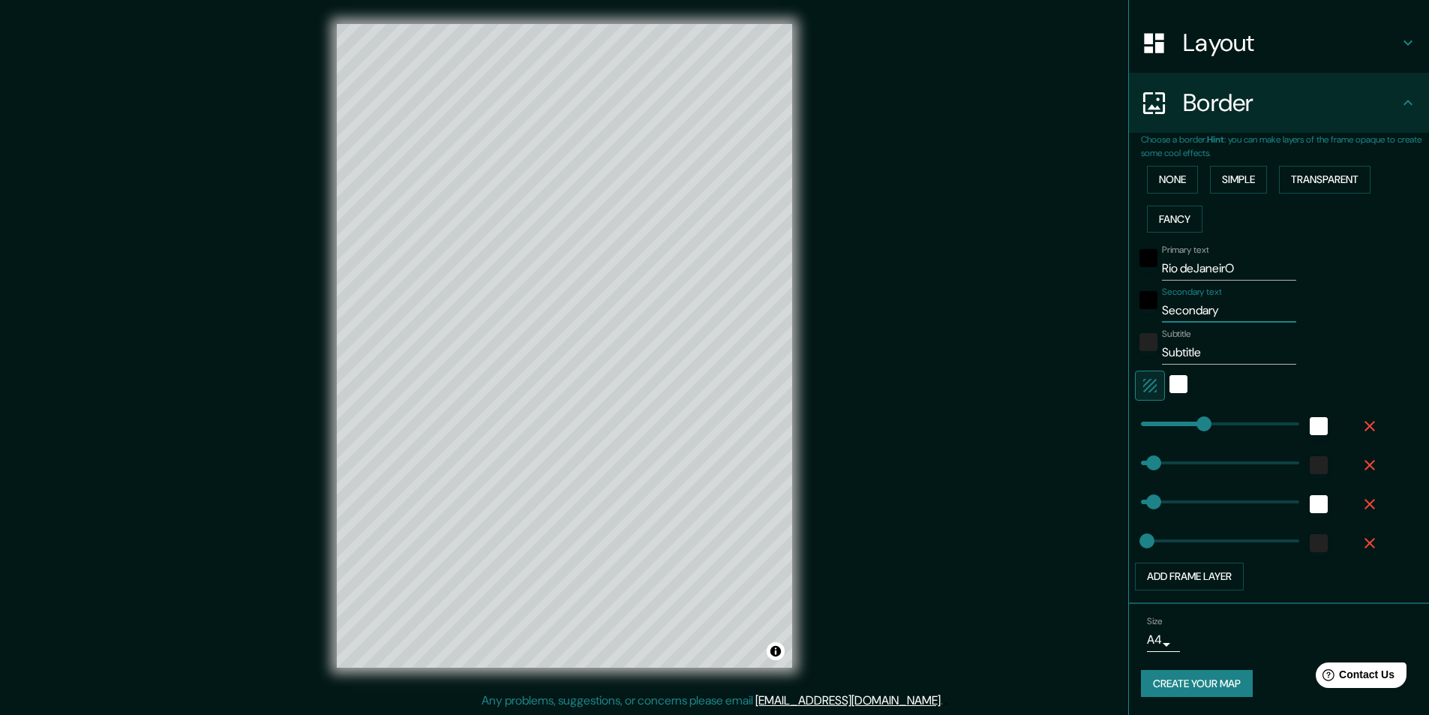
click at [1215, 305] on input "Secondary" at bounding box center [1229, 311] width 134 height 24
click at [1184, 354] on input "Subtitle" at bounding box center [1229, 353] width 134 height 24
type input "b"
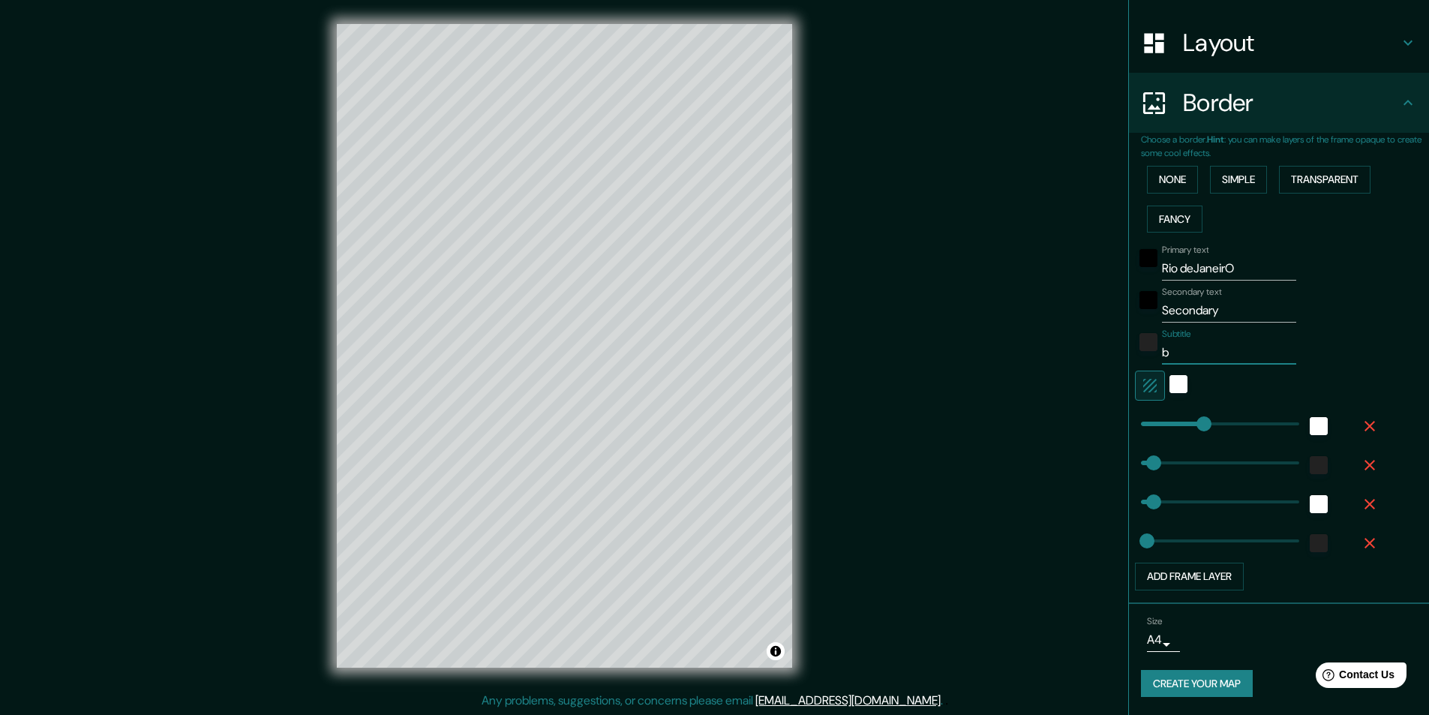
type input "243"
type input "49"
type input "24"
type input "bR"
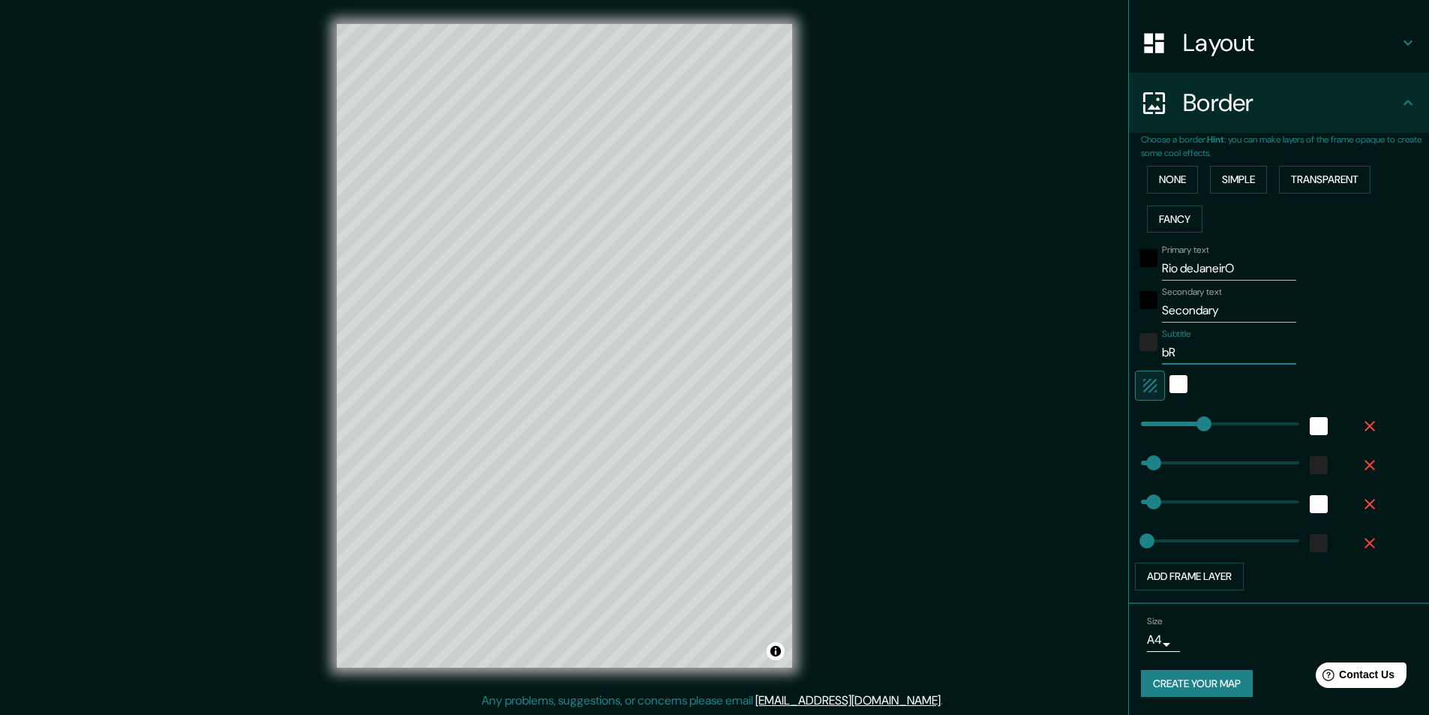
type input "243"
type input "49"
type input "24"
type input "bRA"
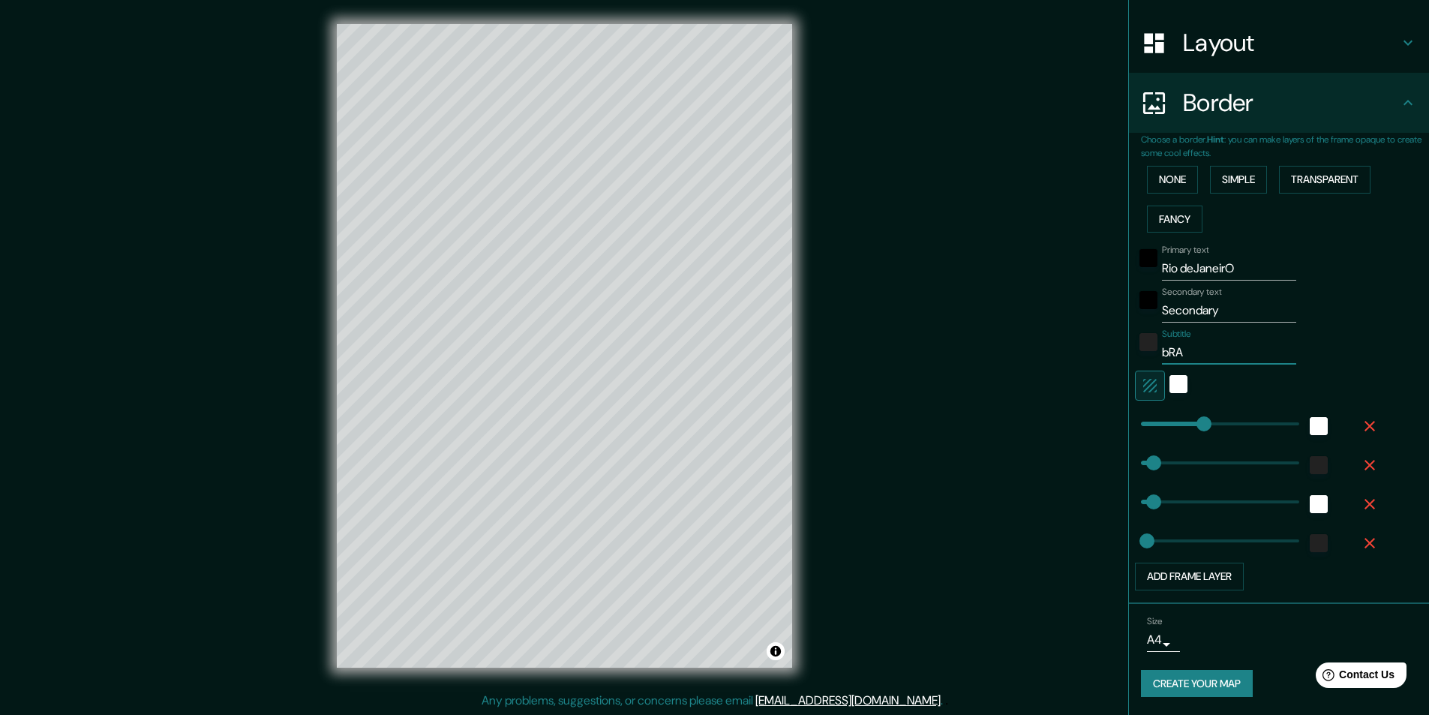
type input "243"
type input "49"
type input "24"
type input "bRASI"
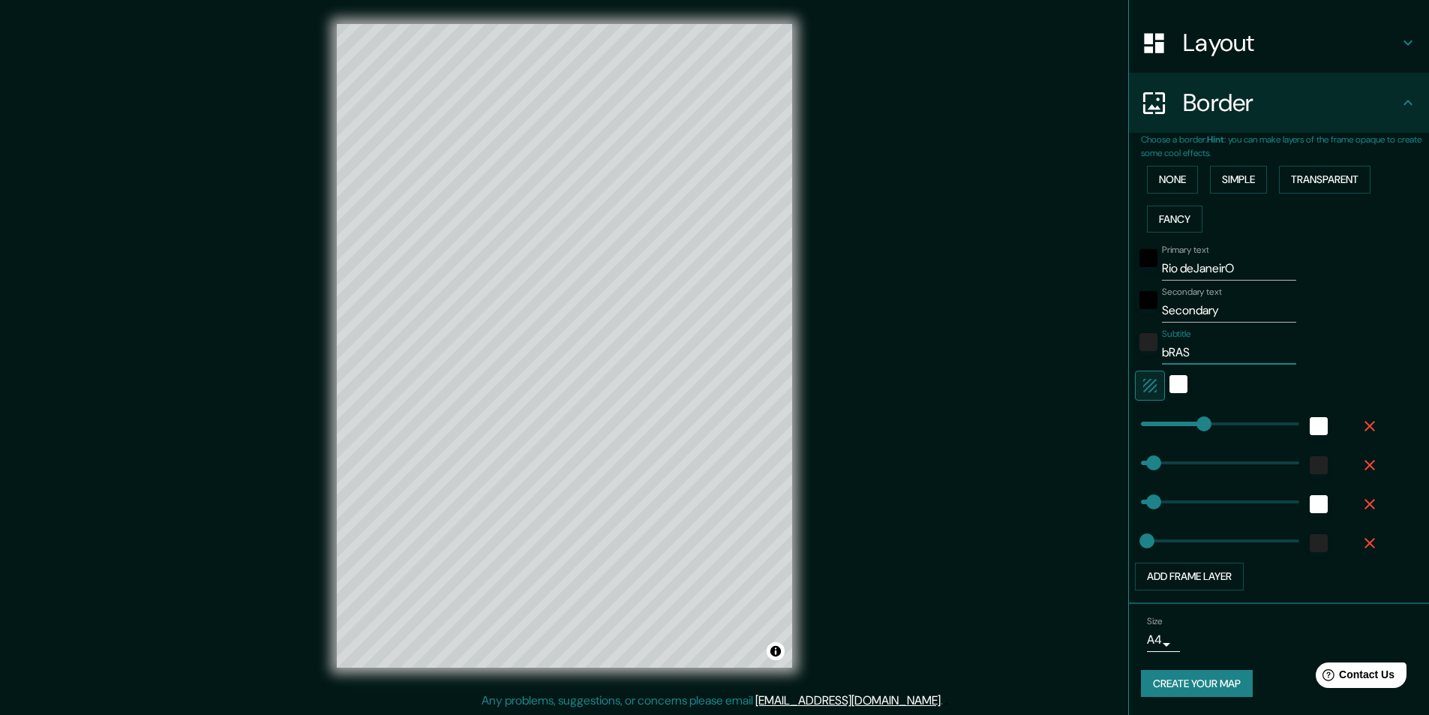
type input "243"
type input "49"
type input "24"
type input "bRASIL"
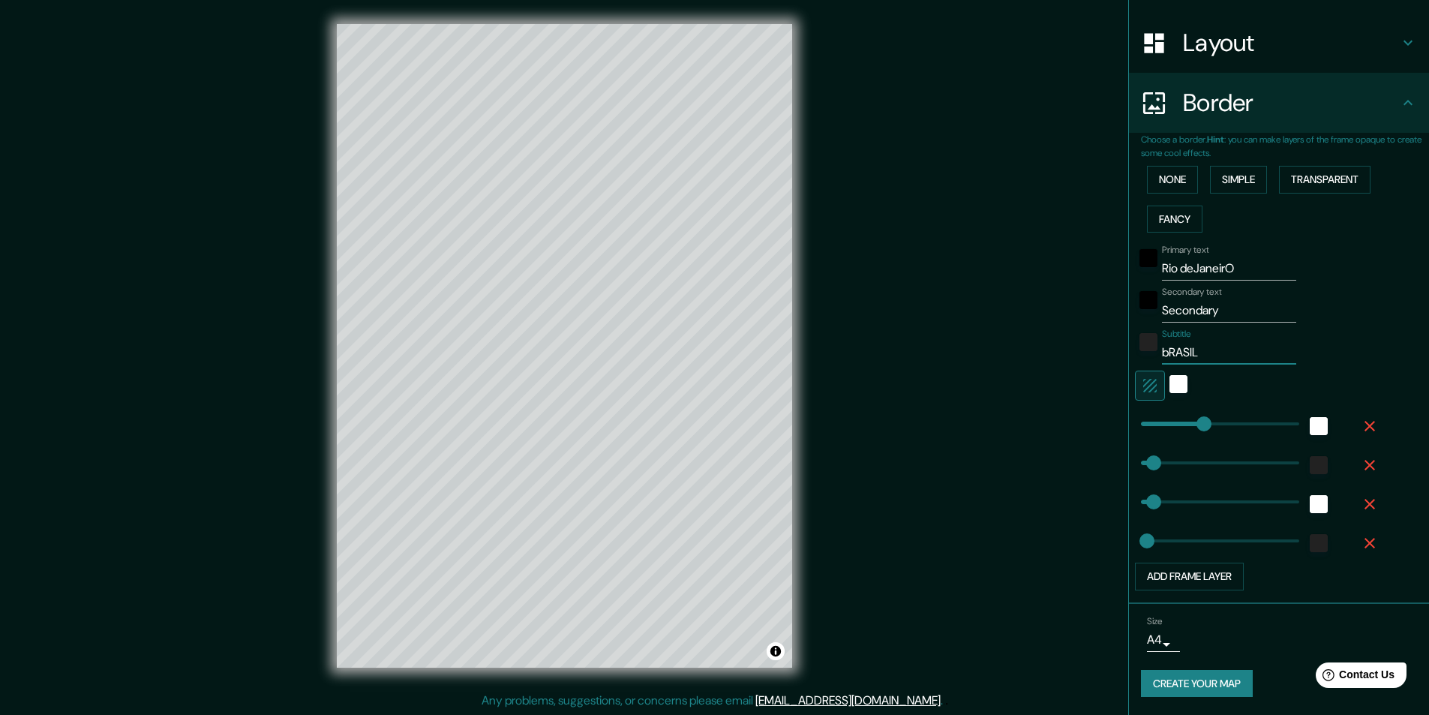
type input "243"
type input "49"
type input "24"
type input "bRASI"
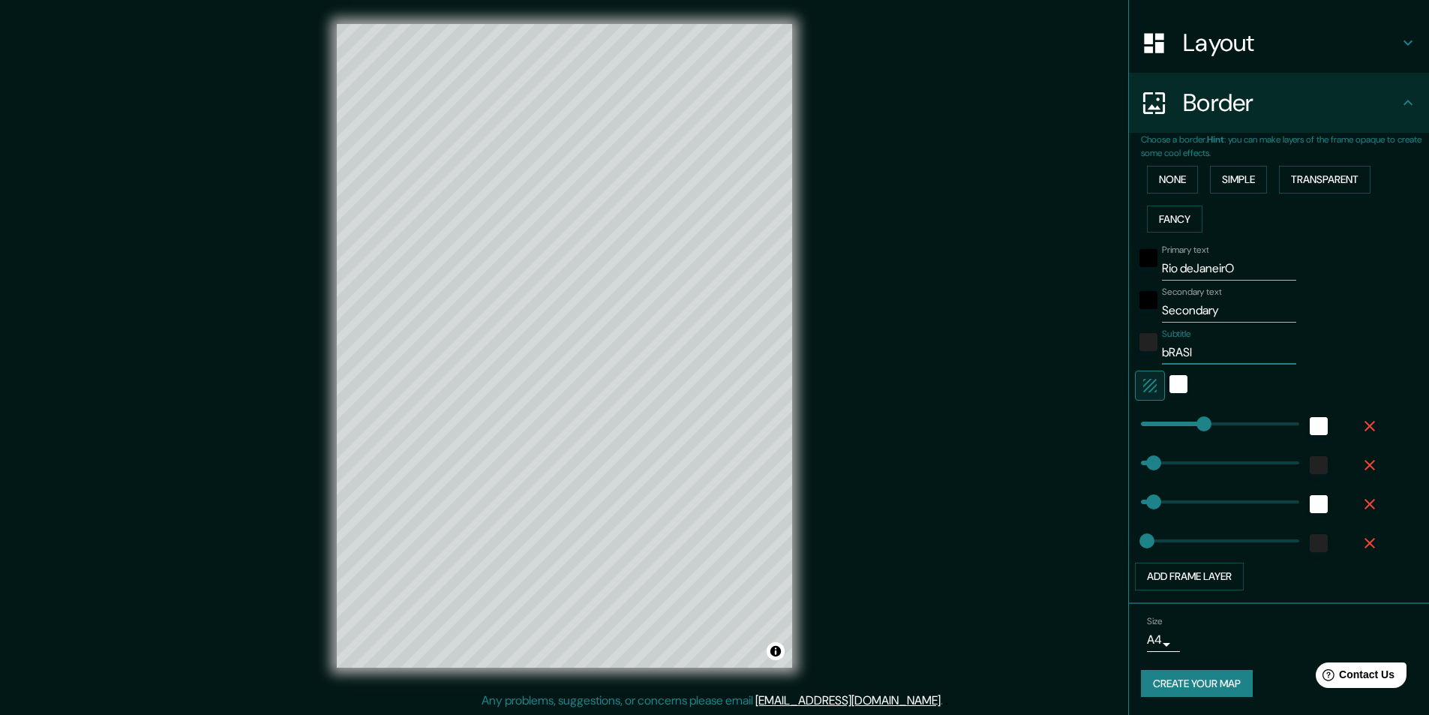
type input "243"
type input "49"
type input "24"
type input "bRAS"
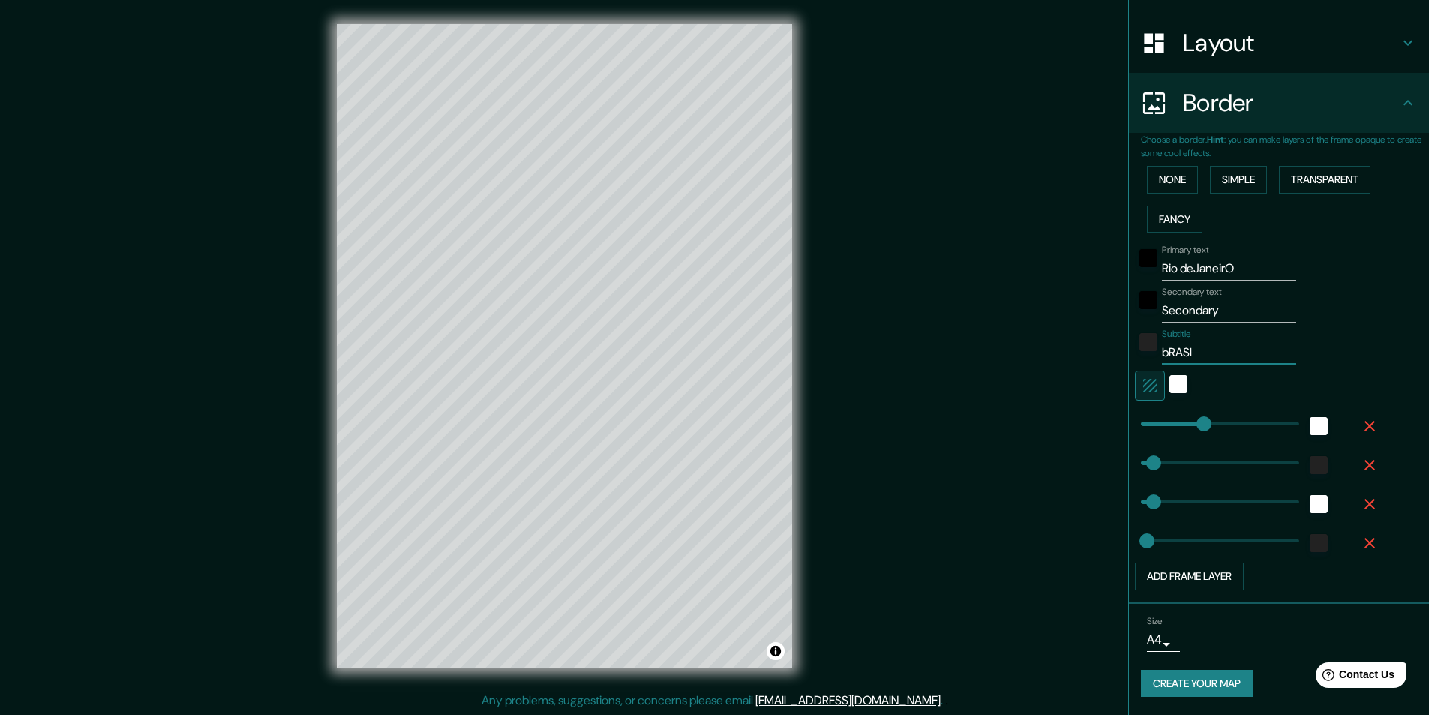
type input "243"
type input "49"
type input "24"
type input "bRA"
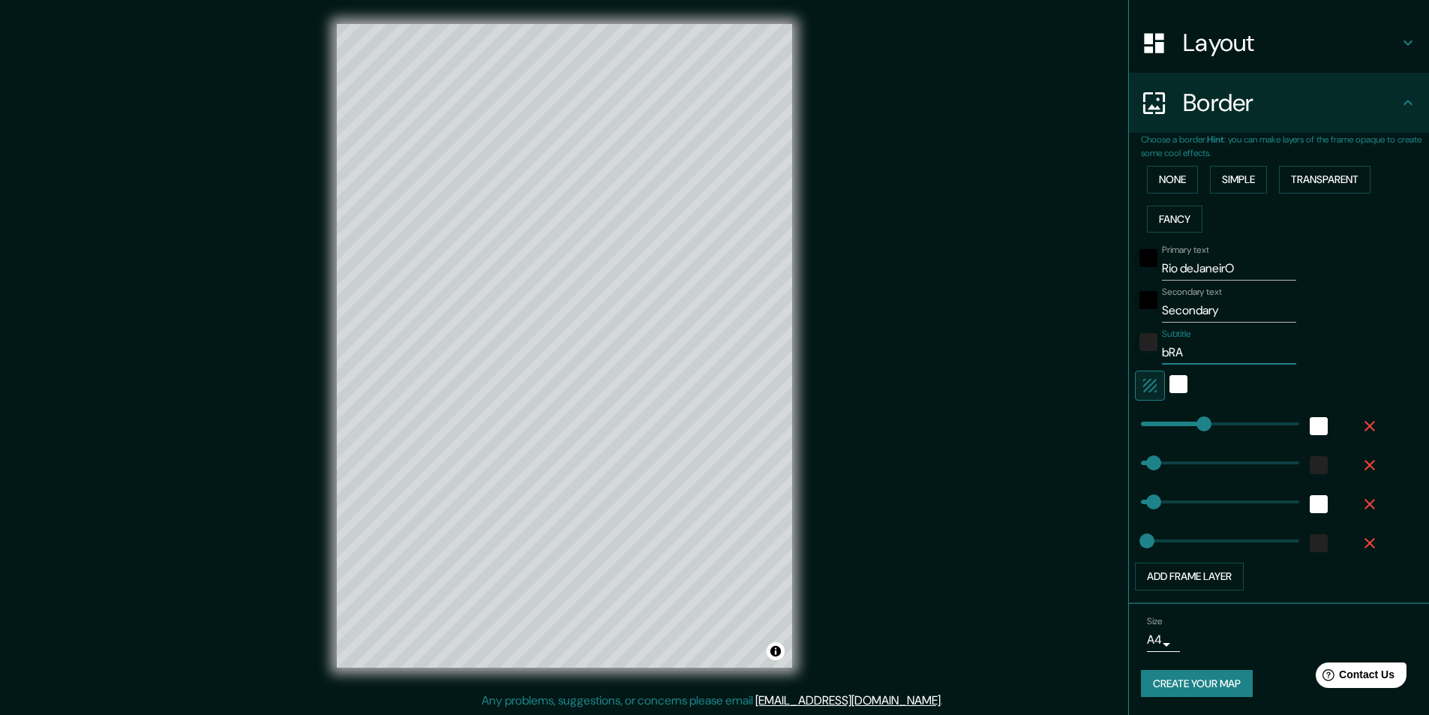
type input "243"
type input "49"
type input "24"
type input "bR"
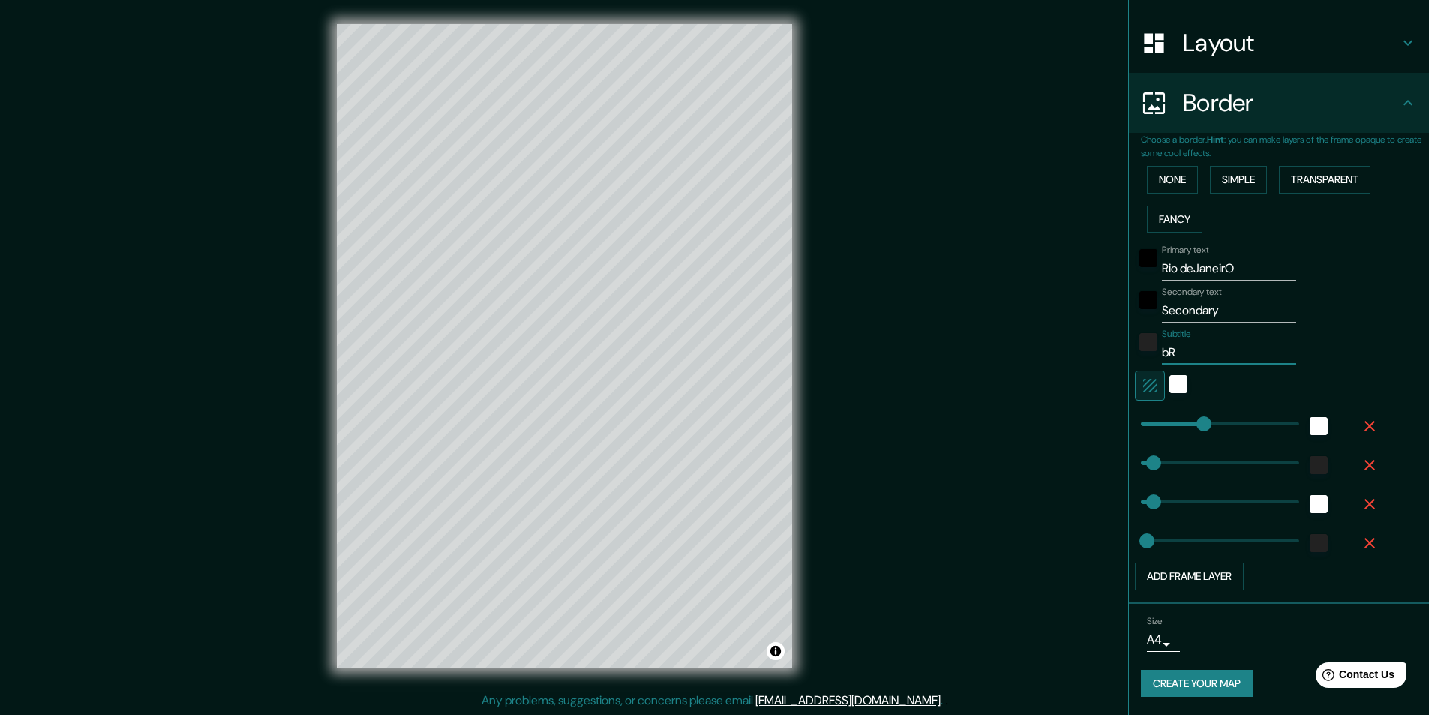
type input "243"
type input "49"
type input "24"
type input "b"
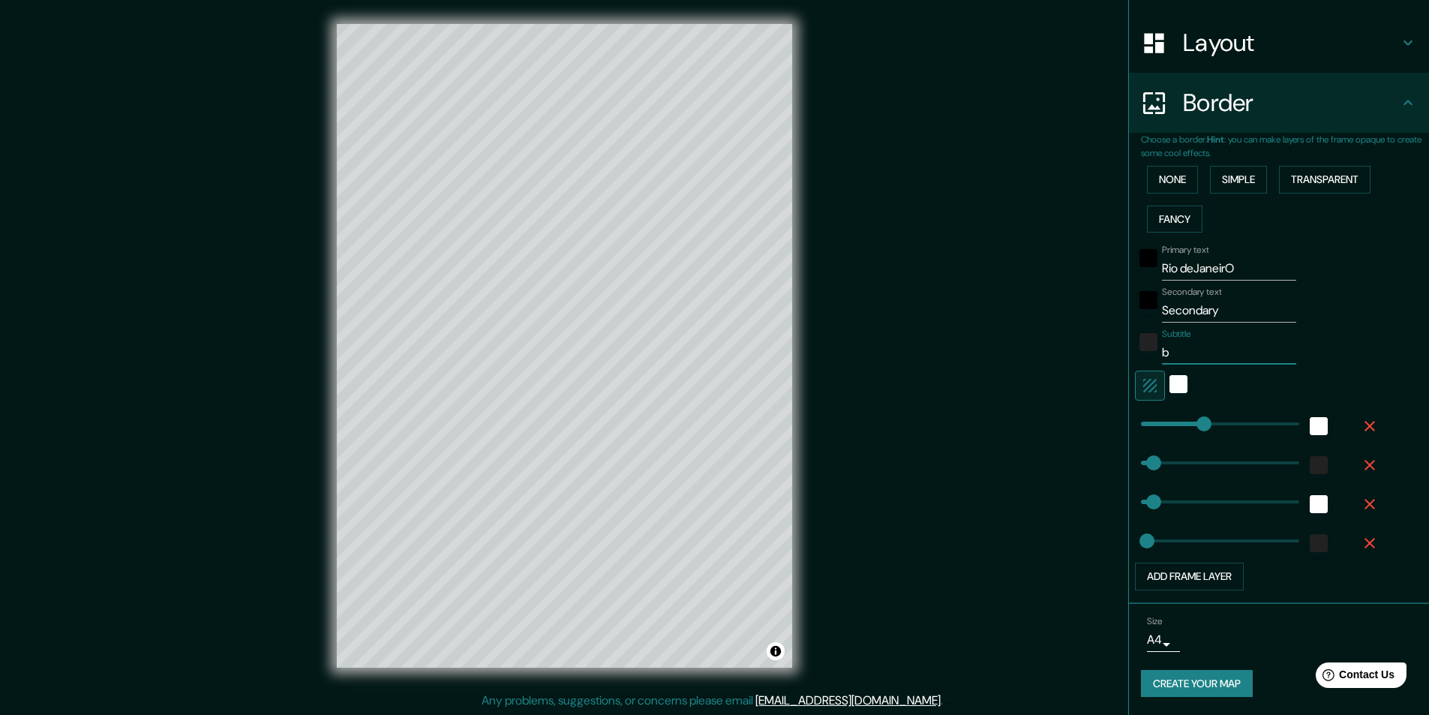
type input "243"
type input "49"
type input "24"
type input "243"
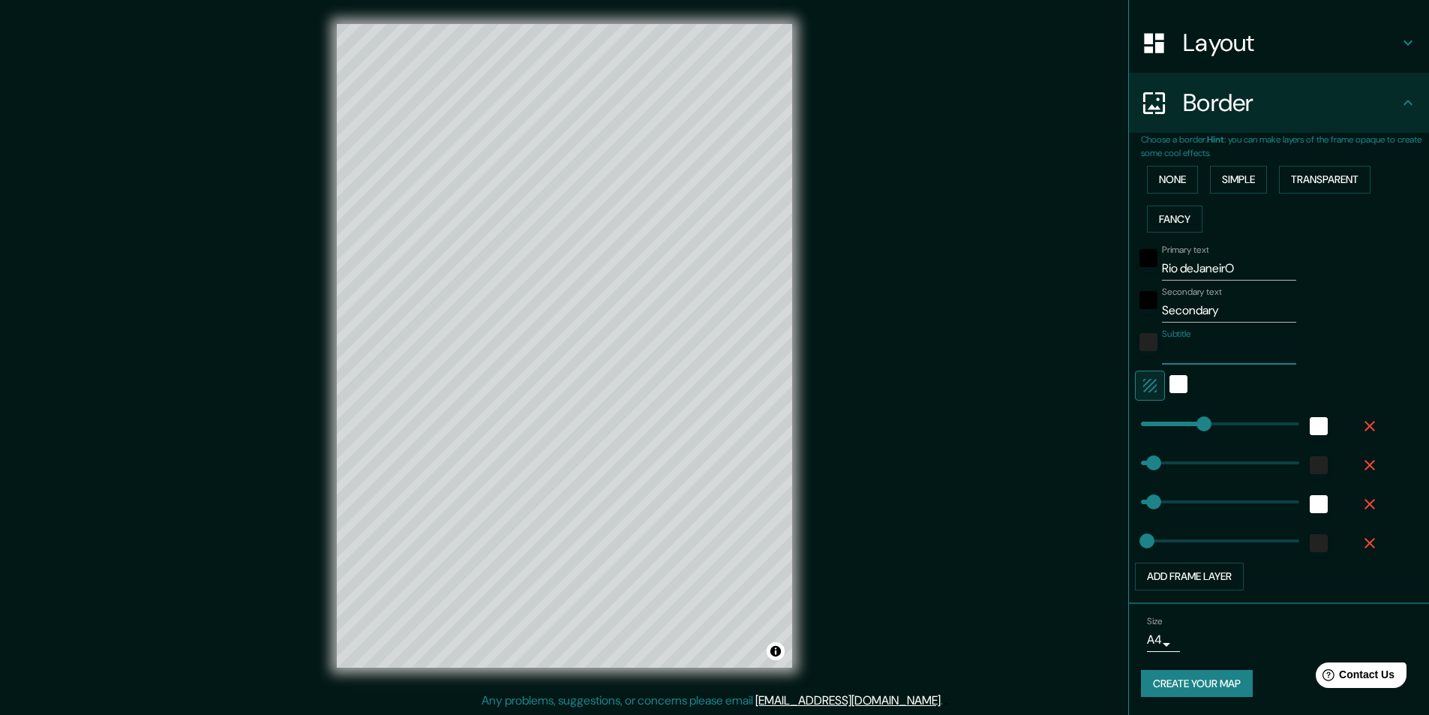
type input "49"
type input "24"
type input "B"
type input "243"
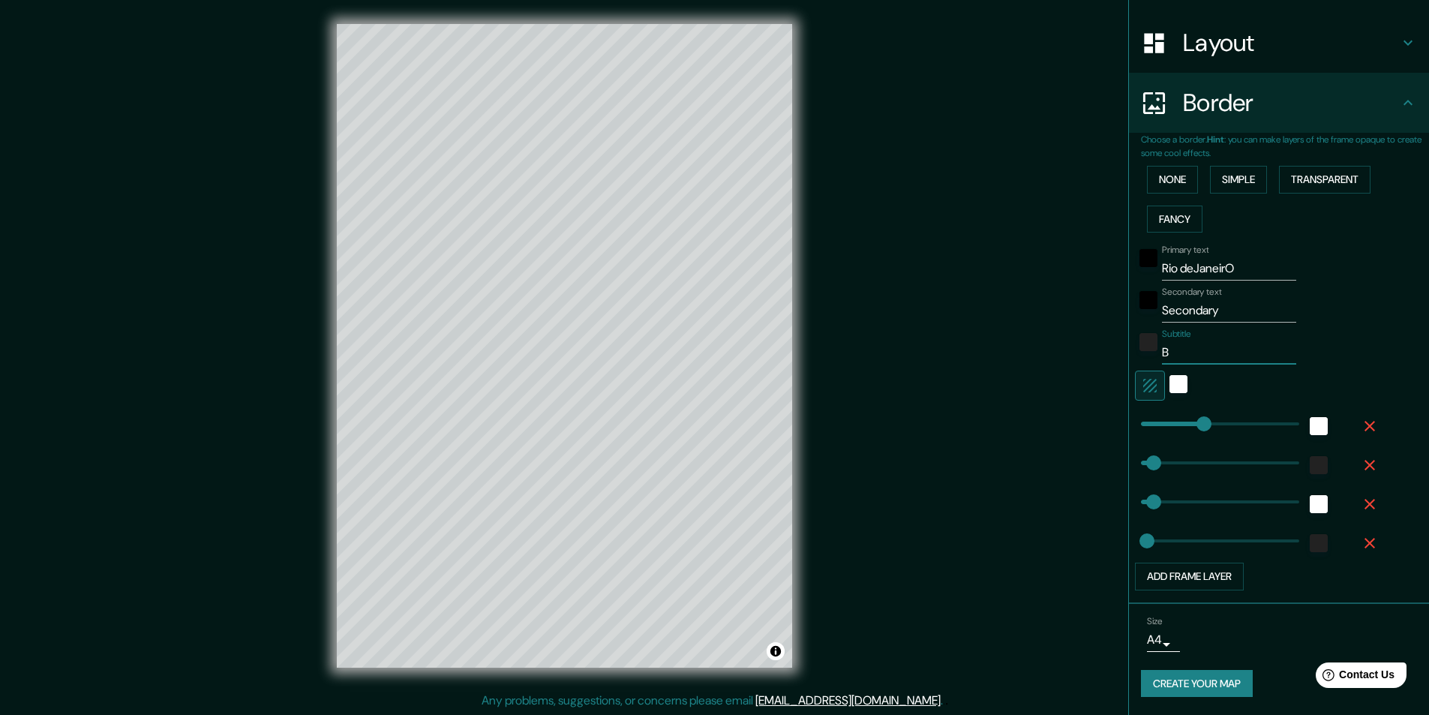
type input "49"
type input "24"
type input "Br"
type input "243"
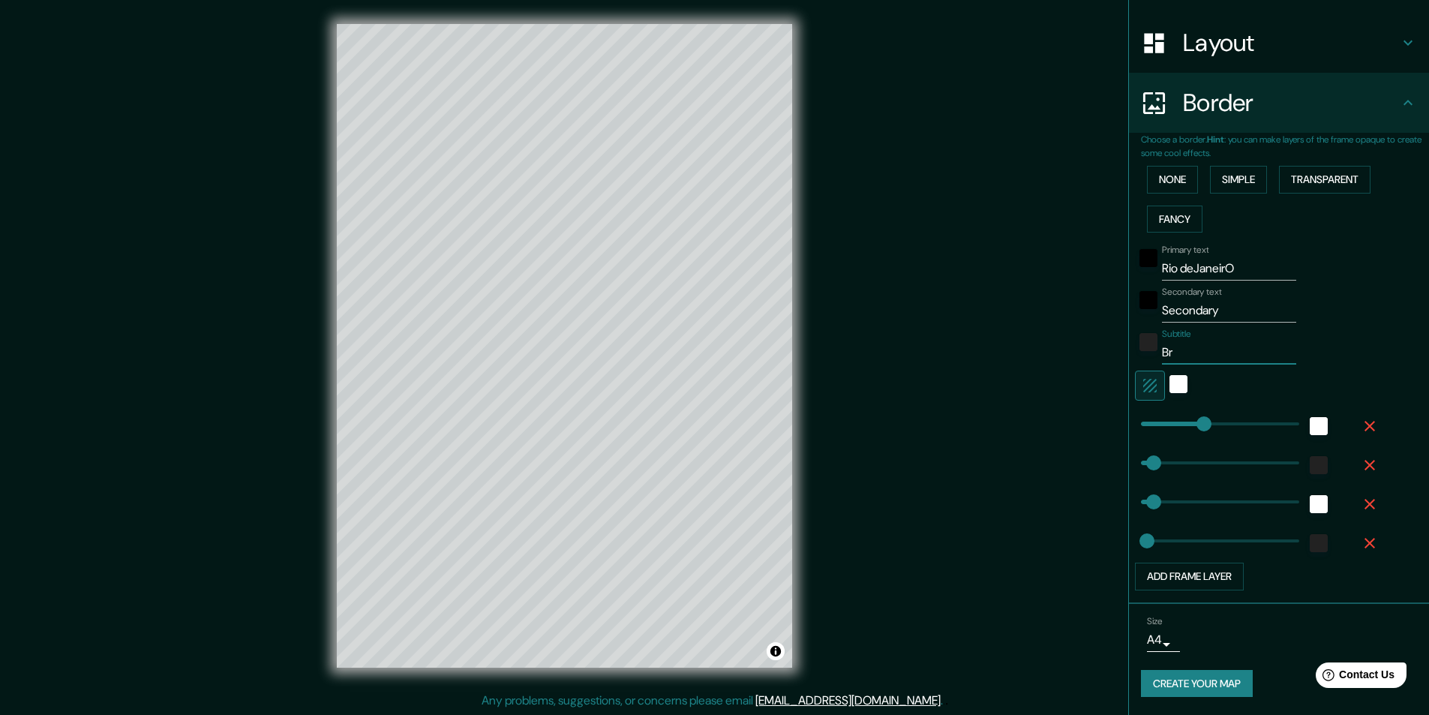
type input "49"
type input "24"
type input "Bra"
type input "243"
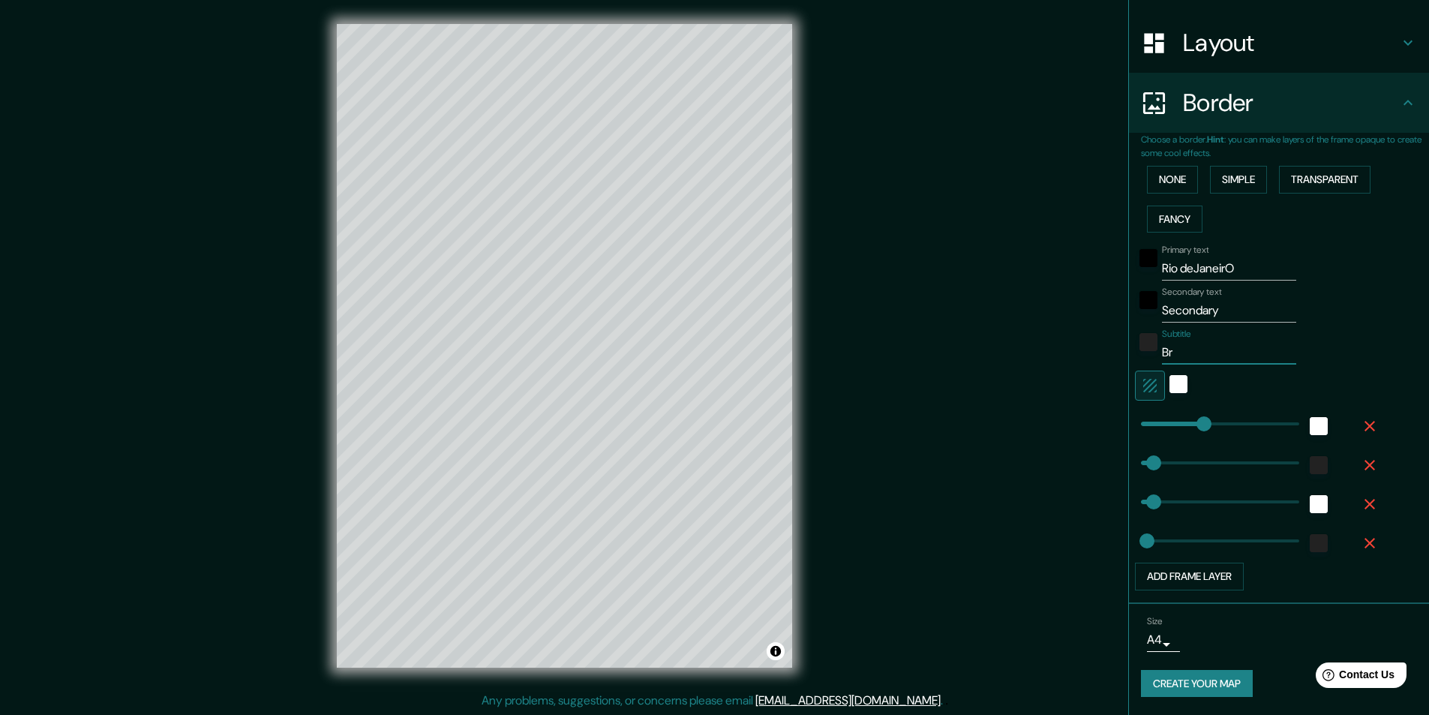
type input "49"
type input "24"
type input "Brasil"
type input "243"
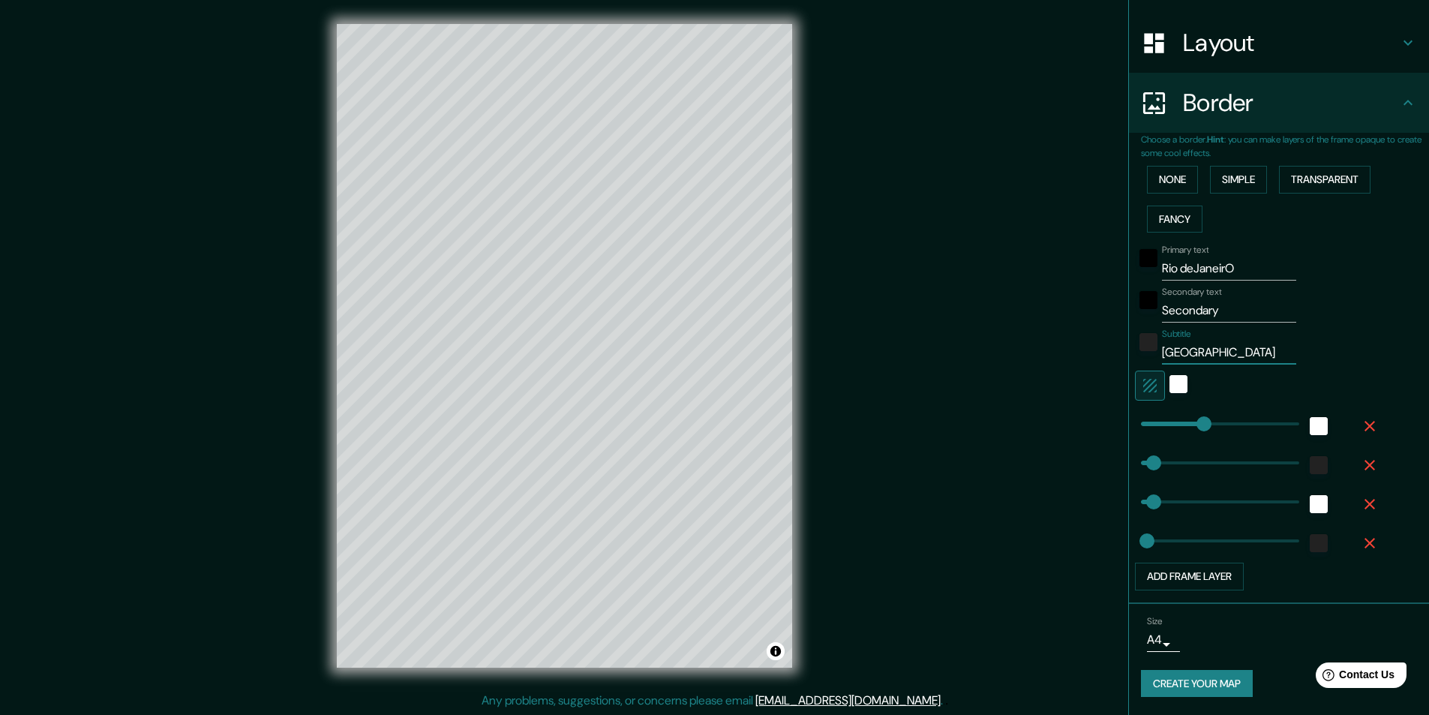
type input "49"
type input "24"
type input "Brasil"
type input "24"
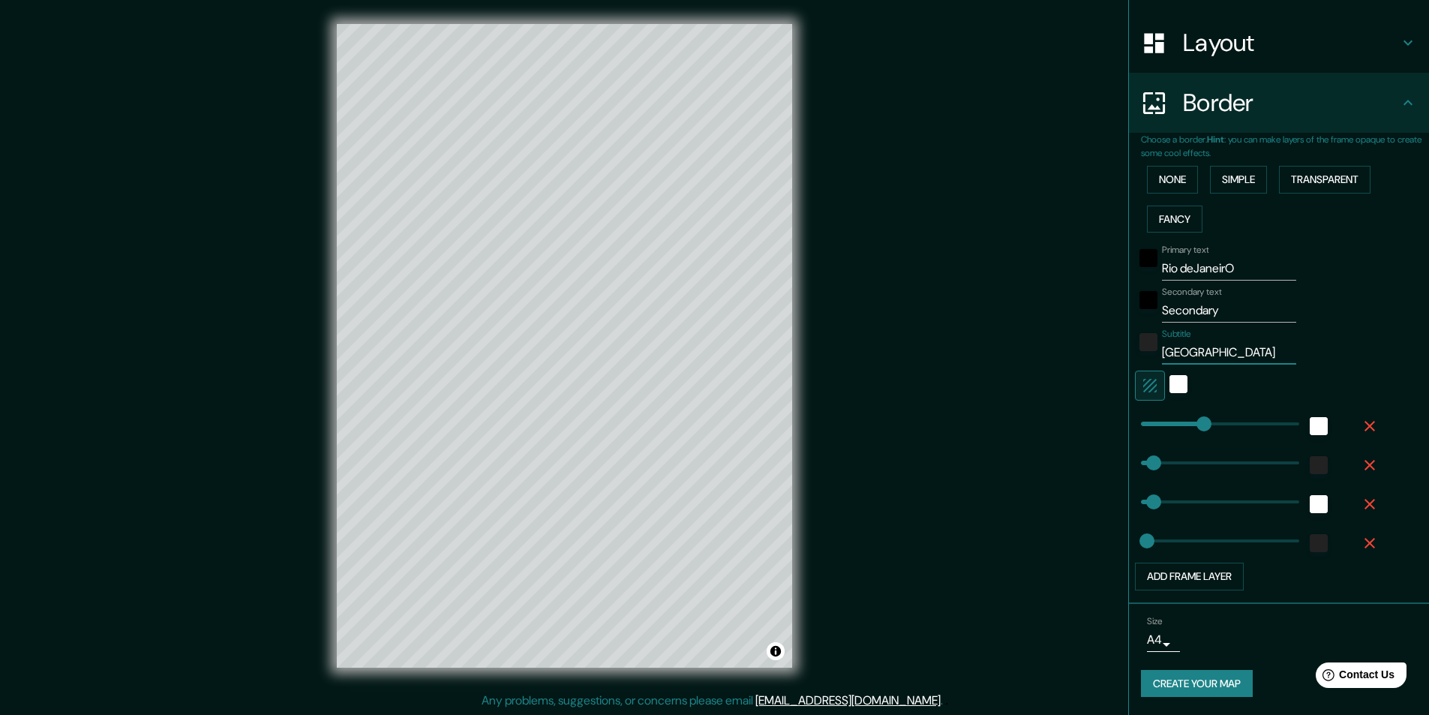
type input "243"
click at [1179, 308] on input "Secondary" at bounding box center [1229, 311] width 134 height 24
type input "C"
type input "243"
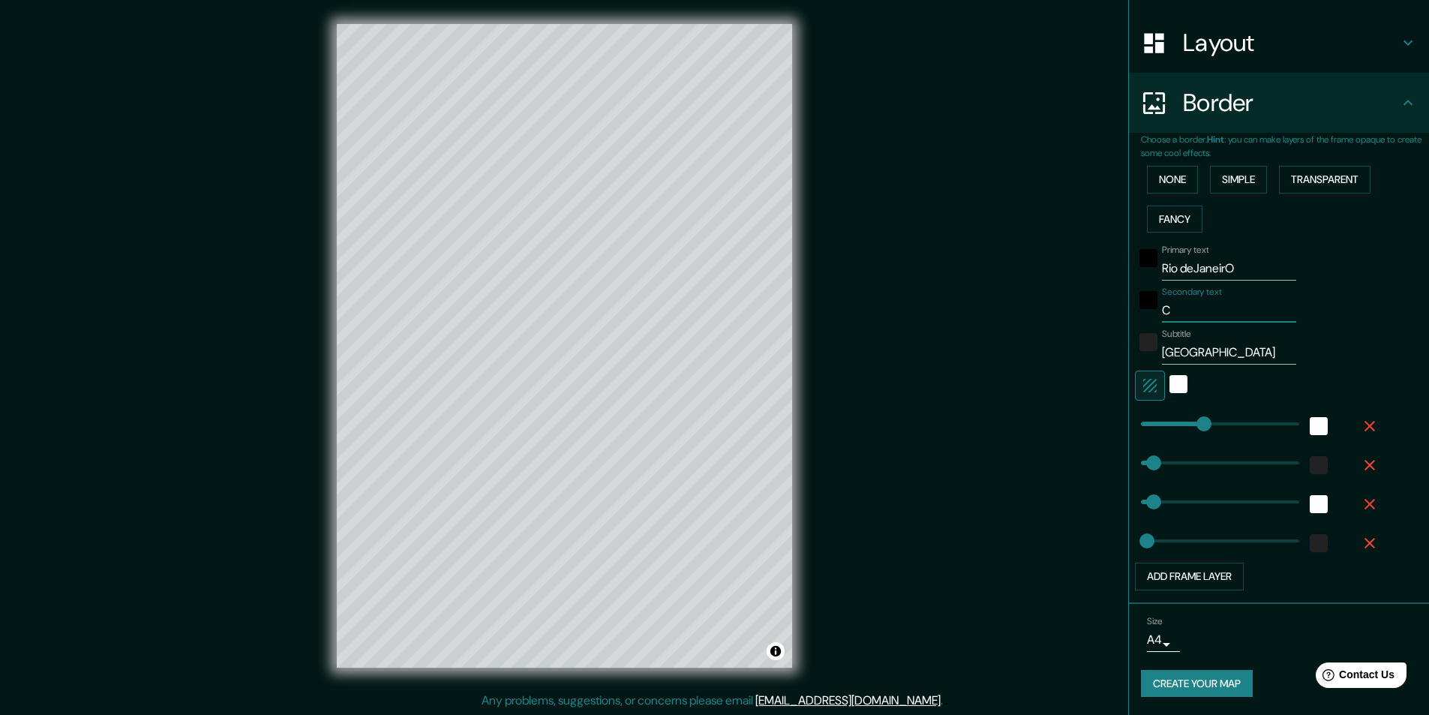
type input "49"
type input "24"
type input "Ci"
type input "243"
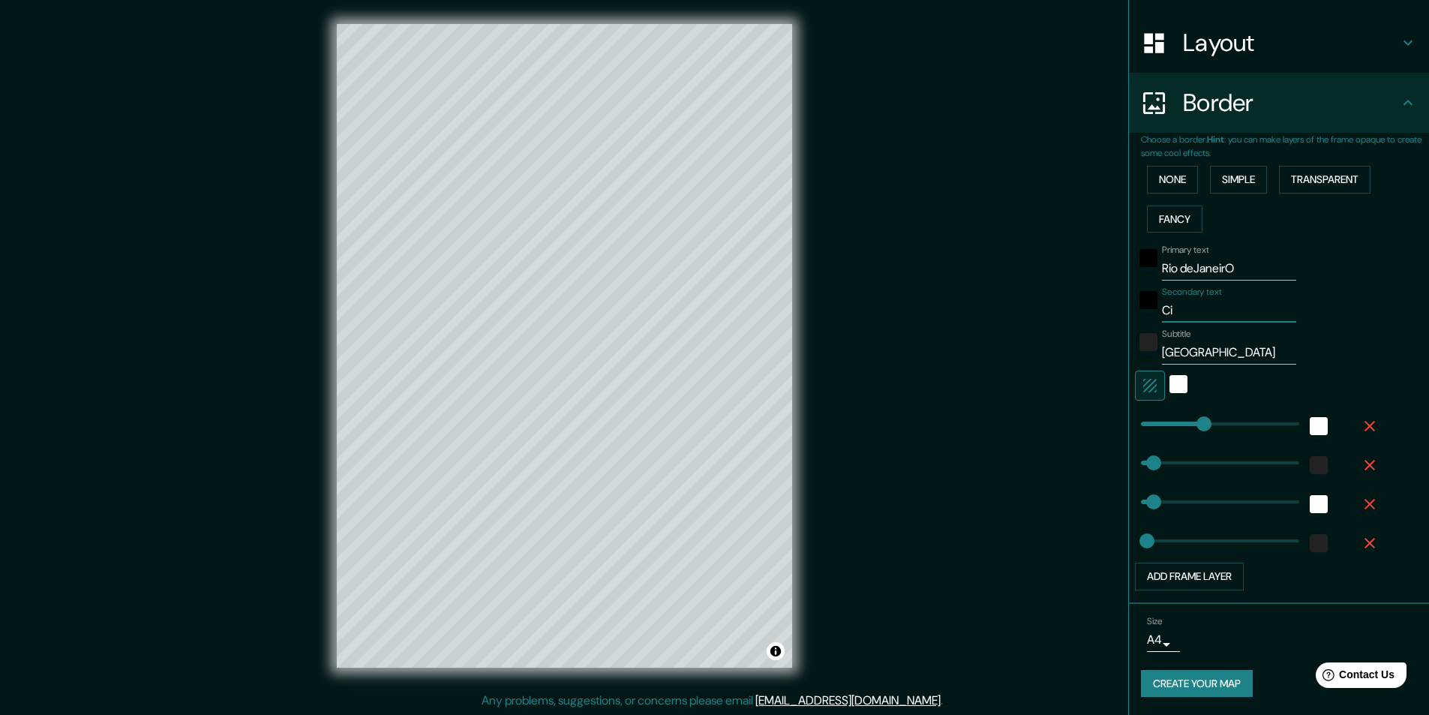
type input "49"
type input "24"
type input "Ciud"
type input "243"
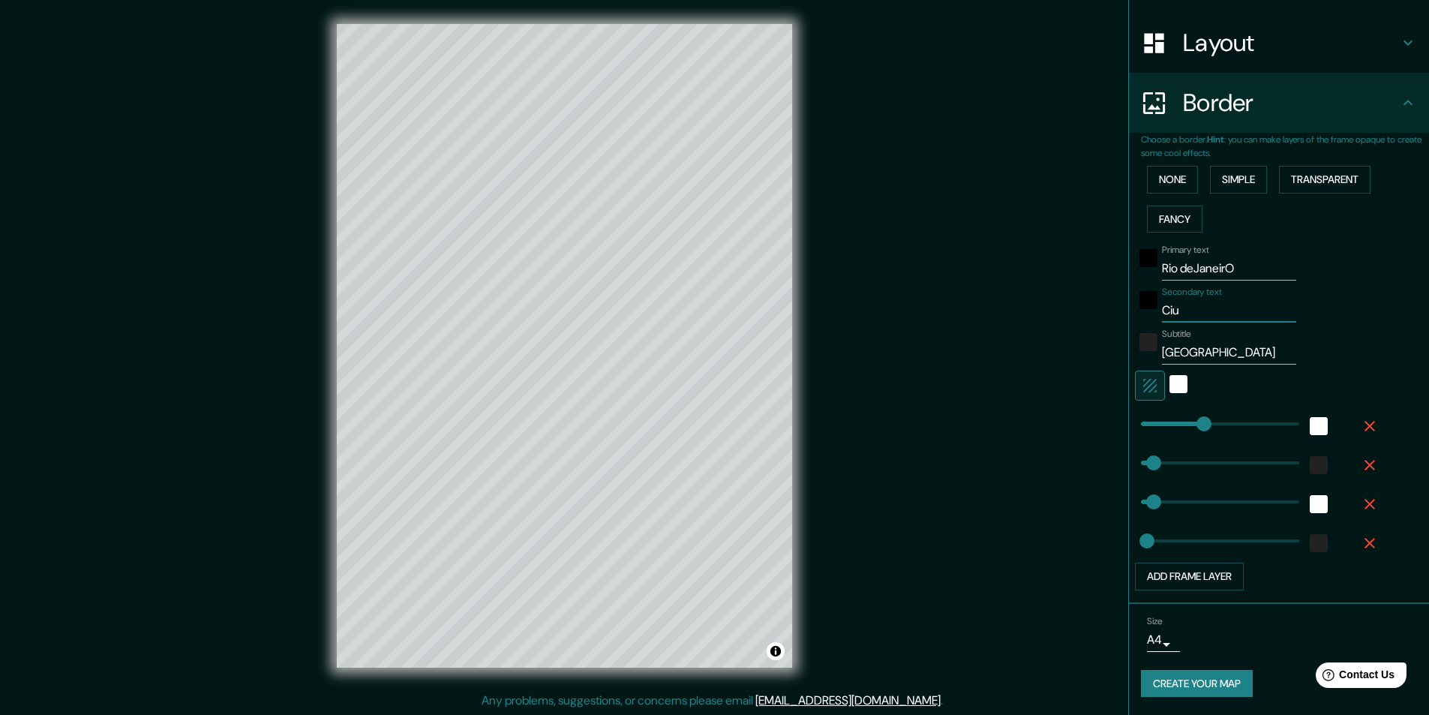
type input "49"
type input "24"
type input "Ciudad"
type input "243"
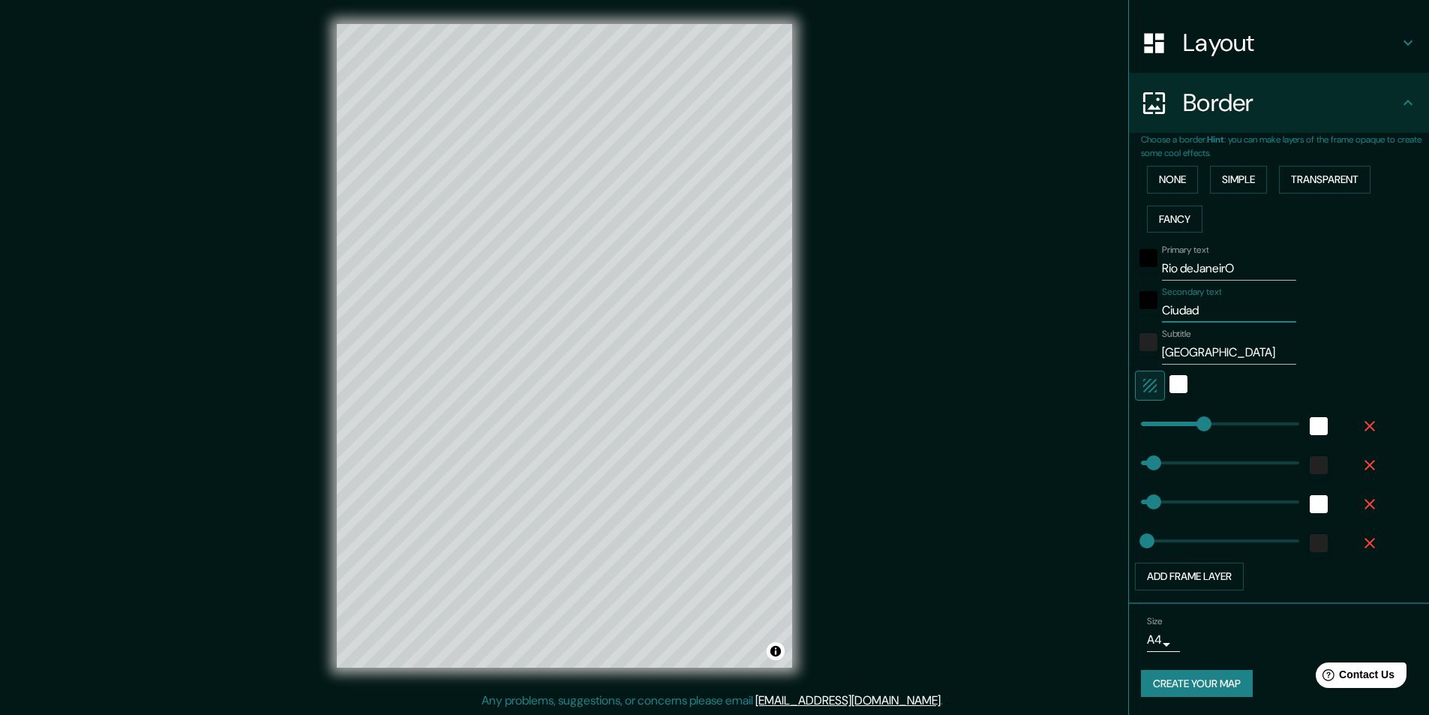
type input "49"
type input "24"
type input "Ciudad"
type input "243"
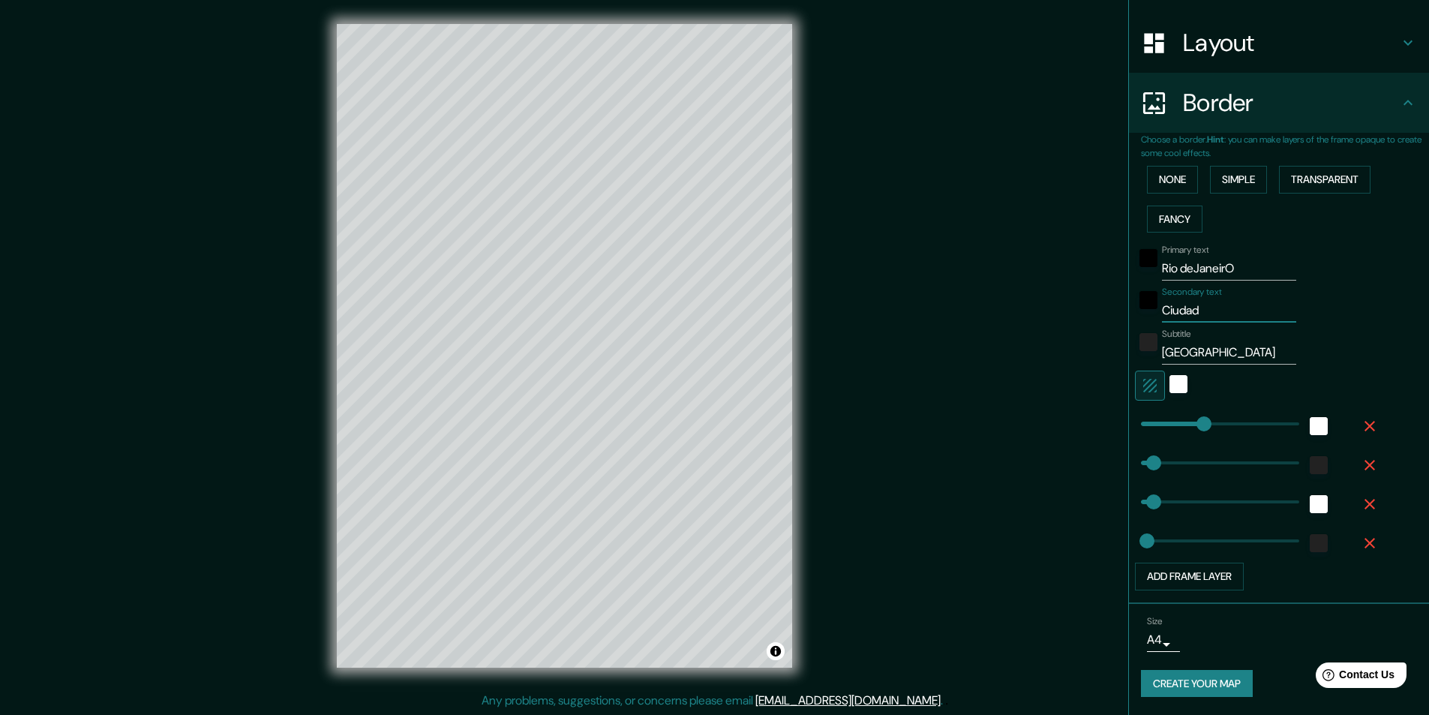
type input "49"
type input "24"
type input "Ciudad ma"
type input "243"
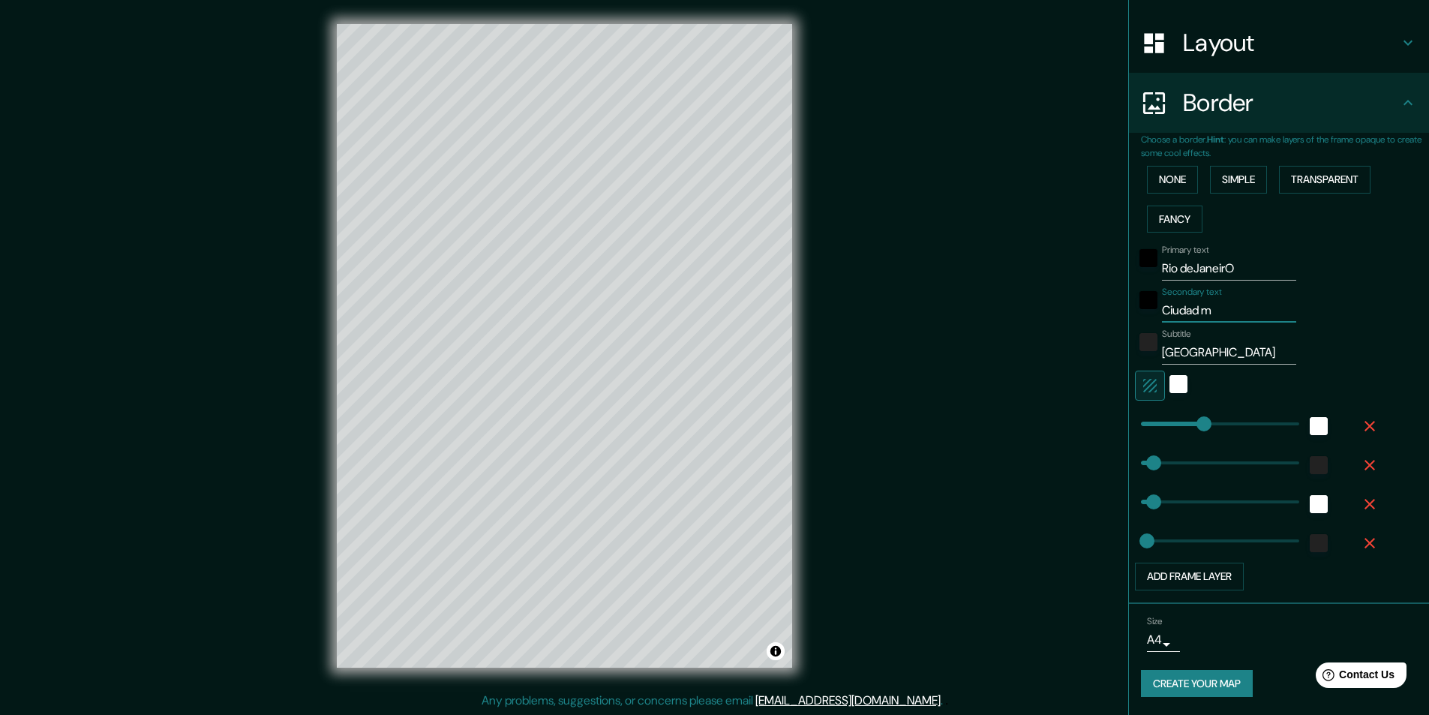
type input "49"
type input "24"
type input "Ciudad mar"
type input "243"
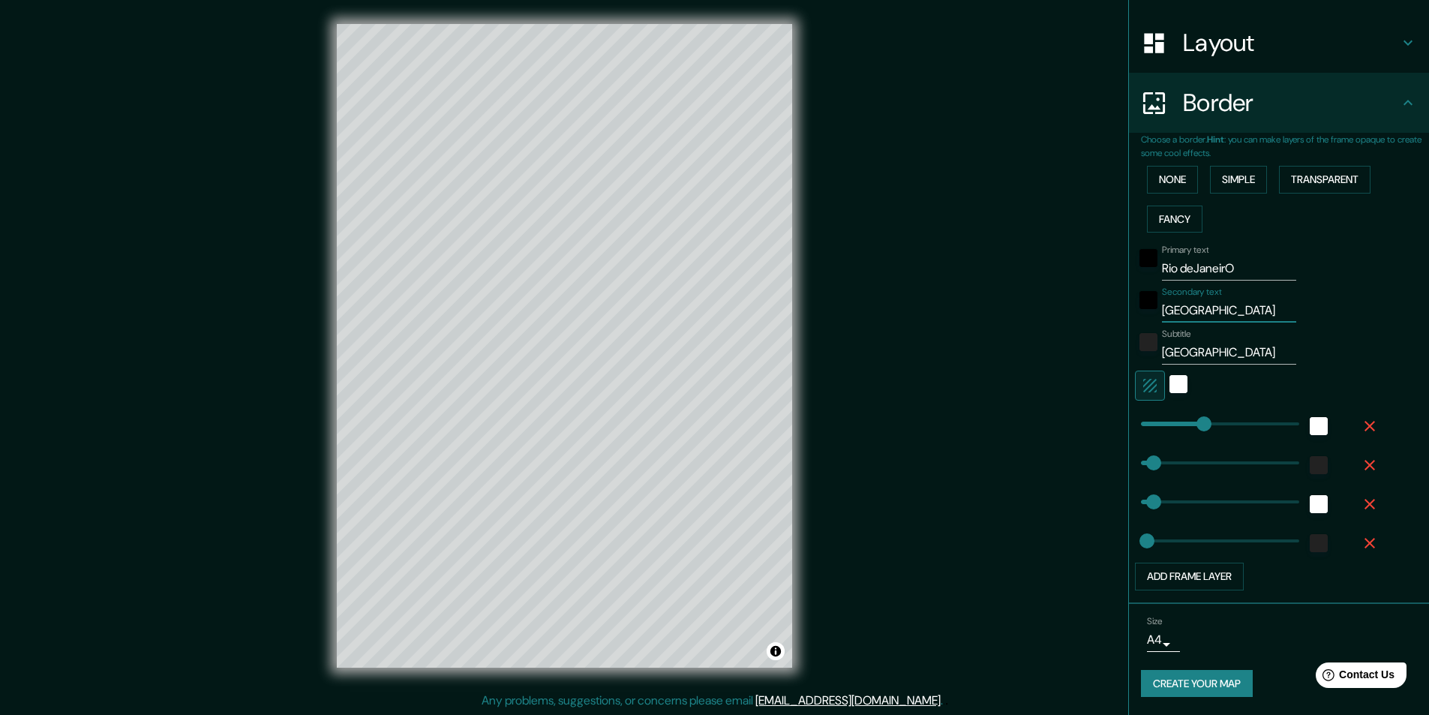
type input "49"
type input "24"
type input "Ciudad mara"
type input "243"
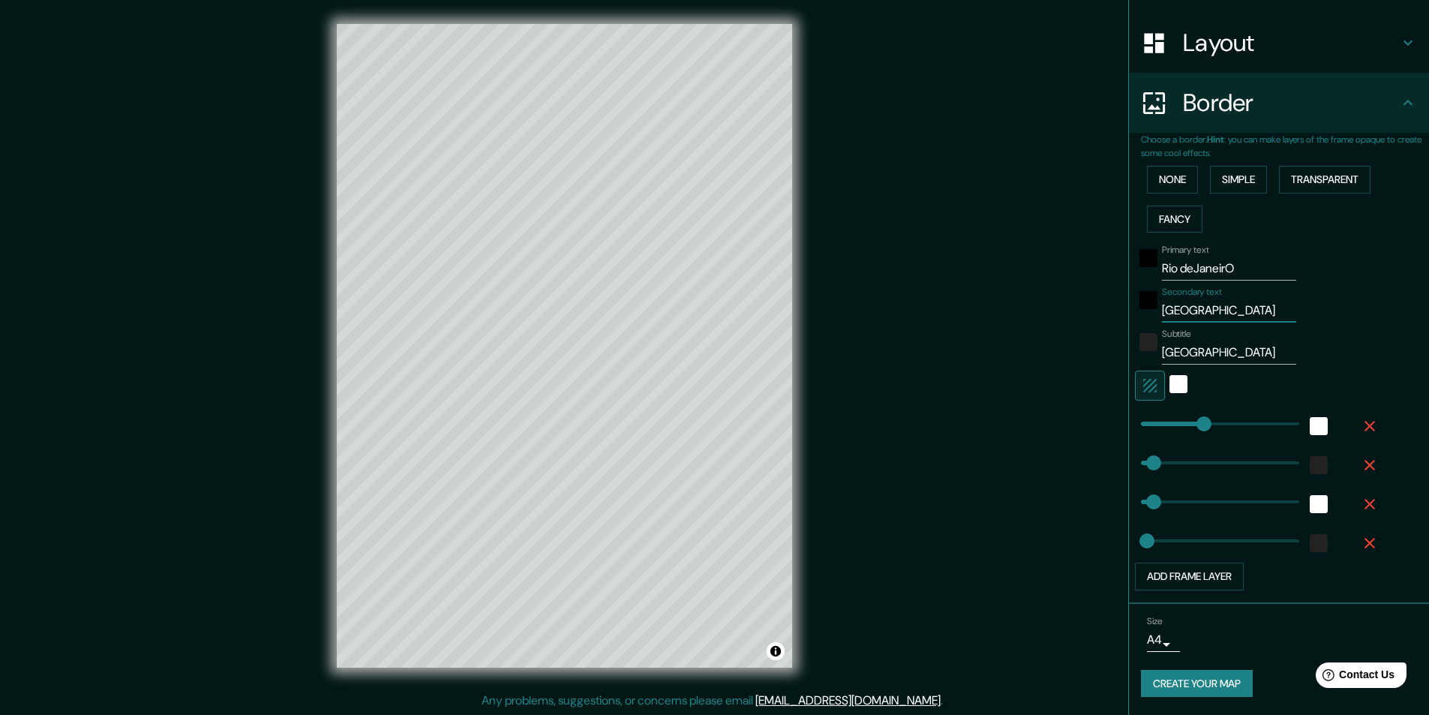
type input "49"
type input "24"
type input "Ciudad maravi"
type input "243"
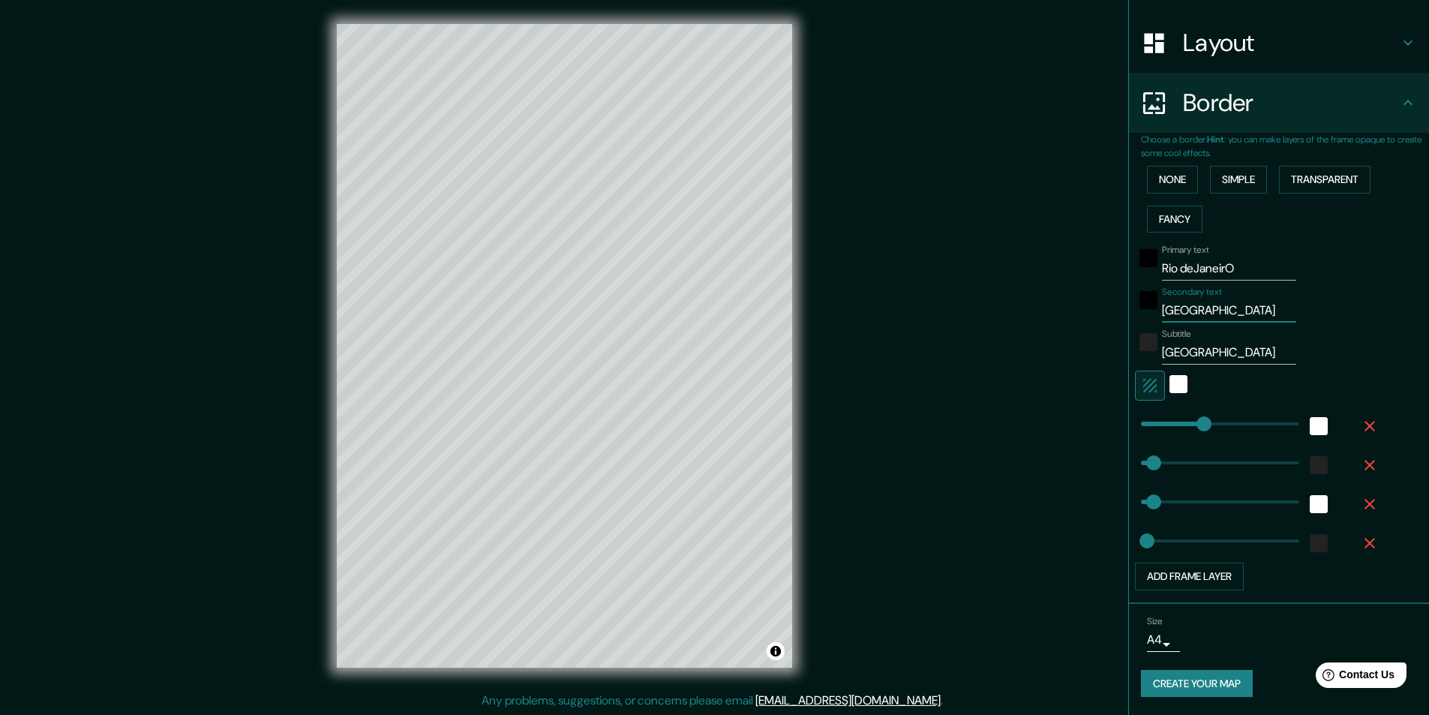
type input "49"
type input "24"
type input "Ciudad maravil"
type input "243"
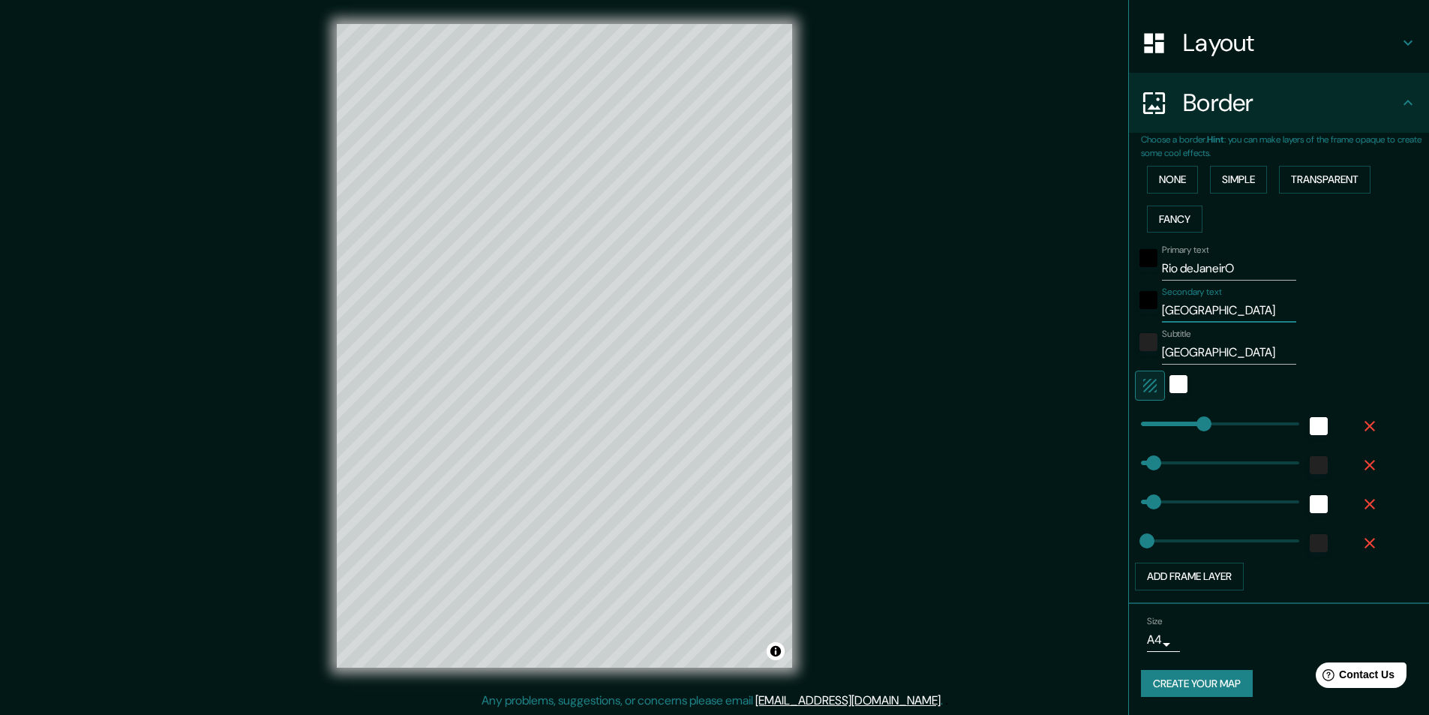
type input "49"
click at [1140, 345] on div "color-222222" at bounding box center [1149, 342] width 18 height 18
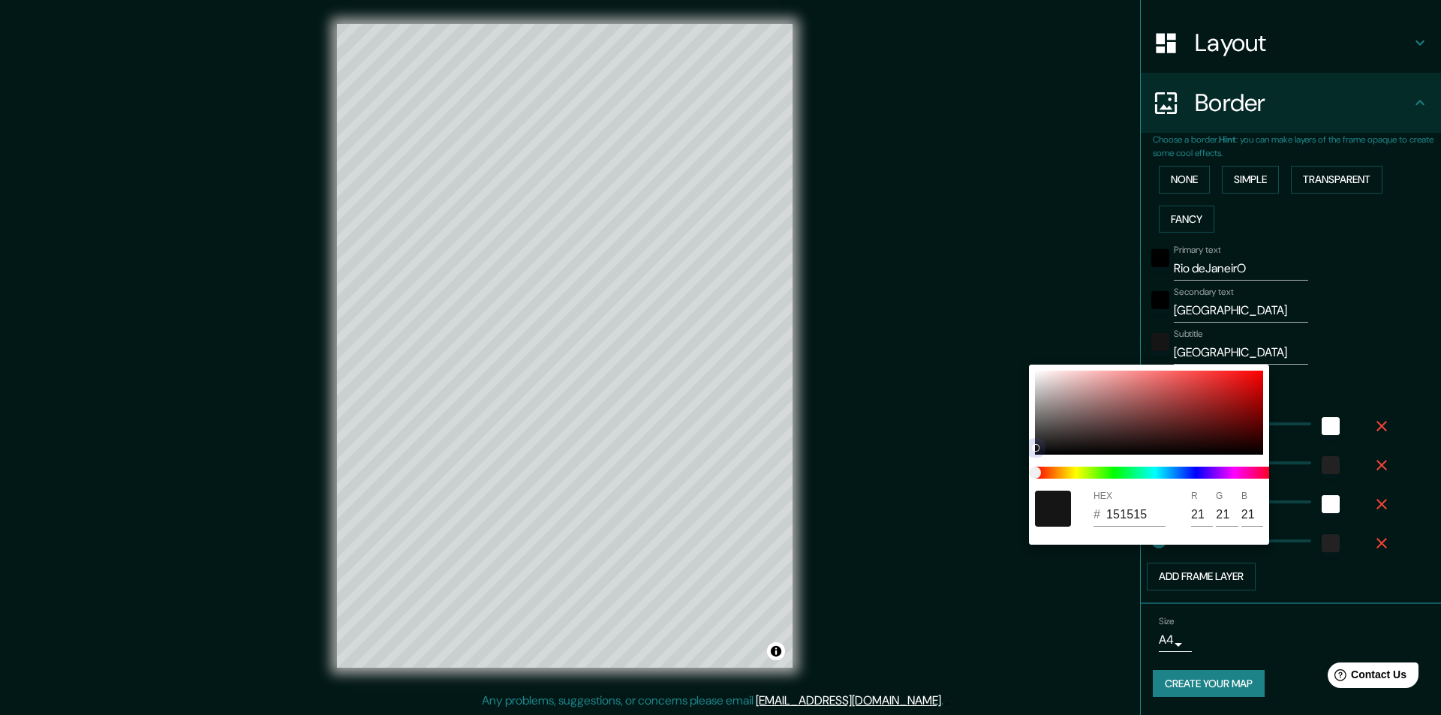
drag, startPoint x: 1035, startPoint y: 444, endPoint x: 1033, endPoint y: 470, distance: 25.6
click at [1033, 470] on div "HEX # 151515 R 21 G 21 B 21" at bounding box center [1149, 455] width 240 height 180
click at [1039, 450] on div at bounding box center [1149, 413] width 228 height 84
drag, startPoint x: 1035, startPoint y: 447, endPoint x: 1056, endPoint y: 482, distance: 41.0
click at [1035, 449] on div at bounding box center [1149, 413] width 228 height 84
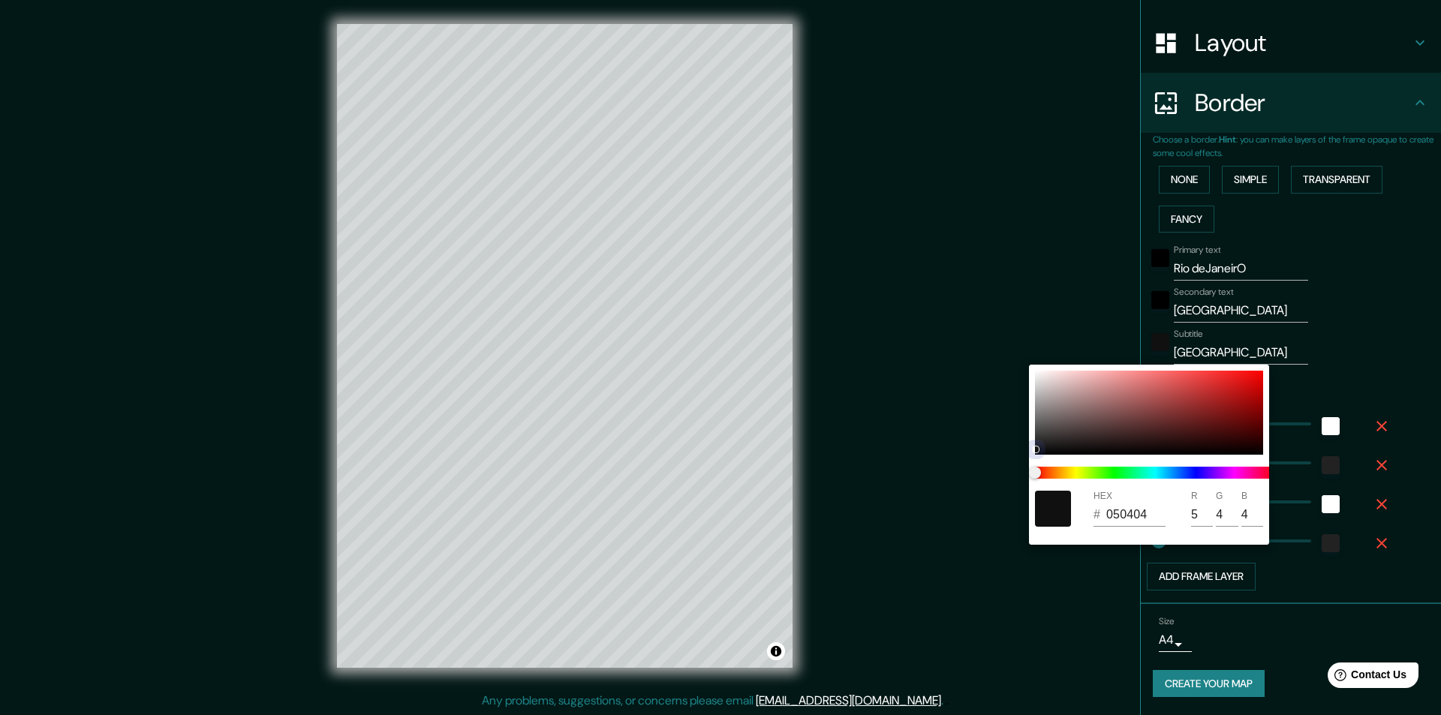
drag, startPoint x: 1033, startPoint y: 449, endPoint x: 1065, endPoint y: 452, distance: 31.7
click at [1065, 452] on div at bounding box center [1149, 413] width 228 height 84
click at [978, 500] on div at bounding box center [720, 357] width 1441 height 715
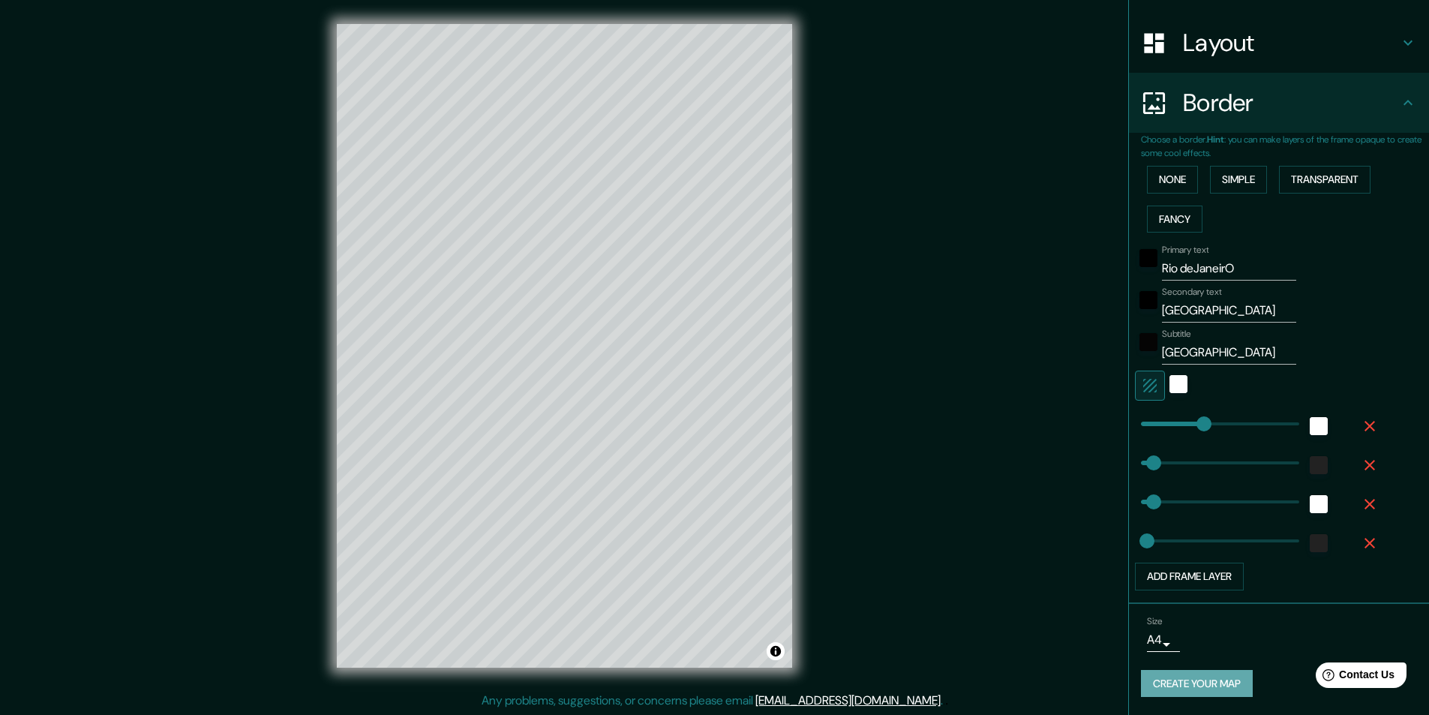
click at [1200, 682] on button "Create your map" at bounding box center [1197, 684] width 112 height 28
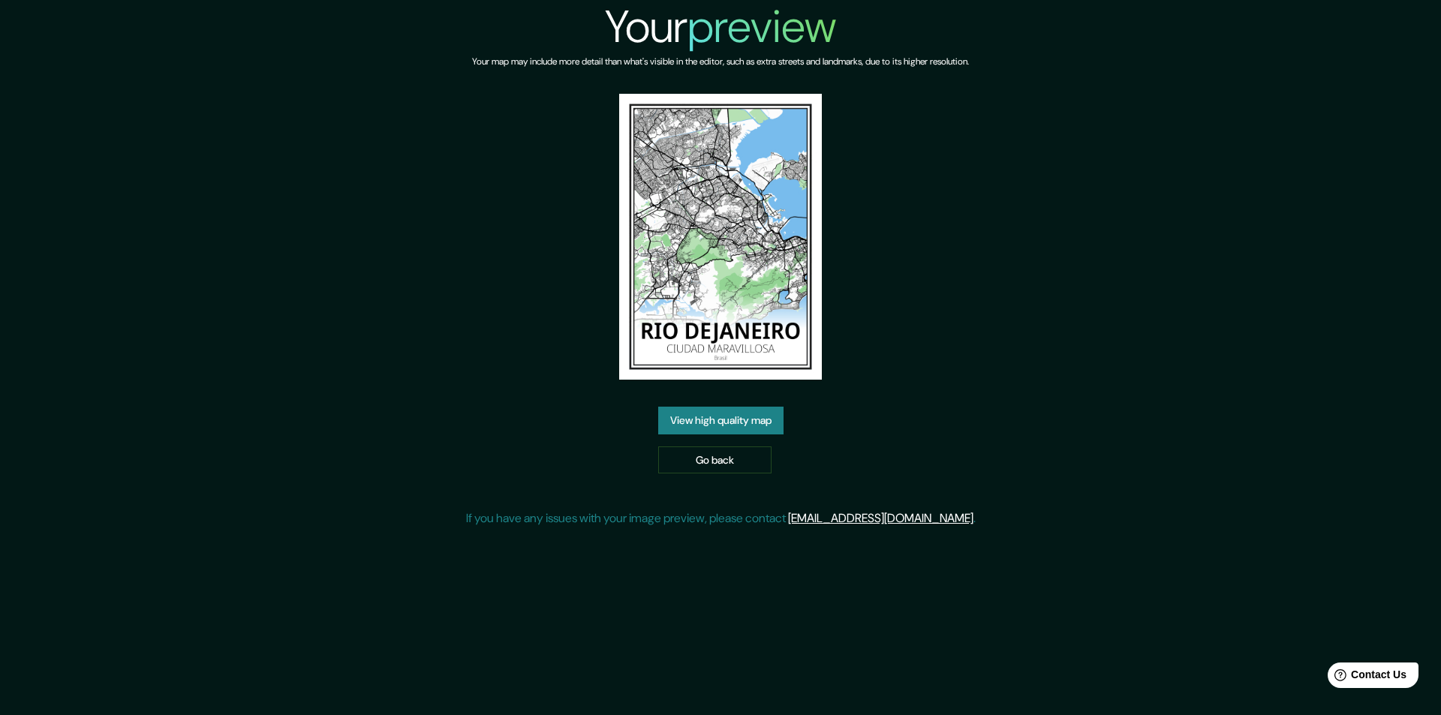
click at [731, 418] on link "View high quality map" at bounding box center [720, 421] width 125 height 28
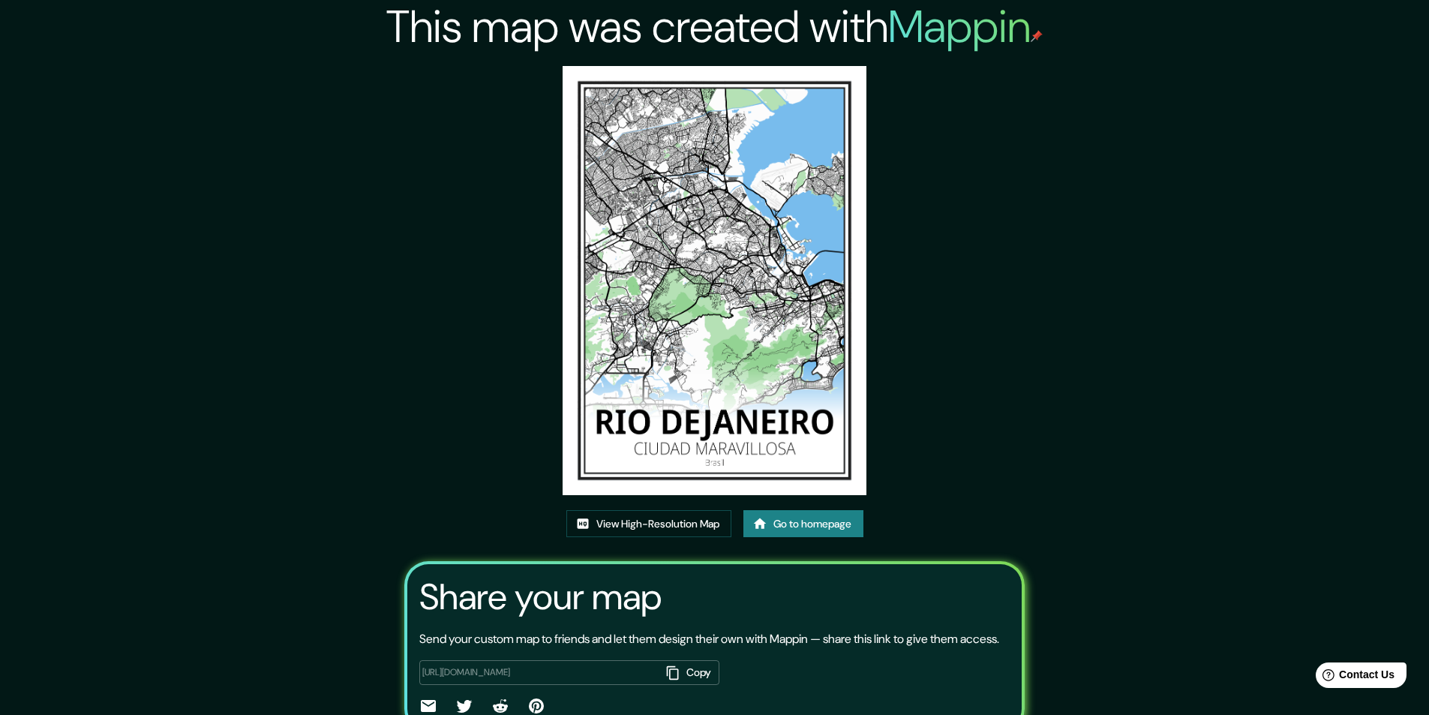
click at [780, 521] on link "Go to homepage" at bounding box center [804, 524] width 120 height 28
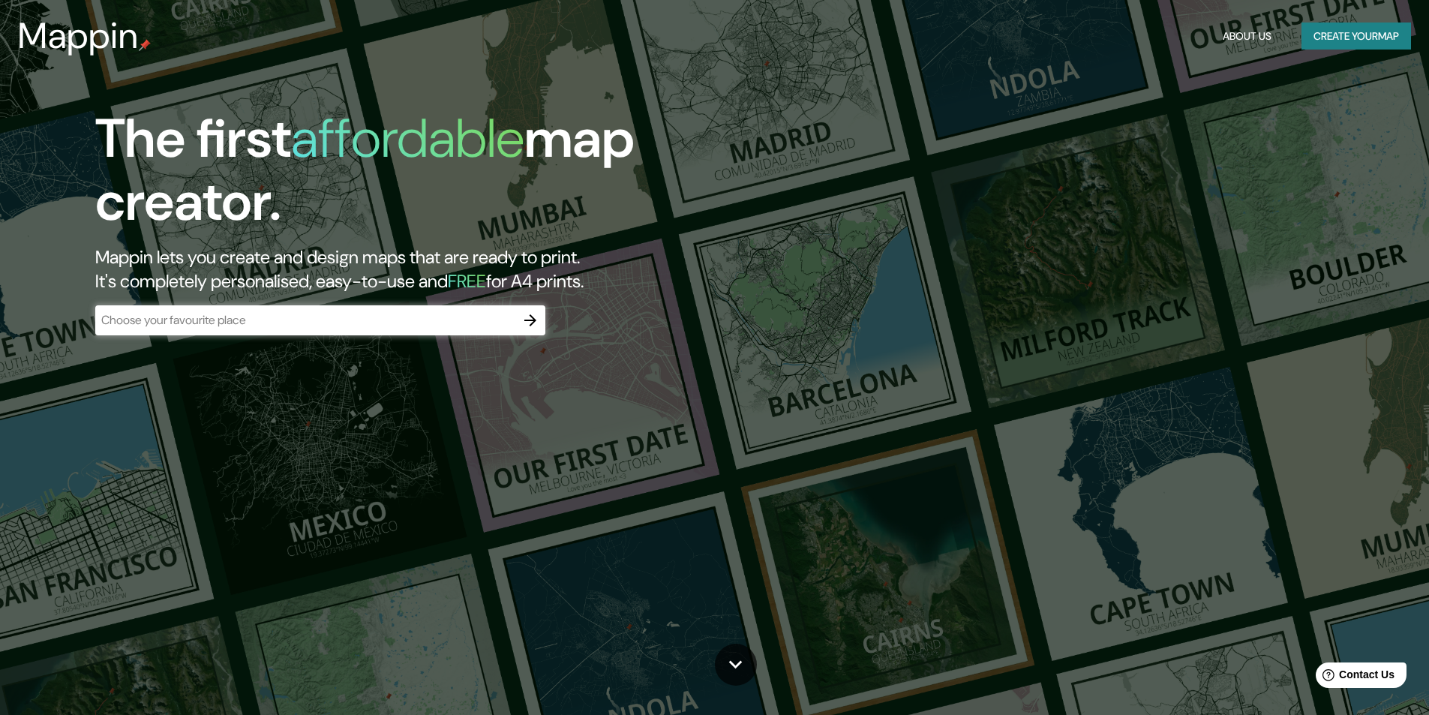
click at [419, 323] on input "text" at bounding box center [305, 319] width 420 height 17
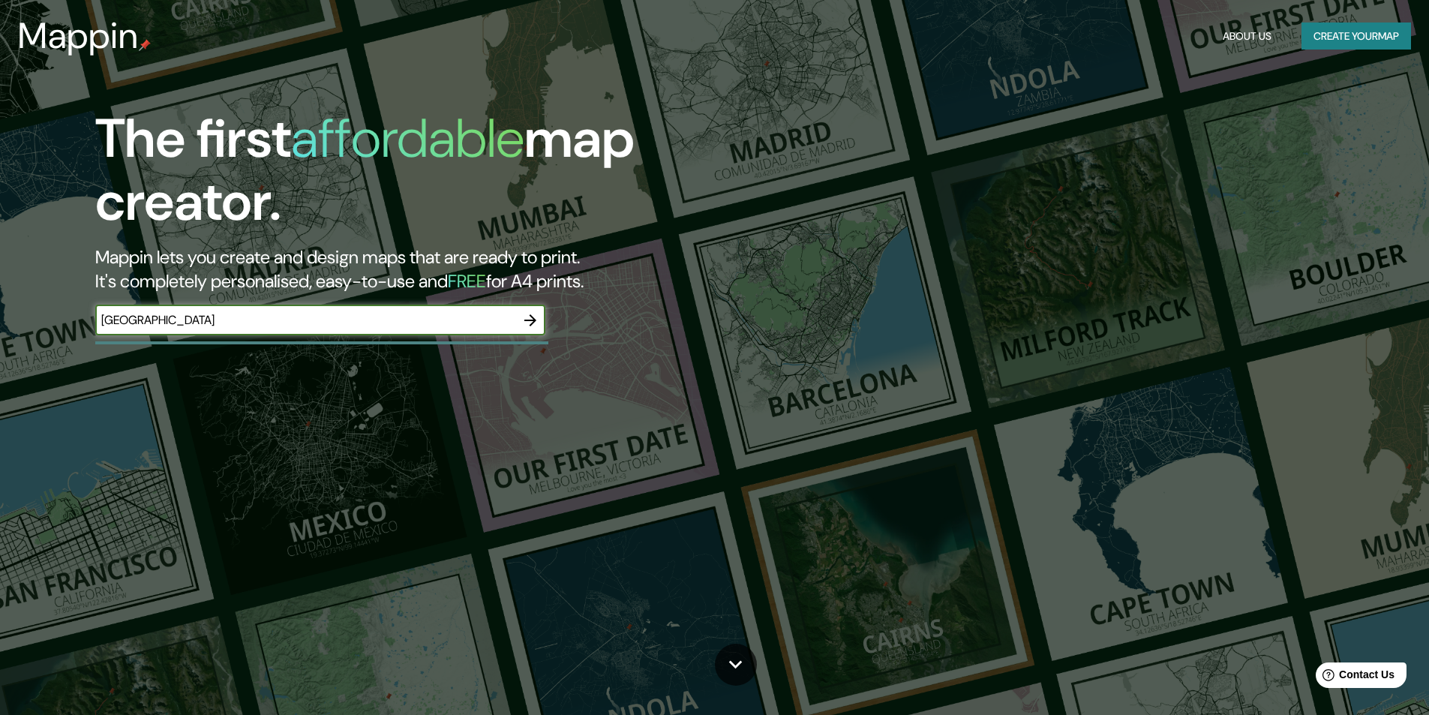
type input "[GEOGRAPHIC_DATA]"
click at [525, 320] on icon "button" at bounding box center [530, 320] width 12 height 12
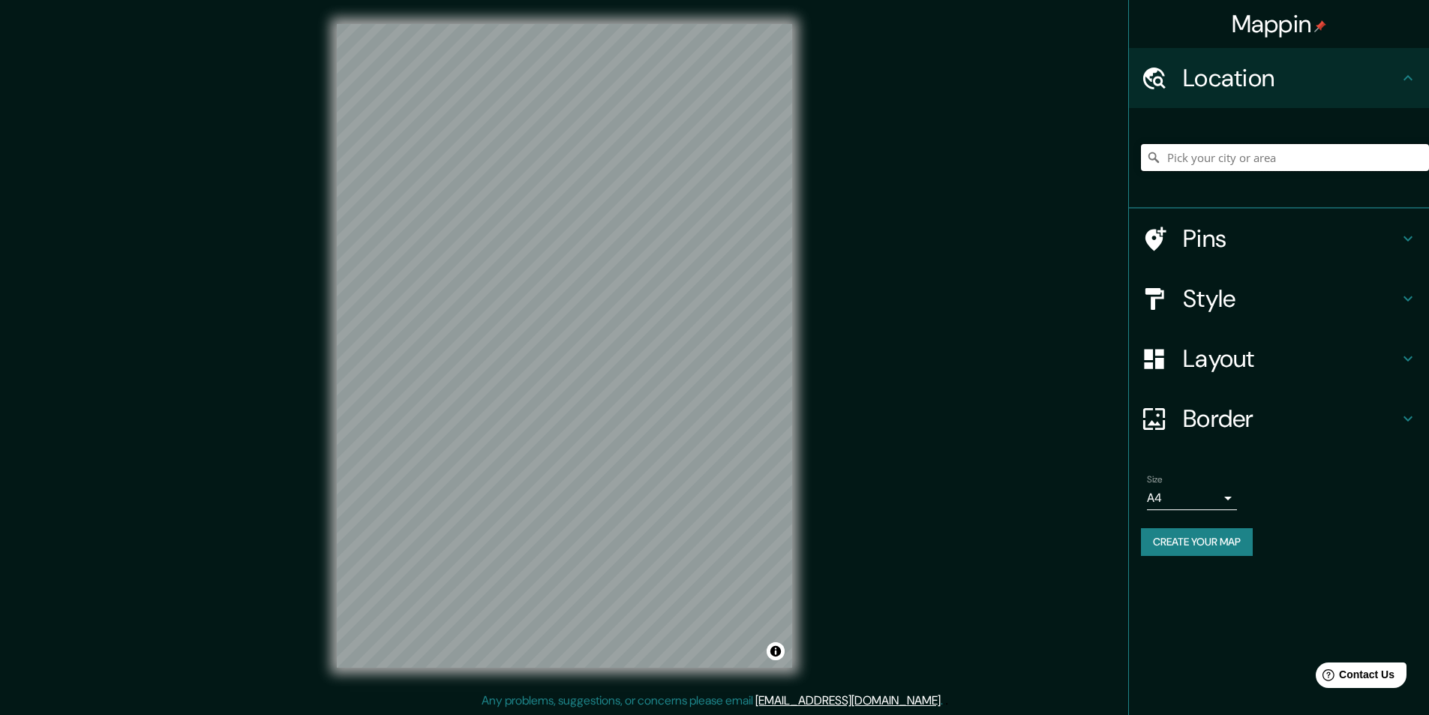
click at [1209, 153] on input "Pick your city or area" at bounding box center [1285, 157] width 288 height 27
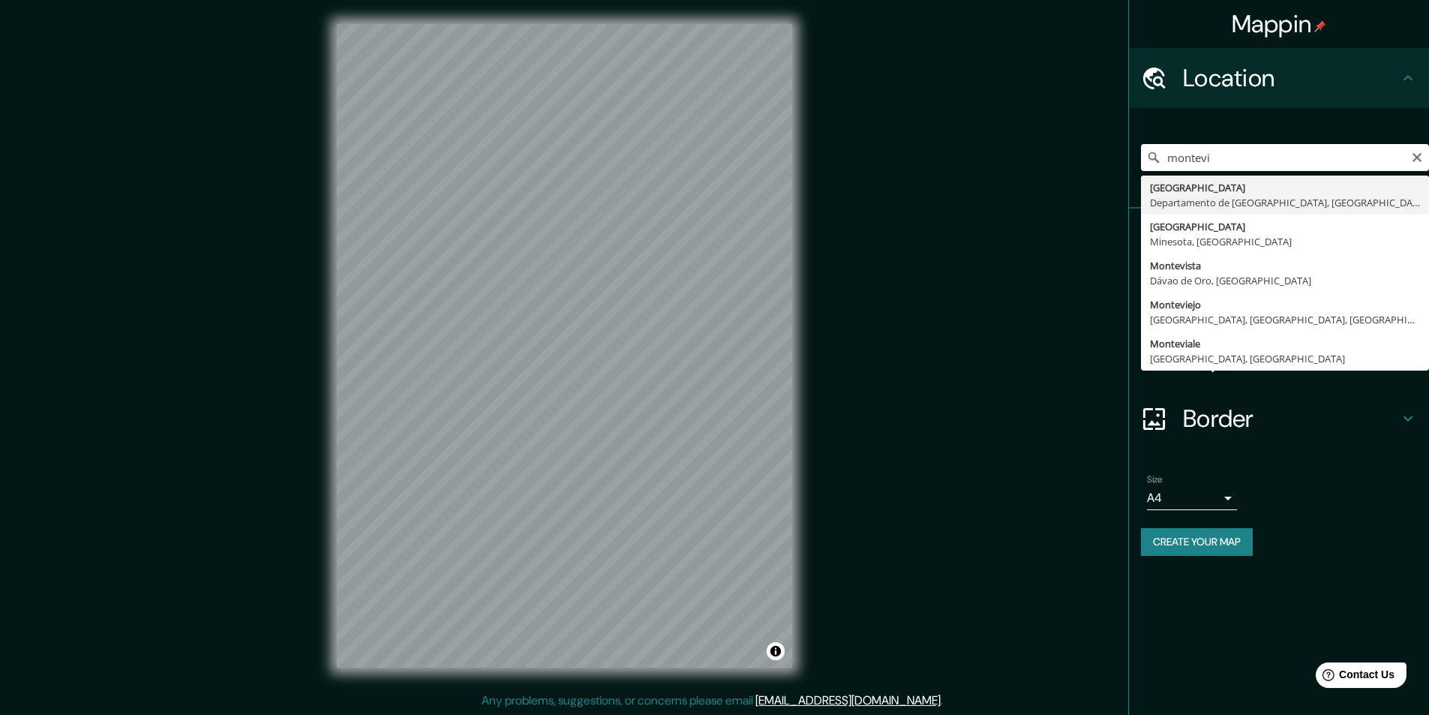
type input "[GEOGRAPHIC_DATA], [GEOGRAPHIC_DATA], [GEOGRAPHIC_DATA]"
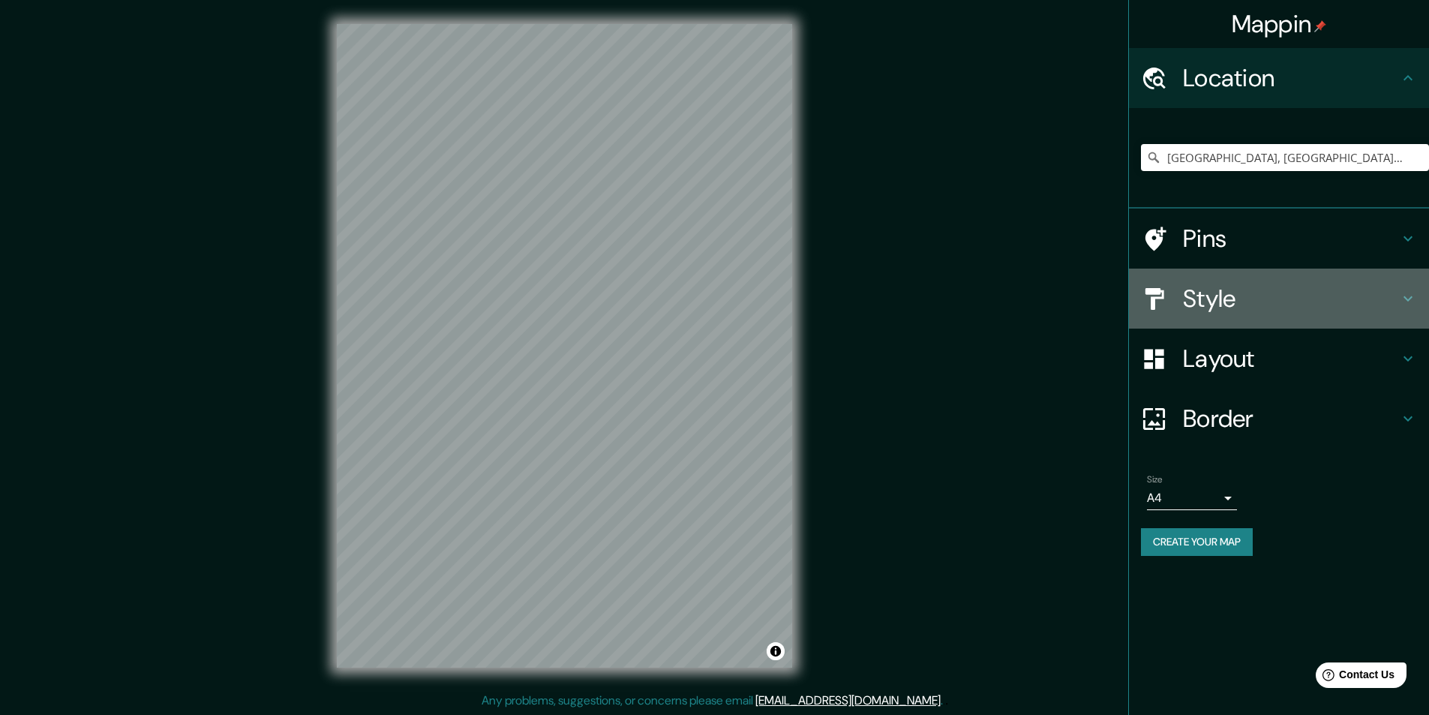
click at [1263, 291] on h4 "Style" at bounding box center [1291, 299] width 216 height 30
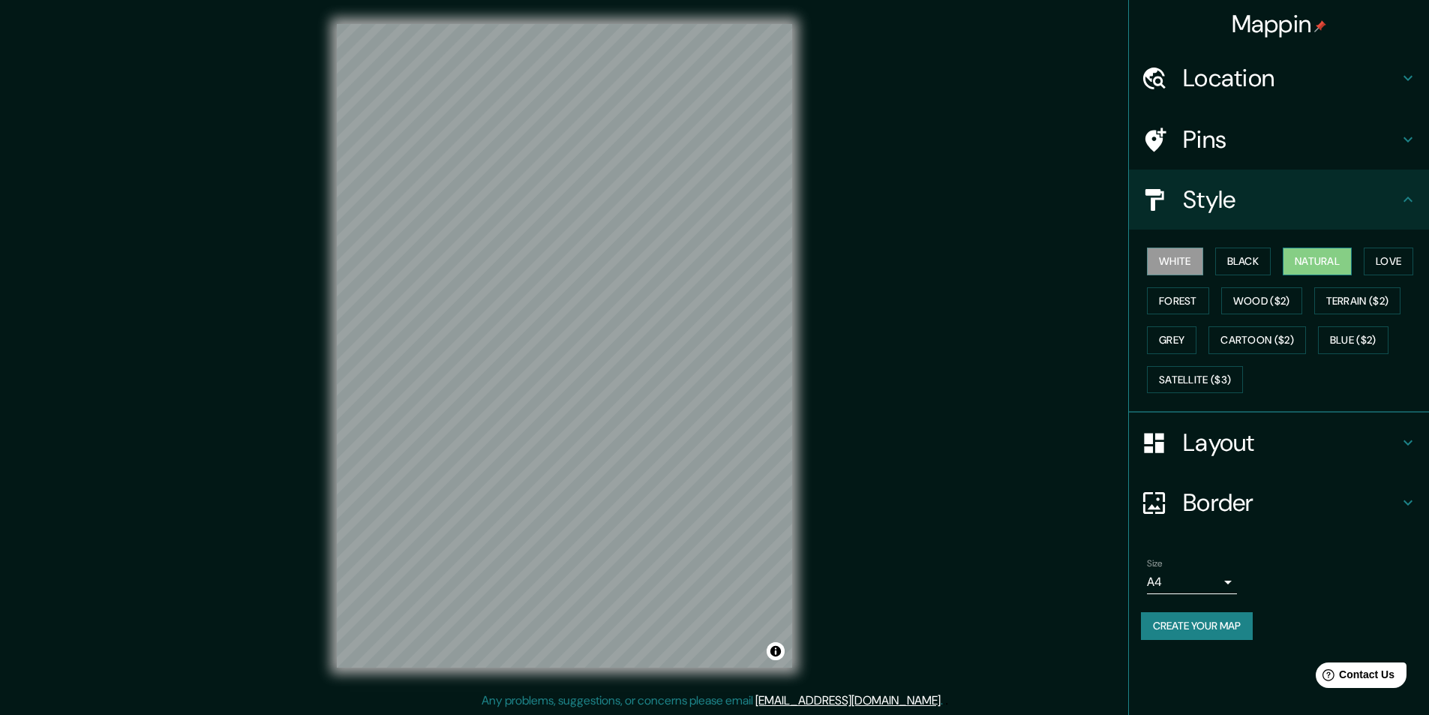
click at [1312, 269] on button "Natural" at bounding box center [1317, 262] width 69 height 28
click at [1234, 449] on h4 "Layout" at bounding box center [1291, 443] width 216 height 30
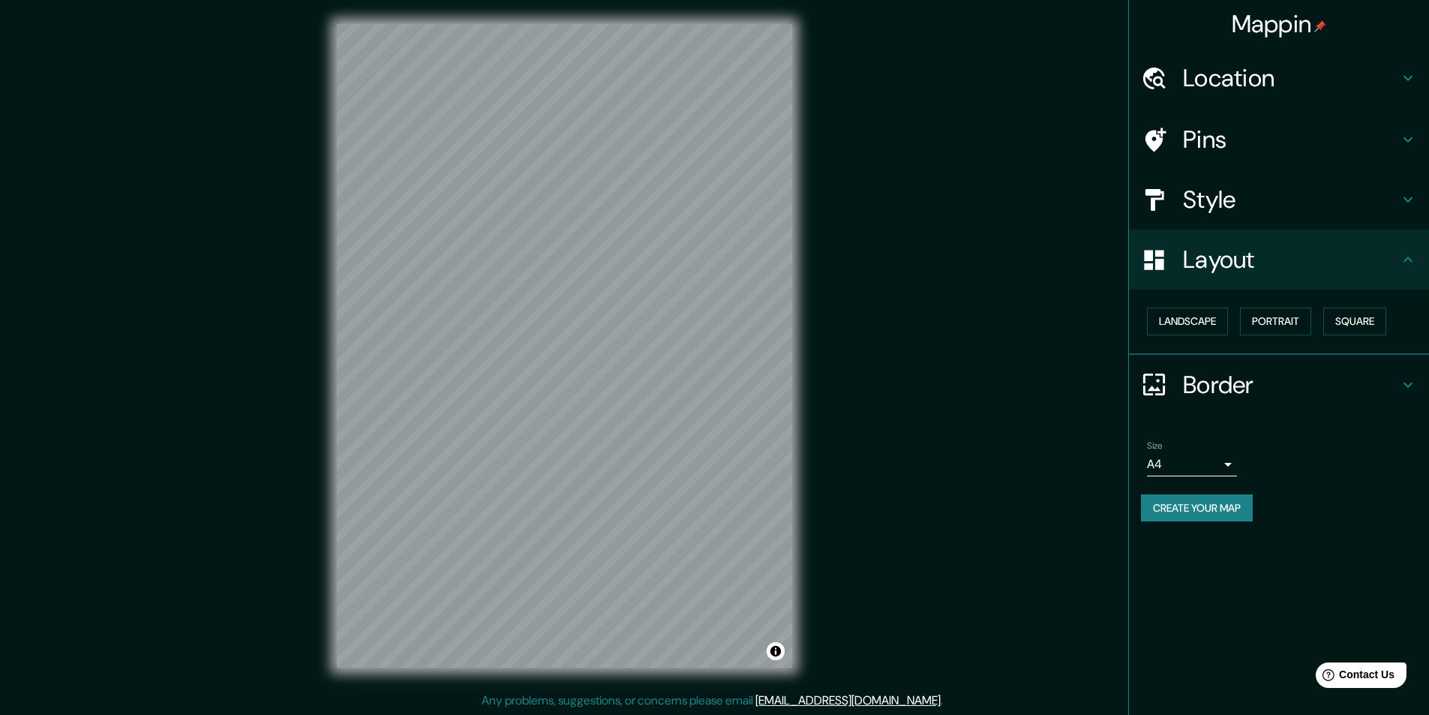
click at [1239, 400] on h4 "Border" at bounding box center [1291, 385] width 216 height 30
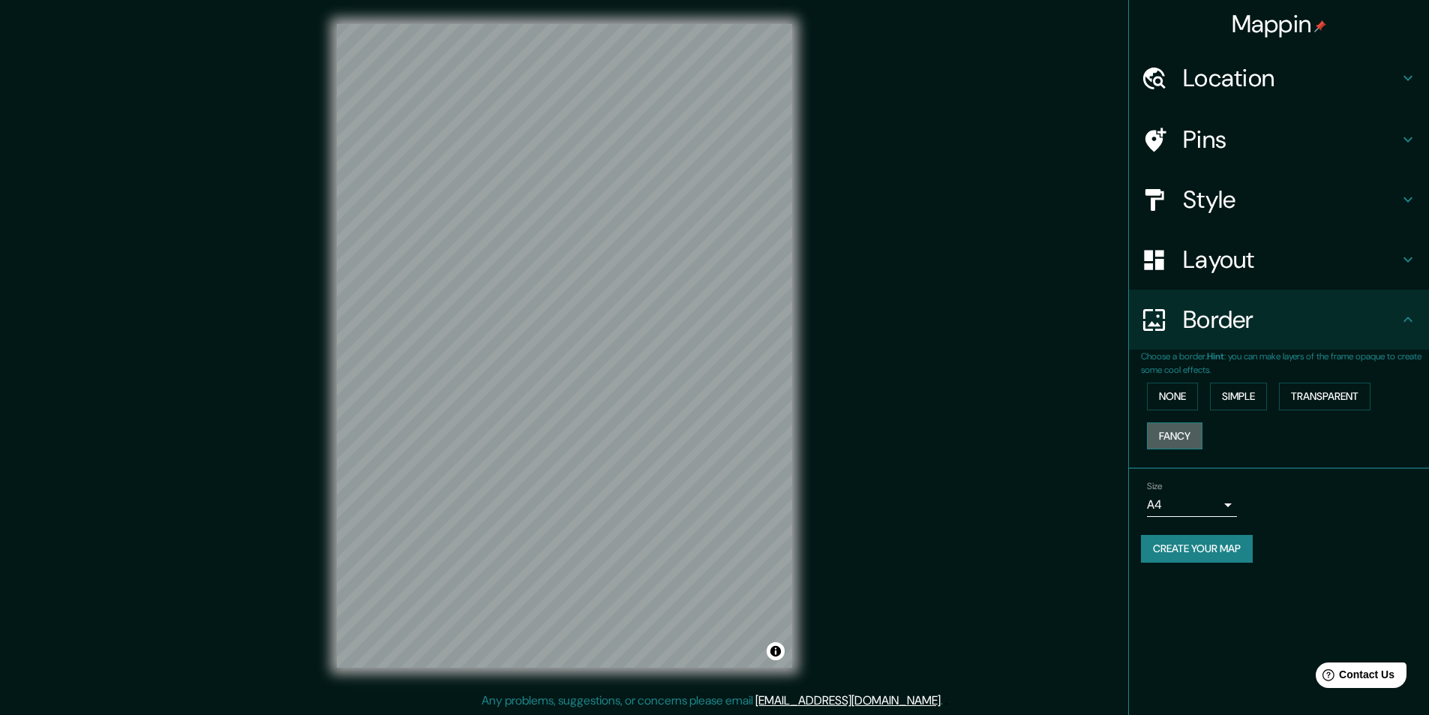
click at [1180, 437] on button "Fancy" at bounding box center [1175, 436] width 56 height 28
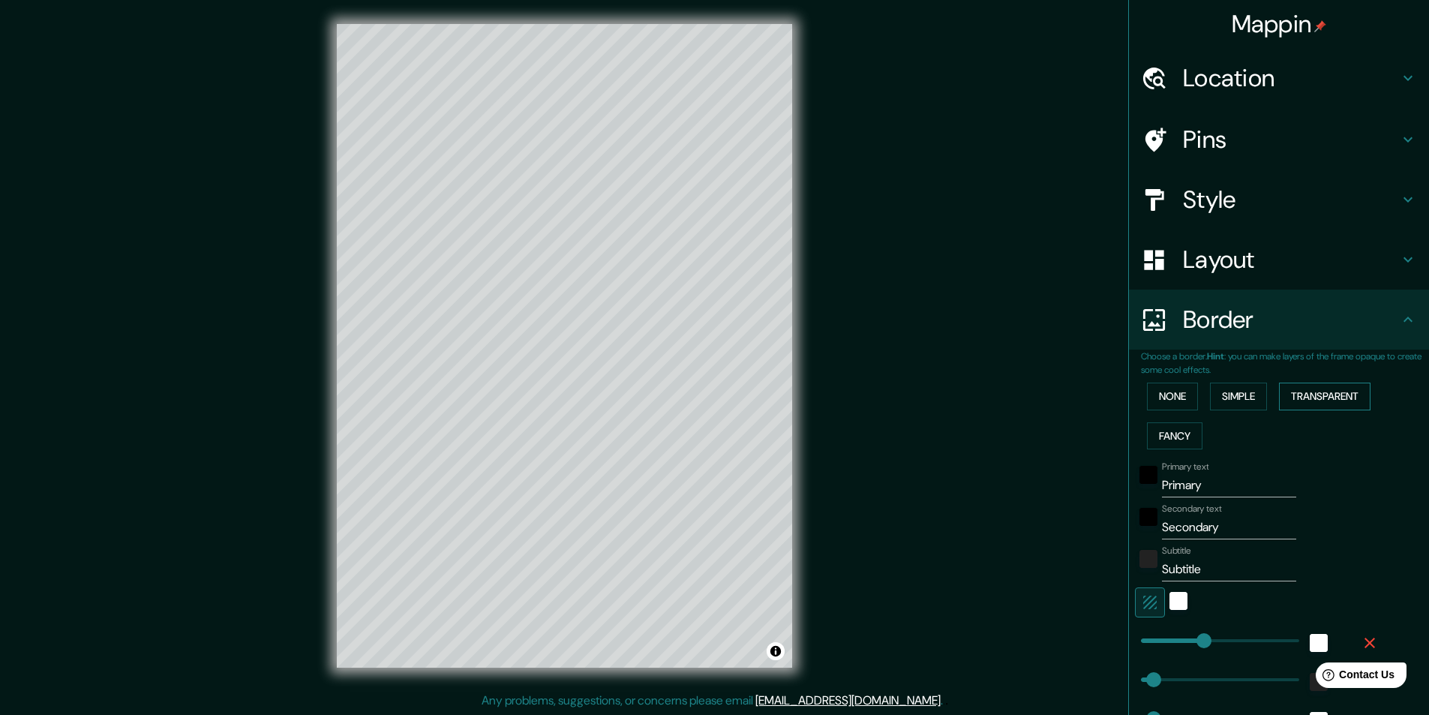
click at [1300, 398] on button "Transparent" at bounding box center [1325, 397] width 92 height 28
click at [1245, 398] on button "Simple" at bounding box center [1238, 397] width 57 height 28
click at [1170, 440] on button "Fancy" at bounding box center [1175, 436] width 56 height 28
click at [1193, 491] on input "Primary" at bounding box center [1229, 485] width 134 height 24
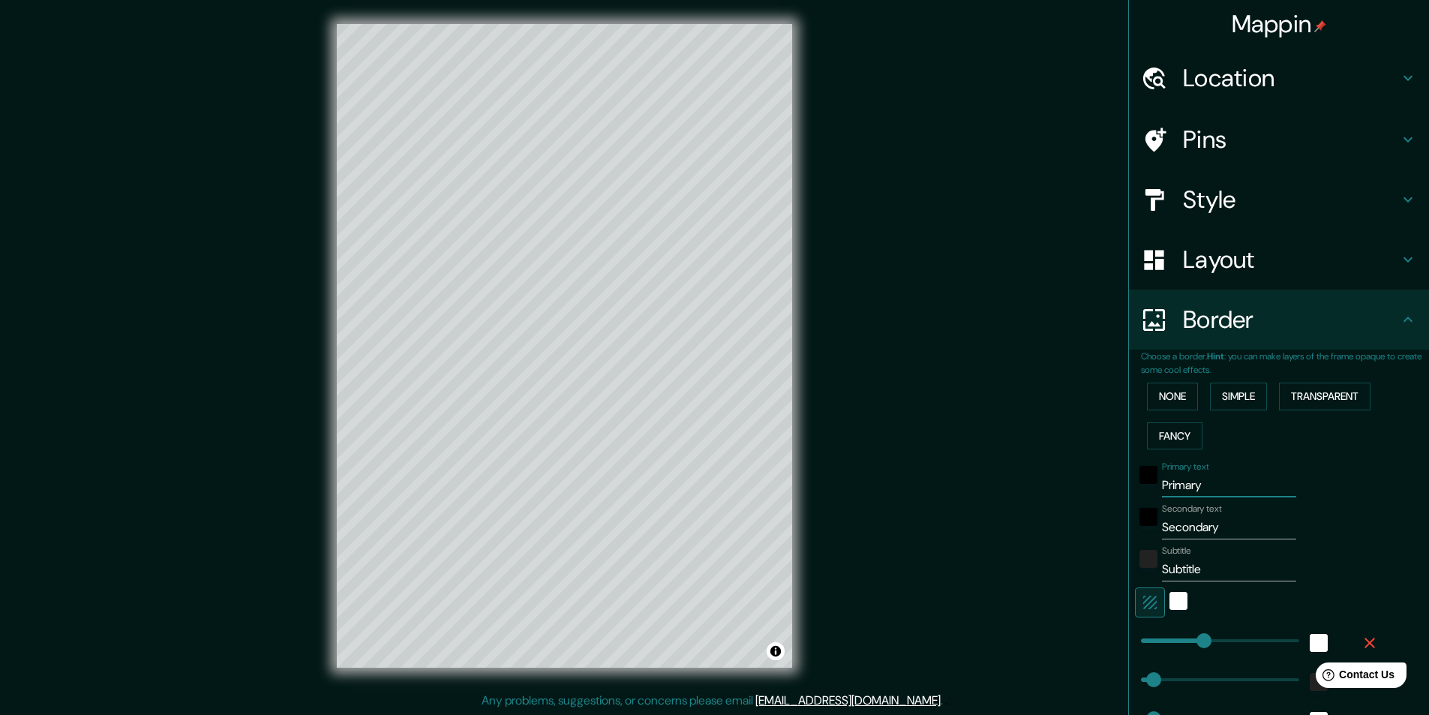
type input "M"
type input "243"
type input "49"
type input "24"
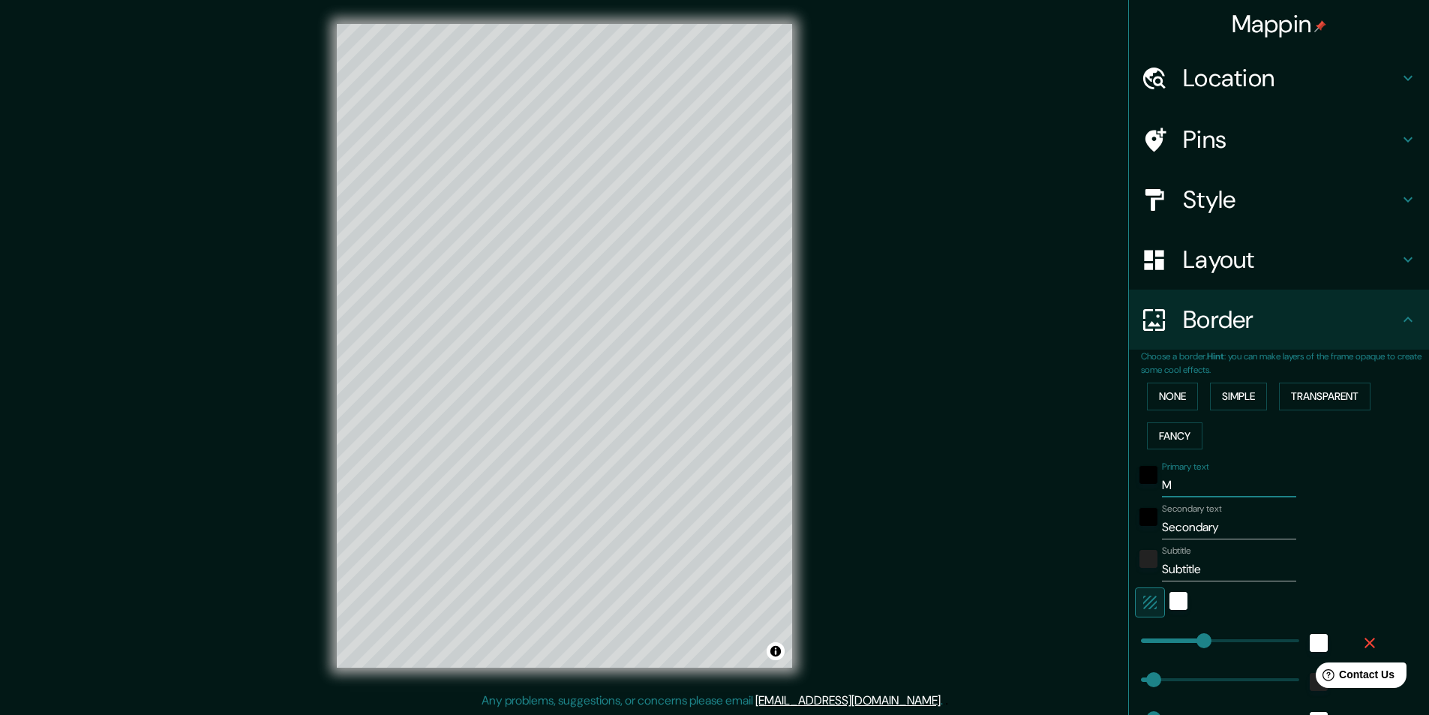
type input "Mo"
type input "243"
type input "49"
type input "24"
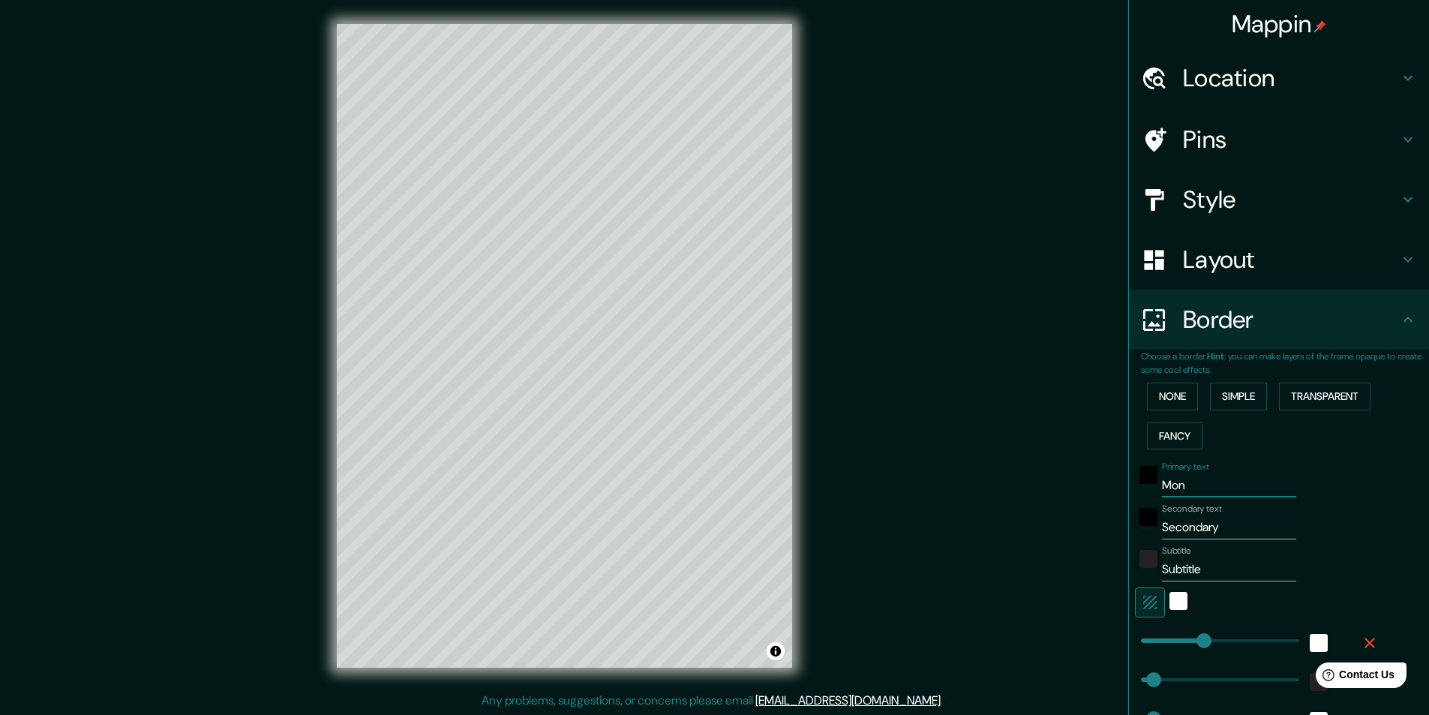
type input "Mont"
type input "243"
type input "49"
type input "24"
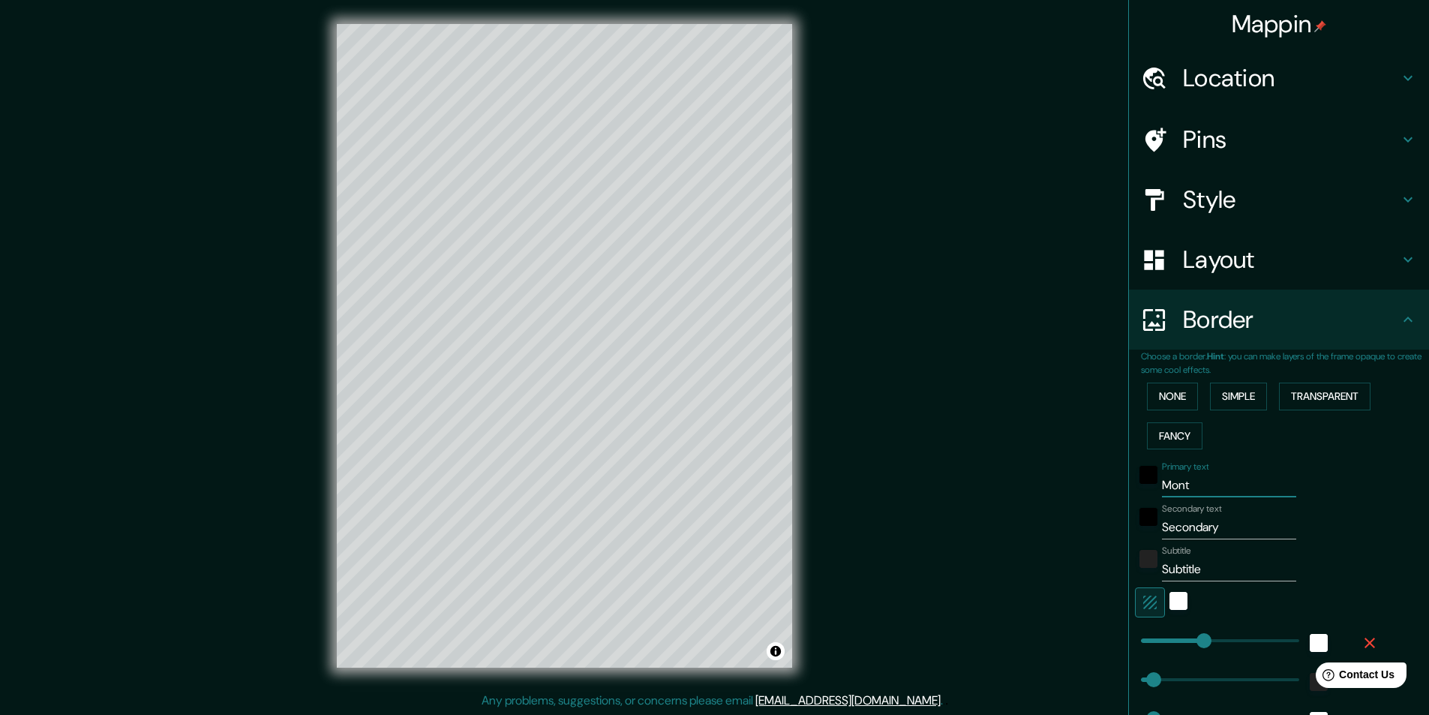
type input "Monte"
type input "243"
type input "49"
type input "24"
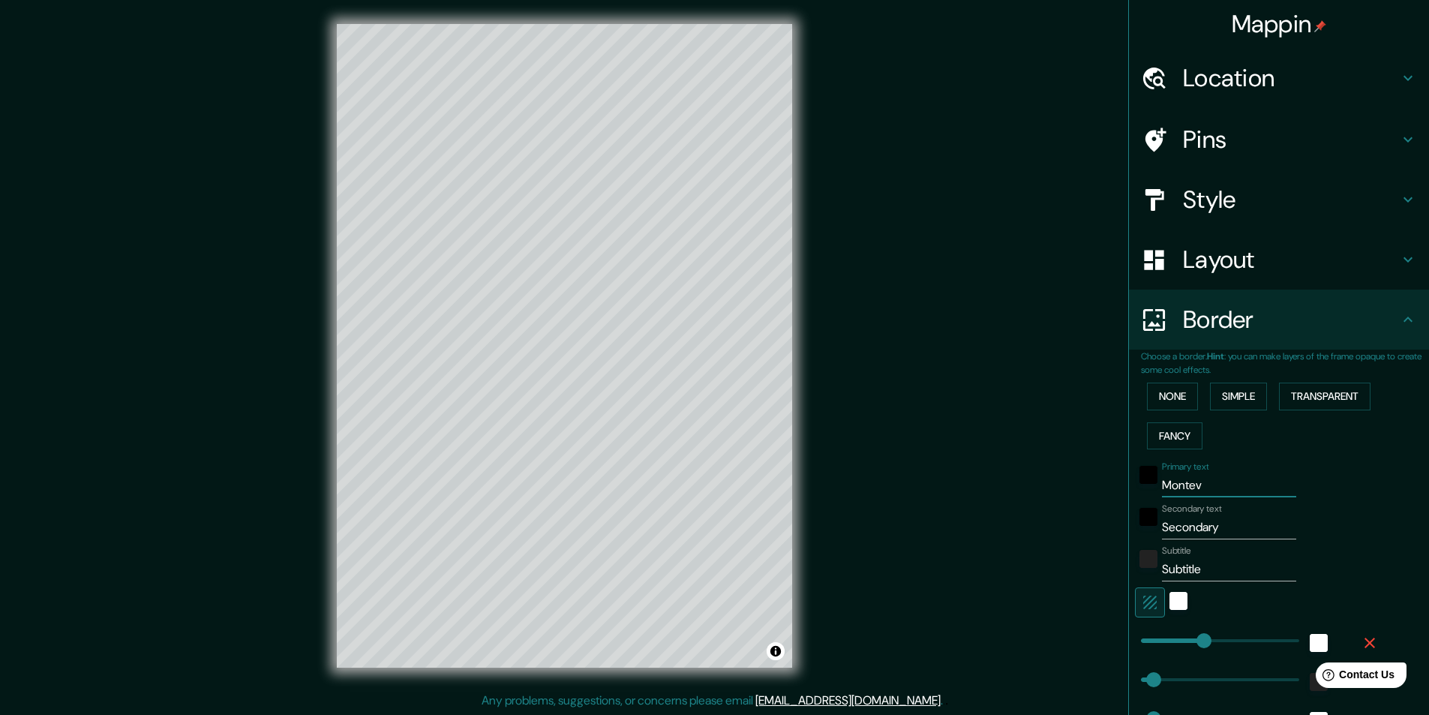
type input "Montevi"
type input "243"
type input "49"
type input "24"
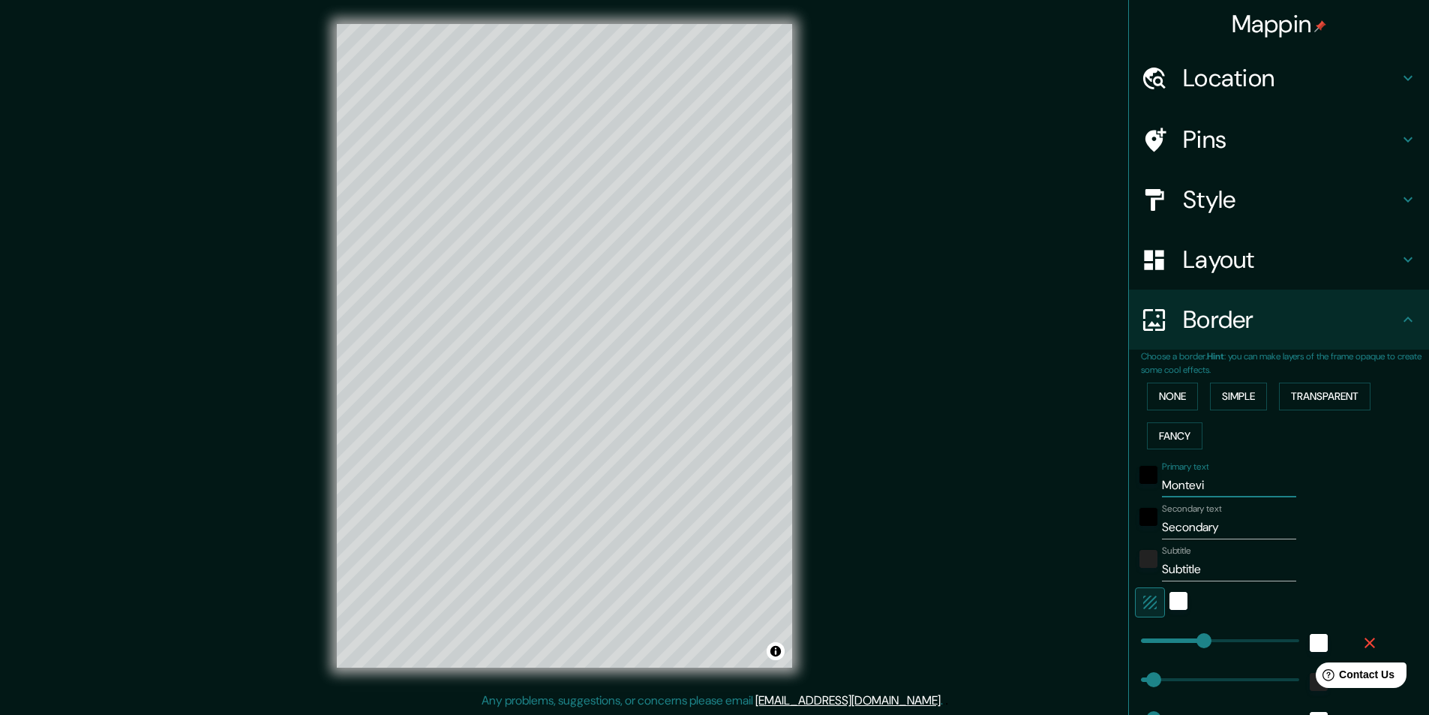
type input "Montevid"
type input "243"
type input "49"
type input "24"
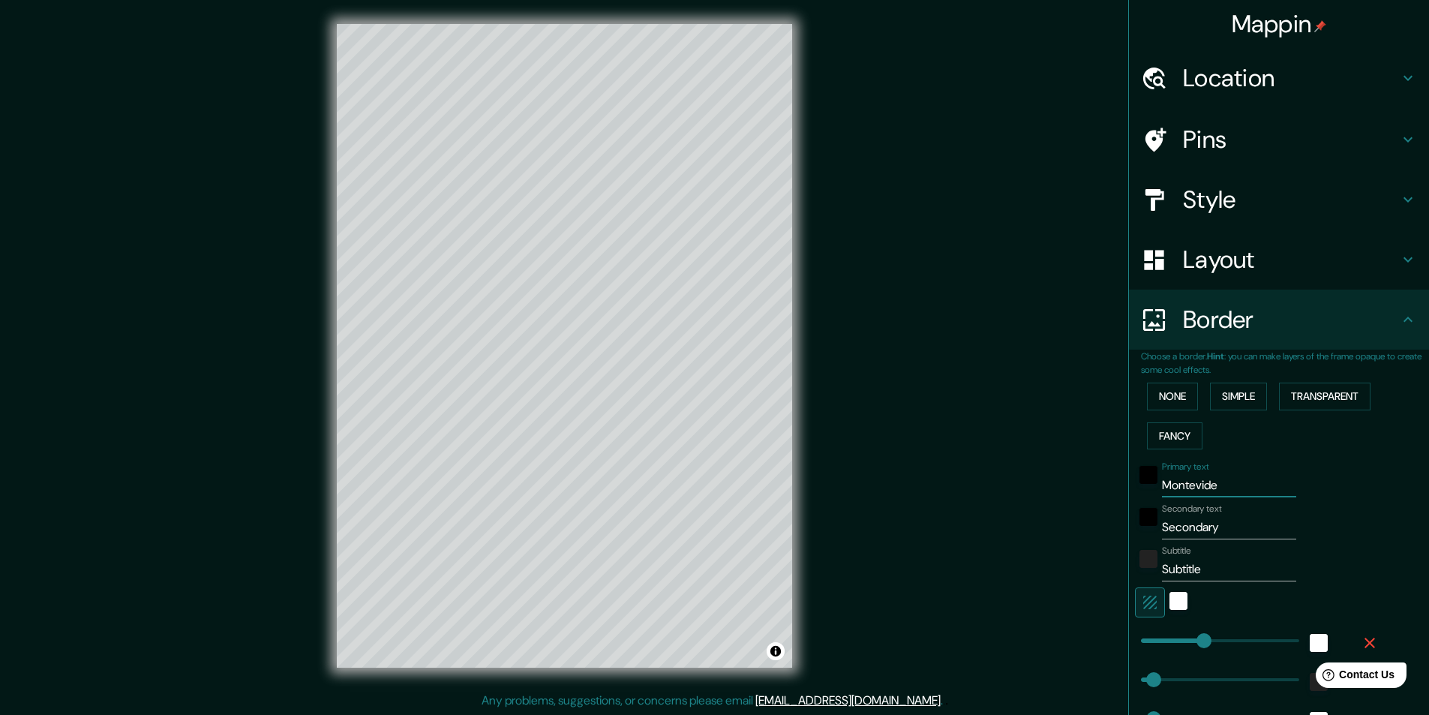
type input "Montevideo"
type input "243"
type input "49"
type input "24"
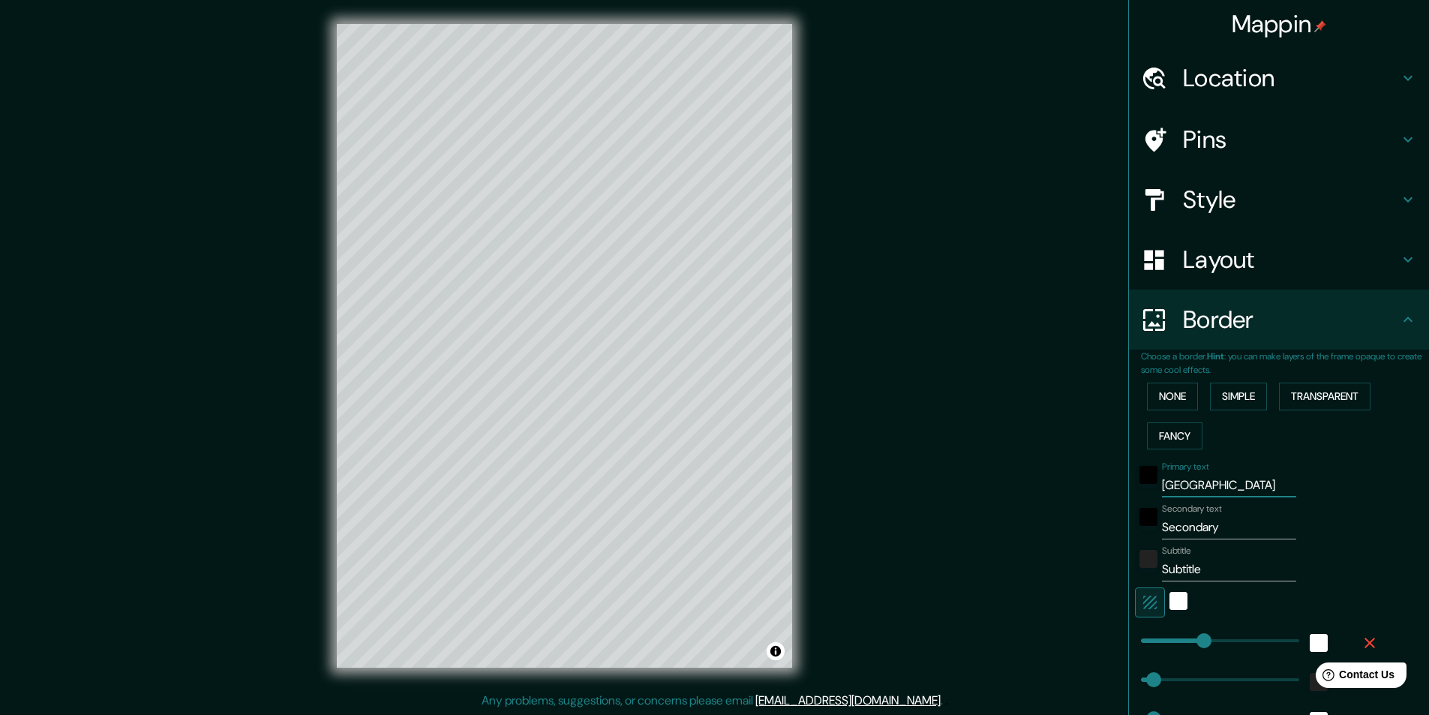
type input "Montevideo"
click at [1190, 560] on input "Subtitle" at bounding box center [1229, 569] width 134 height 24
type input "U"
type input "243"
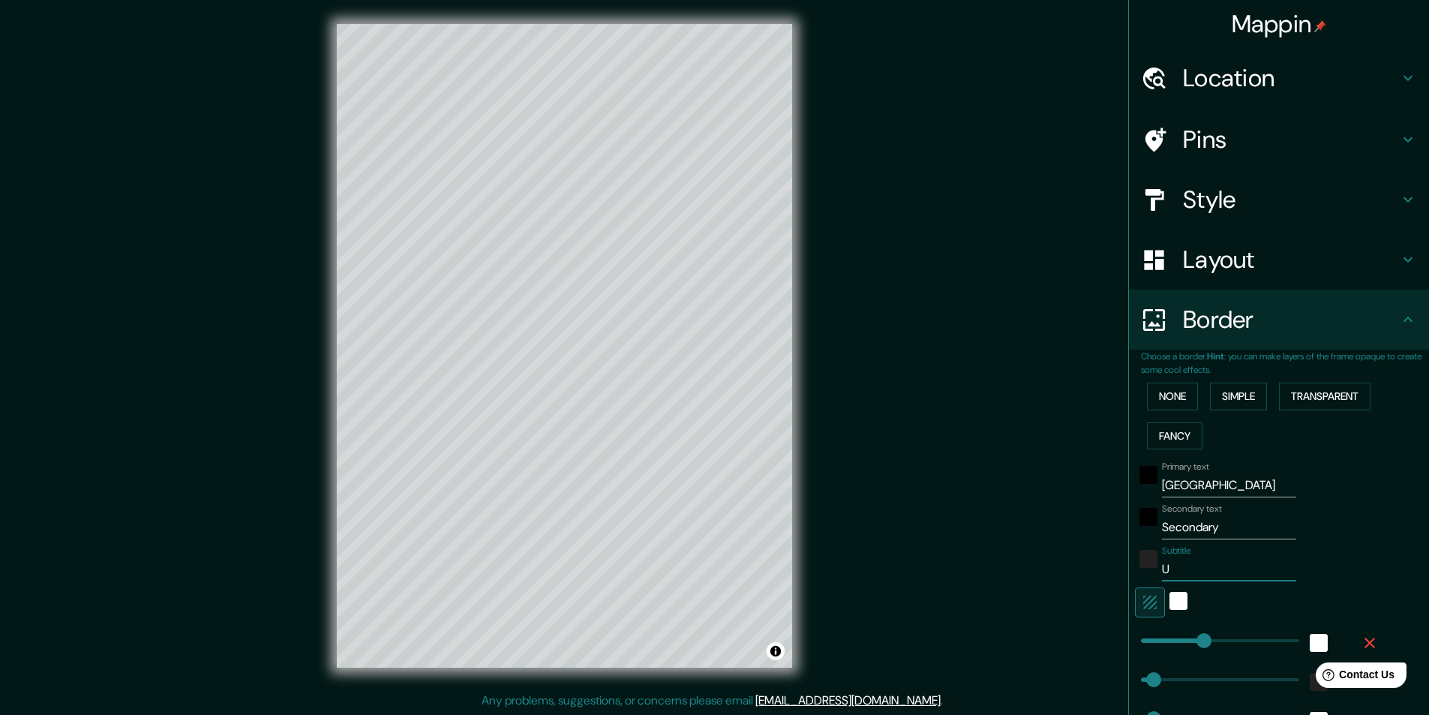
type input "49"
type input "24"
type input "Ur"
type input "243"
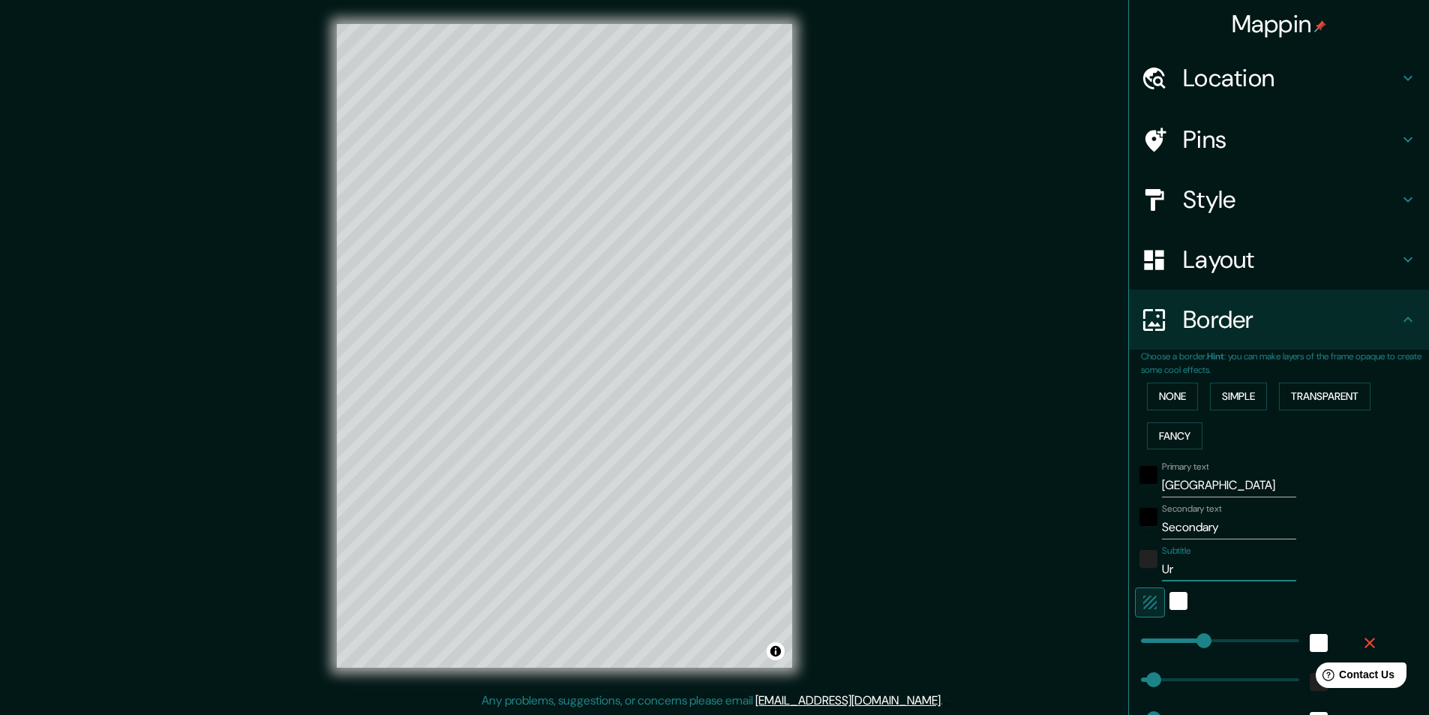
type input "49"
type input "24"
type input "Urug"
type input "243"
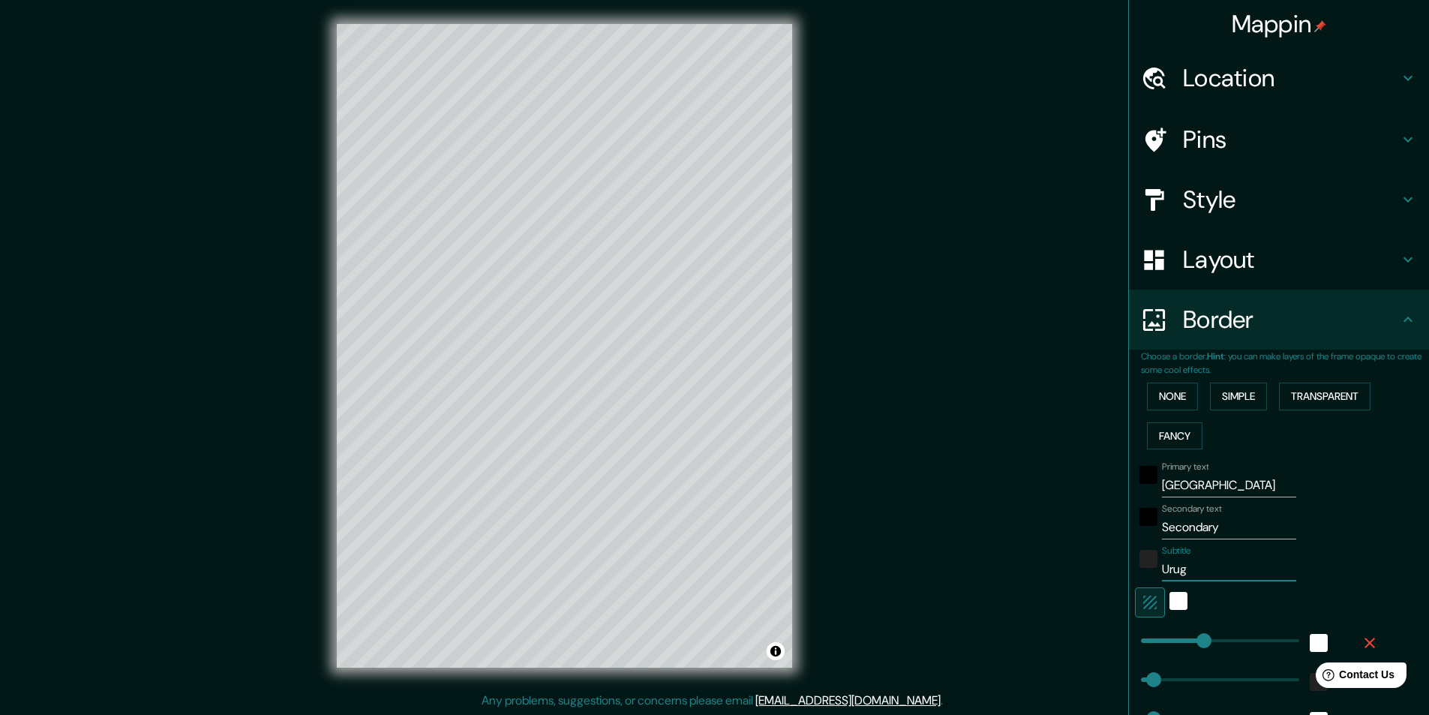
type input "49"
type input "24"
type input "Urugu"
type input "243"
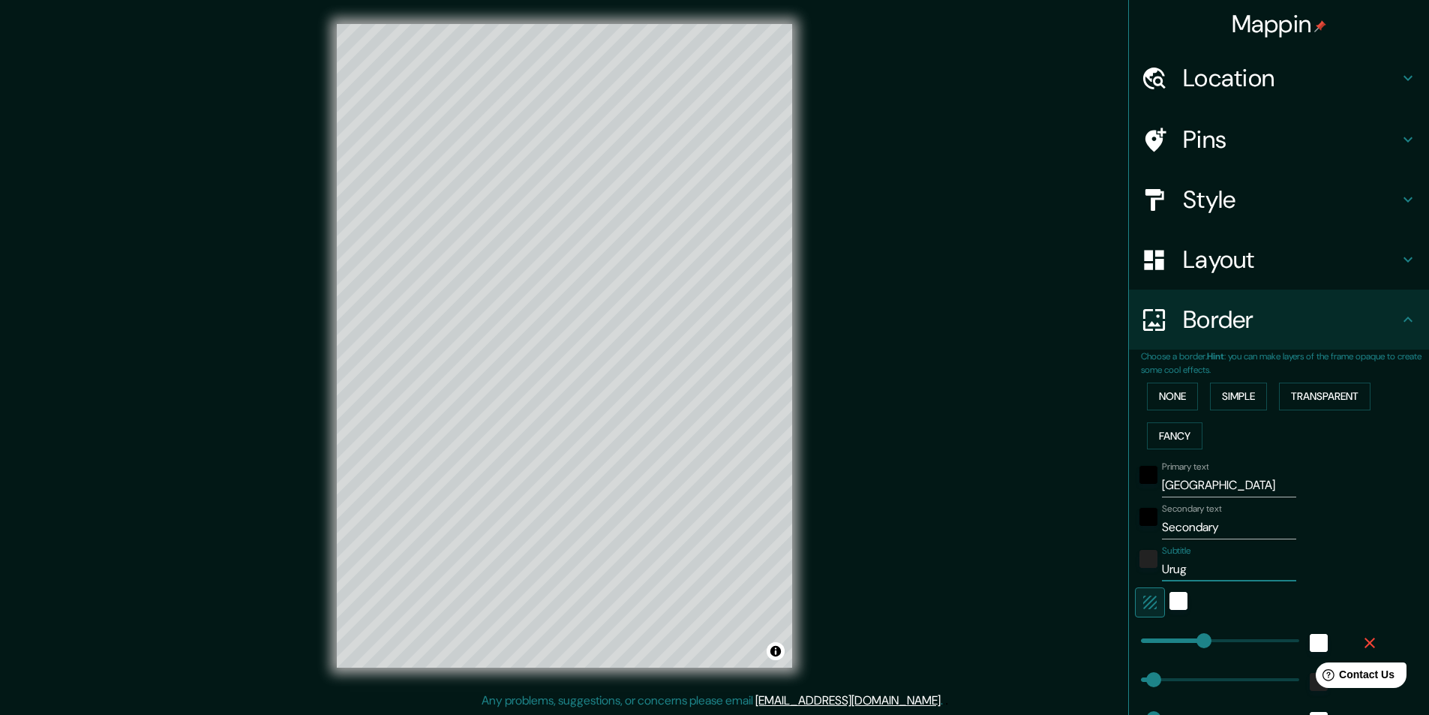
type input "49"
type input "24"
type input "Urugua"
type input "243"
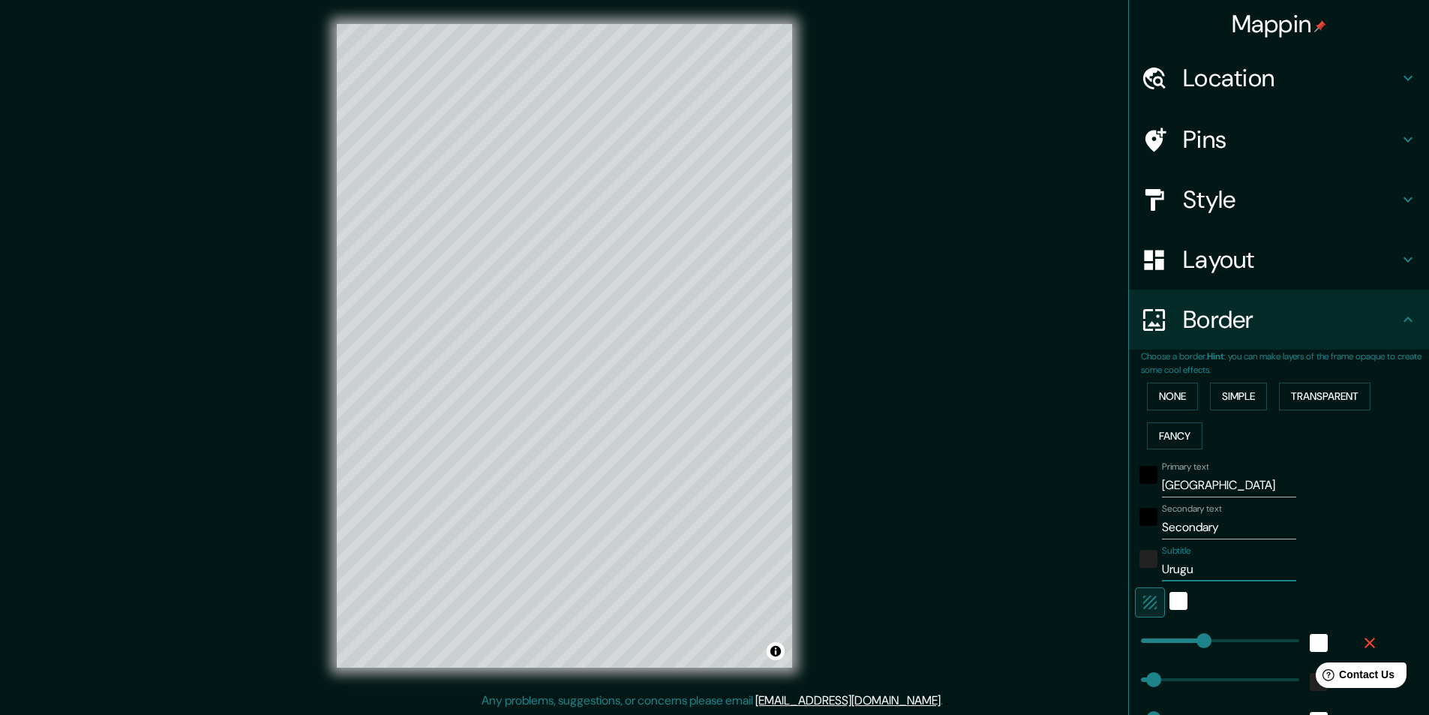
type input "49"
type input "24"
type input "Uruguay"
type input "243"
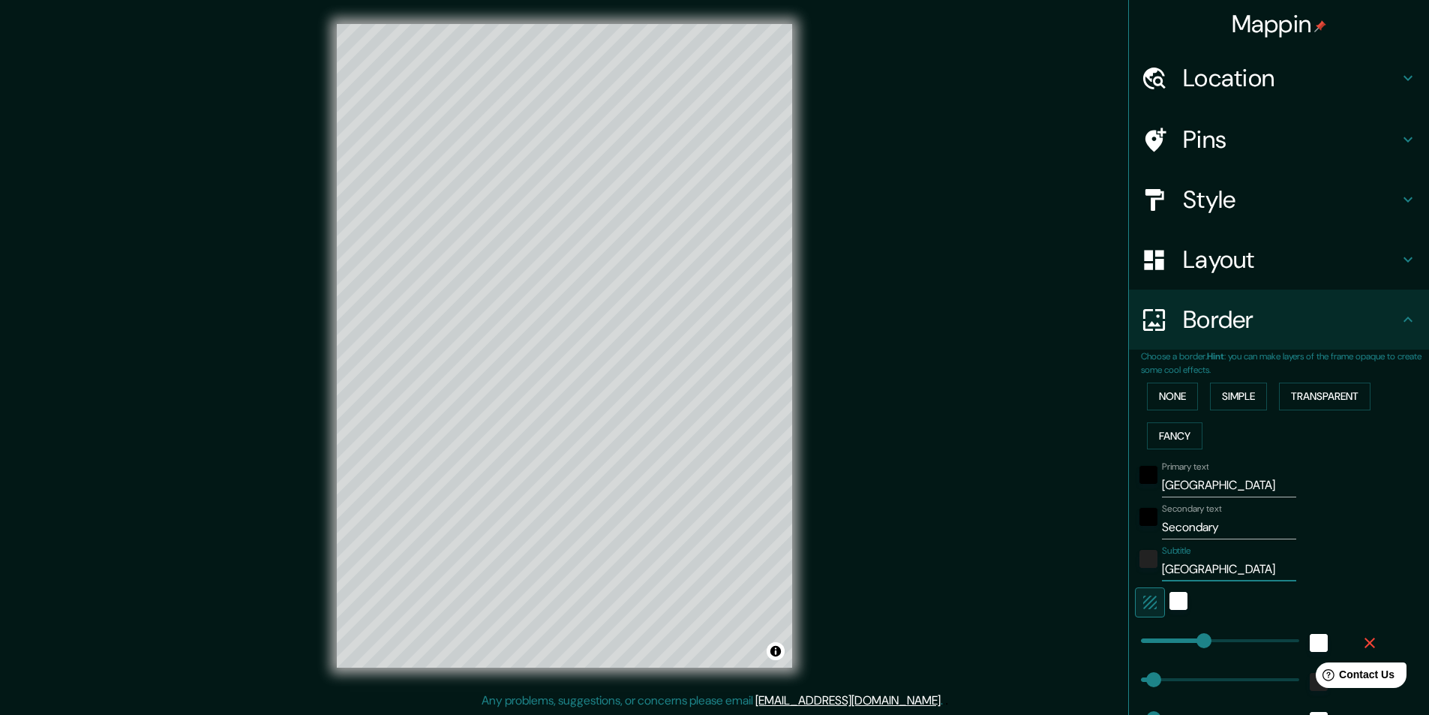
type input "49"
type input "24"
type input "Uruguay"
click at [1144, 561] on div "color-222222" at bounding box center [1149, 559] width 18 height 18
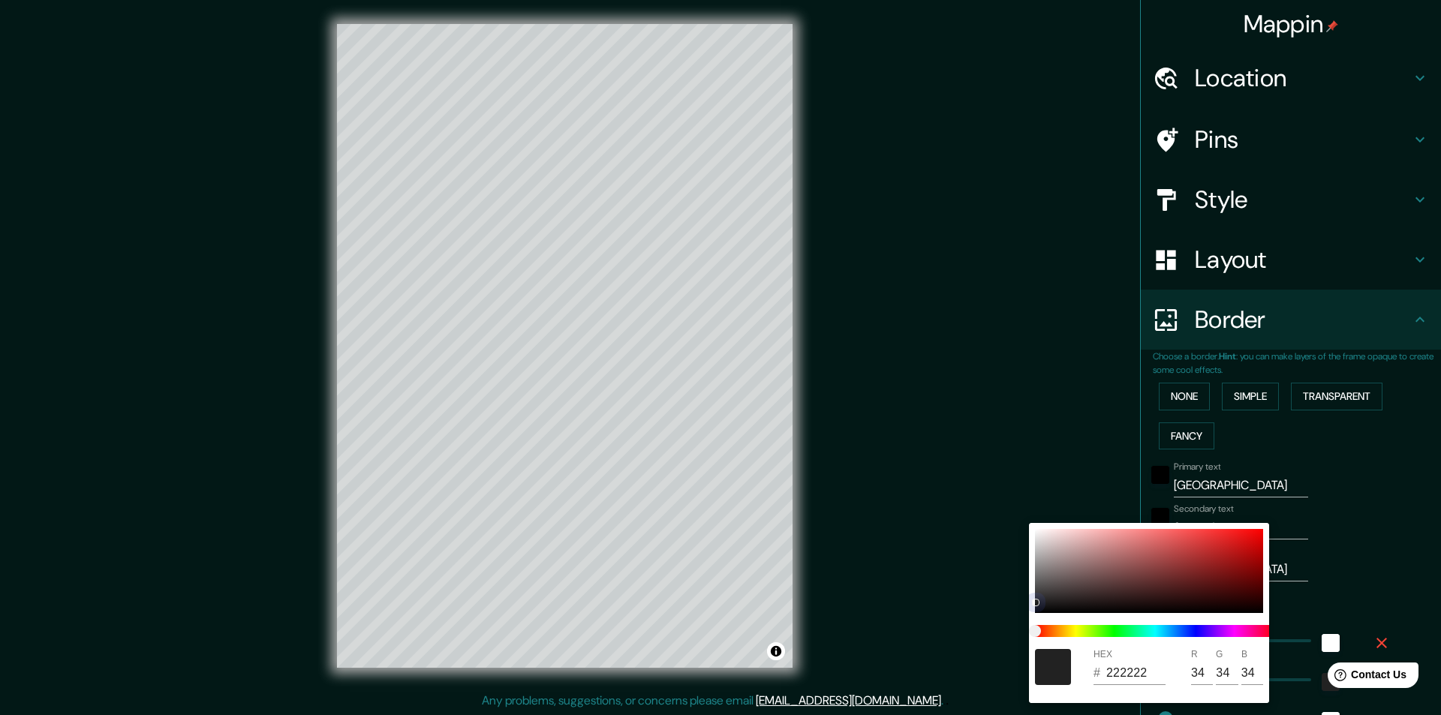
type input "243"
type input "49"
type input "24"
type input "191919"
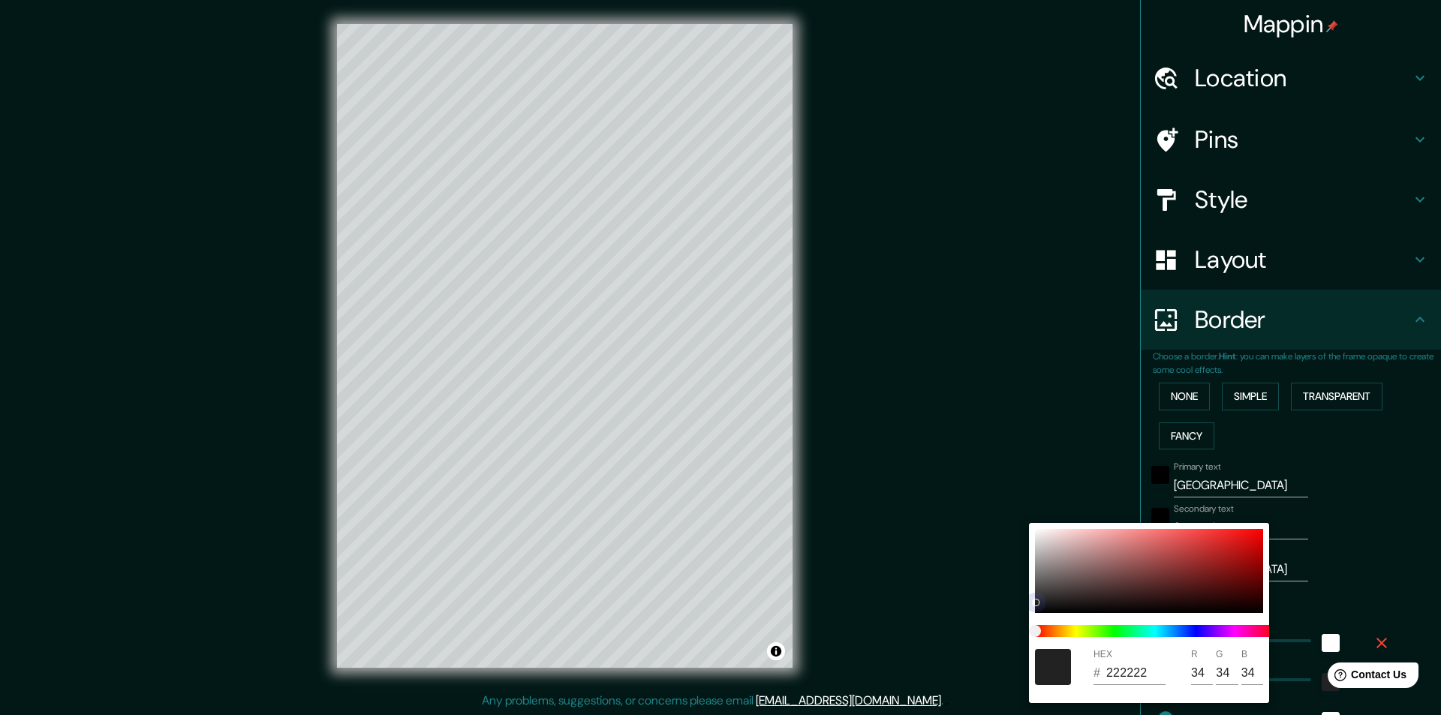
type input "25"
drag, startPoint x: 1035, startPoint y: 601, endPoint x: 1041, endPoint y: 620, distance: 20.4
click at [1041, 620] on div "HEX # 191919 R 25 G 25 B 25" at bounding box center [1149, 613] width 240 height 180
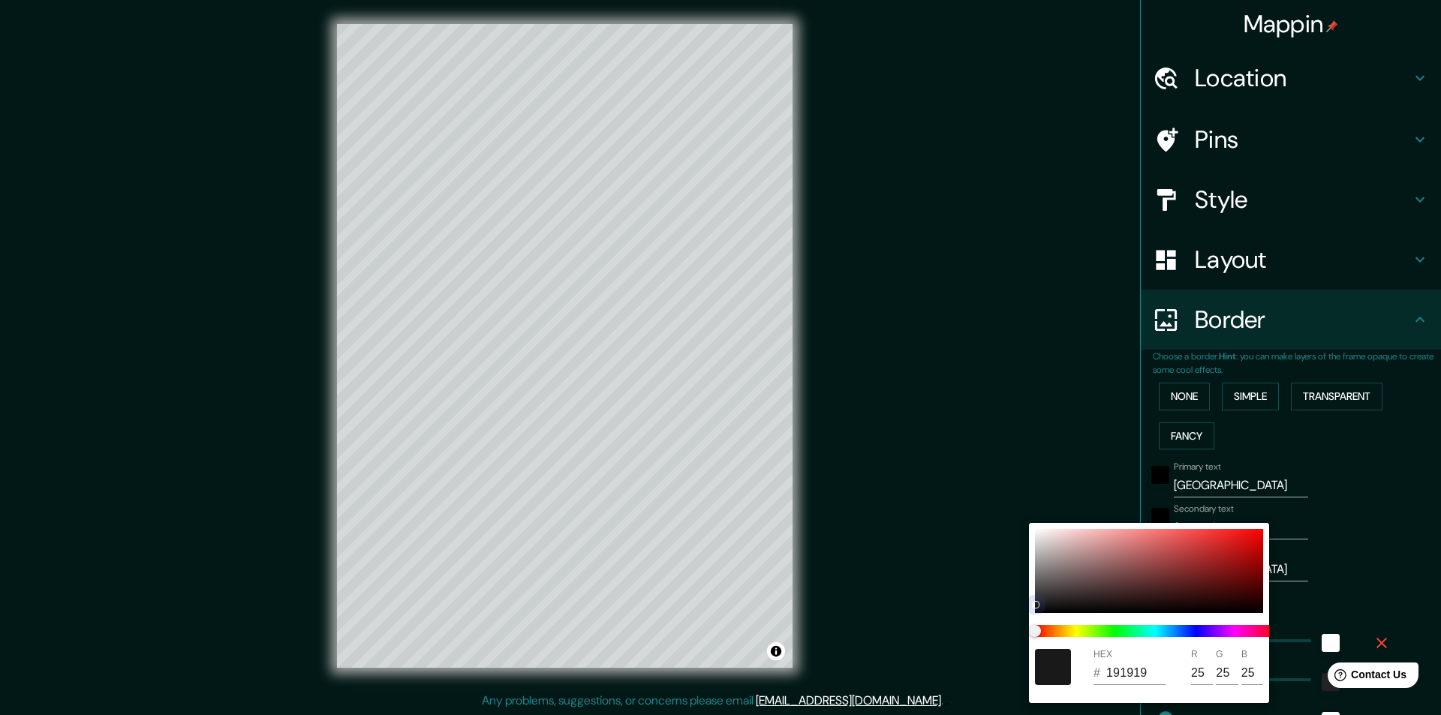
type input "243"
type input "49"
type input "24"
type input "000000"
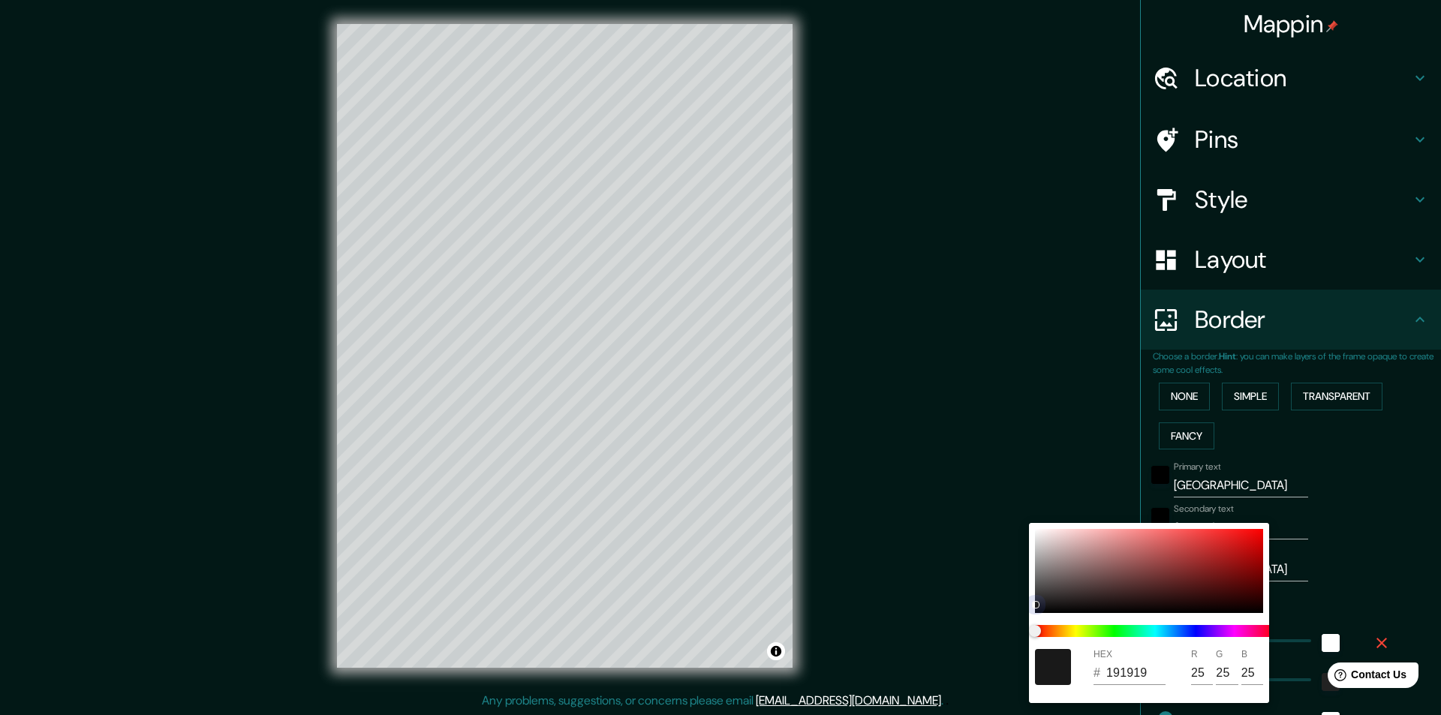
type input "0"
click at [1042, 613] on div "HEX # 000000 R 0 G 0 B 0" at bounding box center [1149, 613] width 240 height 180
click at [996, 602] on div at bounding box center [720, 357] width 1441 height 715
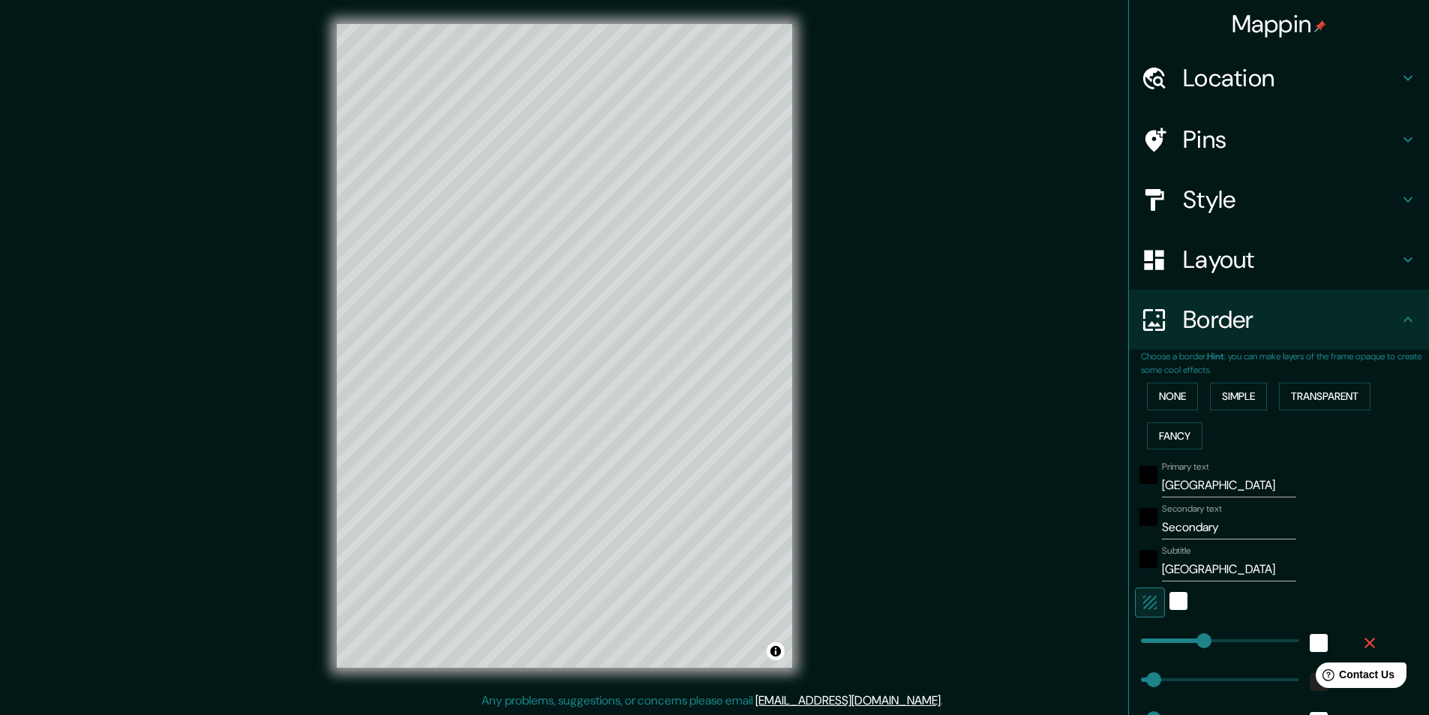
click at [1176, 530] on input "Secondary" at bounding box center [1229, 527] width 134 height 24
type input "c"
type input "243"
type input "49"
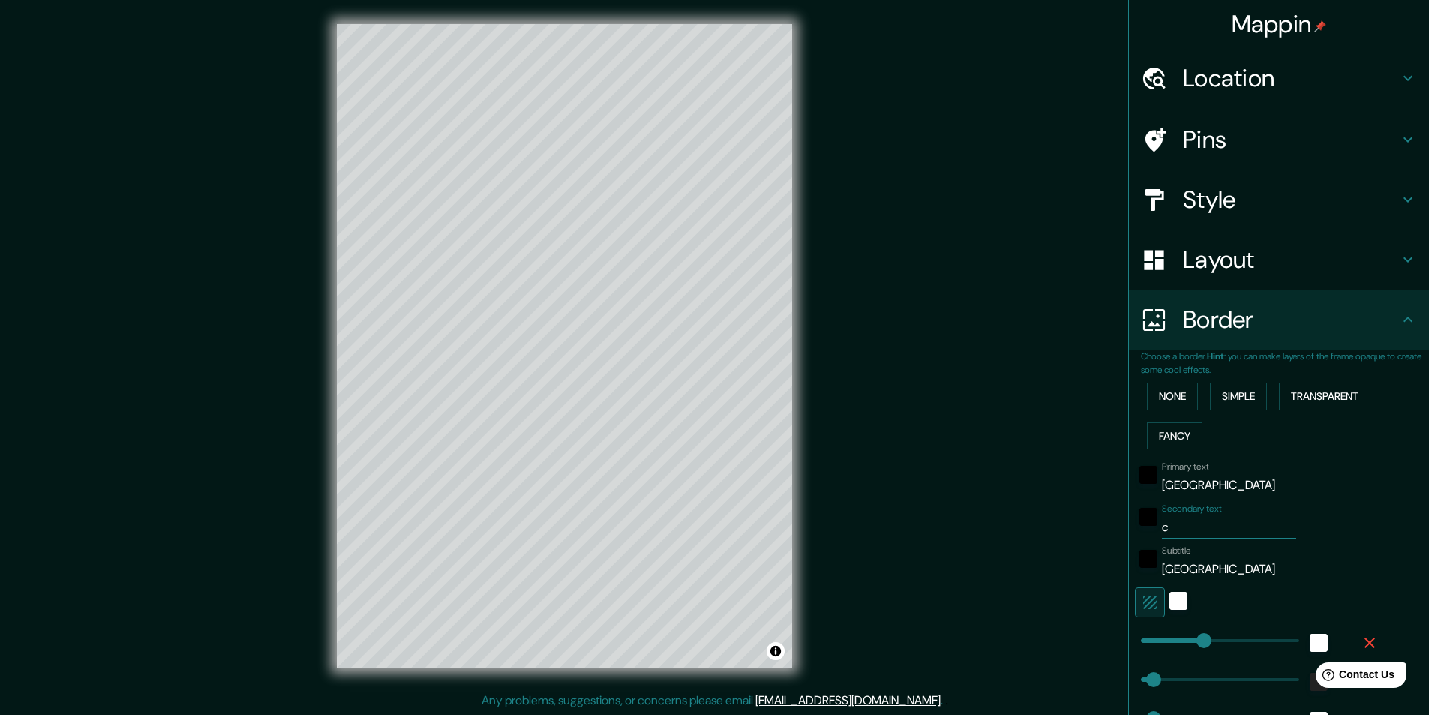
type input "49"
type input "24"
type input "243"
type input "49"
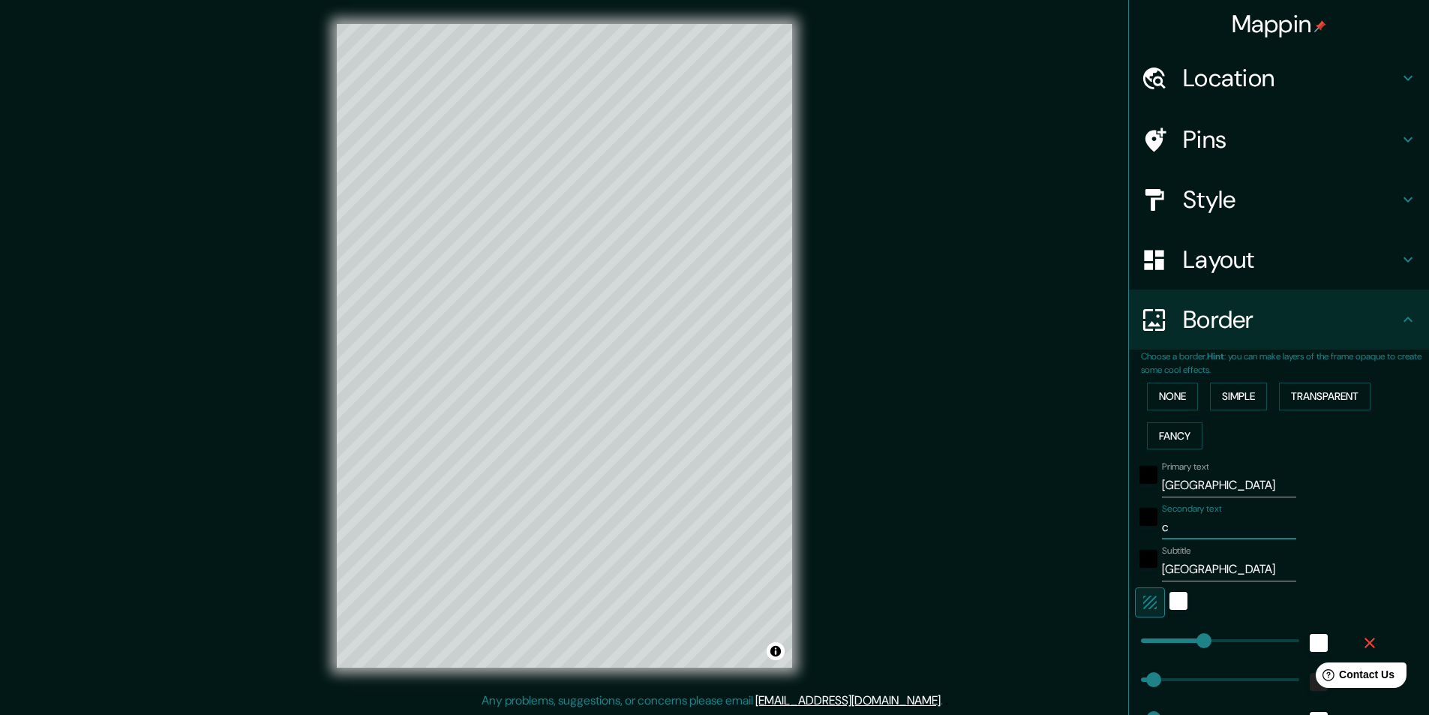
type input "24"
click at [1215, 520] on input "Secondary text" at bounding box center [1229, 527] width 134 height 24
type input "C"
type input "243"
type input "49"
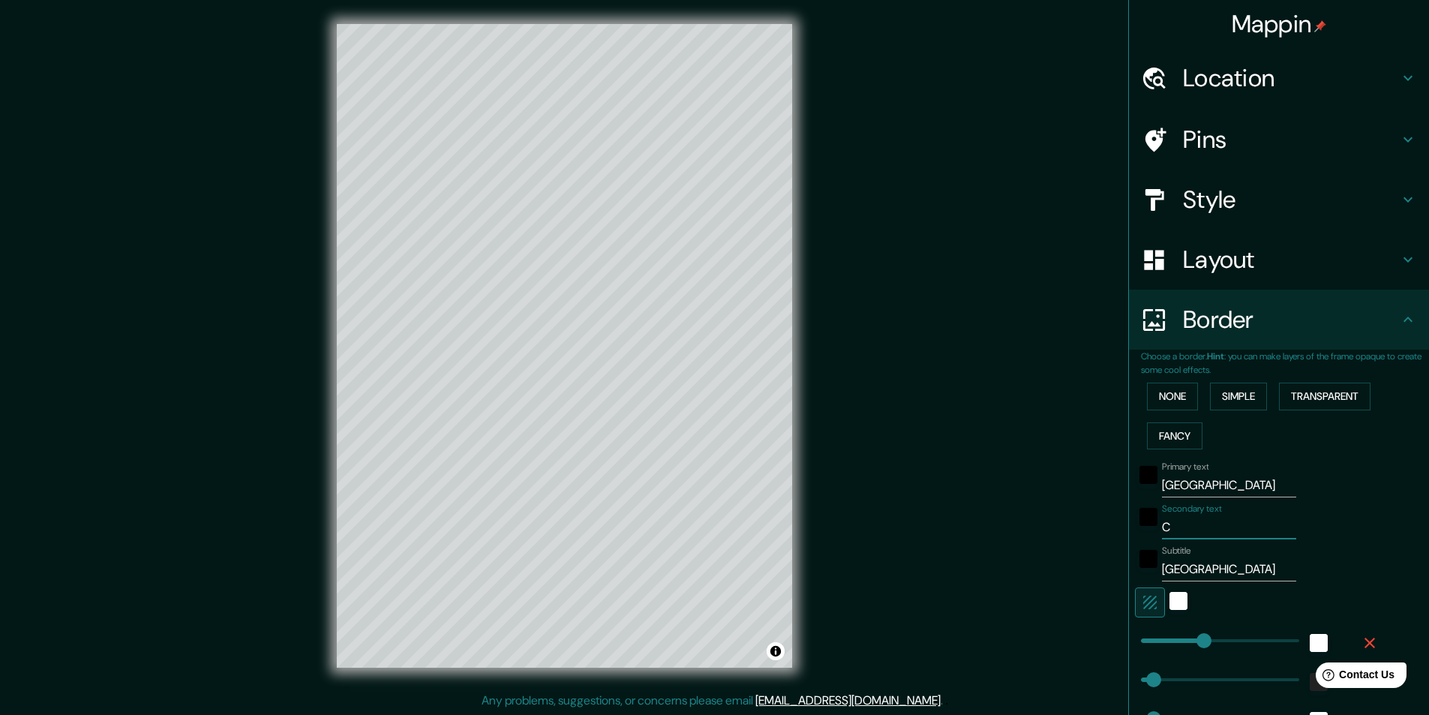
type input "49"
type input "24"
type input "Cap"
type input "243"
type input "49"
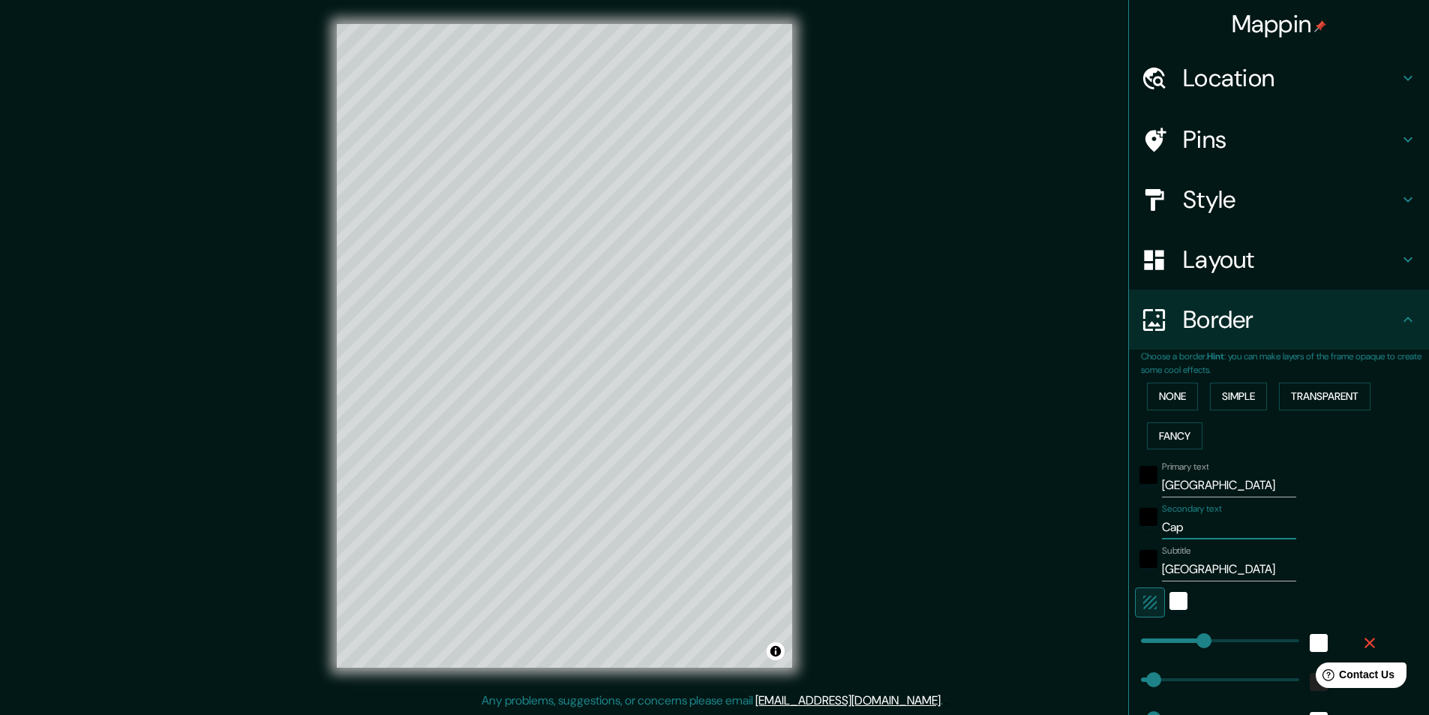
type input "49"
type input "24"
type input "Capit"
type input "243"
type input "49"
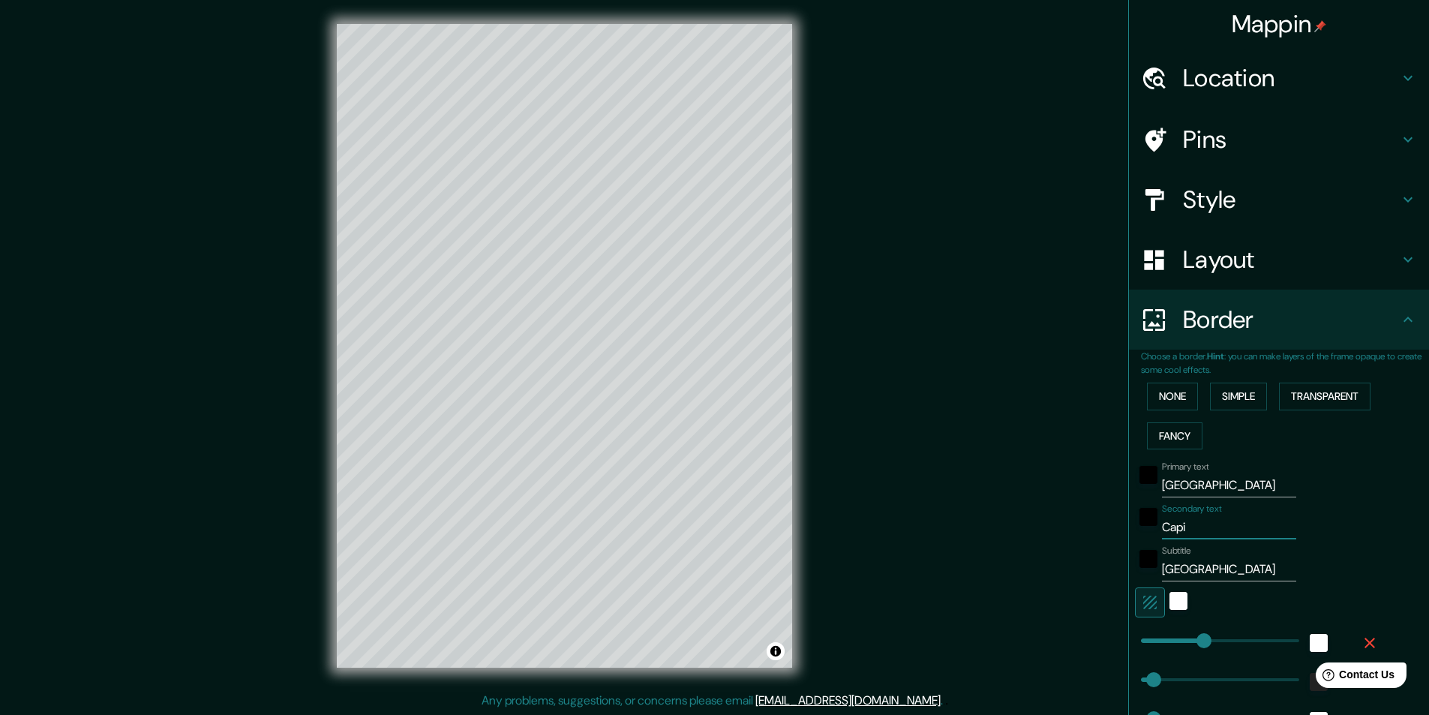
type input "49"
type input "24"
type input "Capital"
type input "243"
type input "49"
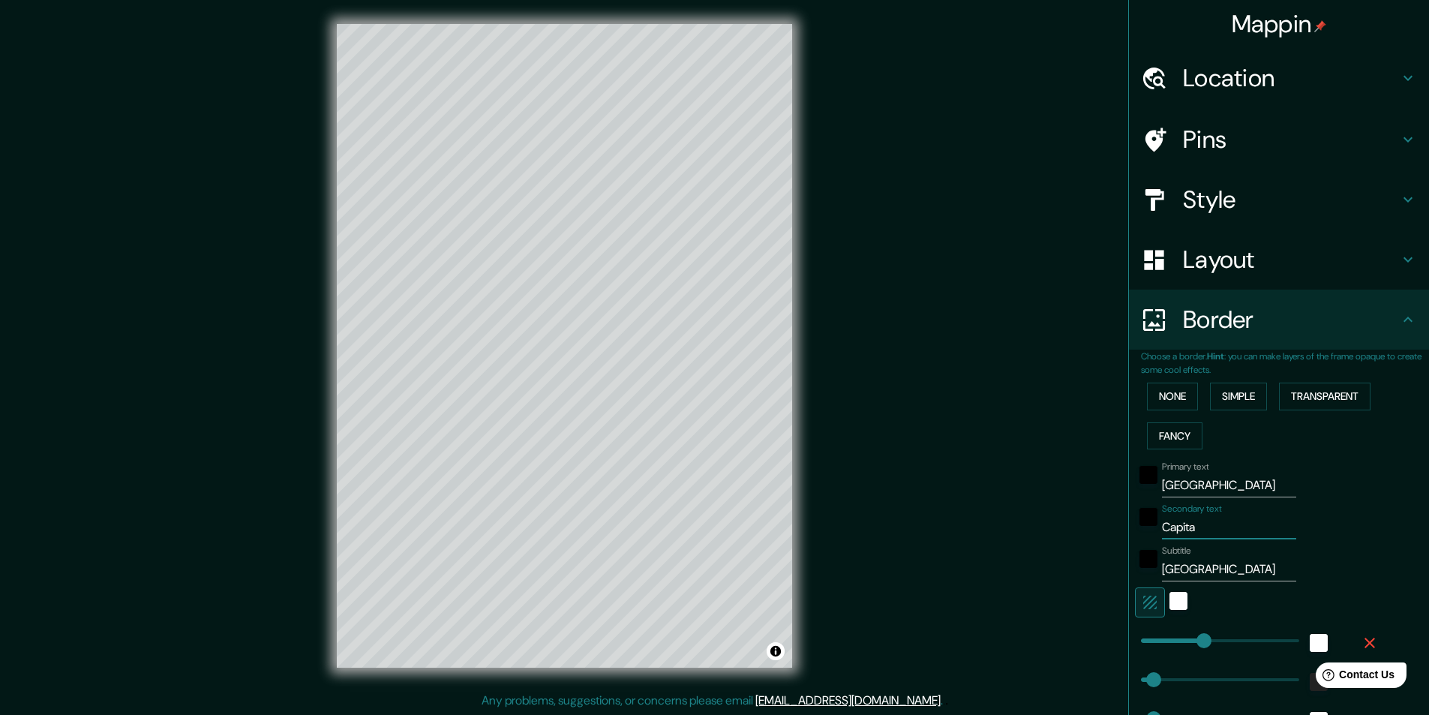
type input "49"
type input "24"
type input "Capital"
type input "243"
type input "49"
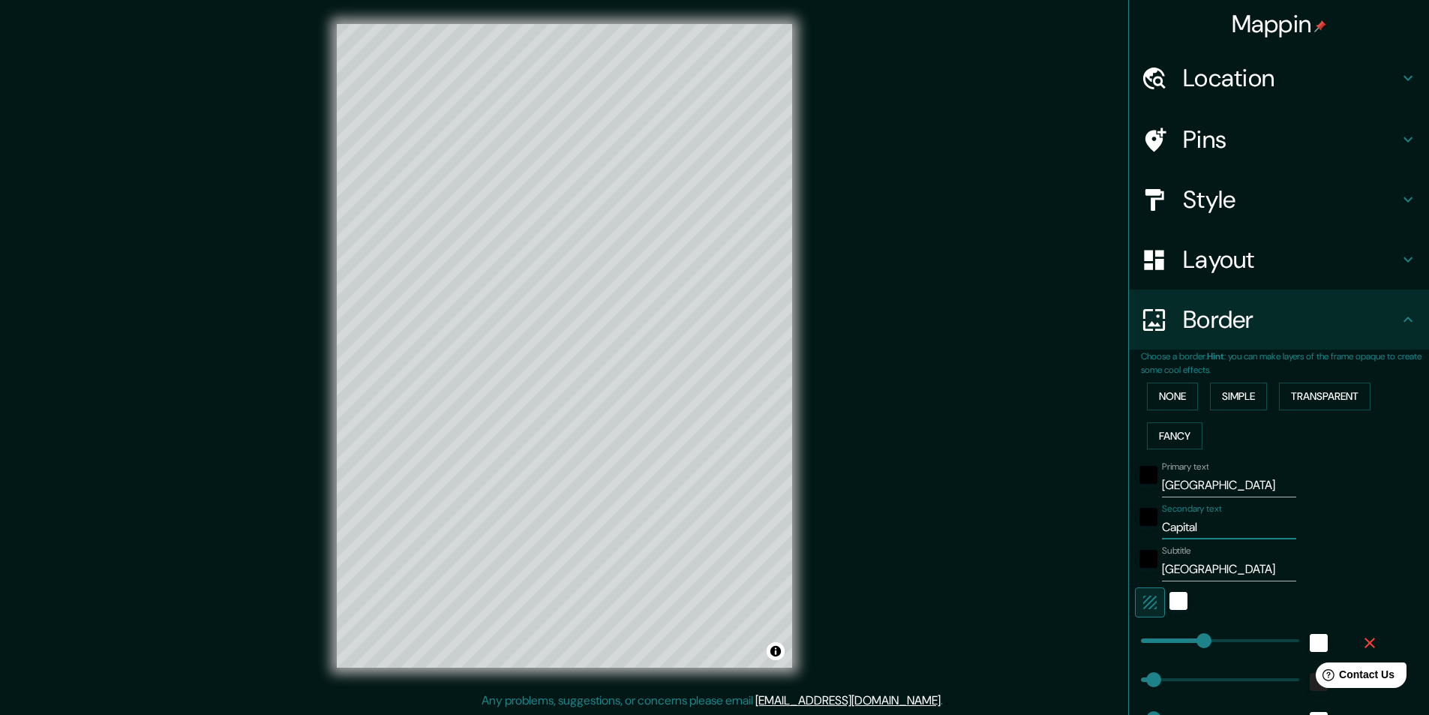
type input "49"
type input "24"
type input "Capital A"
type input "243"
type input "49"
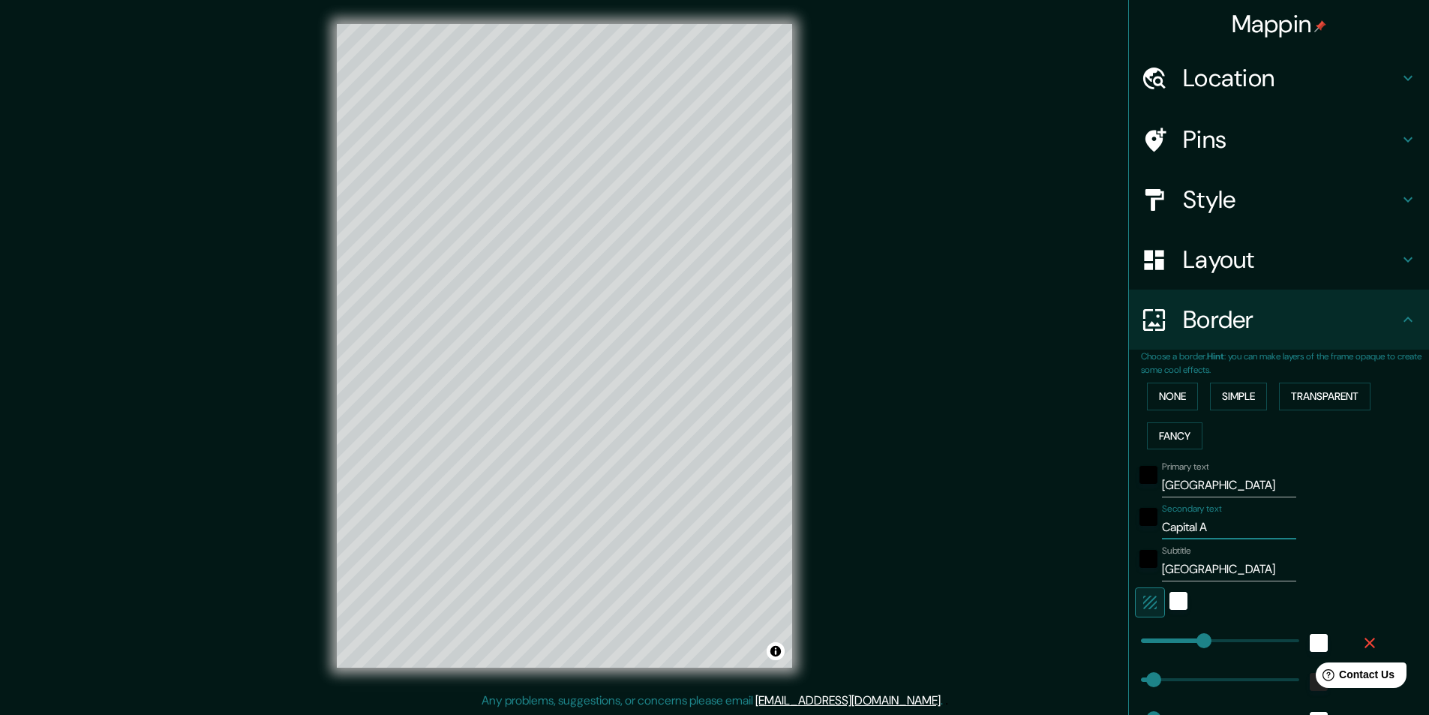
type input "49"
type input "24"
type input "Capital Au"
type input "243"
type input "49"
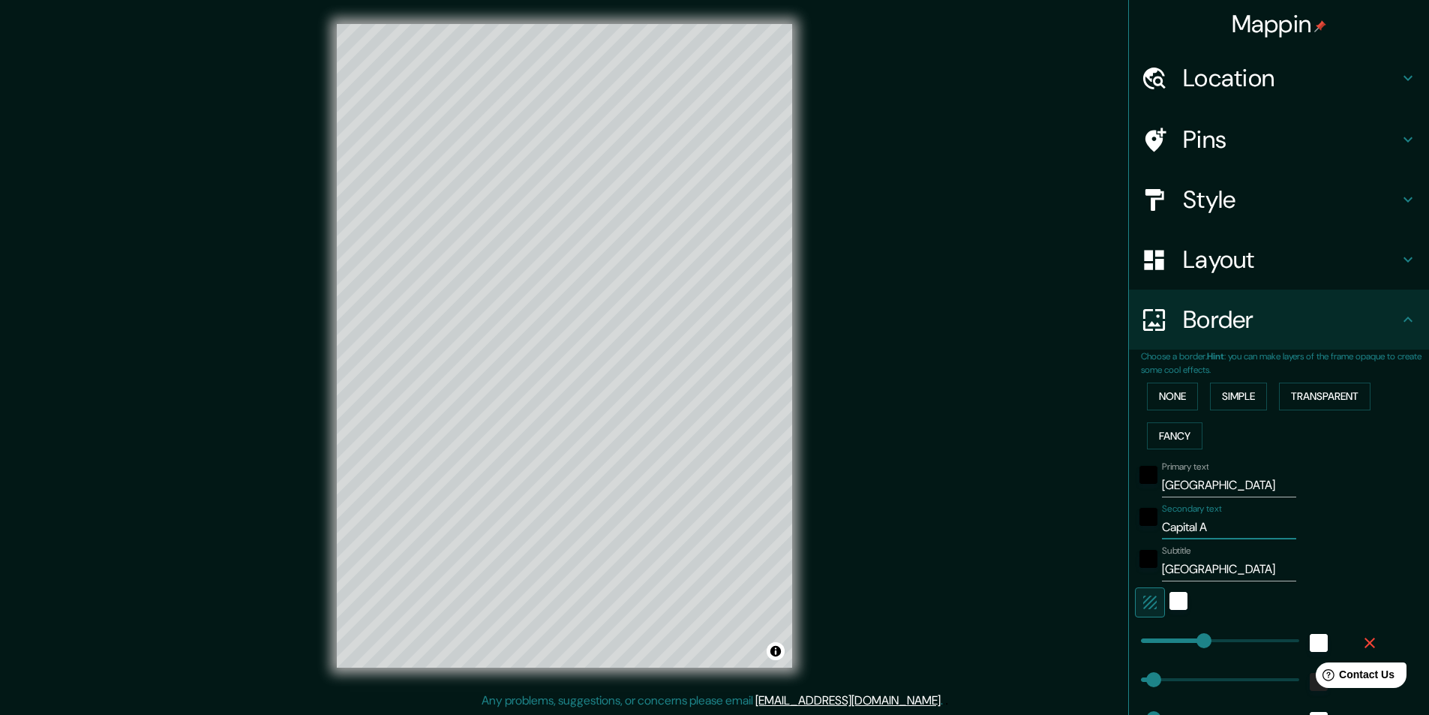
type input "49"
type input "24"
type input "Capital Aus"
type input "243"
type input "49"
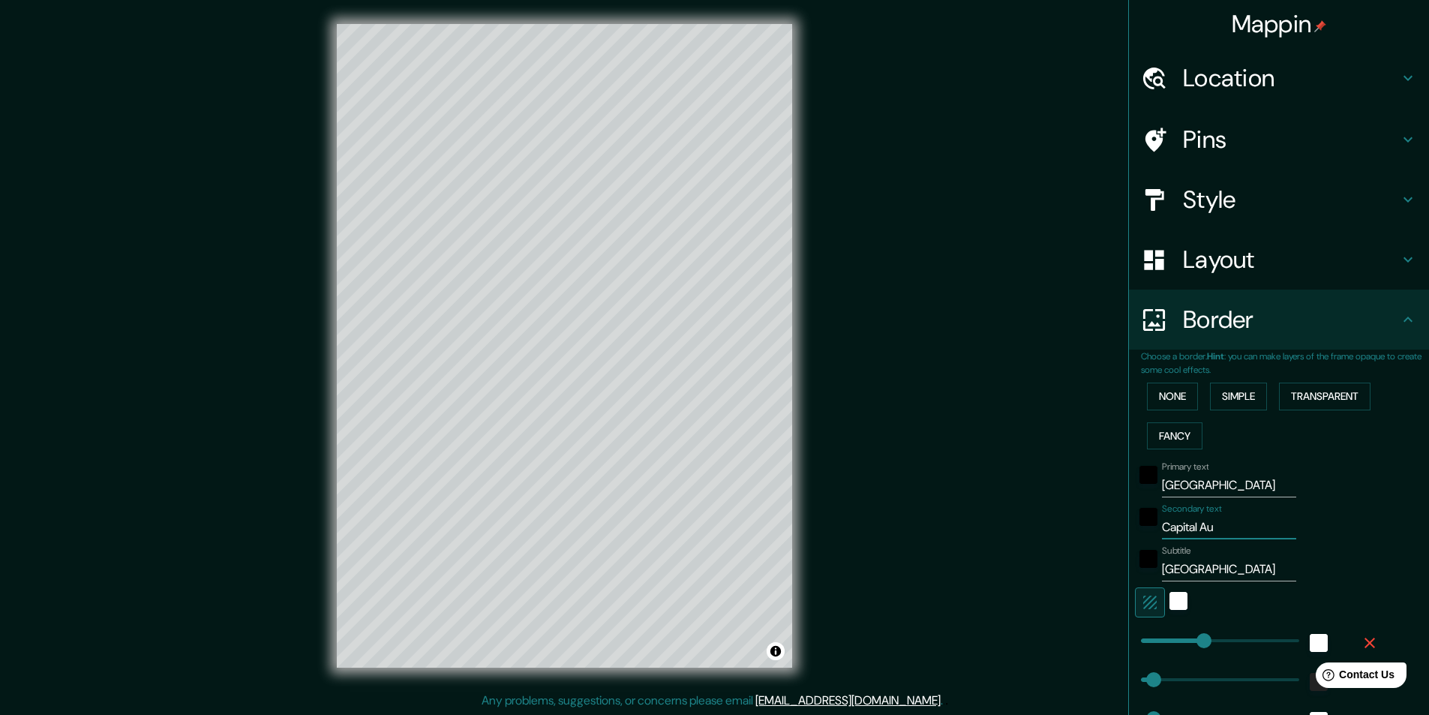
type input "49"
type input "24"
type input "Capital Aust"
type input "243"
type input "49"
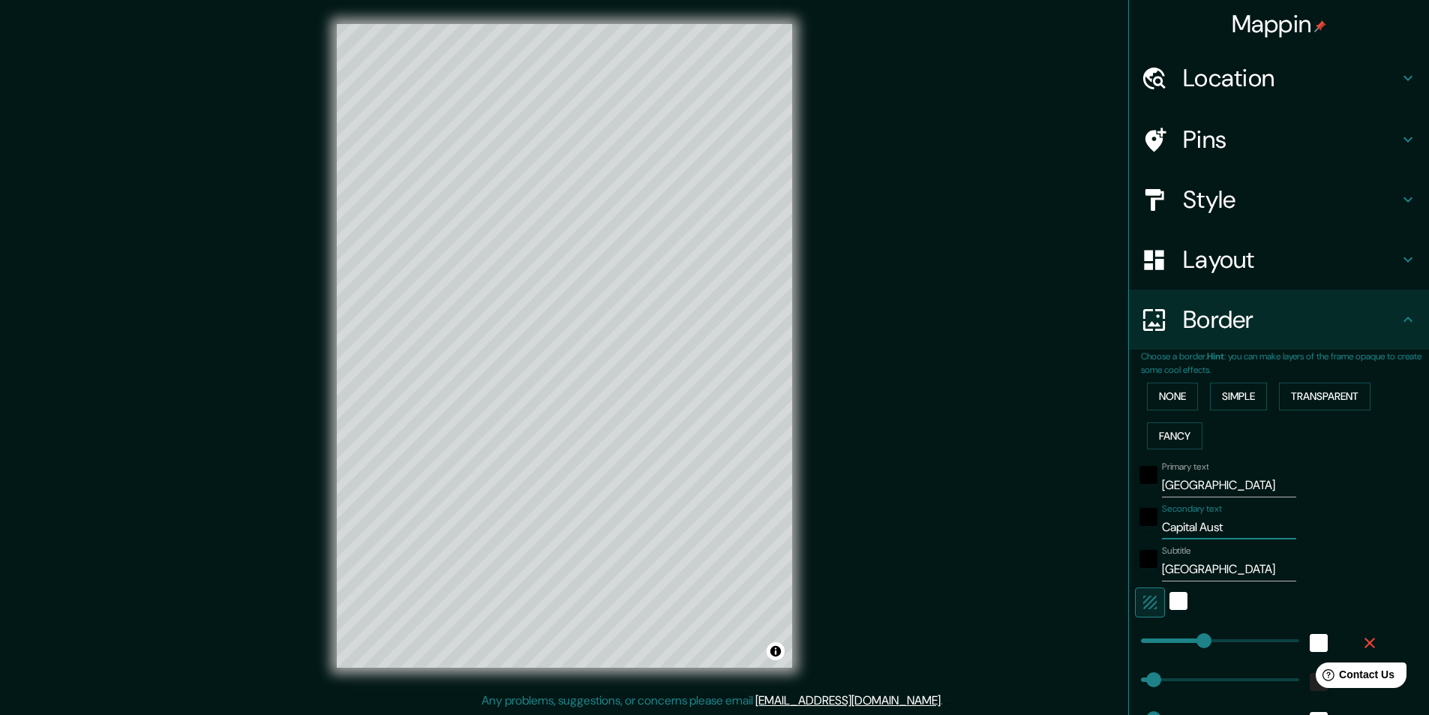
type input "49"
type input "24"
type input "Capital Austr"
type input "243"
type input "49"
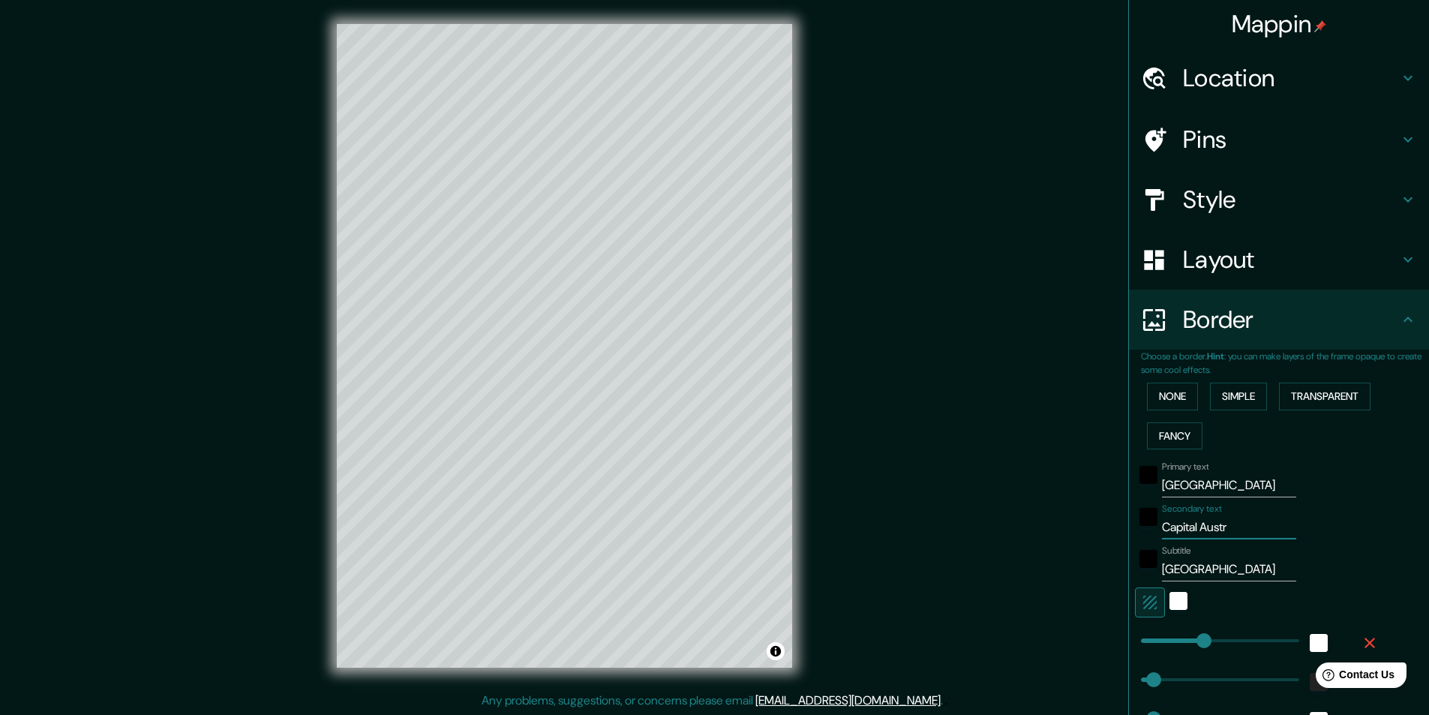
type input "49"
type input "24"
type input "Capital Austral"
type input "243"
type input "49"
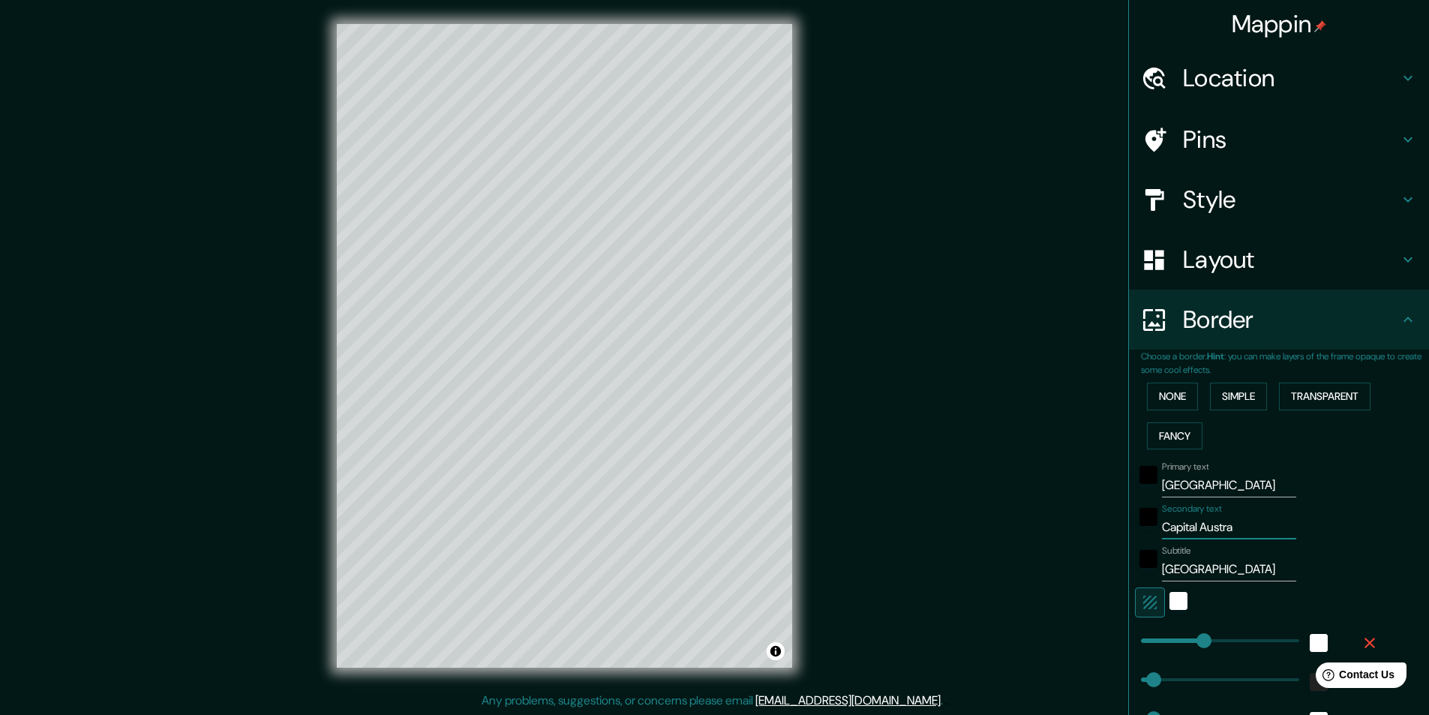
type input "49"
type input "24"
type input "Capital Austral d"
type input "243"
type input "49"
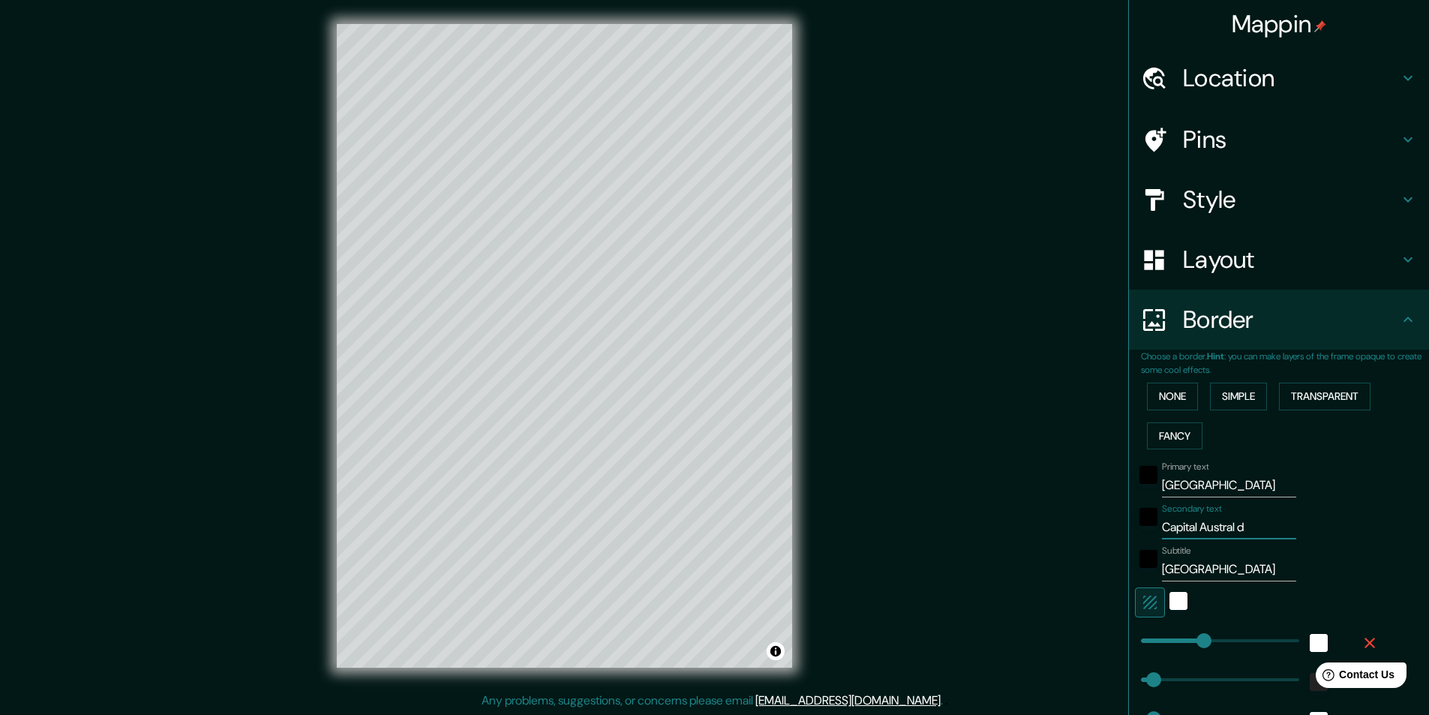
type input "49"
type input "24"
type input "Capital Austral de a"
type input "243"
type input "49"
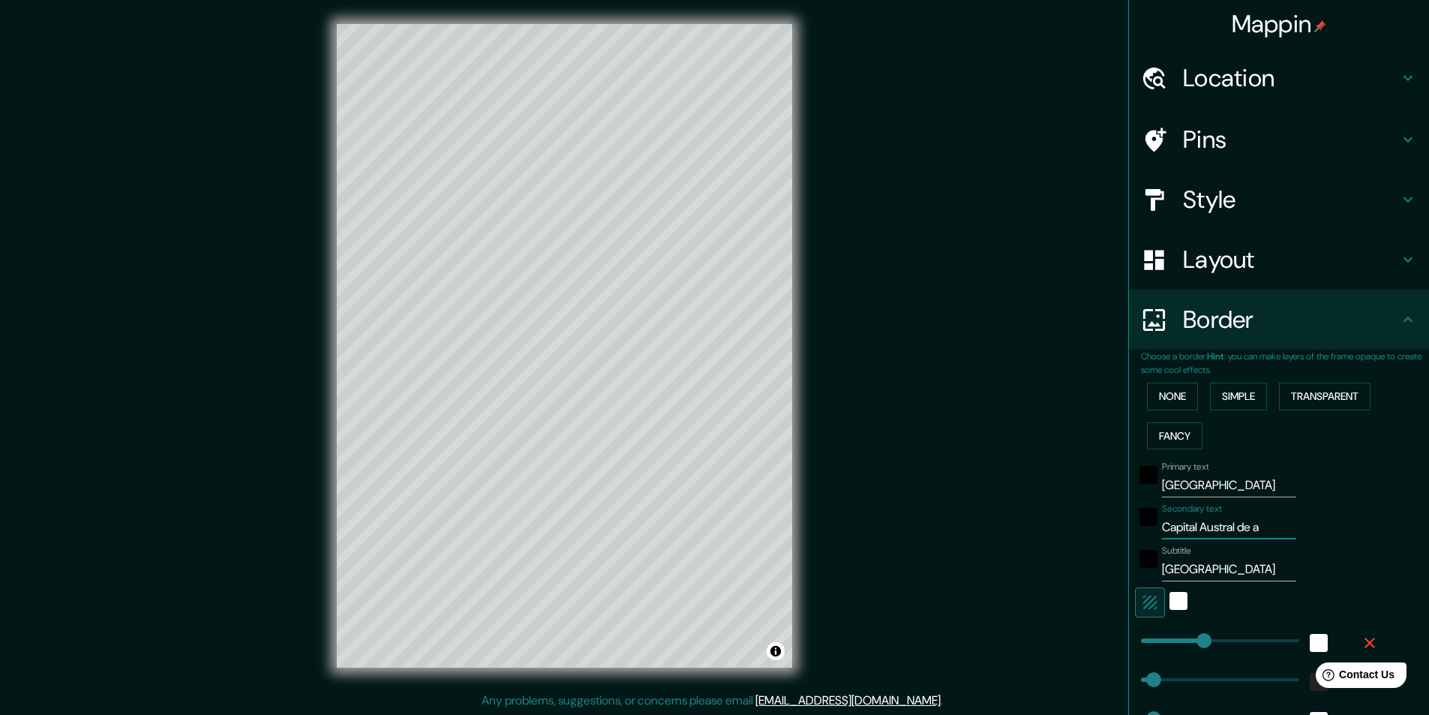
type input "49"
type input "24"
type input "Capital Austral de am"
type input "243"
type input "49"
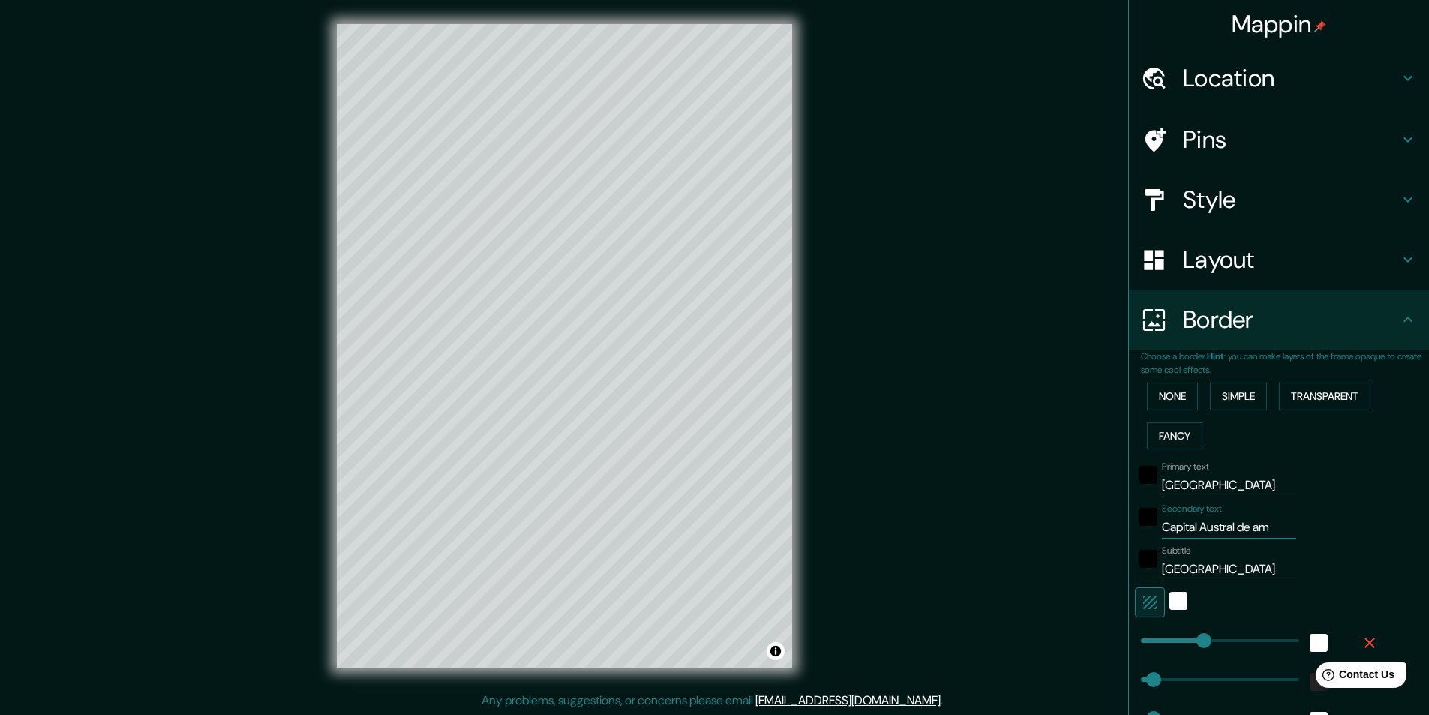
type input "49"
type input "24"
type input "Capital Austral de ame"
type input "243"
type input "49"
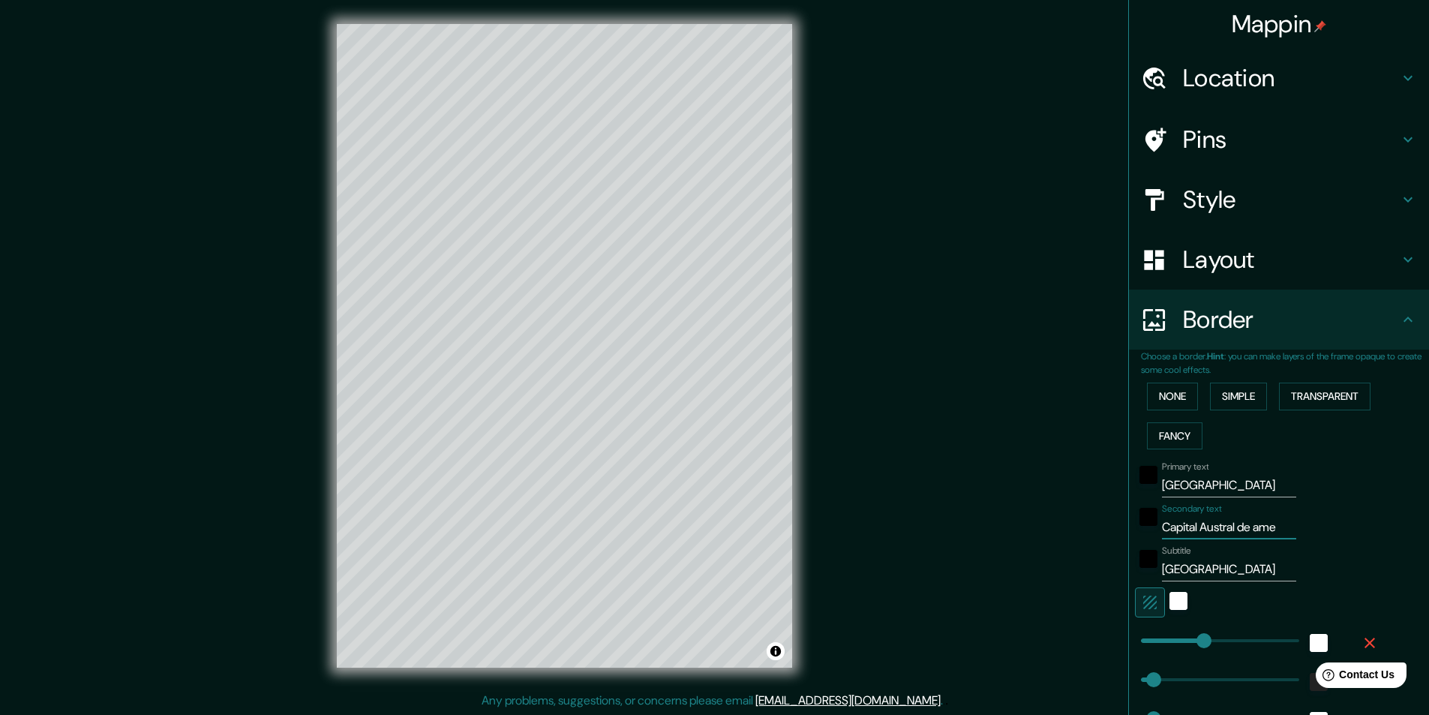
type input "49"
type input "24"
type input "Capital Austral de ameri"
type input "243"
type input "49"
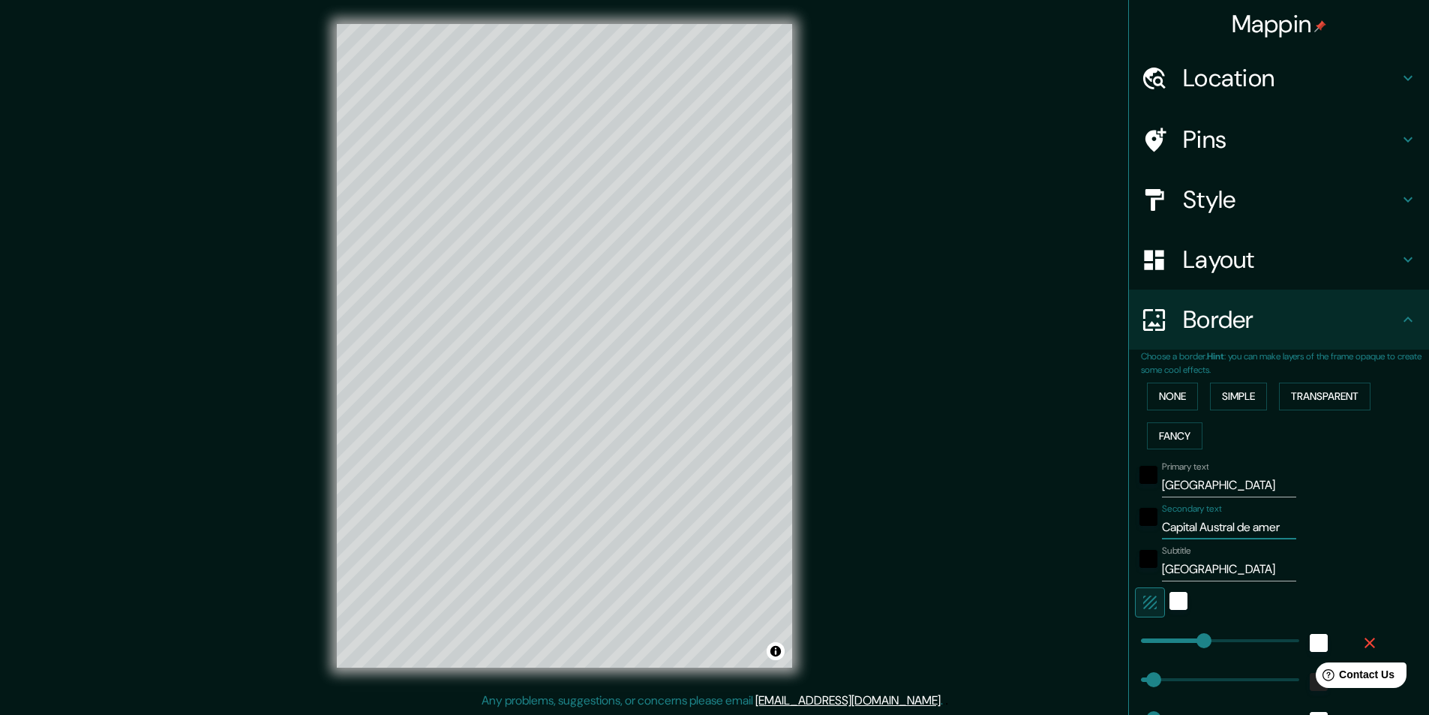
type input "49"
type input "24"
type input "Capital Austral de america"
type input "243"
type input "49"
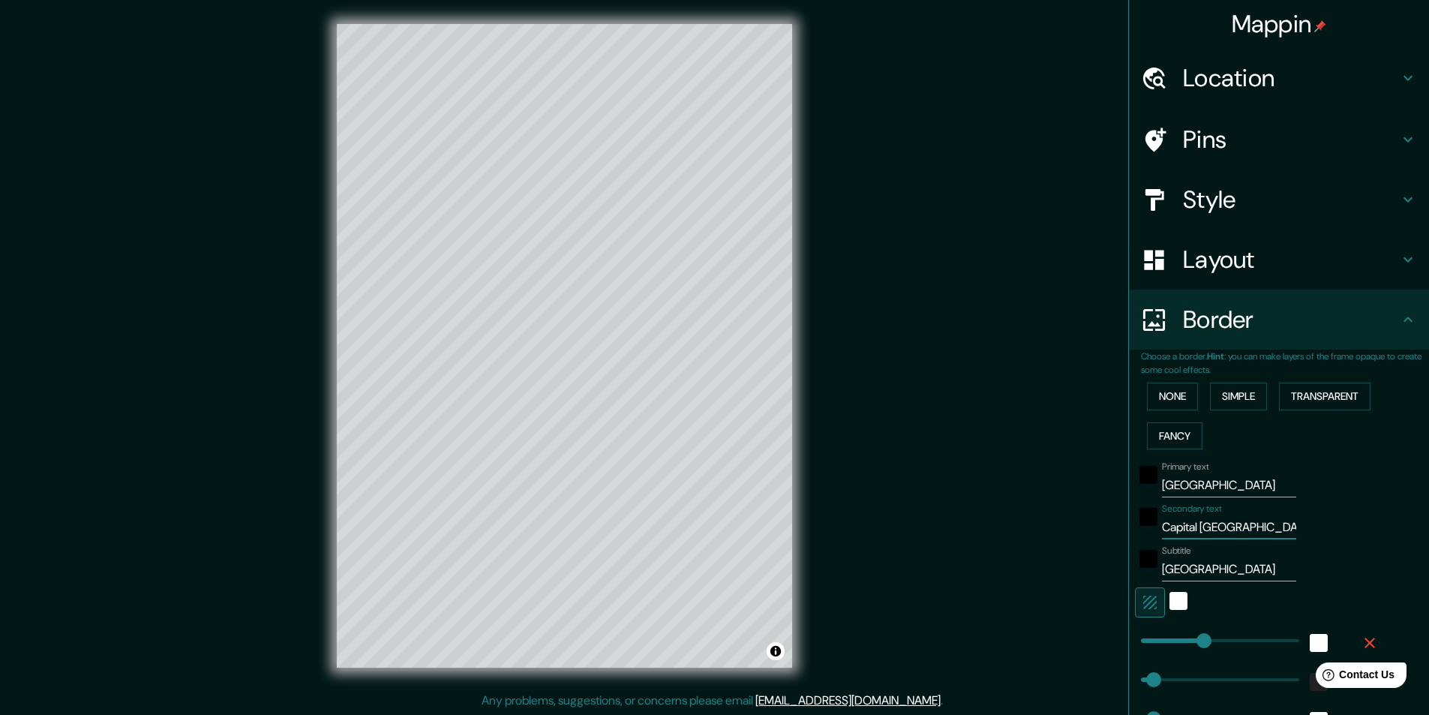
type input "49"
type input "24"
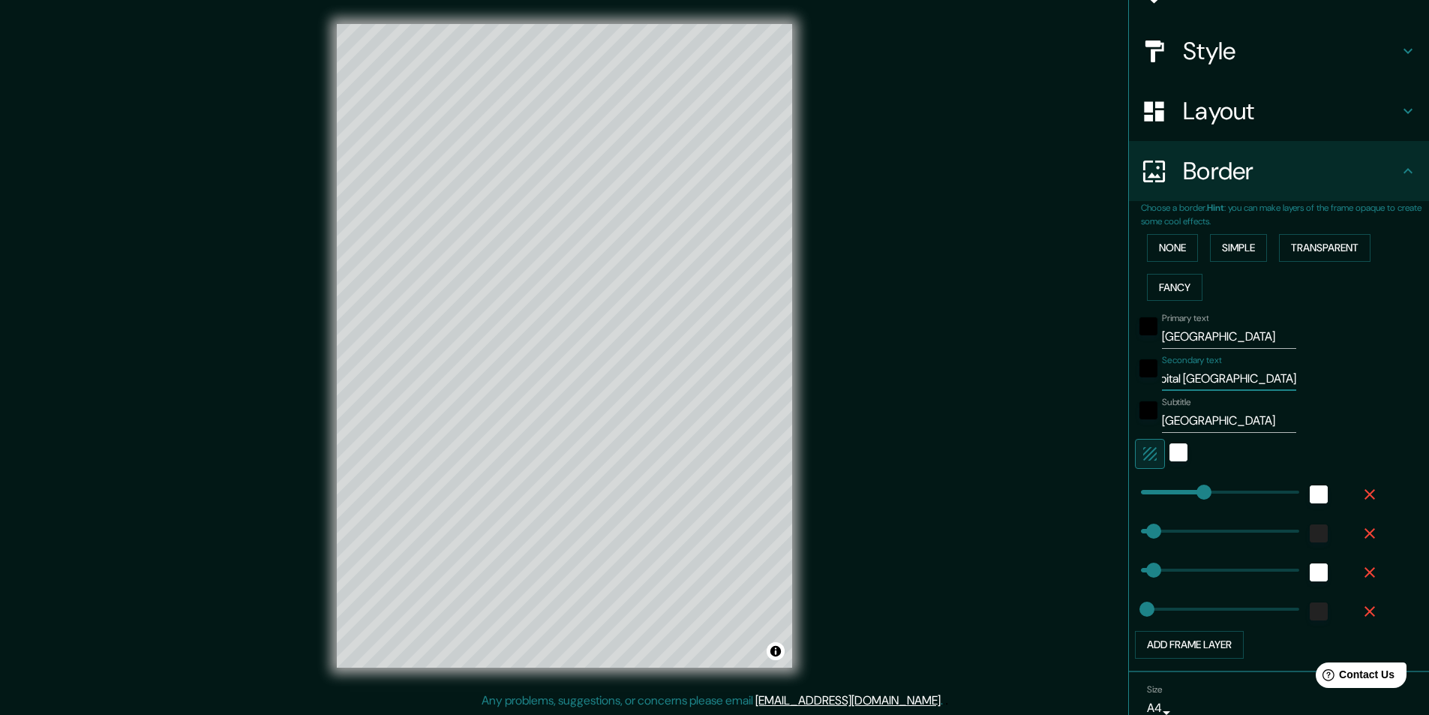
scroll to position [217, 0]
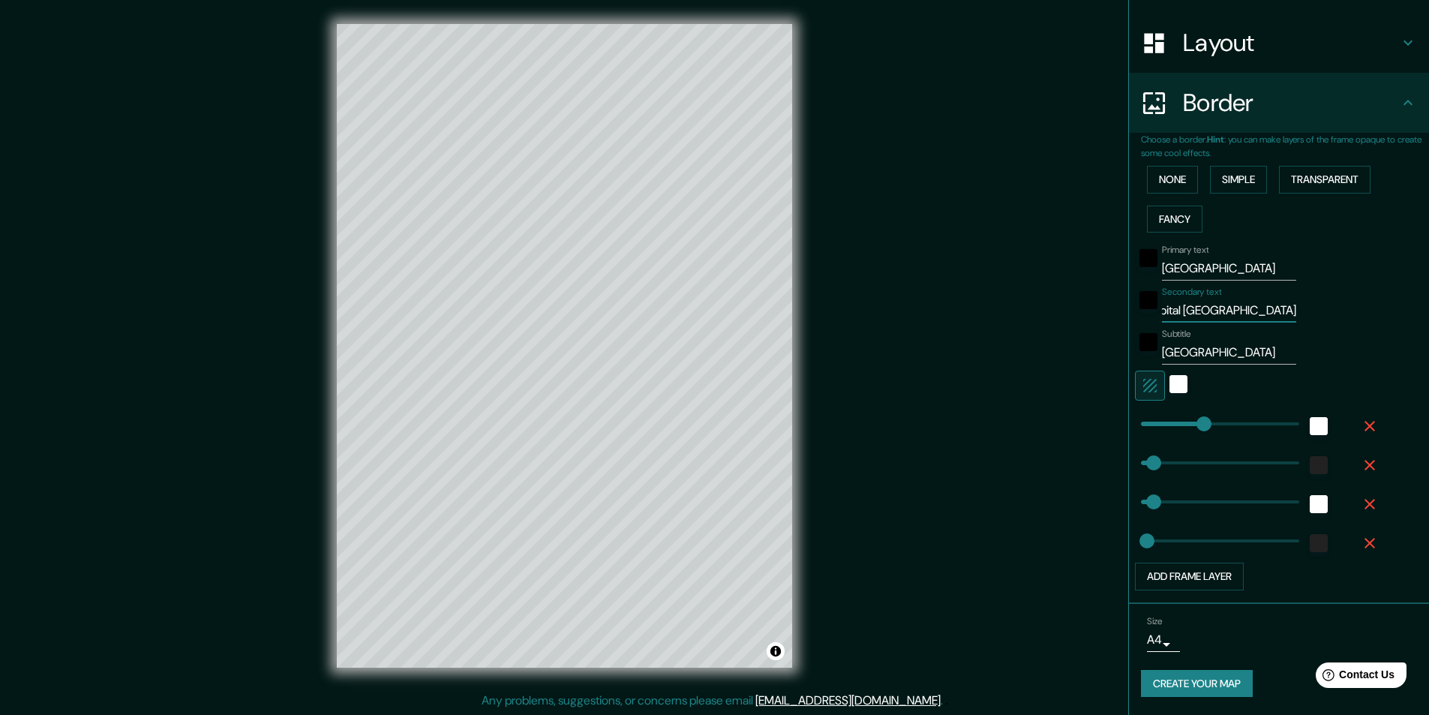
type input "49"
type input "Capital Austral de america"
click at [1169, 689] on button "Create your map" at bounding box center [1197, 684] width 112 height 28
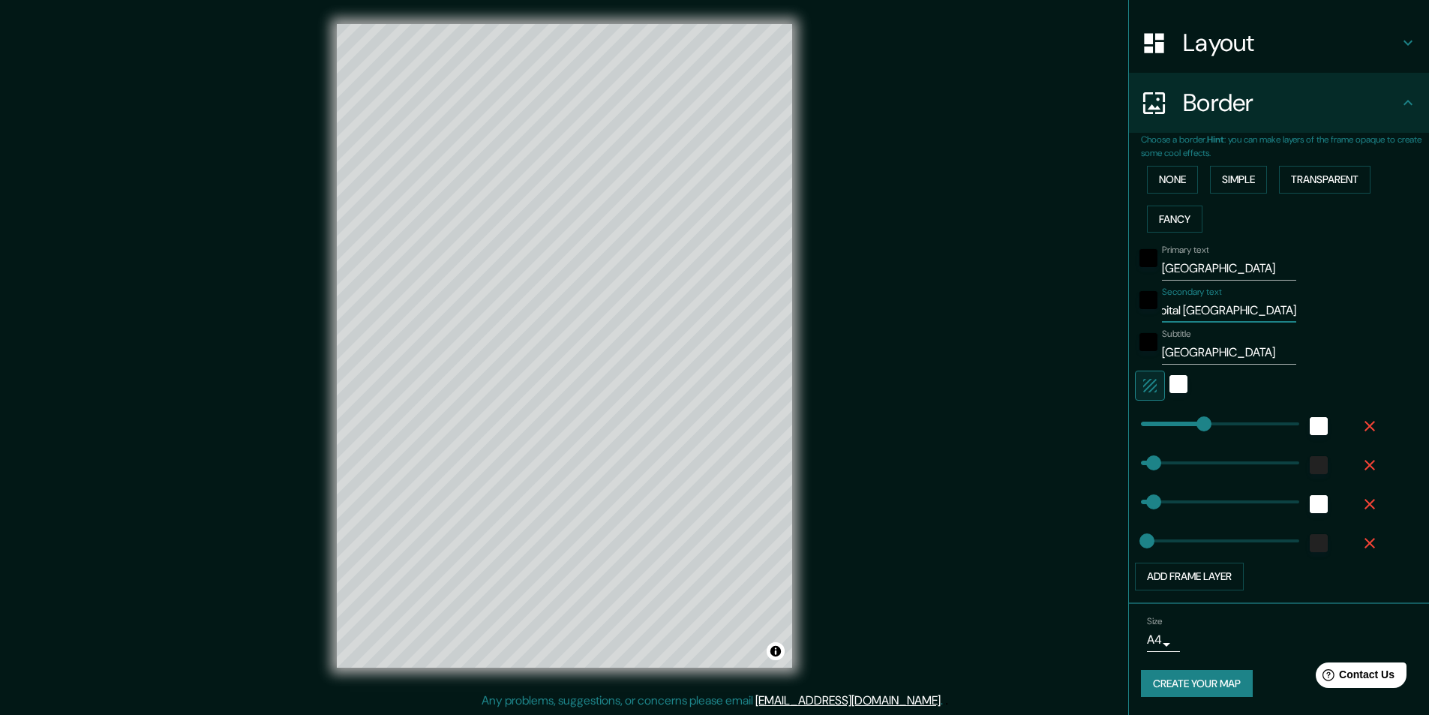
scroll to position [0, 0]
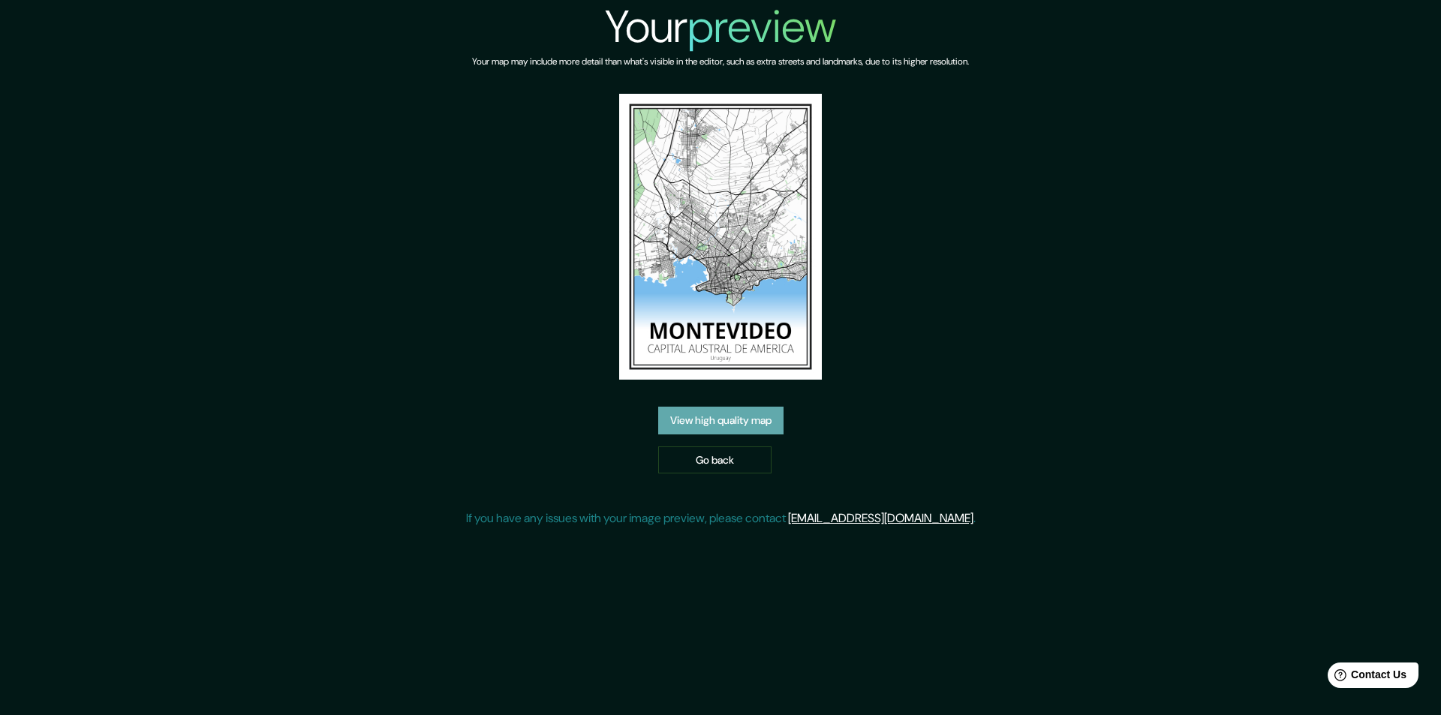
click at [711, 421] on link "View high quality map" at bounding box center [720, 421] width 125 height 28
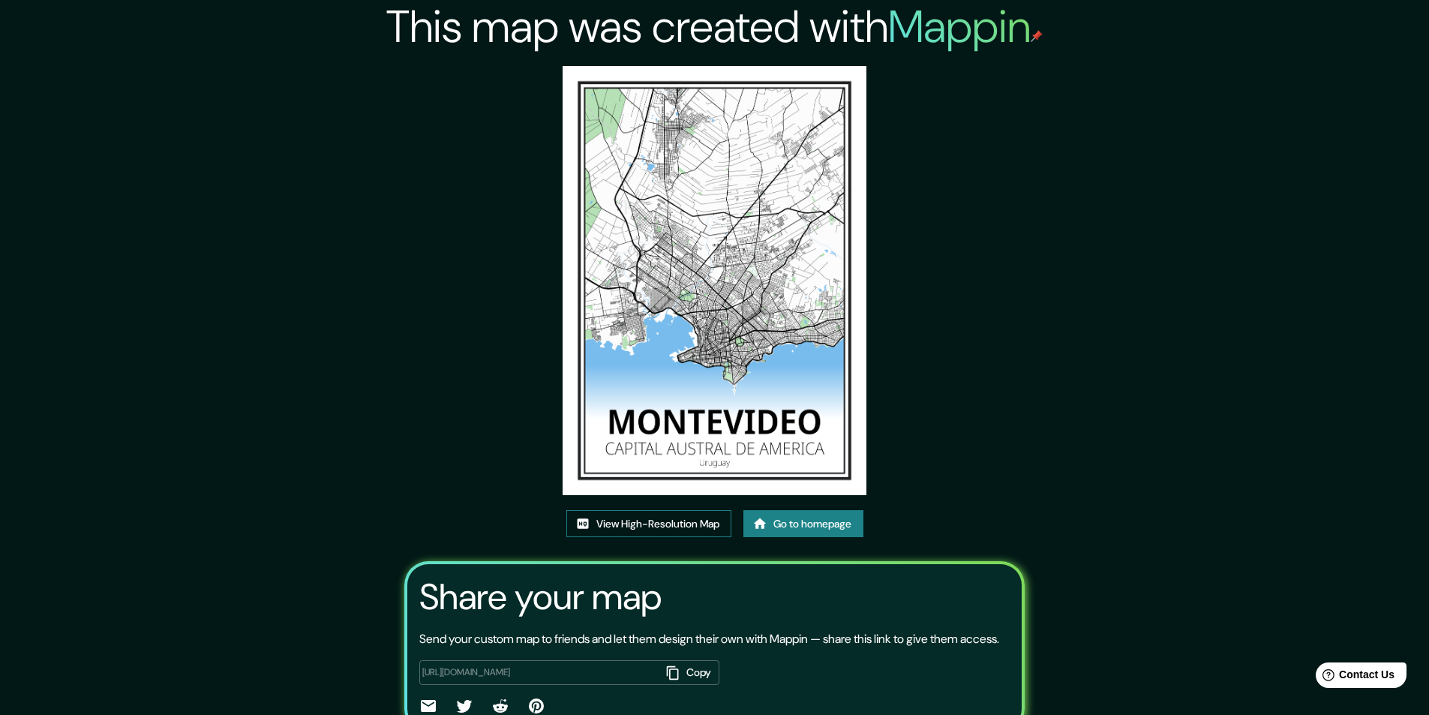
click at [647, 521] on link "View High-Resolution Map" at bounding box center [648, 524] width 165 height 28
click at [815, 525] on link "Go to homepage" at bounding box center [804, 524] width 120 height 28
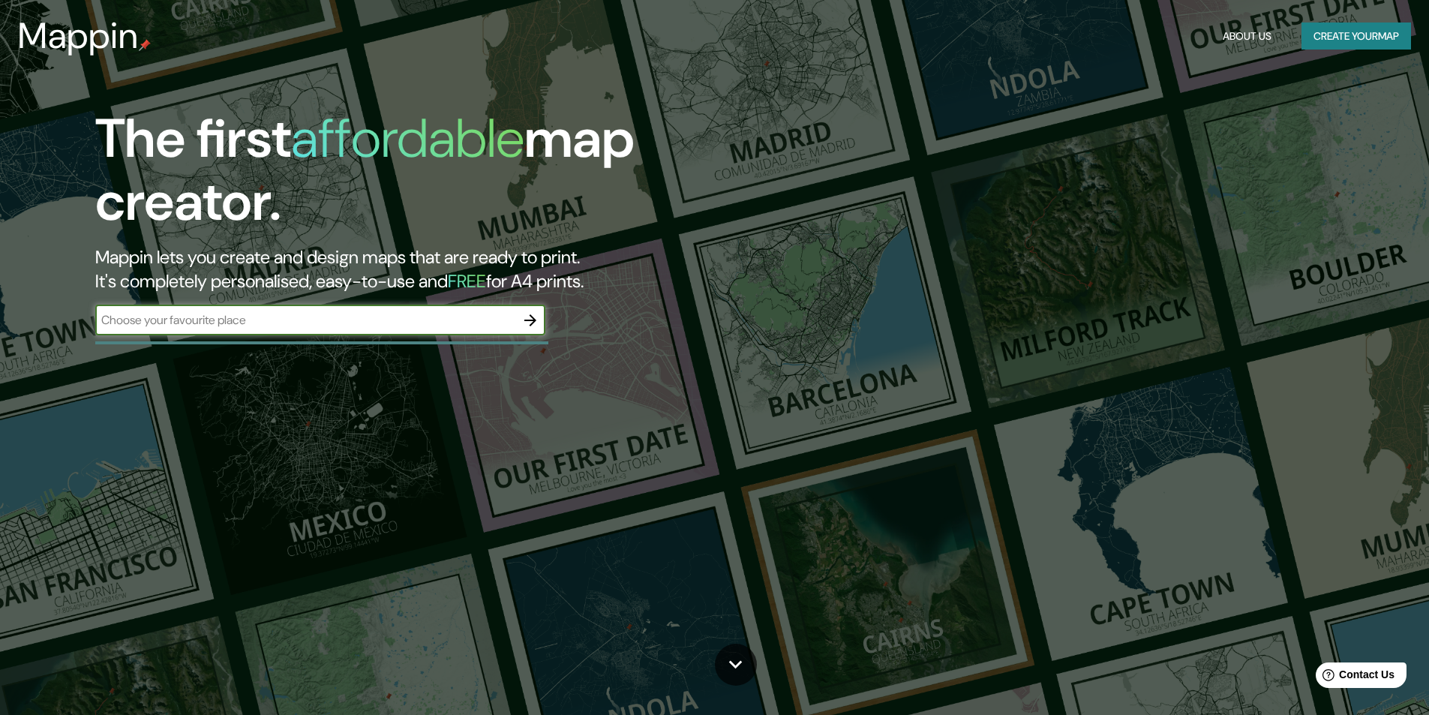
click at [468, 324] on input "text" at bounding box center [305, 319] width 420 height 17
type input "colonia [GEOGRAPHIC_DATA]"
click at [525, 323] on icon "button" at bounding box center [530, 320] width 18 height 18
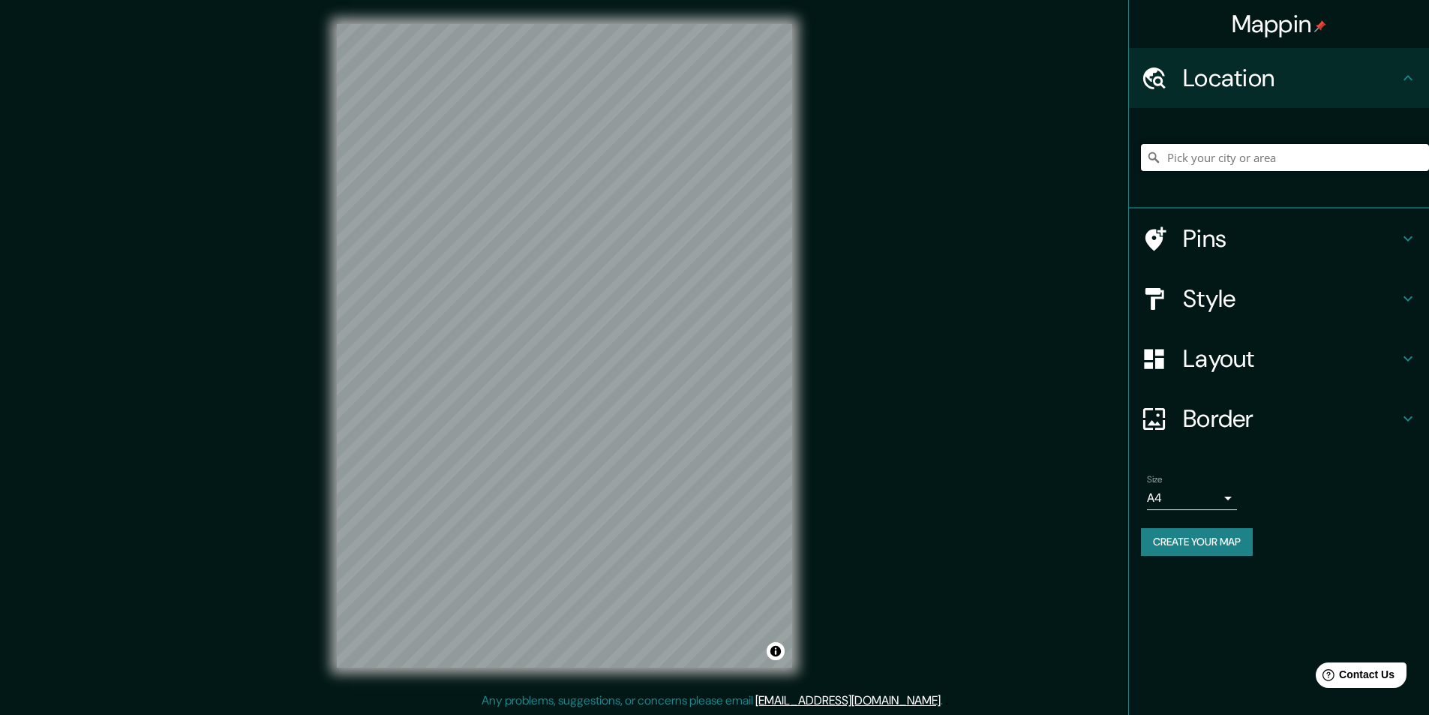
click at [1232, 152] on input "Pick your city or area" at bounding box center [1285, 157] width 288 height 27
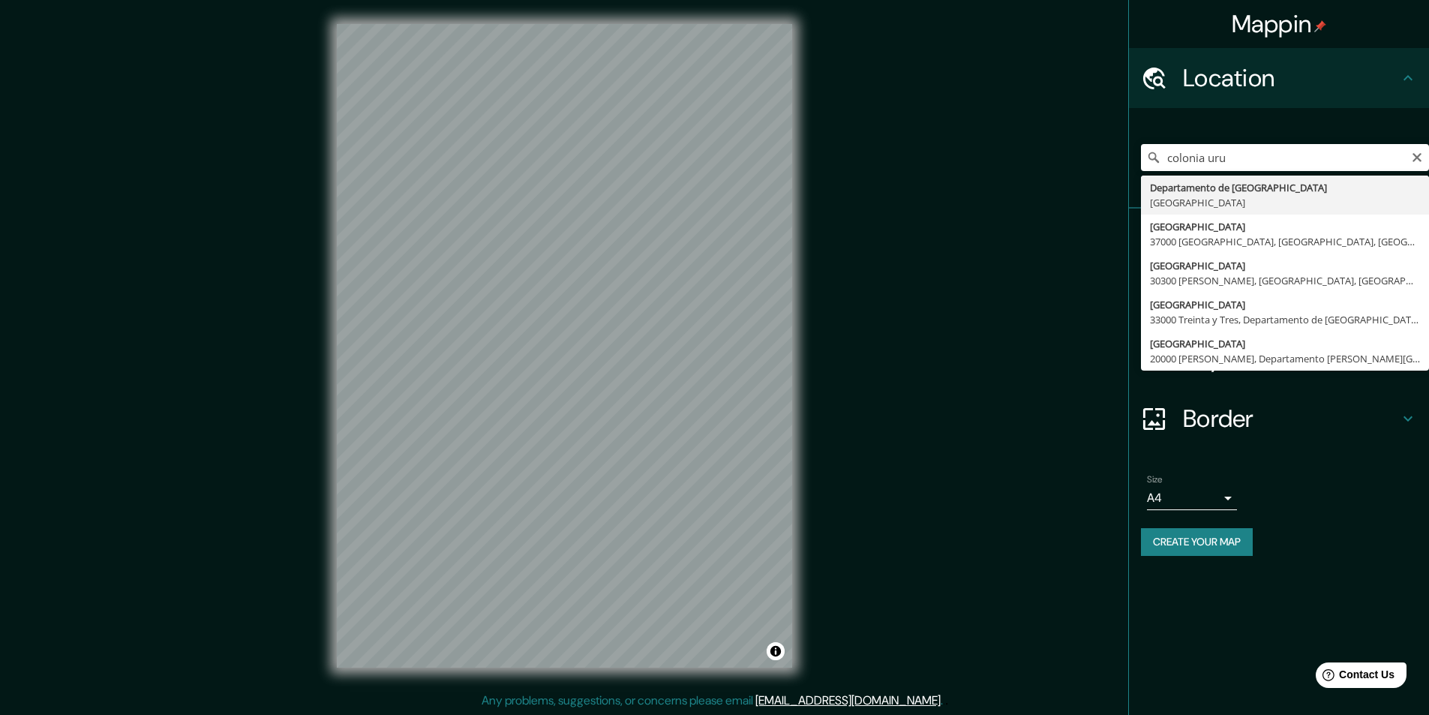
type input "[GEOGRAPHIC_DATA], [GEOGRAPHIC_DATA]"
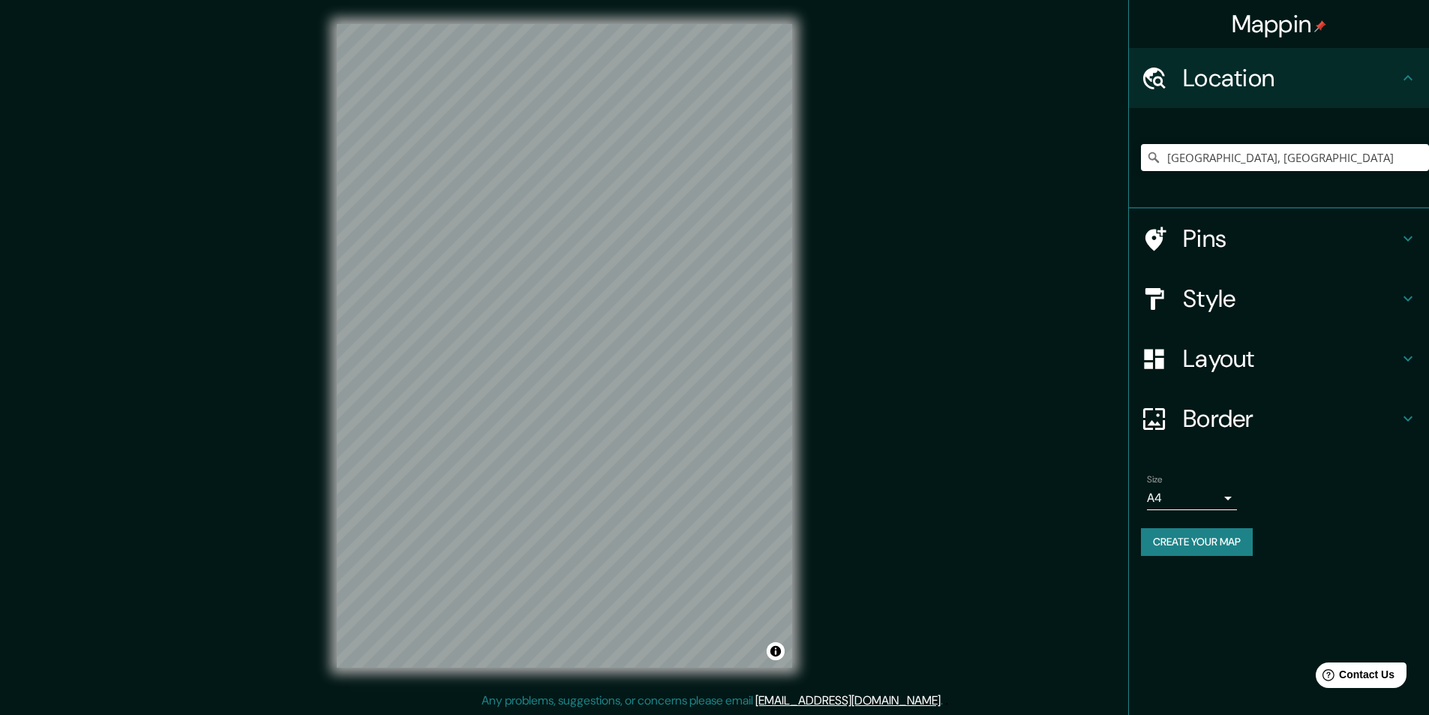
click at [1260, 308] on h4 "Style" at bounding box center [1291, 299] width 216 height 30
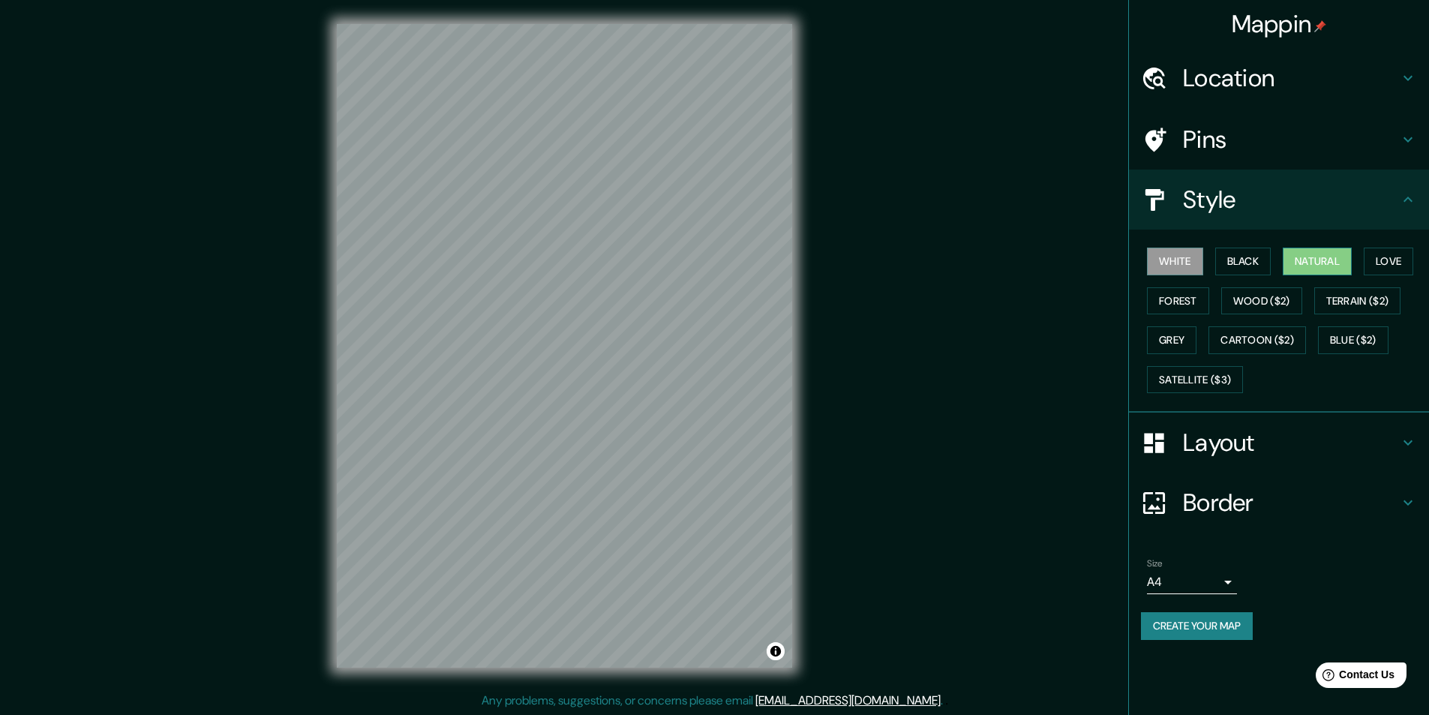
click at [1324, 263] on button "Natural" at bounding box center [1317, 262] width 69 height 28
click at [1278, 440] on h4 "Layout" at bounding box center [1291, 443] width 216 height 30
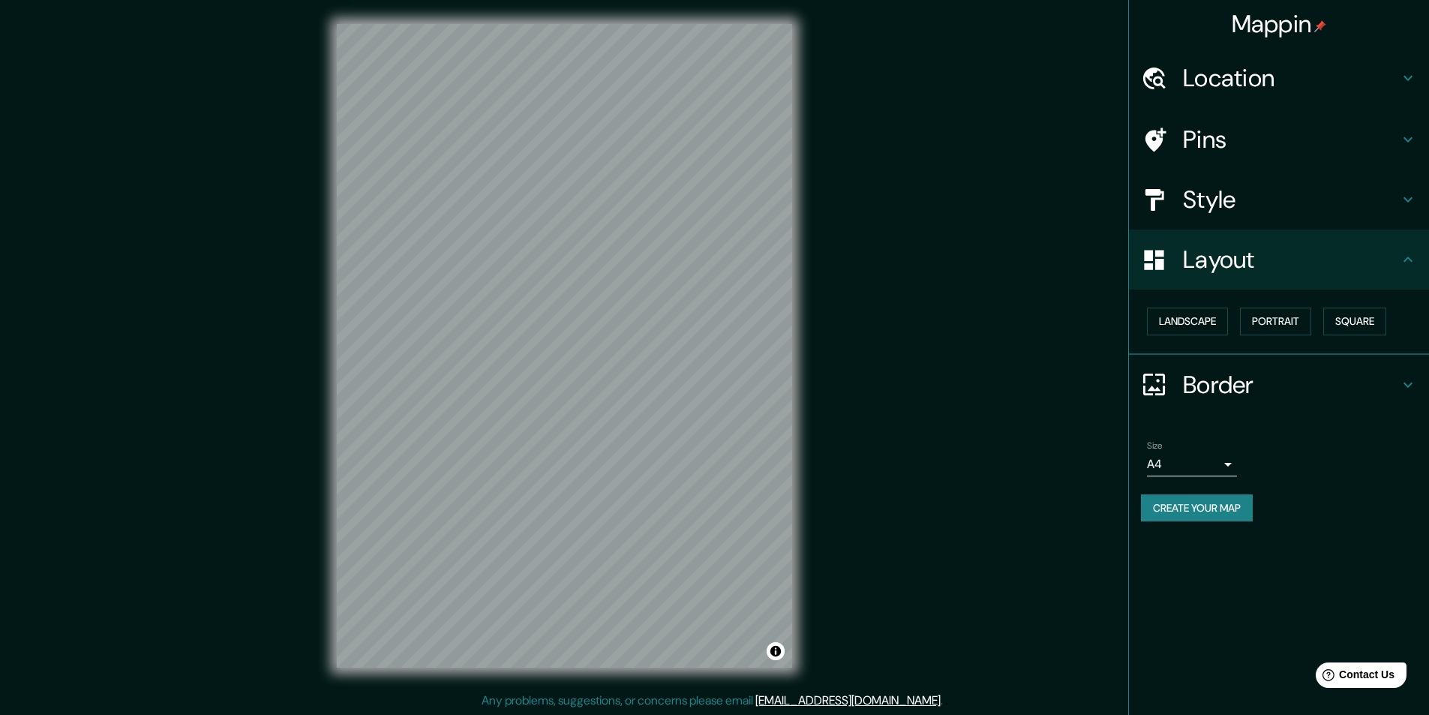
click at [1223, 393] on h4 "Border" at bounding box center [1291, 385] width 216 height 30
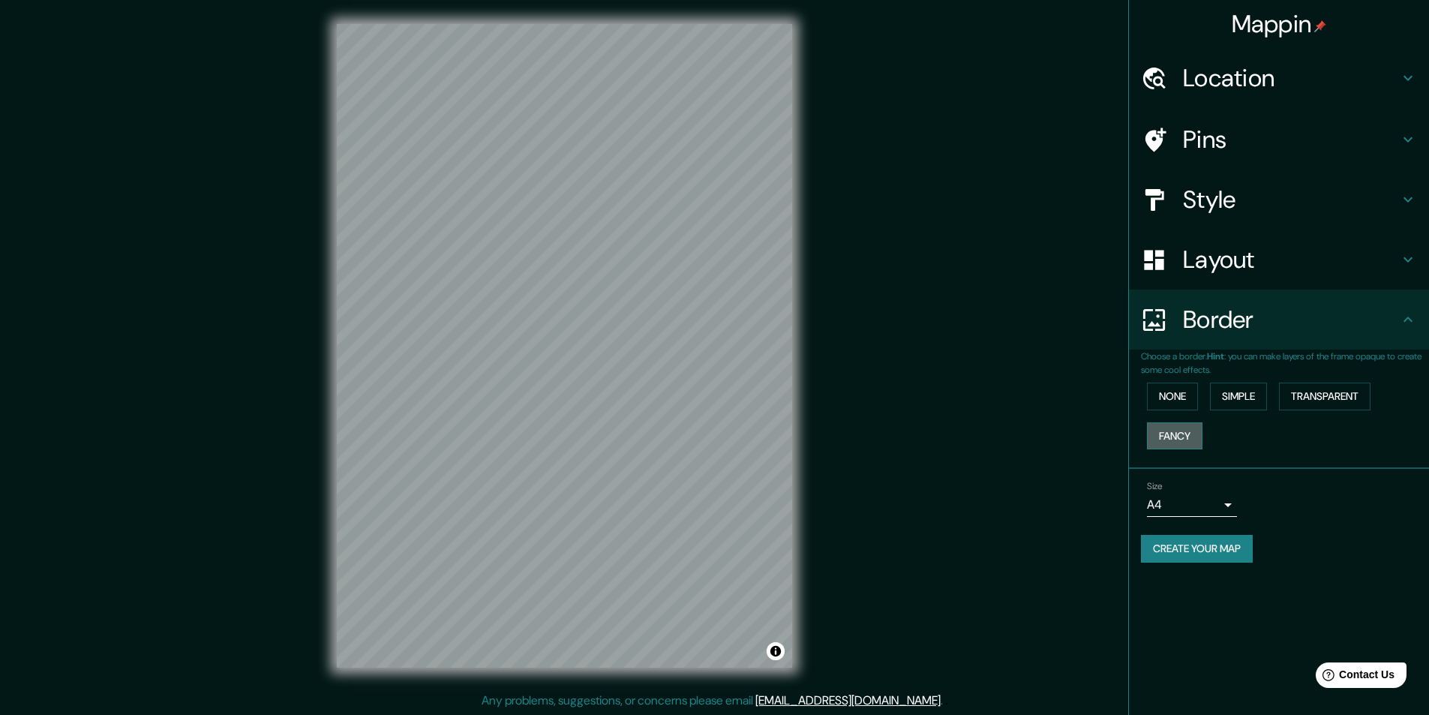
drag, startPoint x: 1173, startPoint y: 437, endPoint x: 1185, endPoint y: 430, distance: 13.8
click at [1172, 437] on button "Fancy" at bounding box center [1175, 436] width 56 height 28
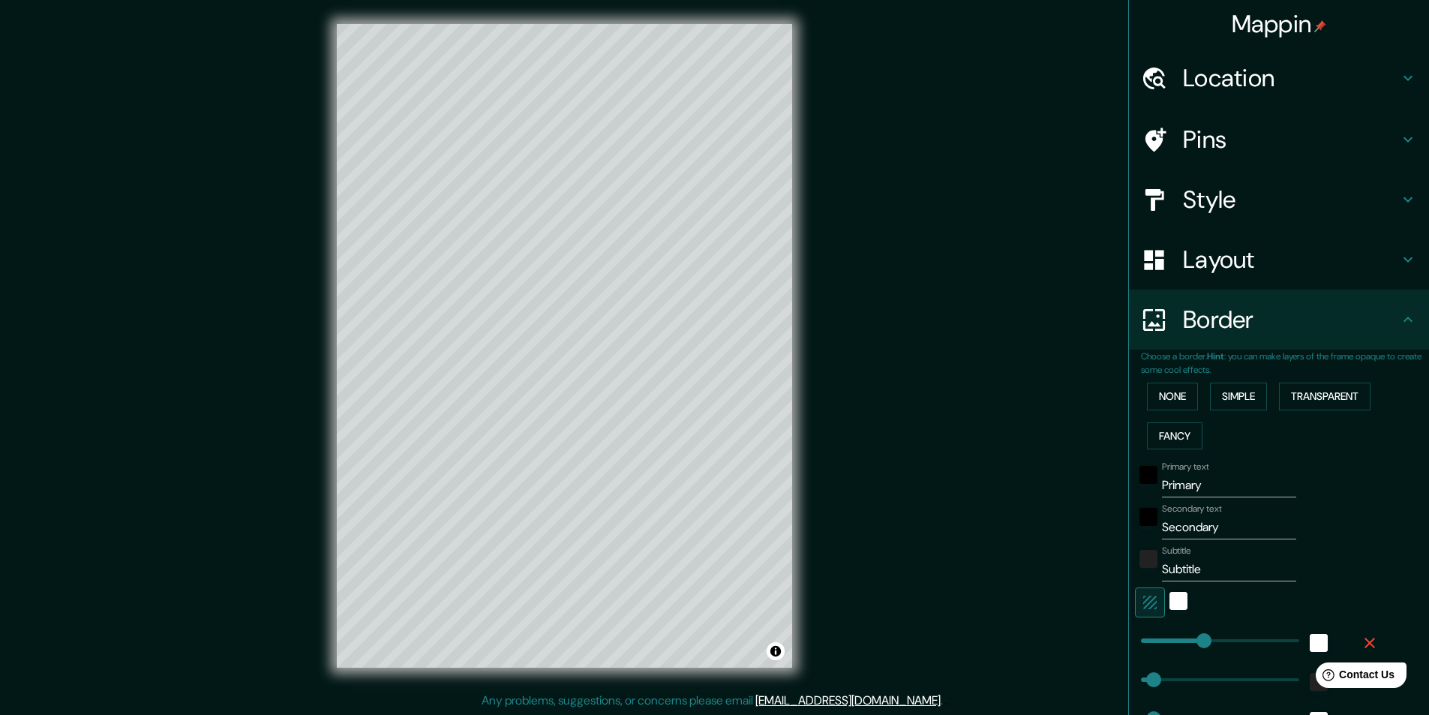
click at [1188, 490] on input "Primary" at bounding box center [1229, 485] width 134 height 24
type input "c"
type input "243"
type input "49"
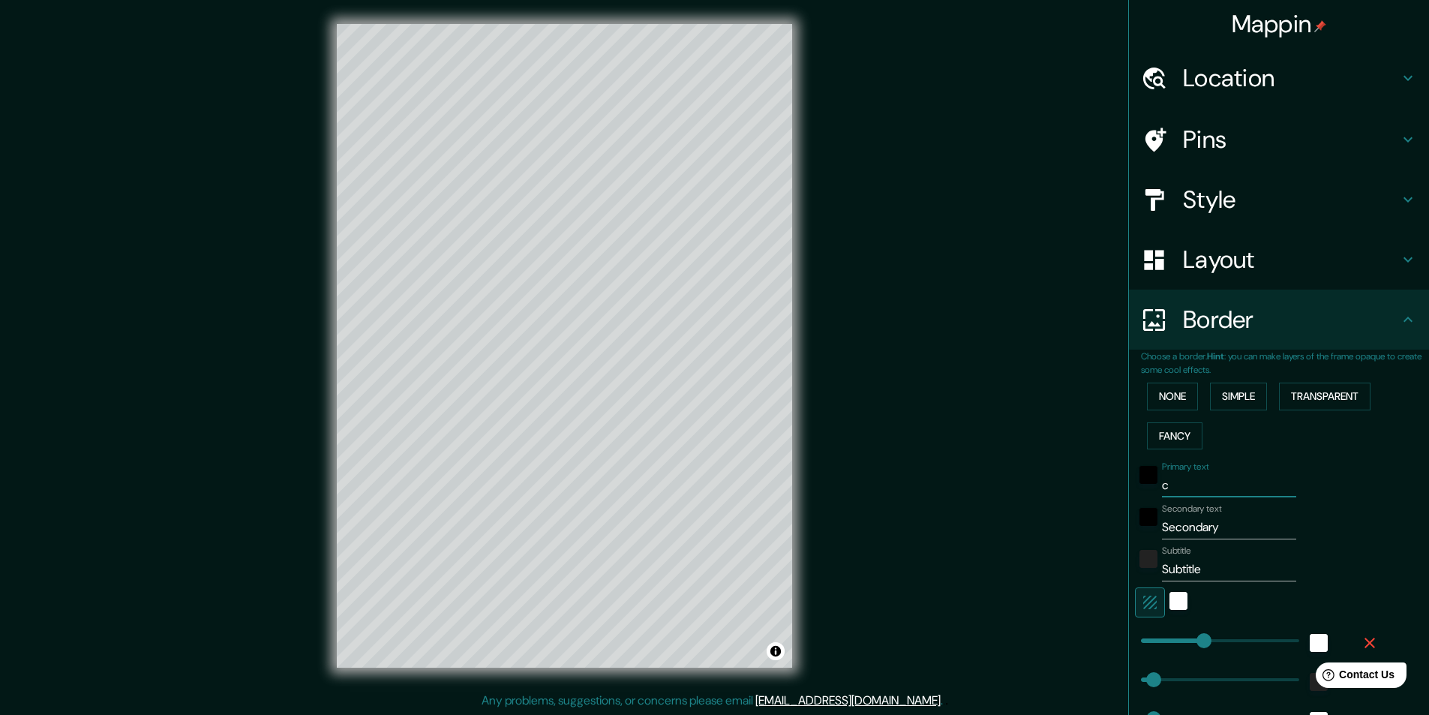
type input "49"
type input "24"
type input "243"
type input "49"
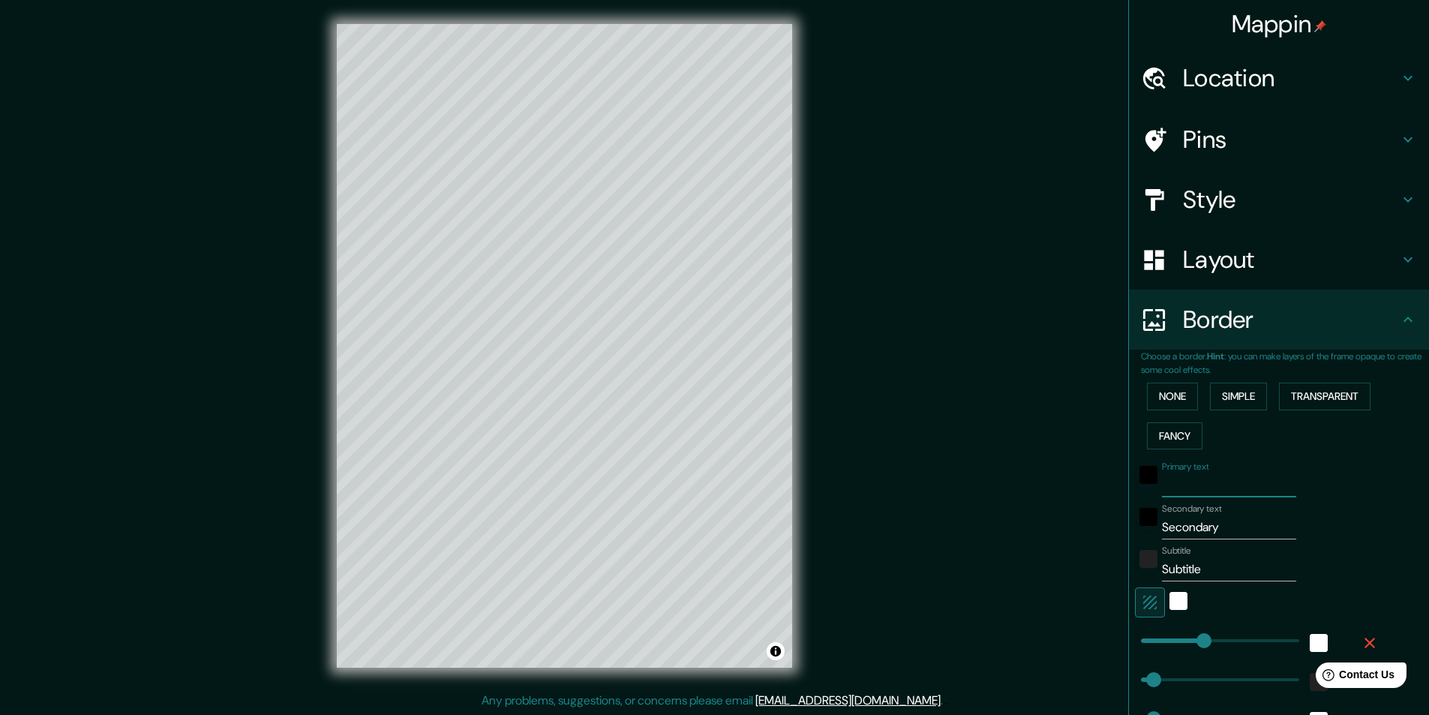
type input "24"
type input "C"
type input "243"
type input "49"
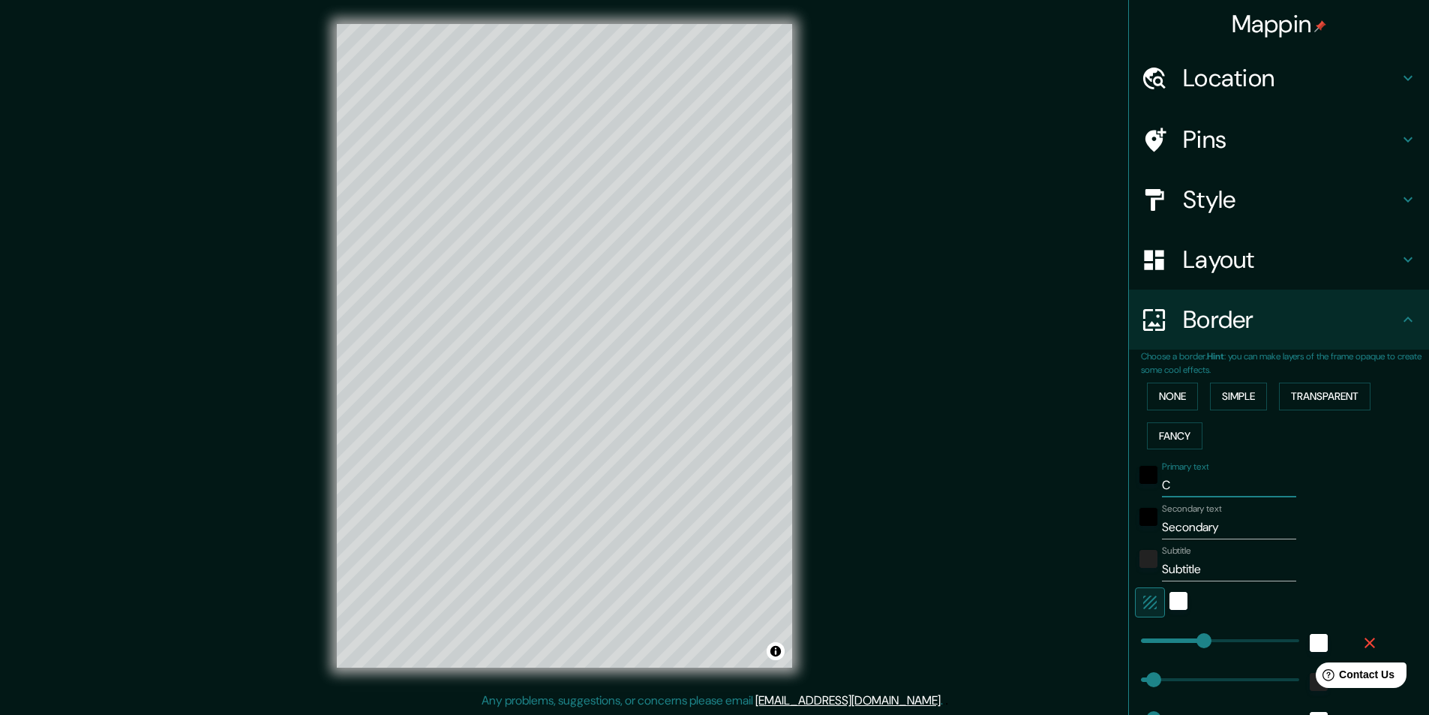
type input "24"
type input "Co"
type input "243"
type input "49"
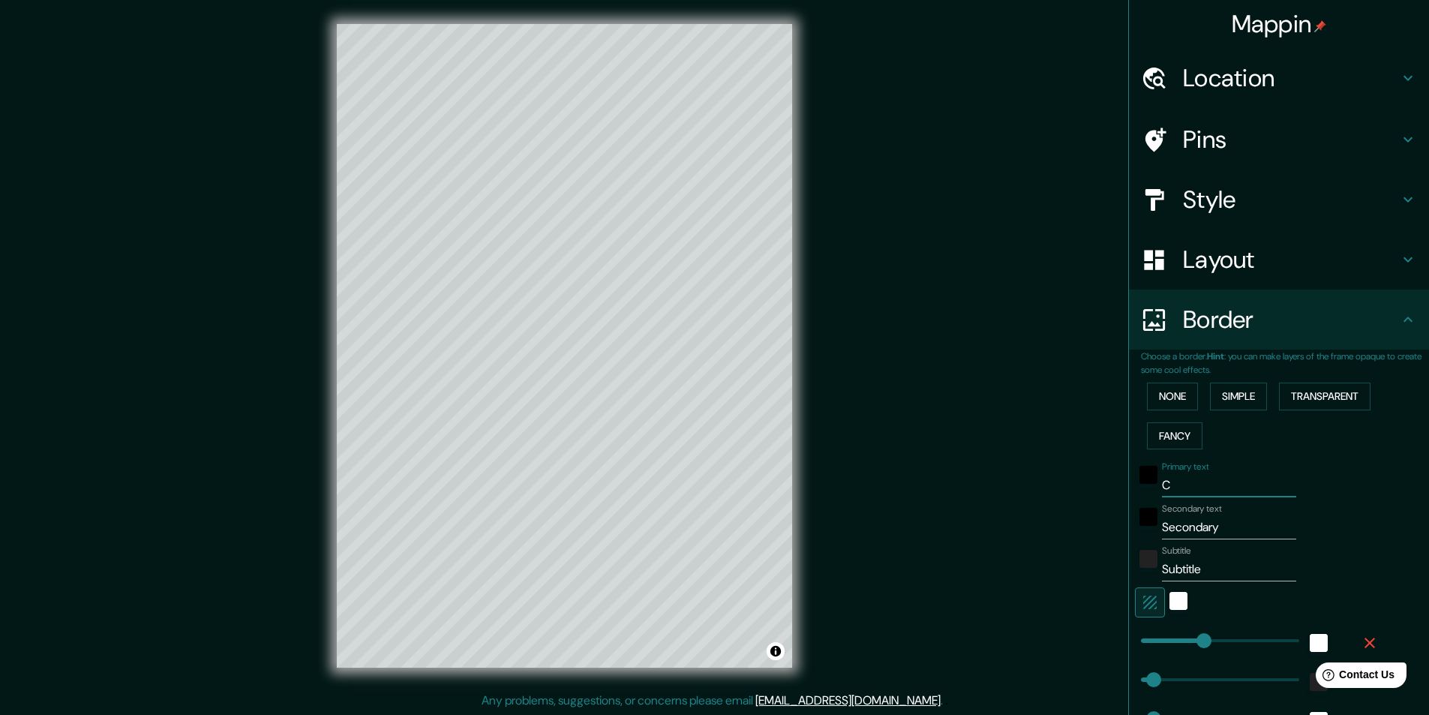
type input "24"
type input "Col"
type input "243"
type input "49"
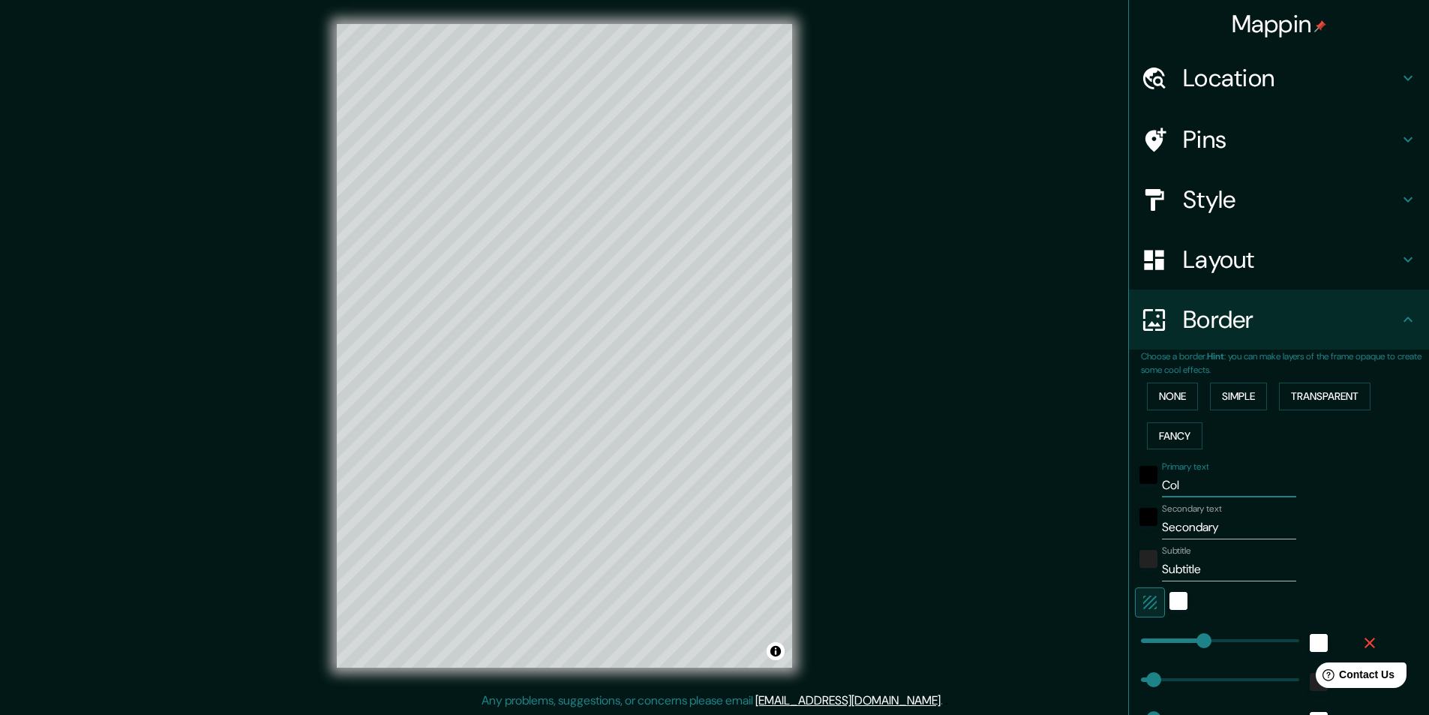
type input "24"
type input "Colo"
type input "243"
type input "49"
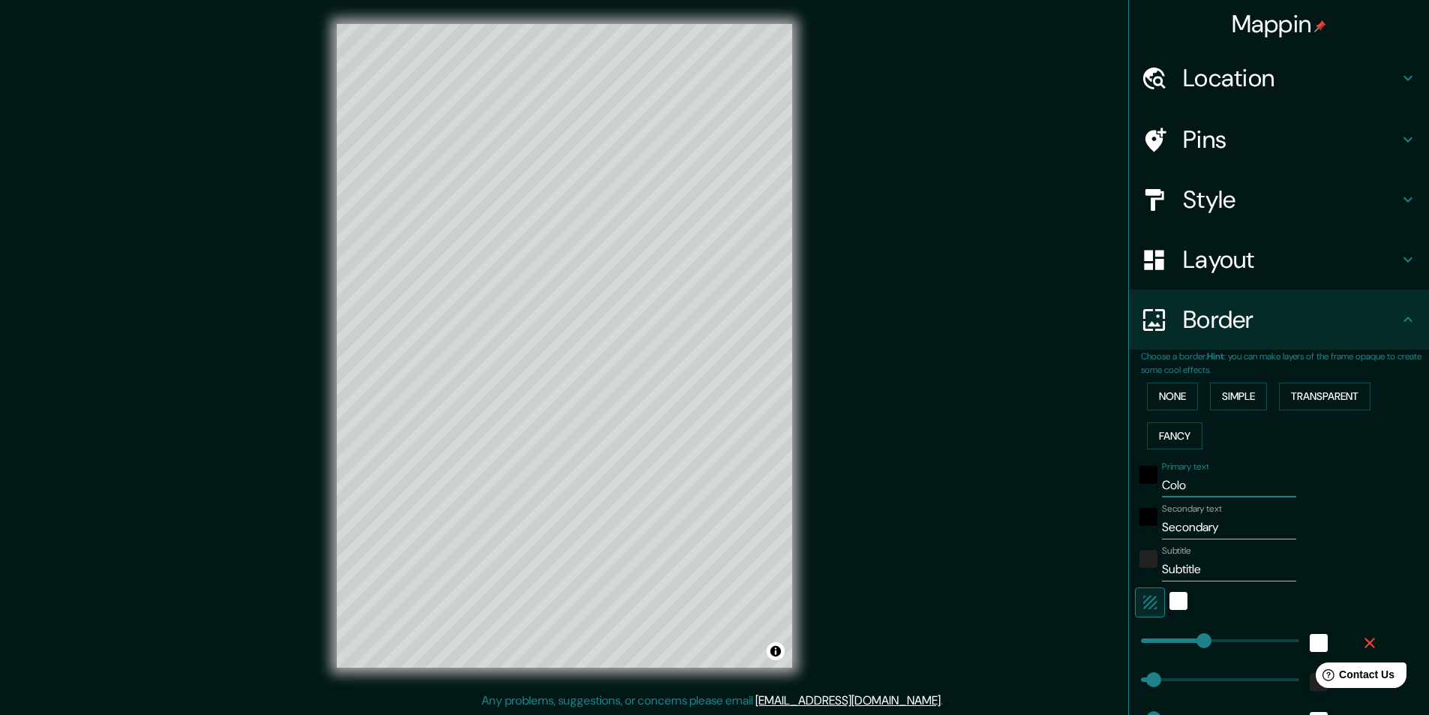
type input "24"
type input "Colon"
type input "243"
type input "49"
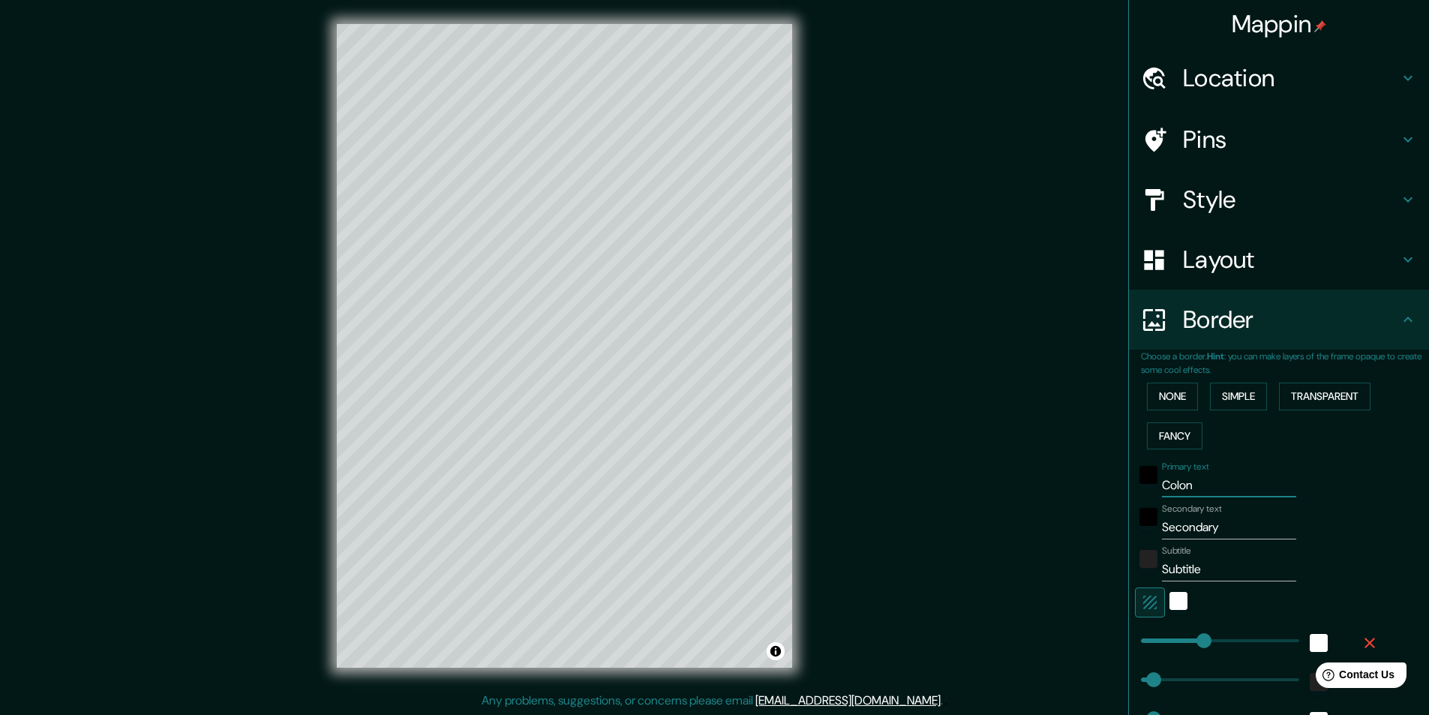
type input "24"
type input "Colonia"
type input "243"
type input "49"
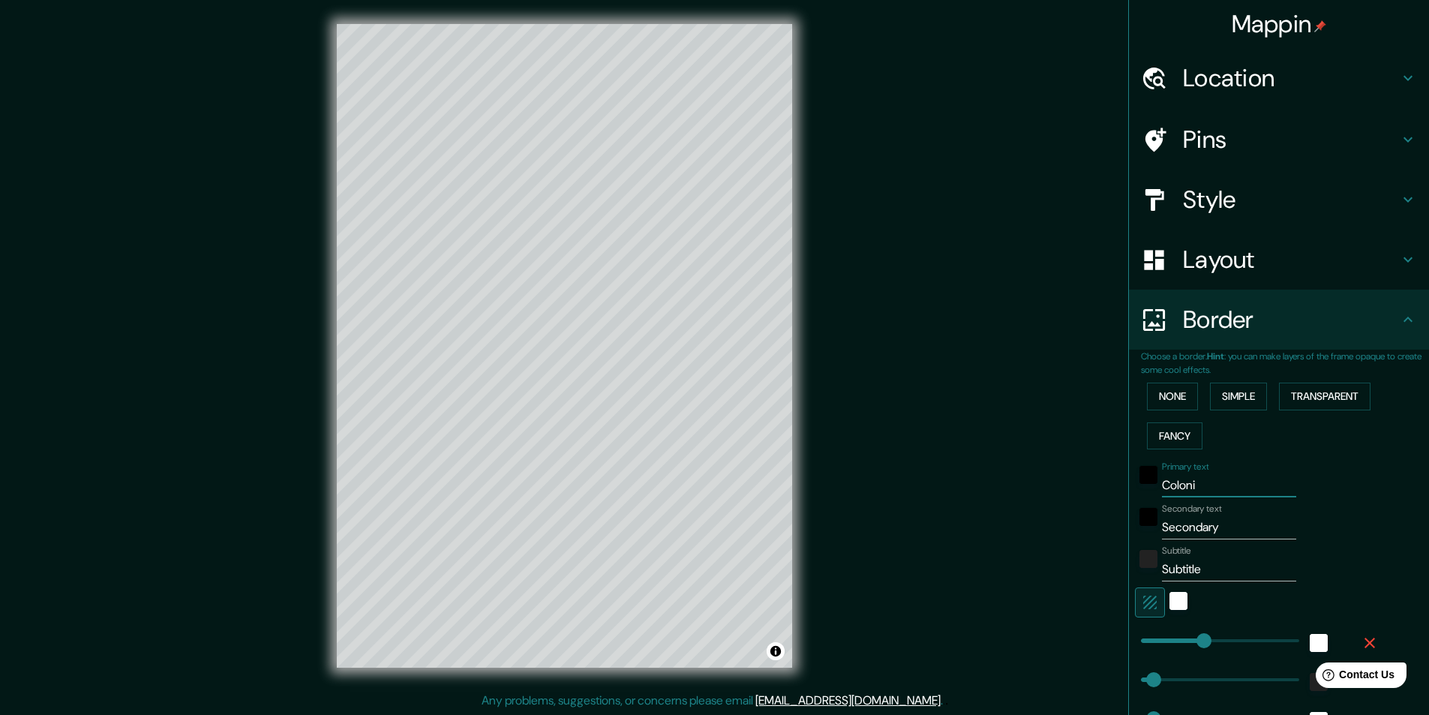
type input "24"
type input "Colonia"
click at [1188, 572] on input "Subtitle" at bounding box center [1229, 569] width 134 height 24
type input "ur"
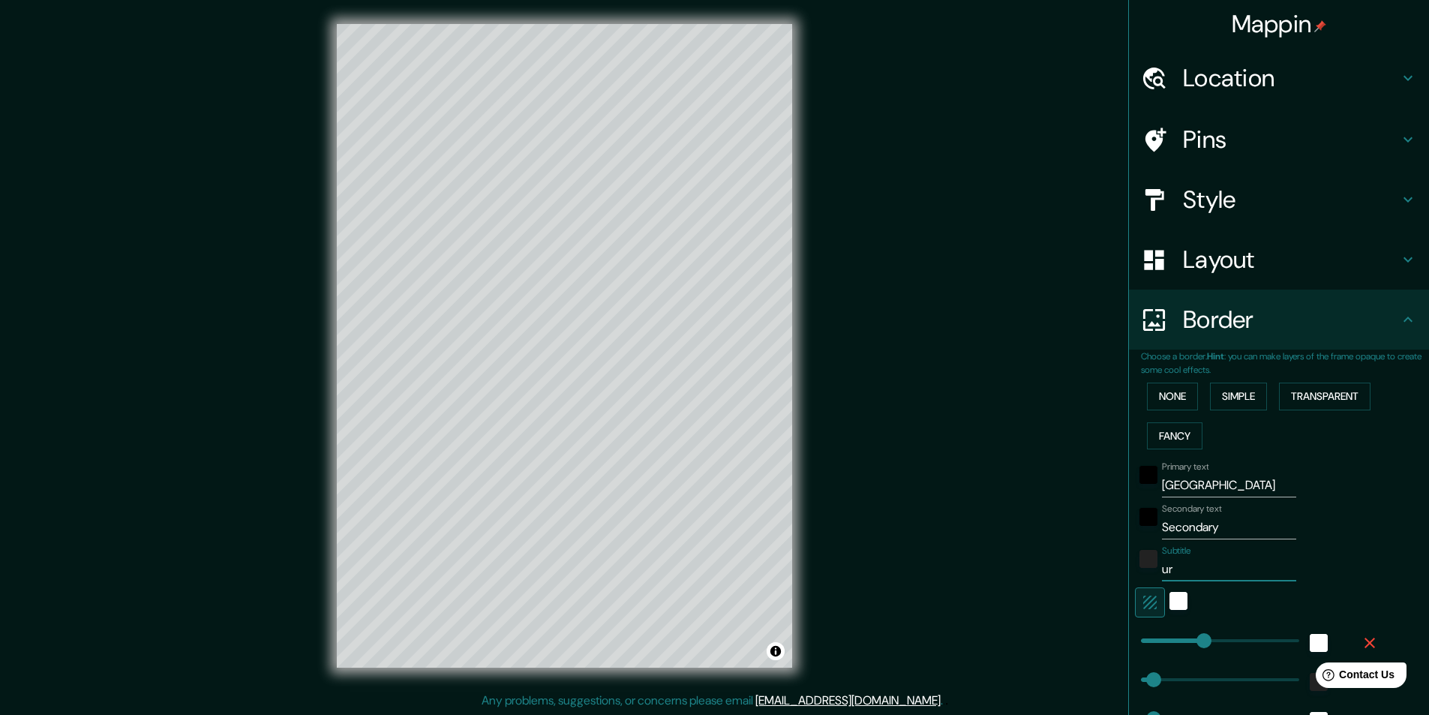
type input "243"
type input "49"
type input "24"
type input "urug"
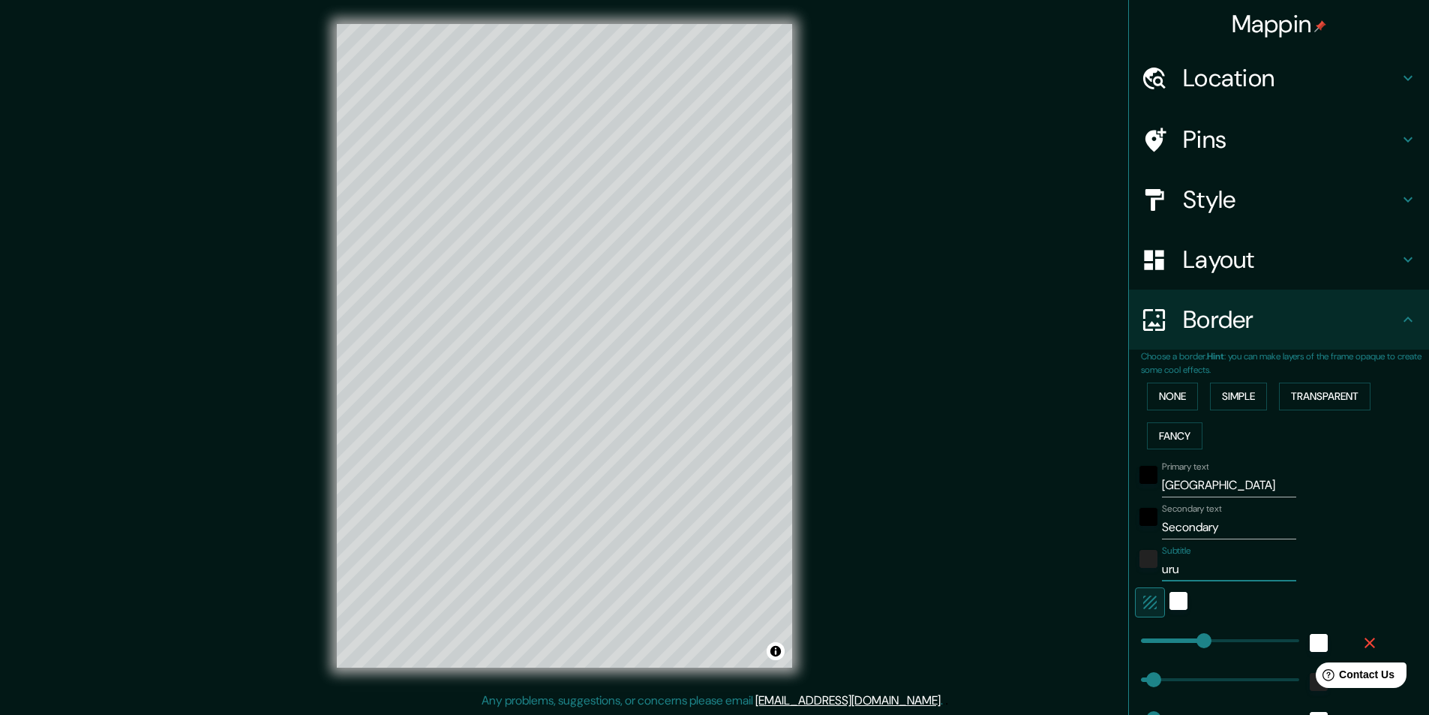
type input "243"
type input "49"
type input "24"
type input "urugy"
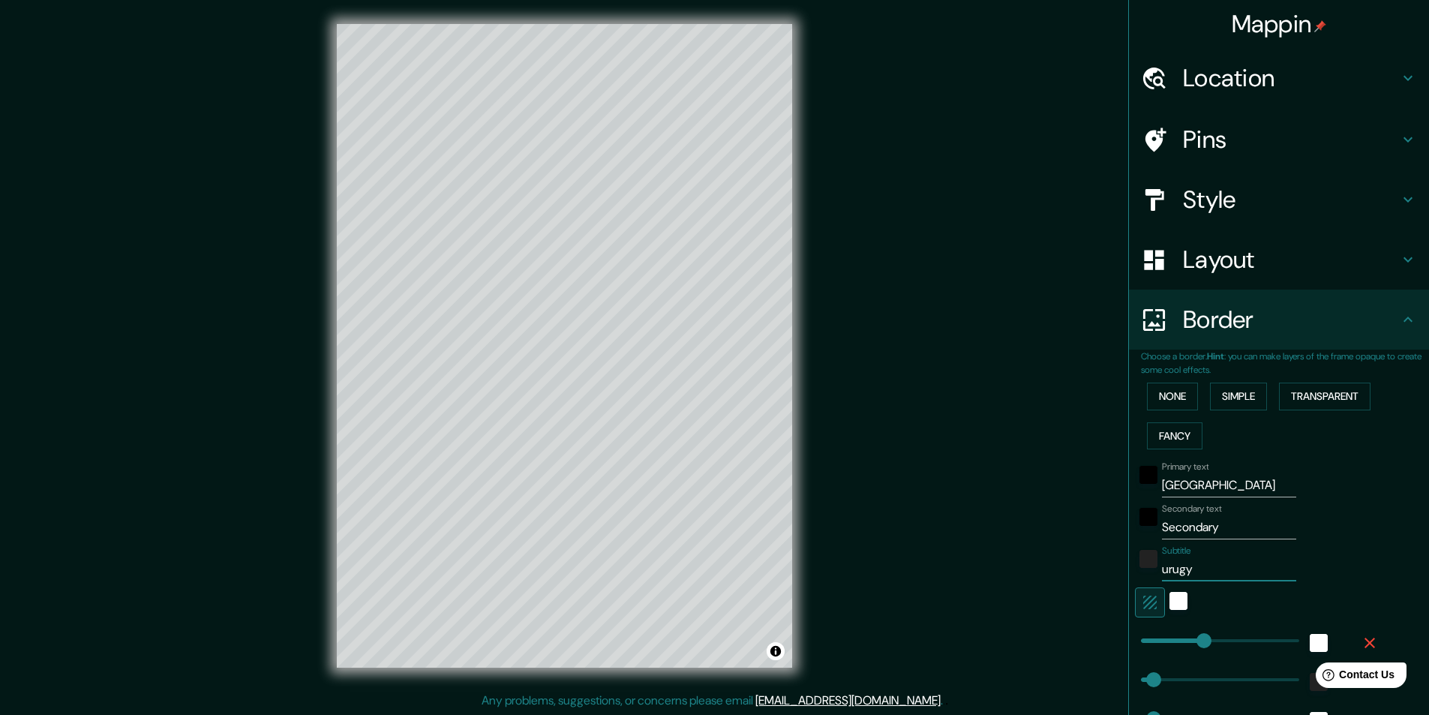
type input "243"
type input "49"
type input "24"
type input "urug"
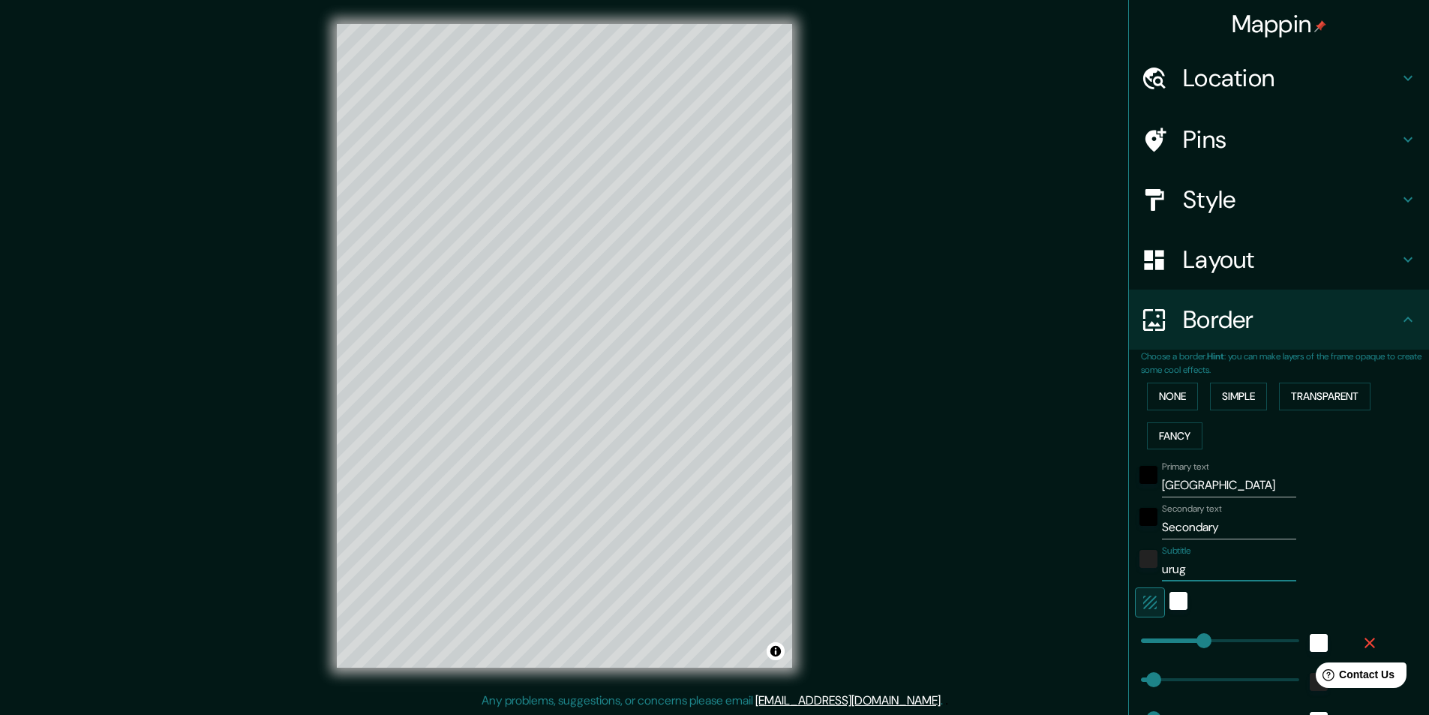
type input "243"
type input "49"
type input "24"
type input "urugua"
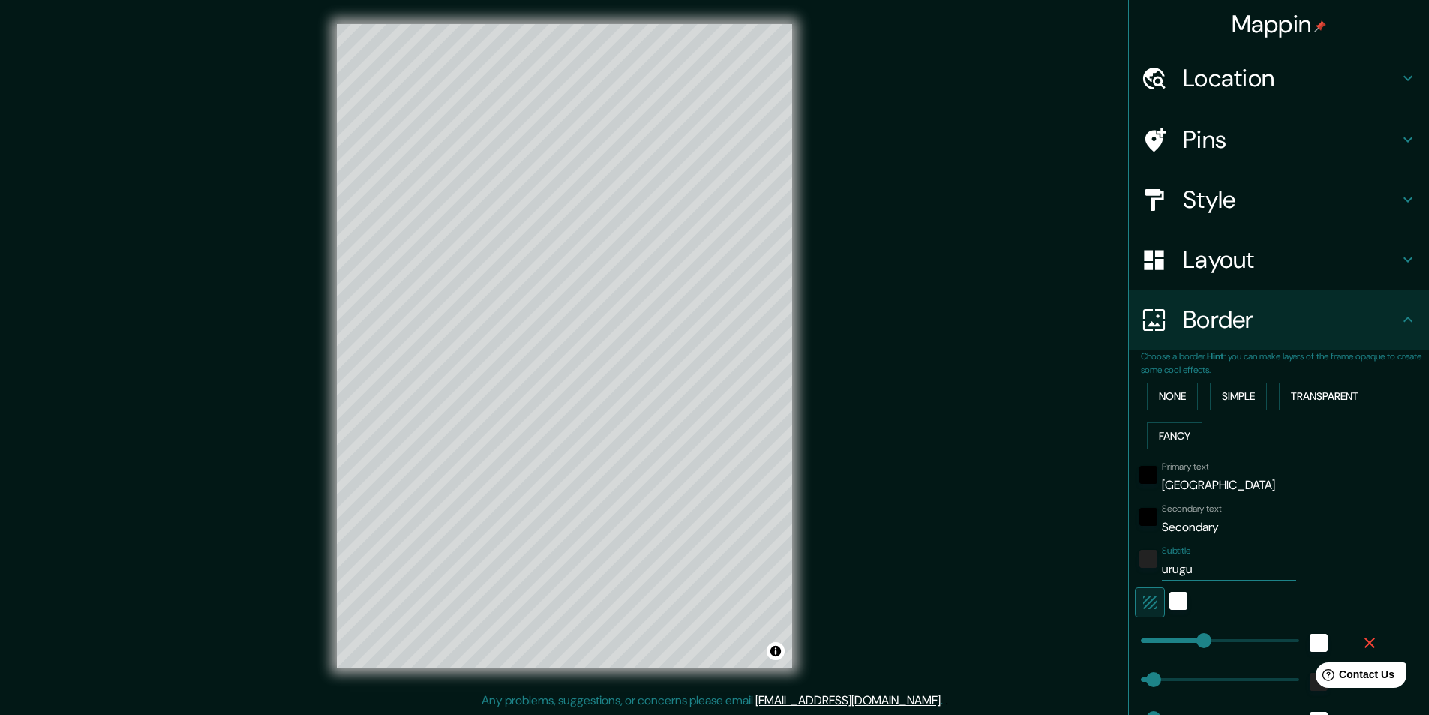
type input "243"
type input "49"
type input "24"
type input "uruguay"
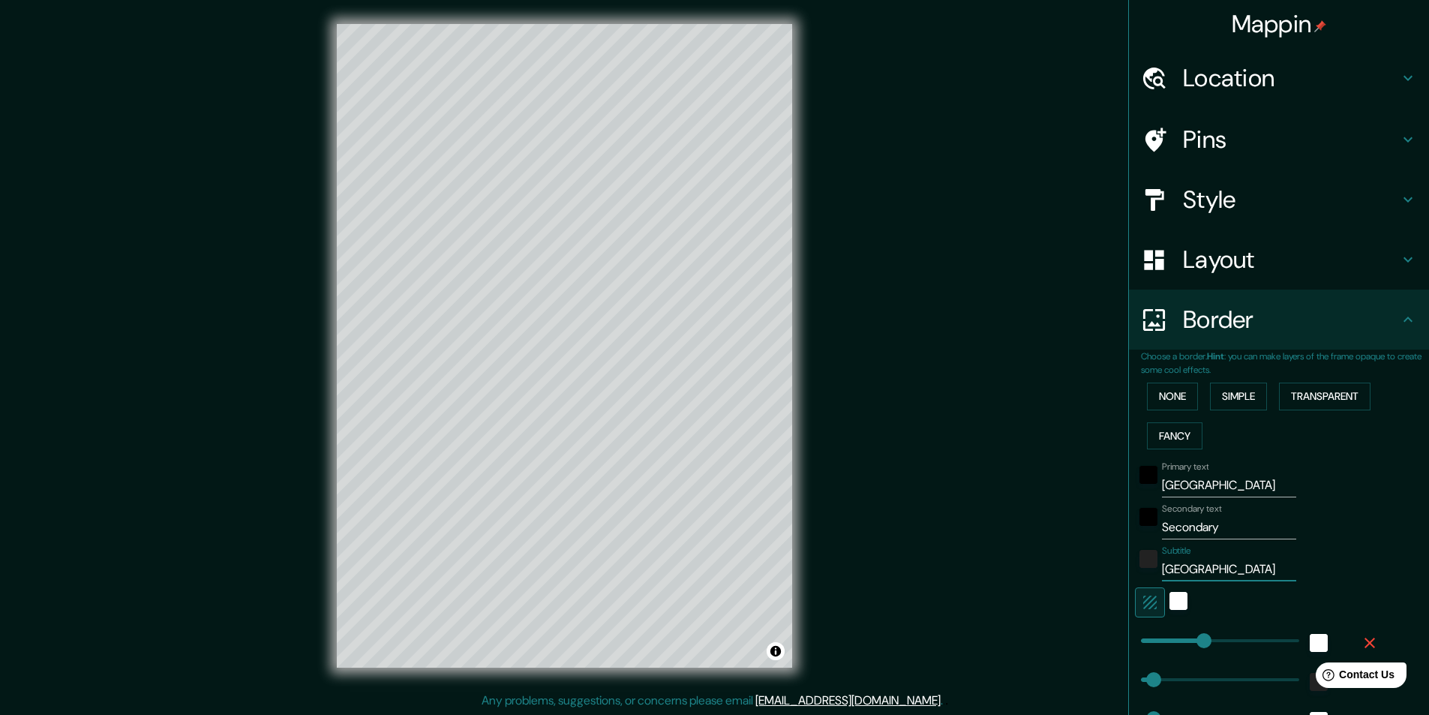
type input "243"
type input "49"
type input "24"
type input "uruguay"
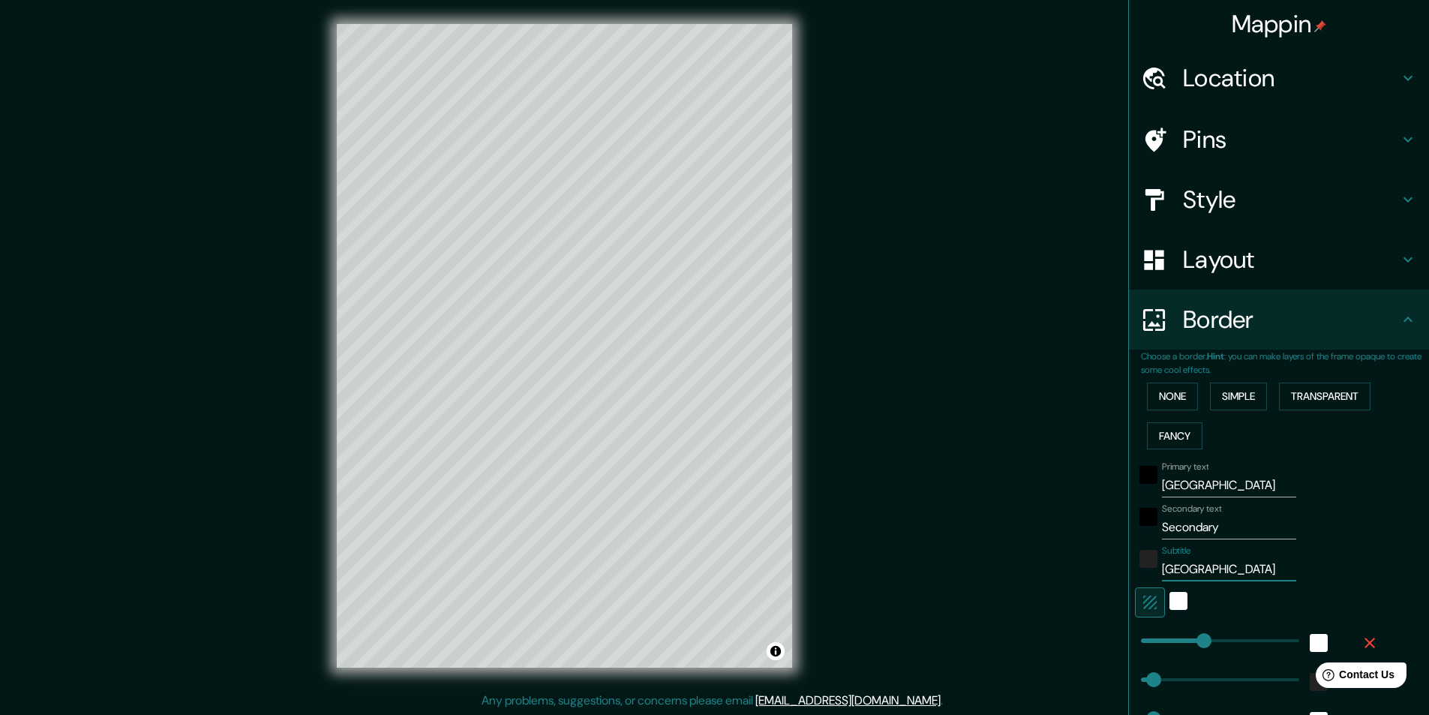
click at [1194, 521] on input "Secondary" at bounding box center [1229, 527] width 134 height 24
type input "co"
type input "243"
type input "49"
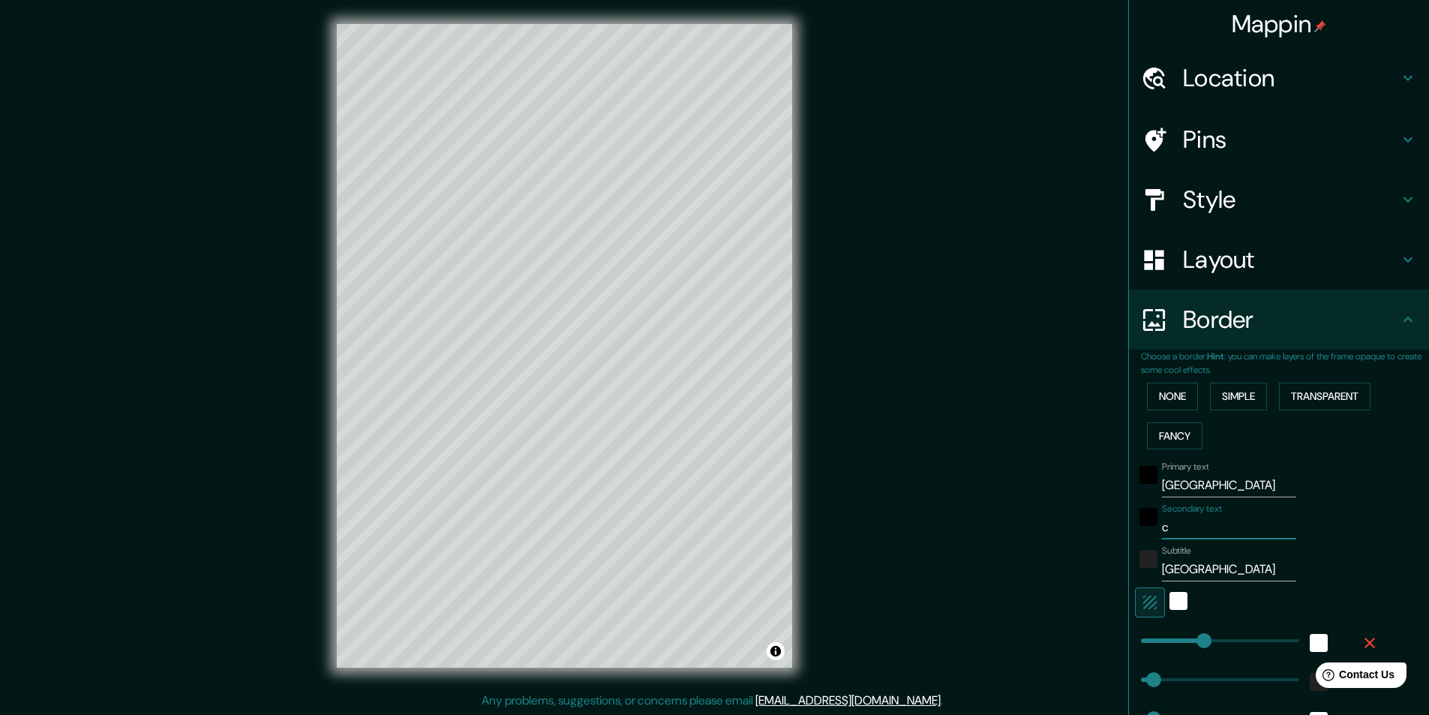
type input "49"
type input "24"
type input "col"
type input "243"
type input "49"
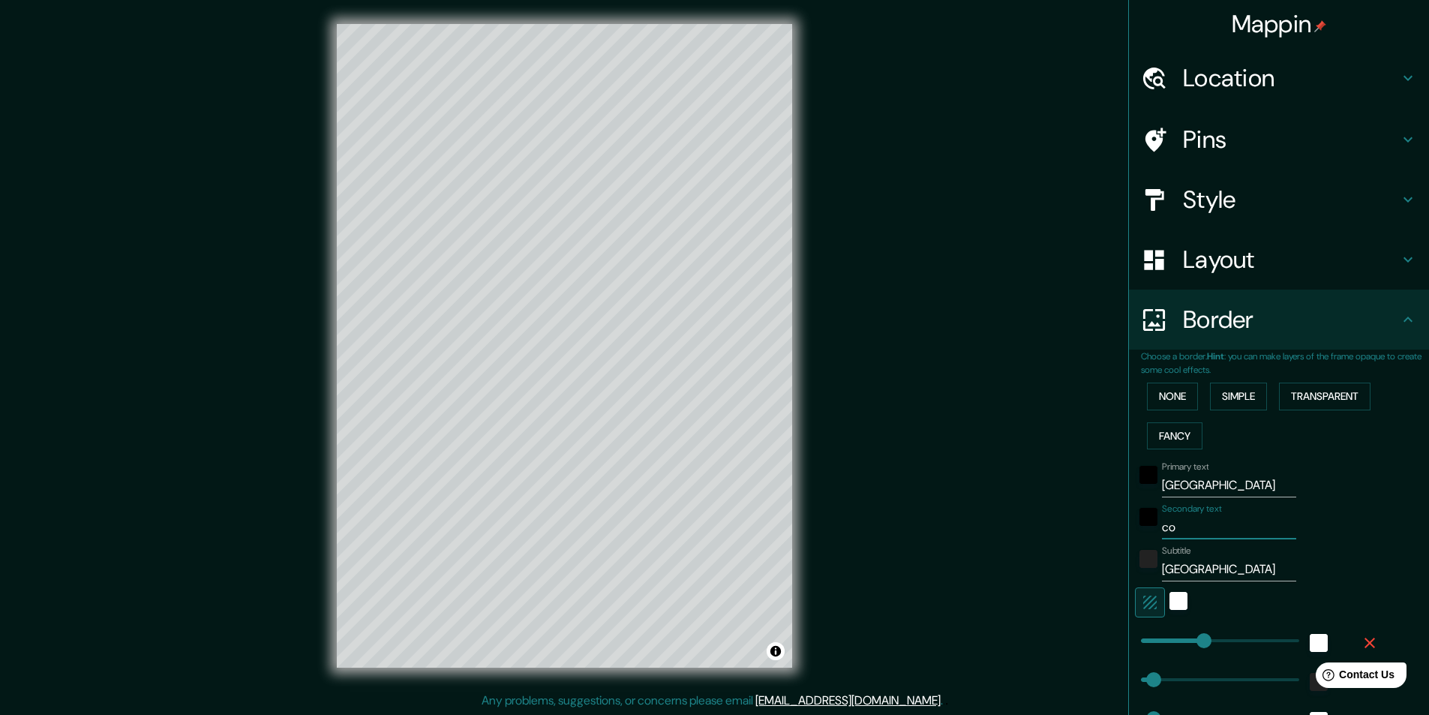
type input "49"
type input "24"
type input "colo"
type input "243"
type input "49"
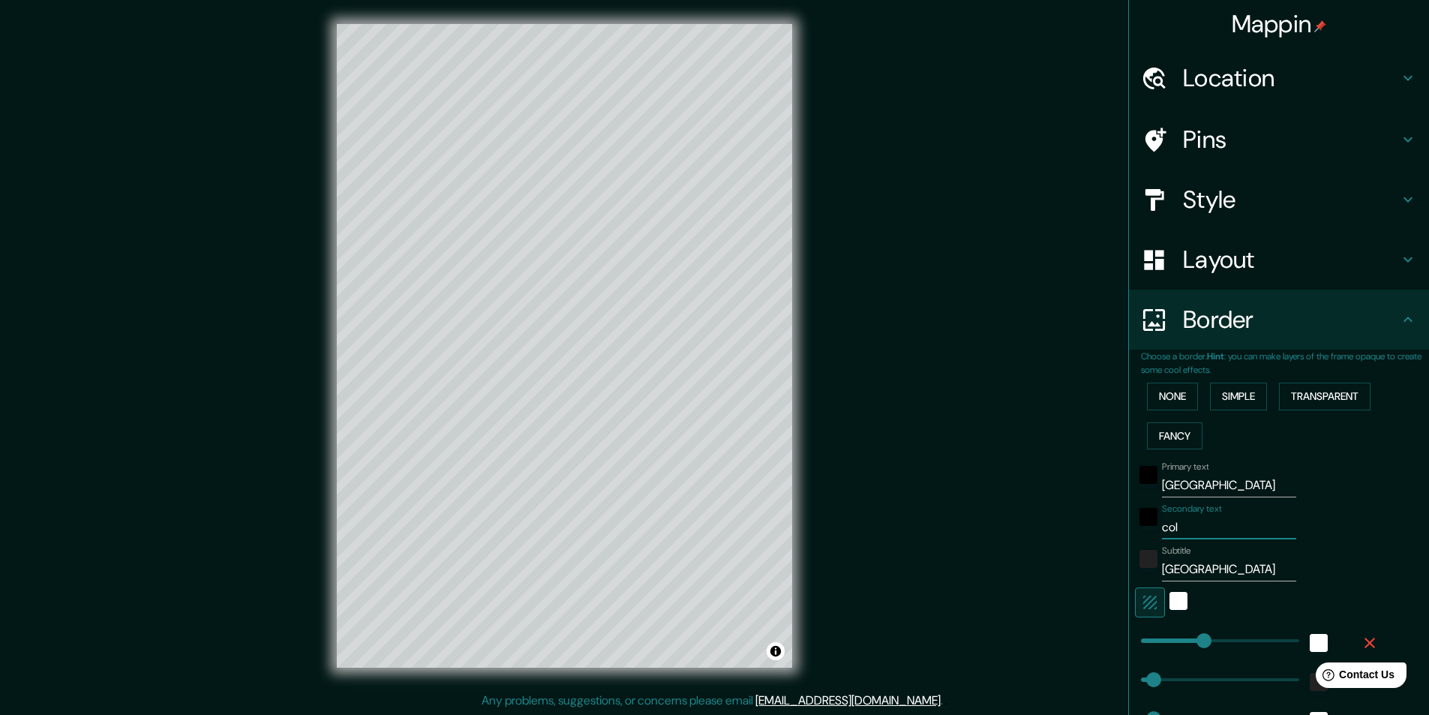
type input "49"
type input "24"
type input "coloni"
type input "243"
type input "49"
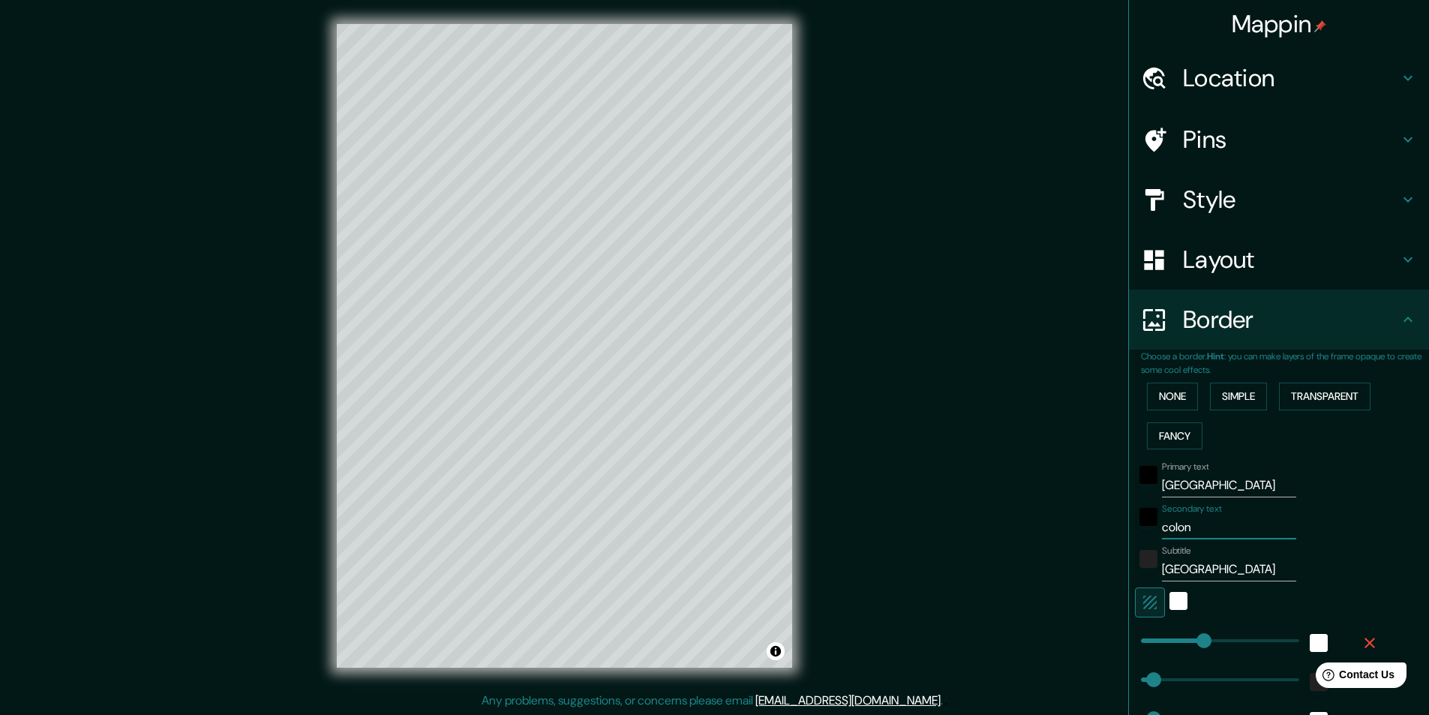
type input "49"
type input "24"
type input "colonia"
type input "243"
type input "49"
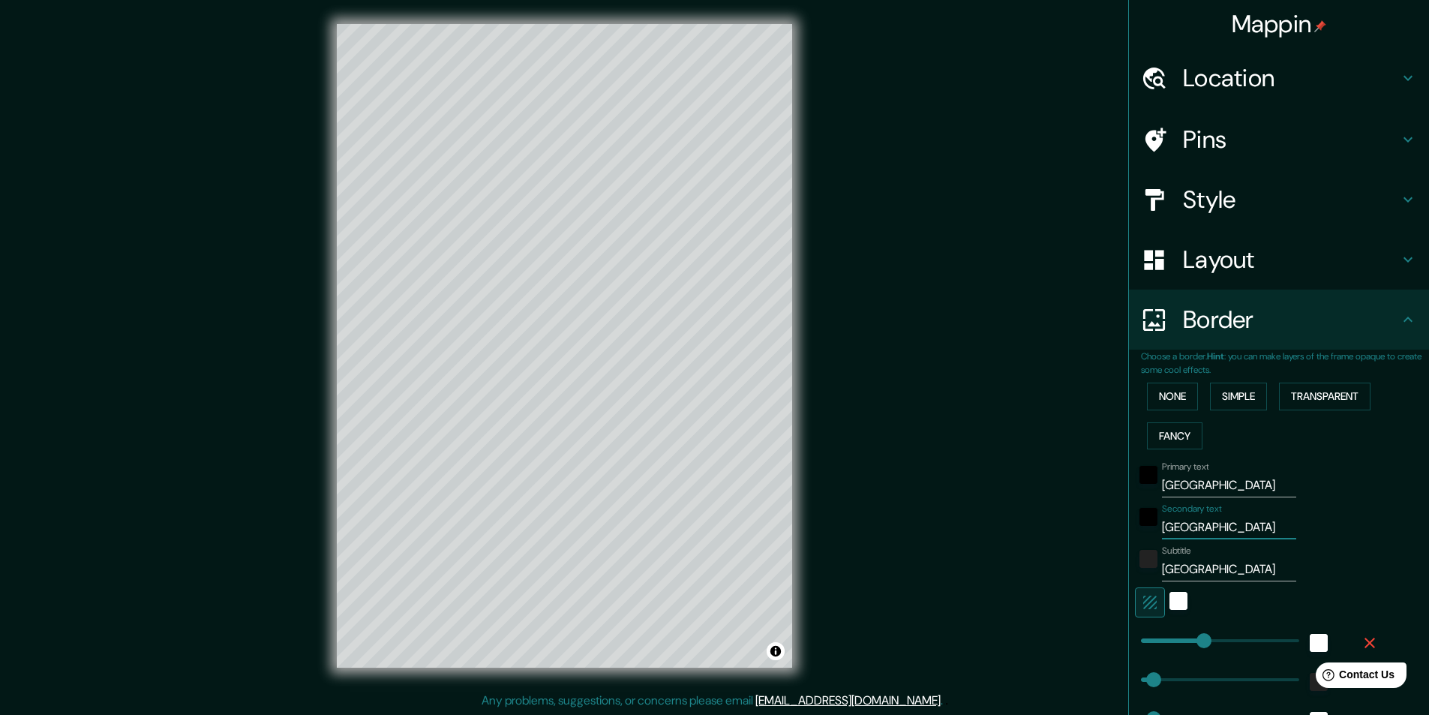
type input "49"
type input "24"
type input "colonia d"
type input "243"
type input "49"
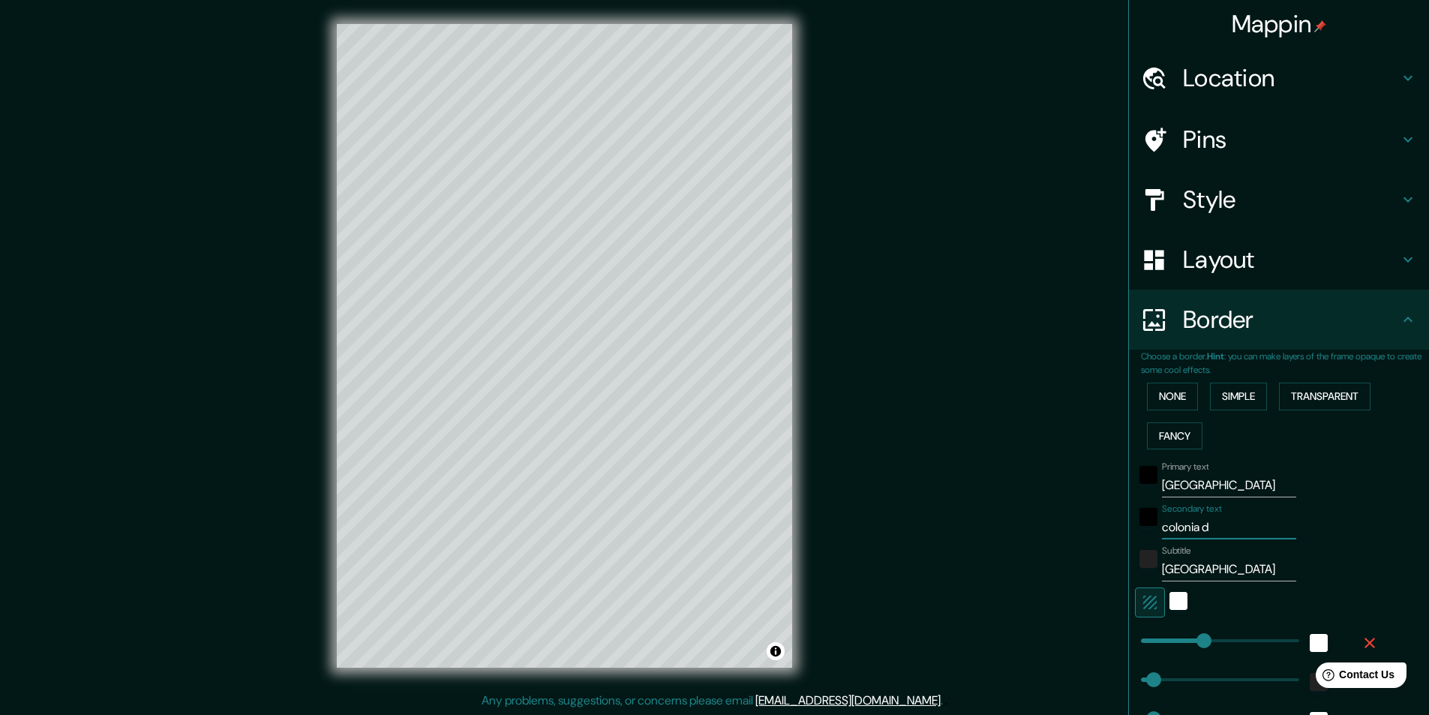
type input "49"
type input "24"
type input "colonia de"
type input "243"
type input "49"
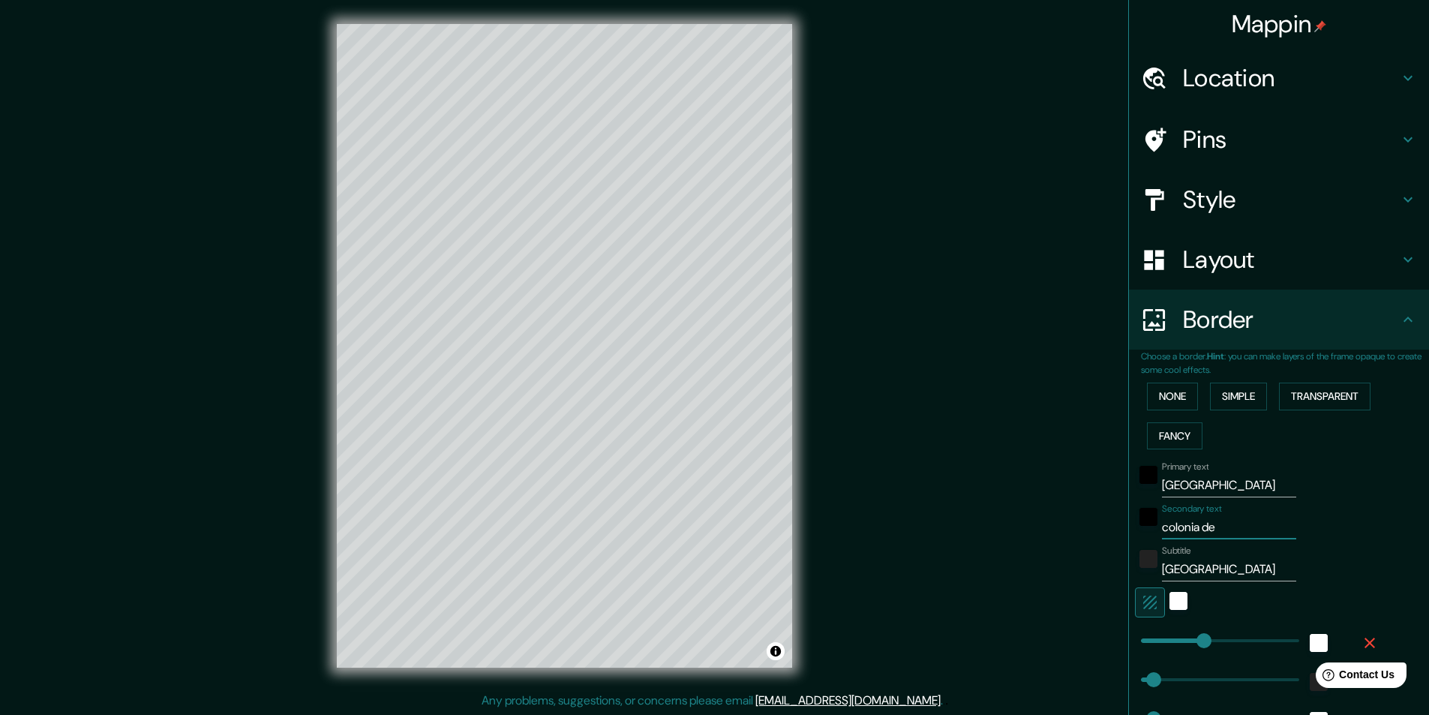
type input "49"
type input "24"
type input "colonia de"
type input "243"
type input "49"
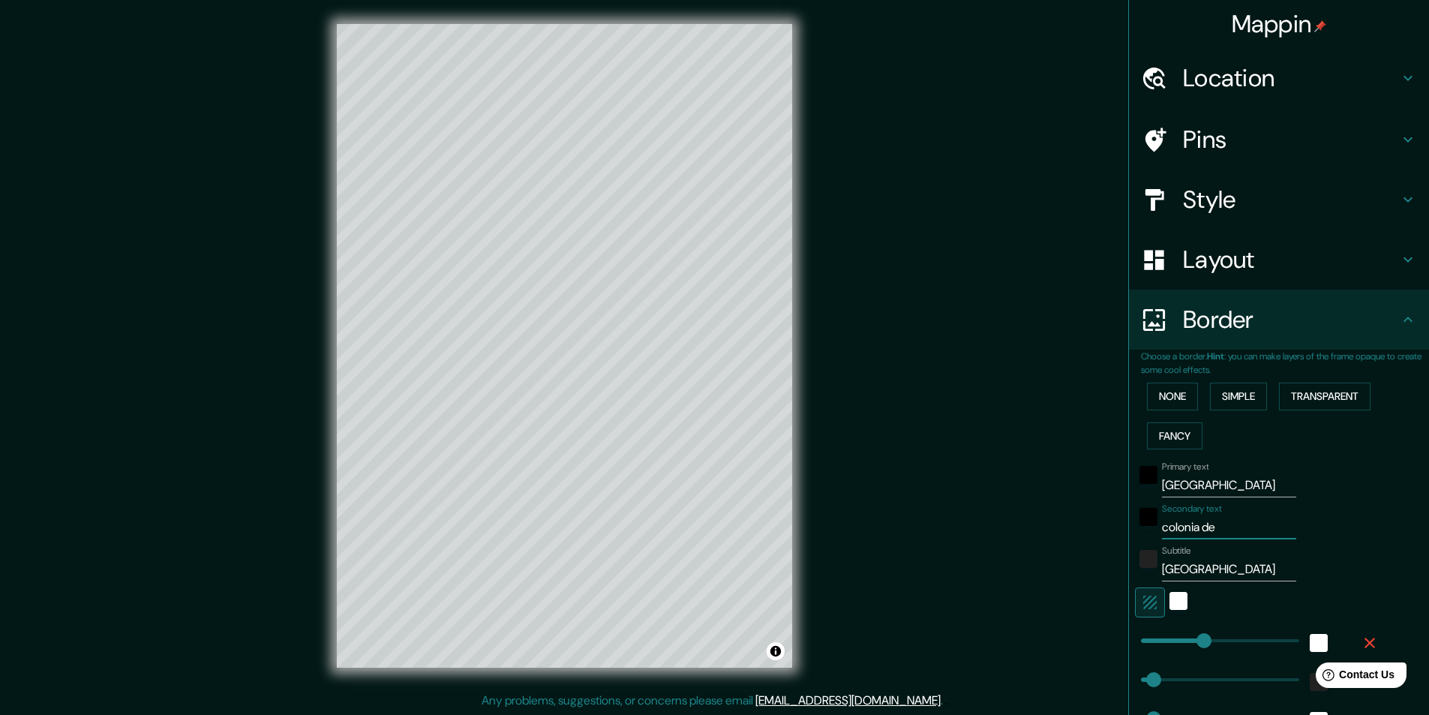
type input "49"
type input "24"
type input "colonia de s"
type input "243"
type input "49"
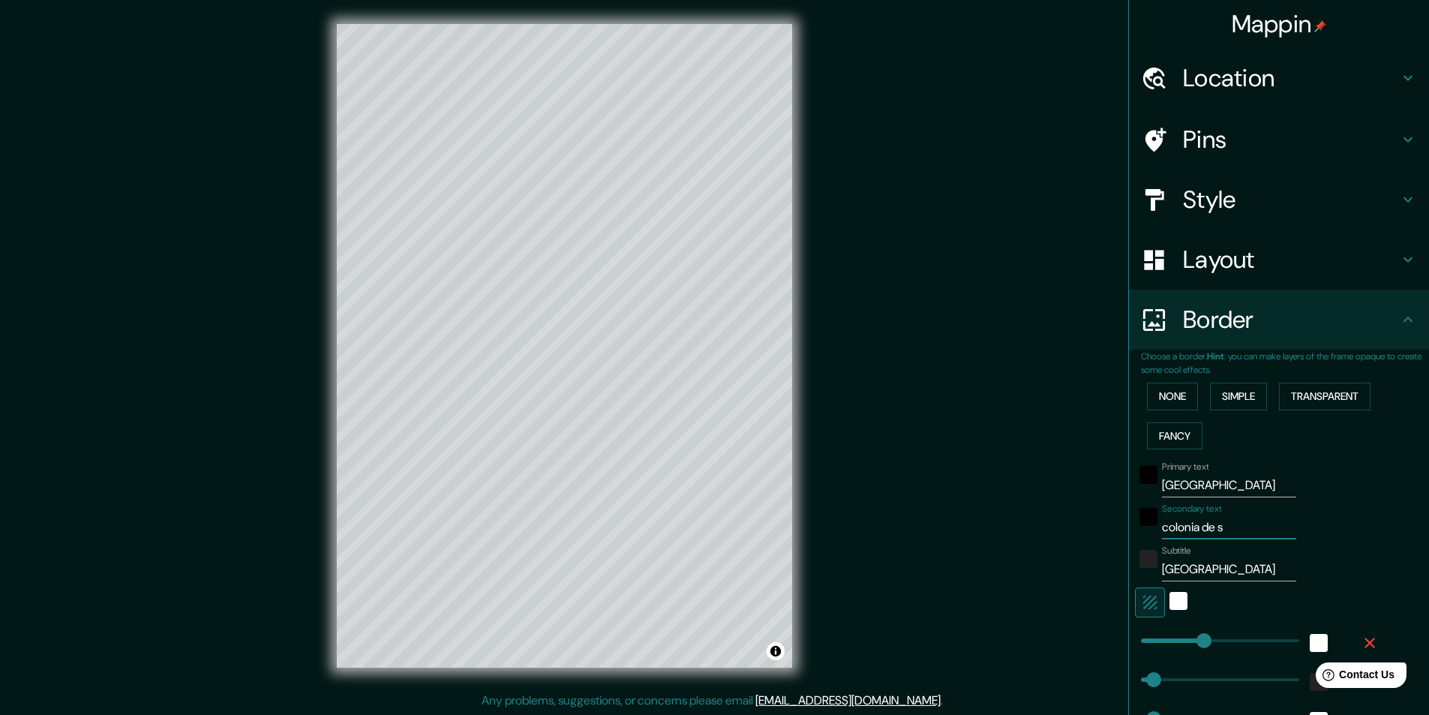
type input "49"
type input "24"
type input "colonia de sa"
type input "243"
type input "49"
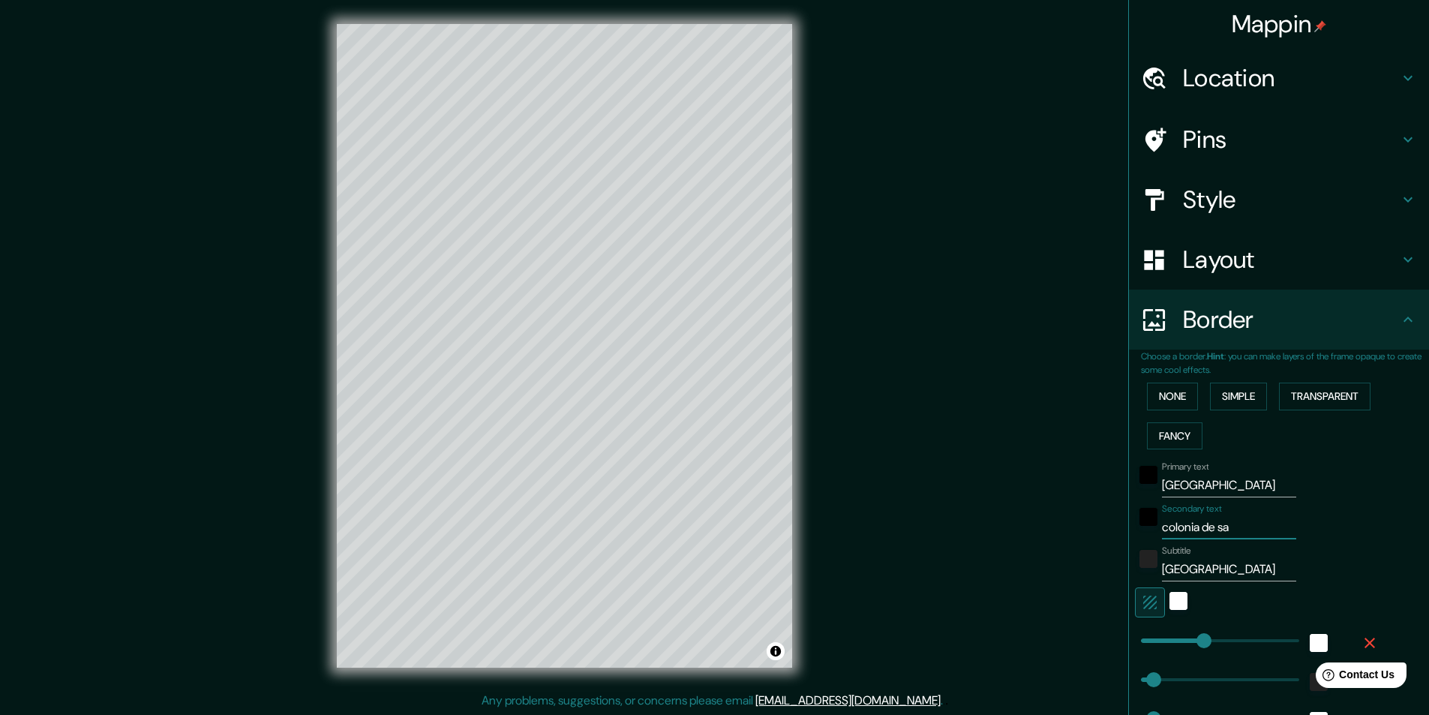
type input "49"
type input "24"
type input "colonia de sac"
type input "243"
type input "49"
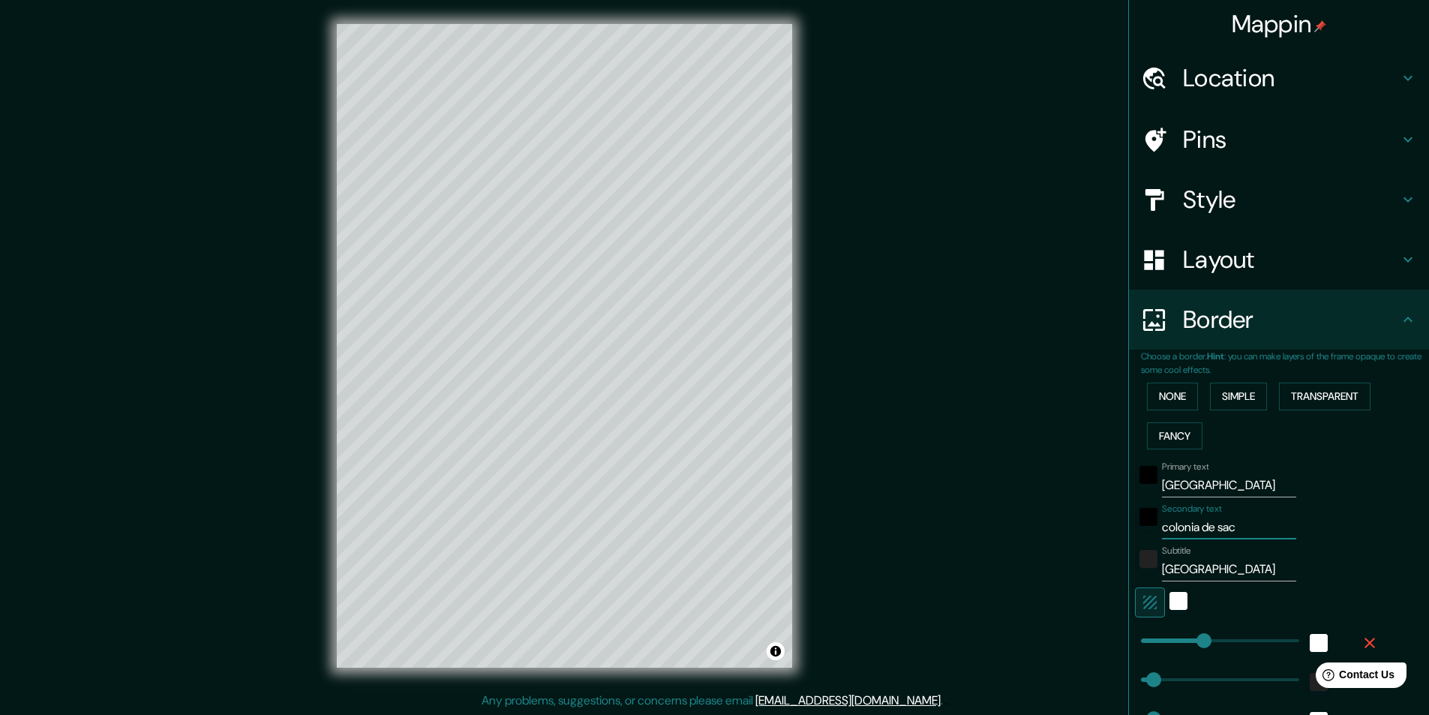
type input "49"
type input "24"
type input "colonia de sacr"
type input "243"
type input "49"
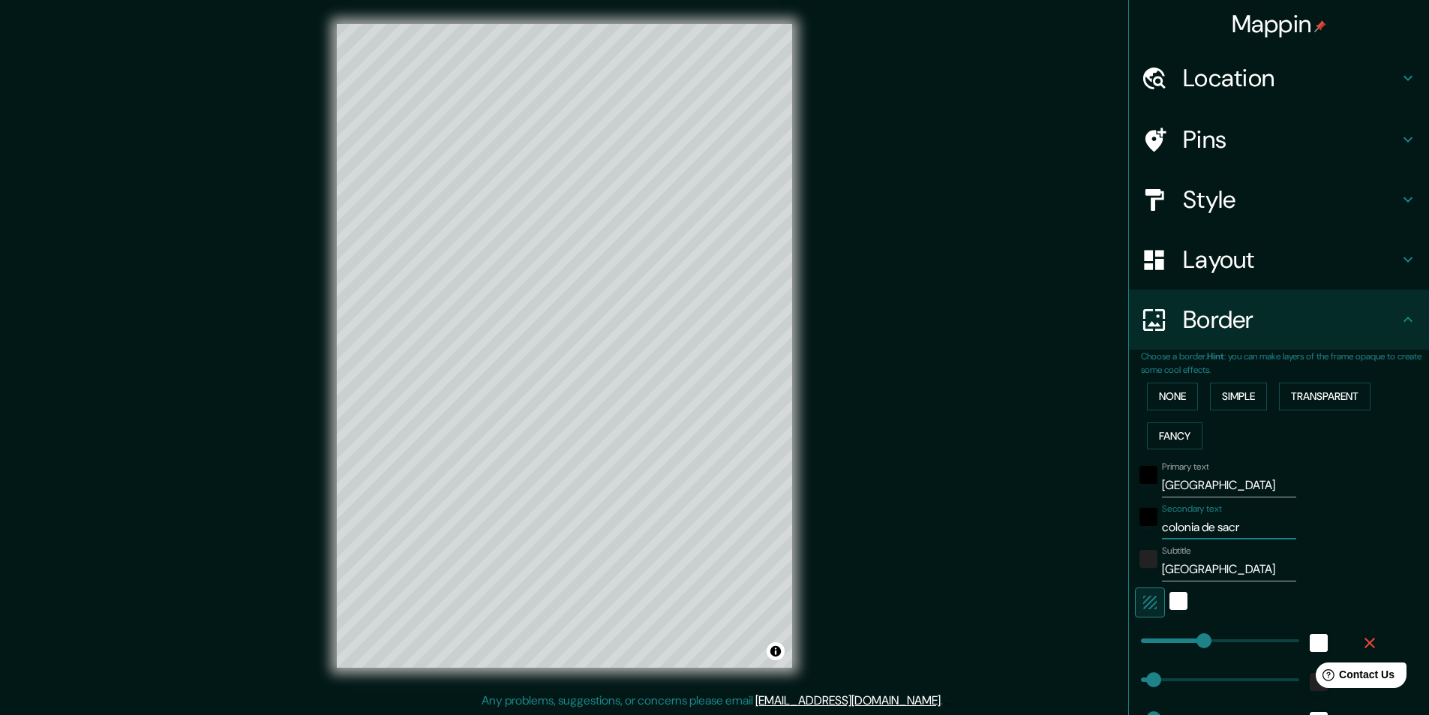
type input "49"
type input "24"
type input "colonia de sacra"
type input "243"
type input "49"
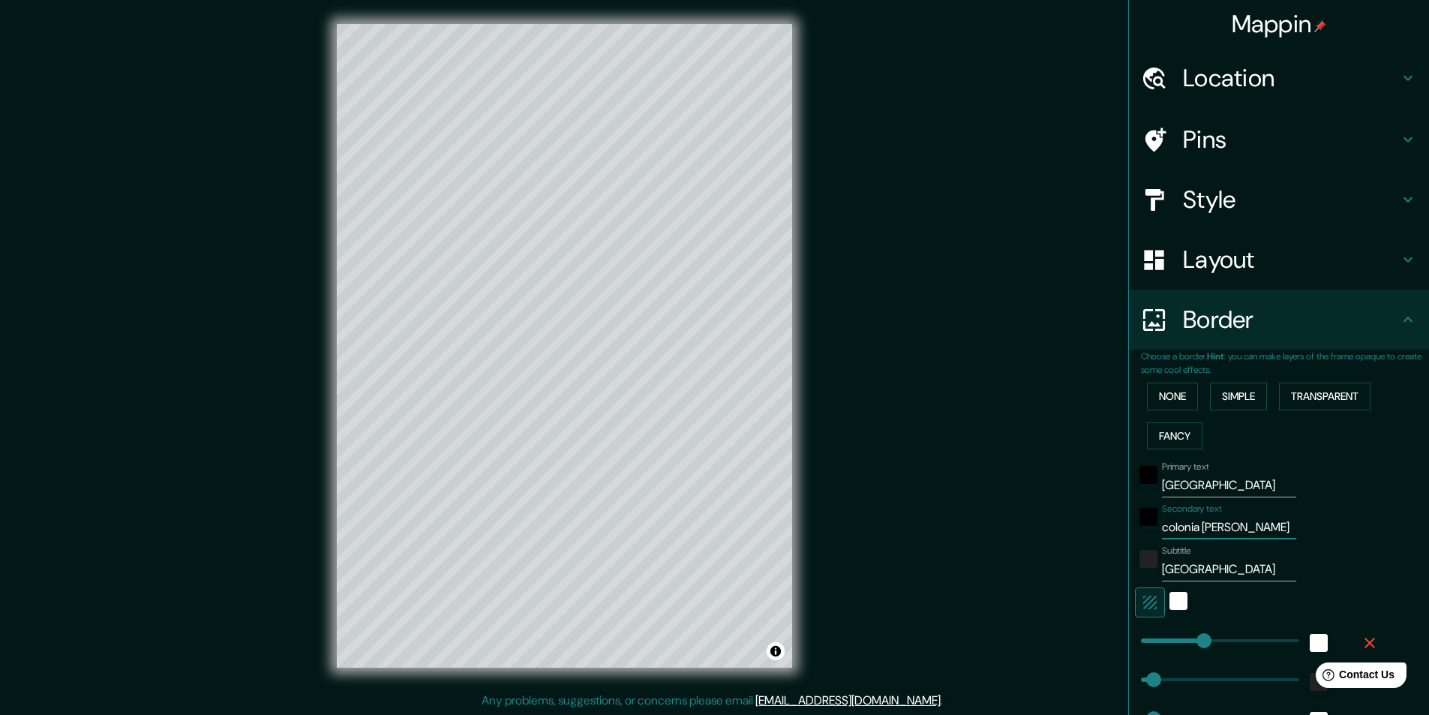
type input "49"
type input "24"
type input "colonia de sacrame"
type input "243"
type input "49"
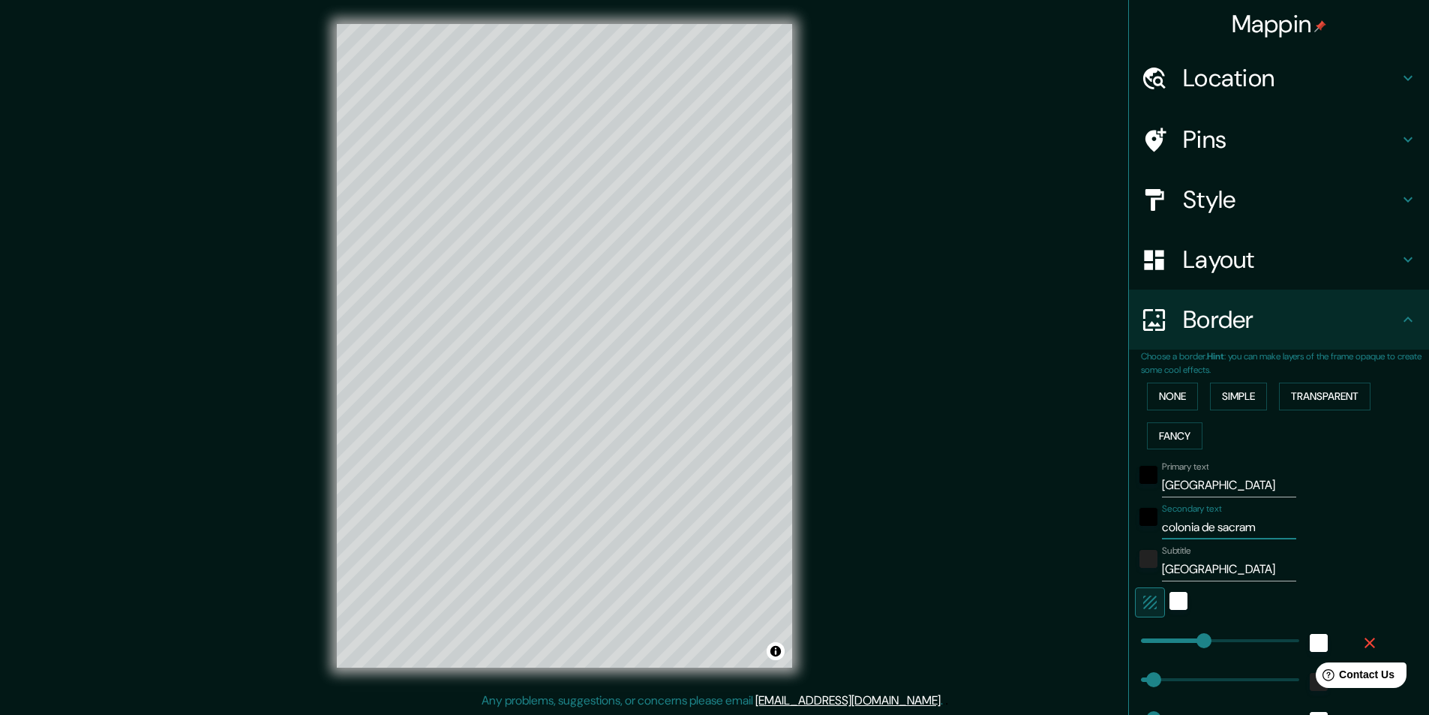
type input "49"
type input "24"
type input "colonia de sacramento"
type input "243"
type input "49"
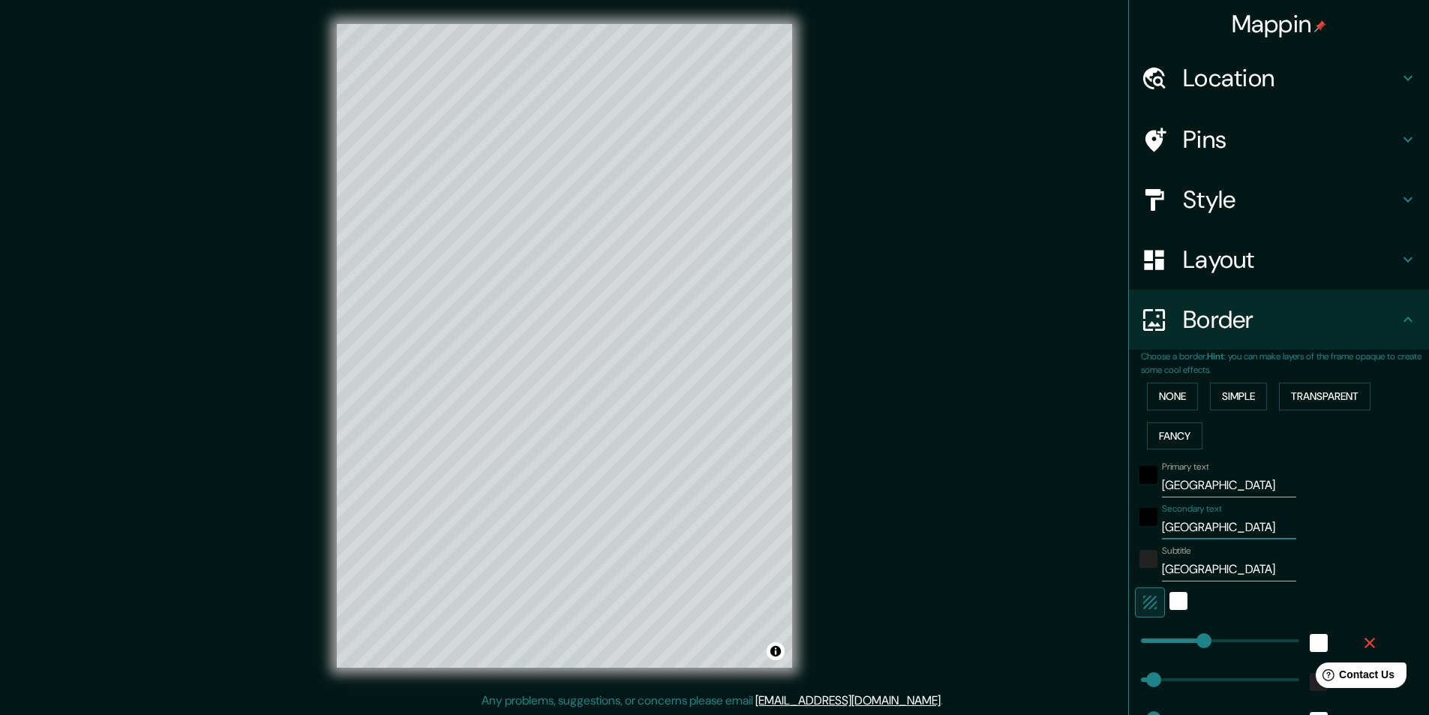
type input "49"
type input "24"
type input "colonia de sacramento"
click at [1140, 560] on div "color-222222" at bounding box center [1149, 559] width 18 height 18
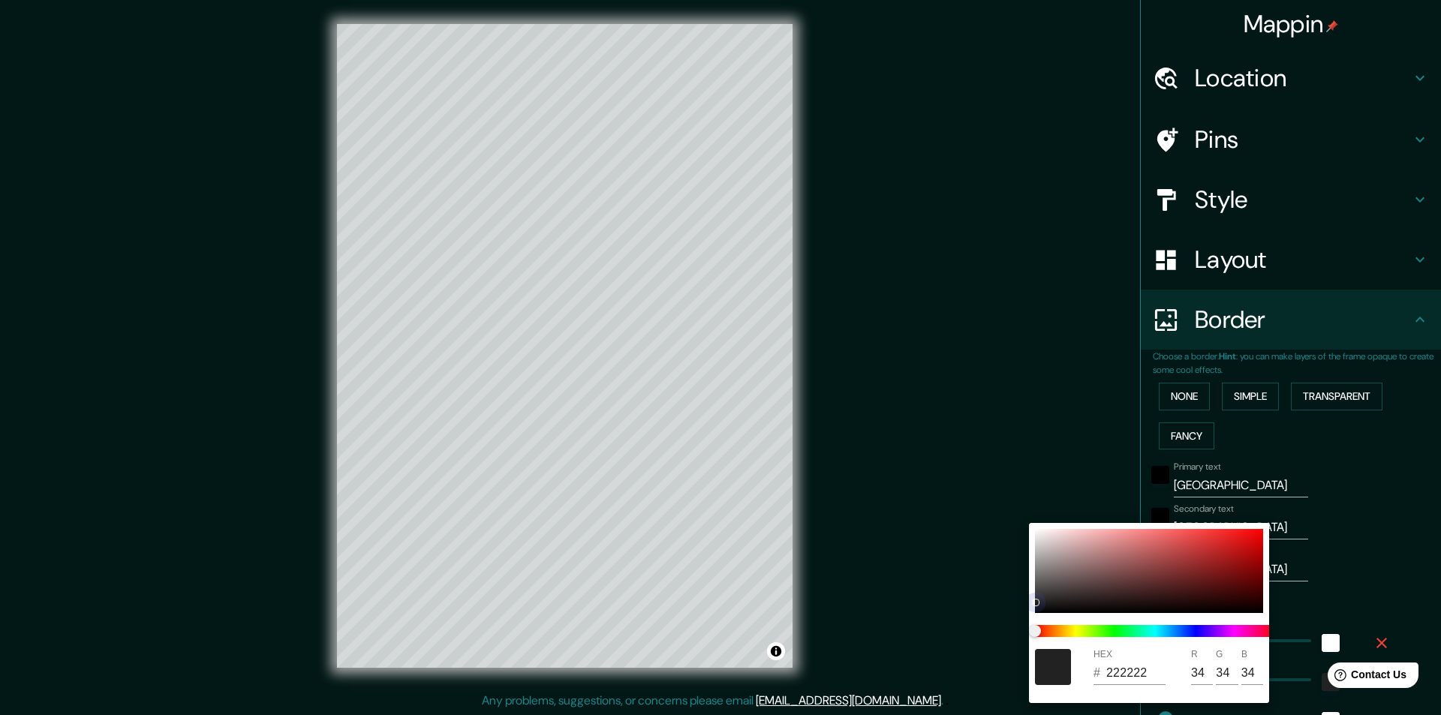
type input "243"
type input "49"
type input "24"
type input "050505"
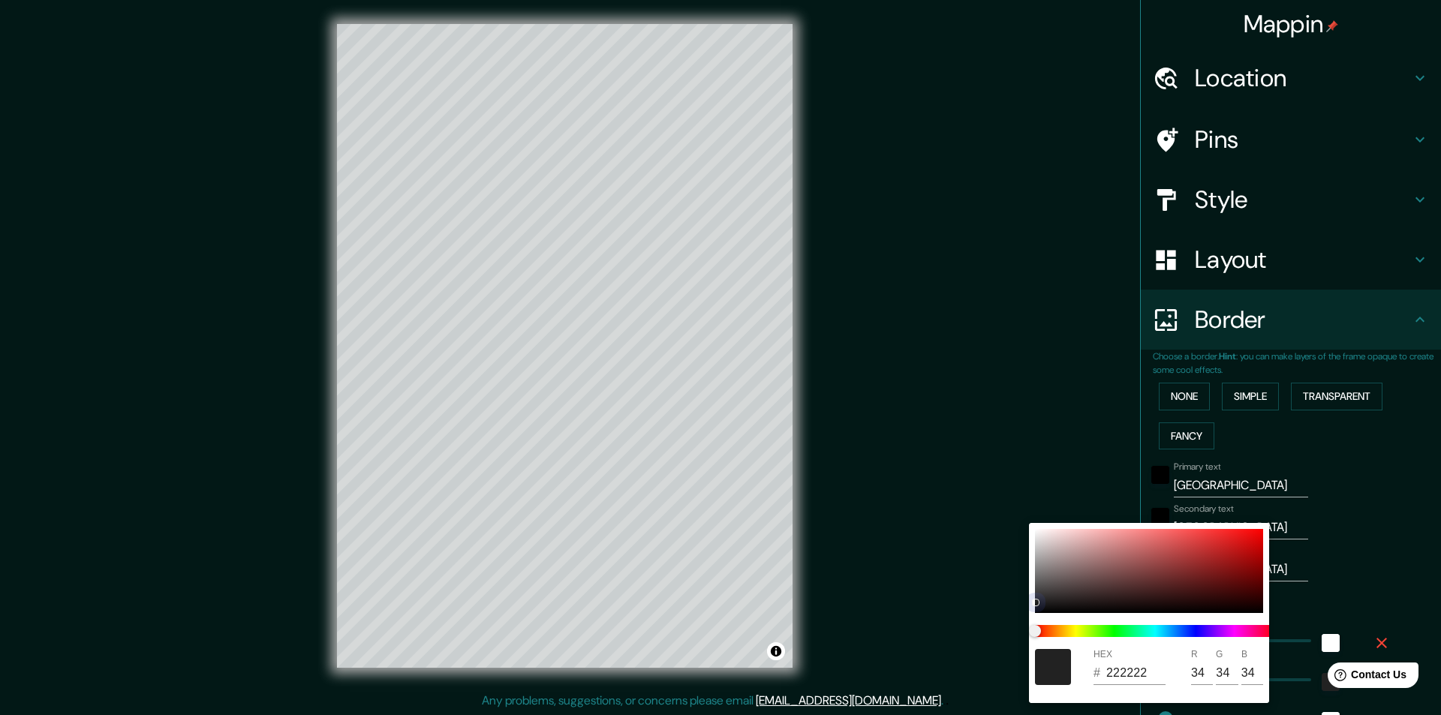
type input "5"
drag, startPoint x: 1035, startPoint y: 604, endPoint x: 1039, endPoint y: 615, distance: 12.1
click at [1039, 615] on div "HEX # 050505 R 5 G 5 B 5" at bounding box center [1149, 613] width 240 height 180
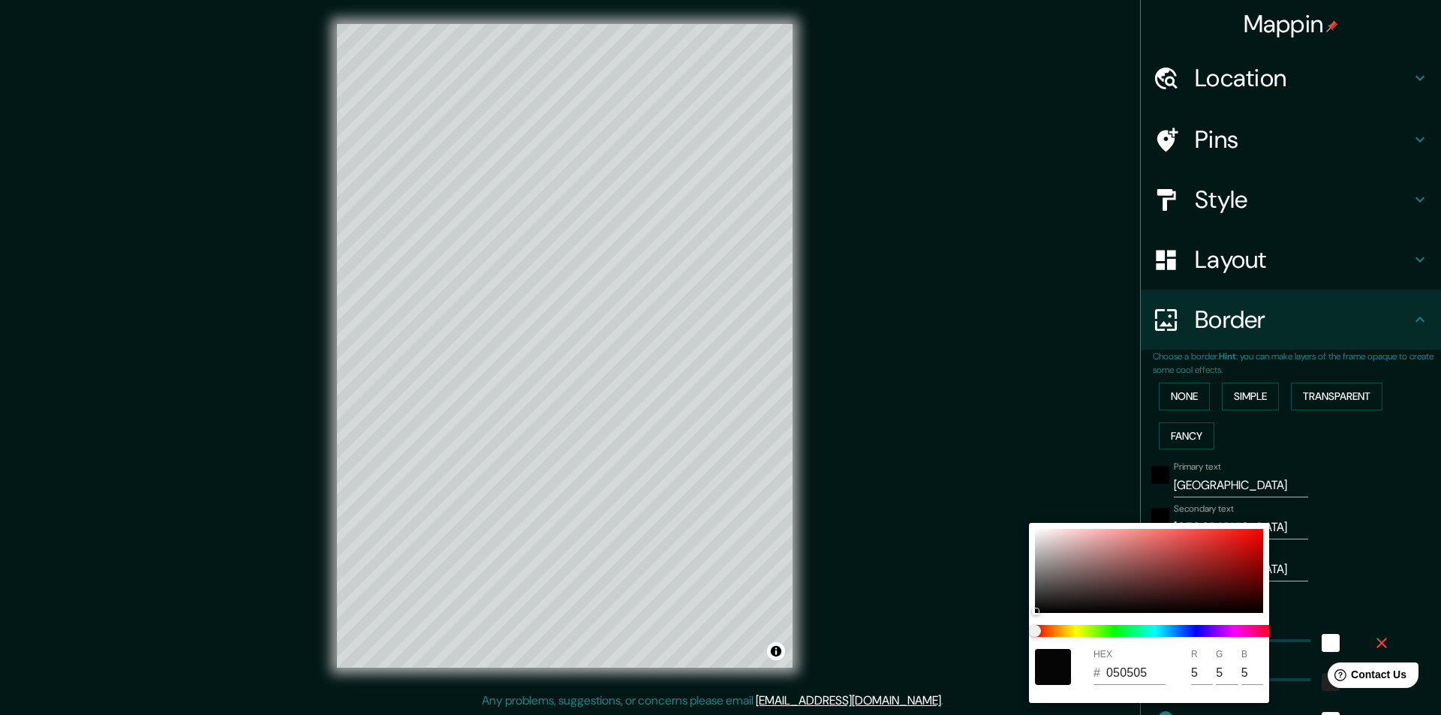
click at [1007, 602] on div at bounding box center [720, 357] width 1441 height 715
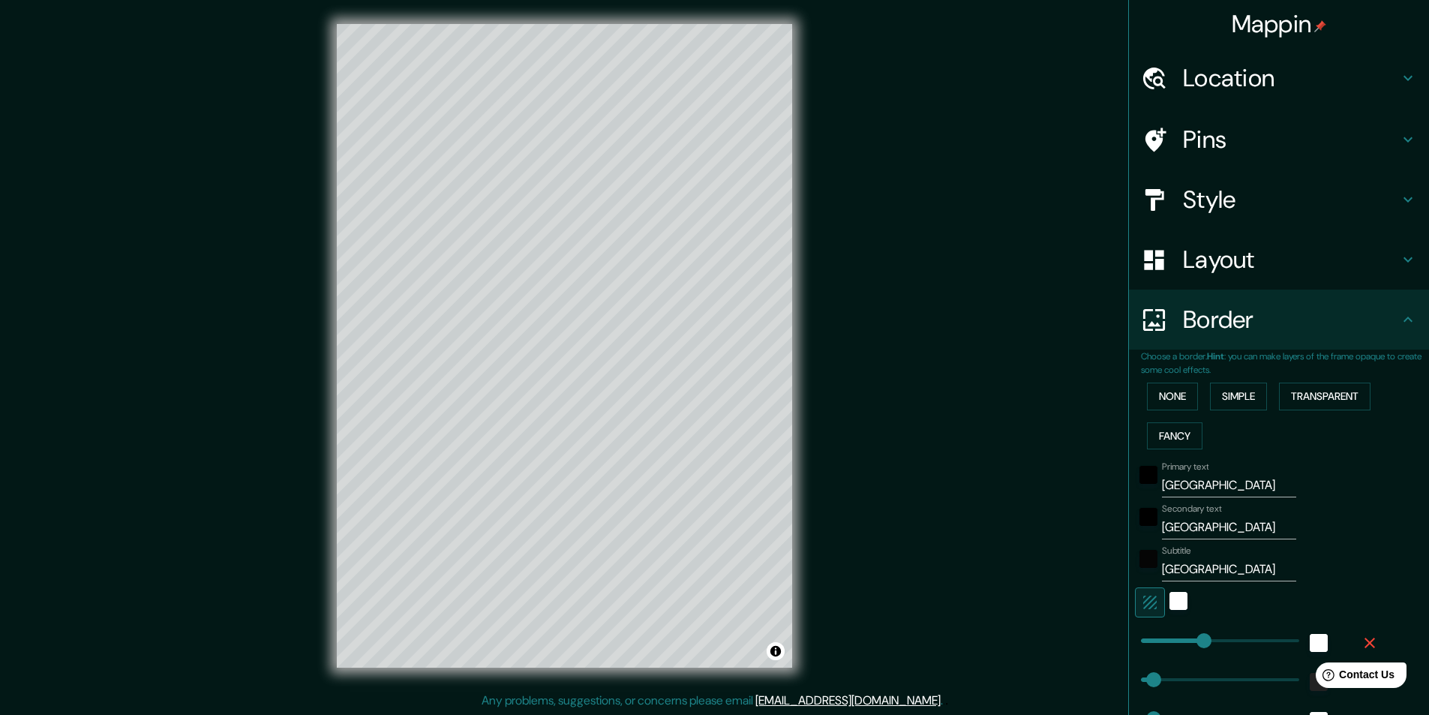
click at [1162, 569] on input "uruguay" at bounding box center [1229, 569] width 134 height 24
type input "ruguay"
type input "243"
type input "49"
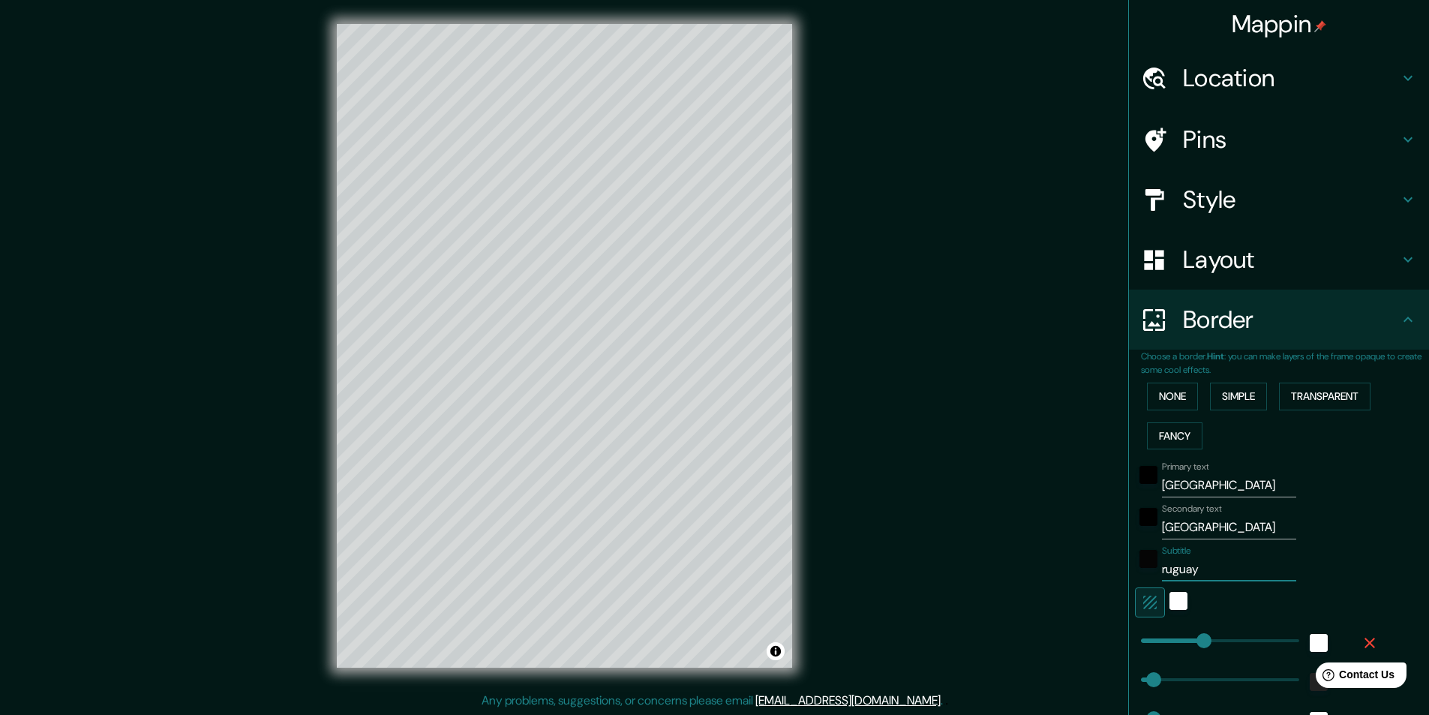
type input "24"
type input "Uruguay"
type input "243"
type input "49"
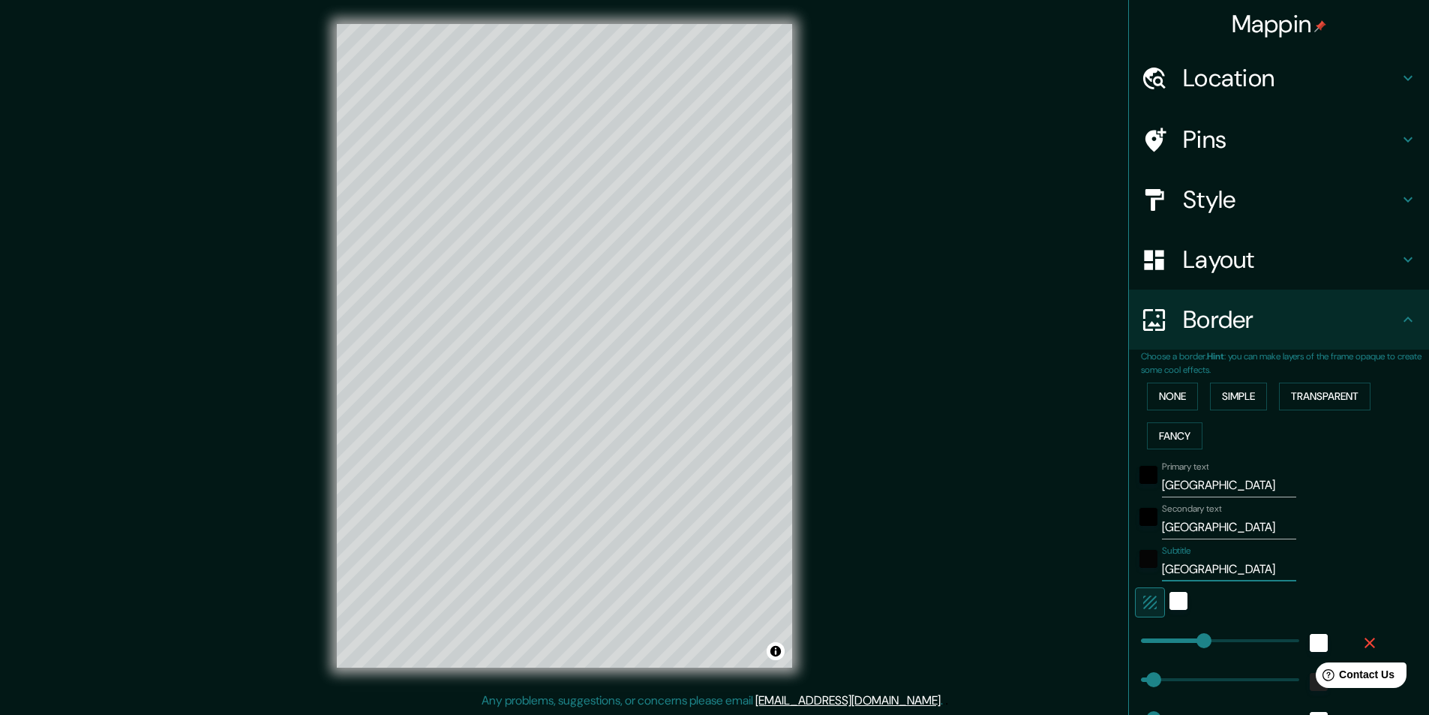
type input "24"
type input "Uruguay"
click at [1047, 575] on div "Mappin Location Departamento de Colonia, Uruguay Pins Style Layout Border Choos…" at bounding box center [714, 358] width 1429 height 716
type input "49"
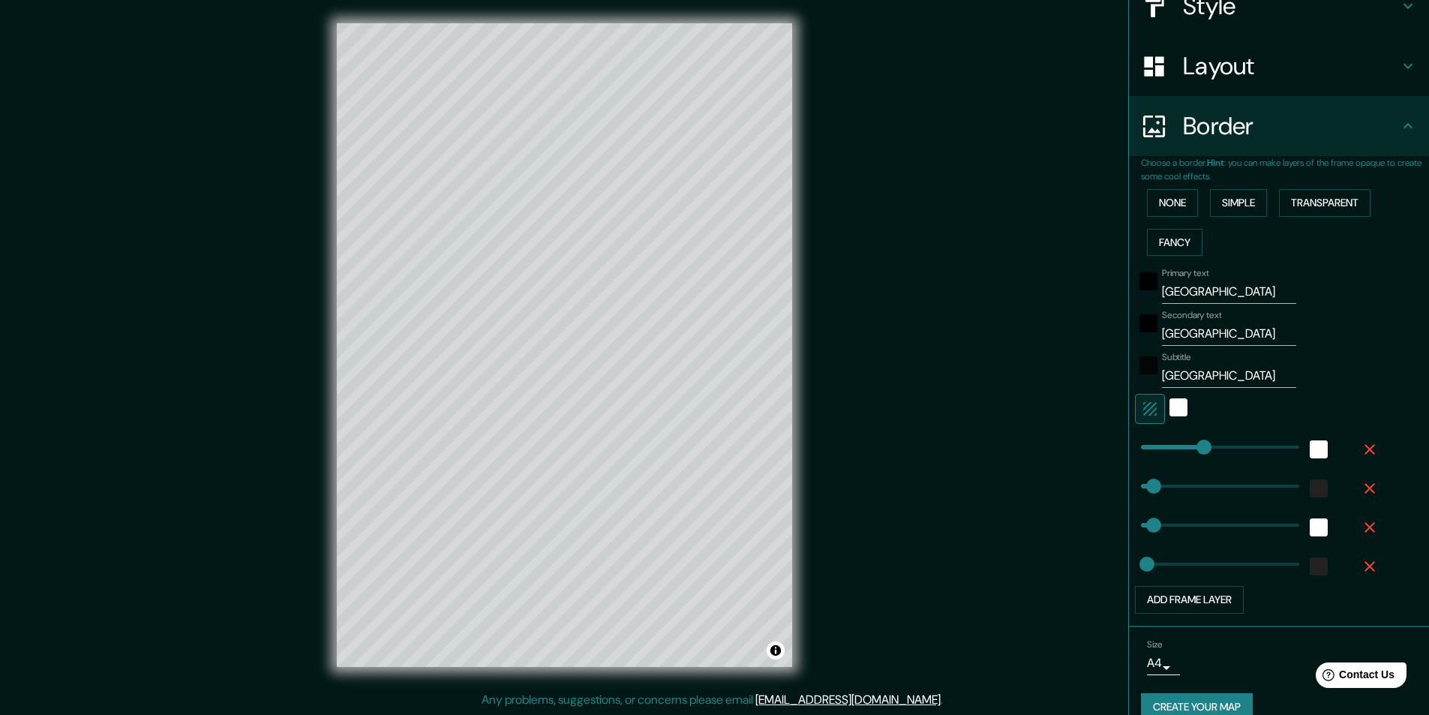
scroll to position [217, 0]
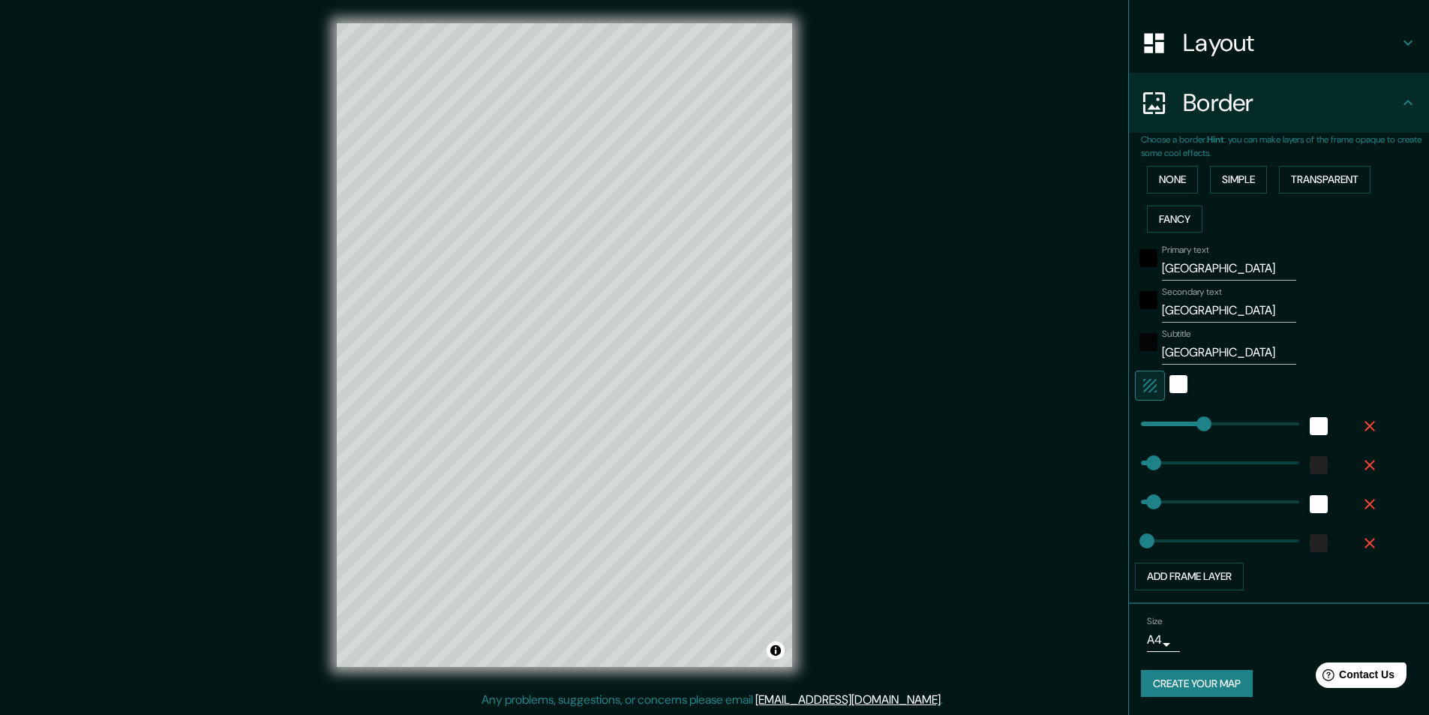
click at [1168, 674] on button "Create your map" at bounding box center [1197, 684] width 112 height 28
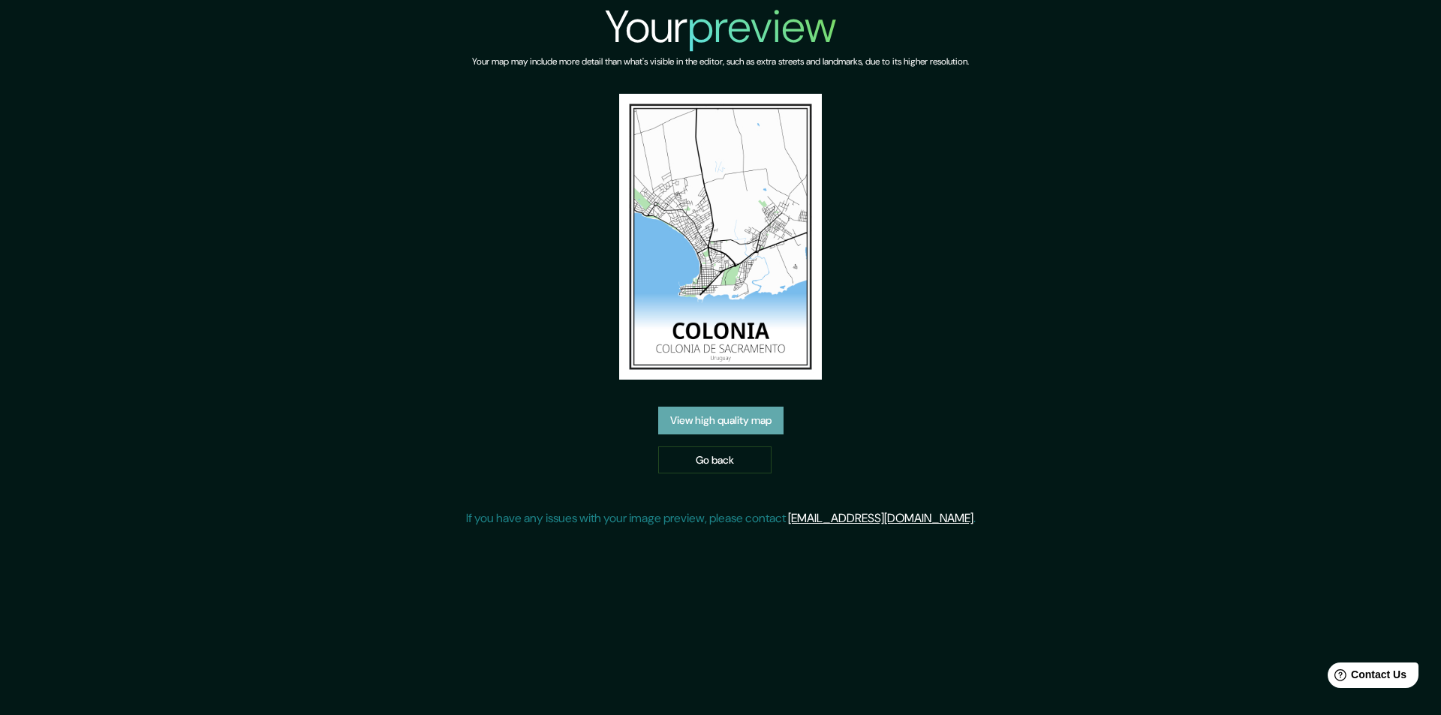
click at [683, 407] on link "View high quality map" at bounding box center [720, 421] width 125 height 28
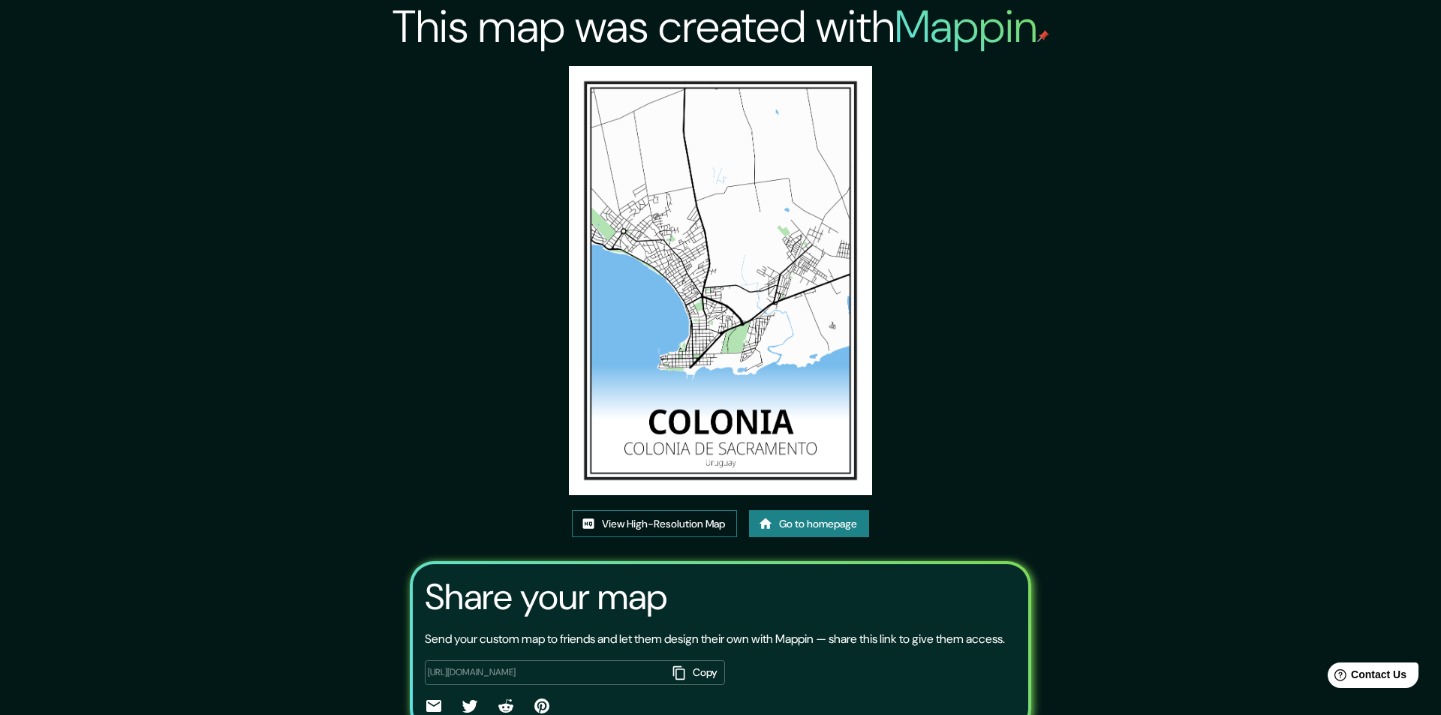
click at [645, 510] on link "View High-Resolution Map" at bounding box center [654, 524] width 165 height 28
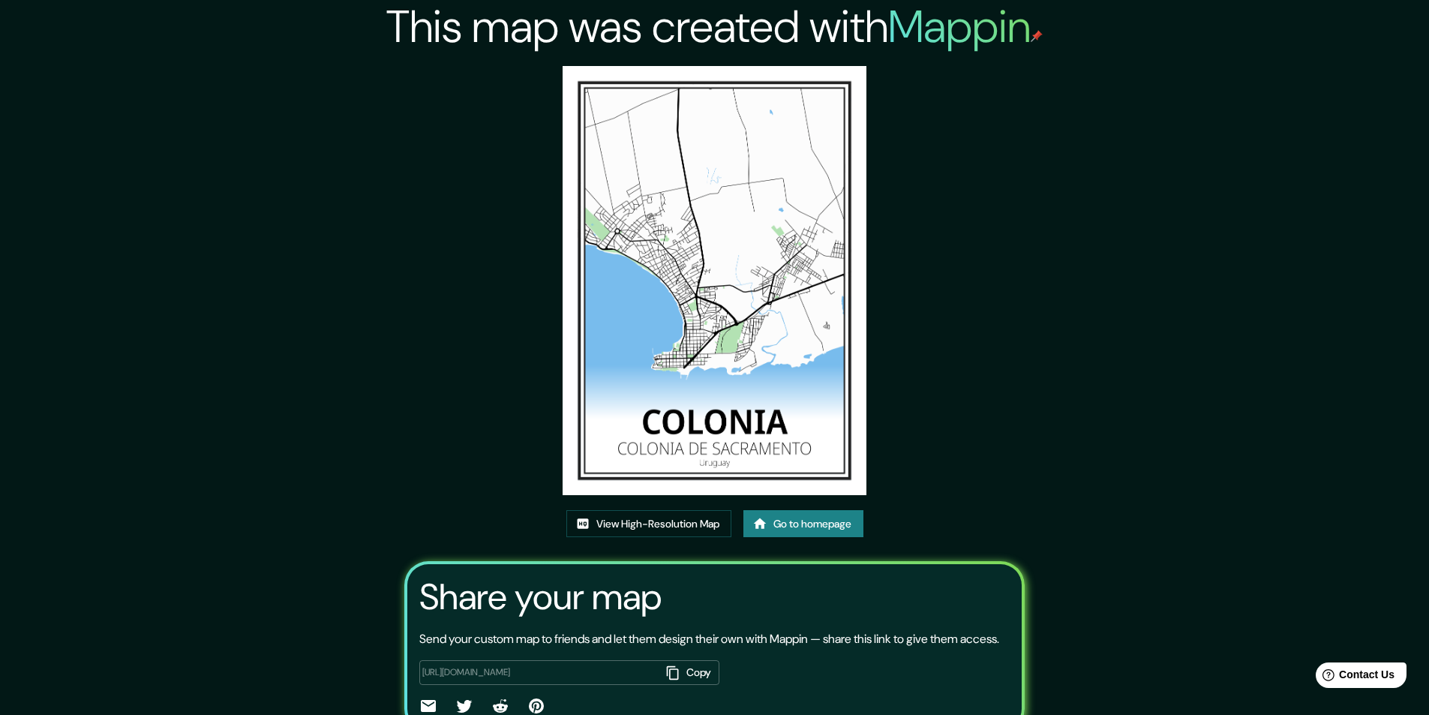
click at [764, 521] on icon at bounding box center [759, 523] width 13 height 11
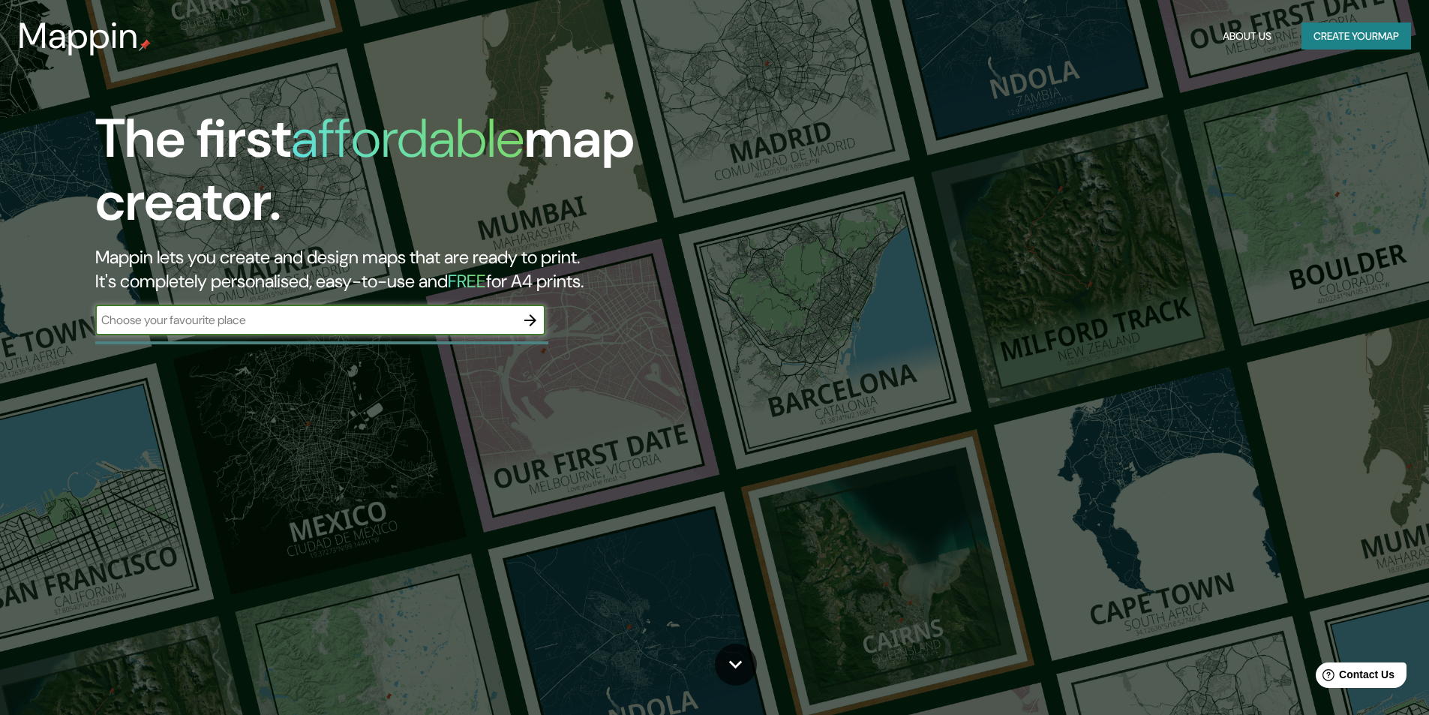
click at [411, 320] on input "text" at bounding box center [305, 319] width 420 height 17
type input "SAO PABLO"
click at [534, 314] on icon "button" at bounding box center [530, 320] width 18 height 18
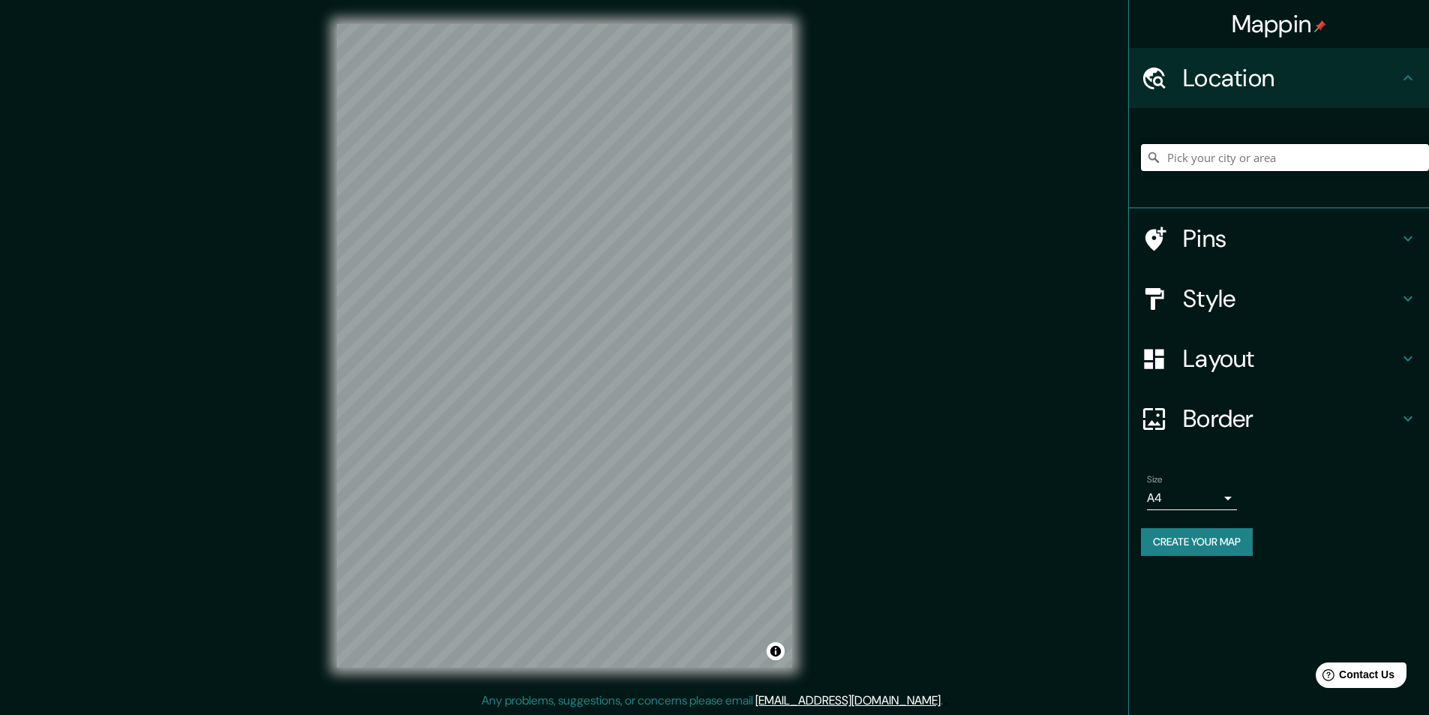
click at [1203, 156] on input "Pick your city or area" at bounding box center [1285, 157] width 288 height 27
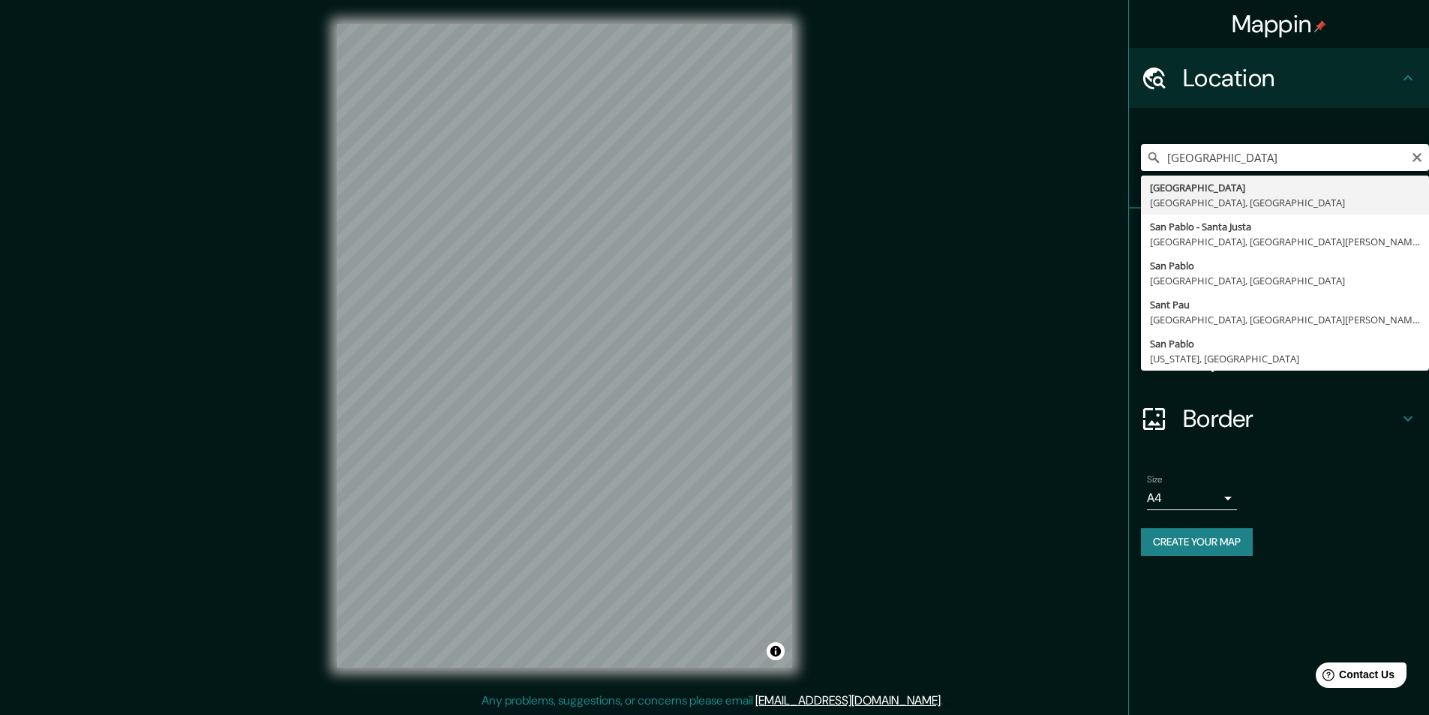
type input "[GEOGRAPHIC_DATA], [GEOGRAPHIC_DATA], [GEOGRAPHIC_DATA]"
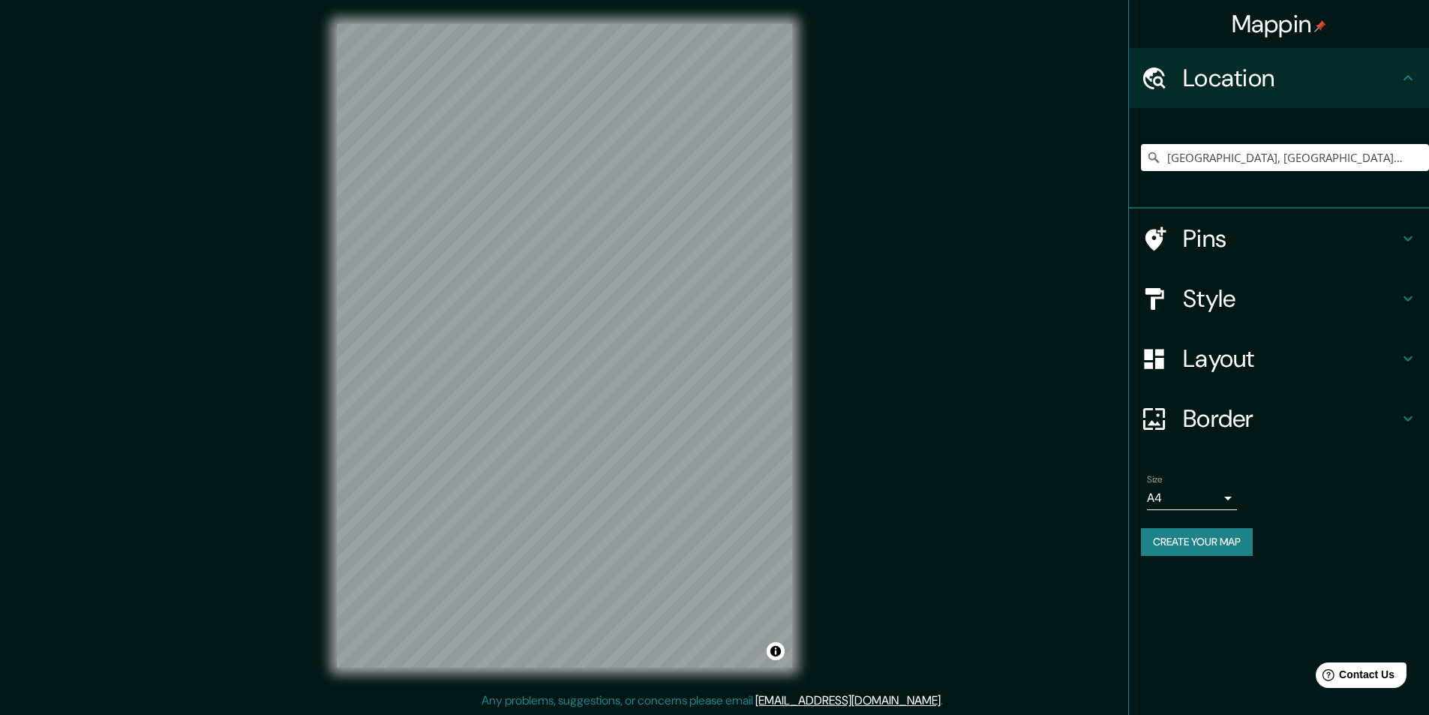
click at [1254, 283] on div "Style" at bounding box center [1279, 299] width 300 height 60
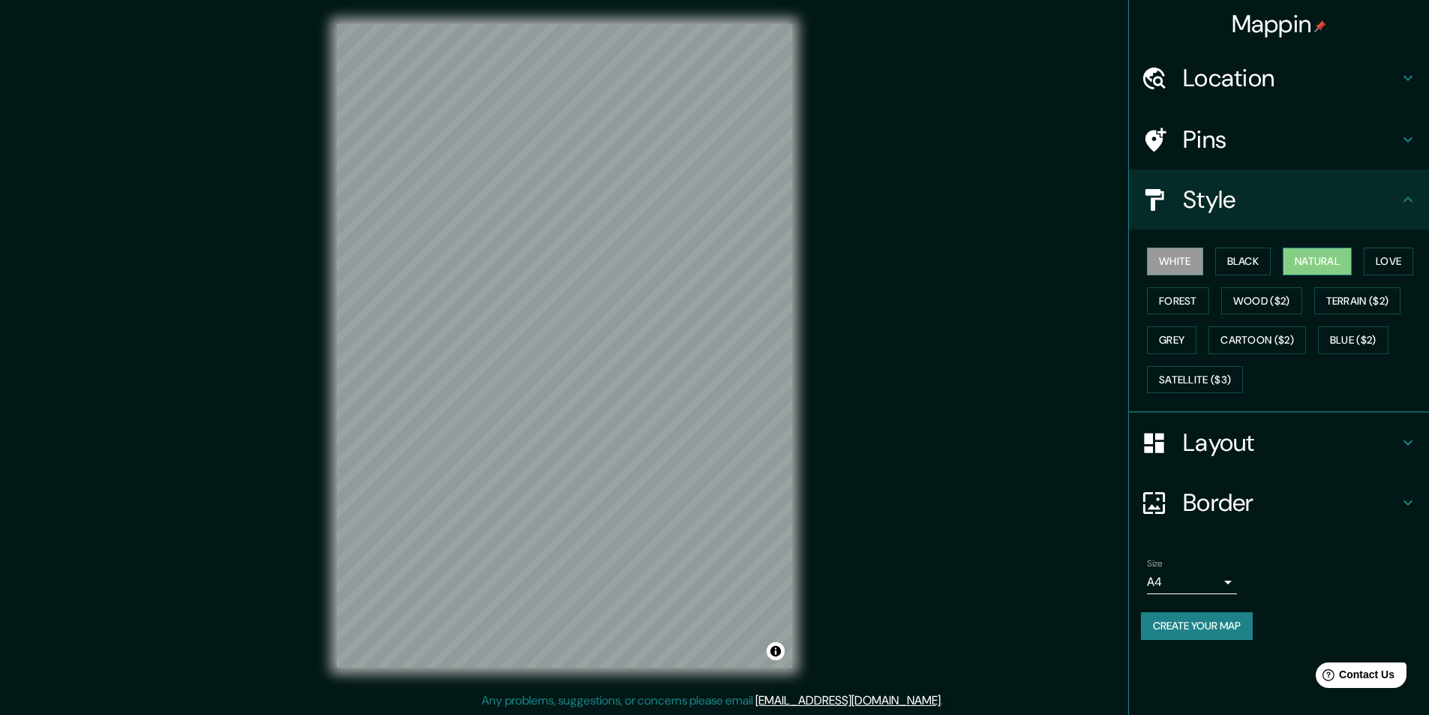
click at [1311, 263] on button "Natural" at bounding box center [1317, 262] width 69 height 28
click at [1242, 441] on h4 "Layout" at bounding box center [1291, 443] width 216 height 30
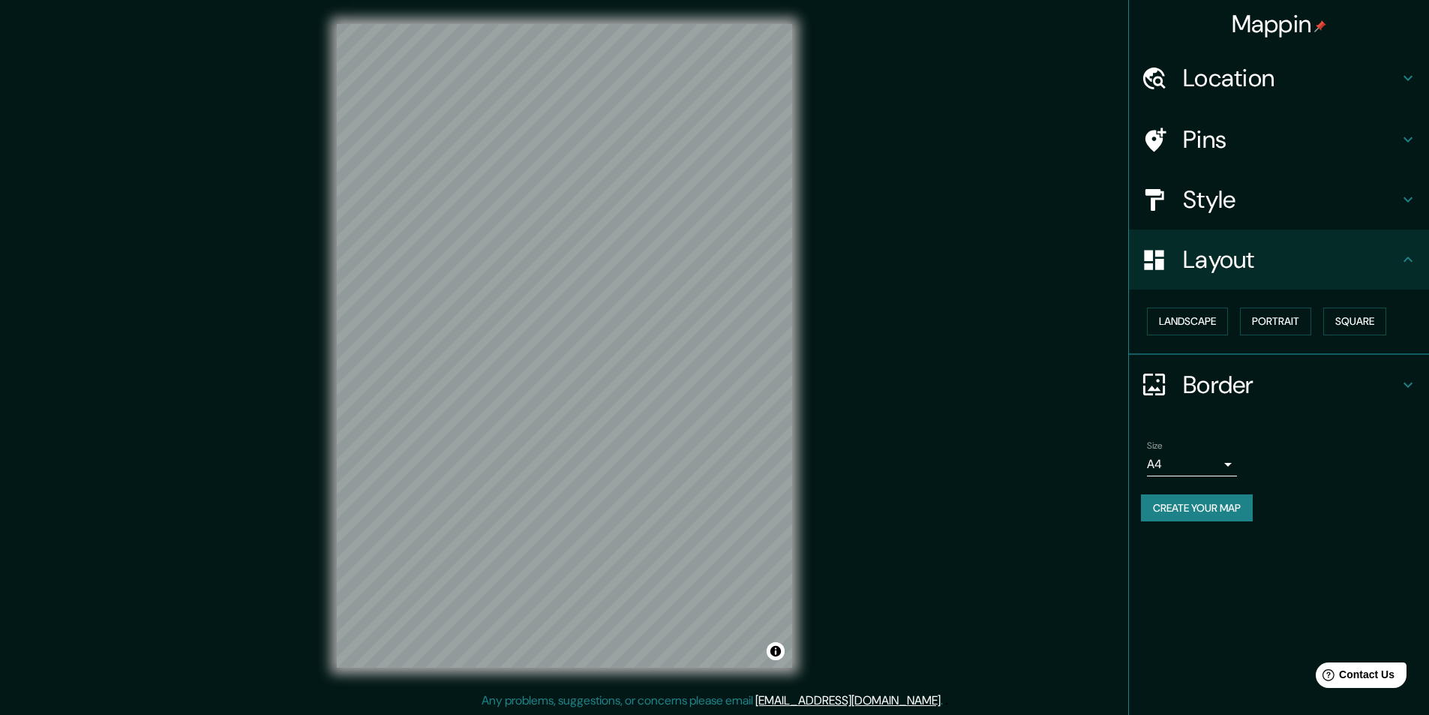
click at [1235, 396] on h4 "Border" at bounding box center [1291, 385] width 216 height 30
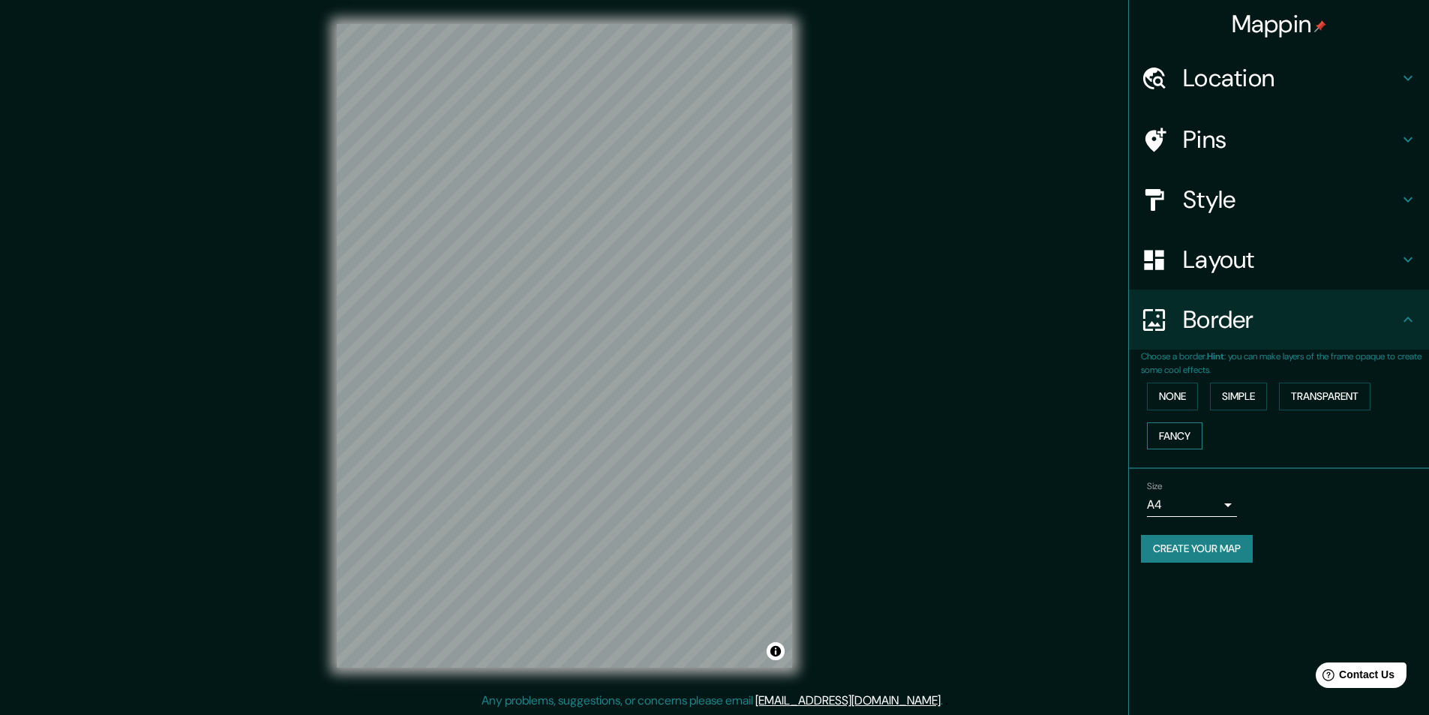
click at [1184, 437] on button "Fancy" at bounding box center [1175, 436] width 56 height 28
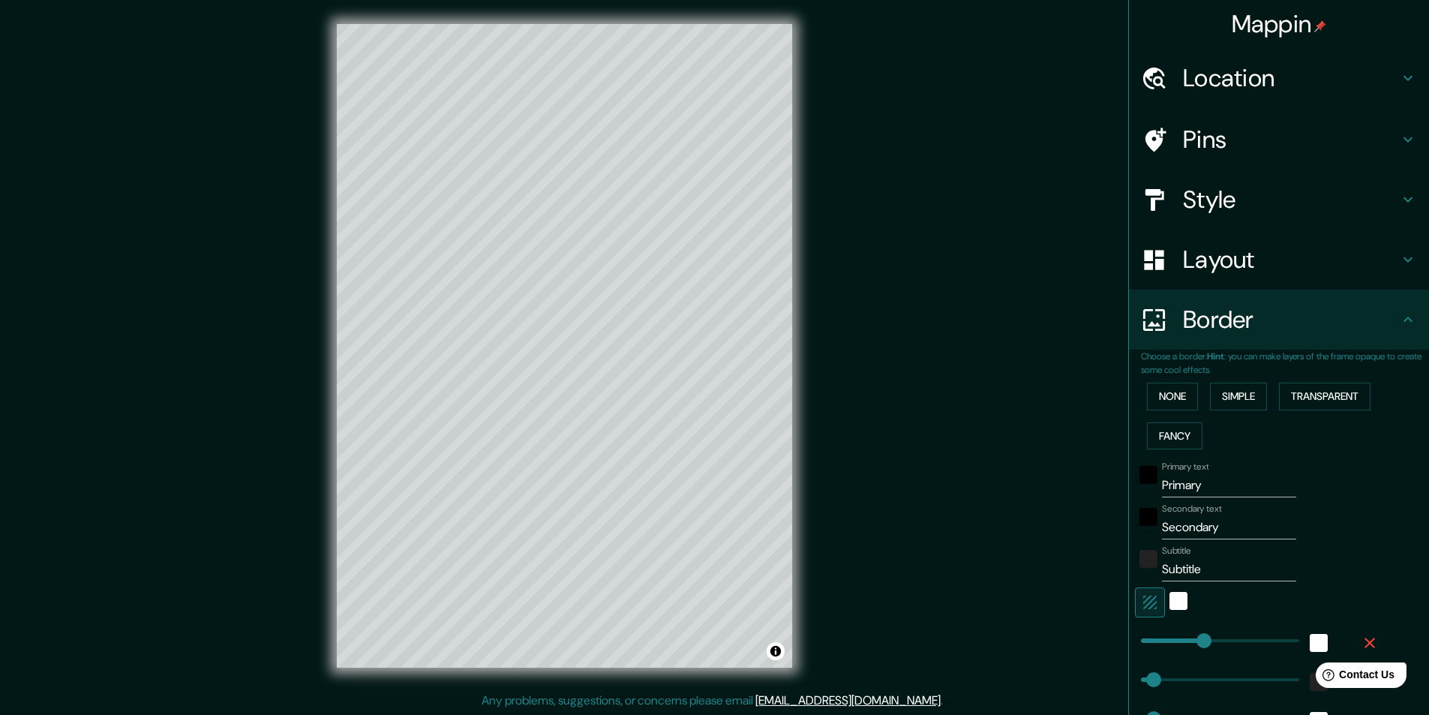
click at [1197, 485] on input "Primary" at bounding box center [1229, 485] width 134 height 24
type input "S"
type input "243"
type input "49"
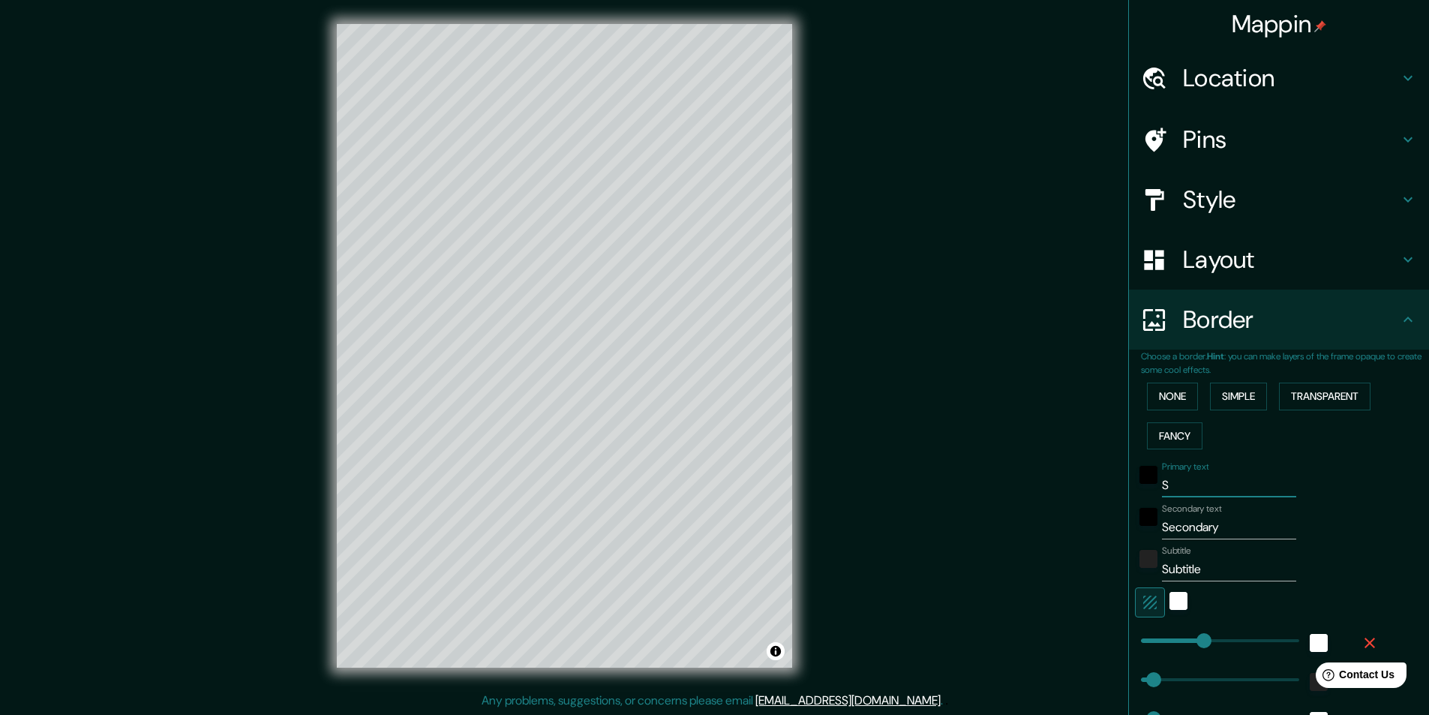
type input "49"
type input "24"
type input "SÄ"
type input "243"
type input "49"
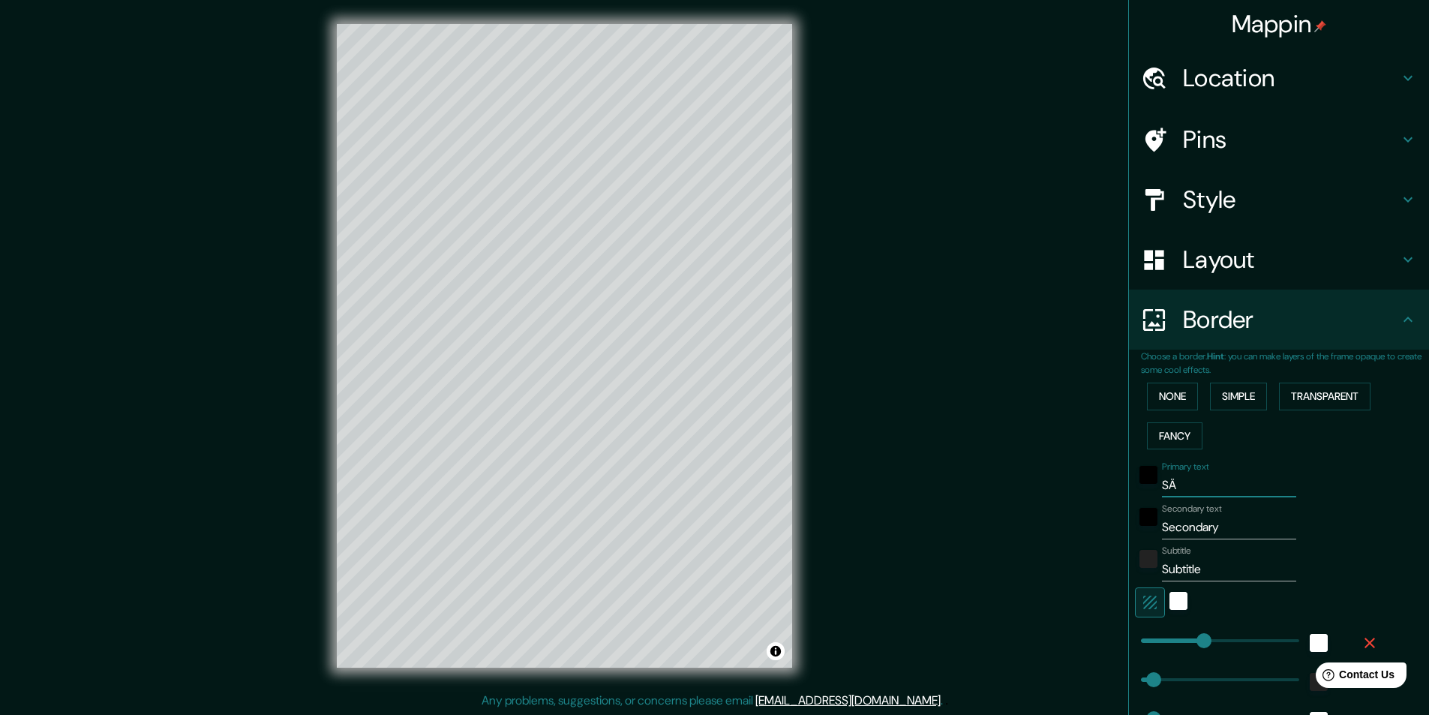
type input "49"
type input "24"
type input "S"
type input "243"
type input "49"
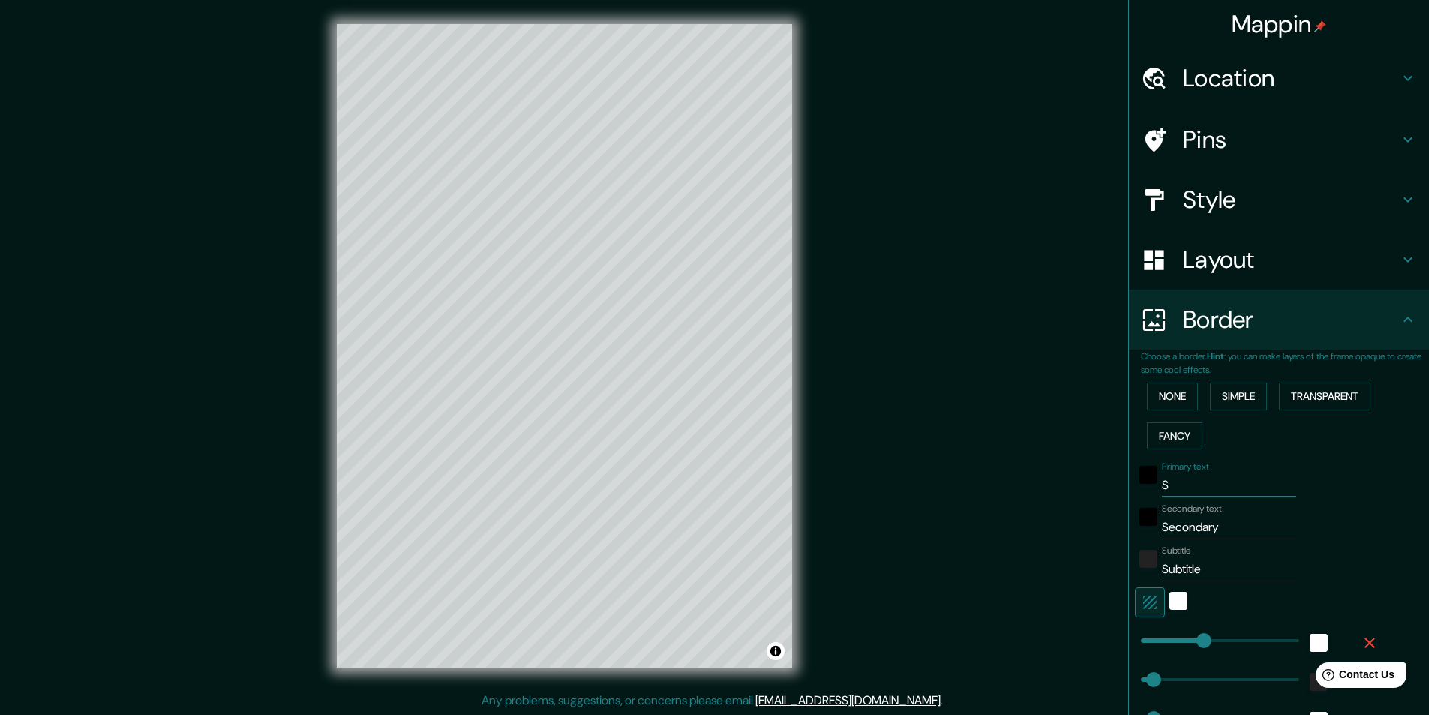
type input "49"
type input "24"
type input "SÁ"
type input "243"
type input "49"
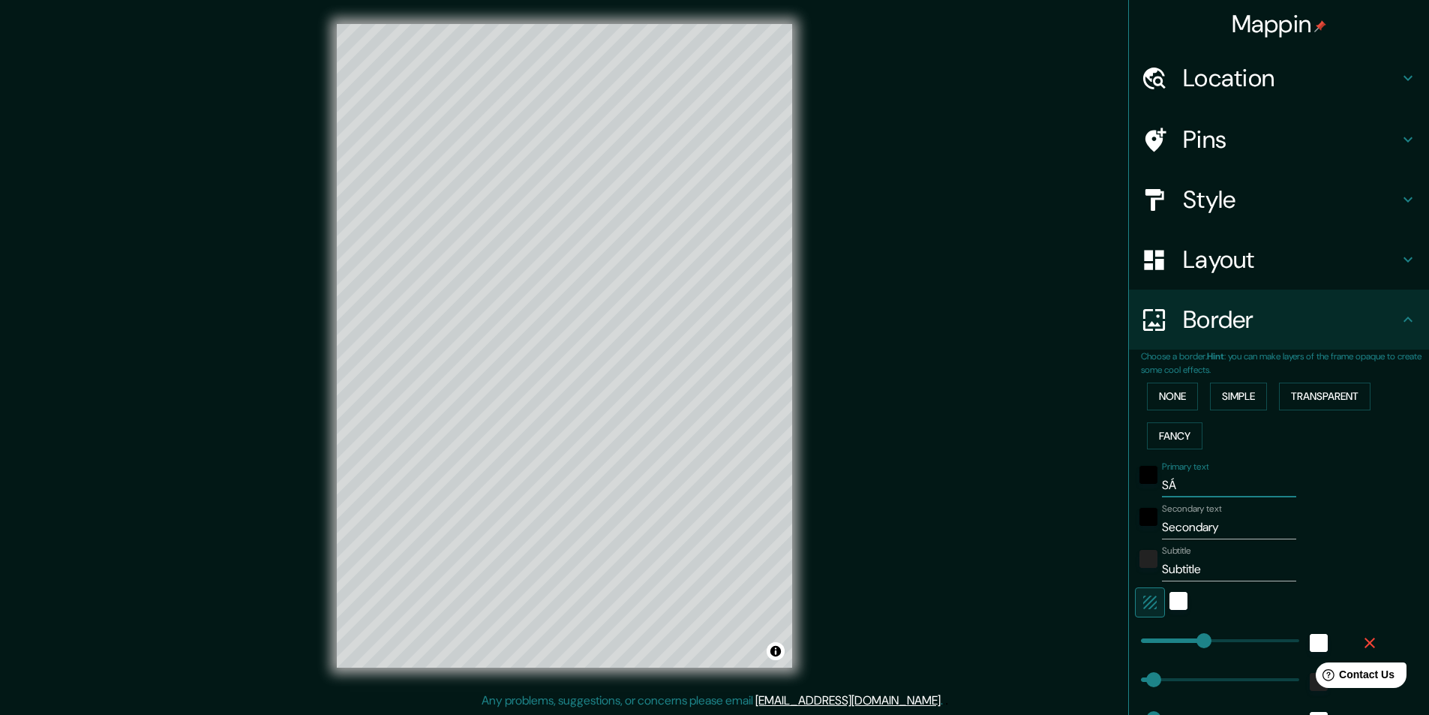
type input "49"
type input "24"
type input "S"
type input "243"
type input "49"
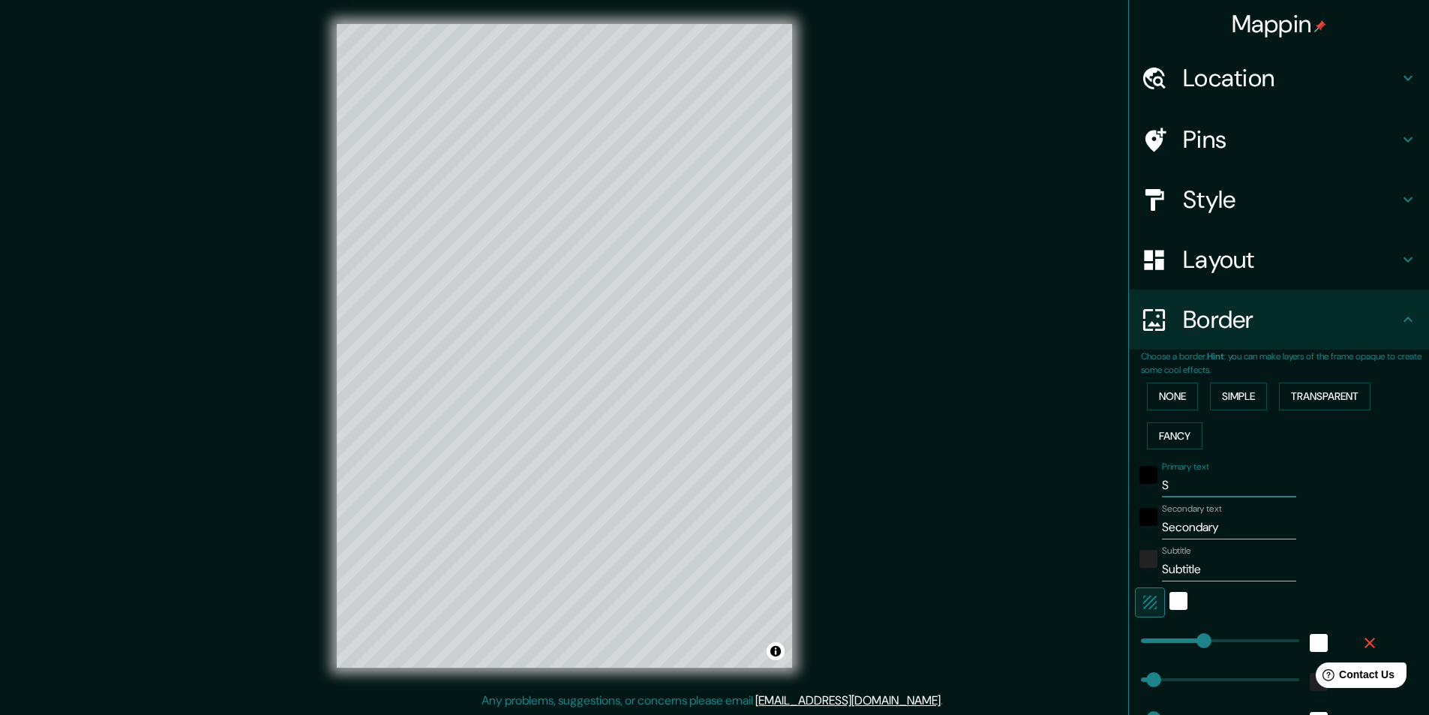
type input "49"
type input "24"
type input "SA"
type input "243"
type input "49"
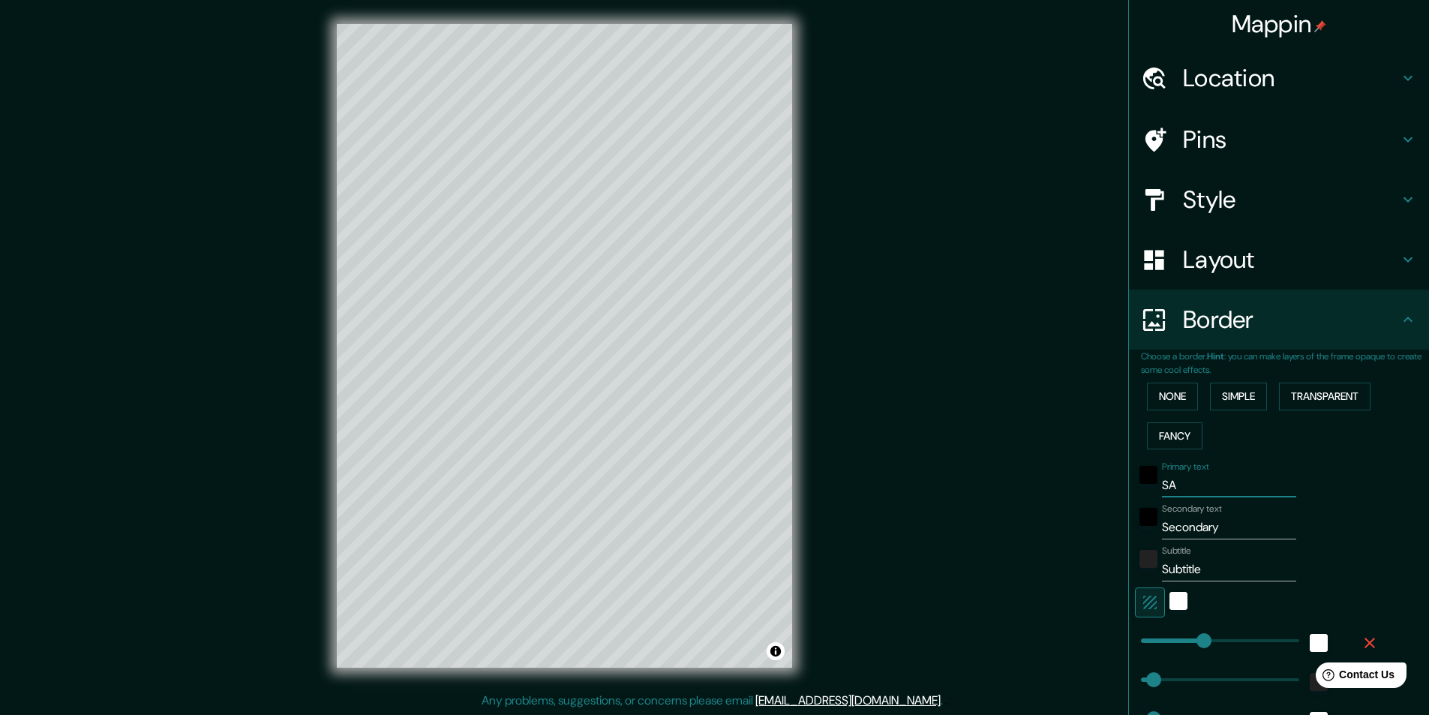
type input "49"
type input "24"
type input "S"
type input "243"
type input "49"
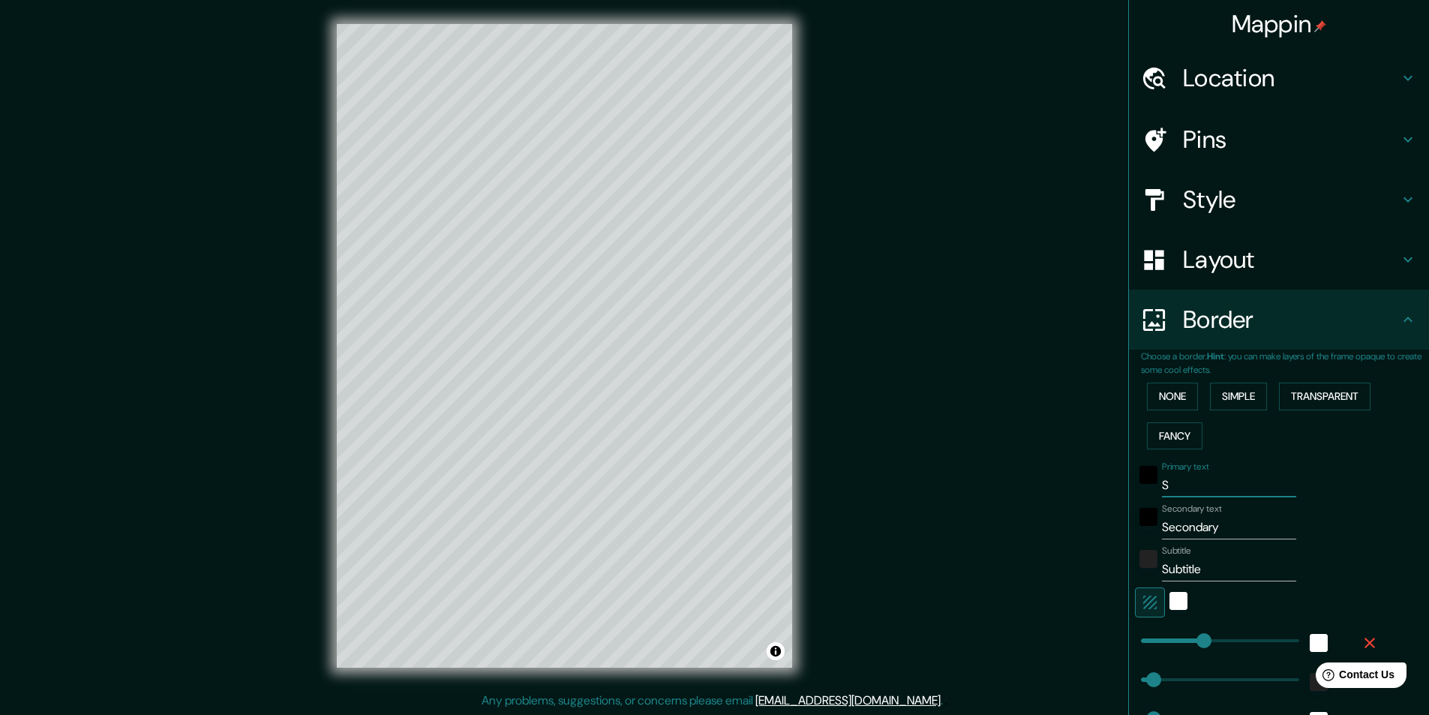
type input "49"
type input "24"
drag, startPoint x: 1163, startPoint y: 482, endPoint x: 1143, endPoint y: 485, distance: 19.7
click at [1143, 485] on div "Primary text S" at bounding box center [1258, 479] width 246 height 36
paste input "ão Paulo"
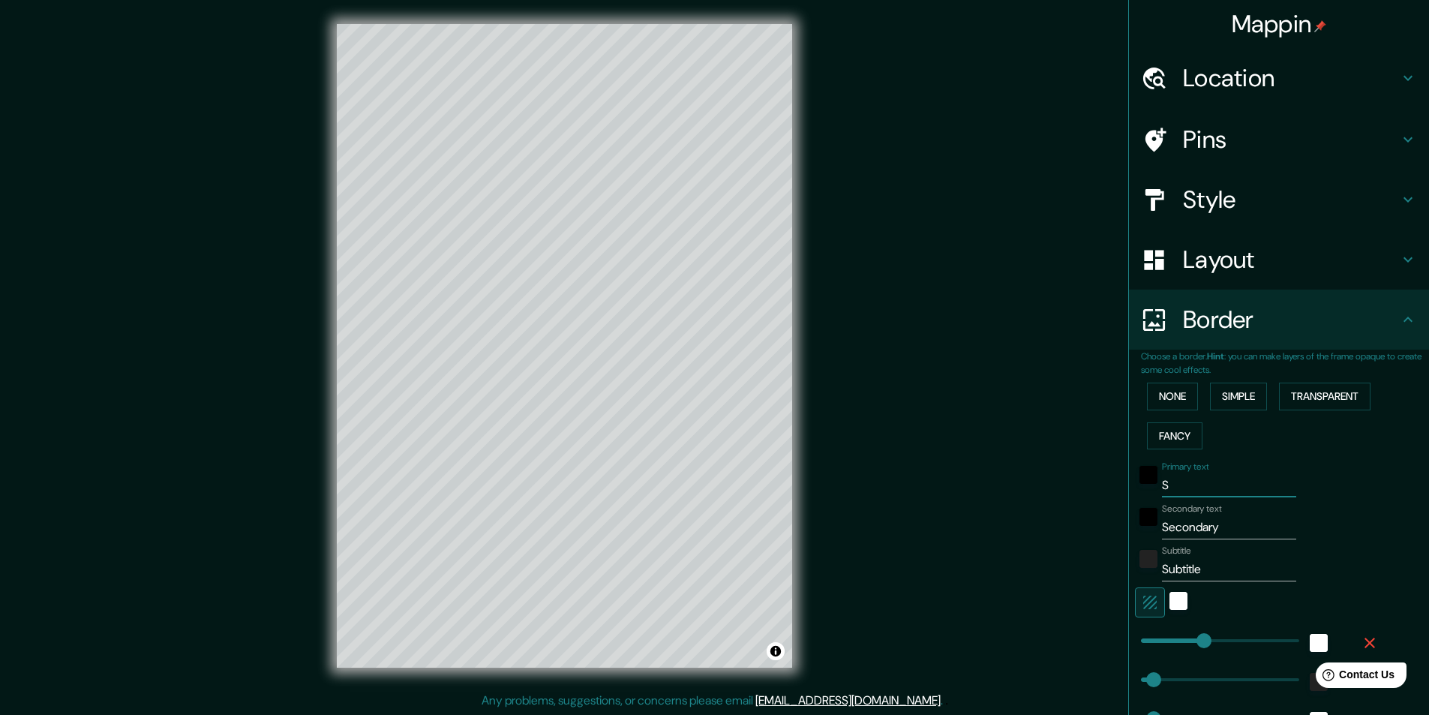
type input "São Paulo"
type input "243"
type input "49"
type input "24"
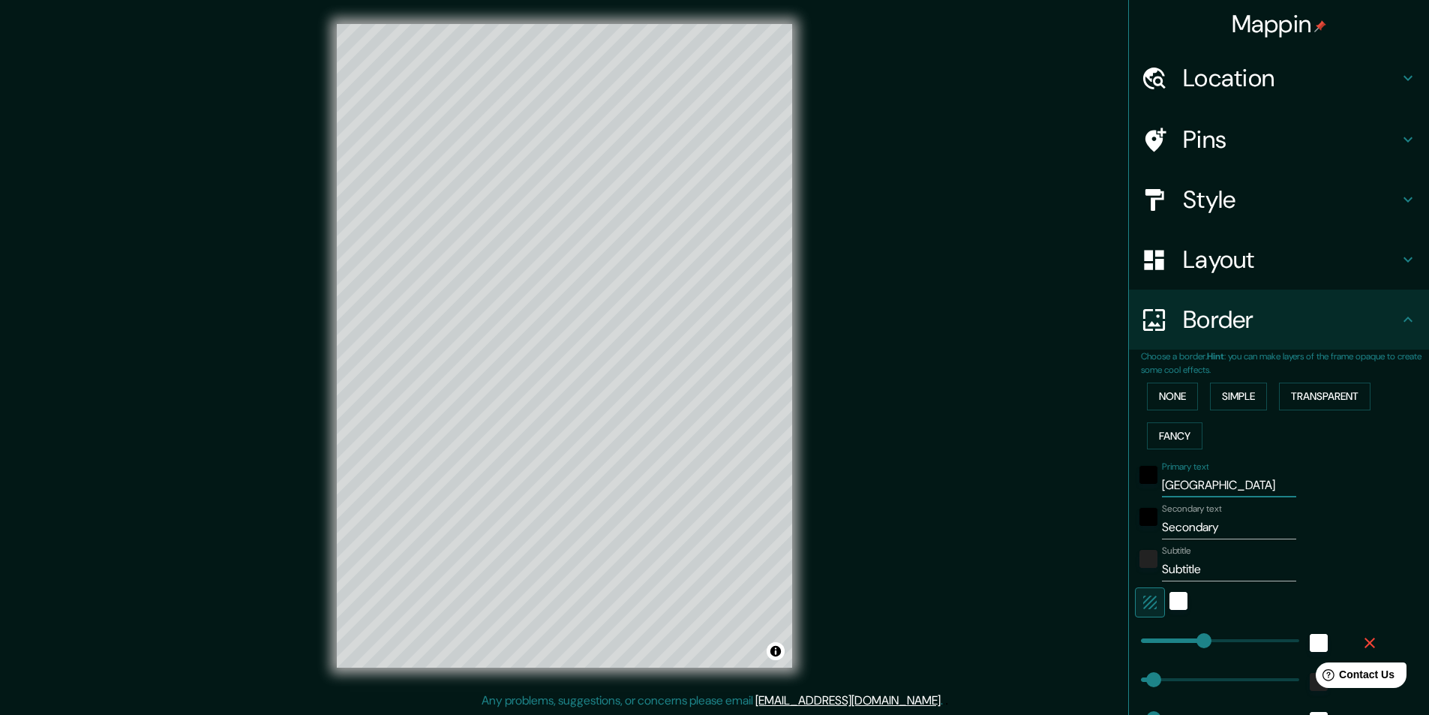
type input "São Paulo"
drag, startPoint x: 1228, startPoint y: 525, endPoint x: 1144, endPoint y: 524, distance: 84.0
click at [1144, 524] on div "Secondary text Secondary" at bounding box center [1258, 521] width 246 height 36
type input "R"
type input "243"
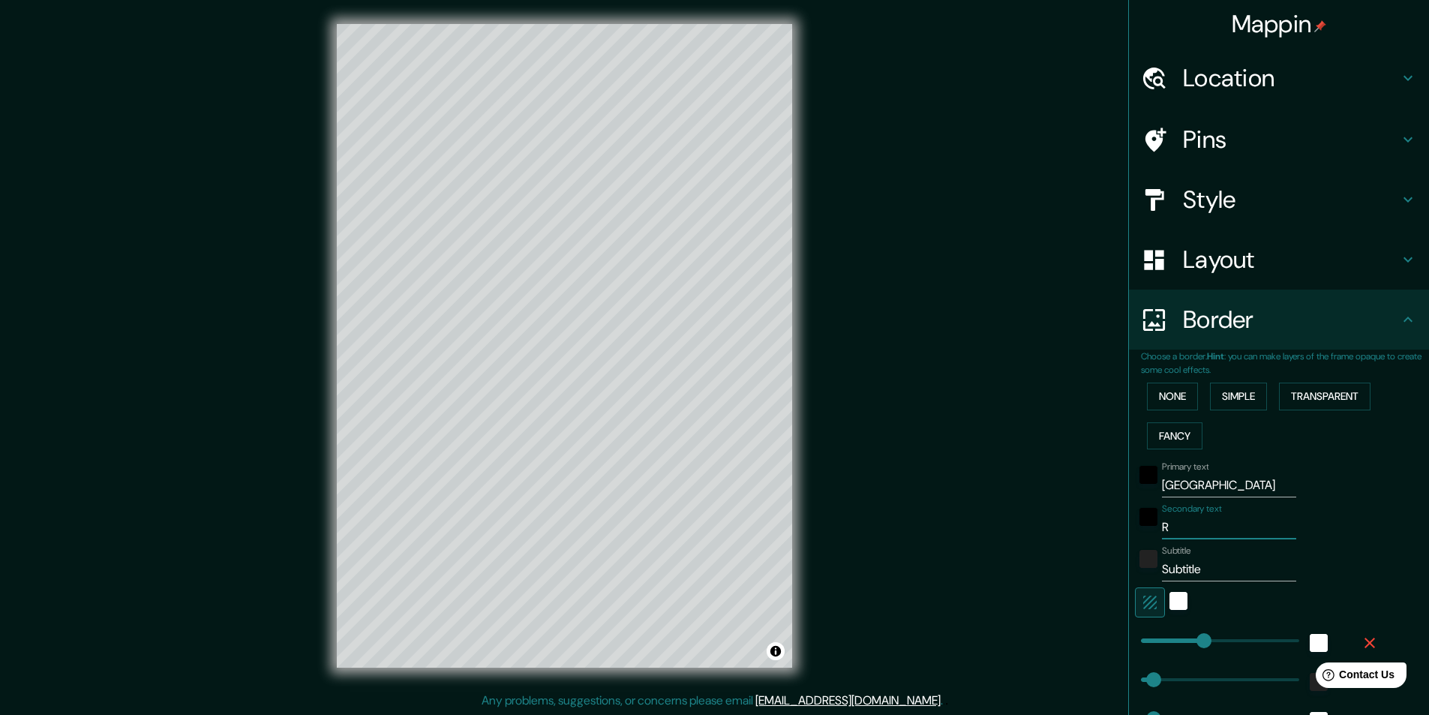
type input "49"
type input "24"
type input "RE"
type input "243"
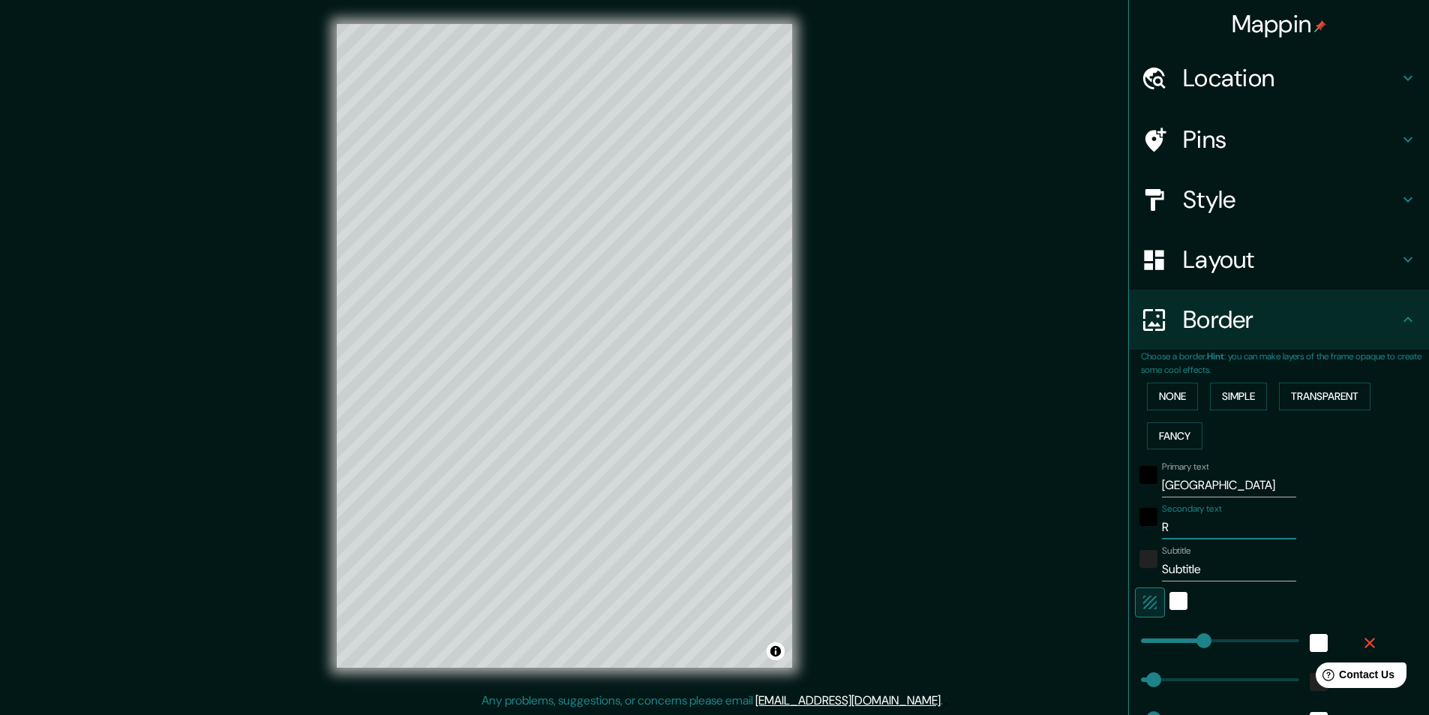
type input "49"
type input "24"
type input "REG"
type input "243"
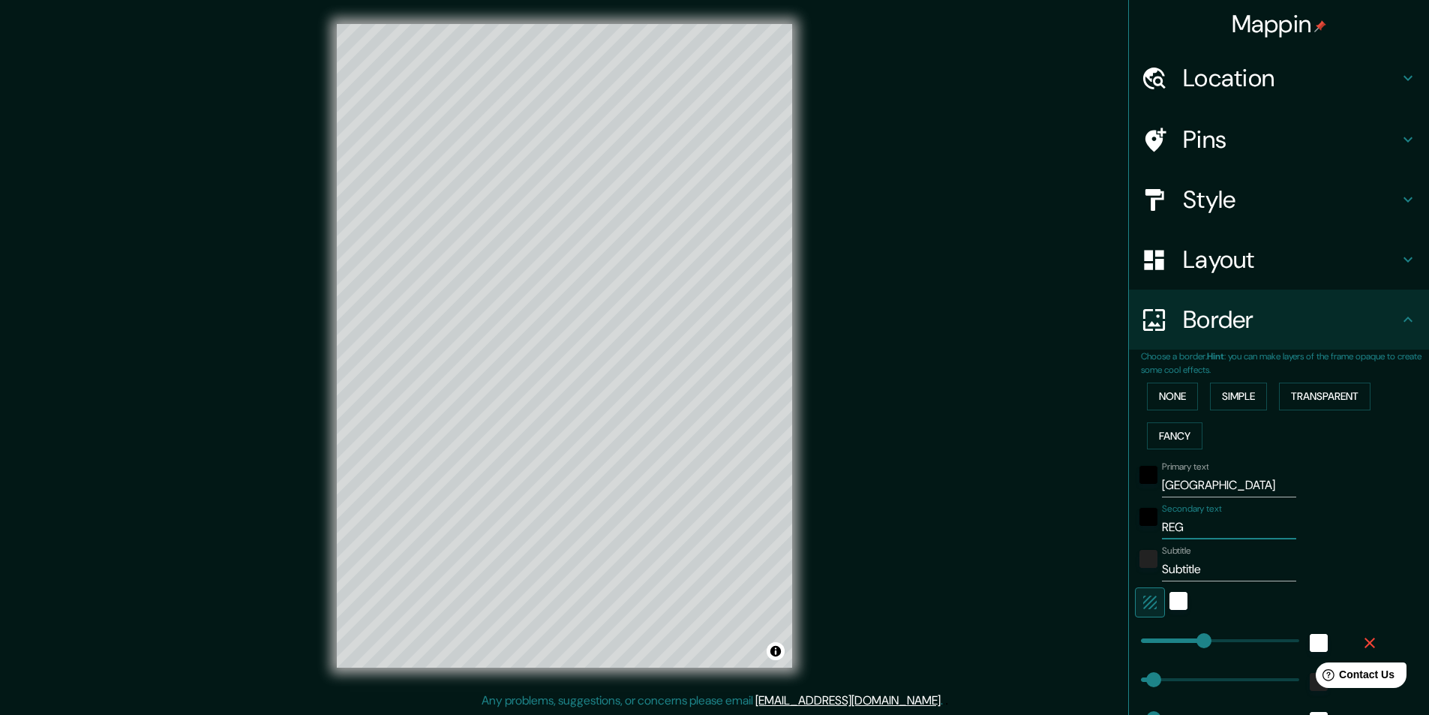
type input "49"
type input "24"
type input "REGI"
type input "243"
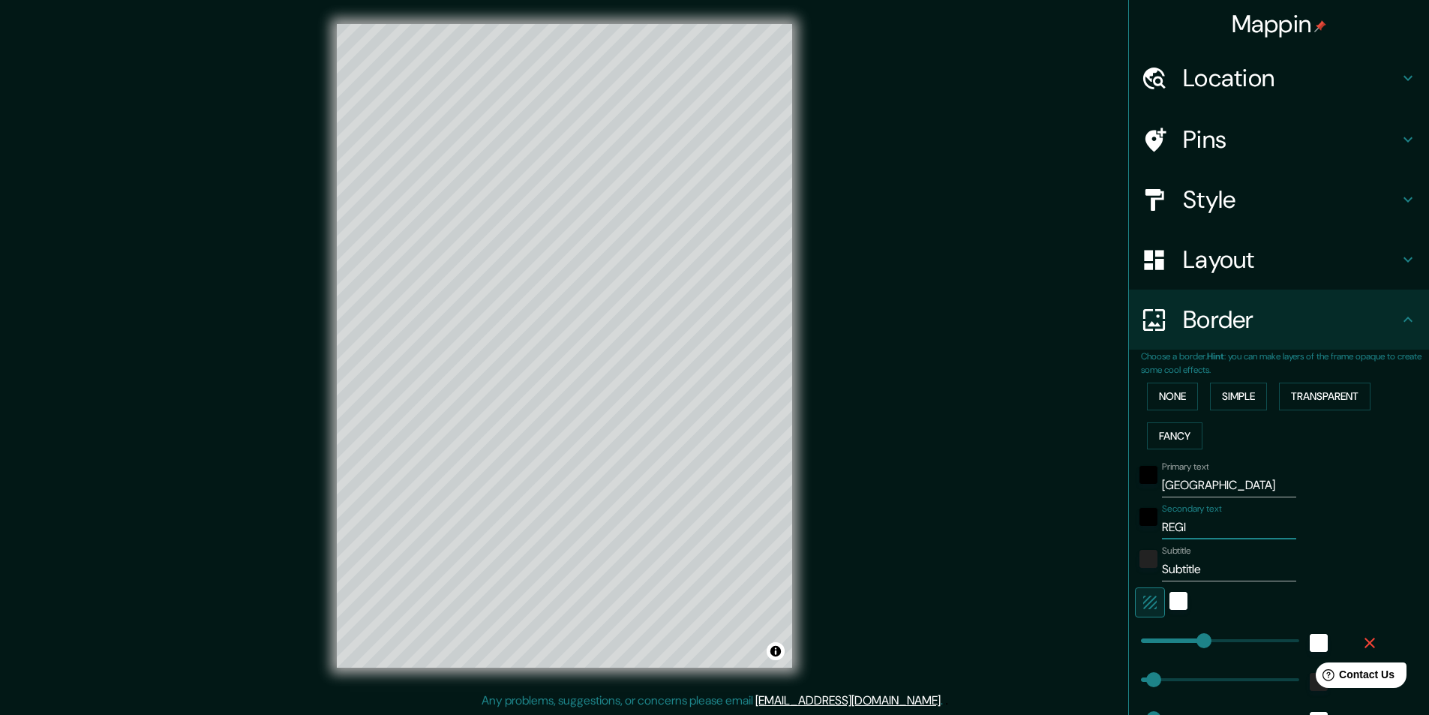
type input "49"
type input "24"
type input "REGION METROPOLITANA"
type input "243"
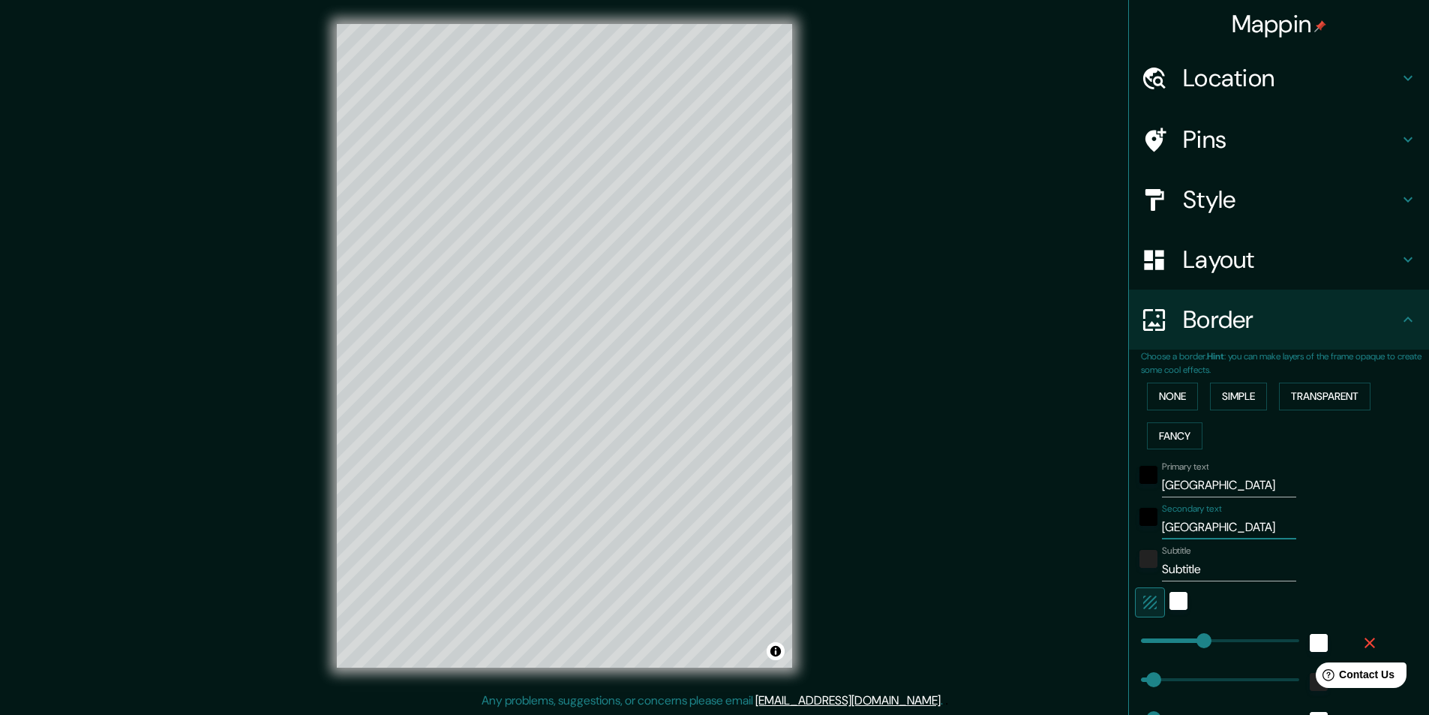
type input "49"
type input "24"
click at [1194, 571] on input "Subtitle" at bounding box center [1229, 569] width 134 height 24
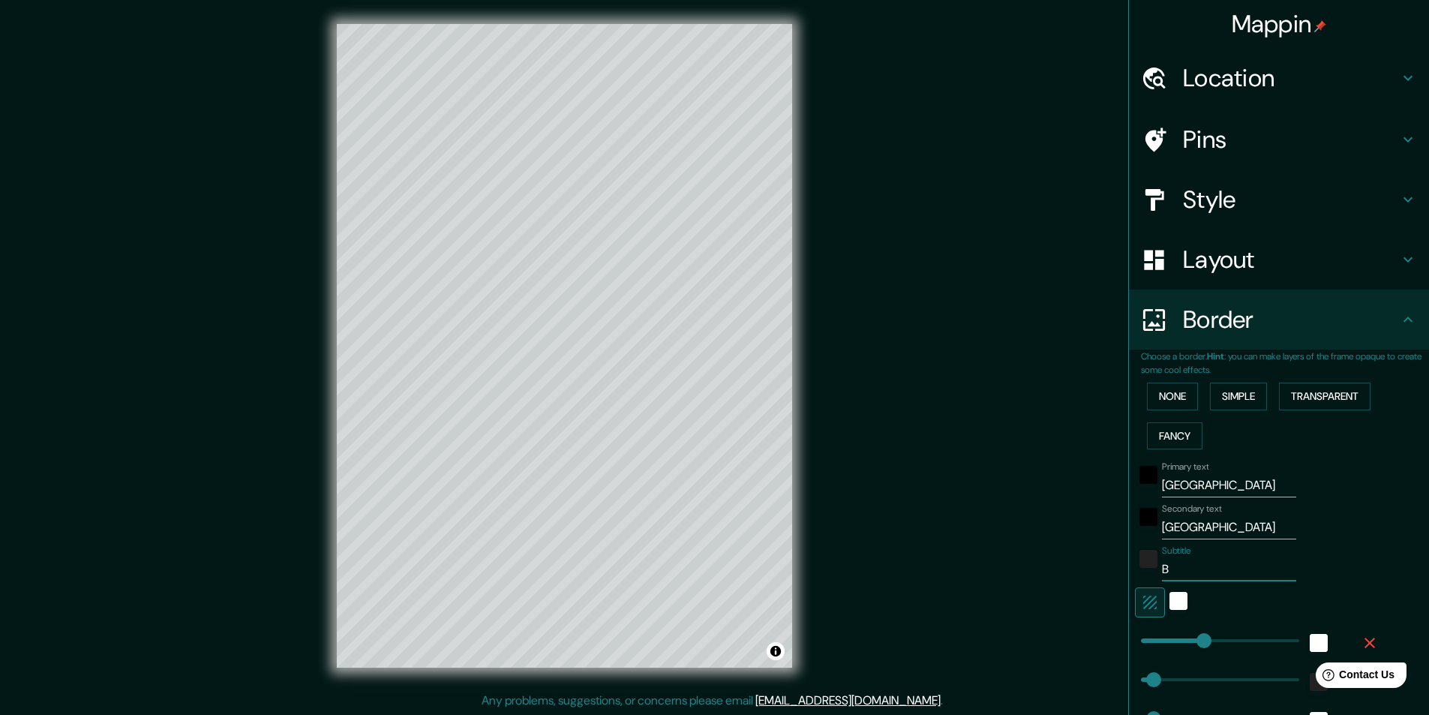
type input "BR"
type input "243"
type input "49"
type input "24"
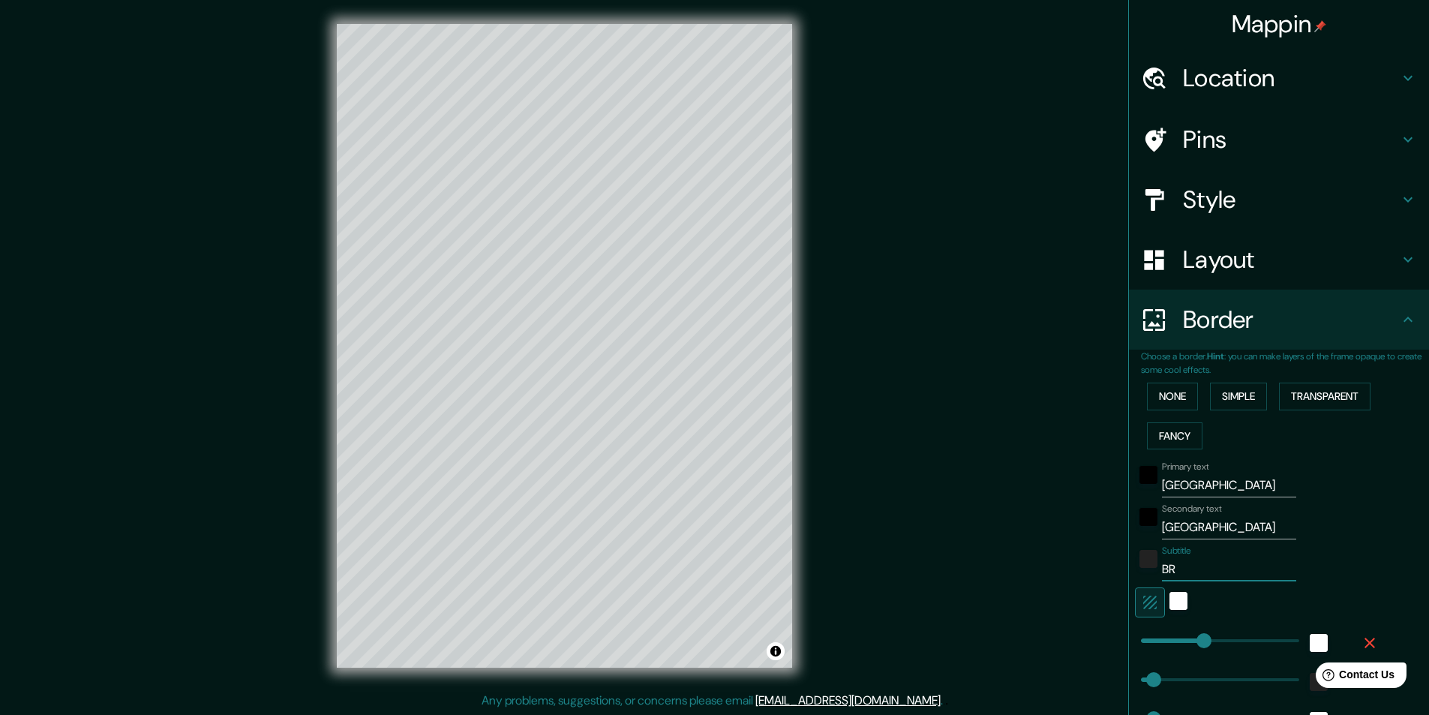
type input "BRA"
type input "243"
type input "49"
type input "24"
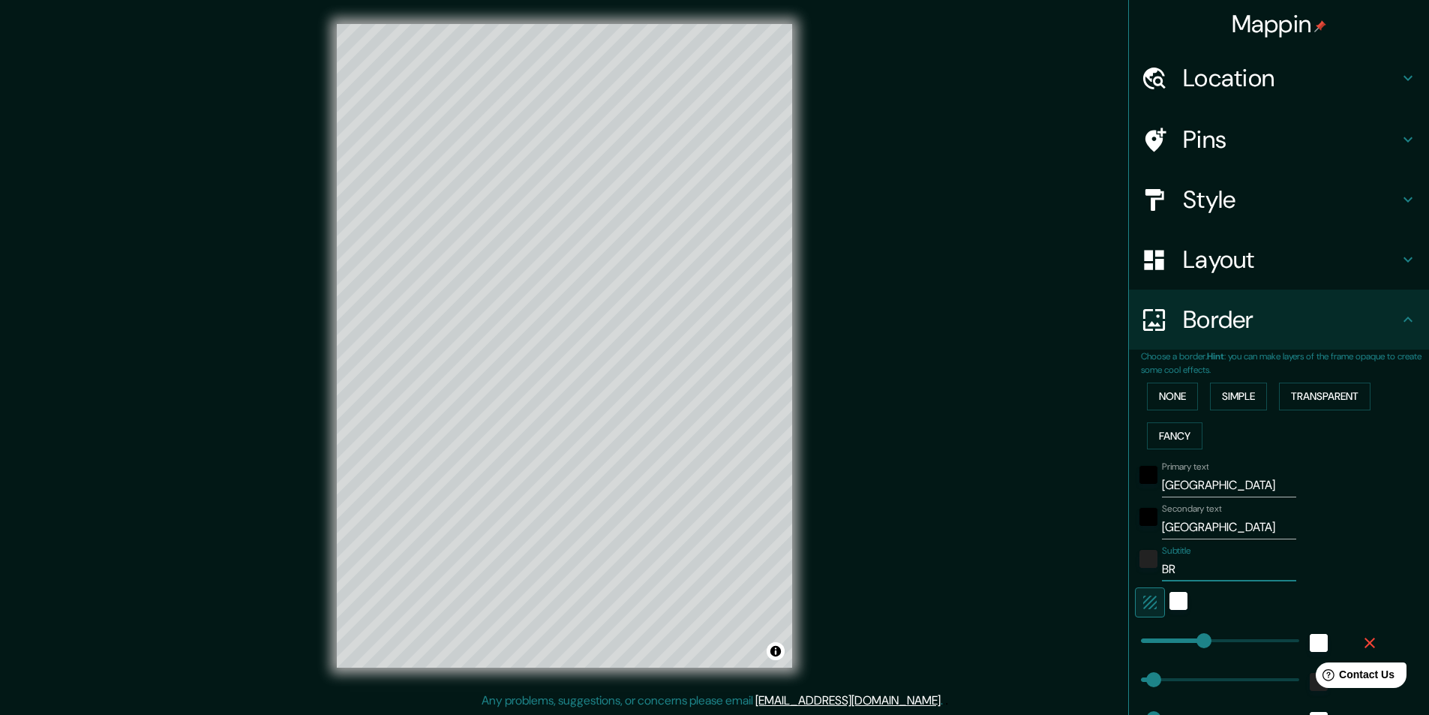
type input "B"
type input "243"
type input "49"
type input "24"
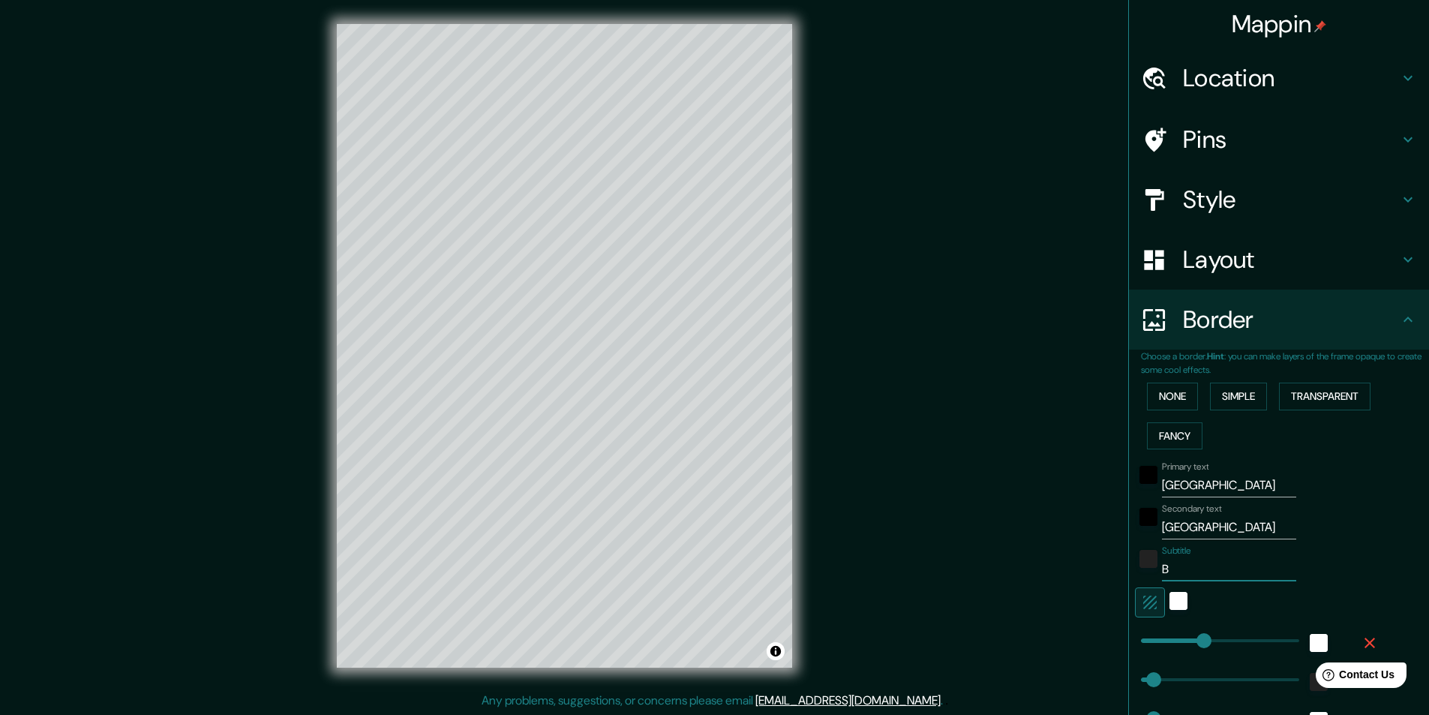
type input "Ba"
type input "243"
type input "49"
type input "24"
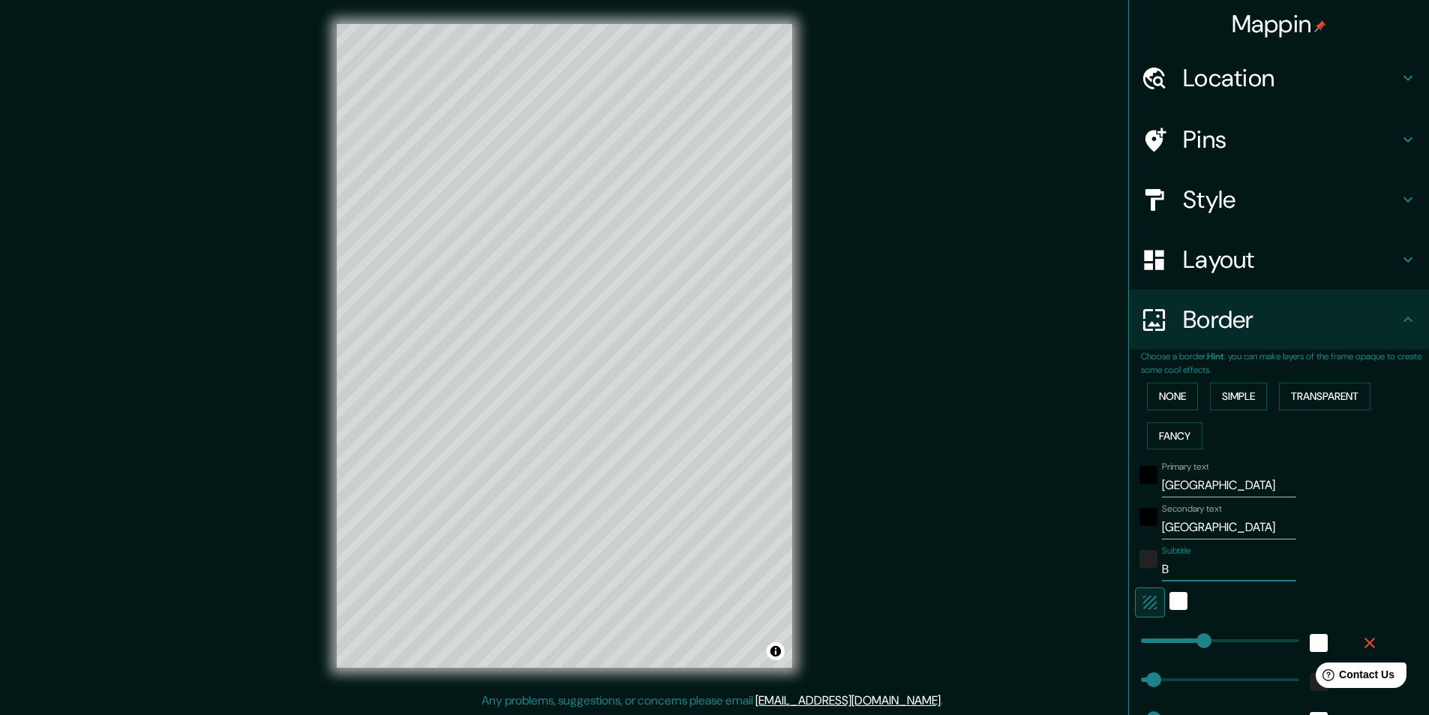
type input "Br"
type input "243"
type input "49"
type input "24"
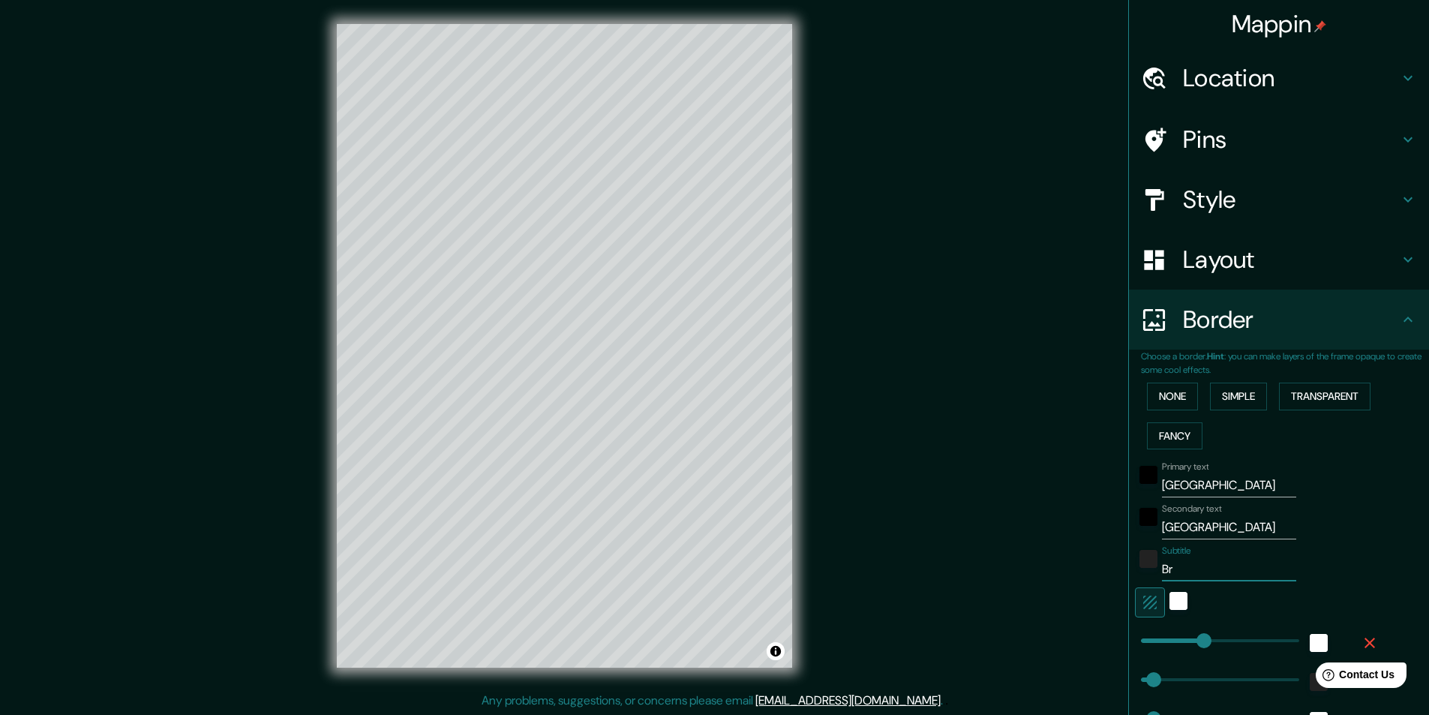
type input "Bra"
type input "243"
type input "49"
type input "24"
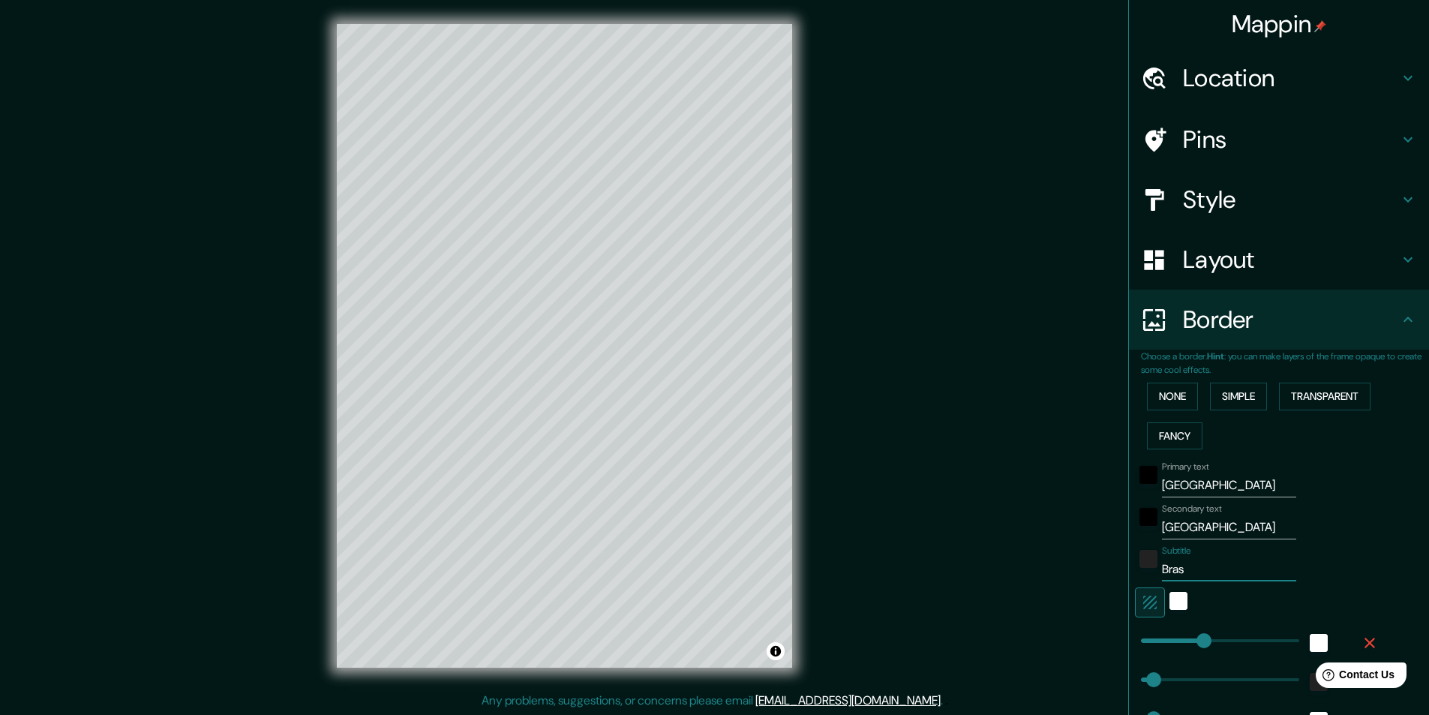
type input "Brasi"
type input "243"
type input "49"
type input "24"
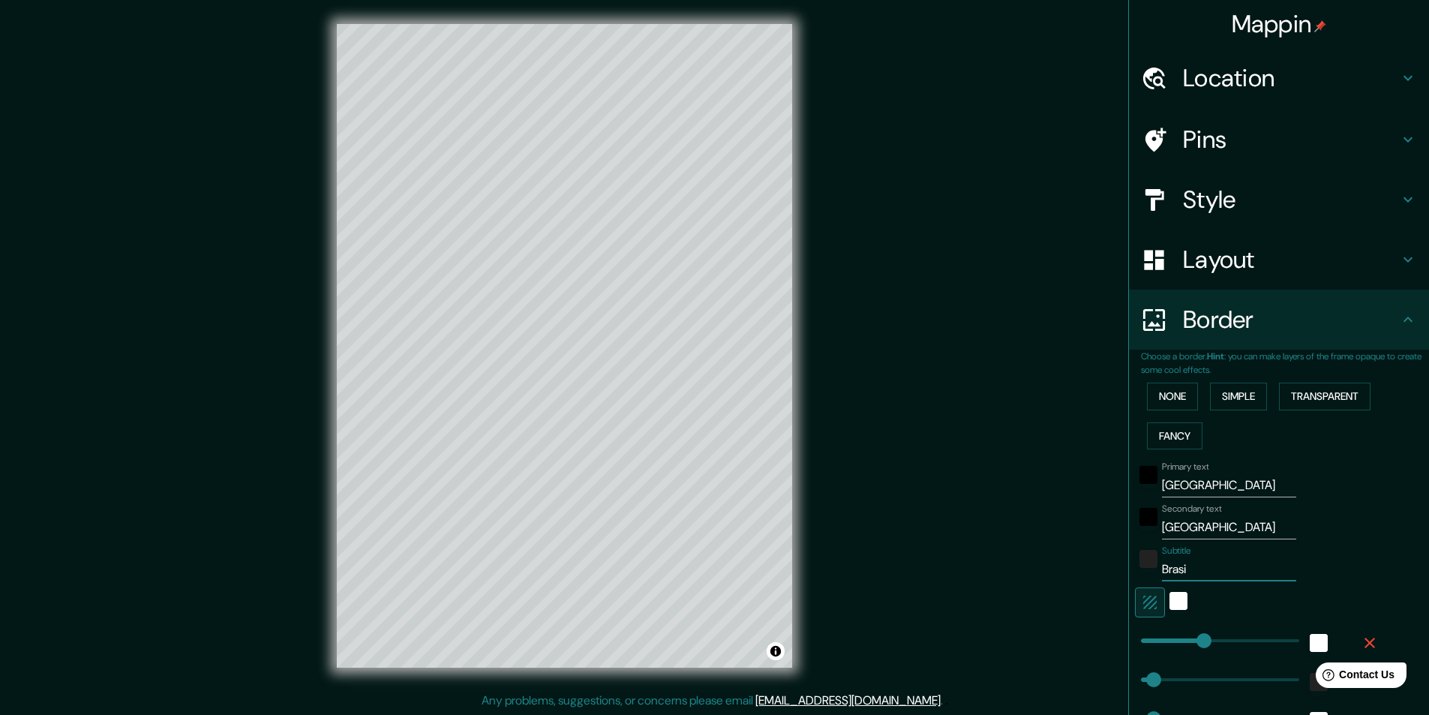
type input "Brasil"
type input "243"
type input "49"
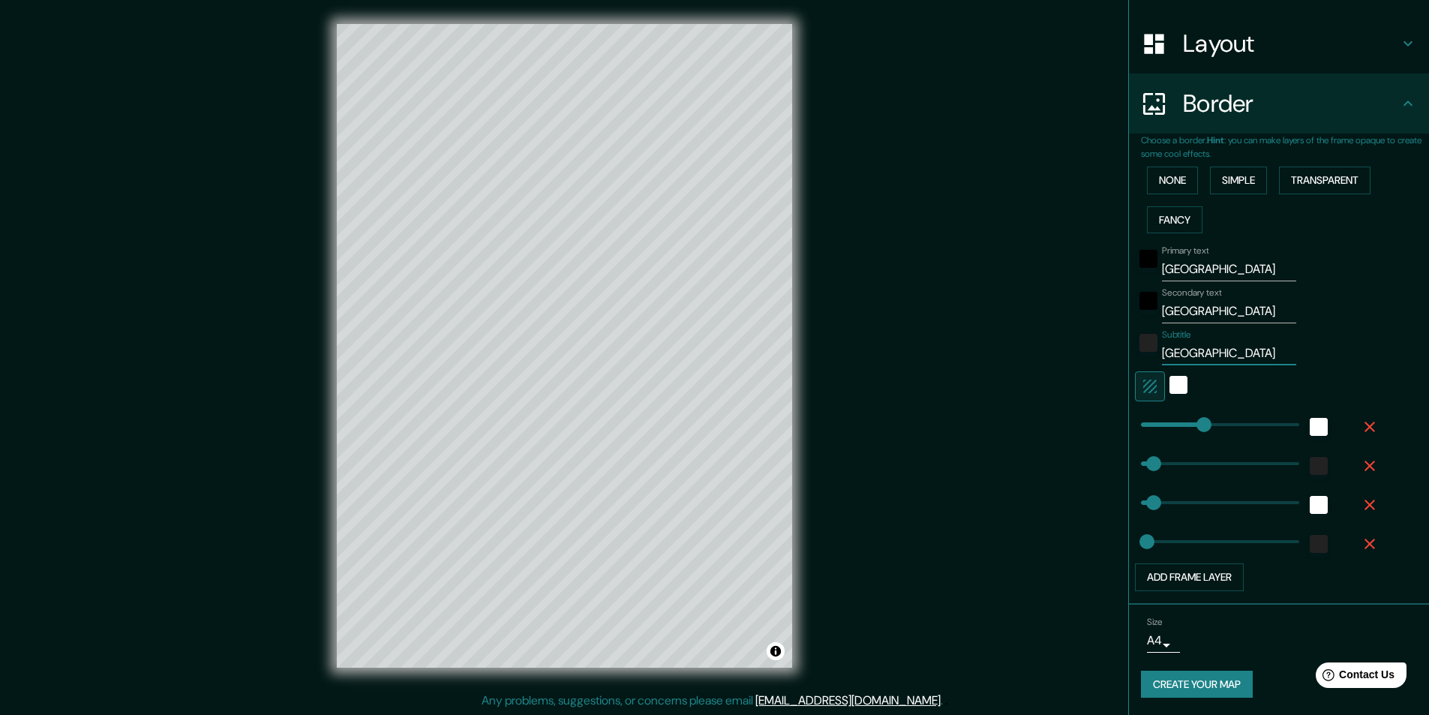
scroll to position [217, 0]
type input "24"
type input "Brasil"
click at [1140, 347] on div "color-222222" at bounding box center [1149, 342] width 18 height 18
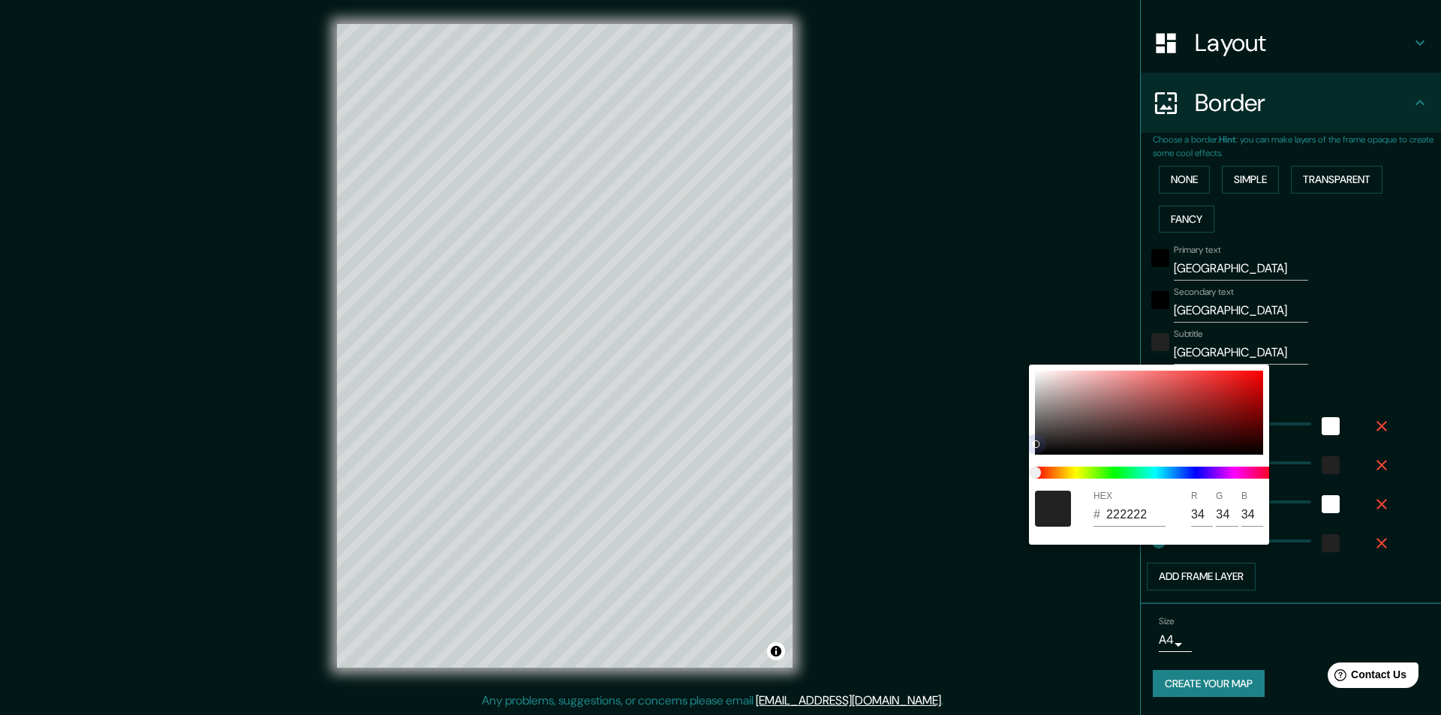
type input "243"
type input "49"
type input "24"
type input "101010"
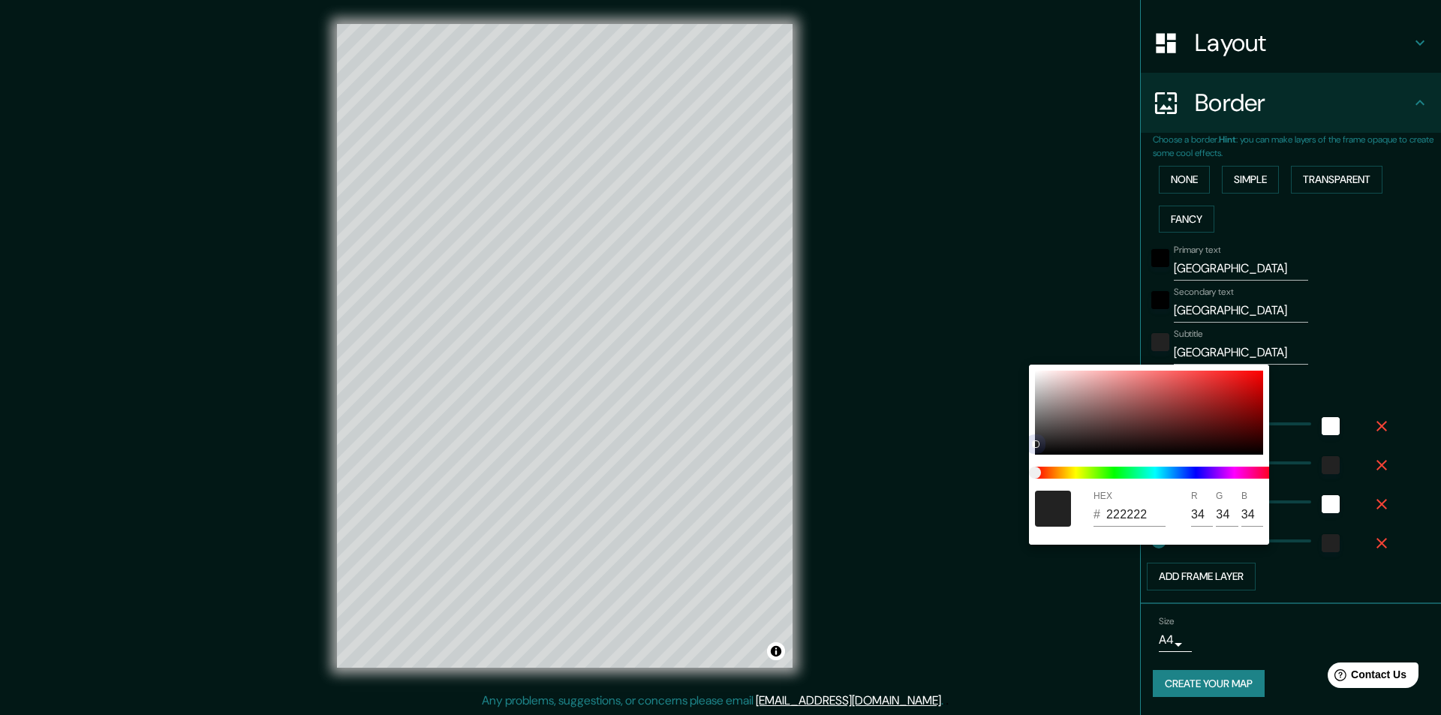
type input "16"
drag, startPoint x: 1037, startPoint y: 446, endPoint x: 1037, endPoint y: 461, distance: 14.3
click at [1037, 461] on div "HEX # 101010 R 16 G 16 B 16" at bounding box center [1149, 455] width 240 height 180
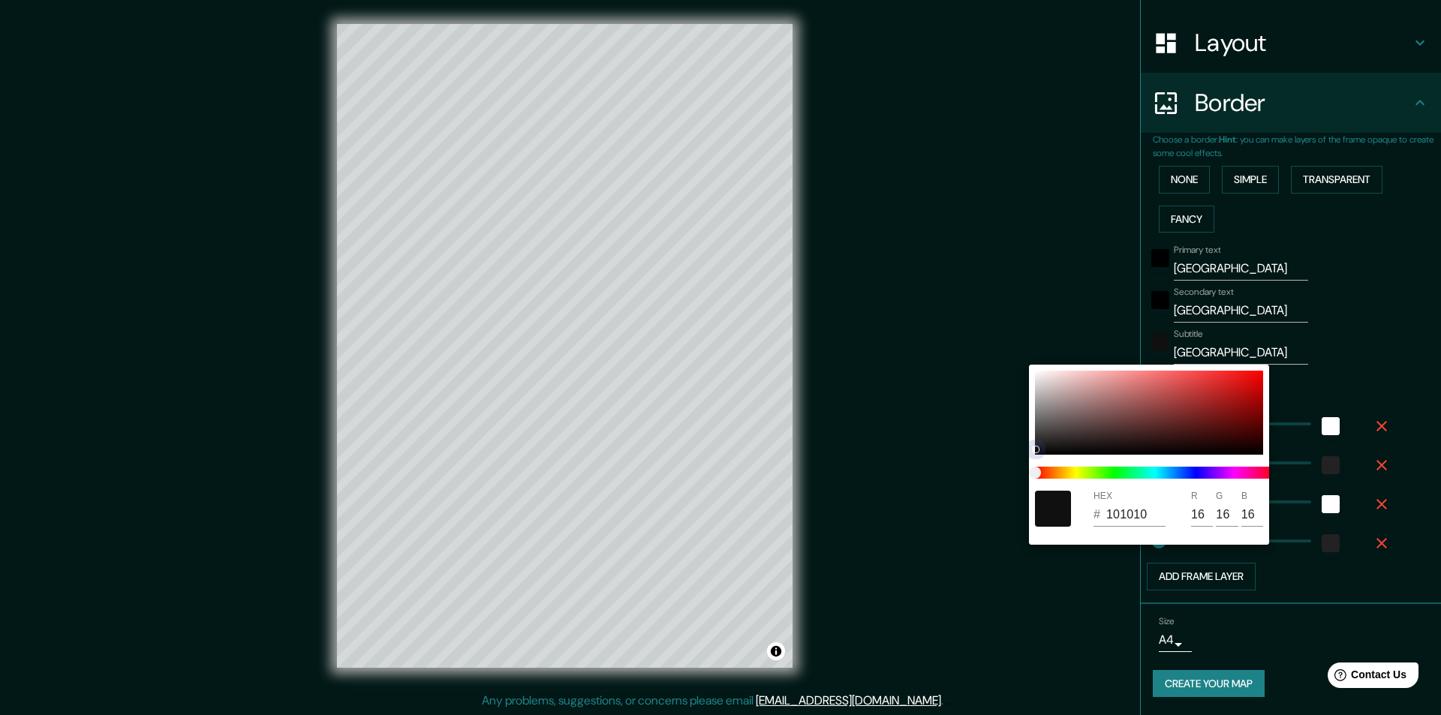
type input "243"
type input "49"
type input "24"
type input "0B0B0B"
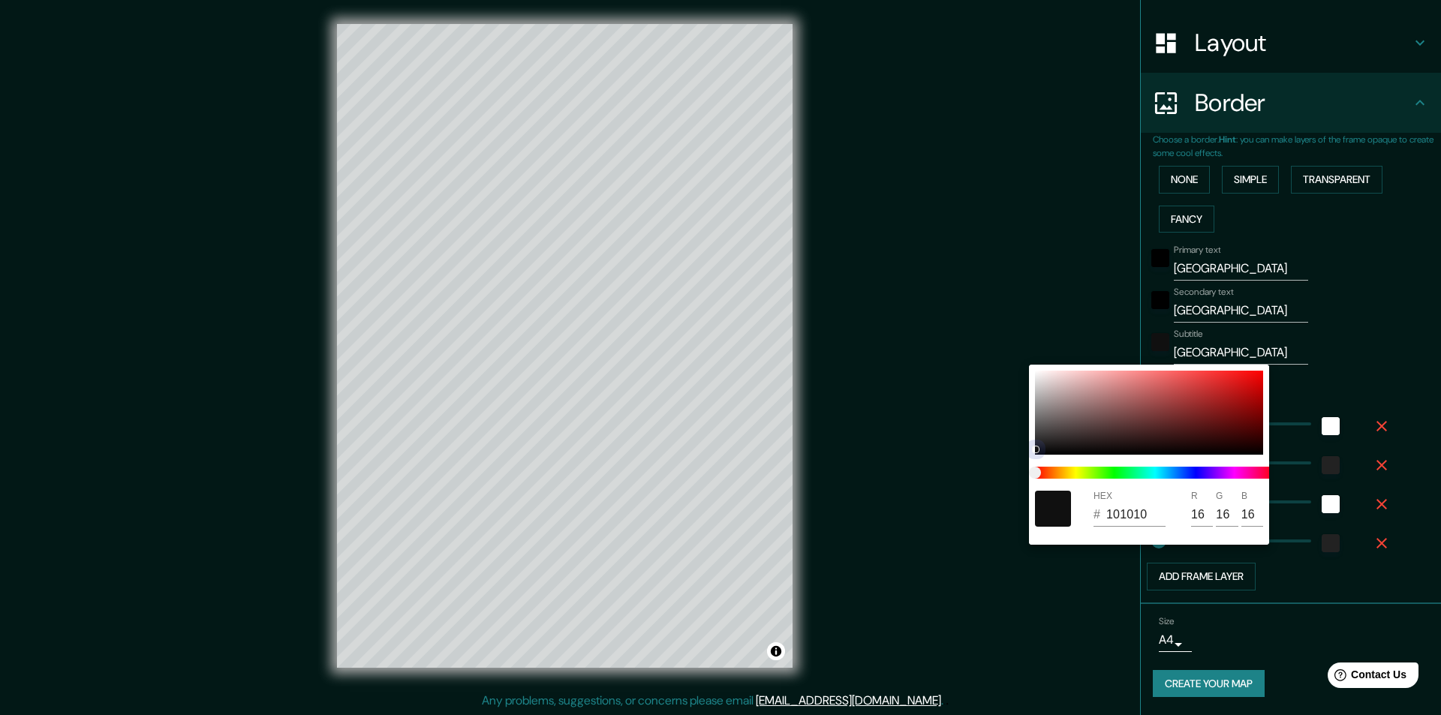
type input "11"
drag, startPoint x: 1035, startPoint y: 449, endPoint x: 1035, endPoint y: 460, distance: 10.5
click at [1035, 460] on div "HEX # 0B0B0B R 11 G 11 B 11" at bounding box center [1149, 455] width 240 height 180
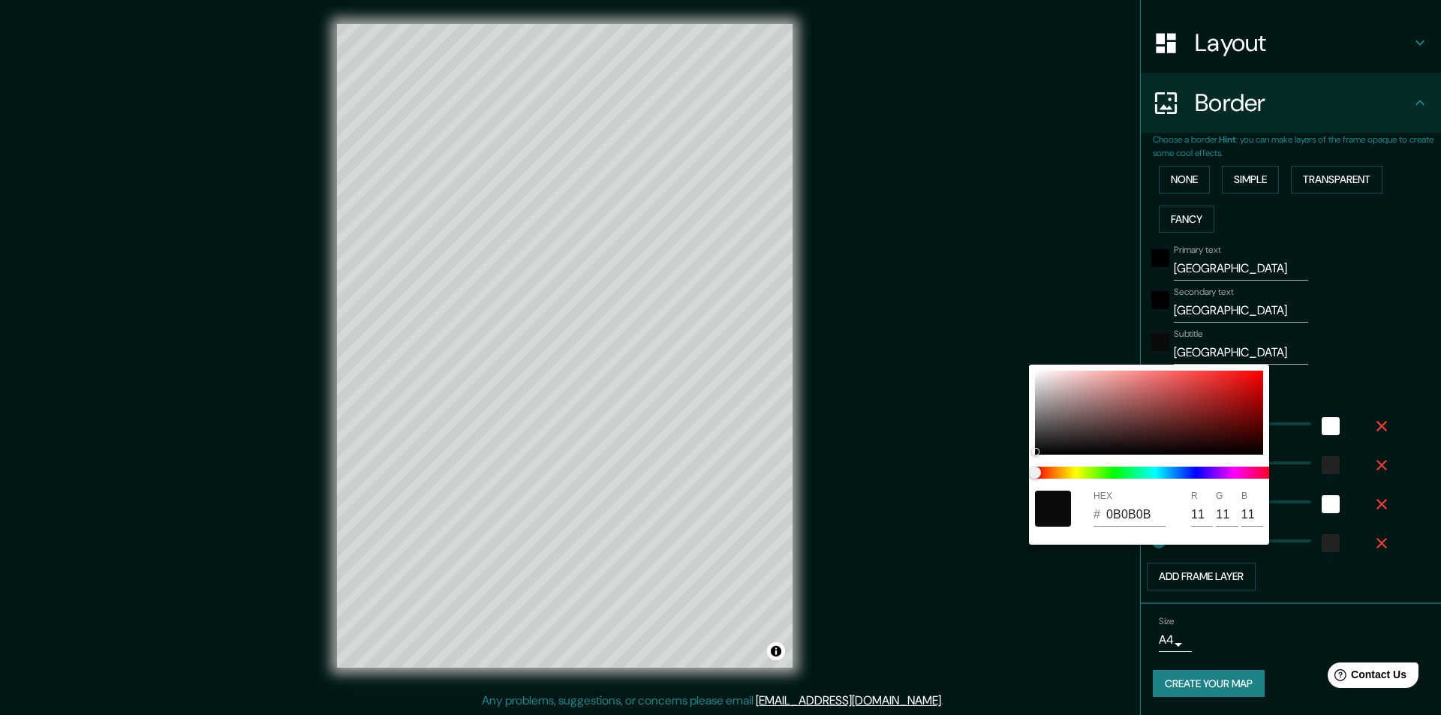
click at [1014, 464] on div at bounding box center [720, 357] width 1441 height 715
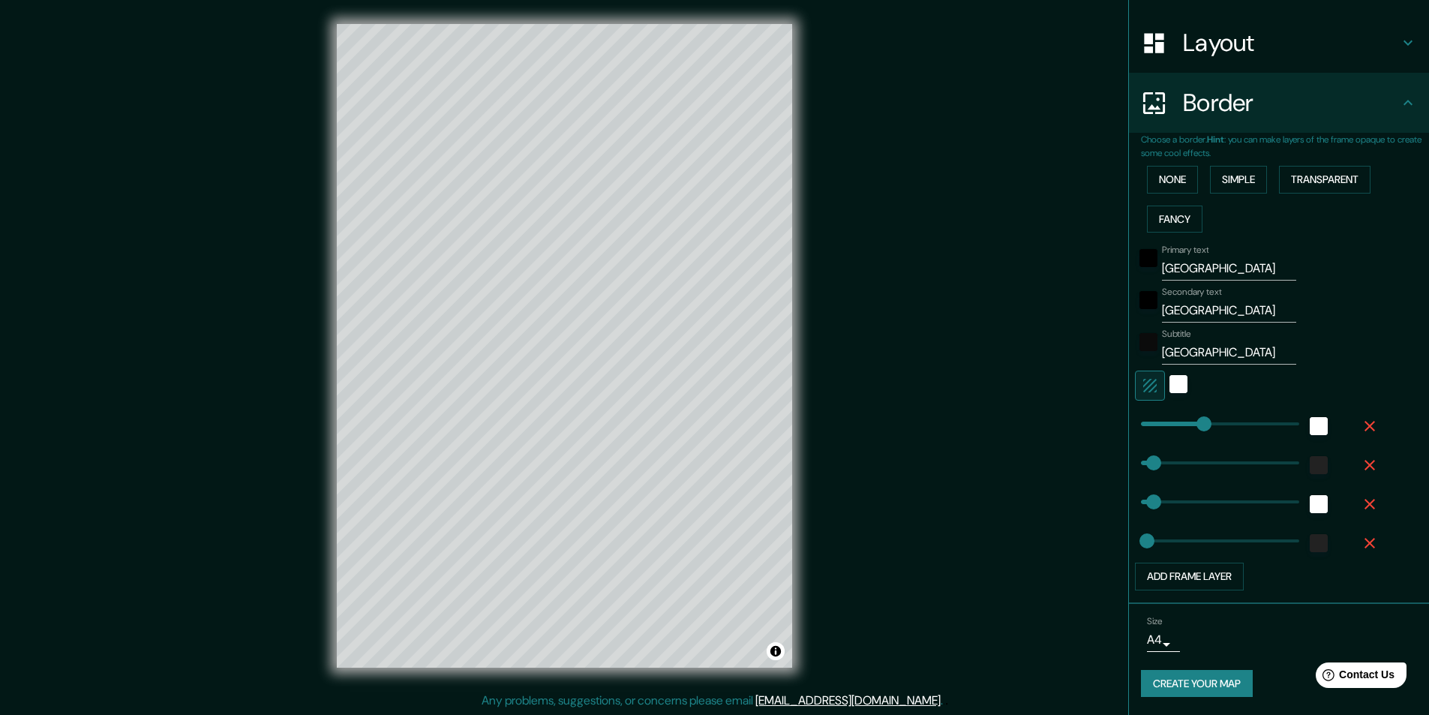
click at [1184, 684] on button "Create your map" at bounding box center [1197, 684] width 112 height 28
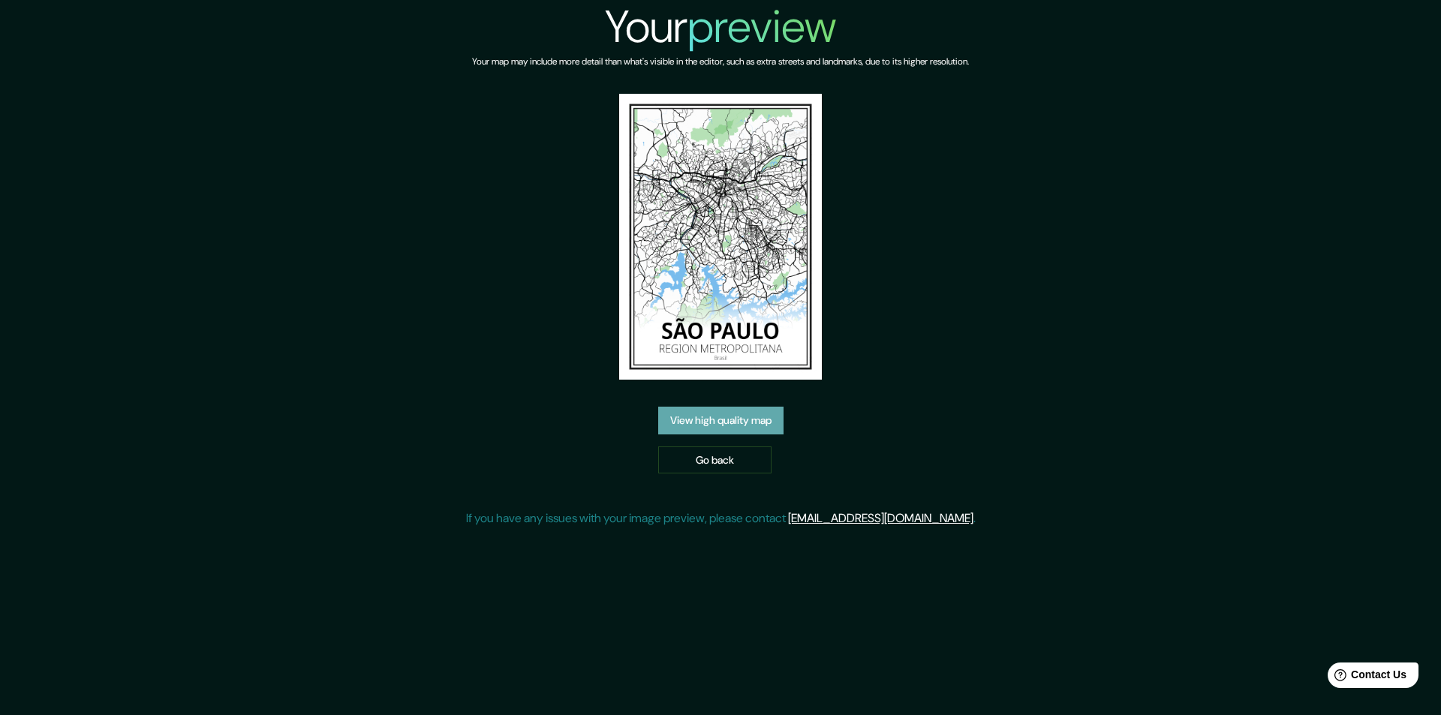
click at [711, 407] on link "View high quality map" at bounding box center [720, 421] width 125 height 28
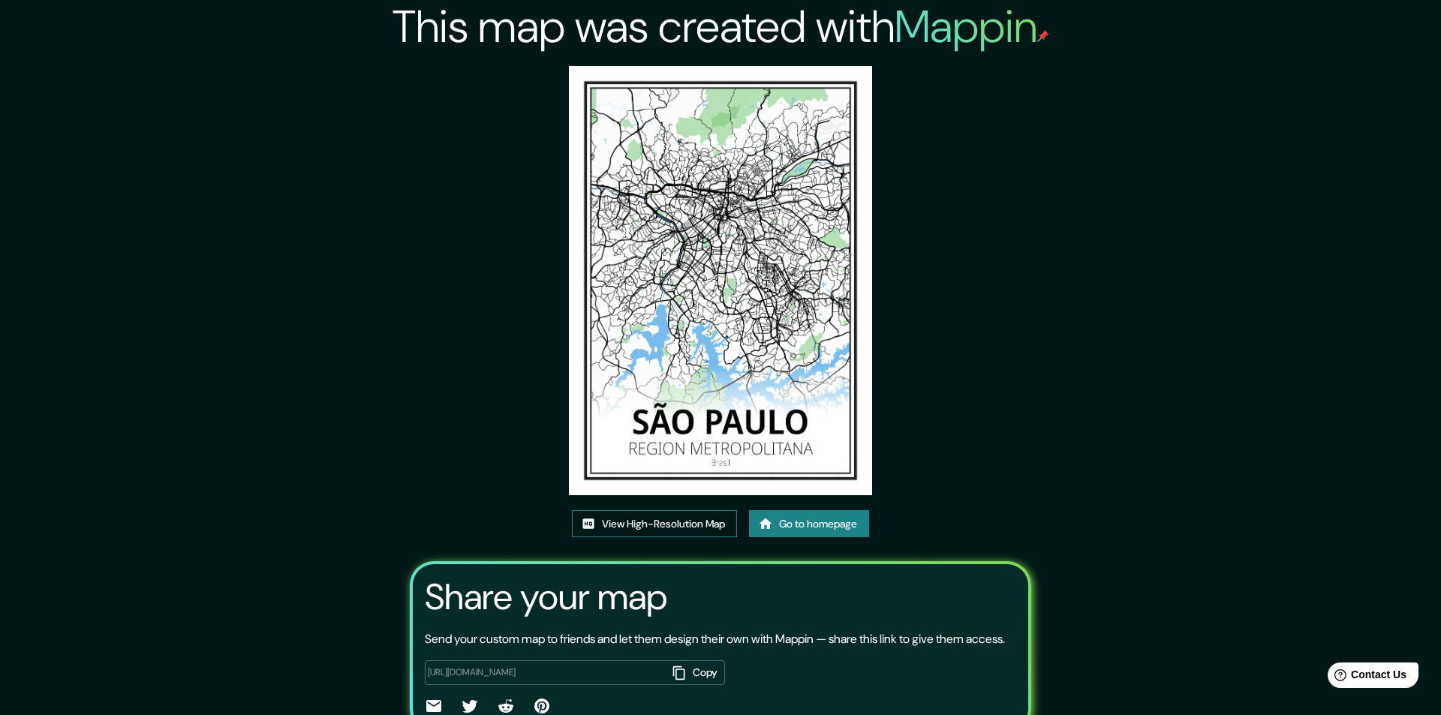
click at [676, 510] on link "View High-Resolution Map" at bounding box center [654, 524] width 165 height 28
